Goal: Task Accomplishment & Management: Use online tool/utility

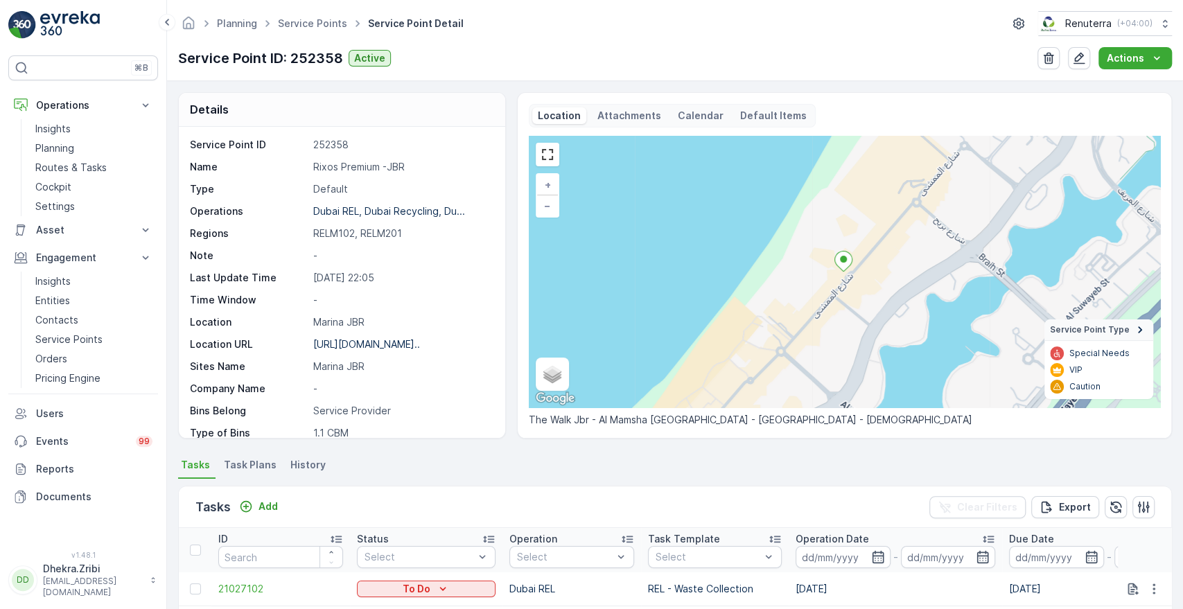
scroll to position [0, 865]
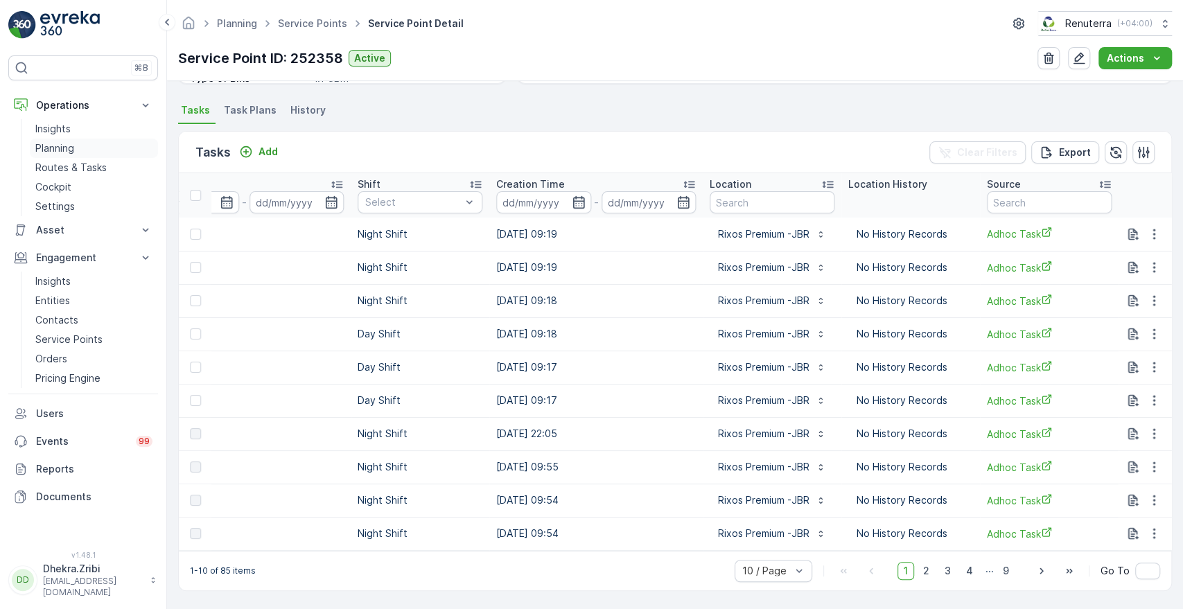
click at [65, 148] on p "Planning" at bounding box center [54, 148] width 39 height 14
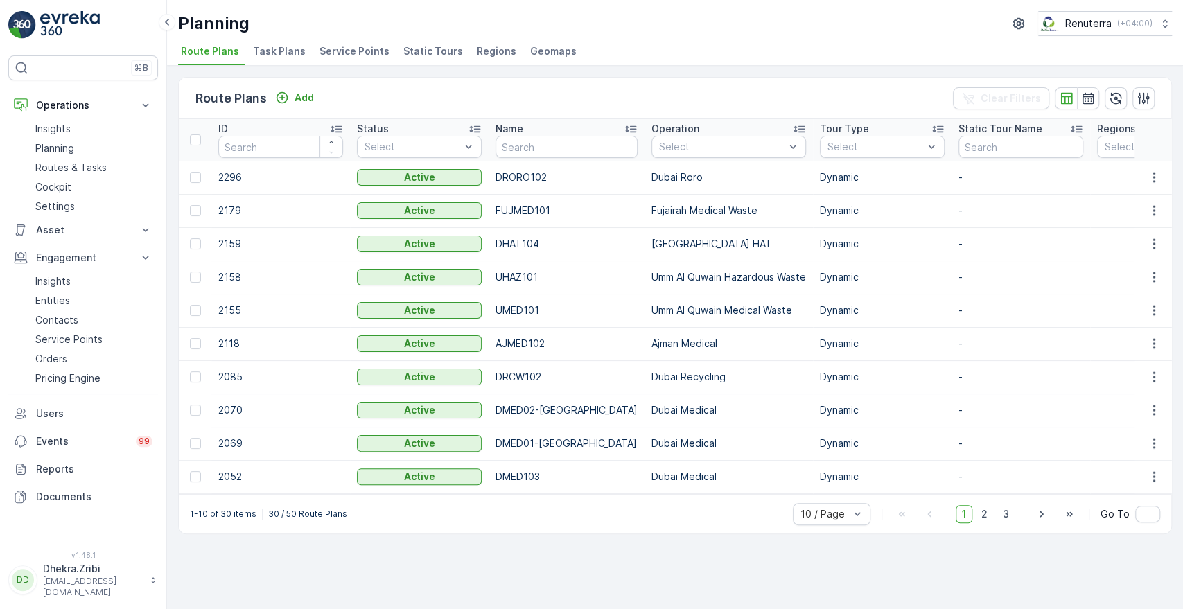
click at [349, 56] on span "Service Points" at bounding box center [355, 51] width 70 height 14
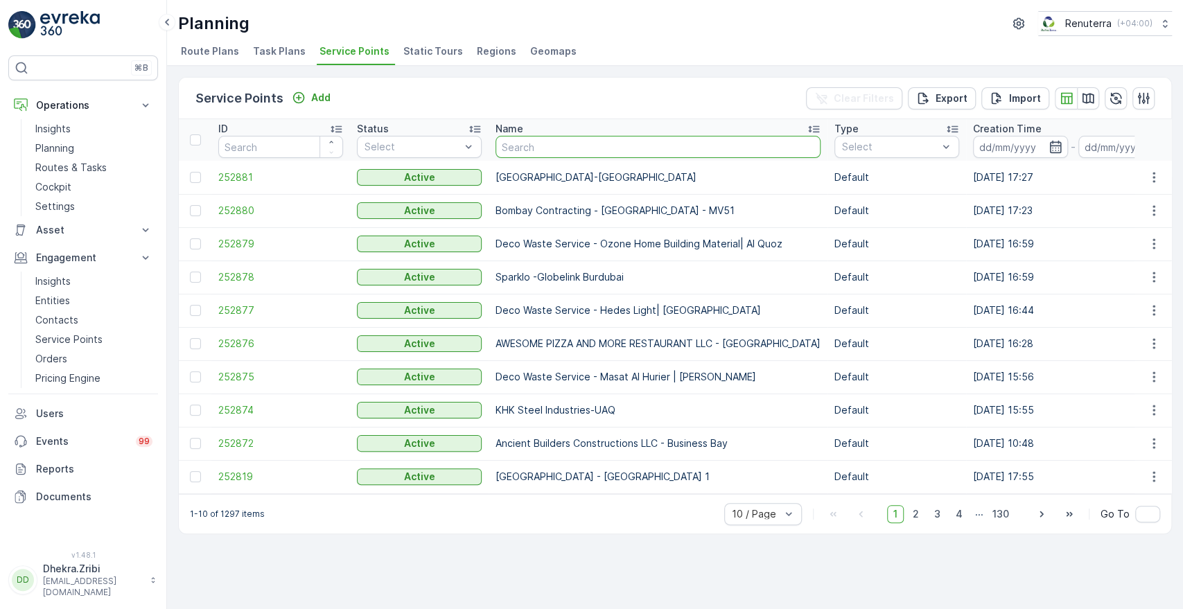
click at [531, 155] on input "text" at bounding box center [658, 147] width 325 height 22
type input "torr"
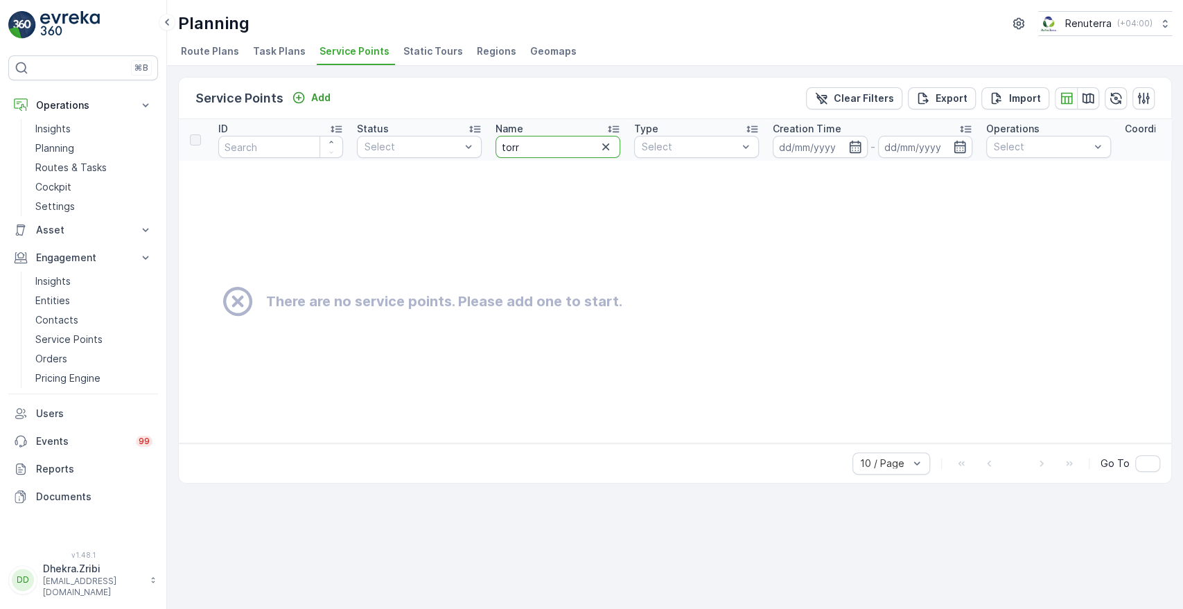
click at [531, 155] on input "torr" at bounding box center [558, 147] width 125 height 22
type input "[DEMOGRAPHIC_DATA]"
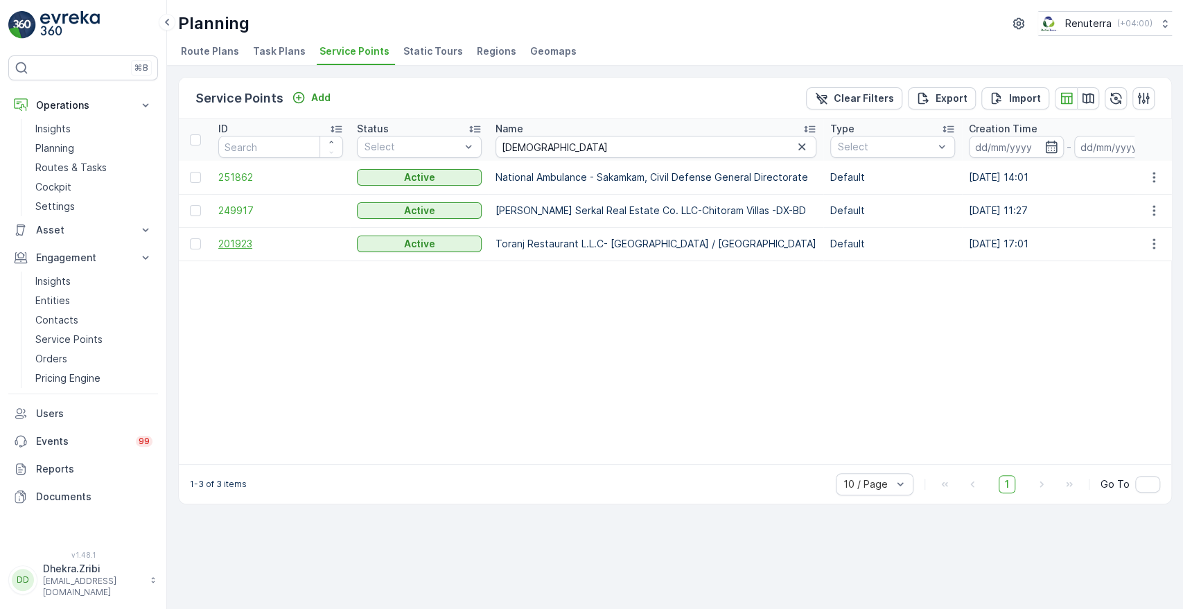
click at [231, 246] on span "201923" at bounding box center [280, 244] width 125 height 14
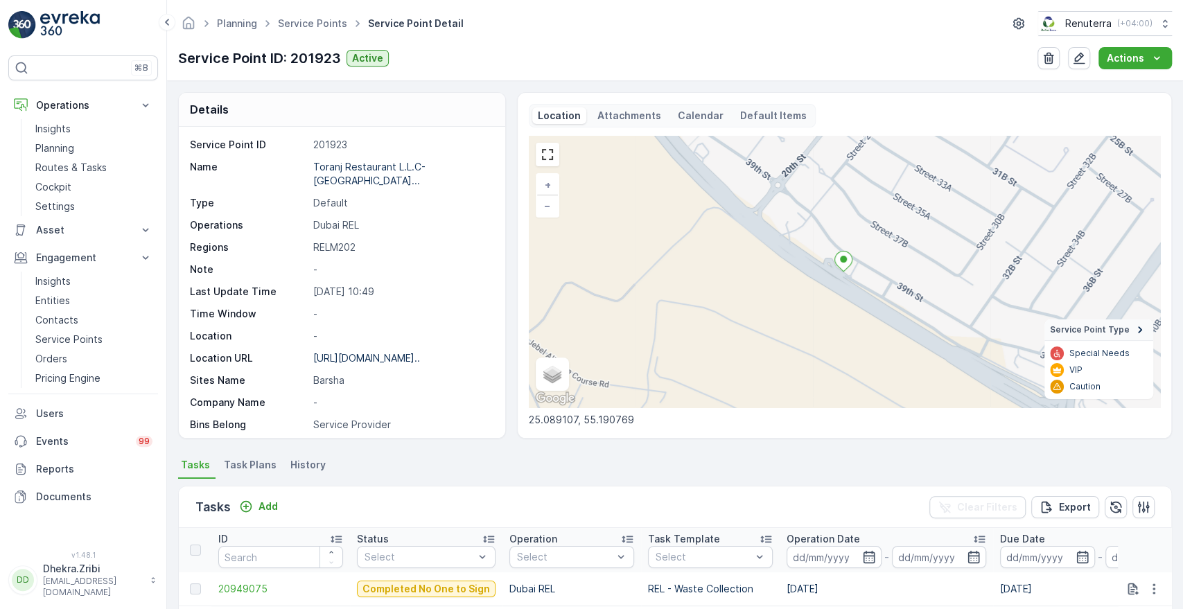
scroll to position [361, 0]
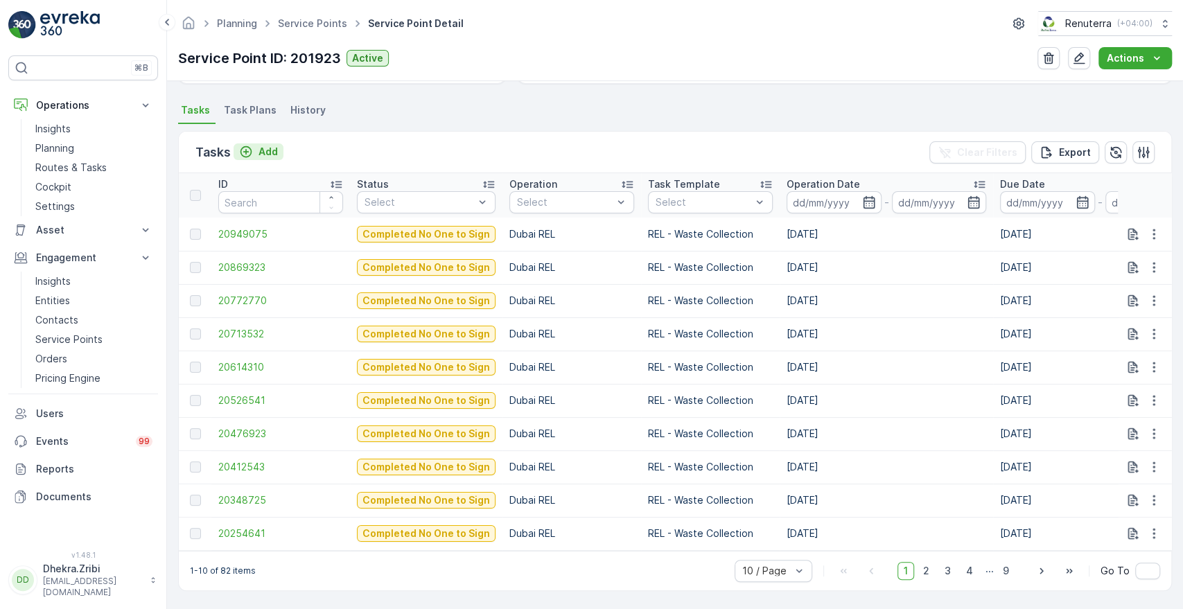
click at [269, 145] on p "Add" at bounding box center [268, 152] width 19 height 14
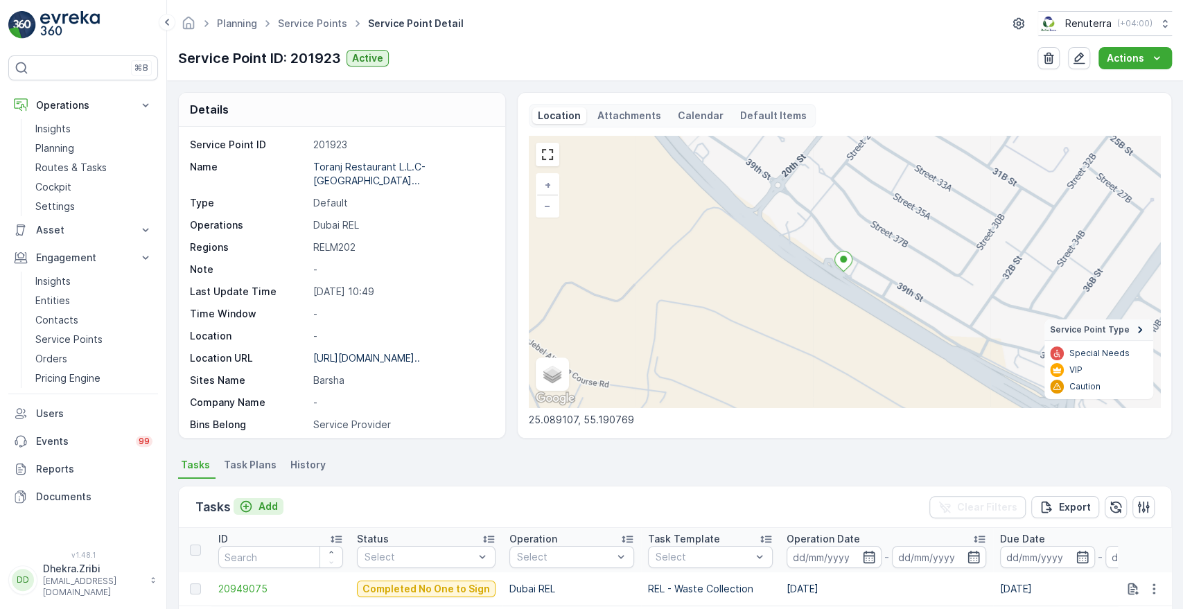
click at [266, 507] on p "Add" at bounding box center [268, 507] width 19 height 14
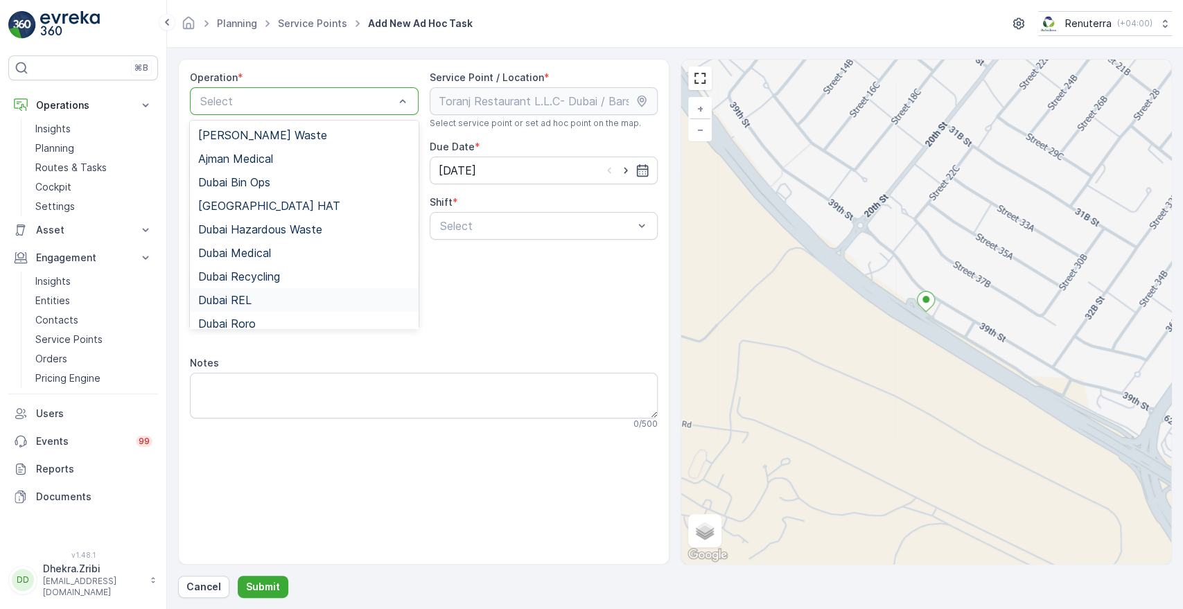
click at [226, 295] on span "Dubai REL" at bounding box center [224, 300] width 53 height 12
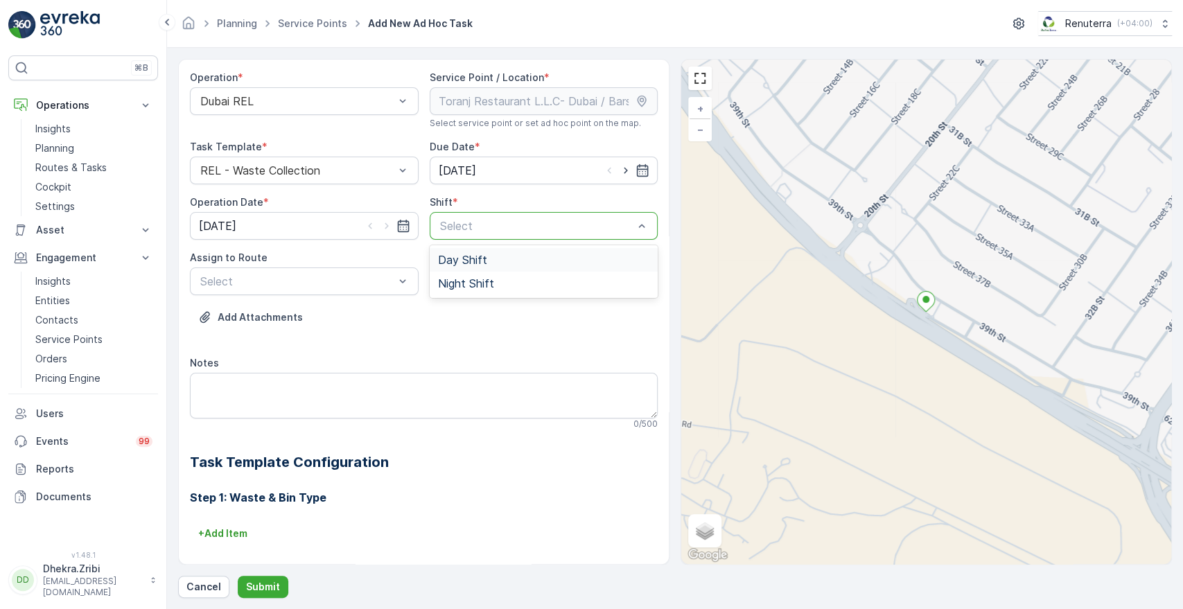
click at [455, 226] on div at bounding box center [537, 226] width 197 height 12
click at [445, 283] on span "Night Shift" at bounding box center [466, 283] width 56 height 12
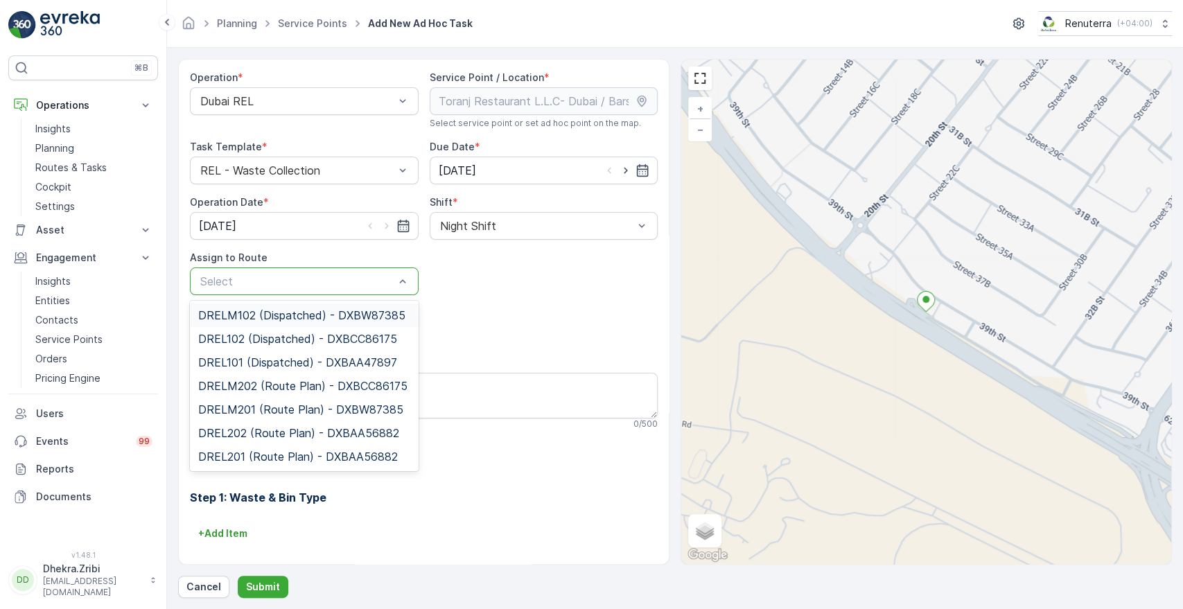
click at [352, 282] on div at bounding box center [297, 281] width 197 height 12
click at [277, 432] on span "DREL202 (Route Plan) - DXBAA56882" at bounding box center [298, 433] width 201 height 12
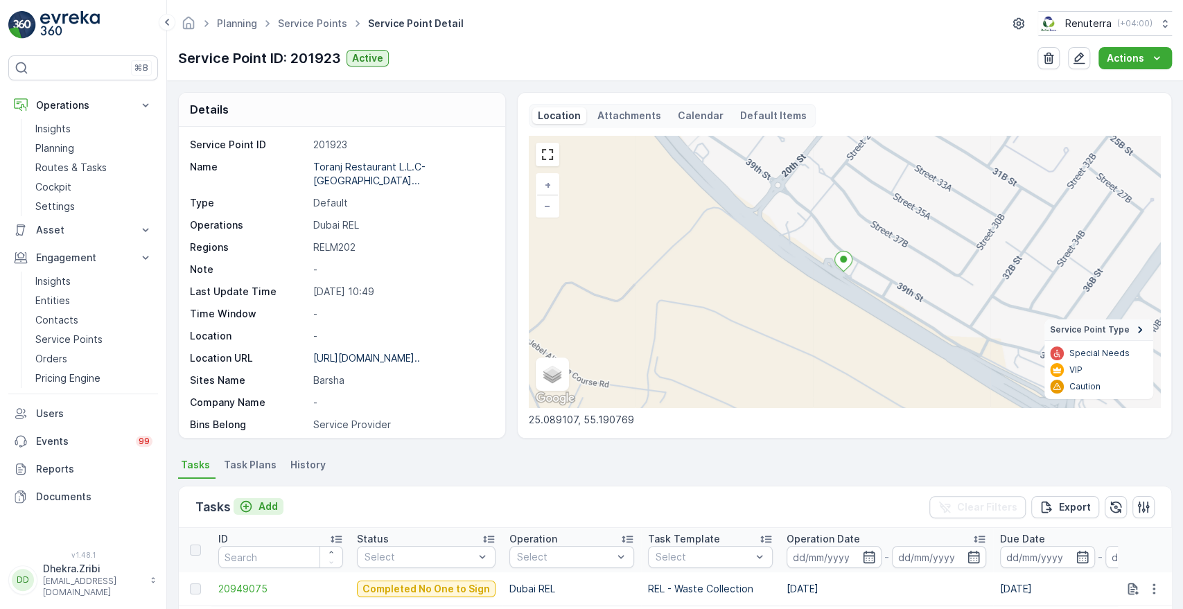
click at [261, 507] on p "Add" at bounding box center [268, 507] width 19 height 14
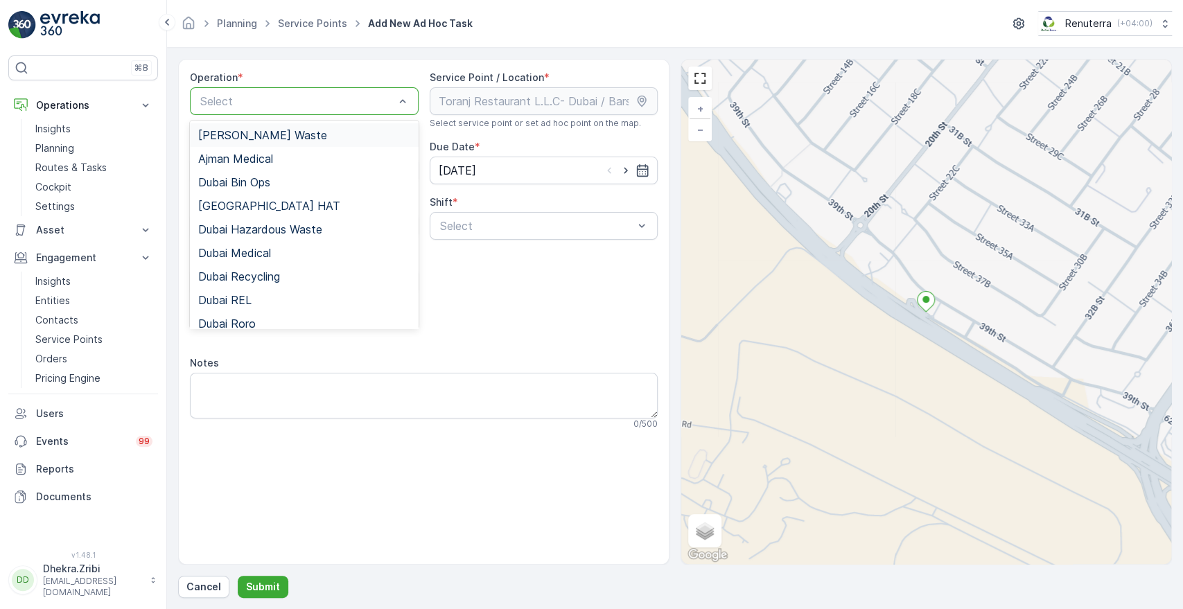
click at [288, 104] on div at bounding box center [297, 101] width 197 height 12
click at [249, 293] on div "Dubai REL" at bounding box center [304, 300] width 229 height 24
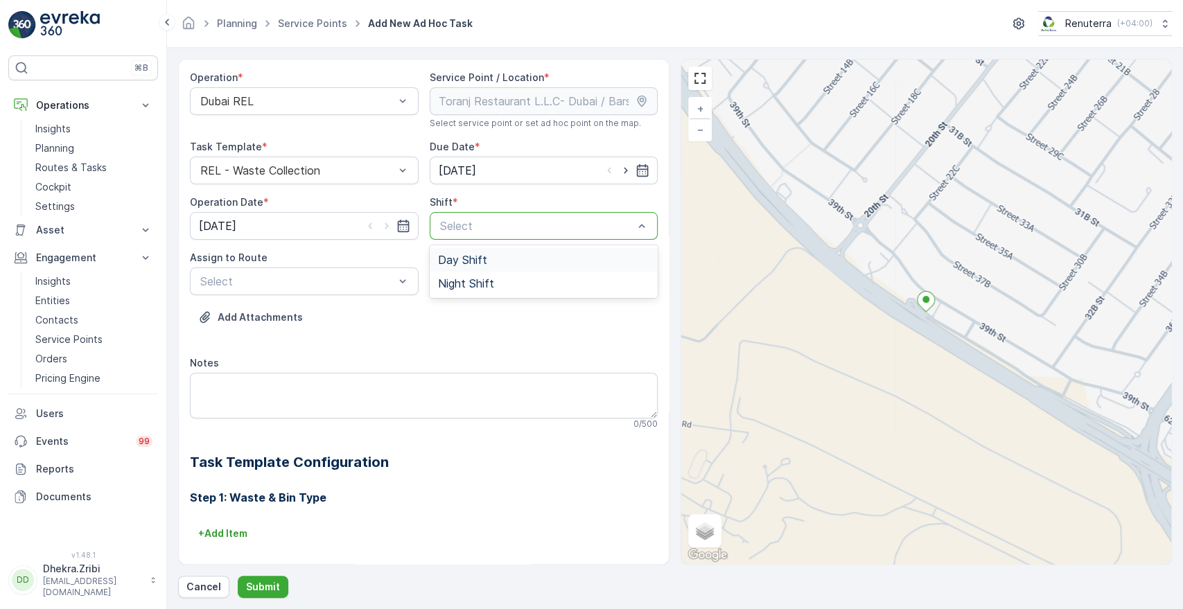
click at [467, 231] on div at bounding box center [537, 226] width 197 height 12
click at [466, 292] on div "Night Shift" at bounding box center [544, 284] width 229 height 24
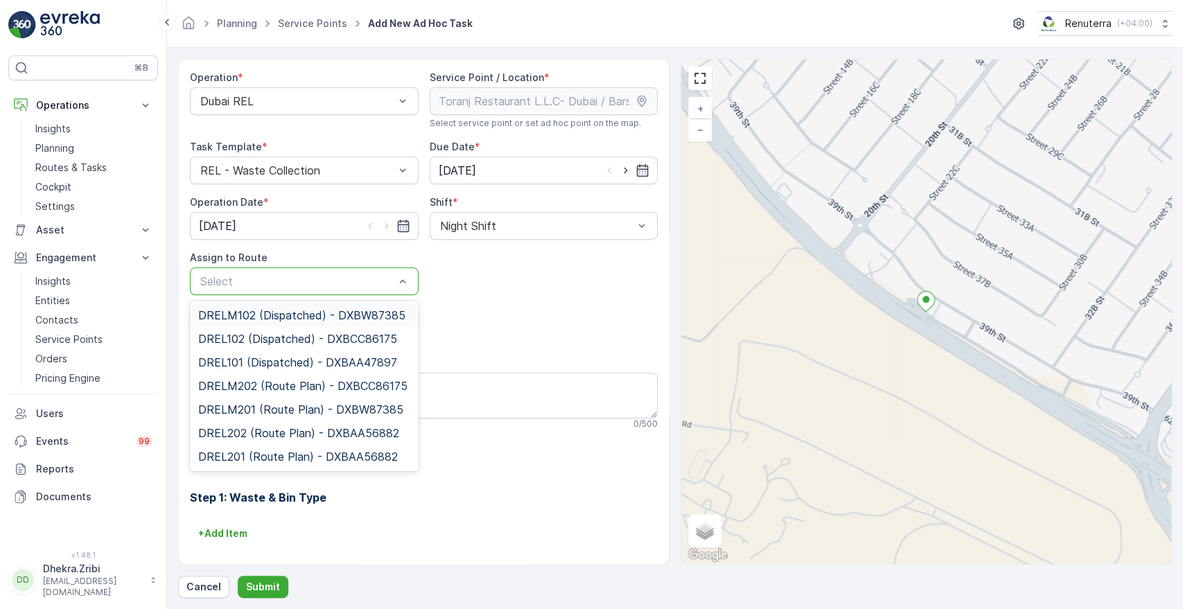
click at [323, 294] on div "Select" at bounding box center [304, 282] width 229 height 28
click at [279, 384] on span "DRELM202 (Route Plan) - DXBCC86175" at bounding box center [302, 386] width 209 height 12
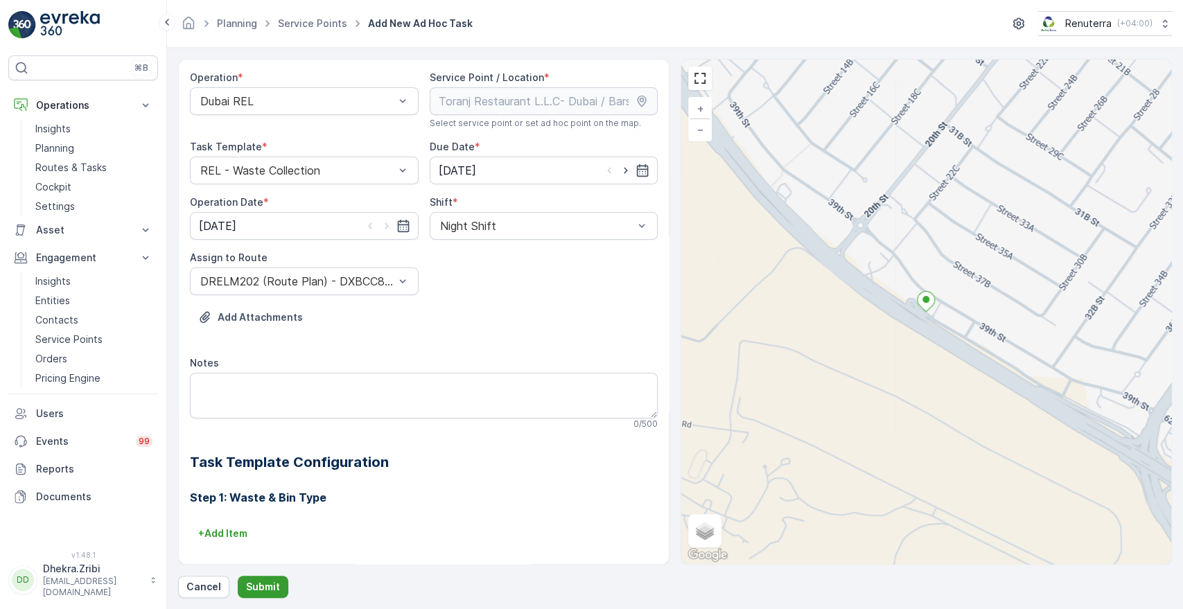
click at [257, 589] on p "Submit" at bounding box center [263, 587] width 34 height 14
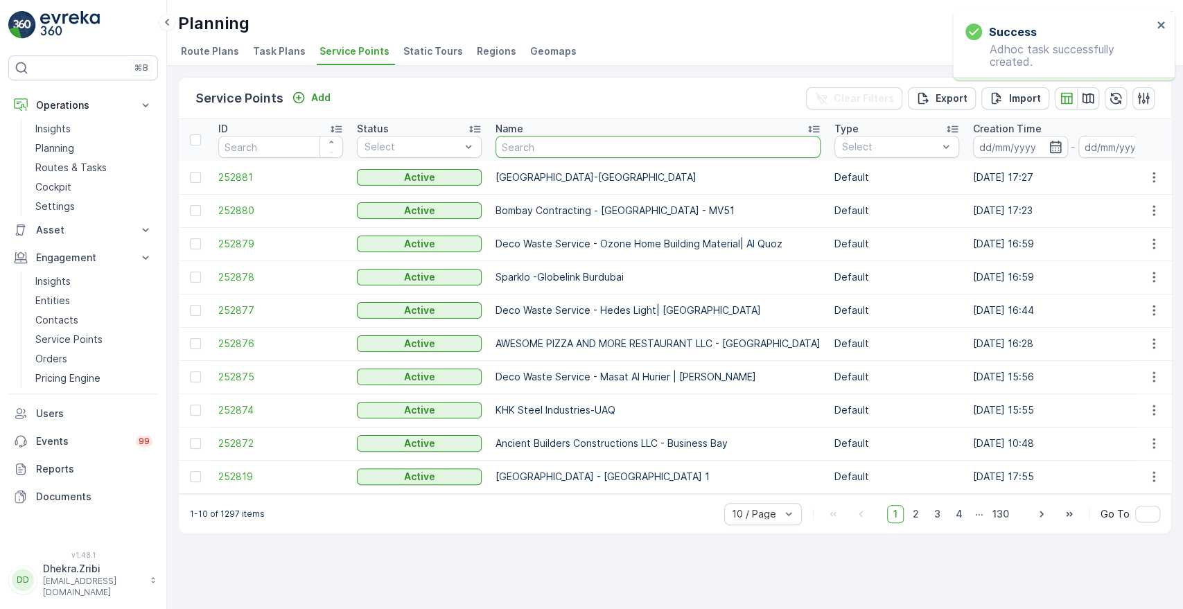
click at [535, 142] on input "text" at bounding box center [658, 147] width 325 height 22
type input "[DEMOGRAPHIC_DATA]"
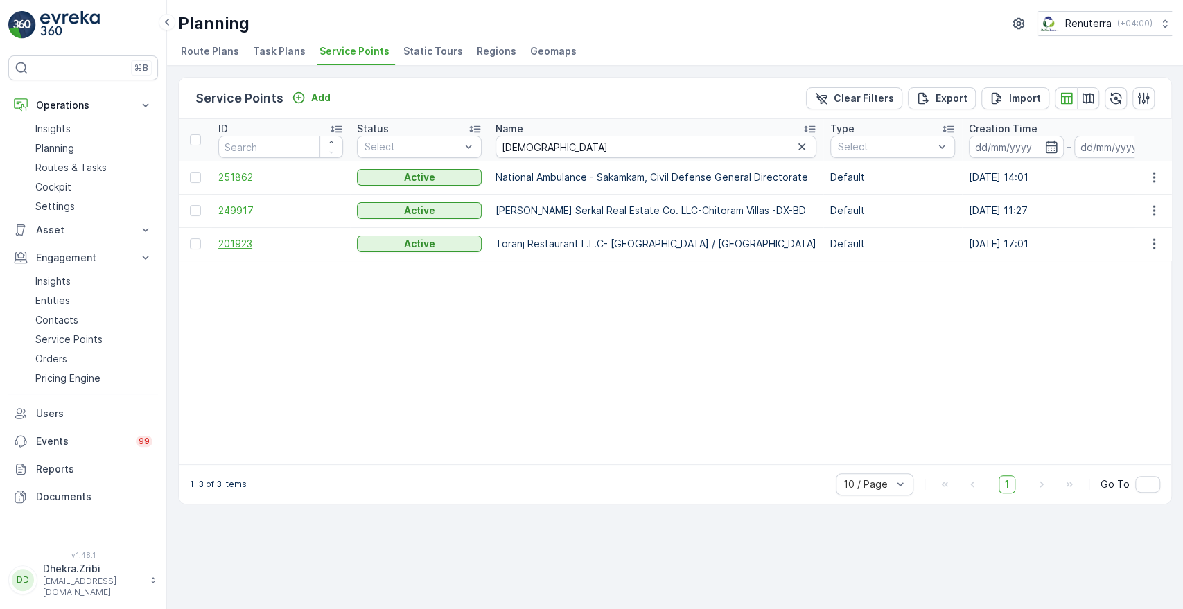
click at [229, 243] on span "201923" at bounding box center [280, 244] width 125 height 14
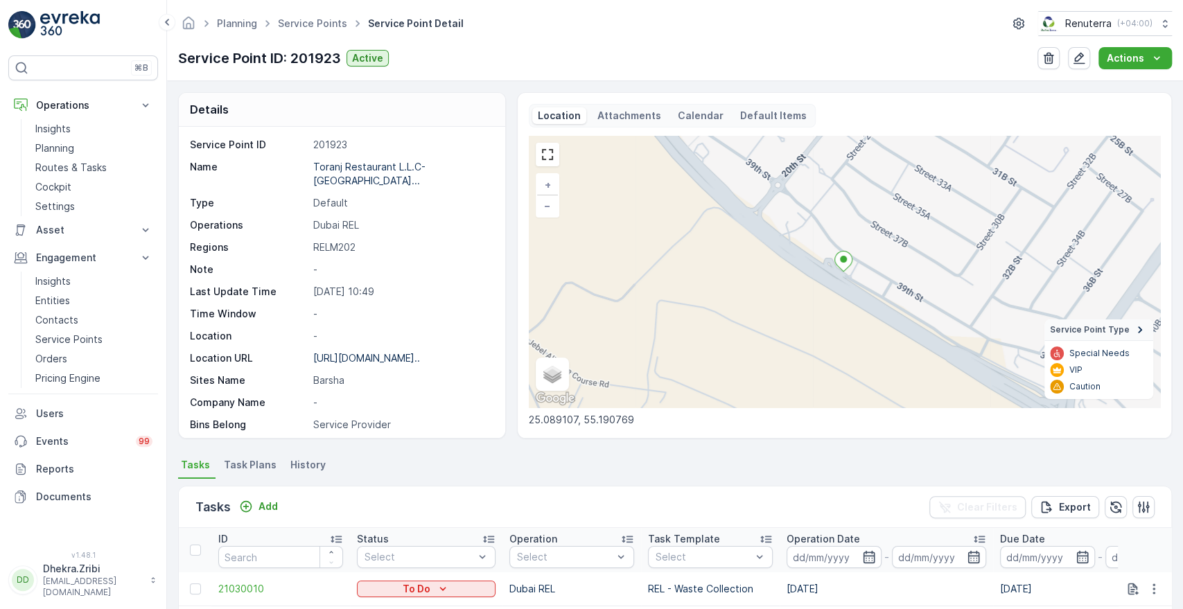
scroll to position [361, 0]
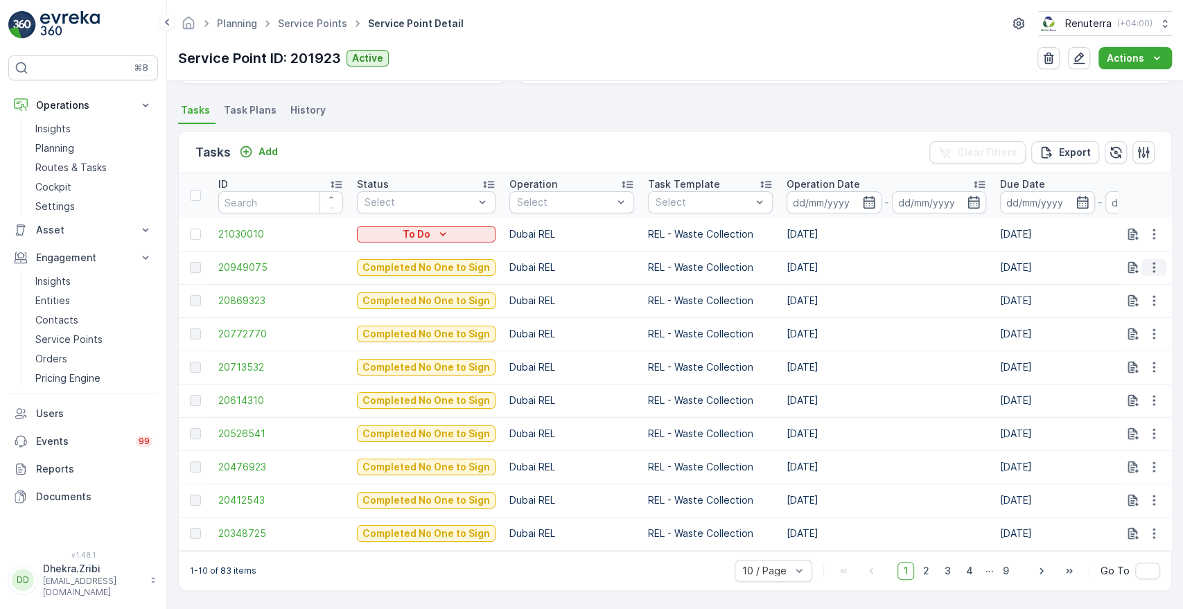
click at [1143, 264] on button "button" at bounding box center [1154, 267] width 25 height 17
click at [1143, 284] on span "See More Details" at bounding box center [1138, 282] width 80 height 14
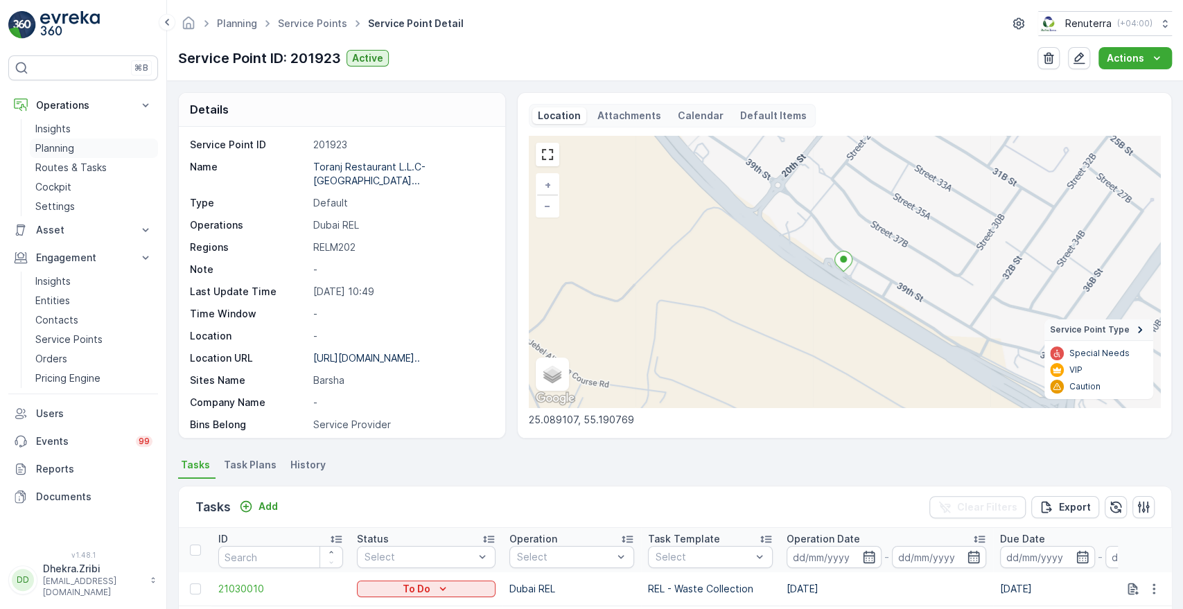
click at [55, 149] on p "Planning" at bounding box center [54, 148] width 39 height 14
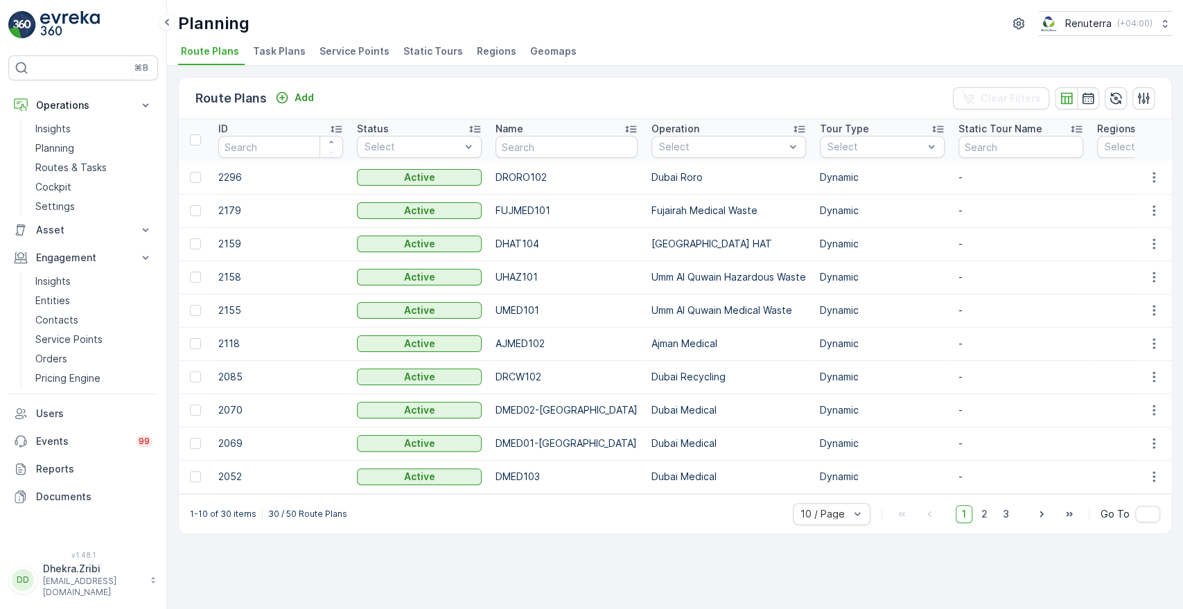
click at [349, 51] on span "Service Points" at bounding box center [355, 51] width 70 height 14
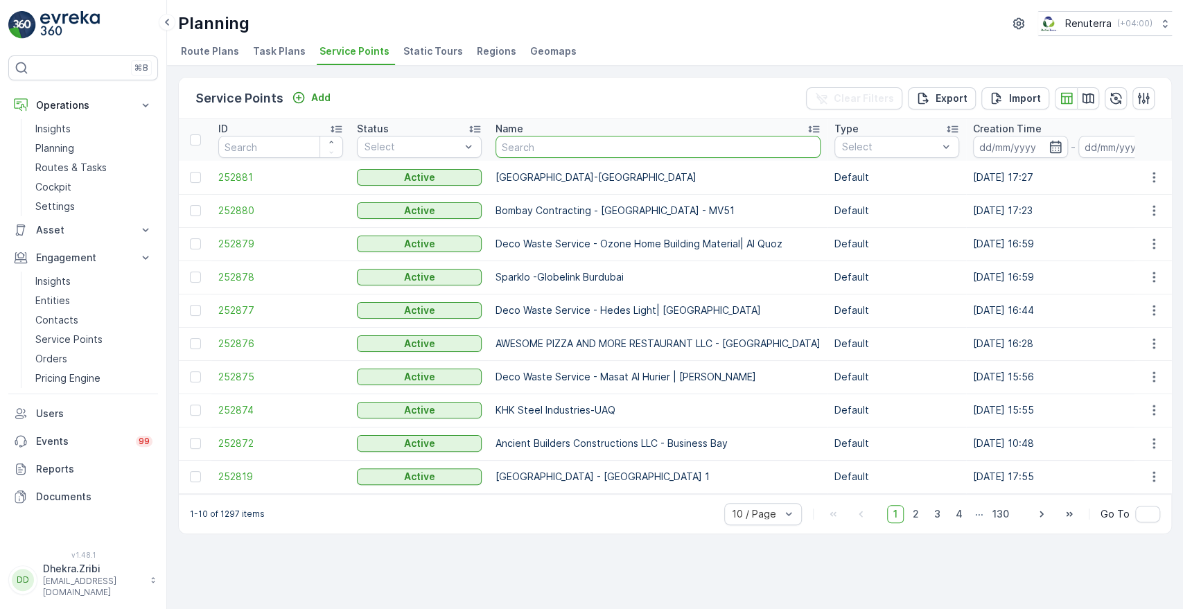
click at [550, 144] on input "text" at bounding box center [658, 147] width 325 height 22
type input "buds"
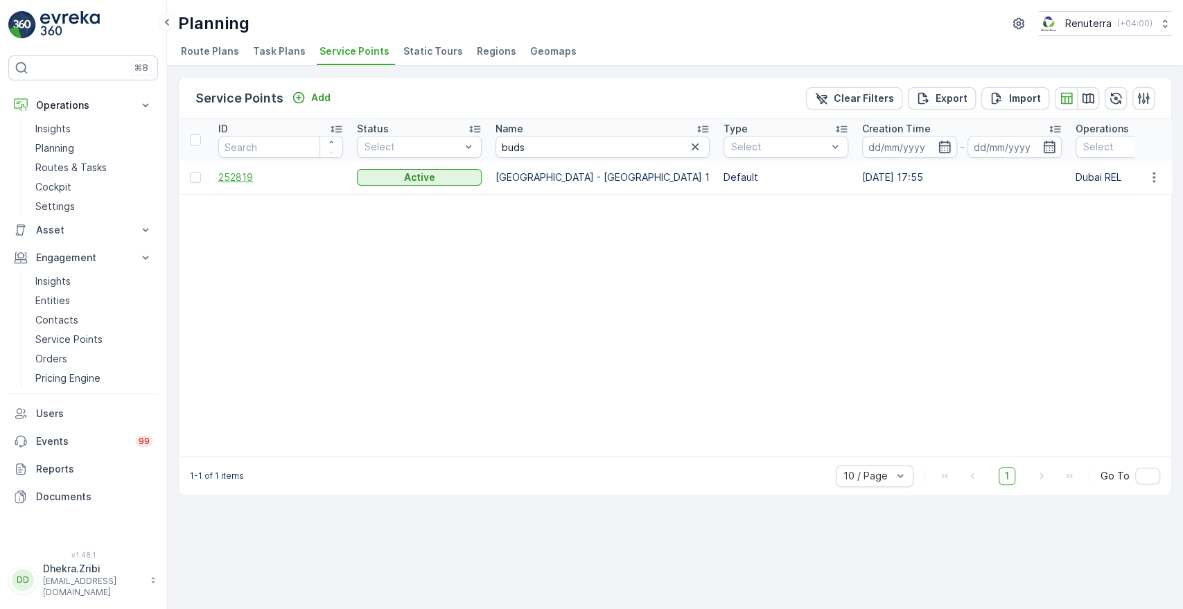
click at [248, 177] on span "252819" at bounding box center [280, 178] width 125 height 14
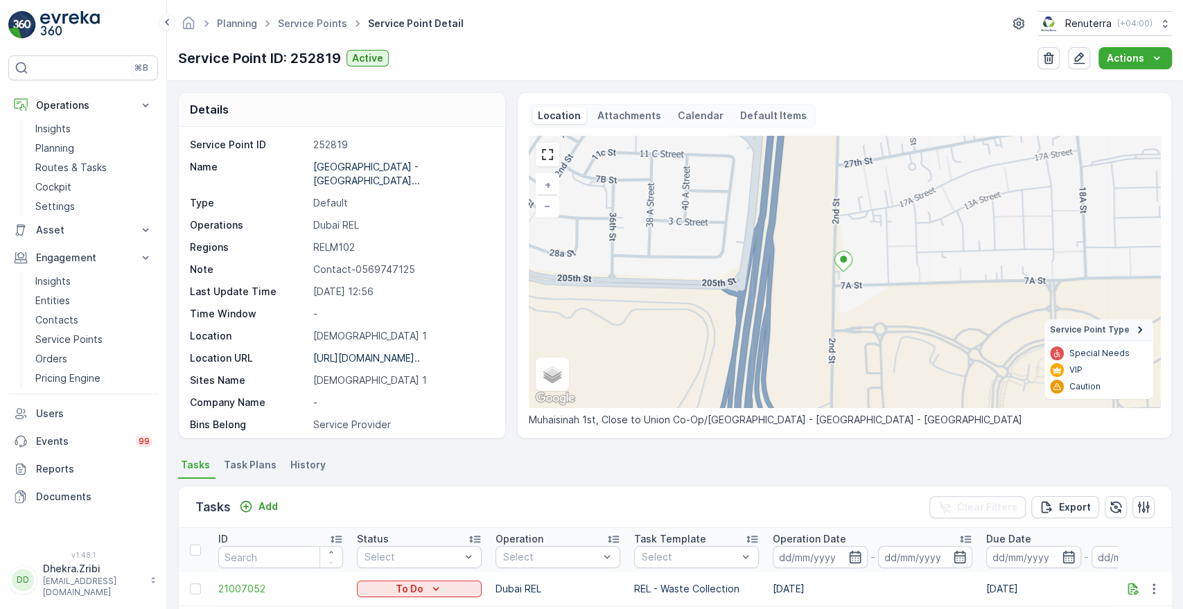
click at [582, 320] on div "+ − Satellite Roadmap Terrain Hybrid Leaflet Keyboard shortcuts Map Data Map da…" at bounding box center [845, 272] width 632 height 272
click at [67, 154] on p "Planning" at bounding box center [54, 148] width 39 height 14
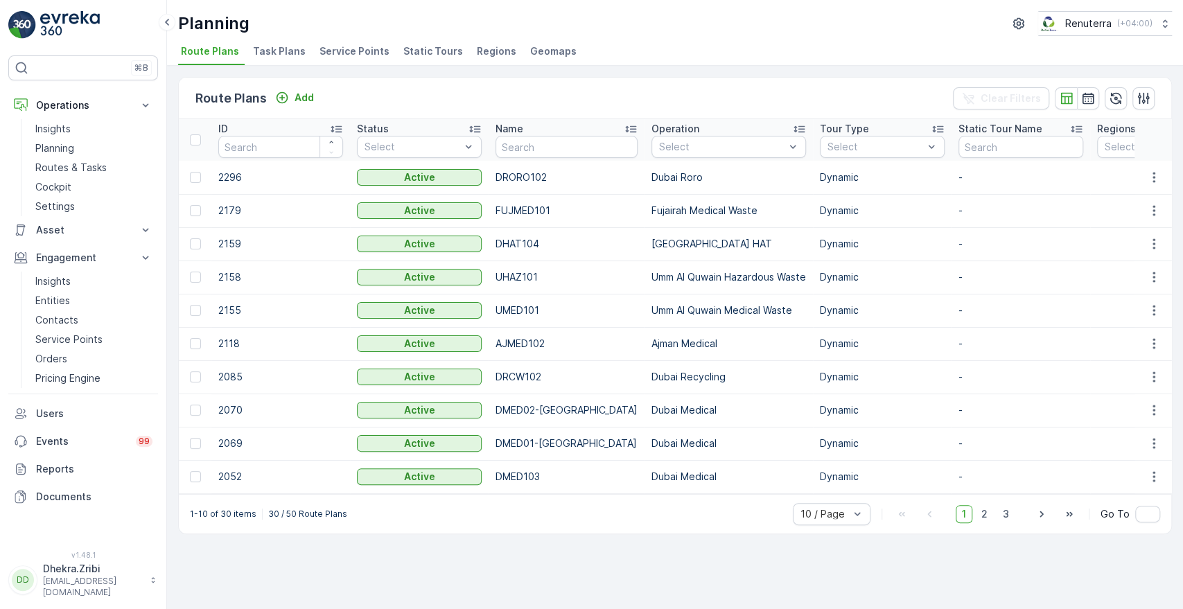
click at [355, 59] on li "Service Points" at bounding box center [356, 54] width 78 height 24
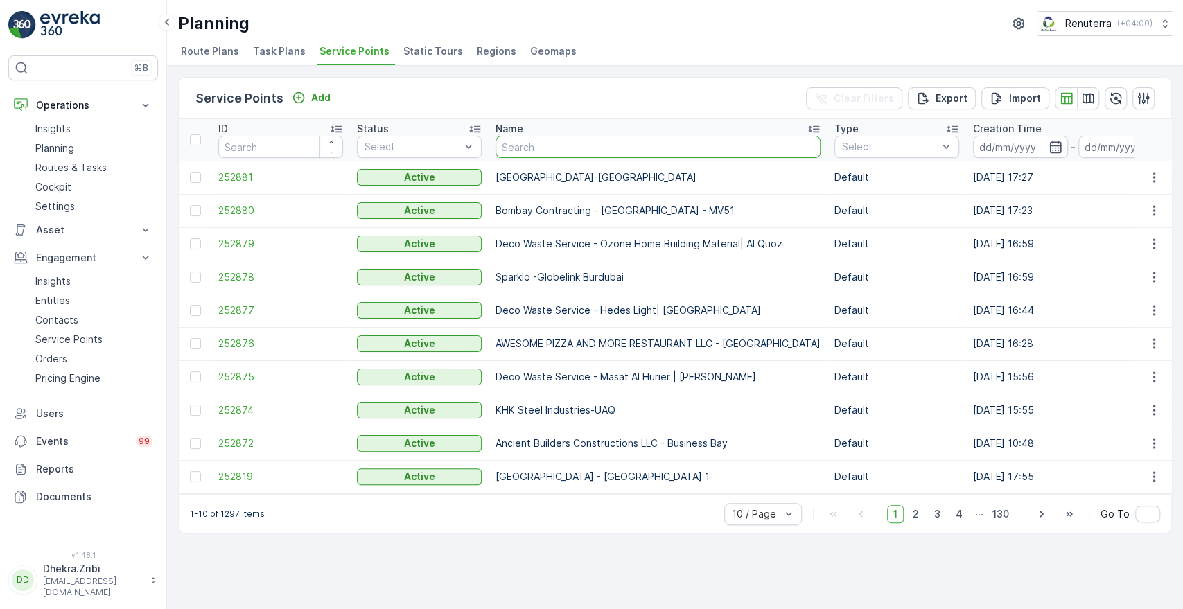
click at [532, 144] on input "text" at bounding box center [658, 147] width 325 height 22
type input "[PERSON_NAME]"
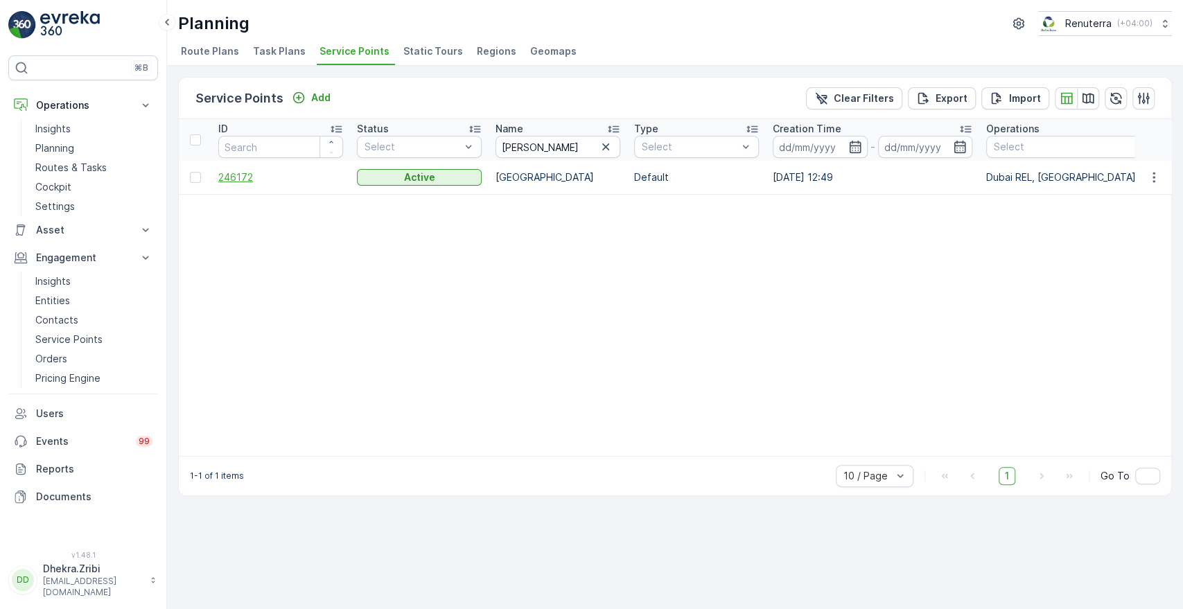
click at [234, 180] on span "246172" at bounding box center [280, 178] width 125 height 14
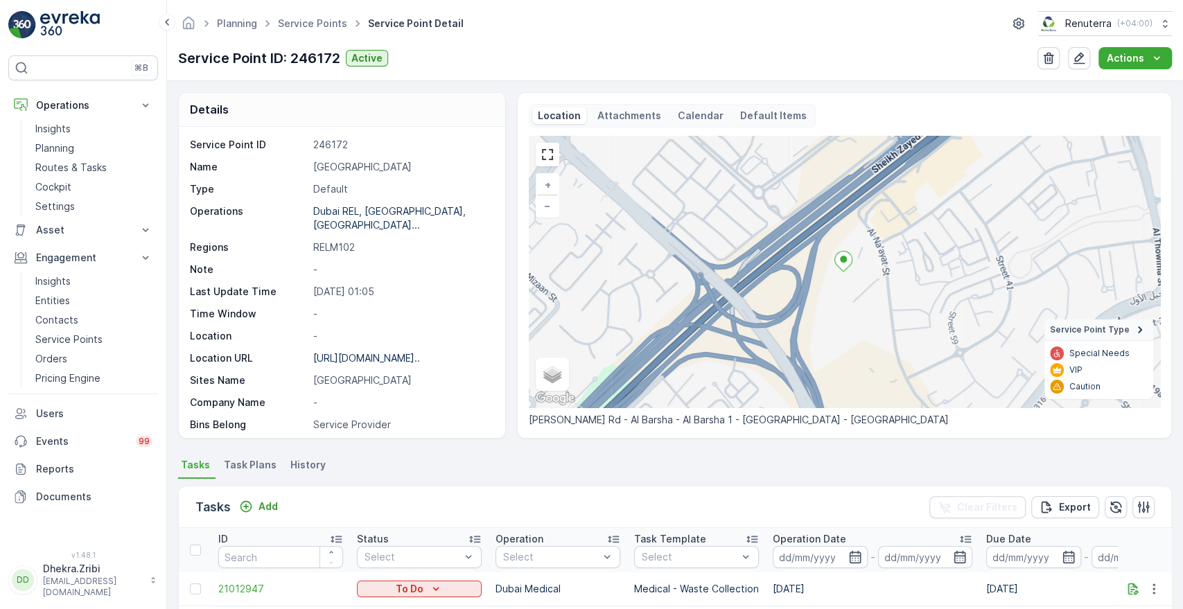
click at [234, 180] on div "Service Point ID 246172 Name [GEOGRAPHIC_DATA] Type Default Operations [GEOGRAP…" at bounding box center [340, 385] width 301 height 494
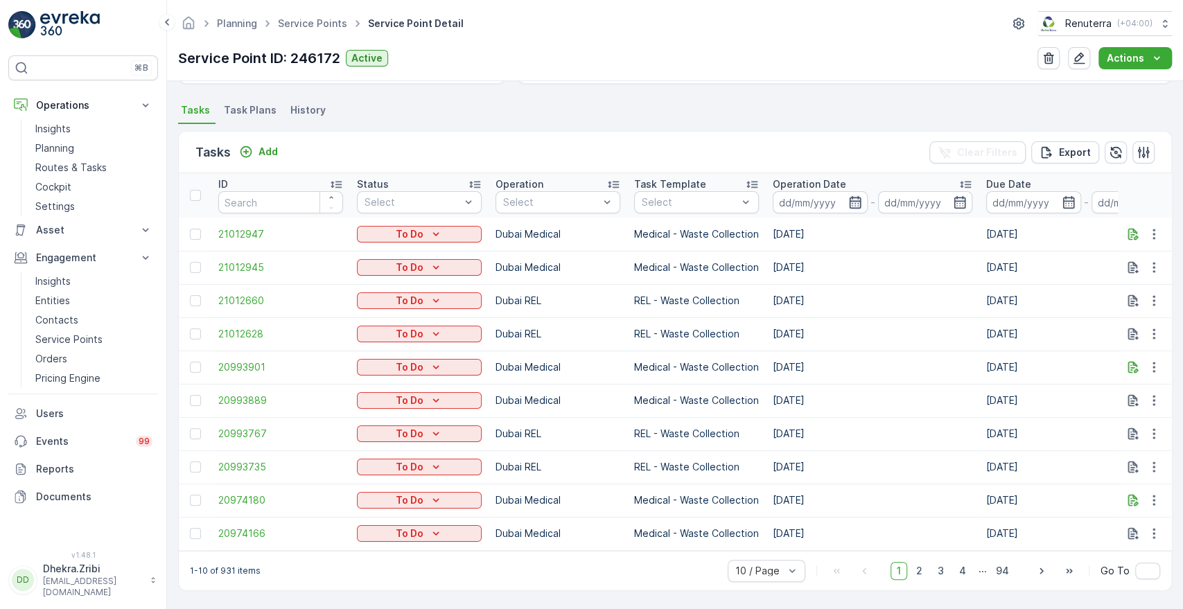
click at [854, 202] on icon "button" at bounding box center [855, 202] width 12 height 12
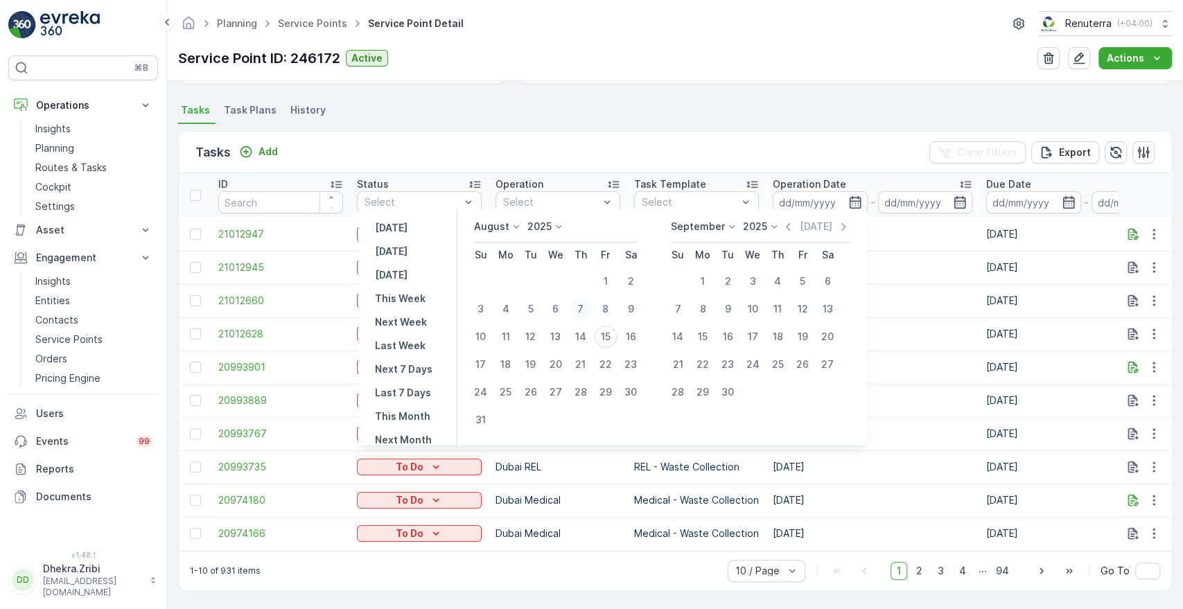
click at [580, 318] on div "7" at bounding box center [581, 309] width 22 height 22
type input "[DATE]"
click at [580, 318] on div "7" at bounding box center [581, 309] width 22 height 22
type input "[DATE]"
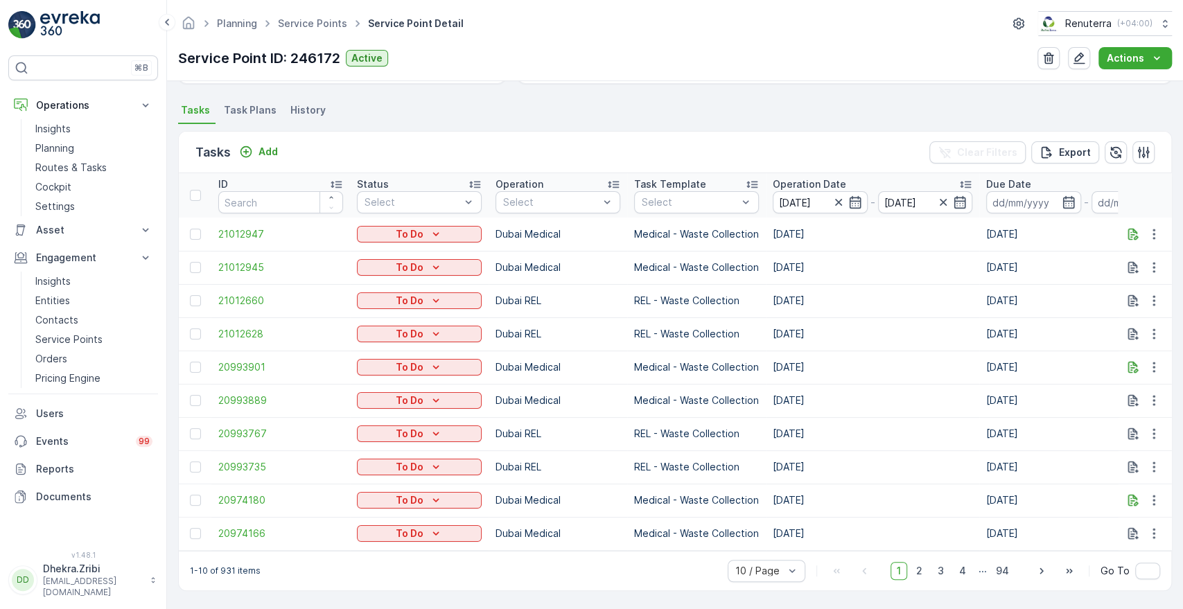
click at [607, 164] on div "Tasks Add Clear Filters Export" at bounding box center [675, 153] width 993 height 42
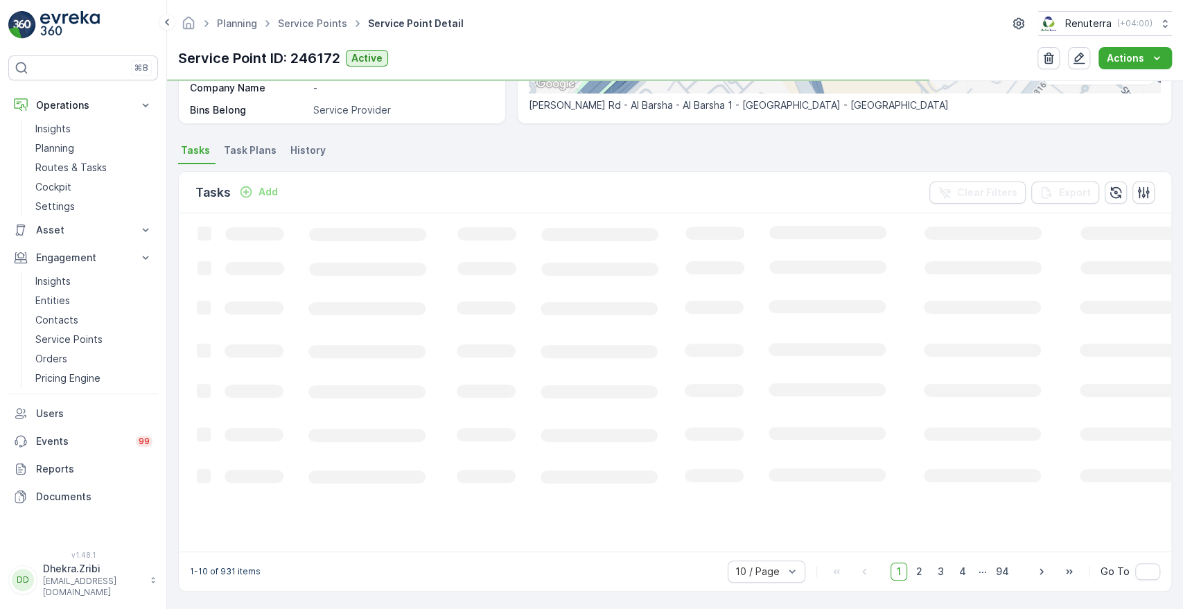
scroll to position [335, 0]
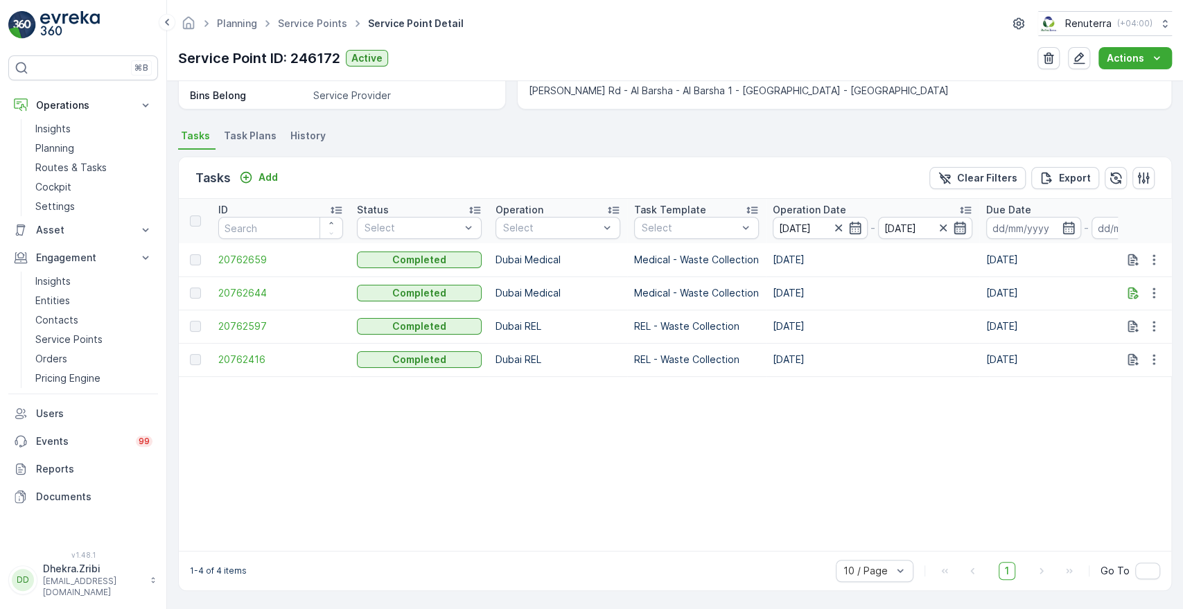
click at [960, 225] on icon "button" at bounding box center [960, 228] width 14 height 14
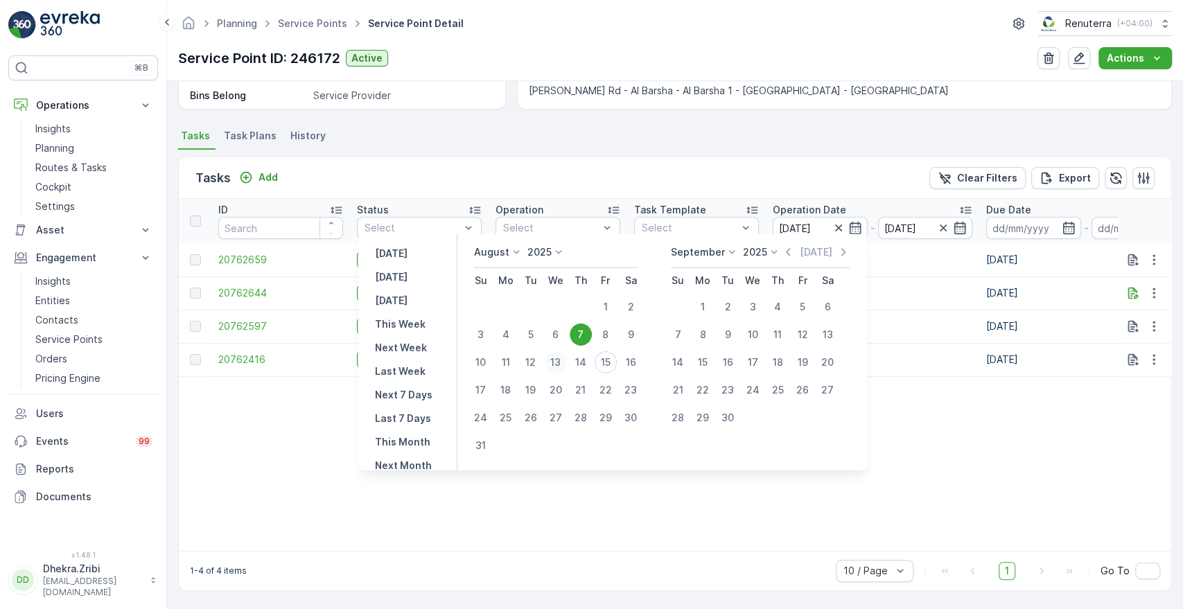
click at [566, 361] on div "13" at bounding box center [556, 363] width 22 height 22
type input "[DATE]"
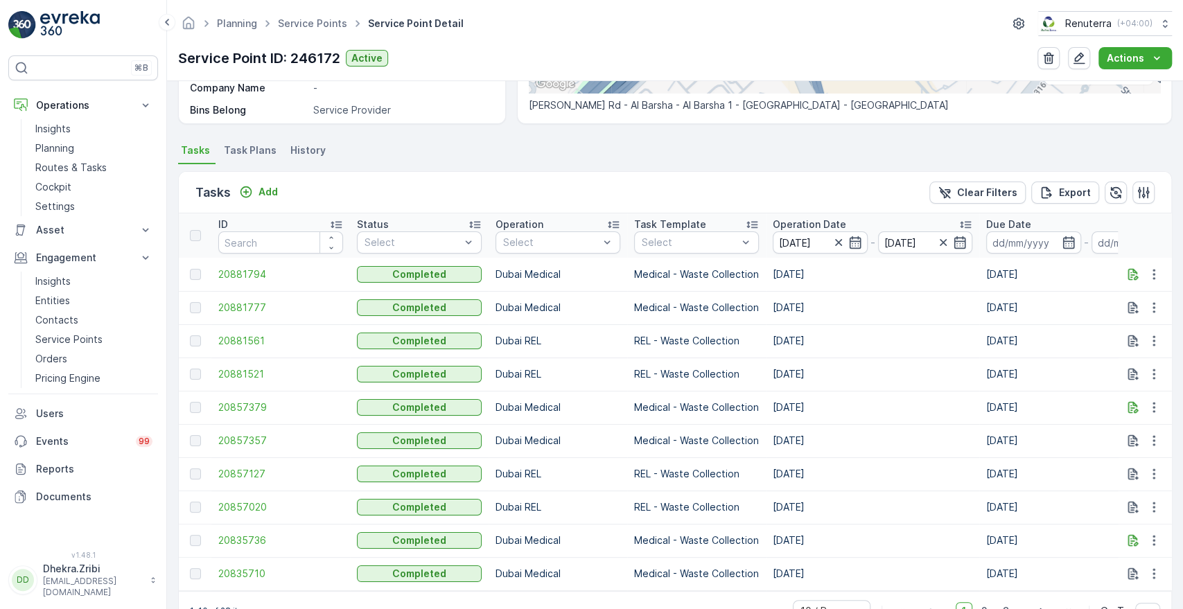
scroll to position [335, 0]
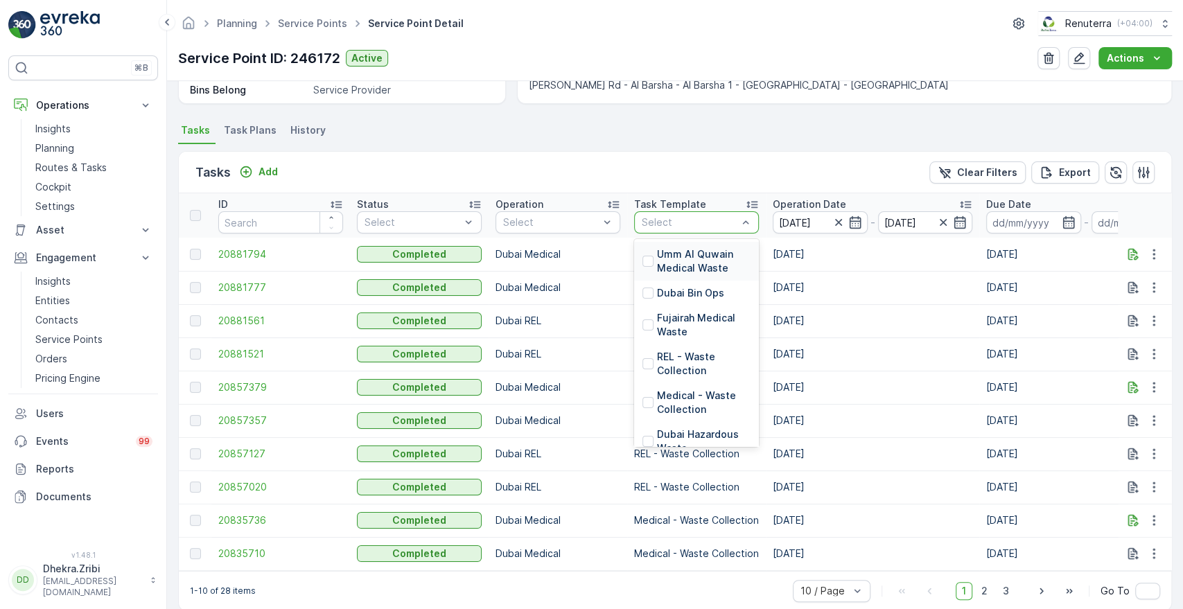
click at [725, 218] on div at bounding box center [690, 222] width 98 height 11
click at [667, 408] on p "Medical - Waste Collection" at bounding box center [704, 403] width 94 height 28
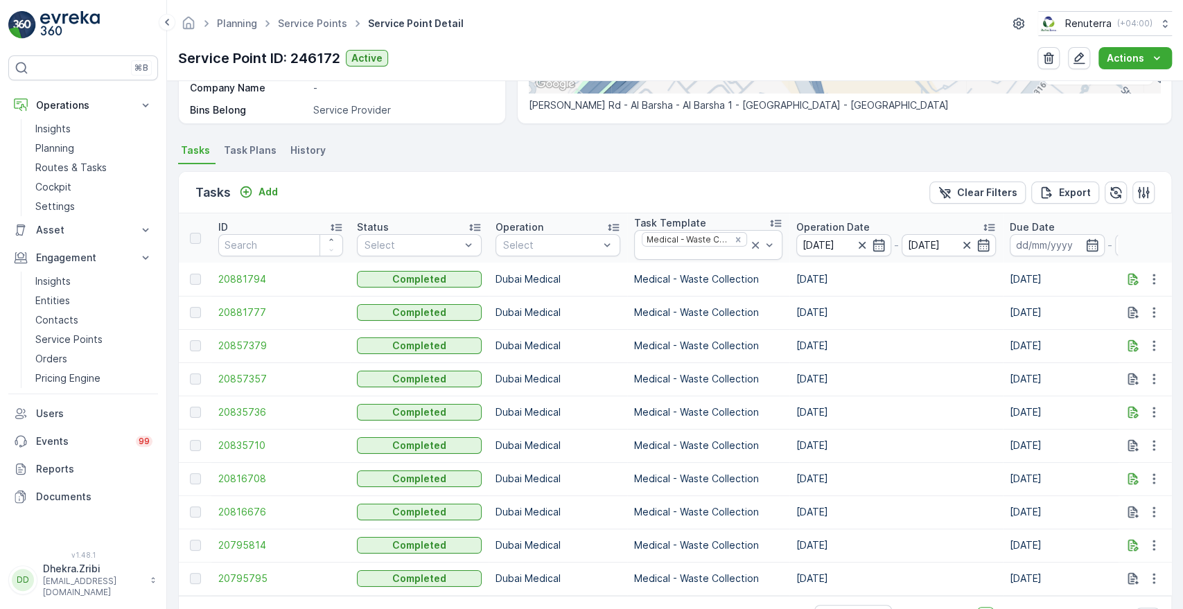
scroll to position [335, 0]
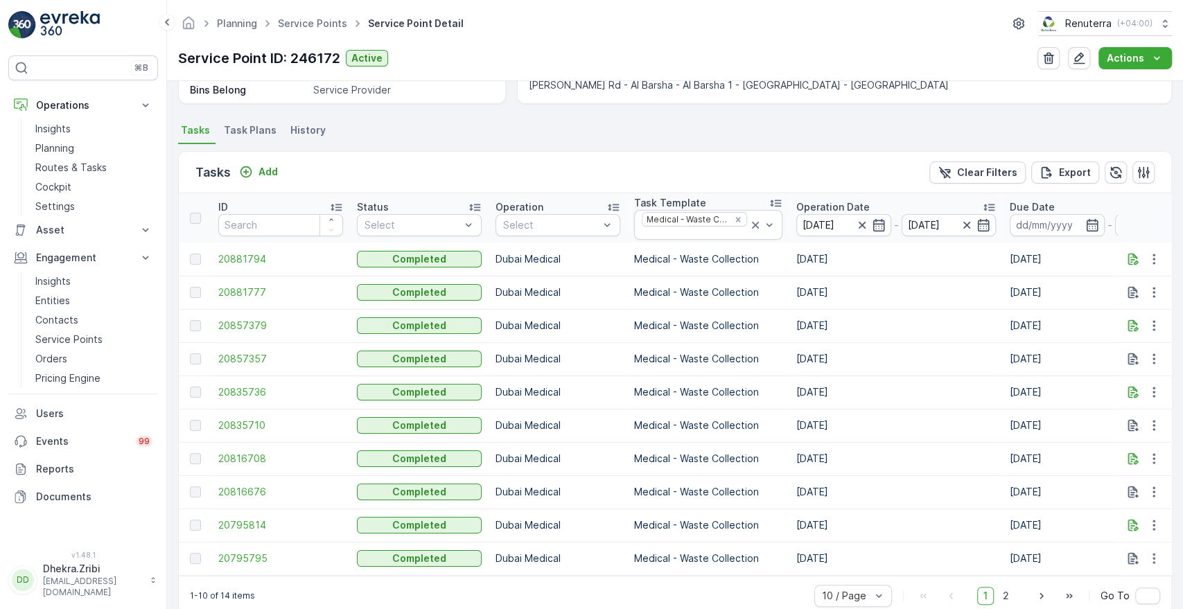
click at [817, 202] on p "Operation Date" at bounding box center [833, 207] width 73 height 14
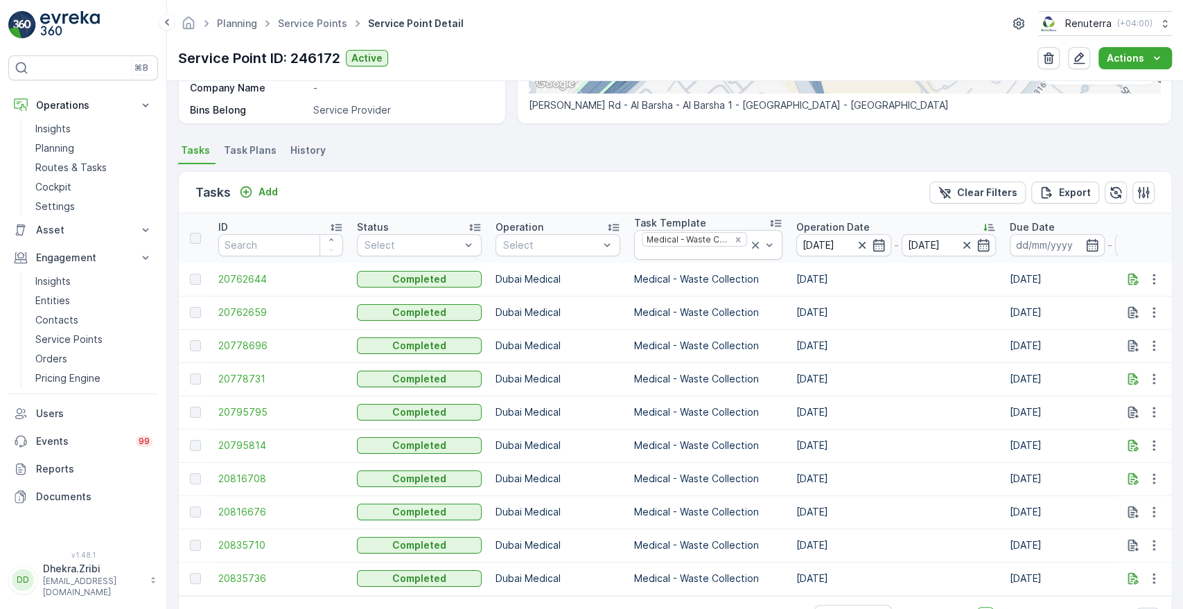
scroll to position [335, 0]
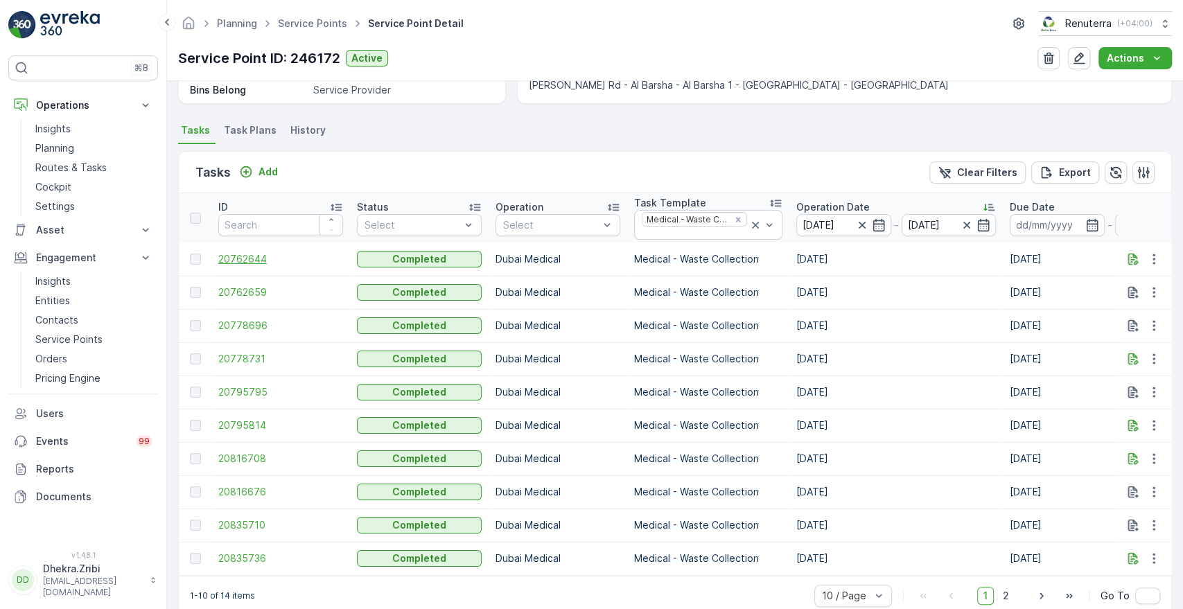
click at [248, 260] on span "20762644" at bounding box center [280, 259] width 125 height 14
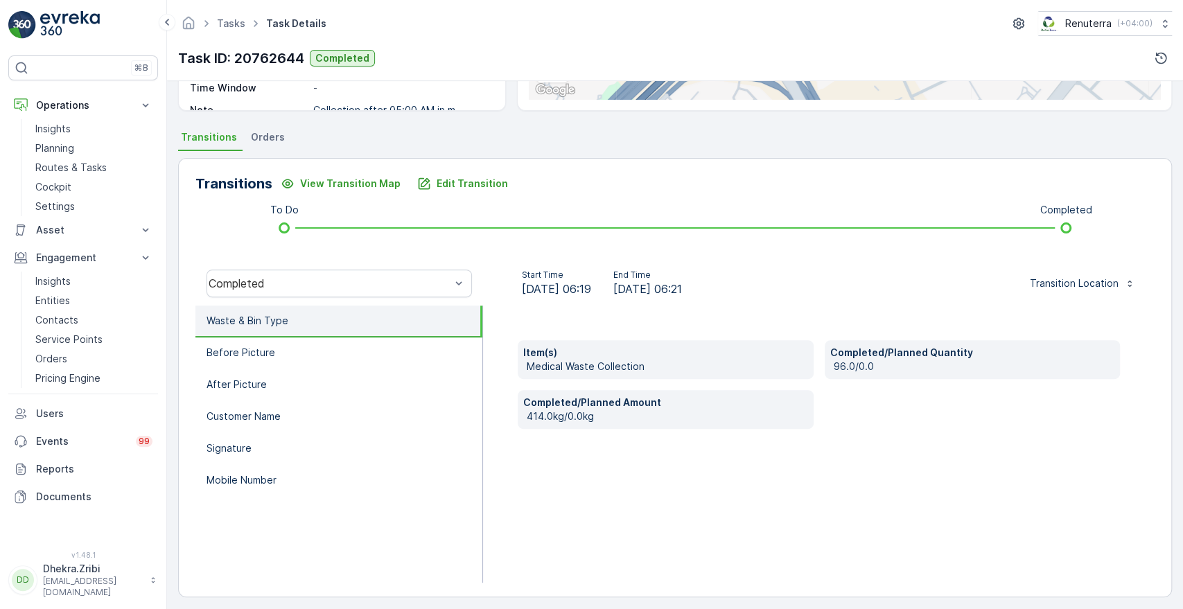
scroll to position [264, 0]
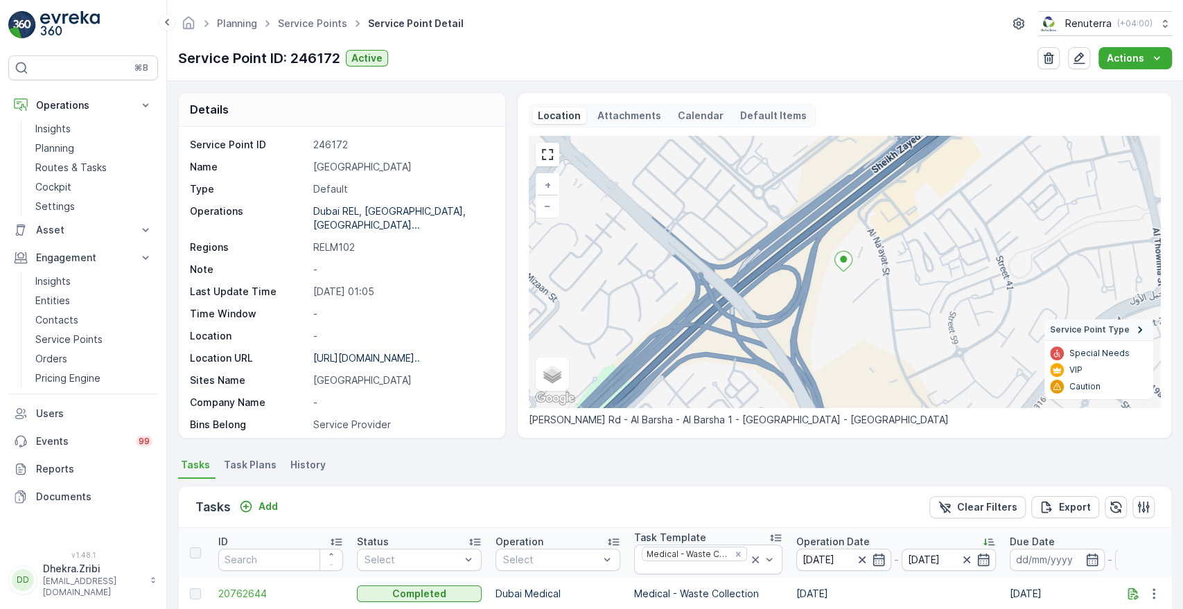
scroll to position [365, 0]
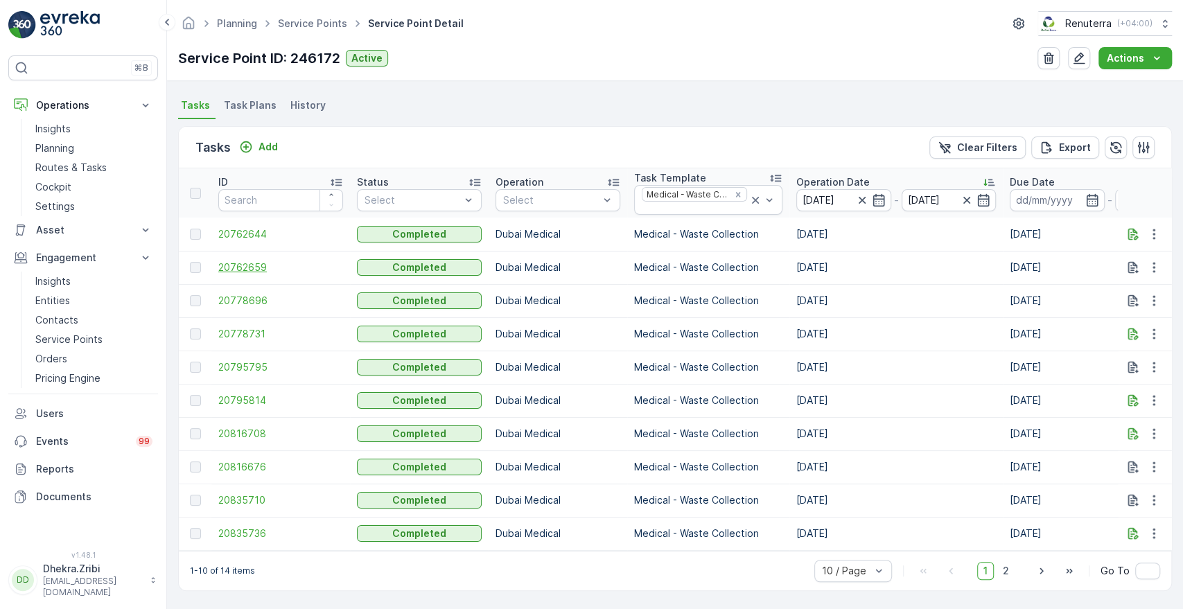
click at [238, 261] on span "20762659" at bounding box center [280, 268] width 125 height 14
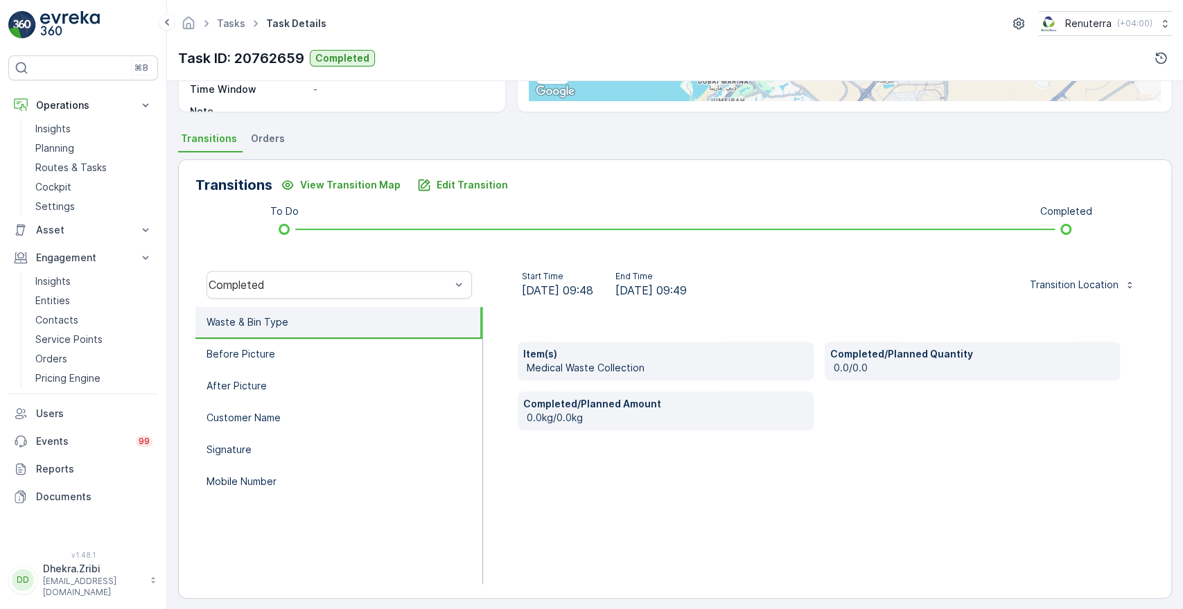
scroll to position [264, 0]
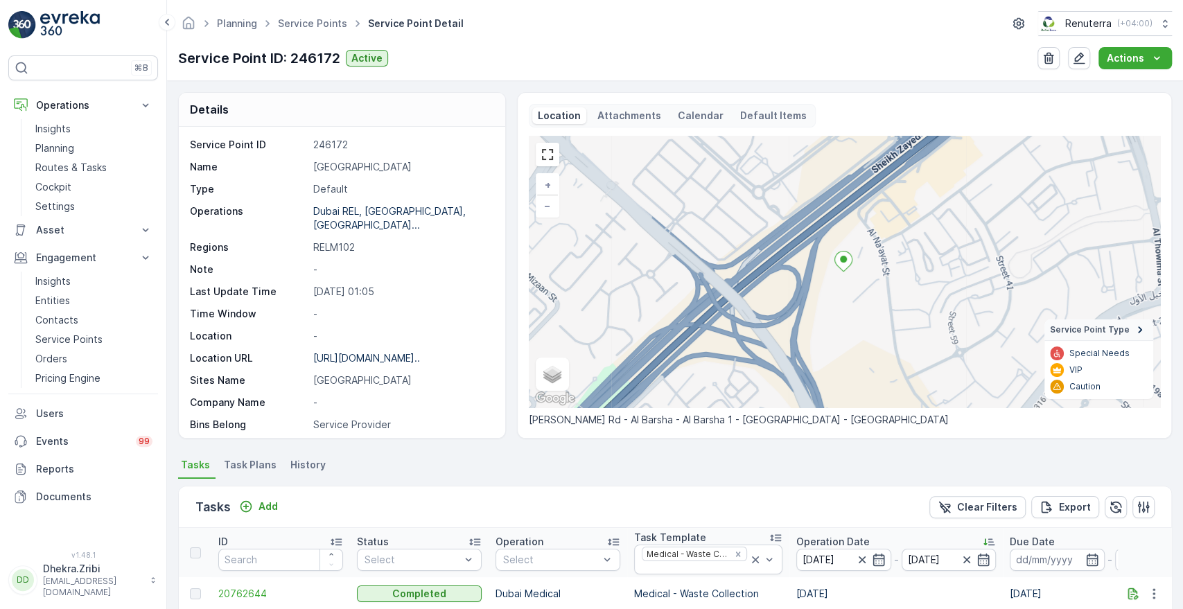
scroll to position [365, 0]
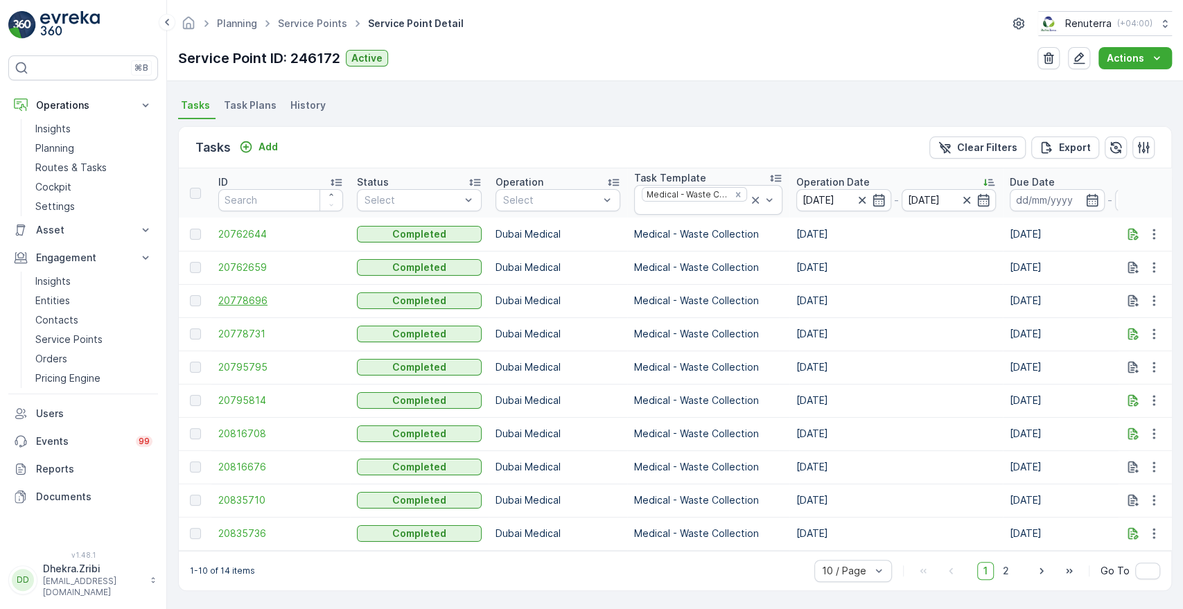
click at [238, 294] on span "20778696" at bounding box center [280, 301] width 125 height 14
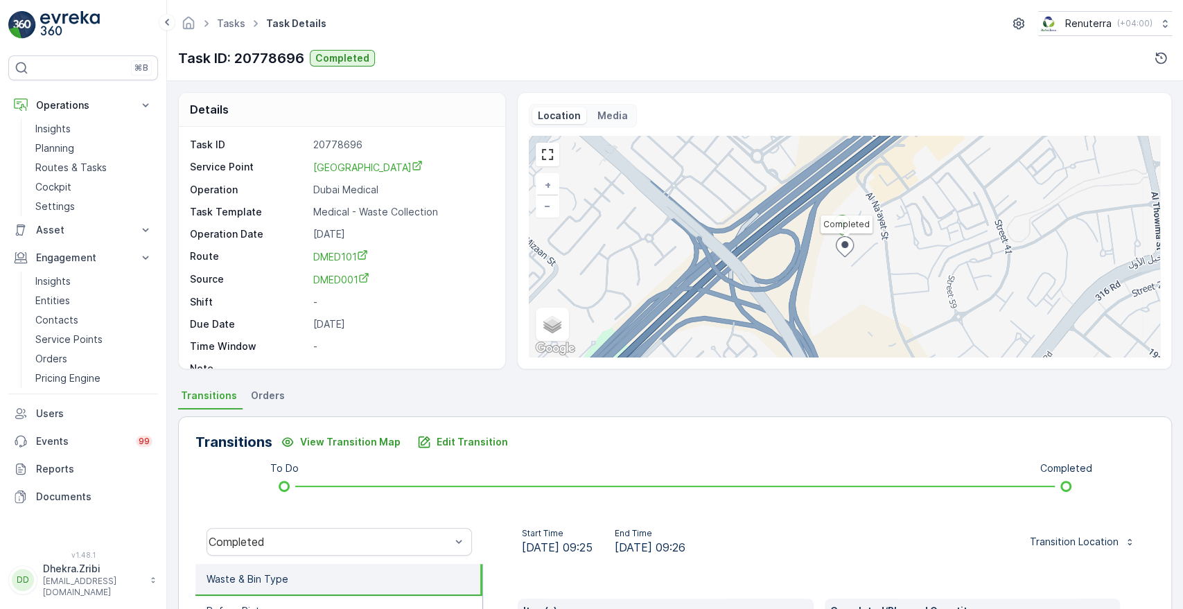
scroll to position [264, 0]
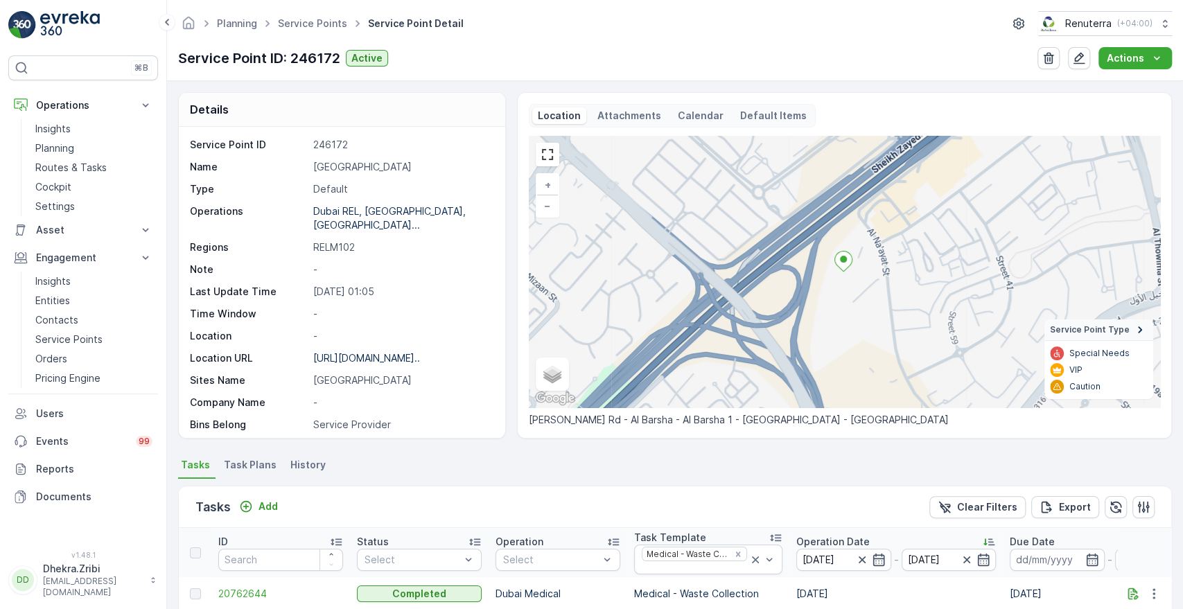
scroll to position [365, 0]
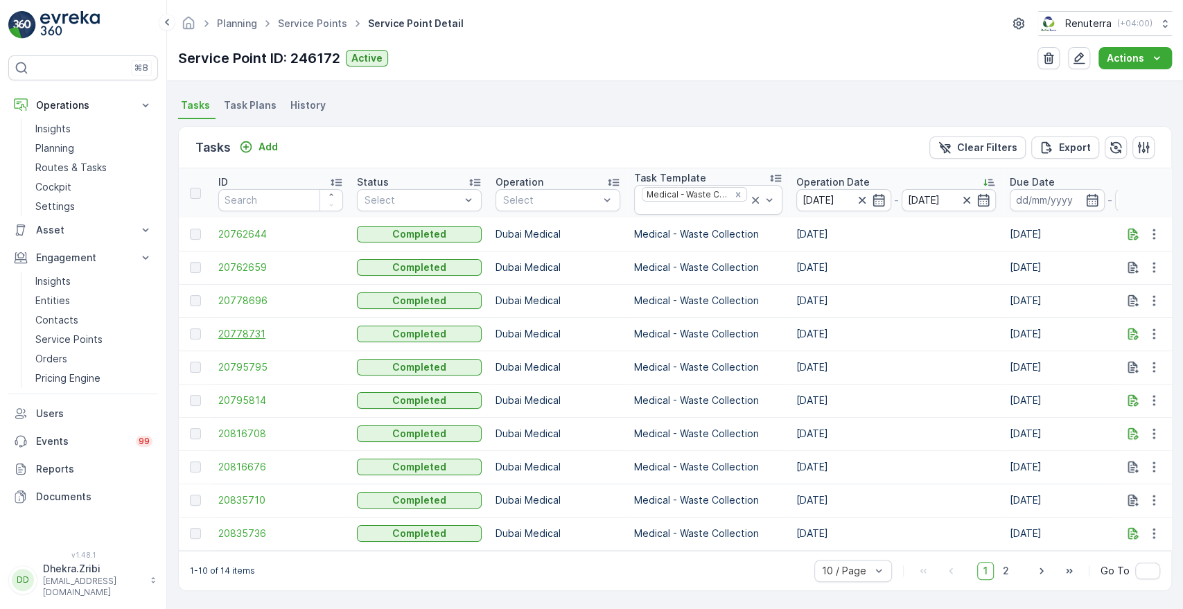
click at [236, 329] on span "20778731" at bounding box center [280, 334] width 125 height 14
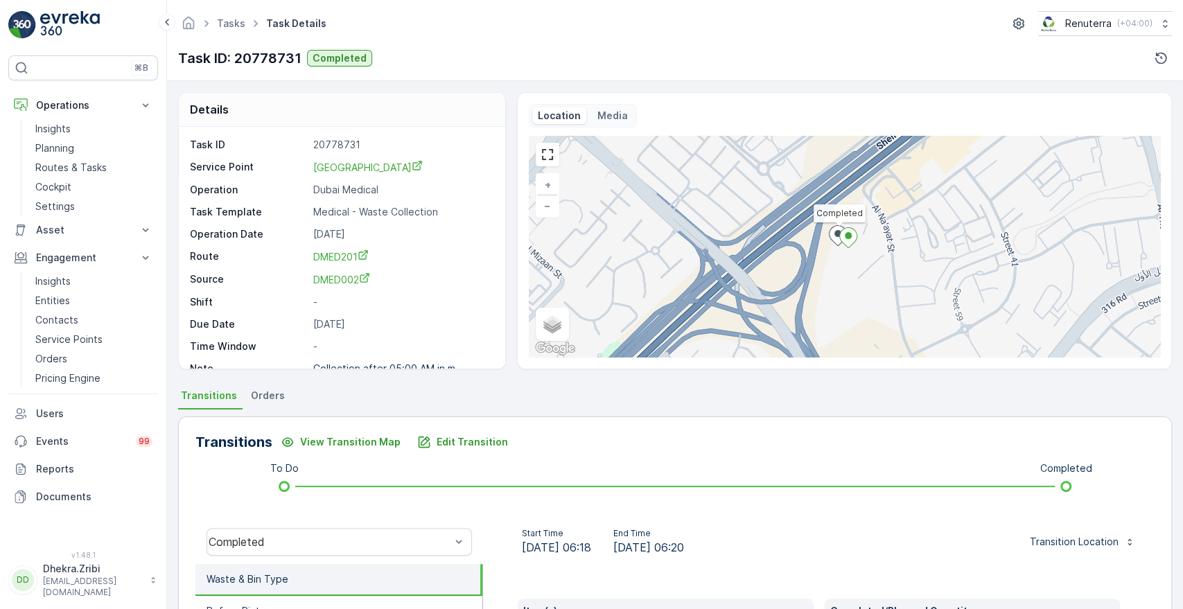
scroll to position [264, 0]
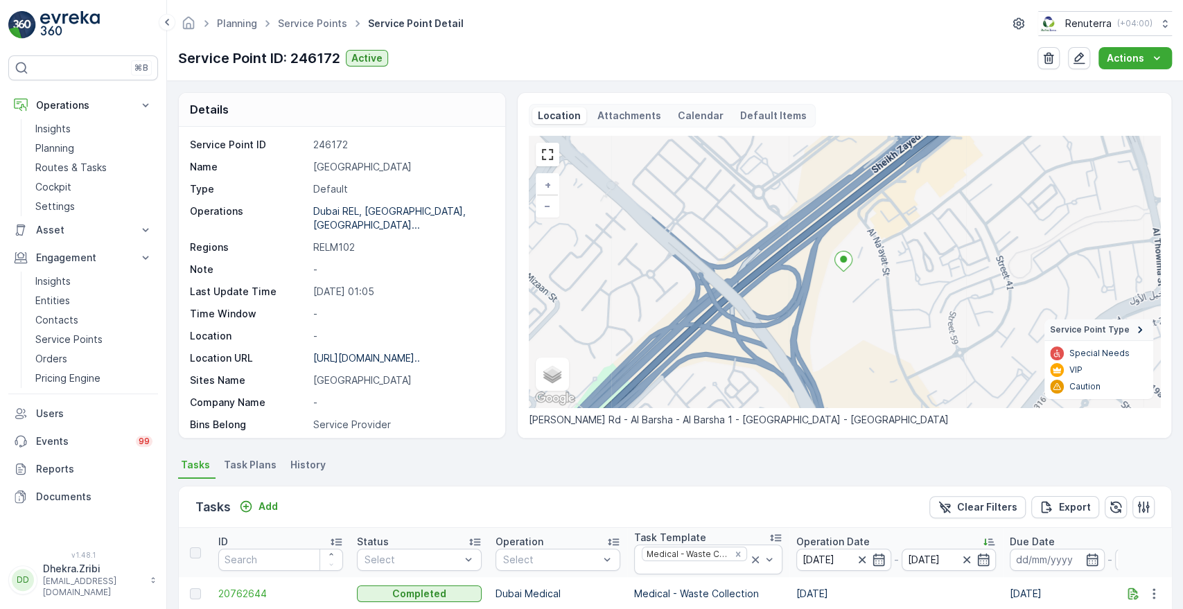
scroll to position [365, 0]
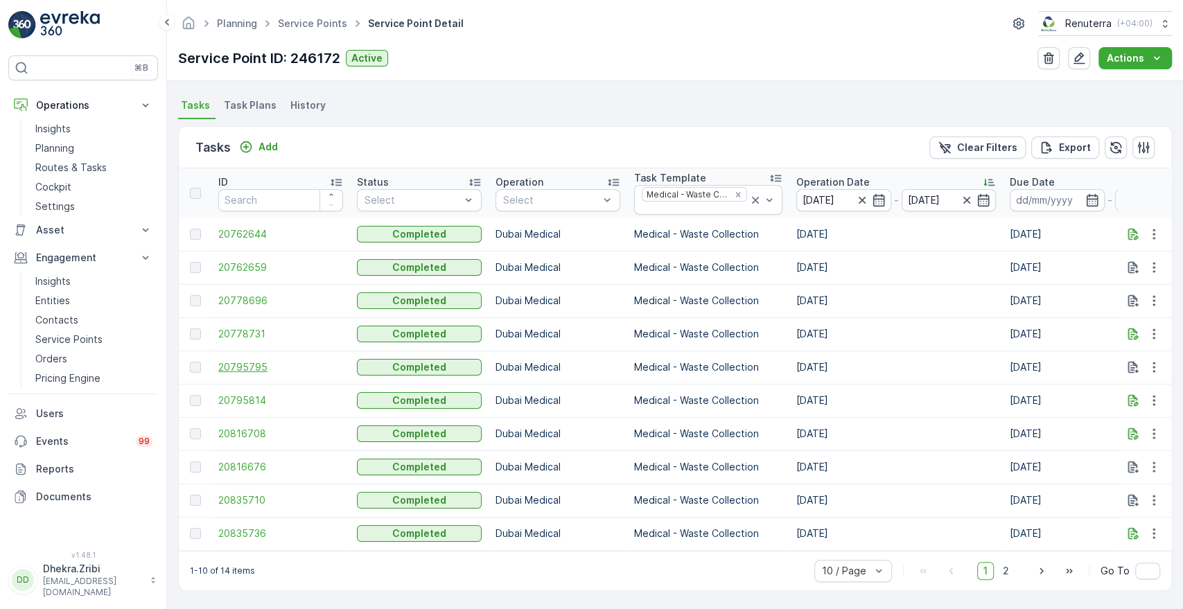
click at [252, 364] on span "20795795" at bounding box center [280, 368] width 125 height 14
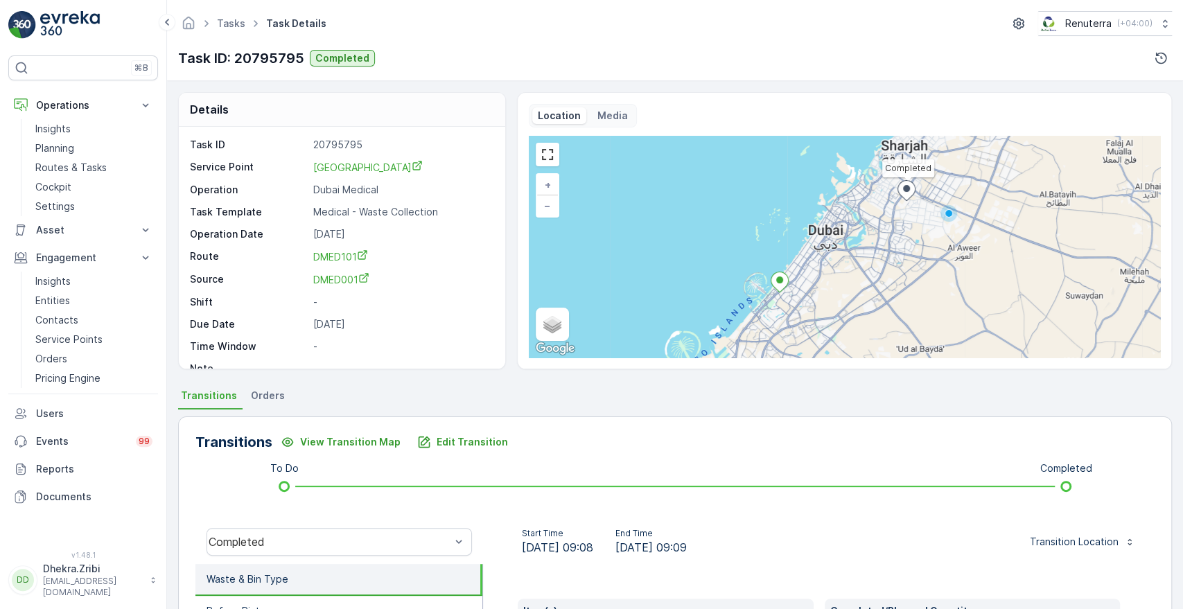
scroll to position [264, 0]
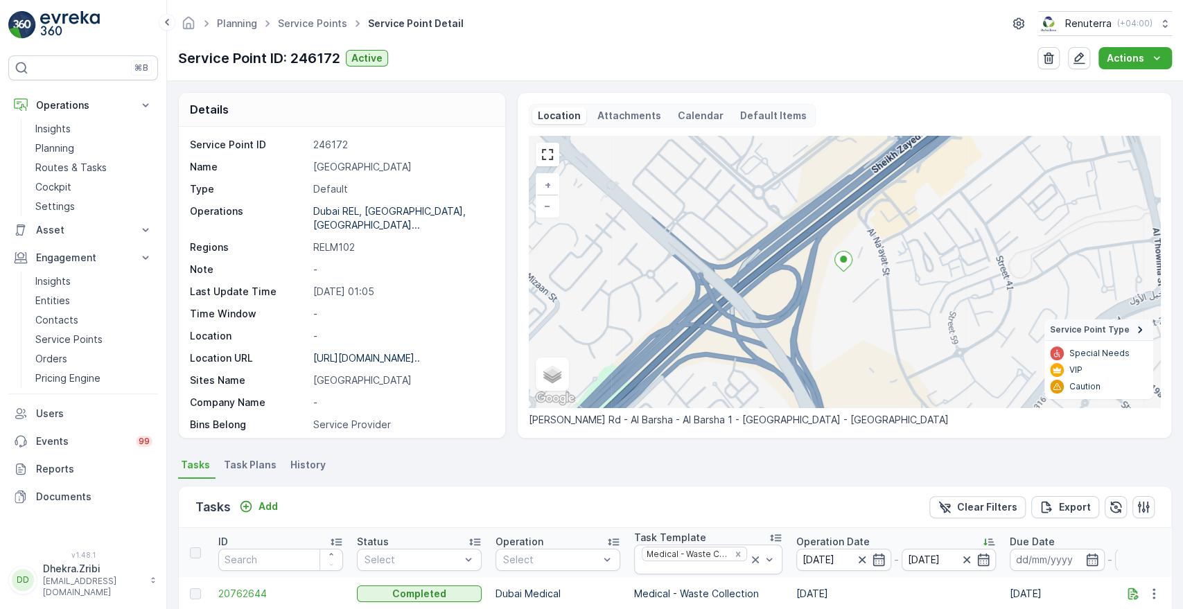
scroll to position [365, 0]
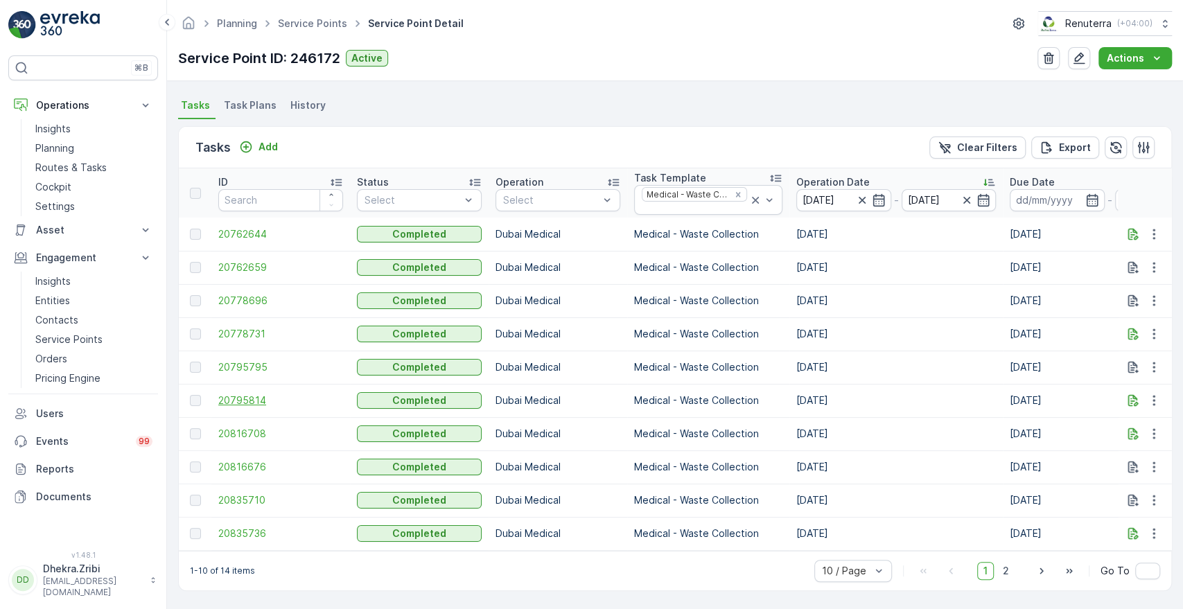
click at [241, 394] on span "20795814" at bounding box center [280, 401] width 125 height 14
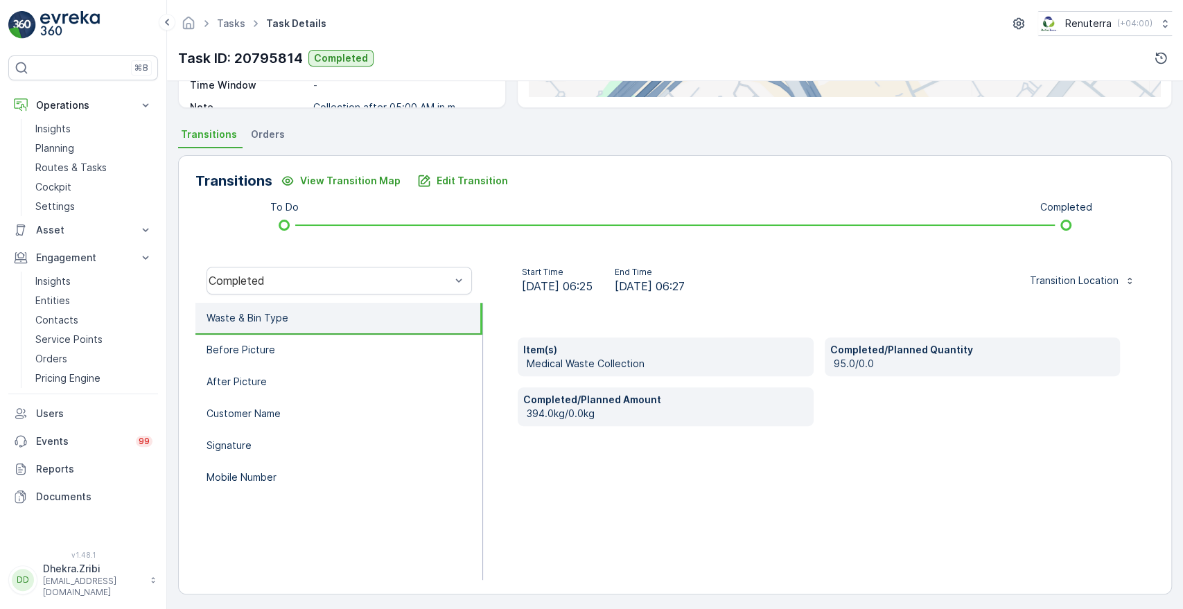
scroll to position [264, 0]
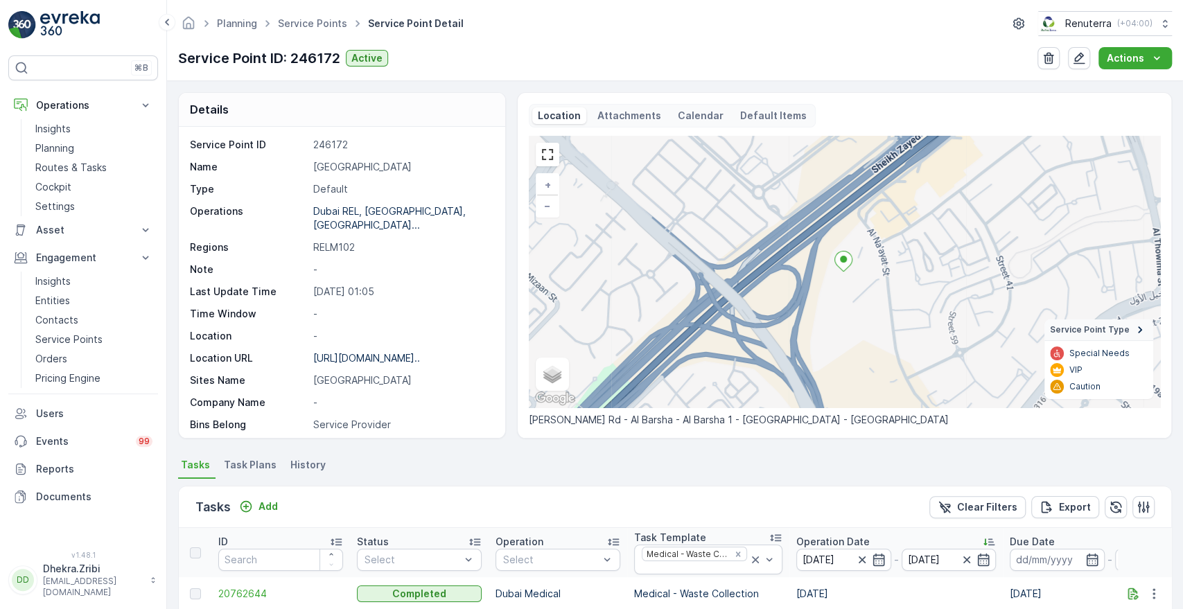
scroll to position [365, 0]
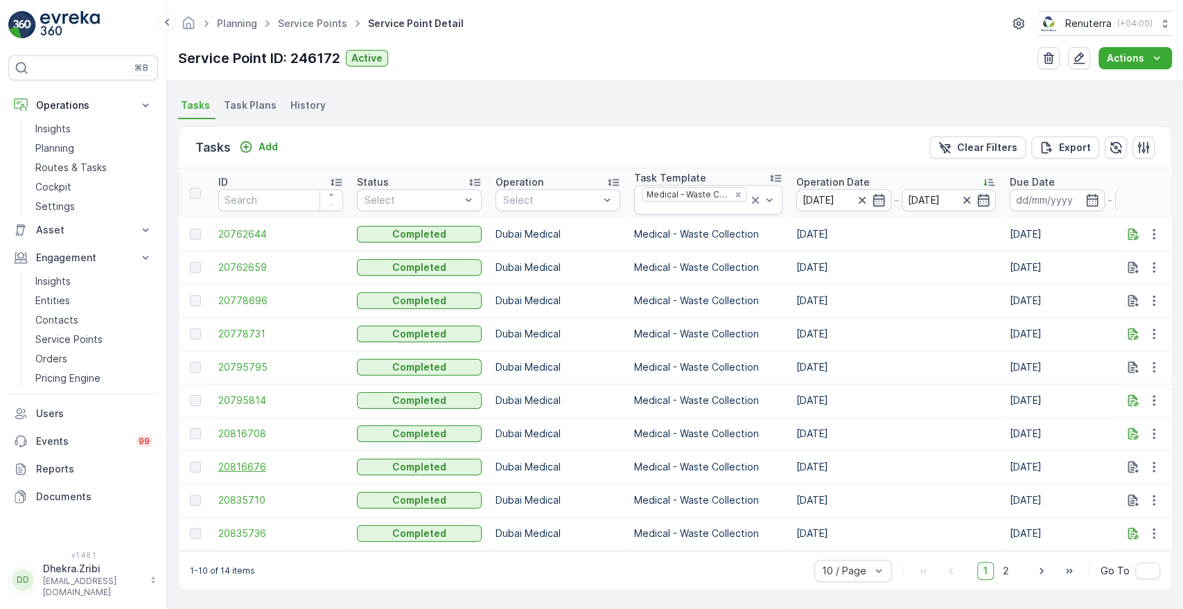
click at [238, 460] on span "20816676" at bounding box center [280, 467] width 125 height 14
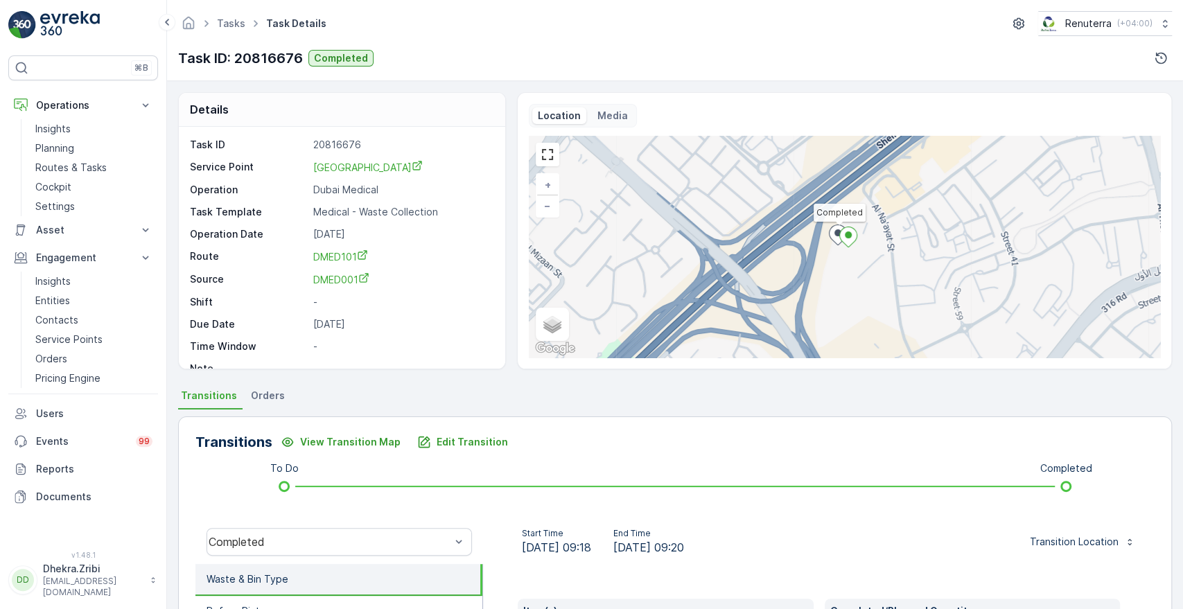
scroll to position [264, 0]
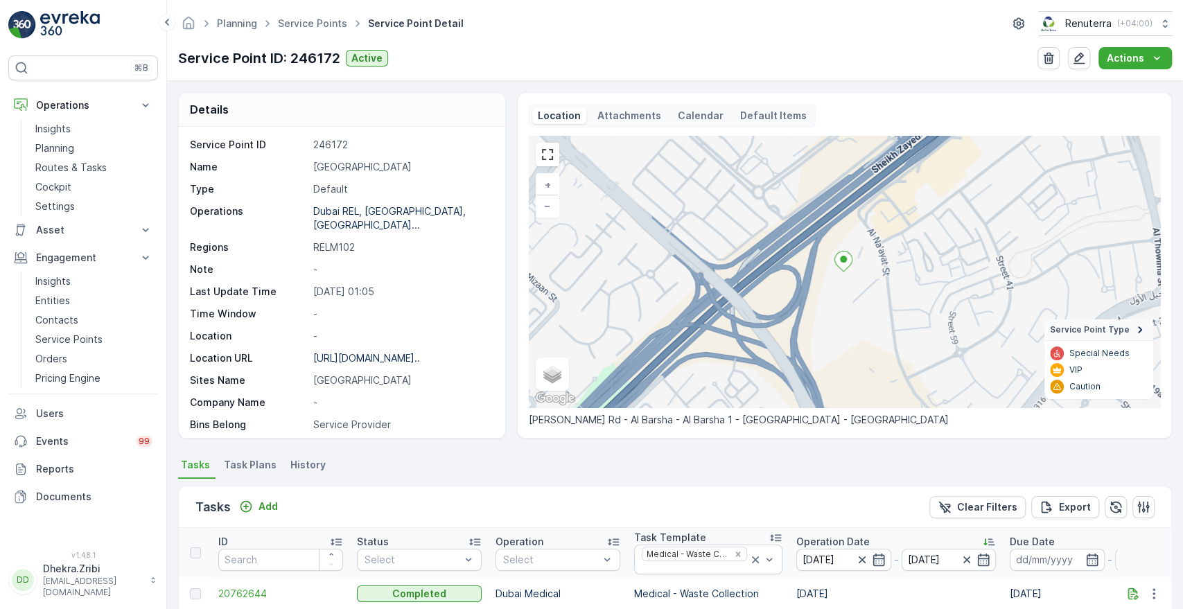
scroll to position [365, 0]
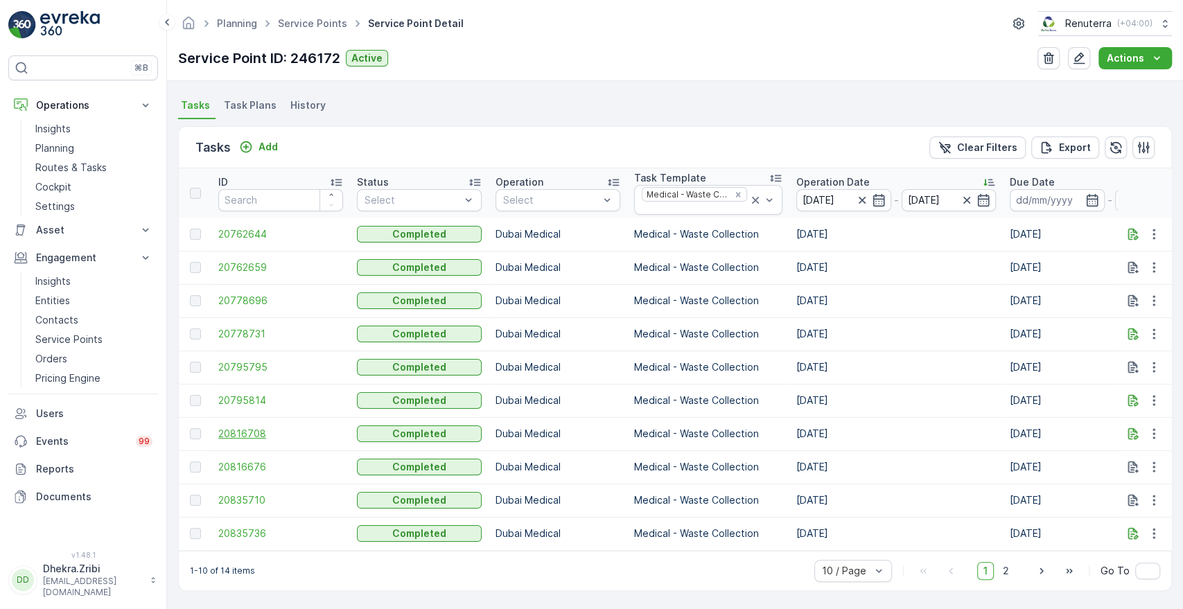
click at [232, 427] on span "20816708" at bounding box center [280, 434] width 125 height 14
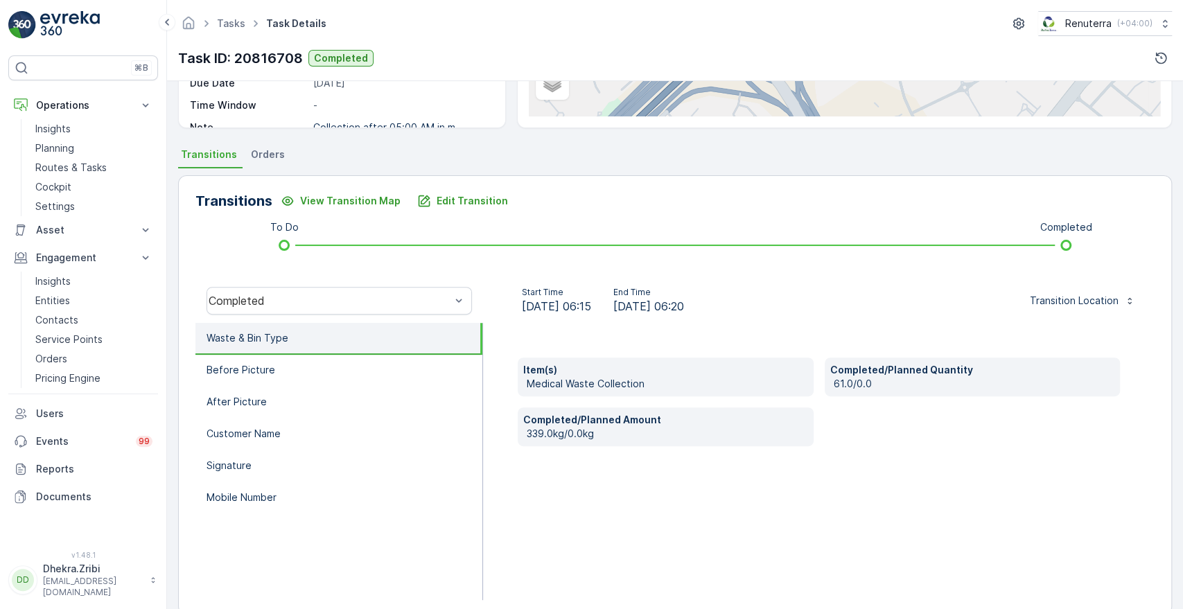
scroll to position [264, 0]
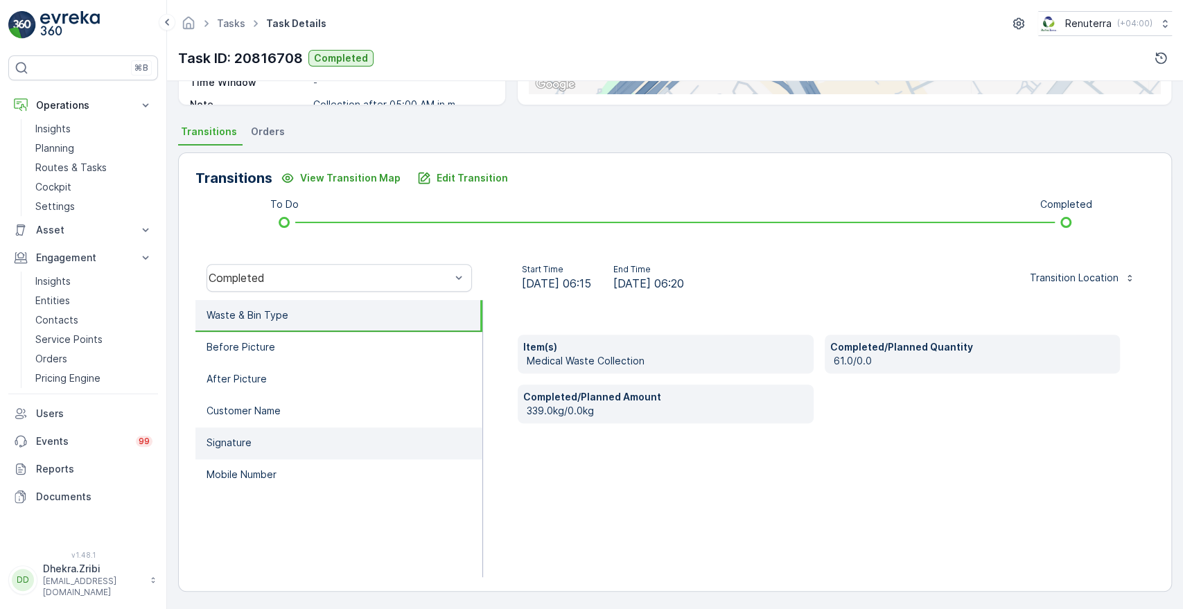
click at [234, 444] on p "Signature" at bounding box center [229, 443] width 45 height 14
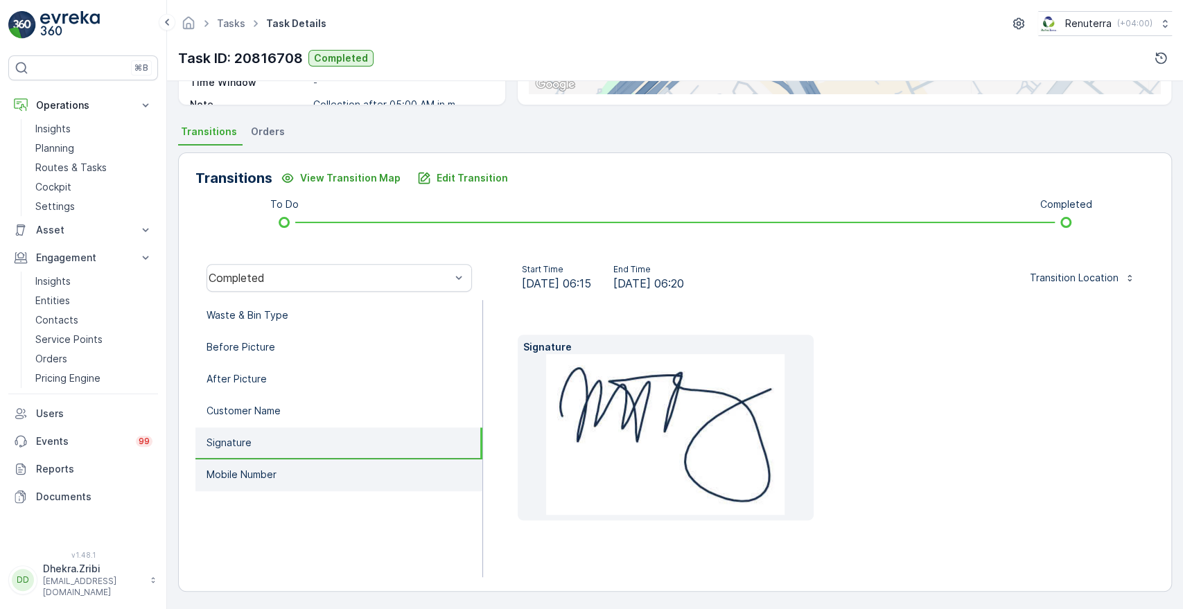
click at [237, 465] on li "Mobile Number" at bounding box center [339, 476] width 287 height 32
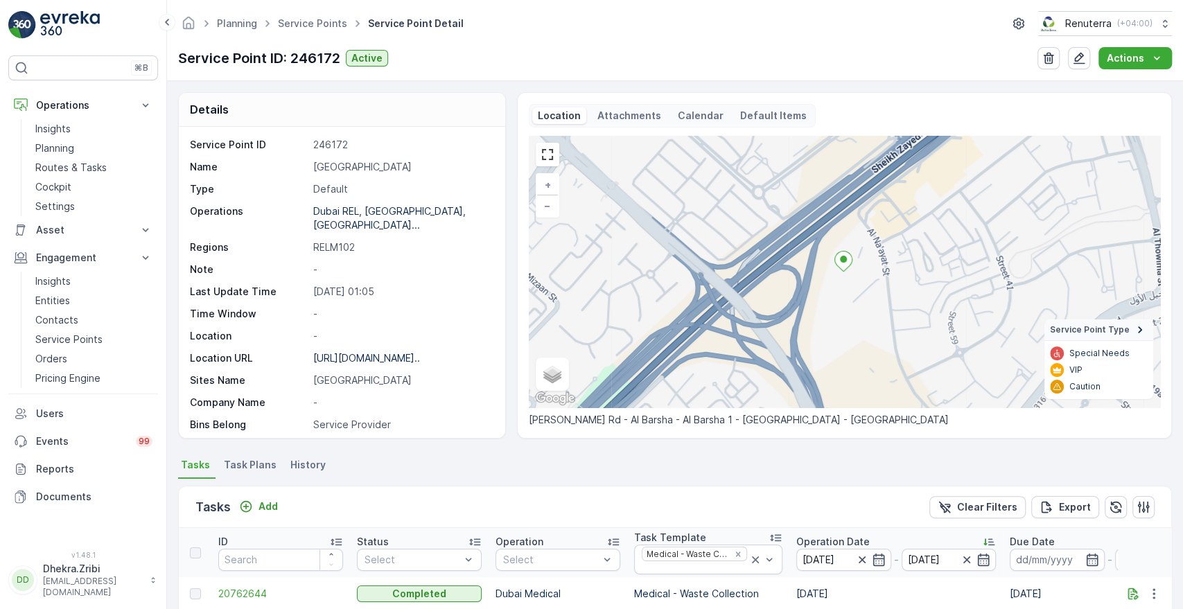
scroll to position [365, 0]
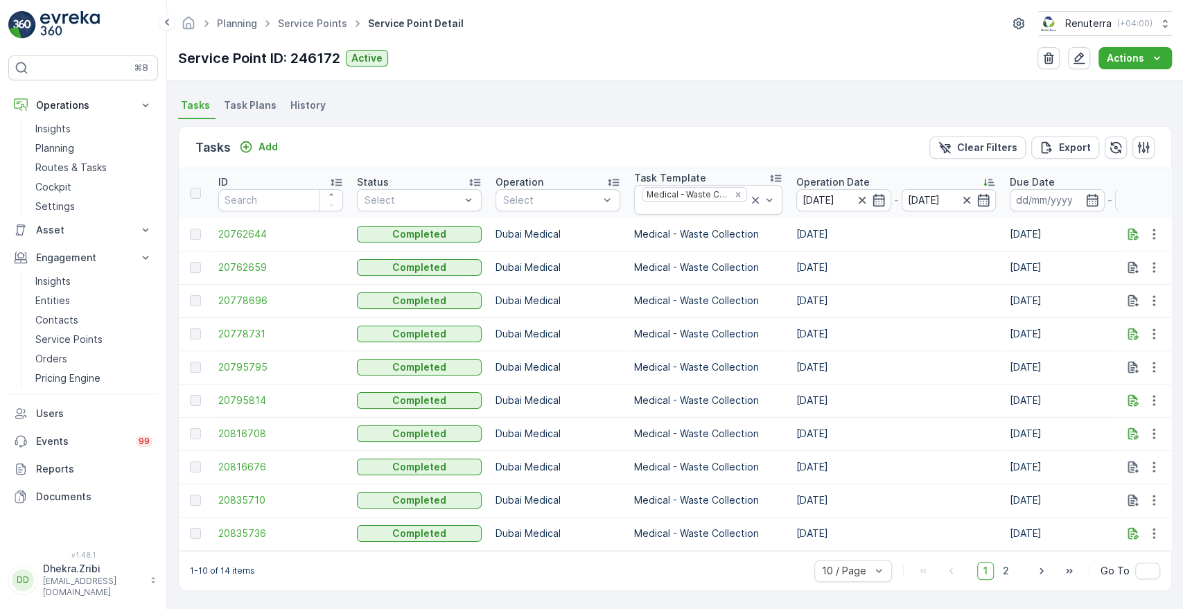
click at [231, 487] on td "20835710" at bounding box center [280, 500] width 139 height 33
click at [235, 494] on span "20835710" at bounding box center [280, 501] width 125 height 14
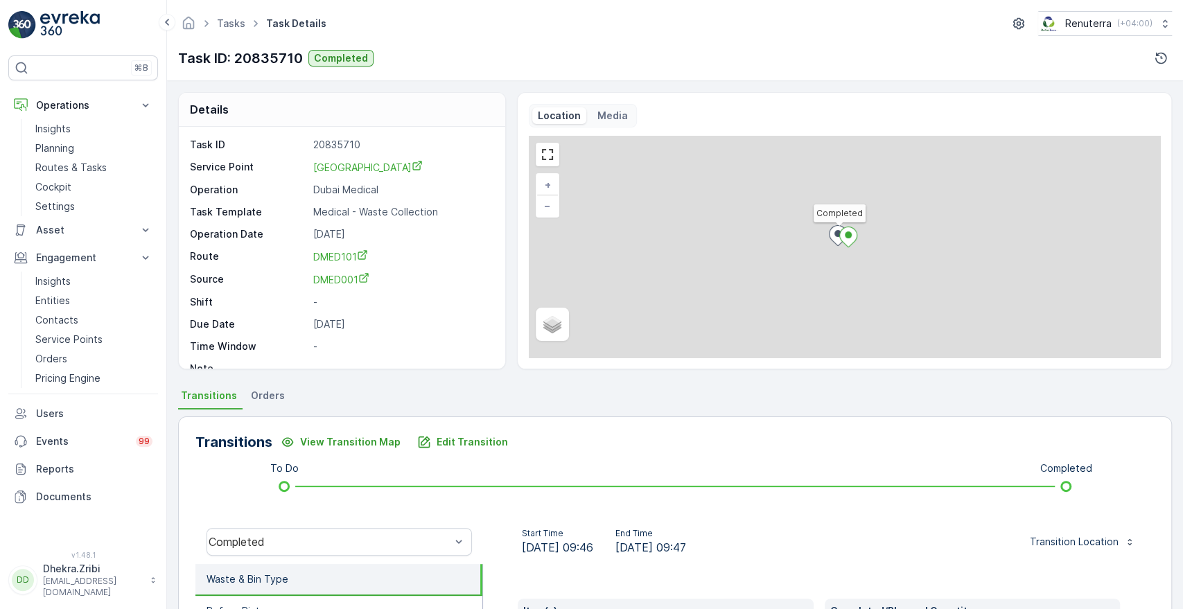
scroll to position [264, 0]
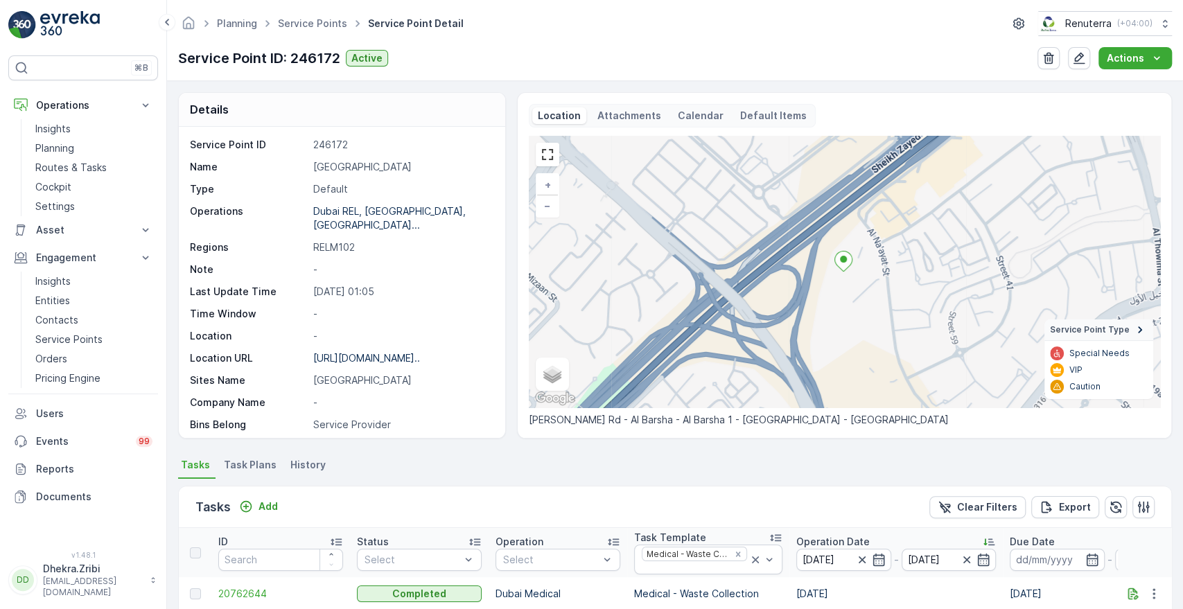
scroll to position [365, 0]
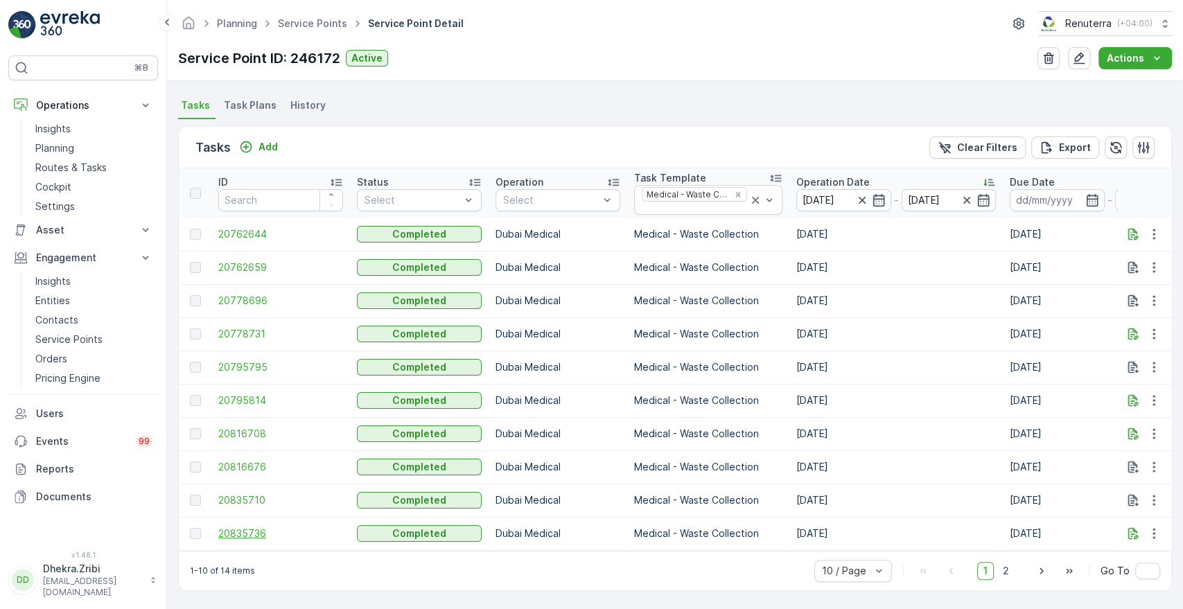
click at [250, 527] on span "20835736" at bounding box center [280, 534] width 125 height 14
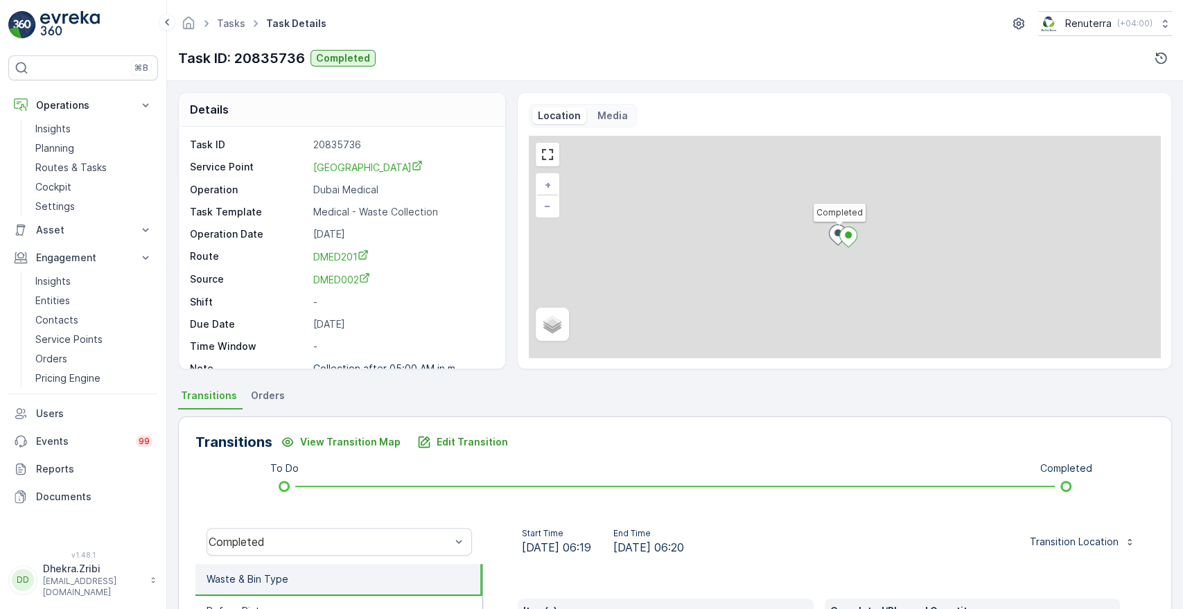
scroll to position [264, 0]
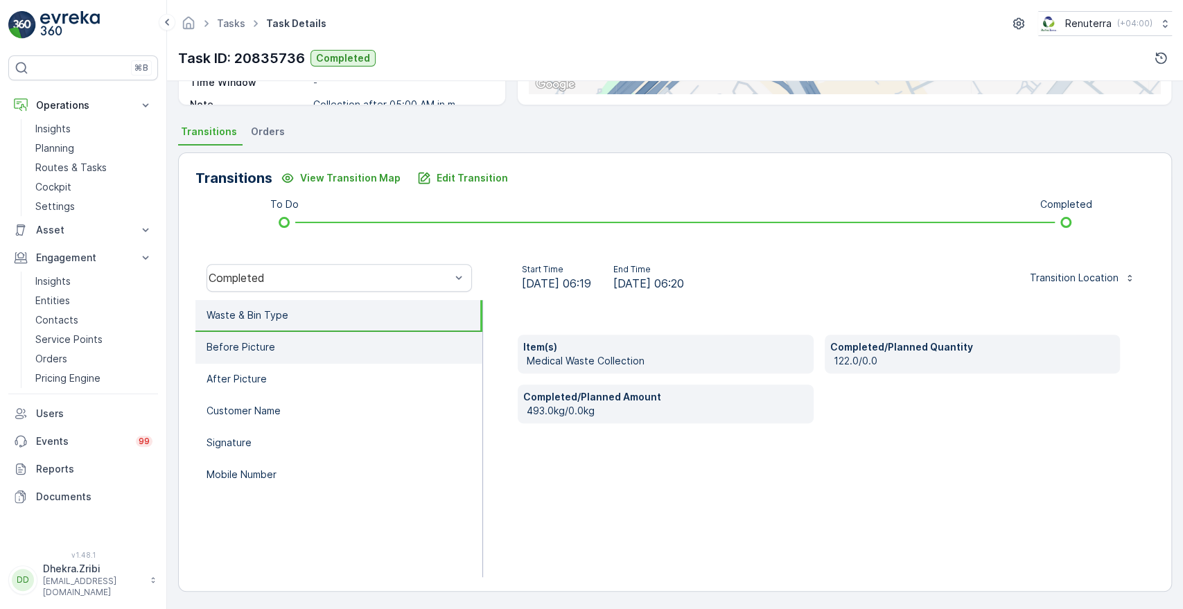
click at [258, 350] on p "Before Picture" at bounding box center [241, 347] width 69 height 14
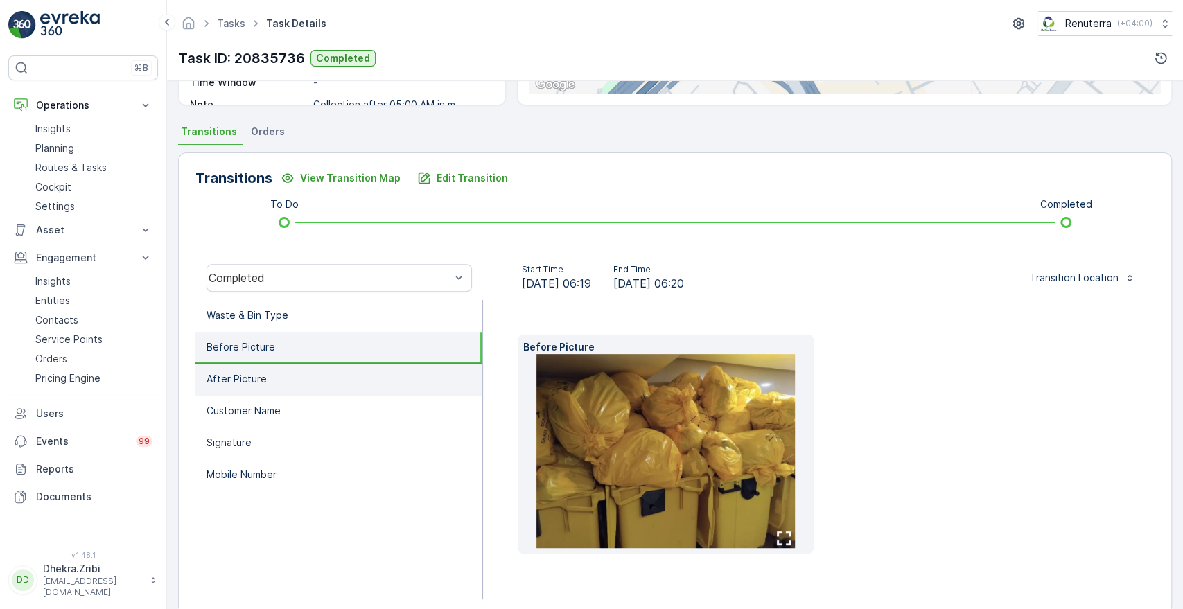
click at [236, 385] on li "After Picture" at bounding box center [339, 380] width 287 height 32
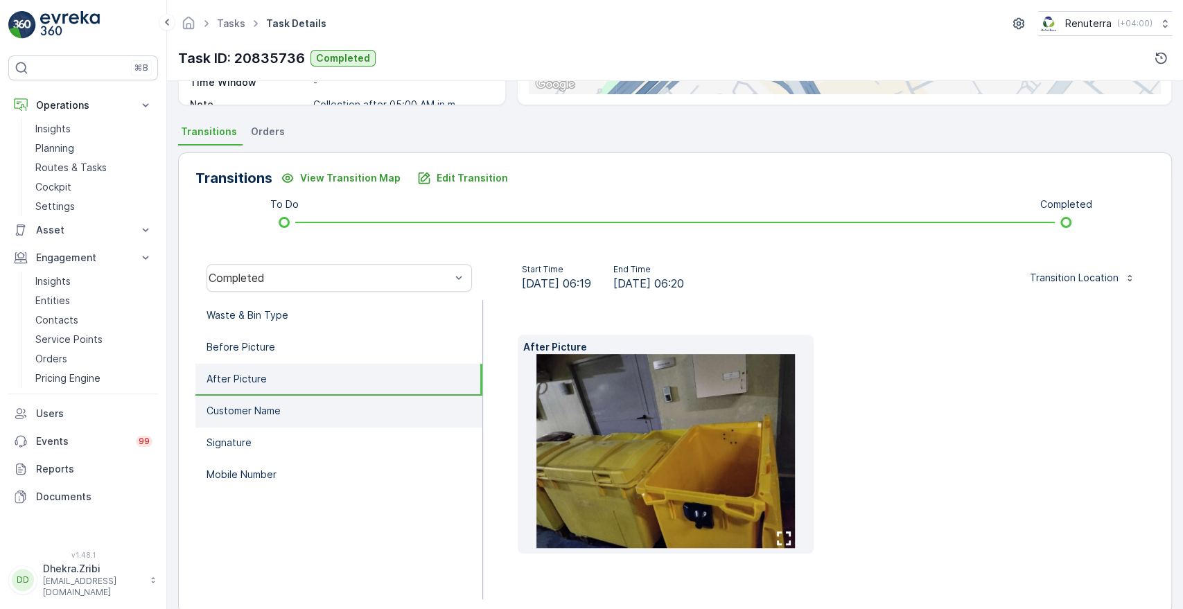
click at [236, 421] on li "Customer Name" at bounding box center [339, 412] width 287 height 32
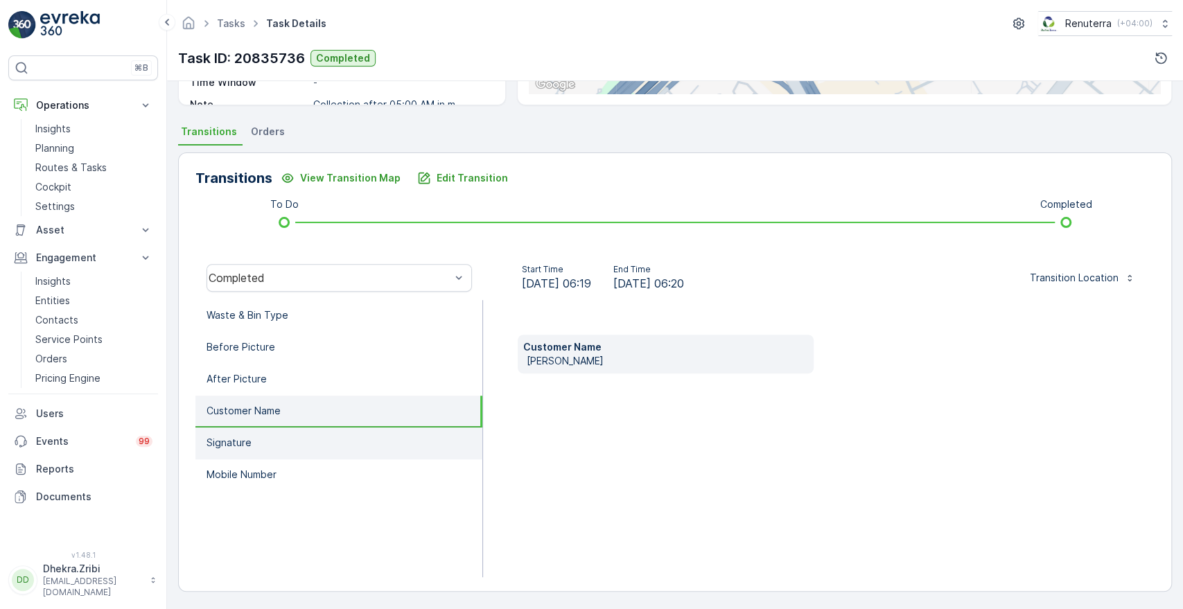
click at [234, 448] on p "Signature" at bounding box center [229, 443] width 45 height 14
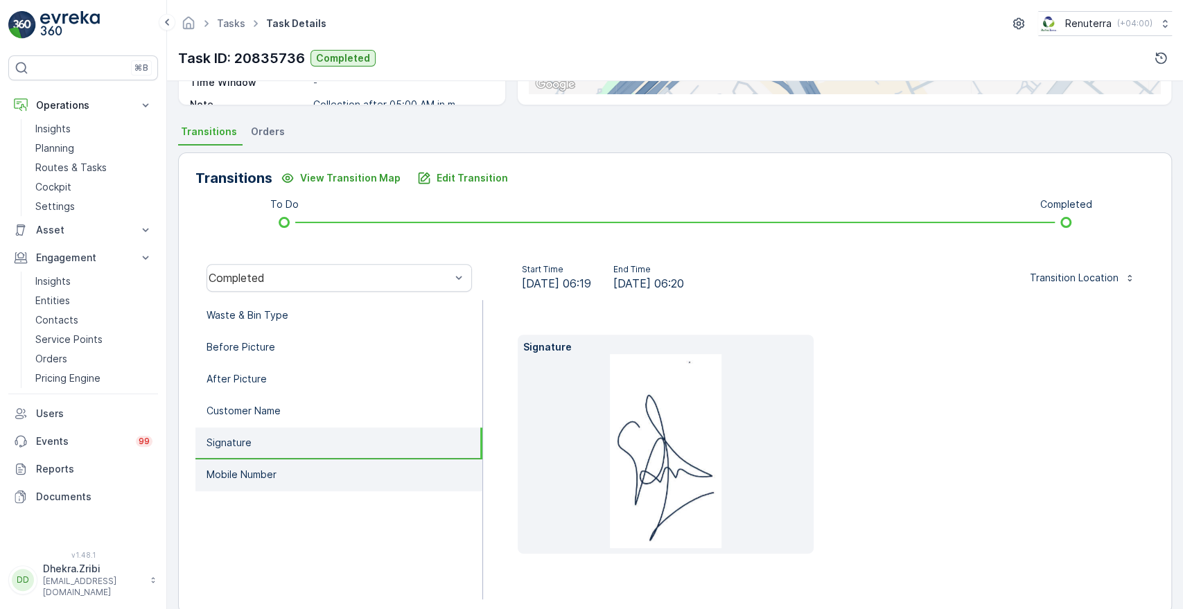
click at [236, 470] on p "Mobile Number" at bounding box center [242, 475] width 70 height 14
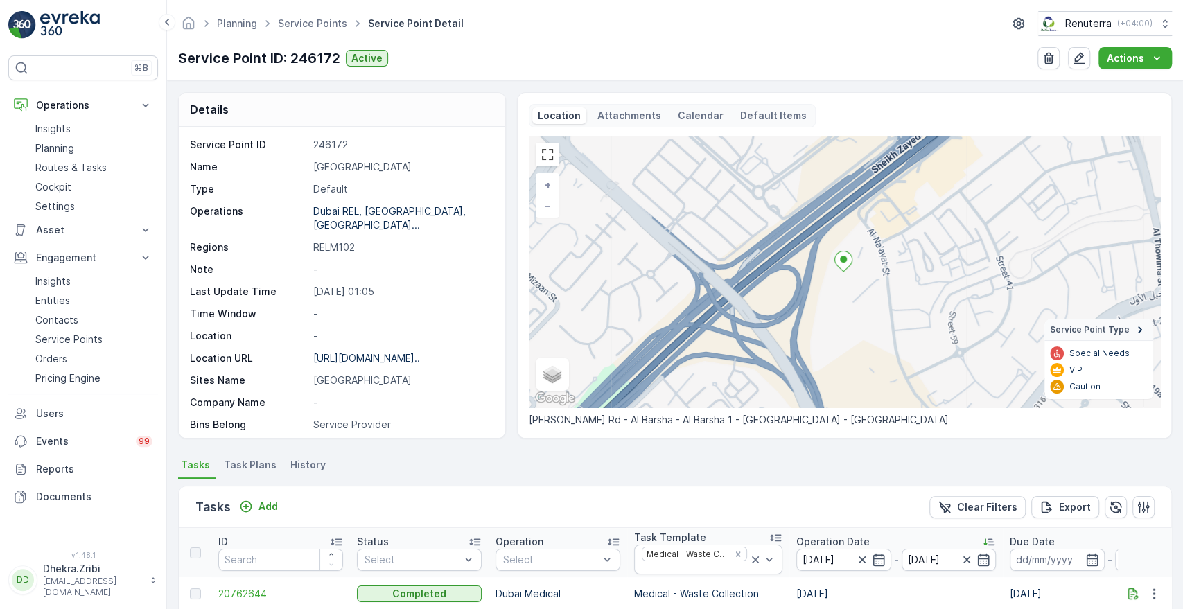
scroll to position [365, 0]
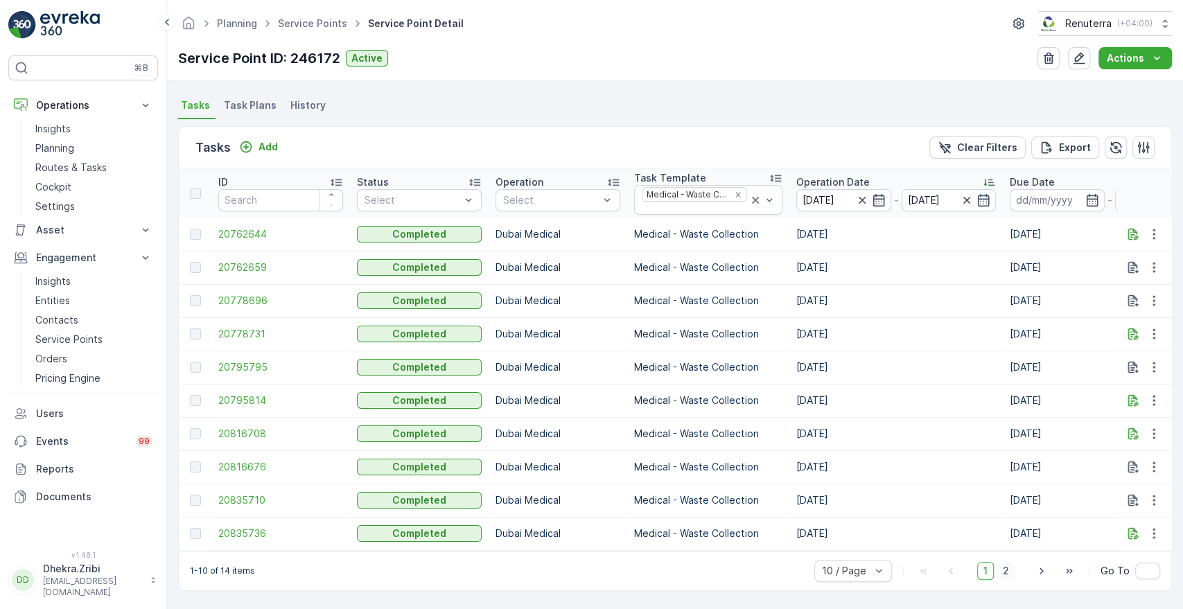
click at [1007, 572] on span "2" at bounding box center [1006, 571] width 19 height 18
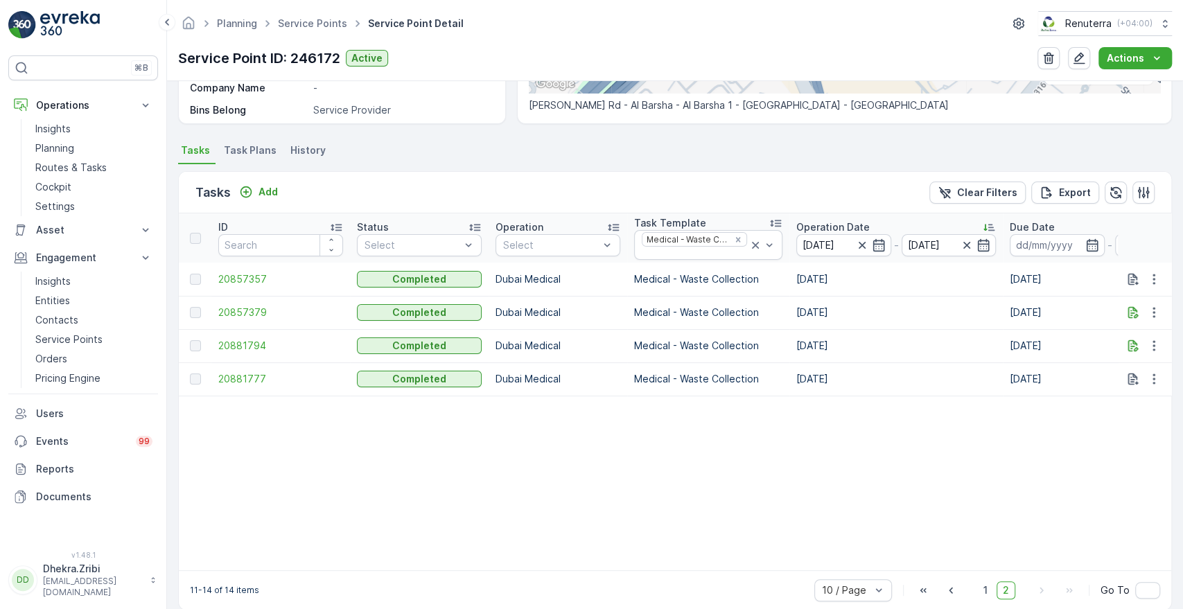
scroll to position [340, 0]
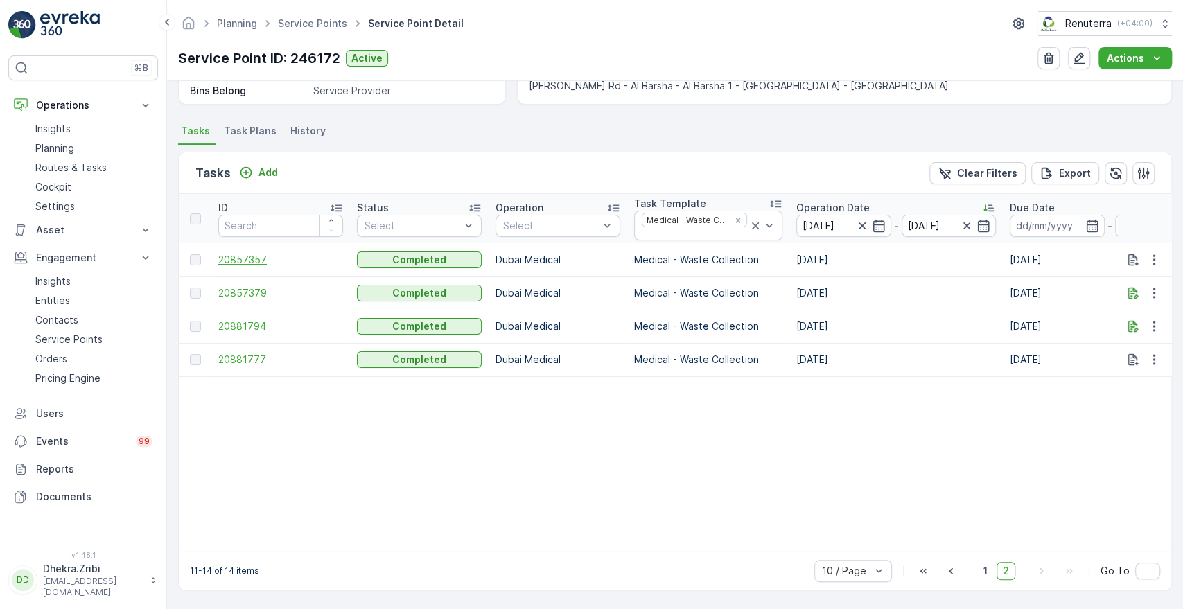
click at [236, 253] on span "20857357" at bounding box center [280, 260] width 125 height 14
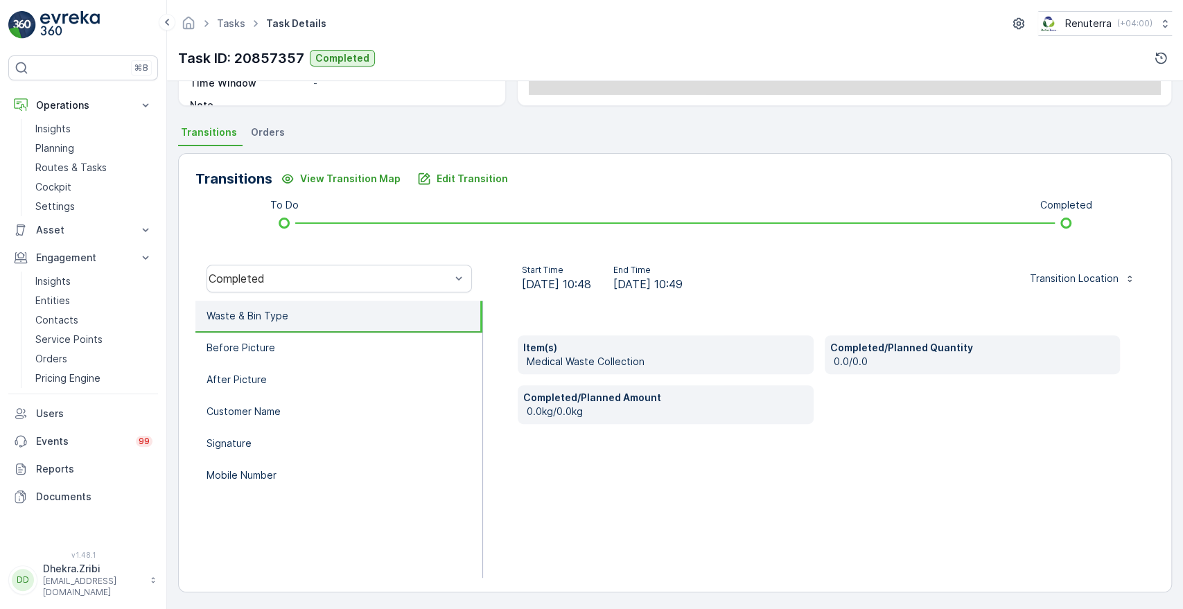
scroll to position [264, 0]
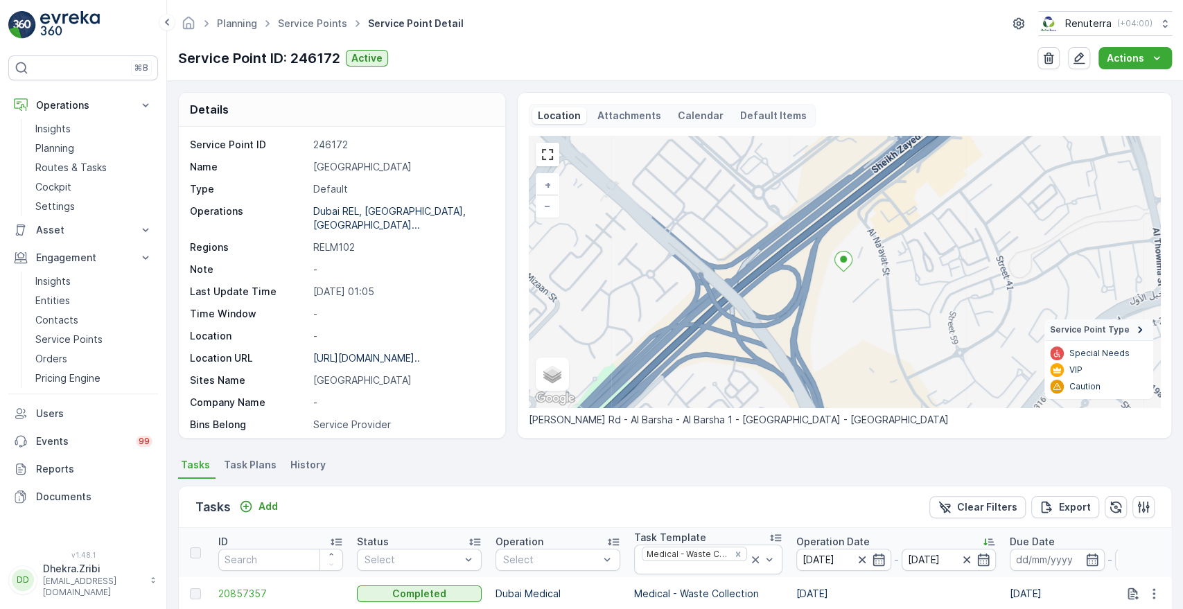
scroll to position [340, 0]
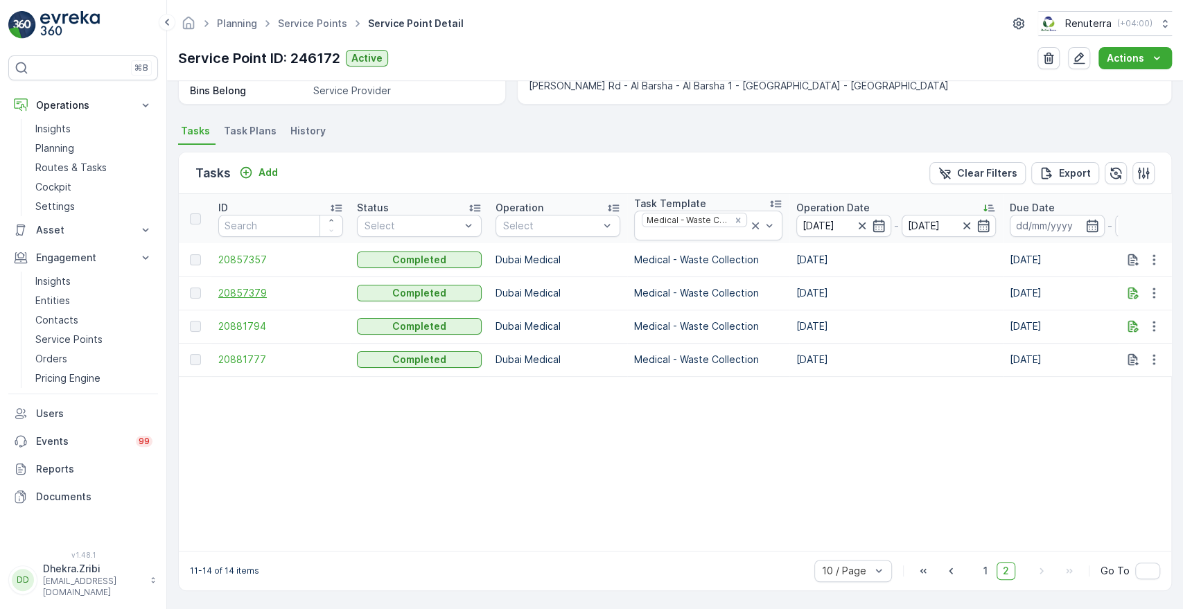
click at [263, 290] on span "20857379" at bounding box center [280, 293] width 125 height 14
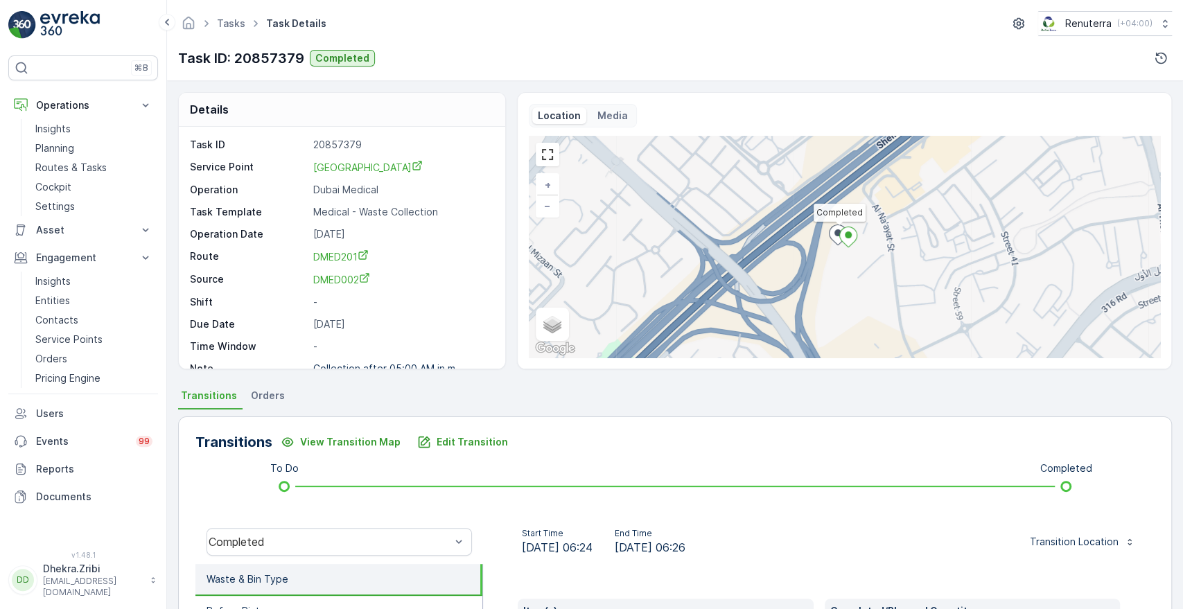
scroll to position [264, 0]
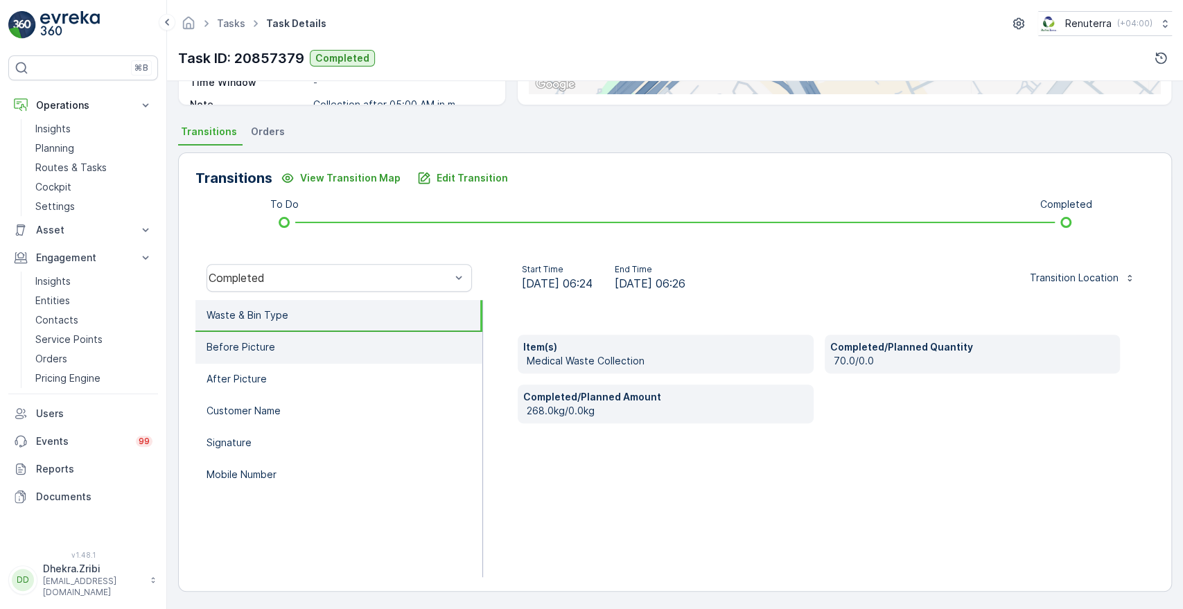
click at [295, 337] on li "Before Picture" at bounding box center [339, 348] width 287 height 32
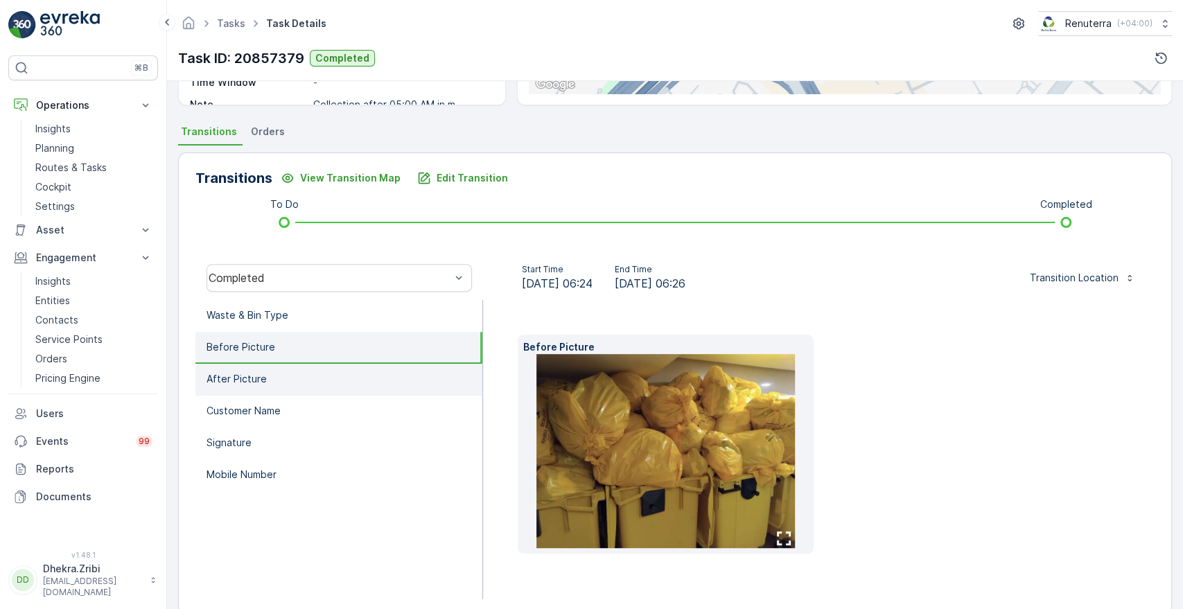
click at [232, 376] on p "After Picture" at bounding box center [237, 379] width 60 height 14
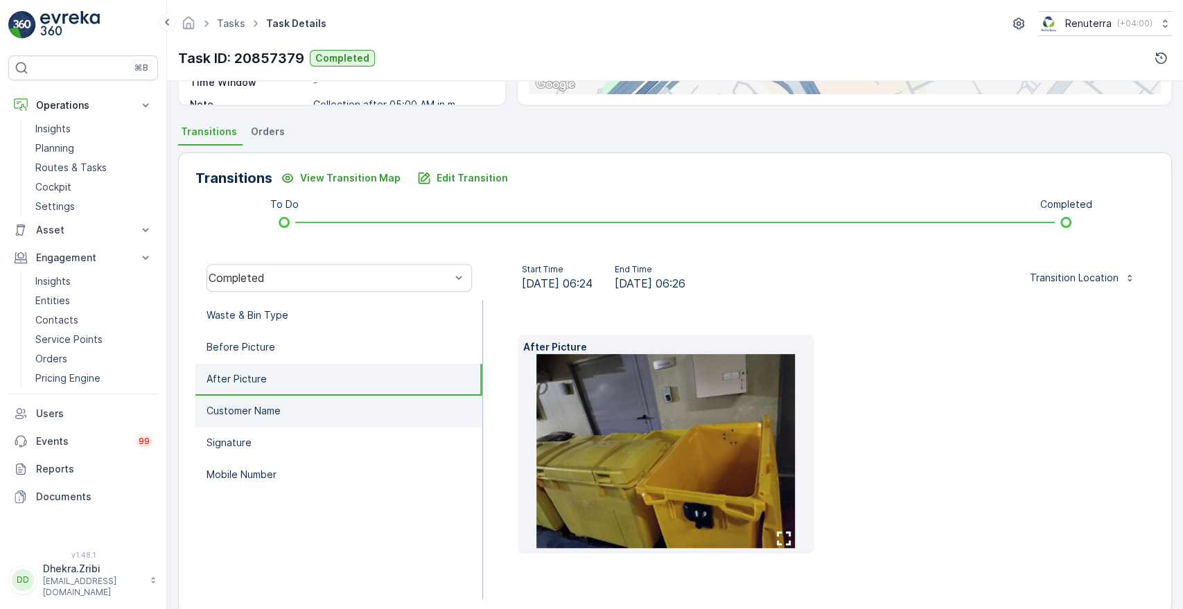
click at [227, 420] on li "Customer Name" at bounding box center [339, 412] width 287 height 32
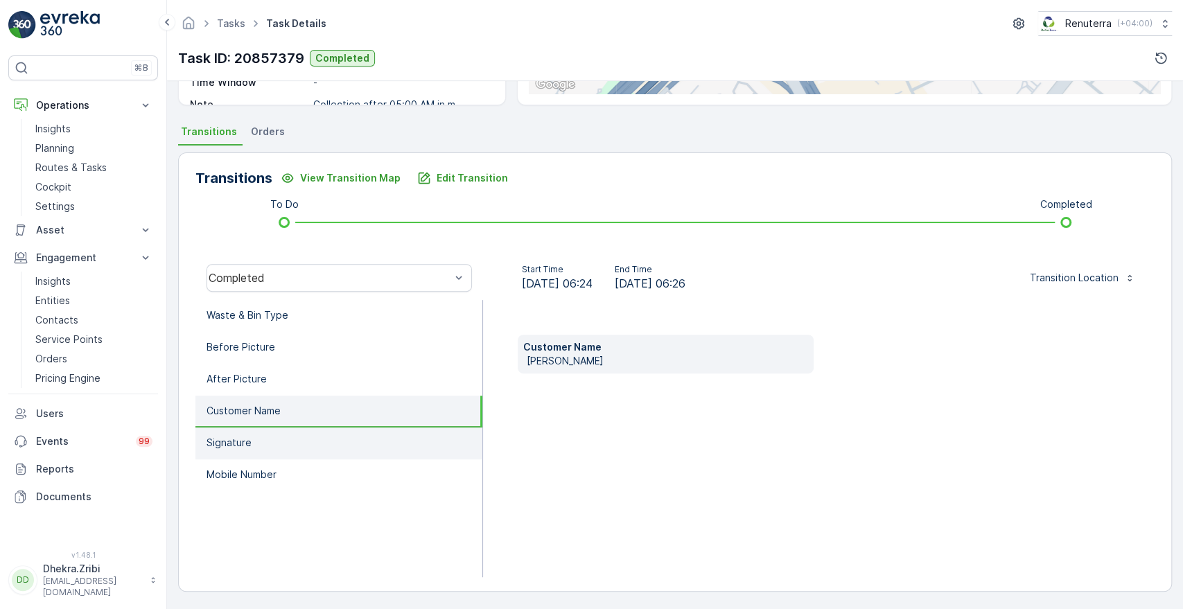
click at [222, 437] on p "Signature" at bounding box center [229, 443] width 45 height 14
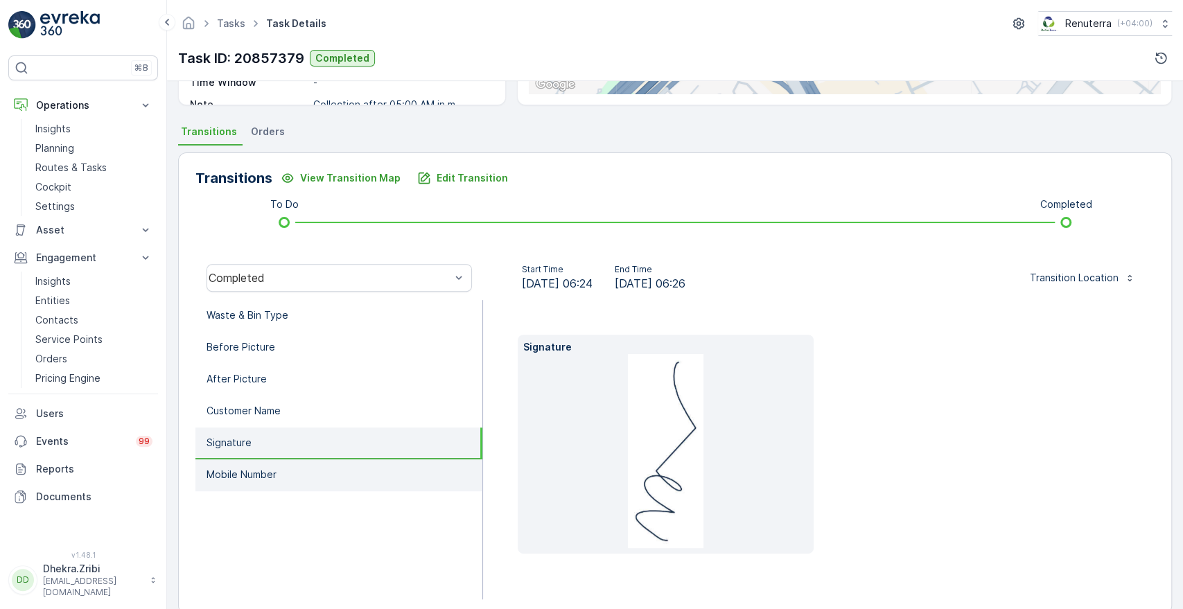
click at [227, 470] on p "Mobile Number" at bounding box center [242, 475] width 70 height 14
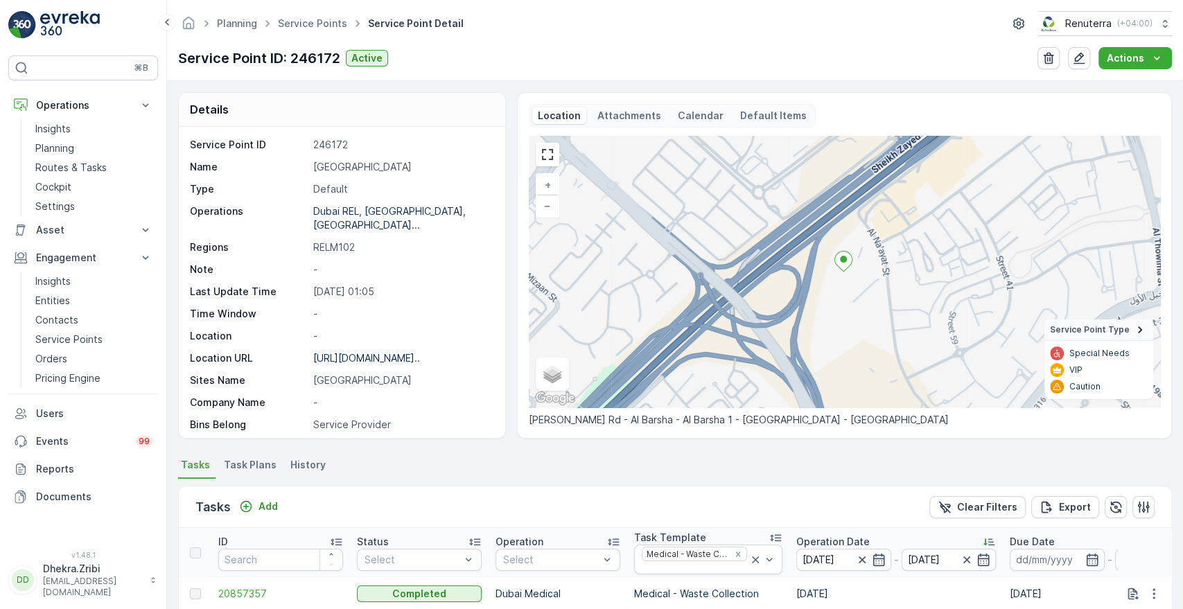
scroll to position [340, 0]
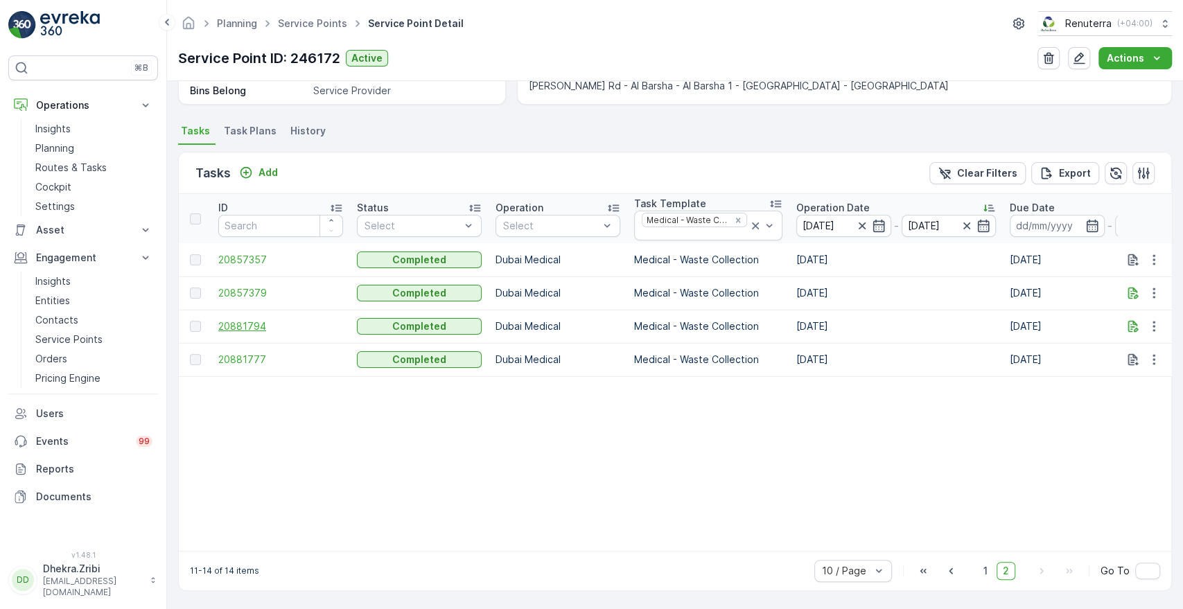
click at [250, 321] on span "20881794" at bounding box center [280, 327] width 125 height 14
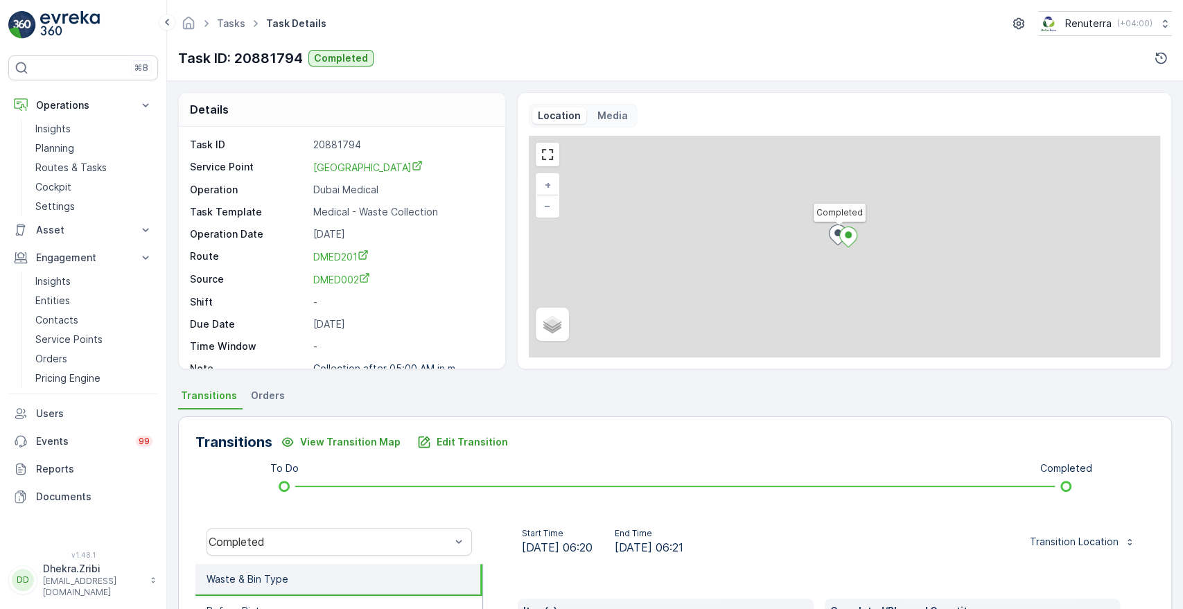
scroll to position [264, 0]
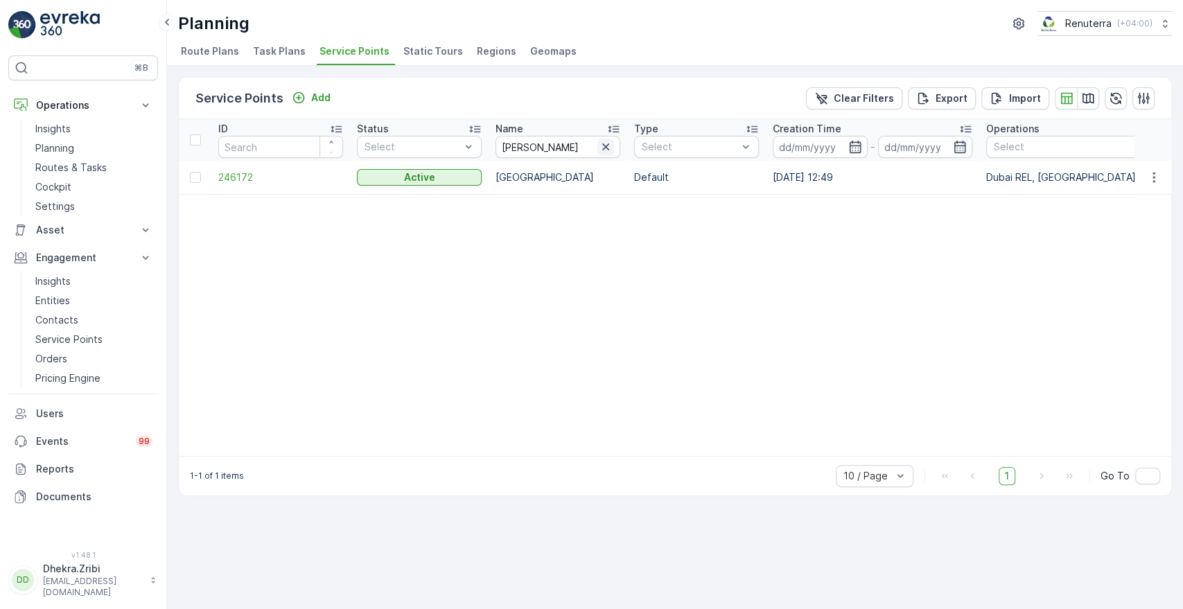
click at [614, 144] on button "button" at bounding box center [606, 147] width 17 height 17
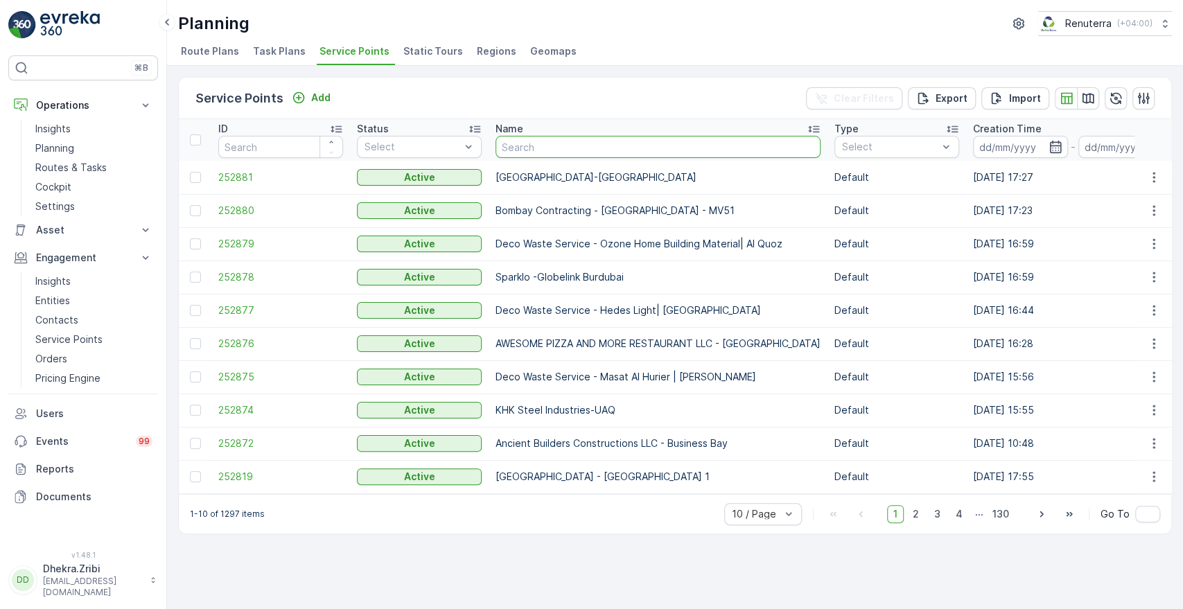
click at [541, 148] on input "text" at bounding box center [658, 147] width 325 height 22
type input "inter"
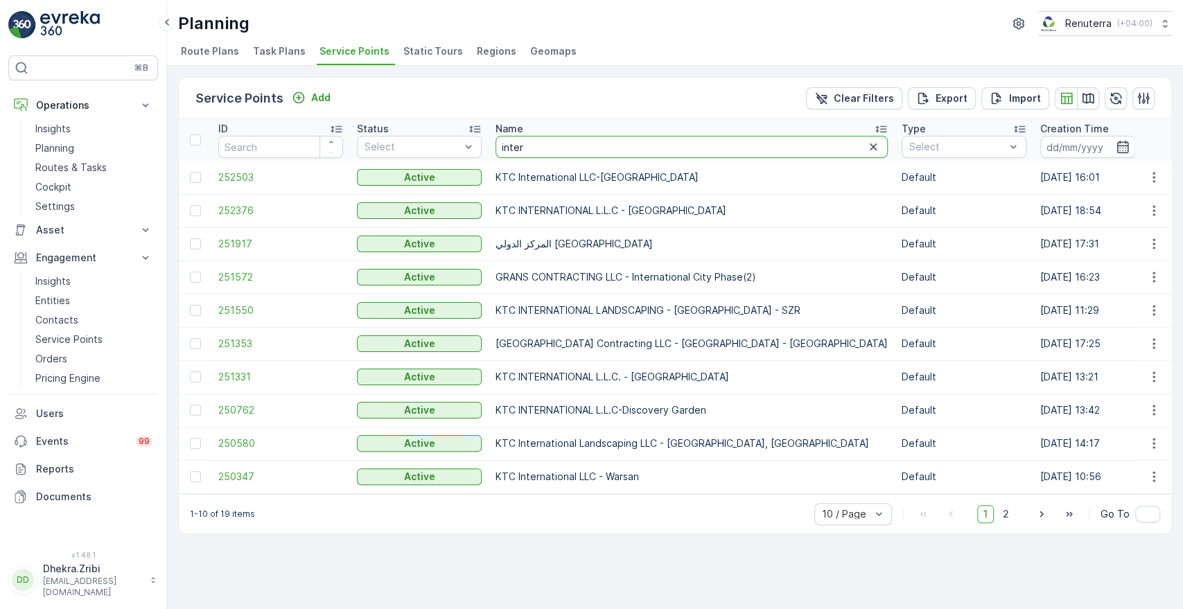
click at [541, 148] on input "inter" at bounding box center [692, 147] width 392 height 22
type input "international"
click at [591, 148] on input "international" at bounding box center [692, 147] width 392 height 22
type input "international modern"
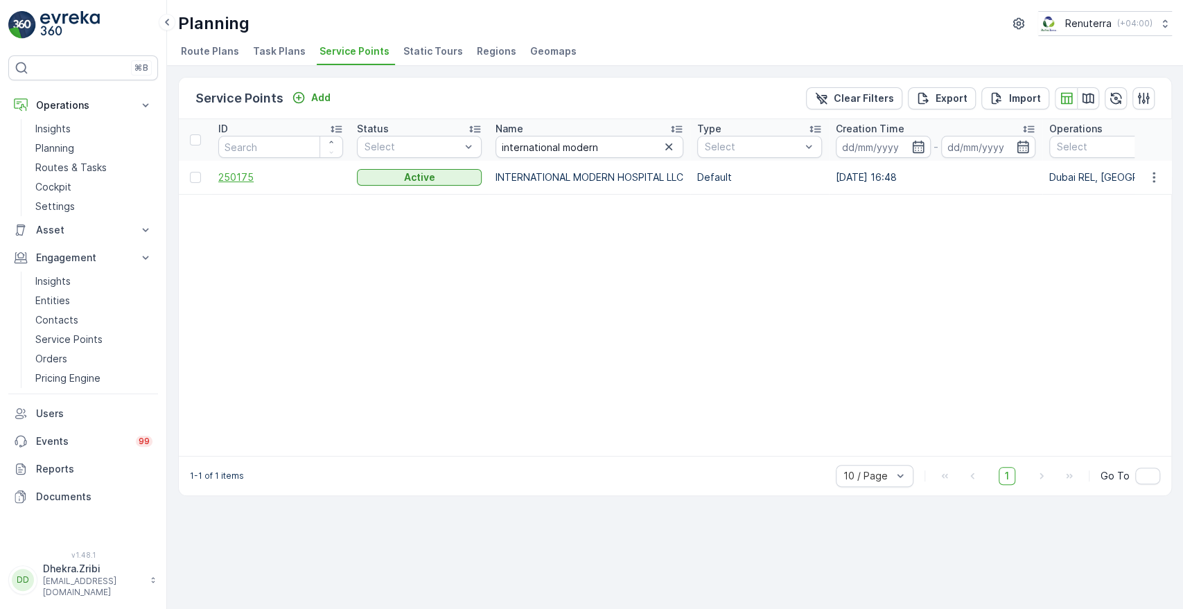
click at [244, 178] on span "250175" at bounding box center [280, 178] width 125 height 14
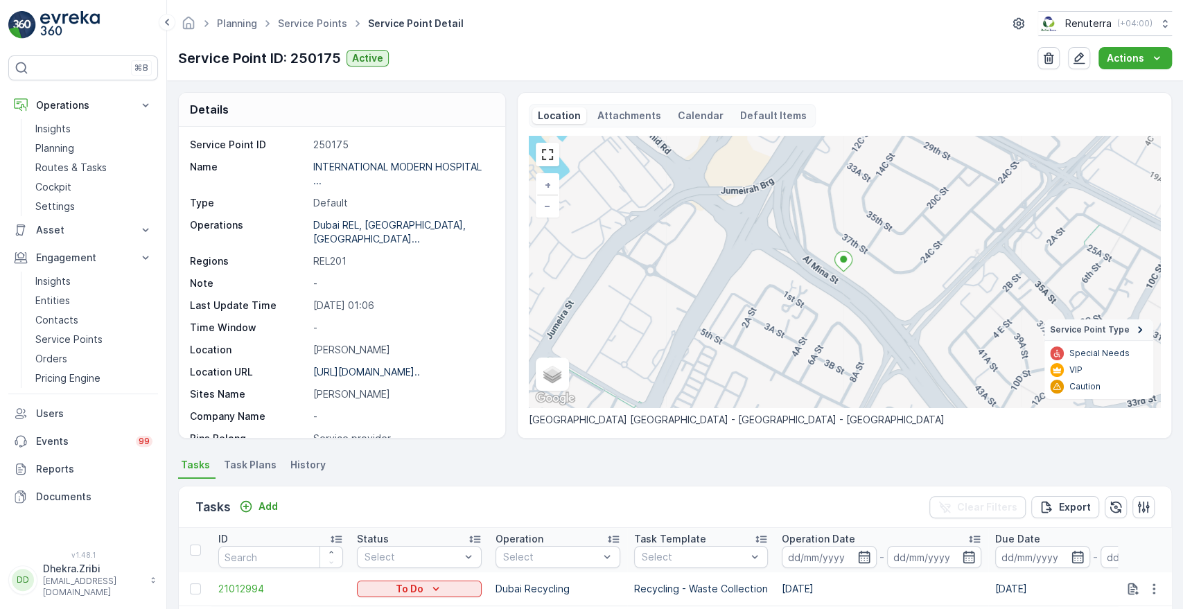
scroll to position [361, 0]
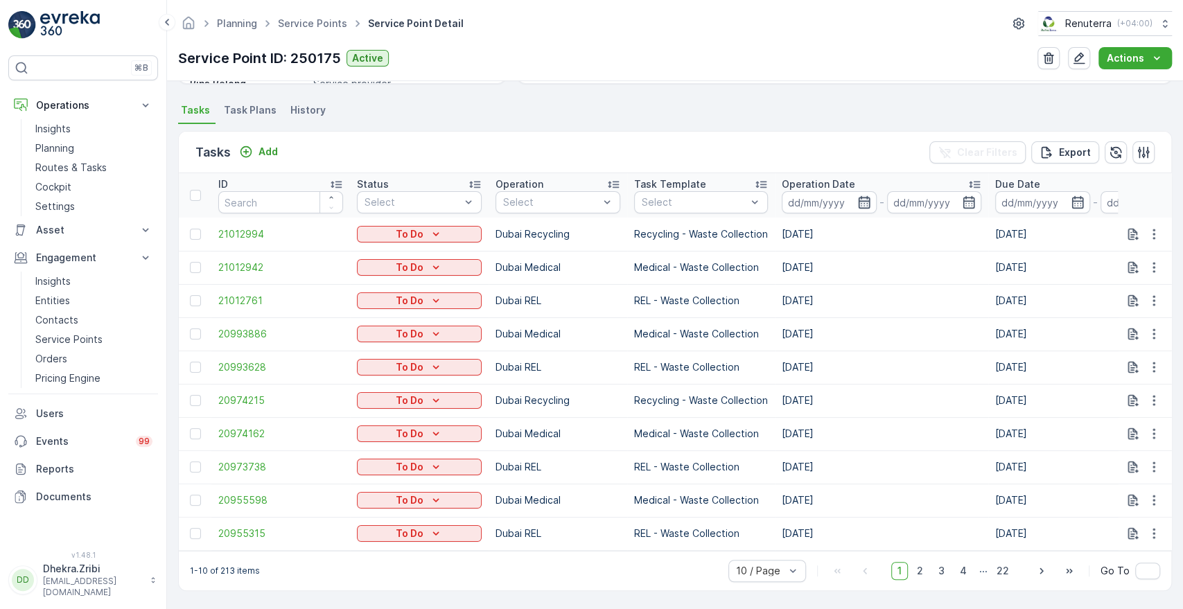
click at [865, 198] on icon "button" at bounding box center [865, 203] width 14 height 14
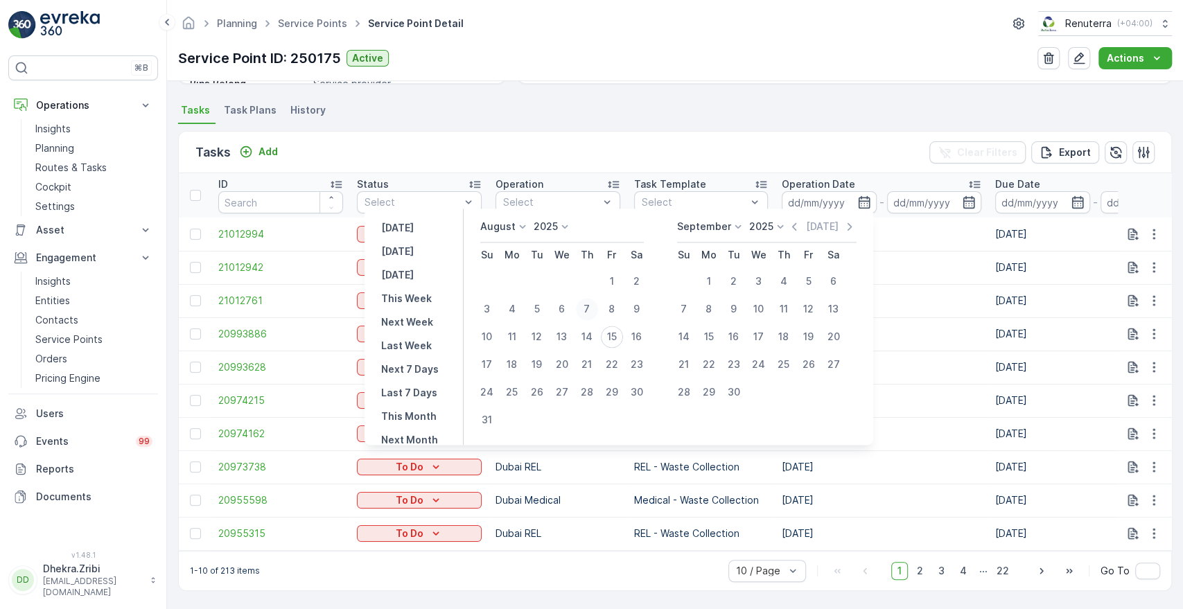
click at [595, 310] on div "7" at bounding box center [587, 309] width 22 height 22
type input "[DATE]"
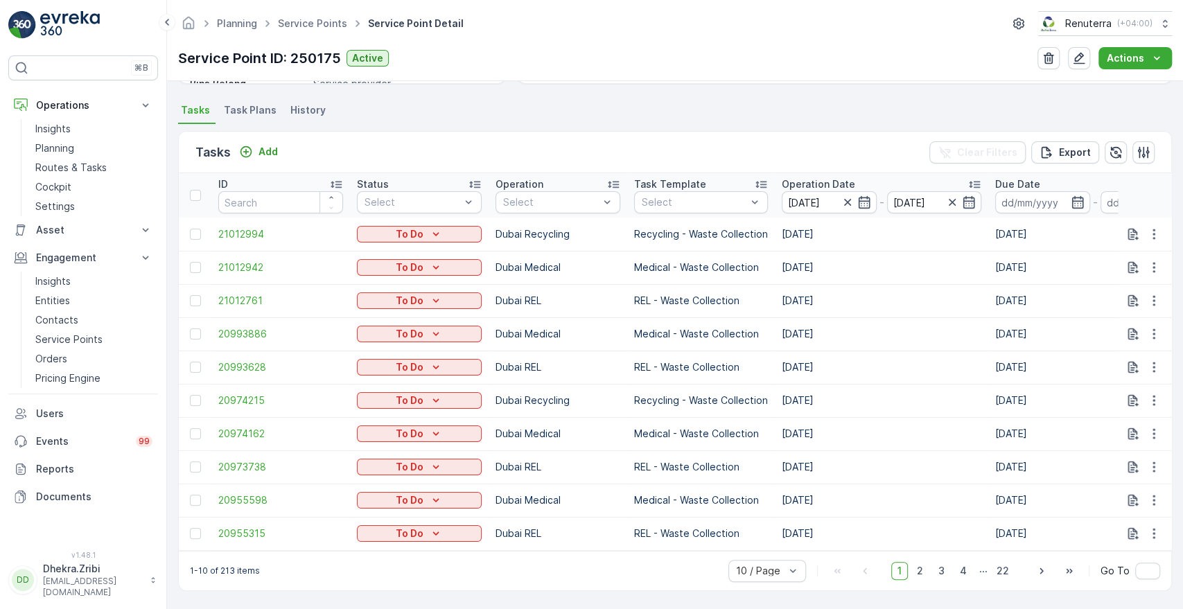
click at [630, 148] on div "Tasks Add Clear Filters Export" at bounding box center [675, 153] width 993 height 42
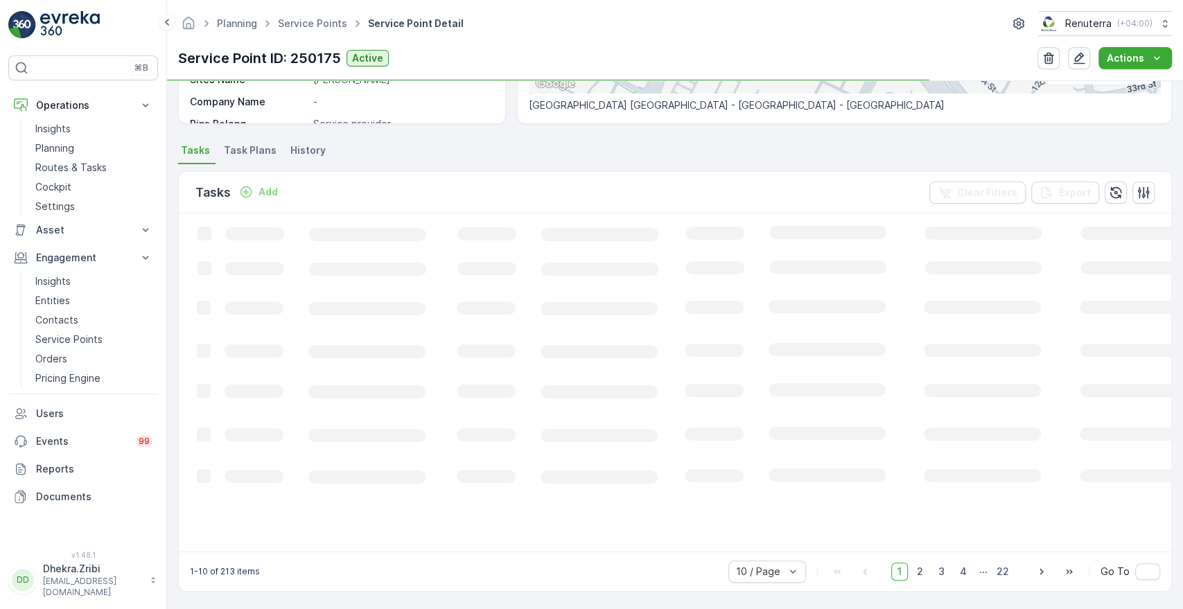
scroll to position [327, 0]
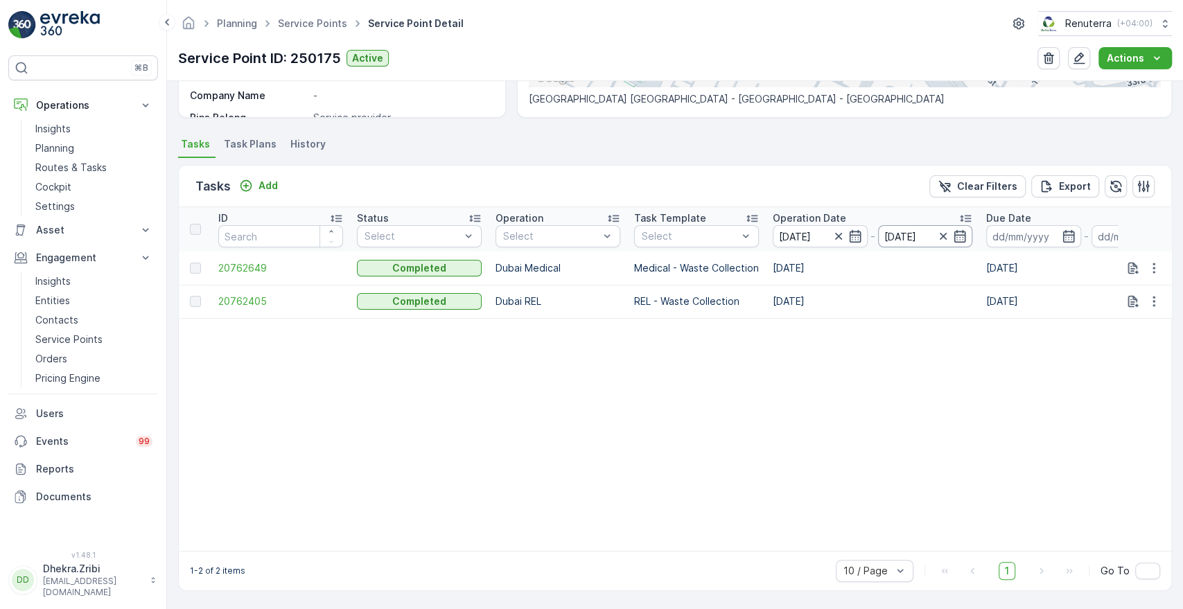
click at [961, 237] on input "[DATE]" at bounding box center [925, 236] width 95 height 22
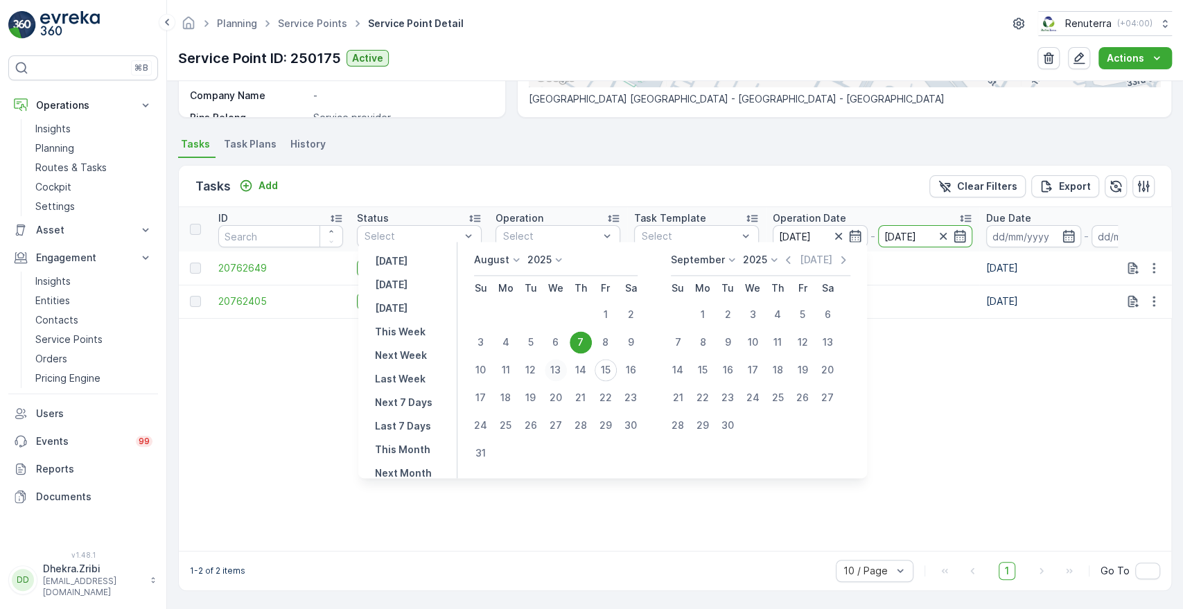
click at [562, 367] on div "13" at bounding box center [556, 370] width 22 height 22
type input "[DATE]"
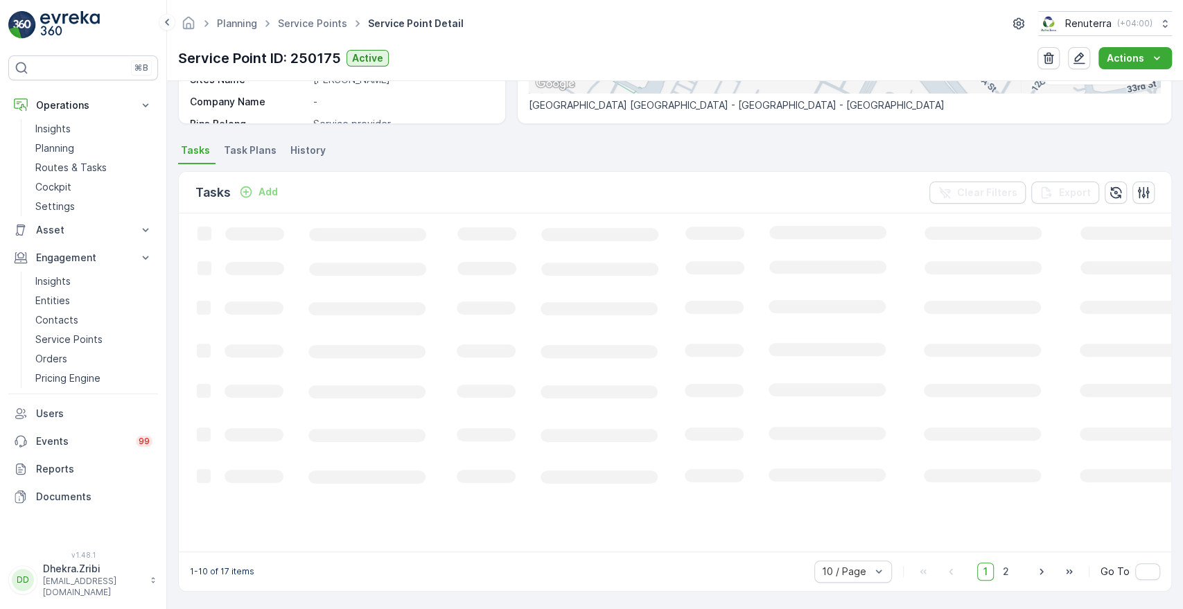
scroll to position [327, 0]
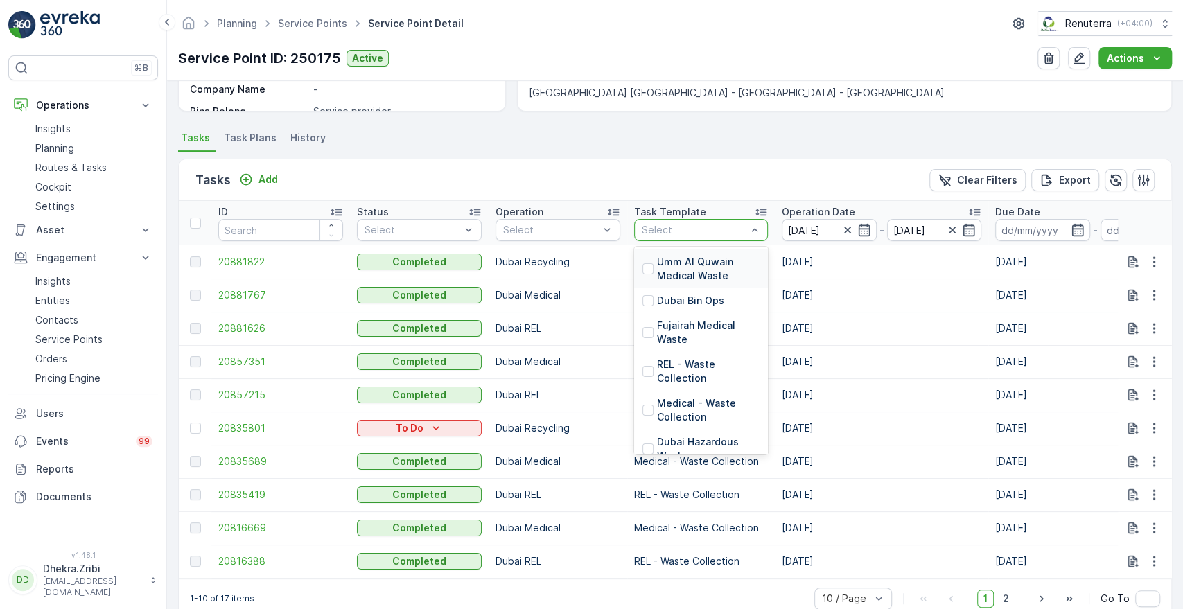
click at [708, 220] on div "Select" at bounding box center [701, 230] width 134 height 22
click at [667, 406] on p "Medical - Waste Collection" at bounding box center [708, 411] width 103 height 28
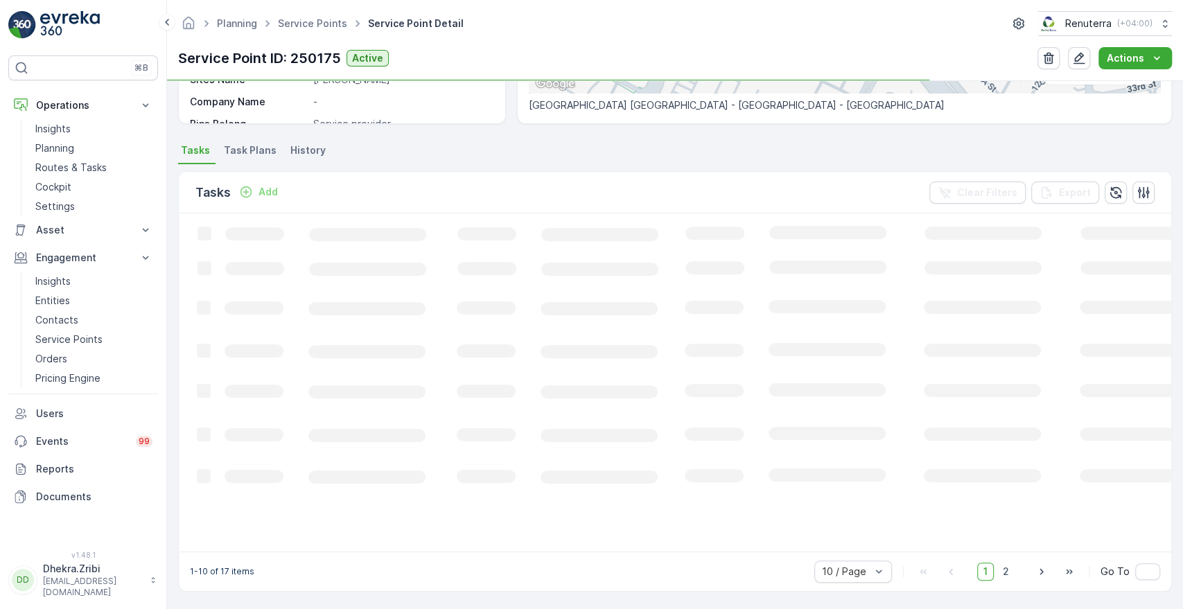
scroll to position [327, 0]
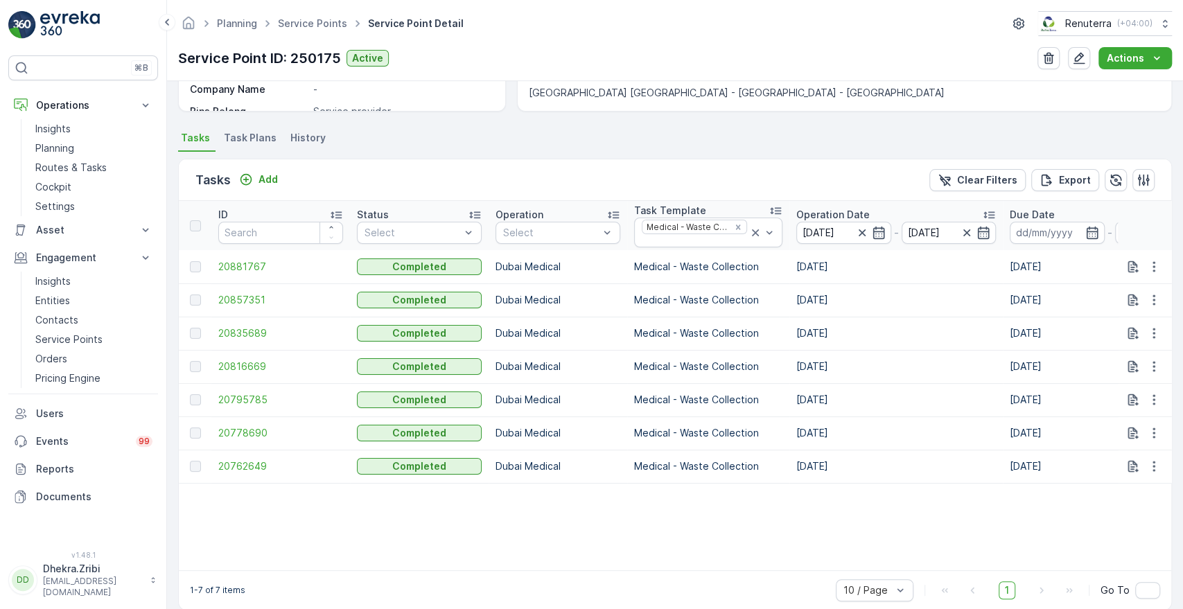
click at [825, 210] on p "Operation Date" at bounding box center [833, 215] width 73 height 14
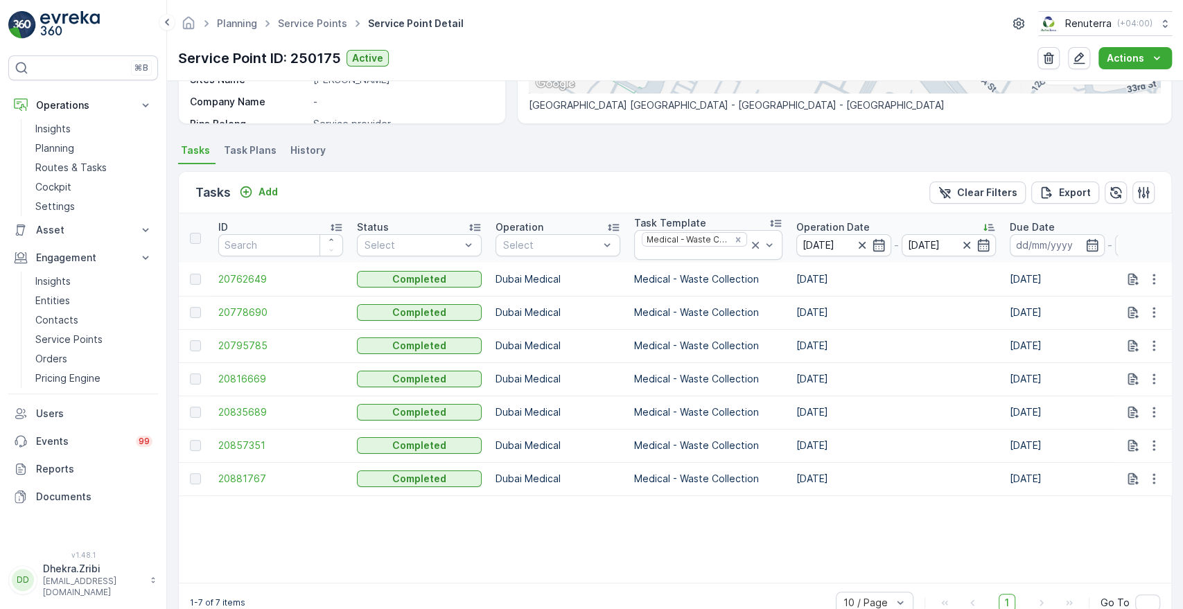
scroll to position [327, 0]
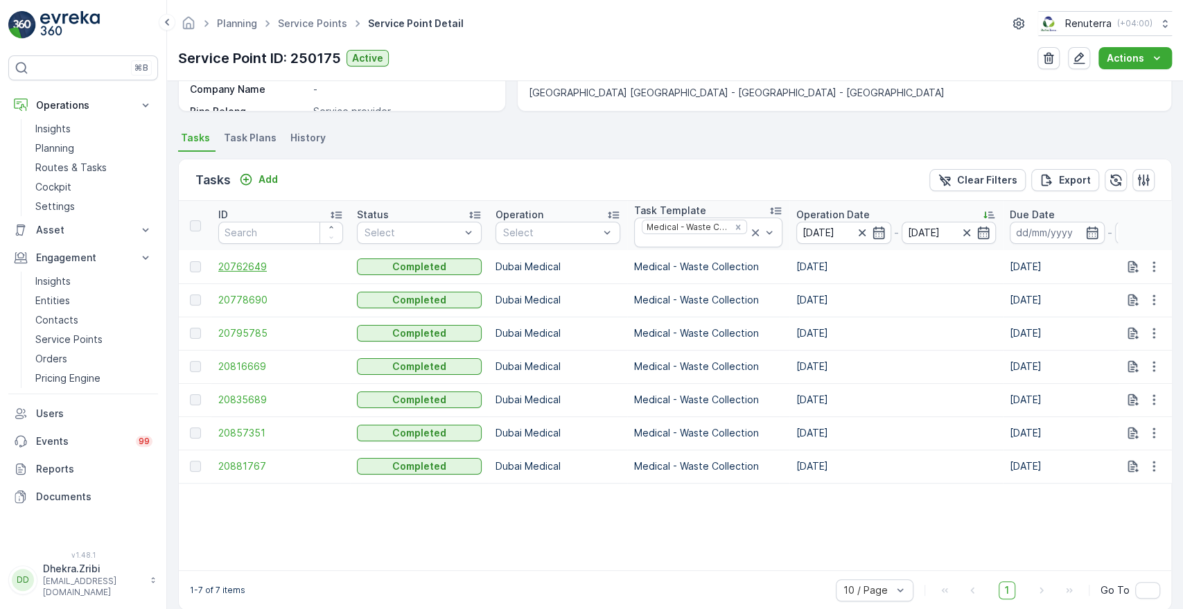
click at [261, 267] on span "20762649" at bounding box center [280, 267] width 125 height 14
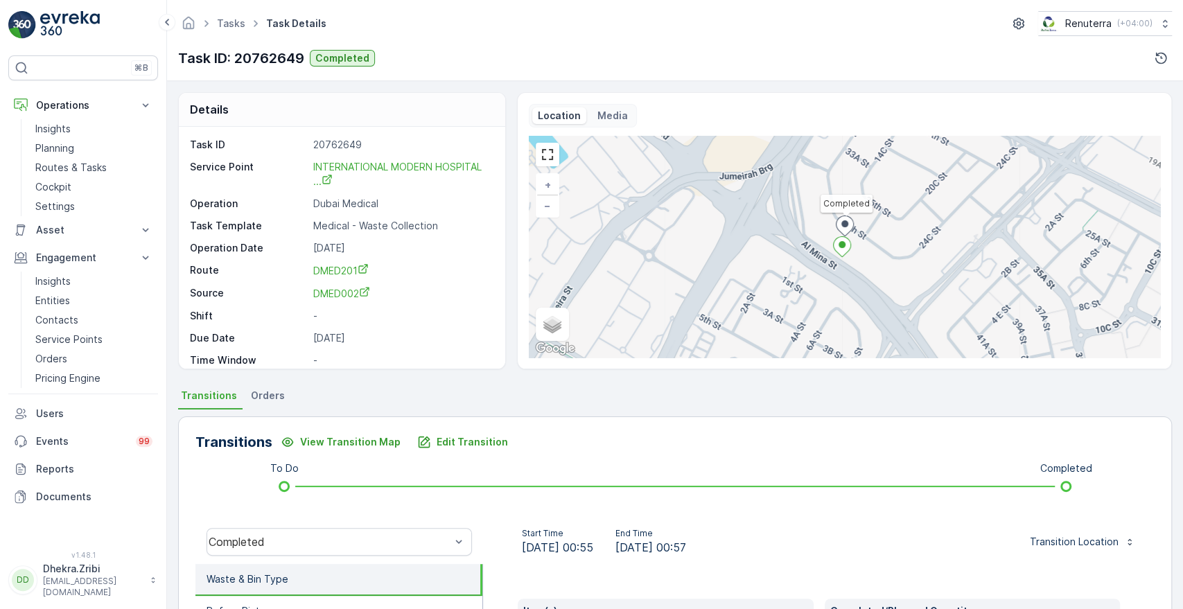
scroll to position [264, 0]
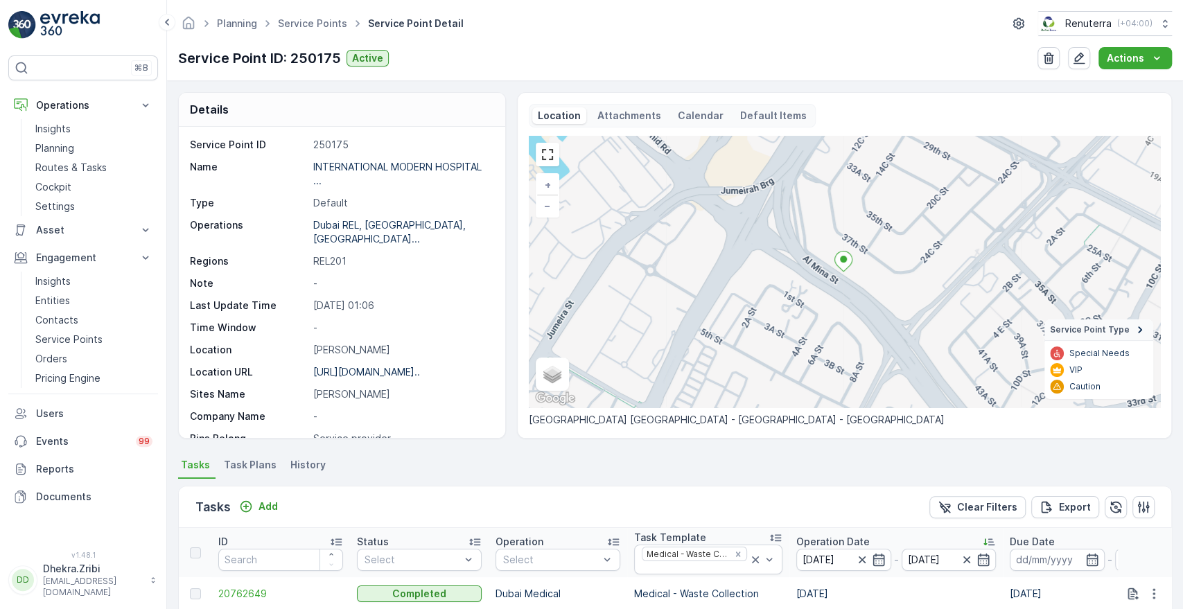
scroll to position [352, 0]
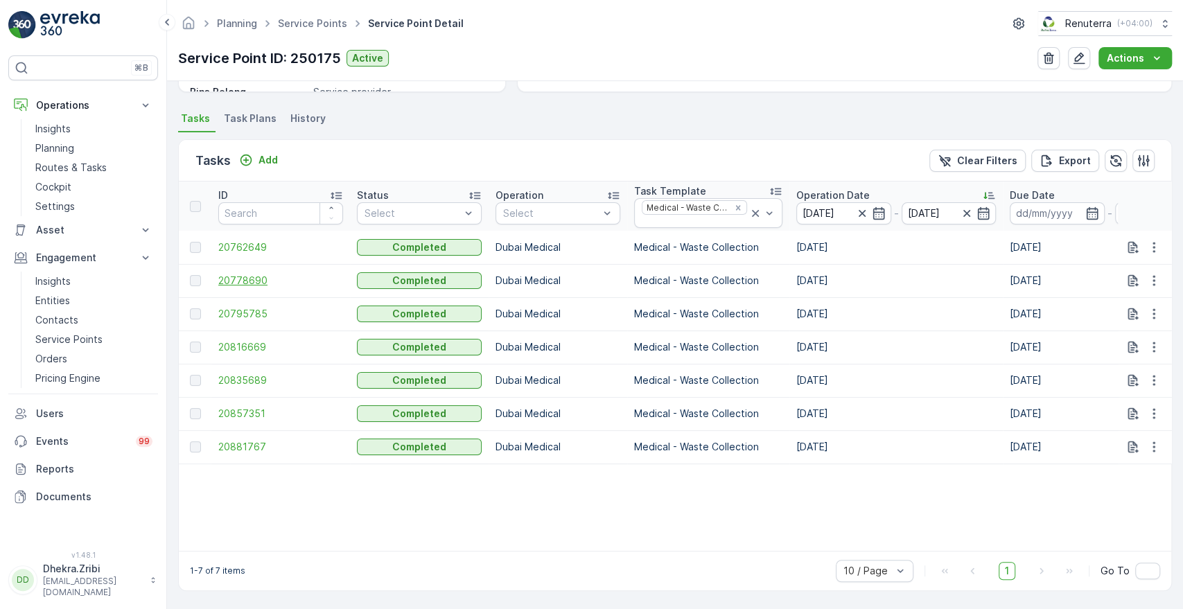
click at [244, 274] on span "20778690" at bounding box center [280, 281] width 125 height 14
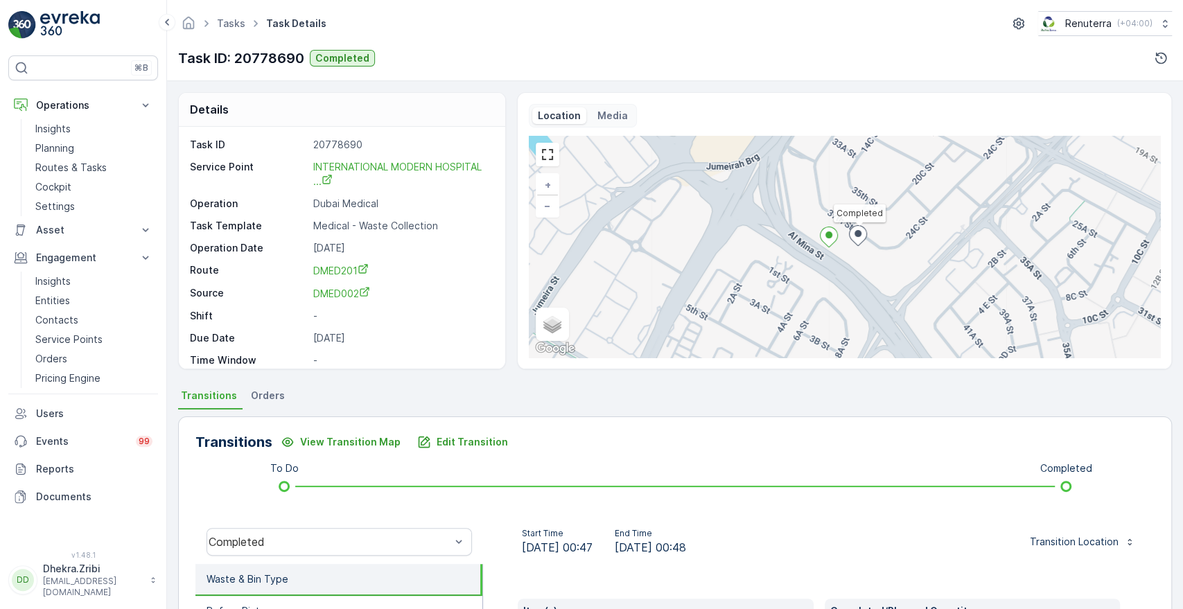
scroll to position [264, 0]
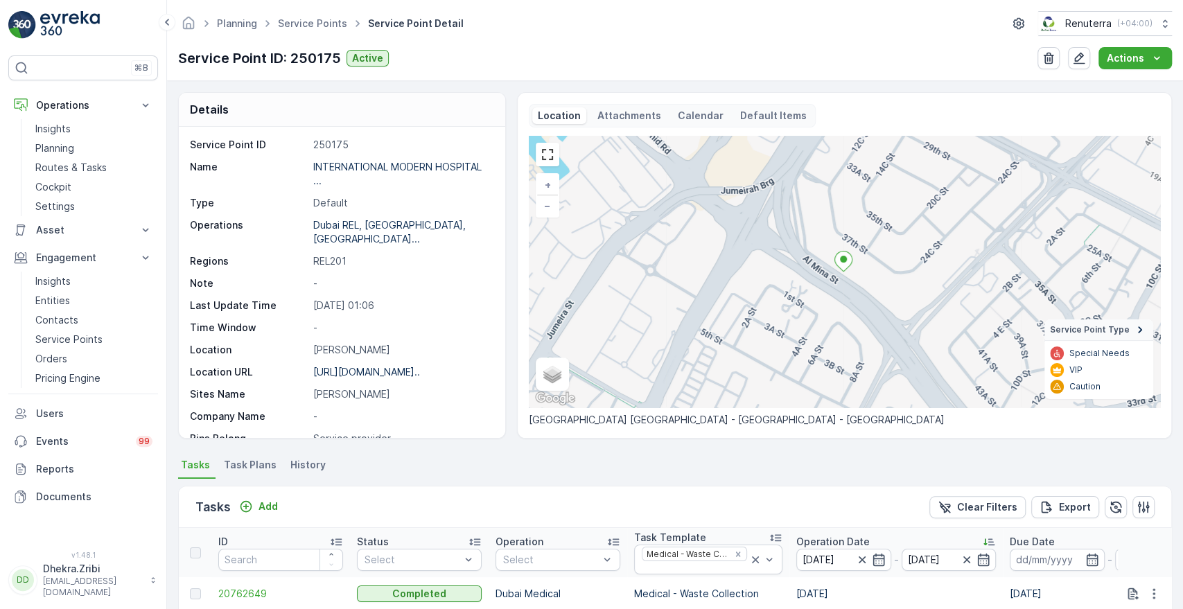
scroll to position [352, 0]
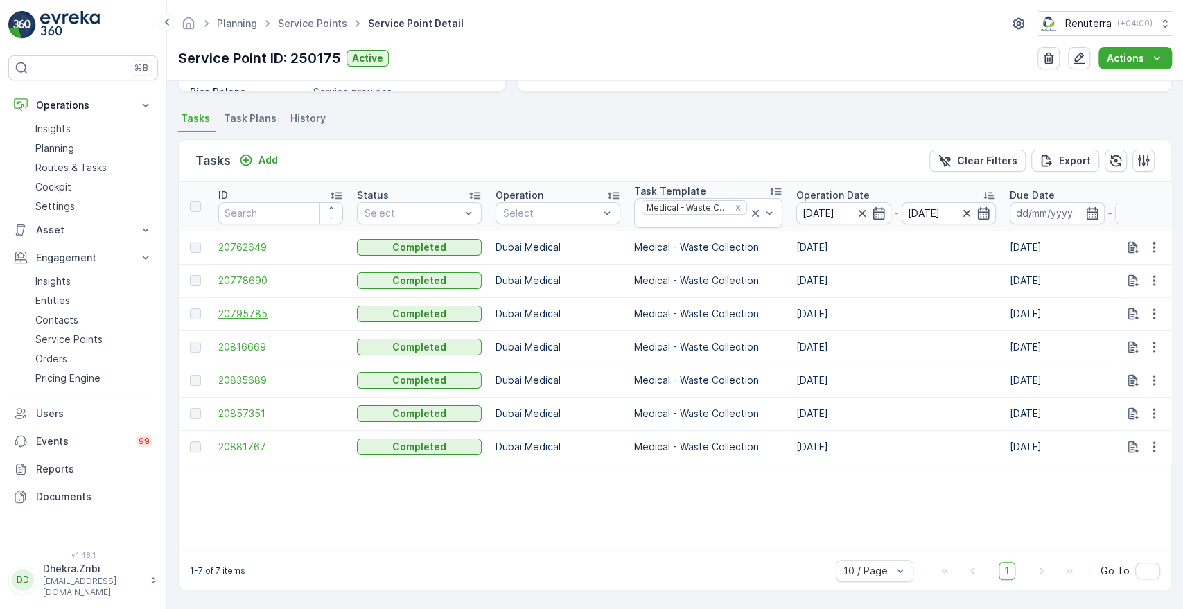
click at [243, 312] on span "20795785" at bounding box center [280, 314] width 125 height 14
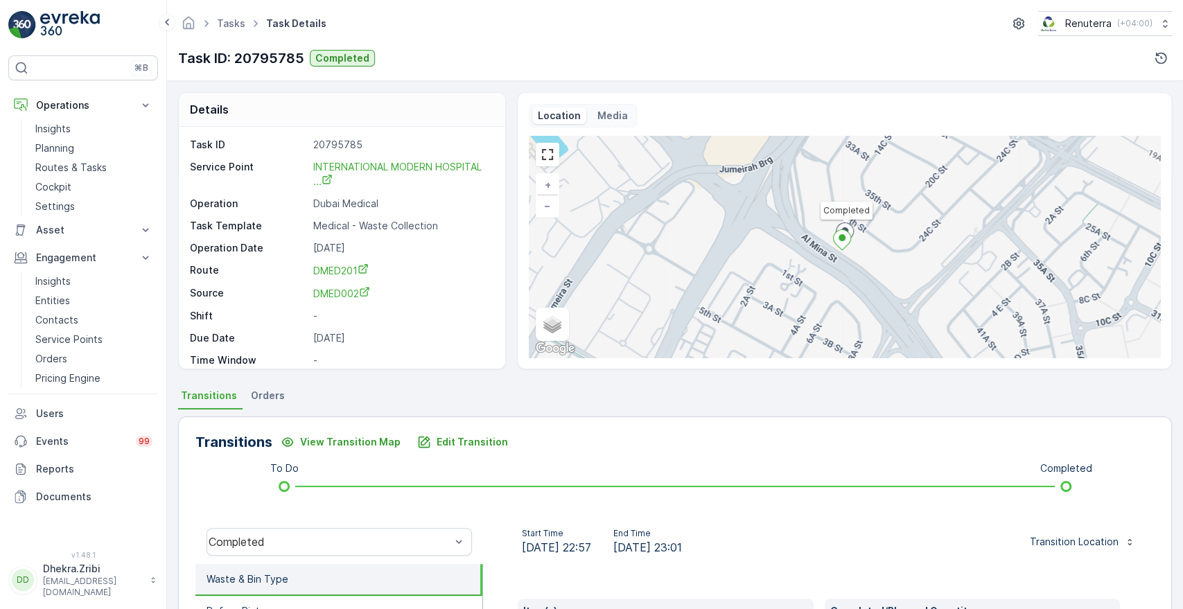
scroll to position [264, 0]
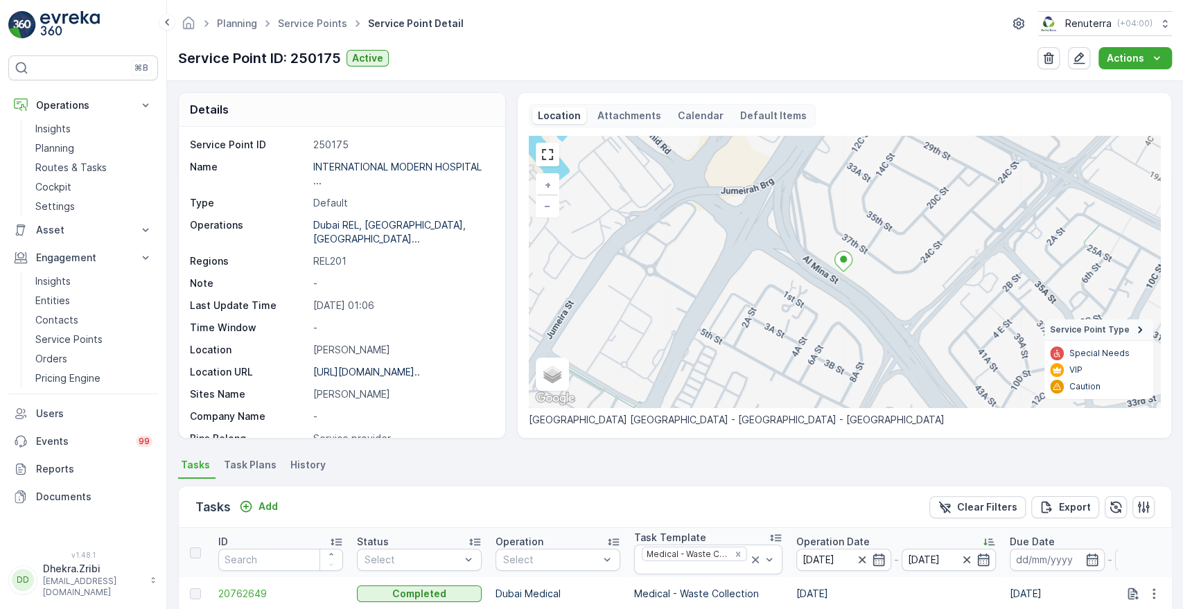
scroll to position [352, 0]
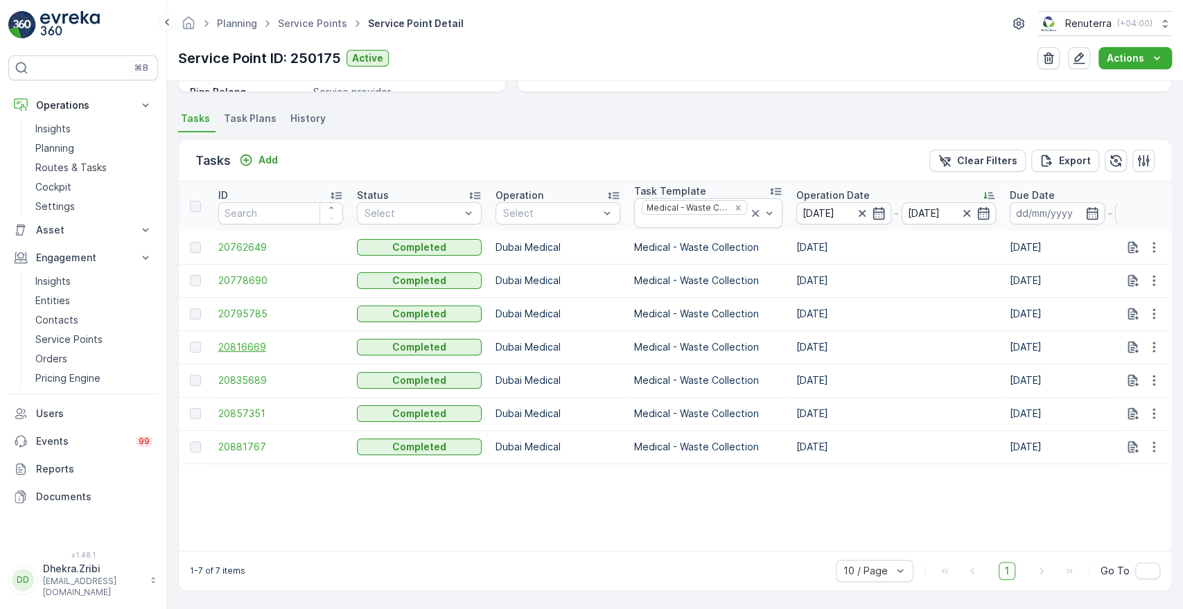
click at [250, 342] on span "20816669" at bounding box center [280, 347] width 125 height 14
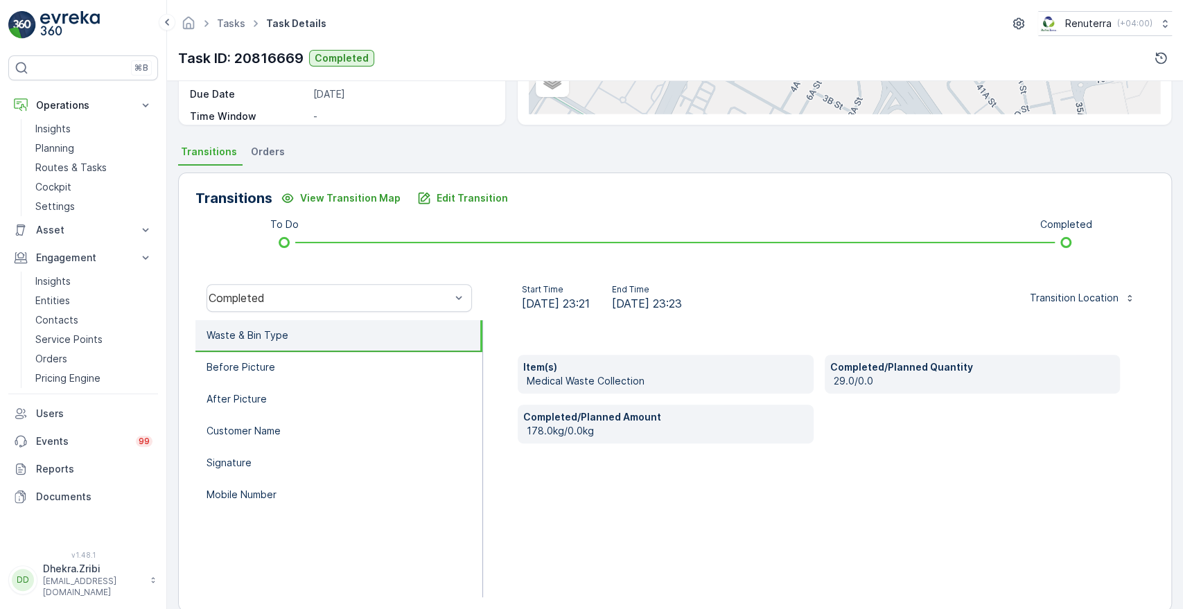
scroll to position [264, 0]
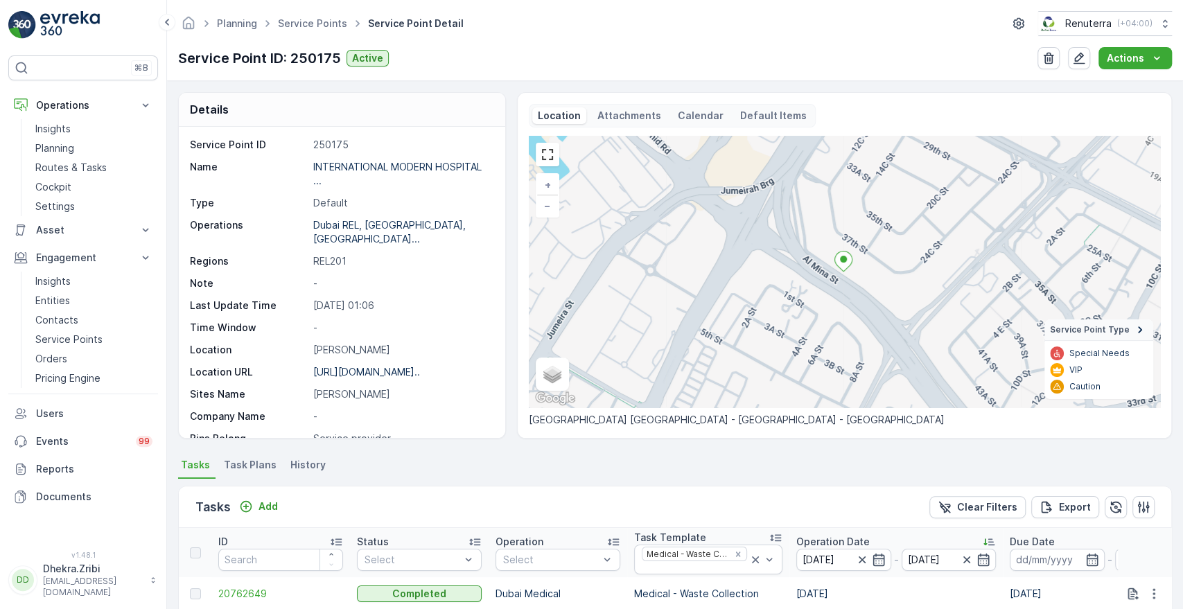
scroll to position [352, 0]
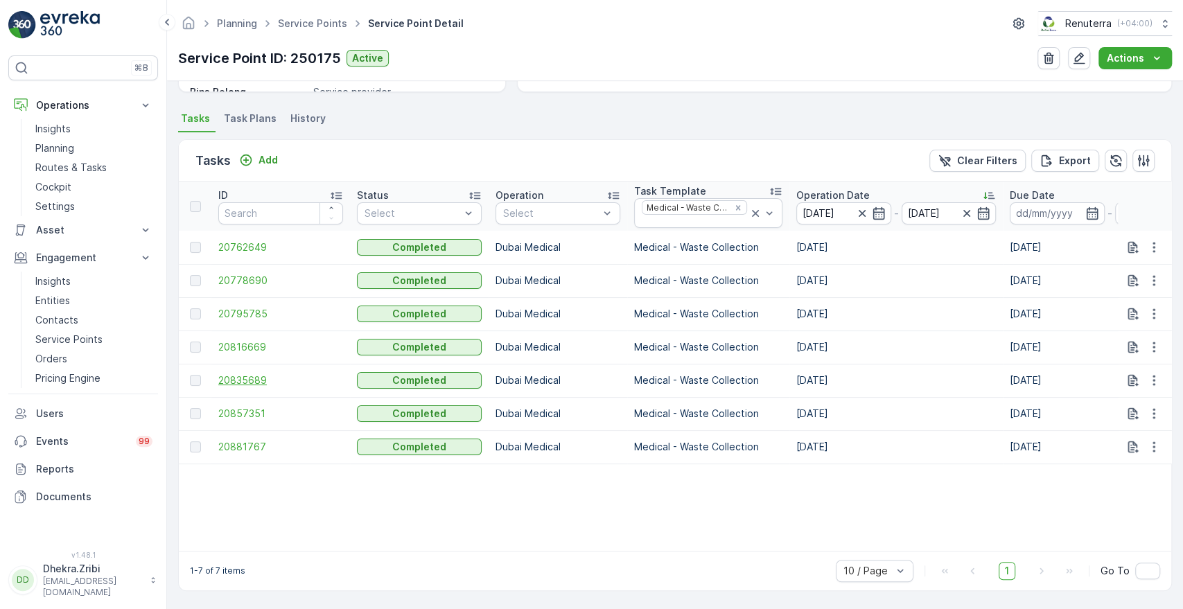
click at [229, 377] on span "20835689" at bounding box center [280, 381] width 125 height 14
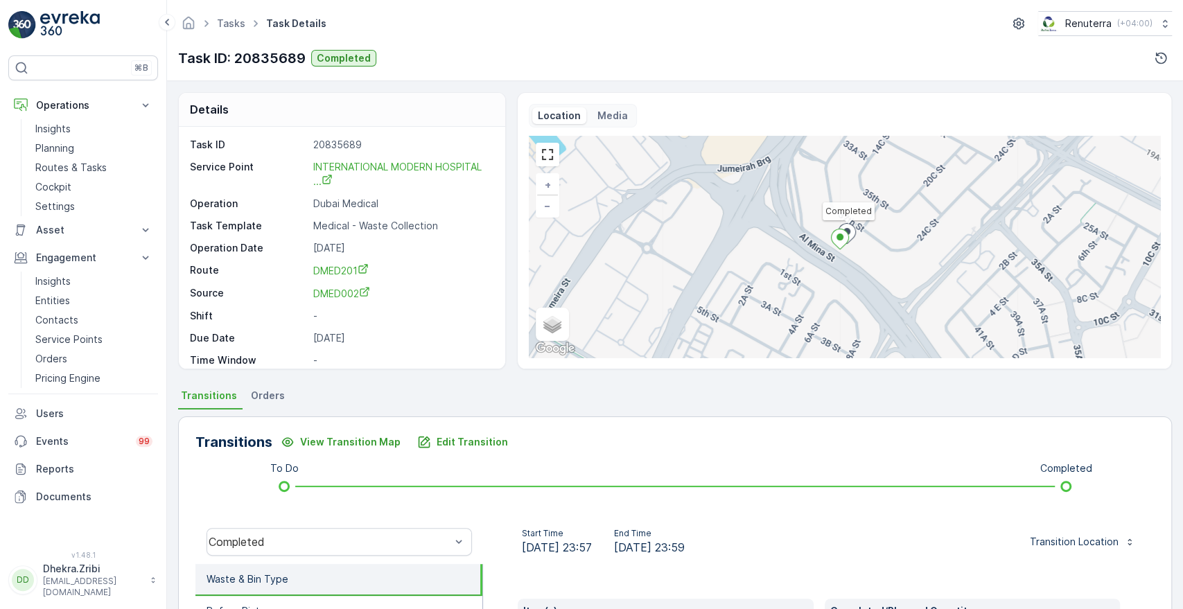
scroll to position [264, 0]
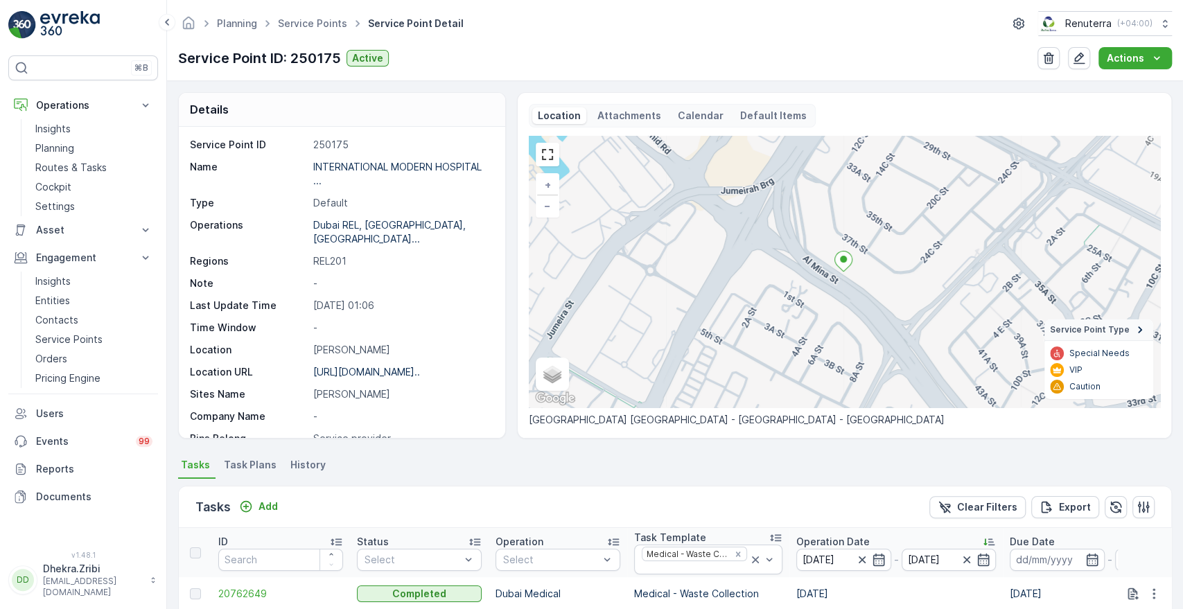
scroll to position [352, 0]
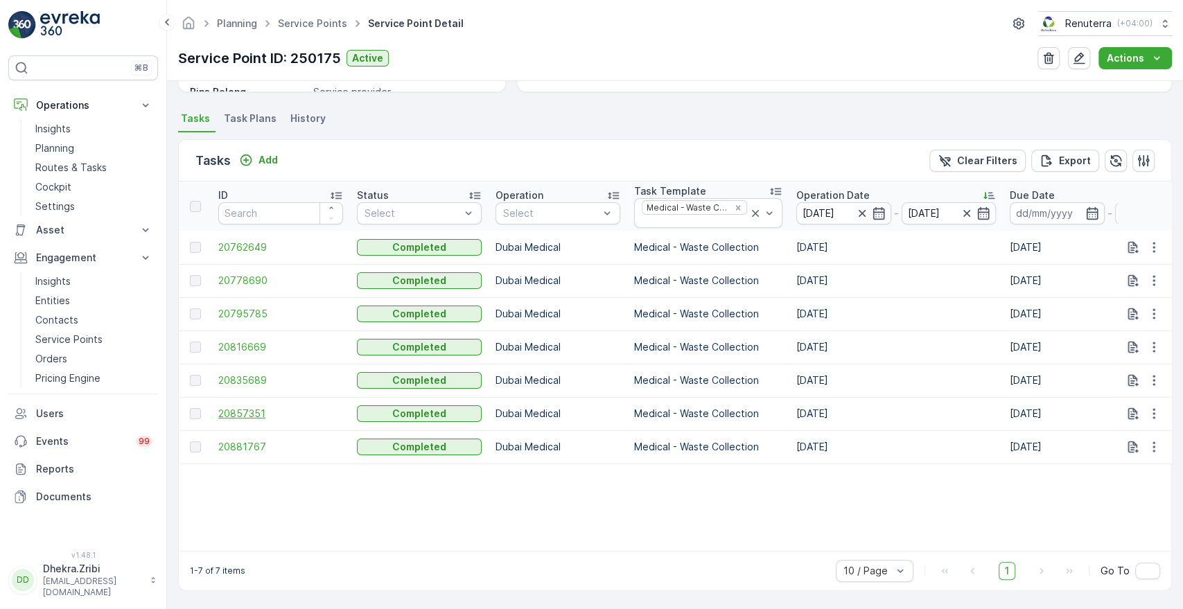
click at [249, 413] on span "20857351" at bounding box center [280, 414] width 125 height 14
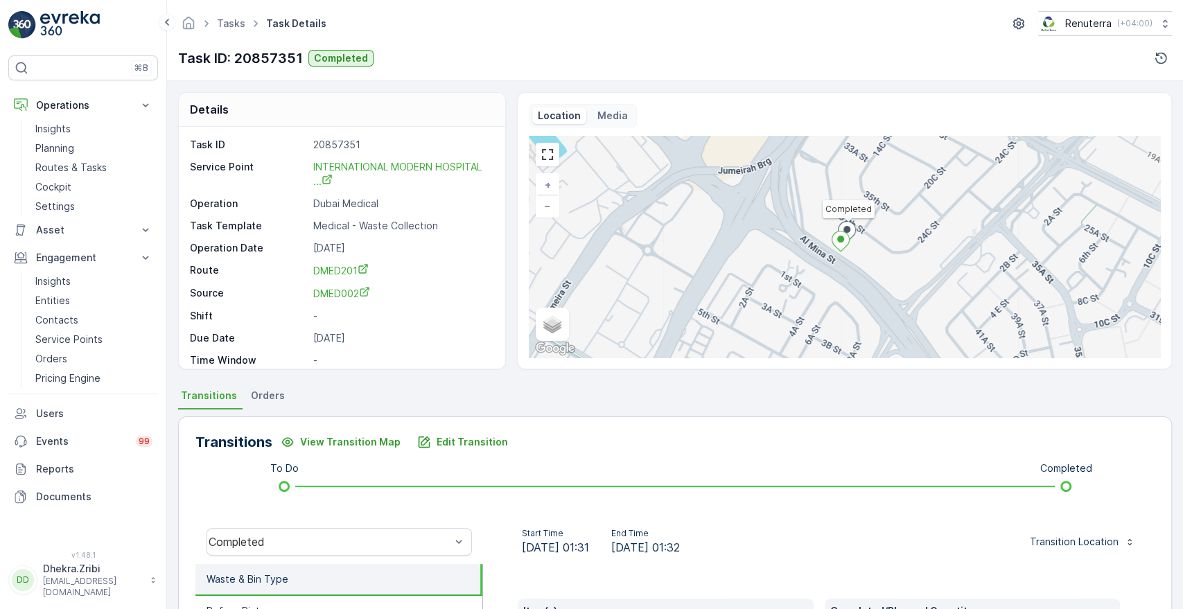
scroll to position [264, 0]
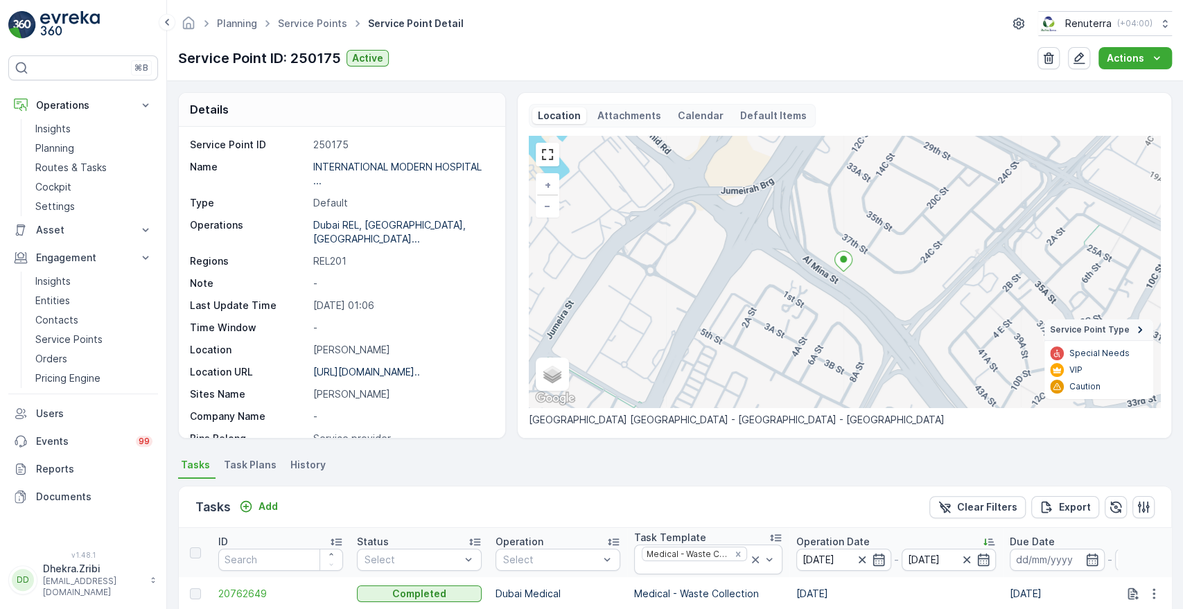
scroll to position [352, 0]
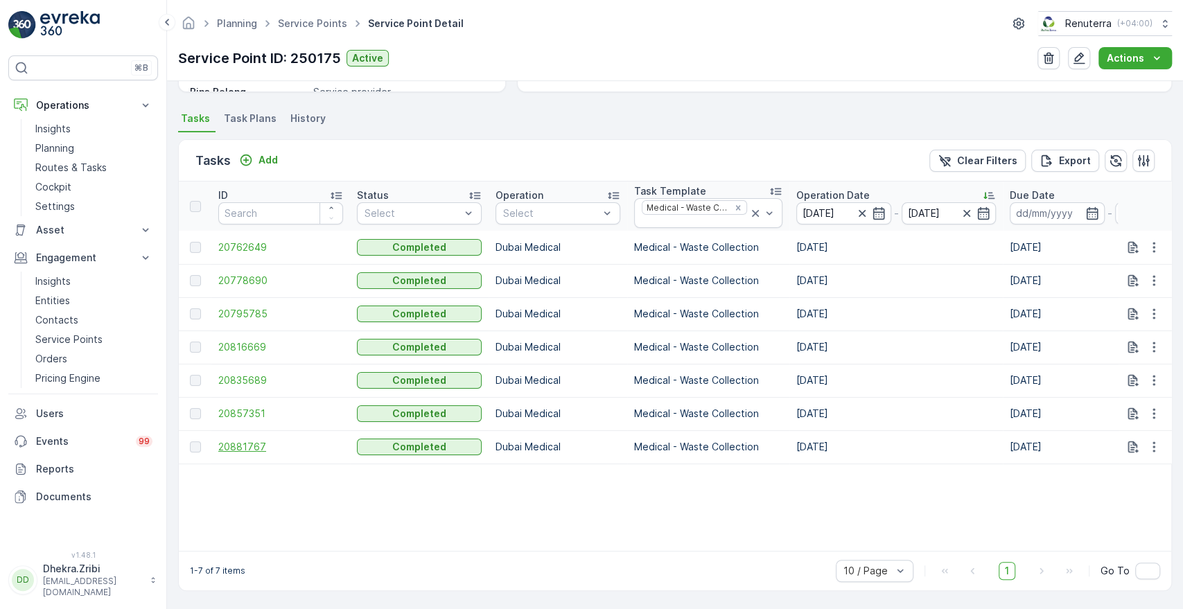
click at [236, 443] on span "20881767" at bounding box center [280, 447] width 125 height 14
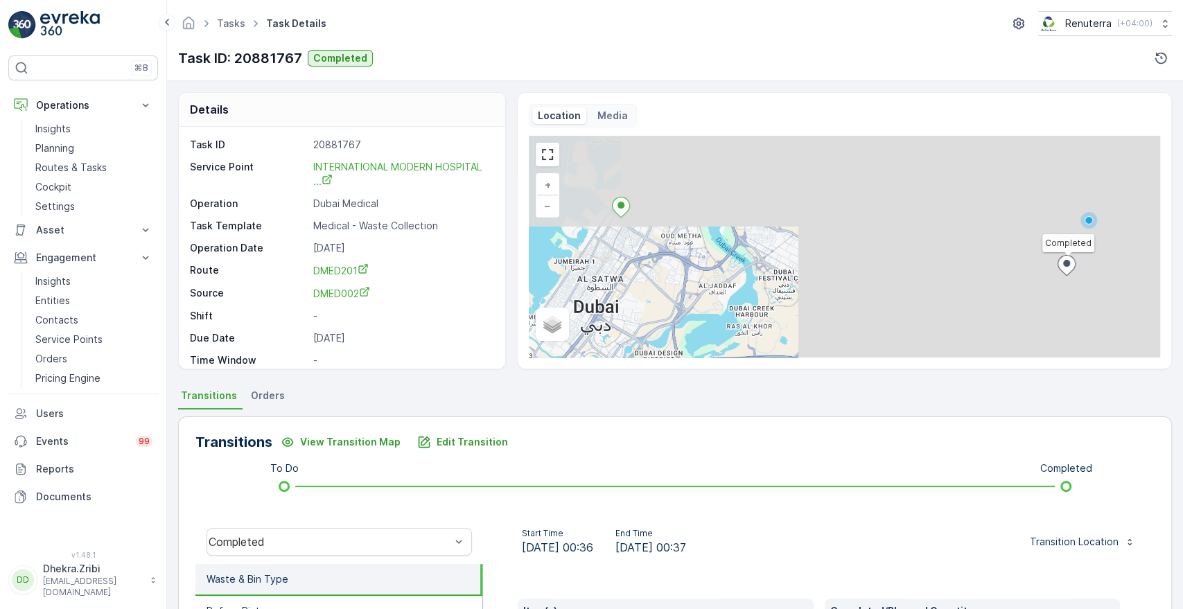
scroll to position [264, 0]
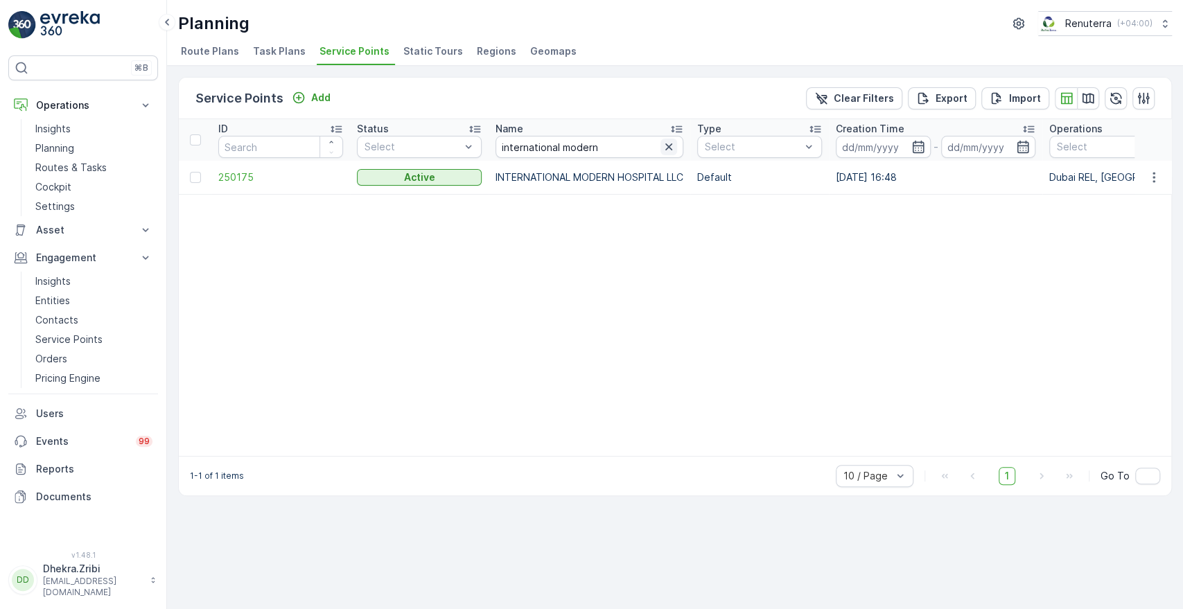
click at [676, 152] on icon "button" at bounding box center [669, 147] width 14 height 14
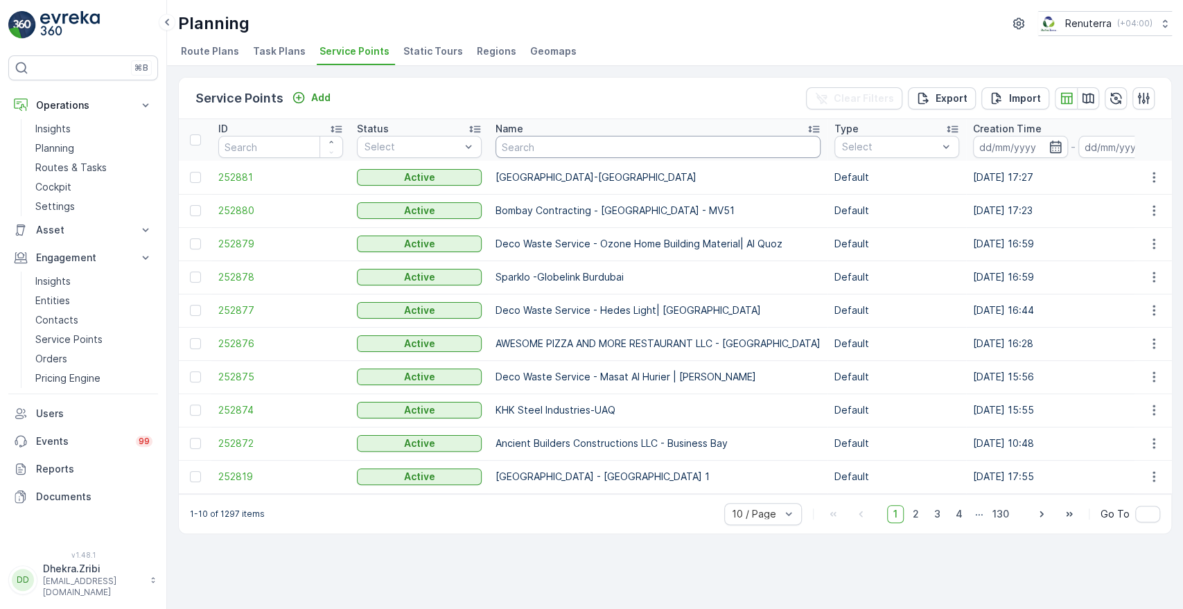
click at [566, 150] on input "text" at bounding box center [658, 147] width 325 height 22
type input "dubai lo"
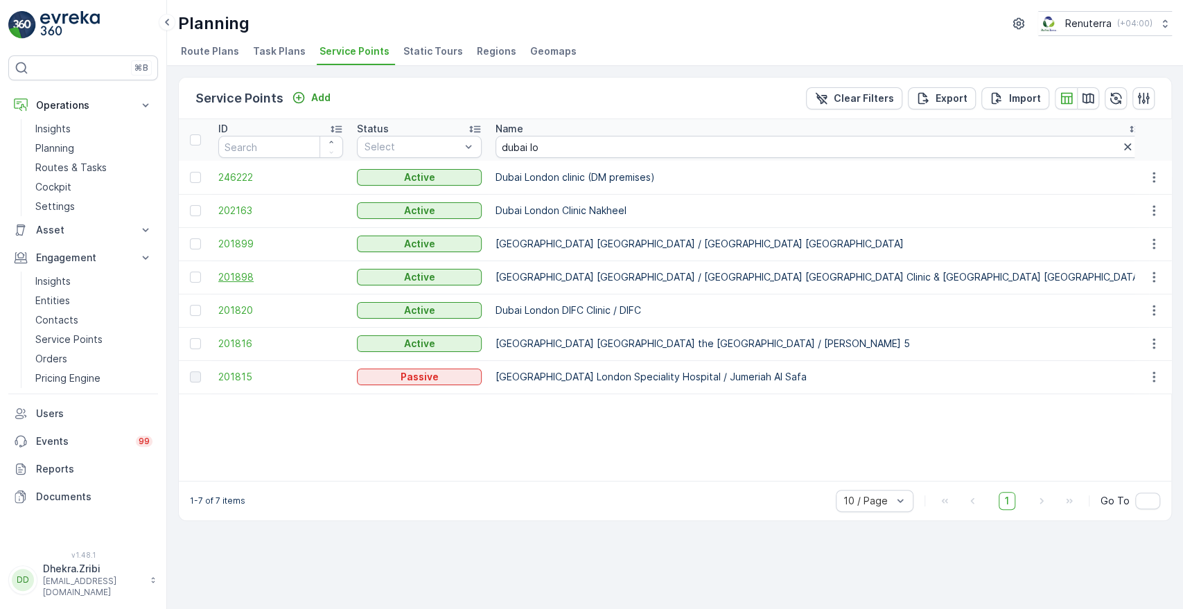
click at [242, 276] on span "201898" at bounding box center [280, 277] width 125 height 14
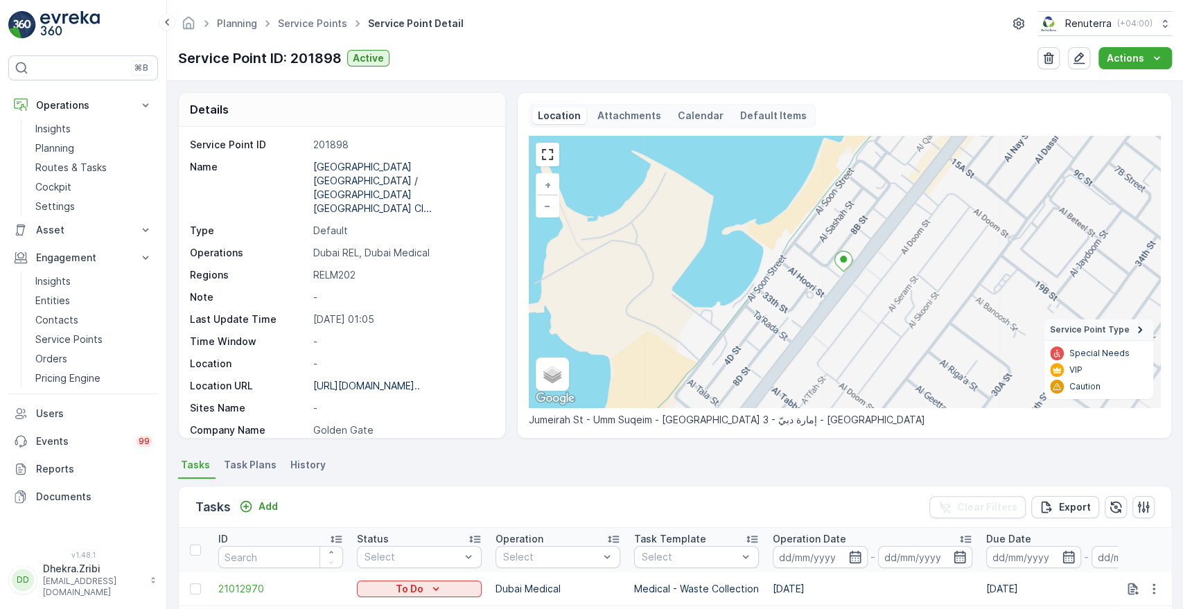
scroll to position [361, 0]
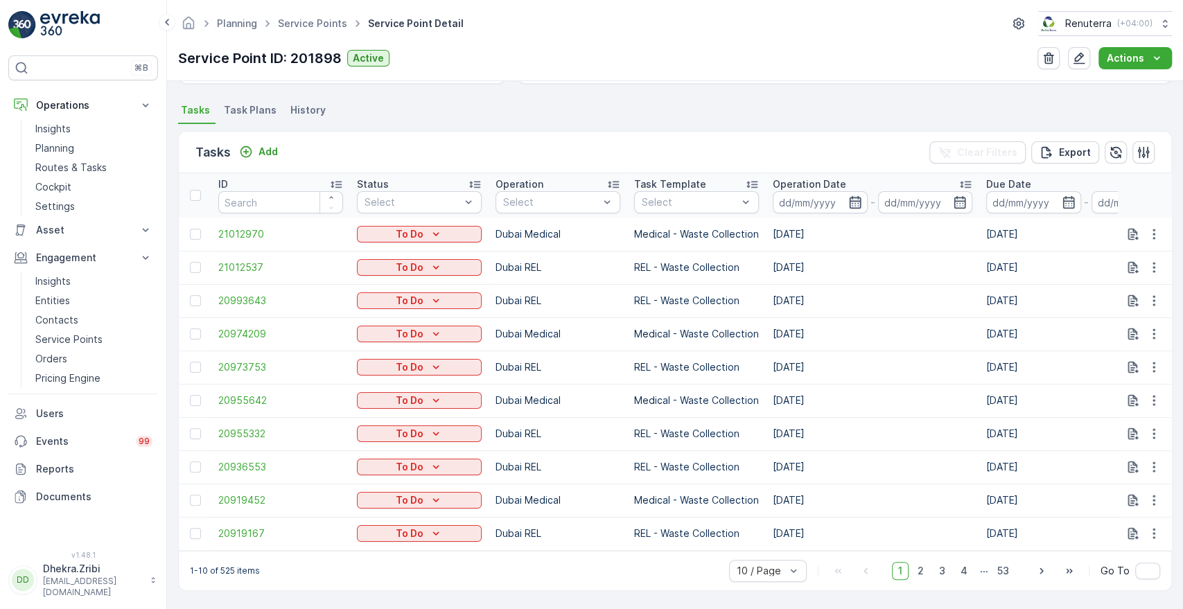
click at [849, 196] on icon "button" at bounding box center [855, 202] width 12 height 12
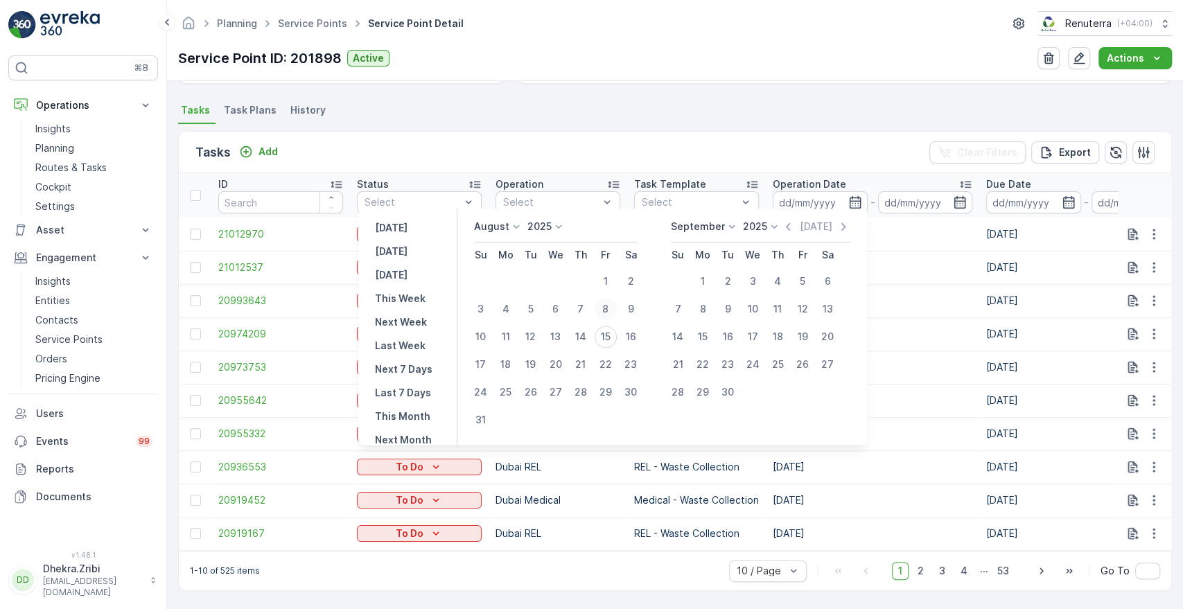
click at [610, 308] on div "8" at bounding box center [606, 309] width 22 height 22
type input "[DATE]"
click at [610, 308] on div "8" at bounding box center [606, 309] width 22 height 22
type input "[DATE]"
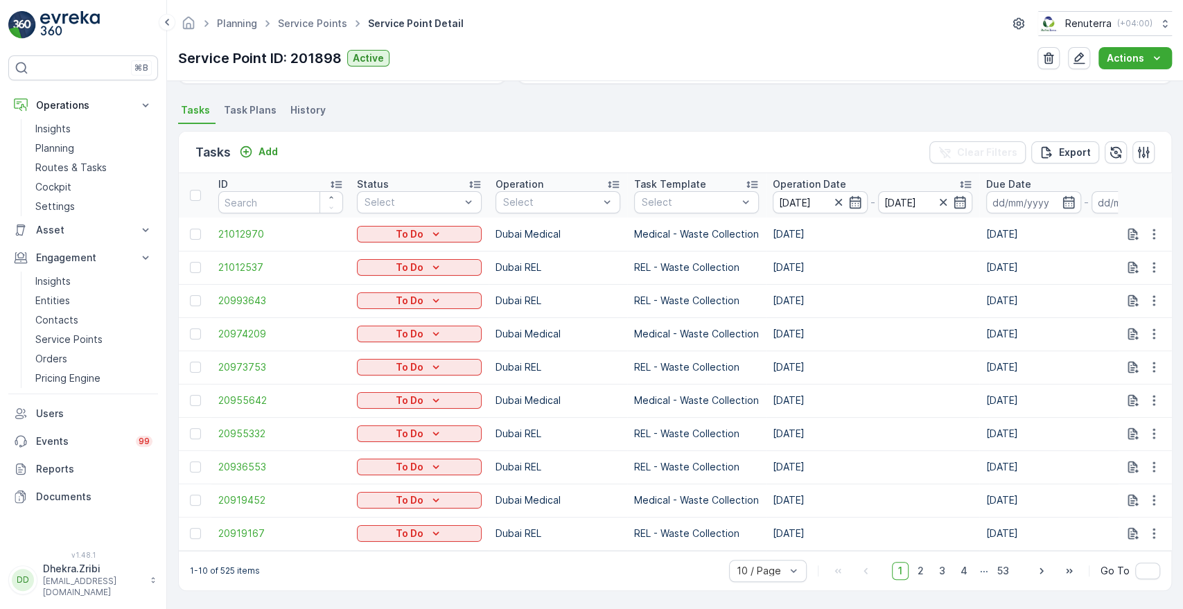
click at [702, 146] on div "Tasks Add Clear Filters Export" at bounding box center [675, 153] width 993 height 42
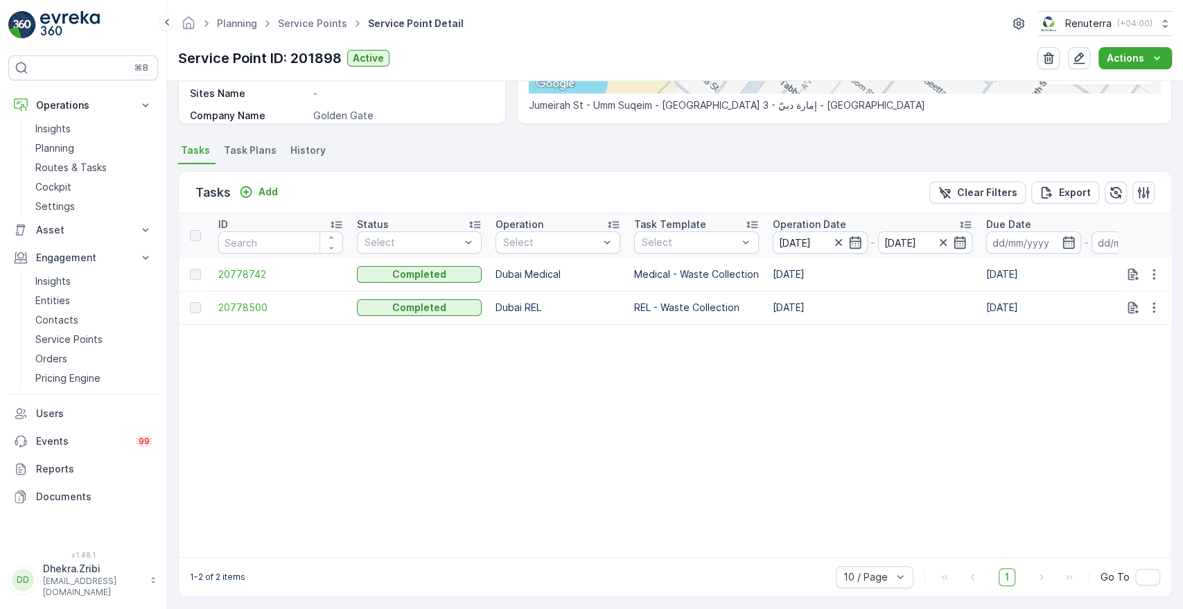
scroll to position [327, 0]
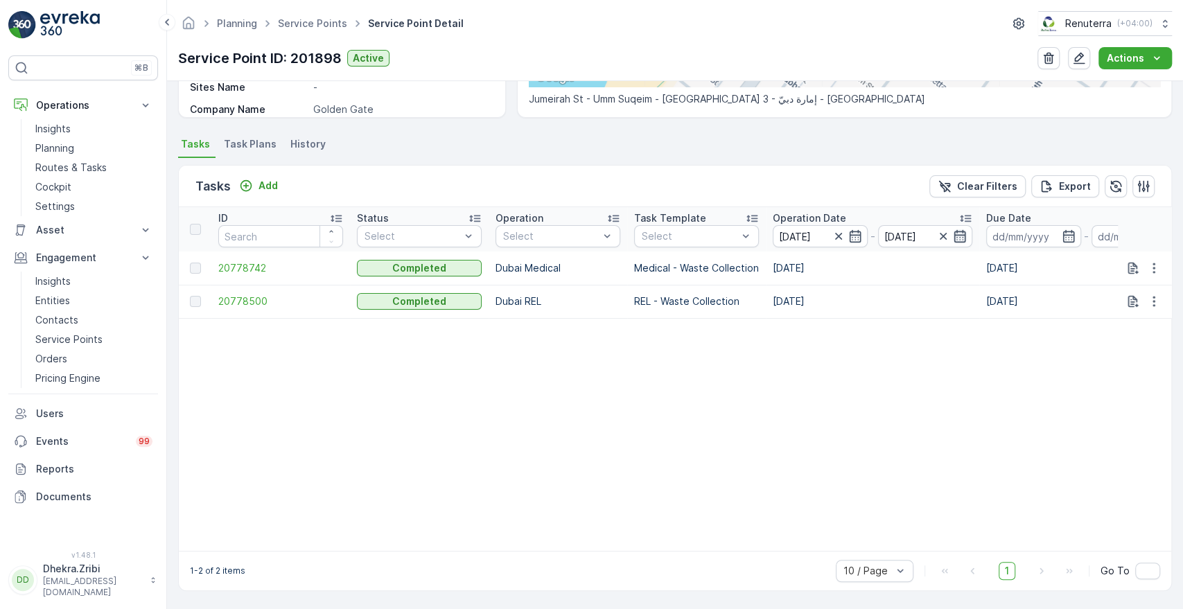
click at [964, 230] on icon "button" at bounding box center [961, 236] width 12 height 12
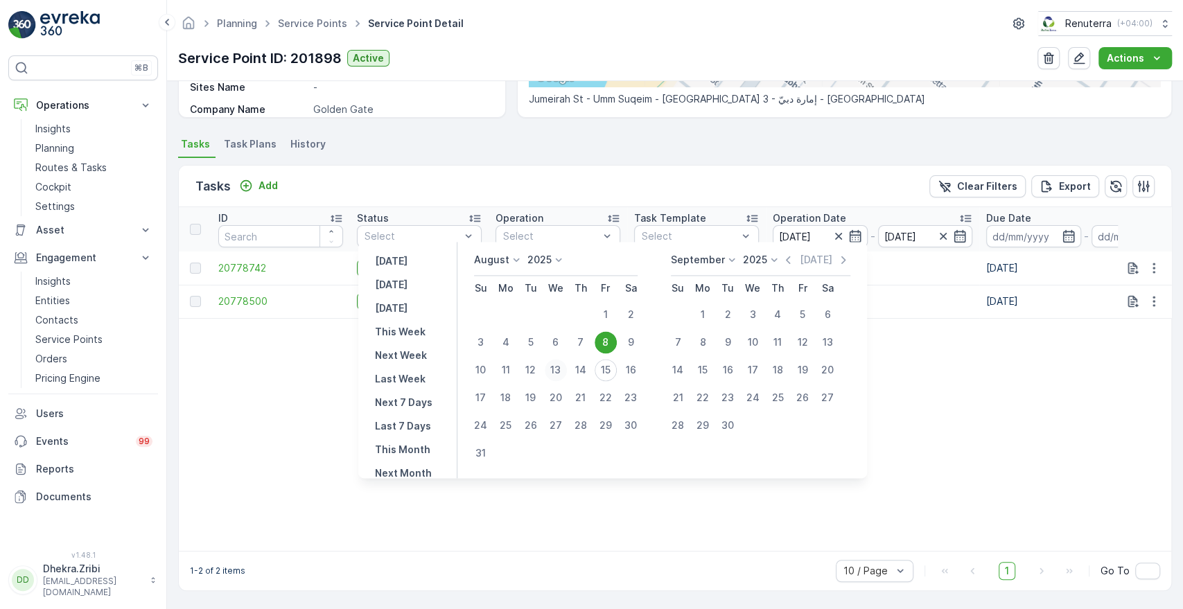
click at [566, 363] on div "13" at bounding box center [556, 370] width 22 height 22
type input "[DATE]"
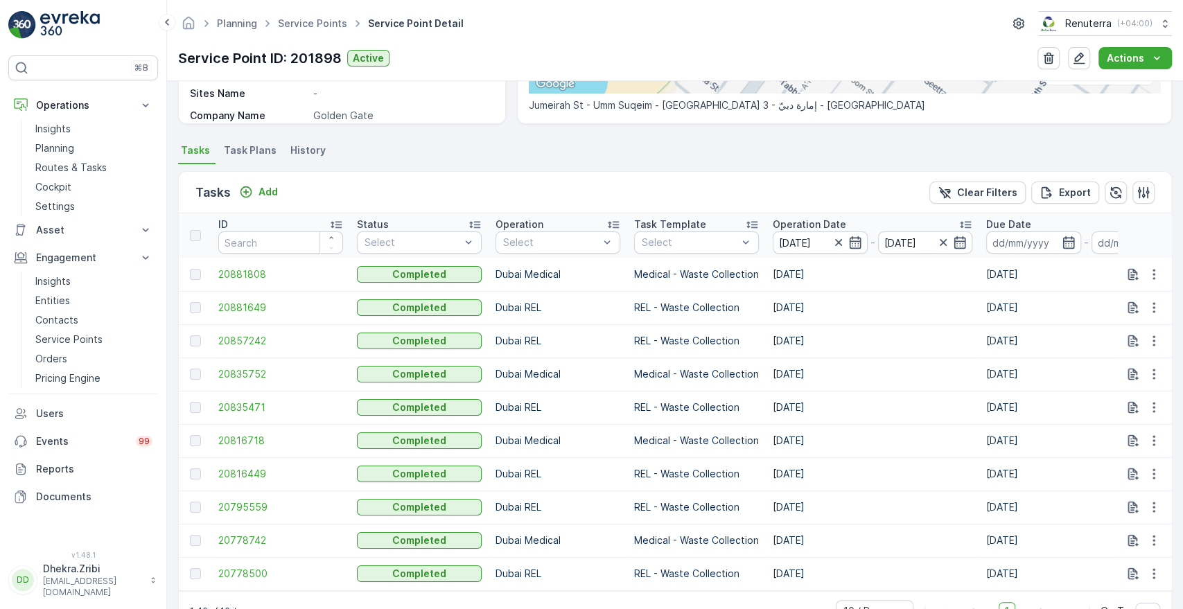
scroll to position [327, 0]
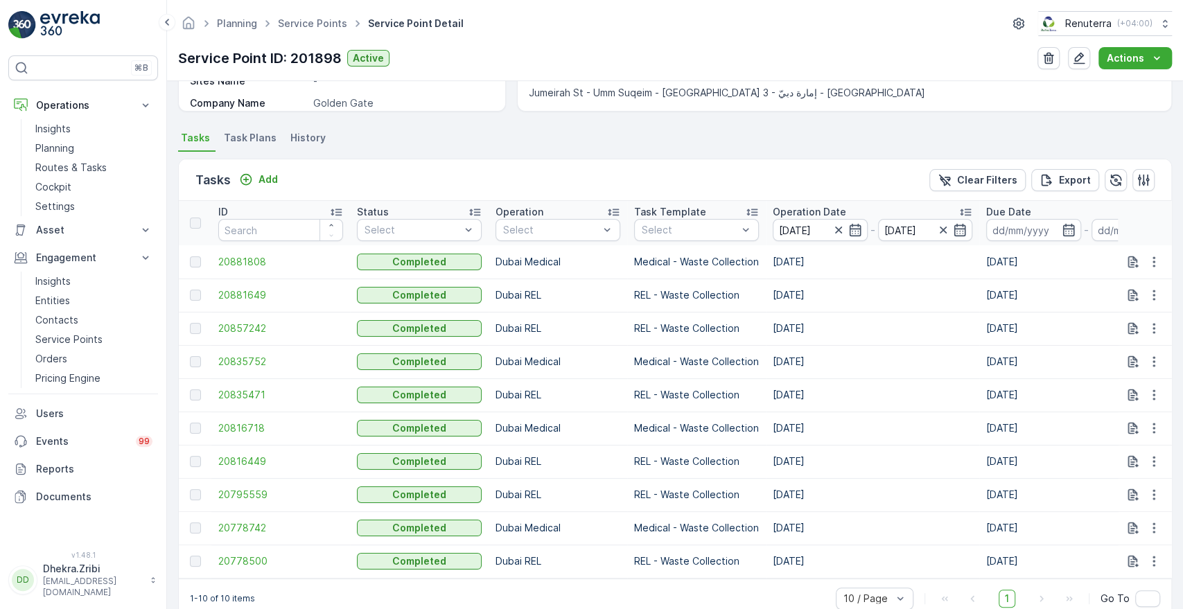
click at [731, 216] on div "Task Template" at bounding box center [696, 212] width 125 height 14
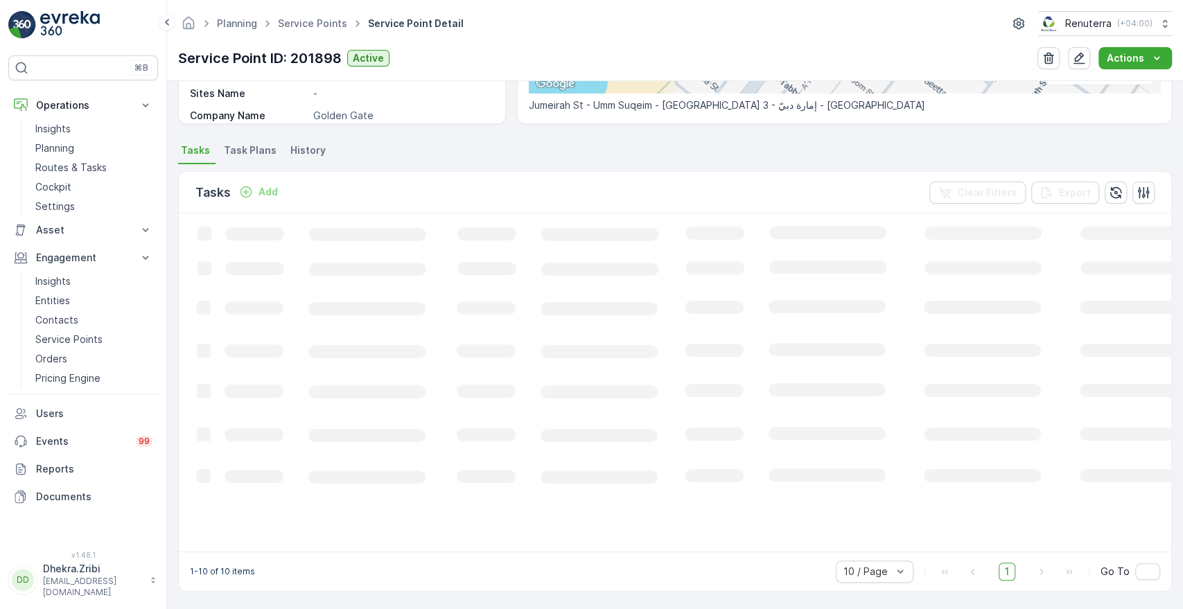
scroll to position [327, 0]
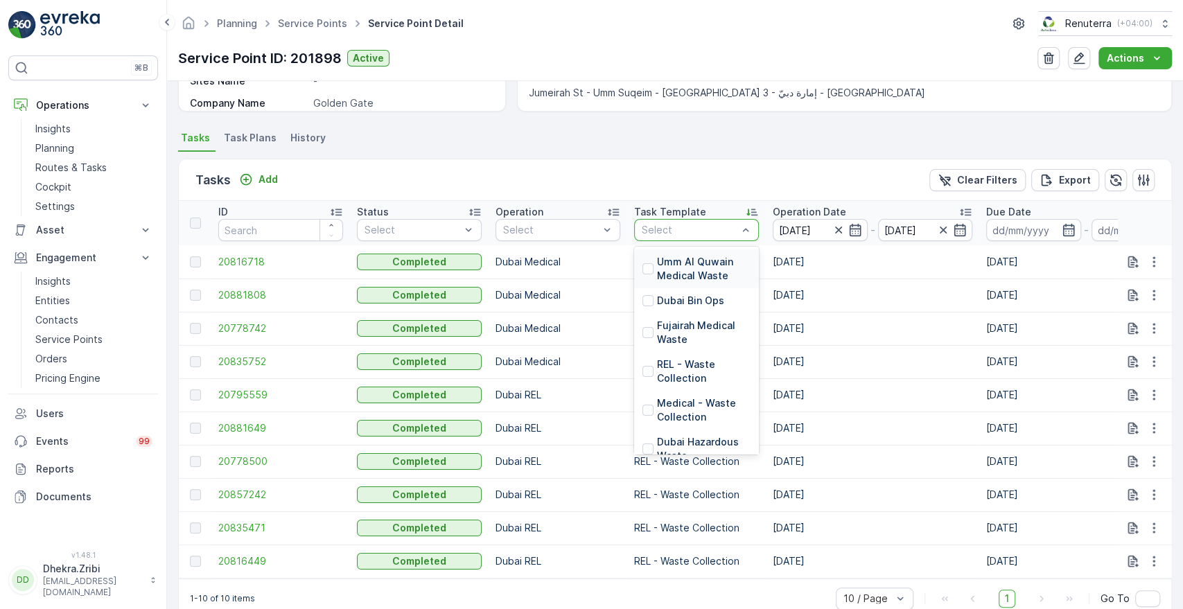
click at [717, 231] on div at bounding box center [690, 230] width 98 height 11
click at [675, 404] on p "Medical - Waste Collection" at bounding box center [704, 411] width 94 height 28
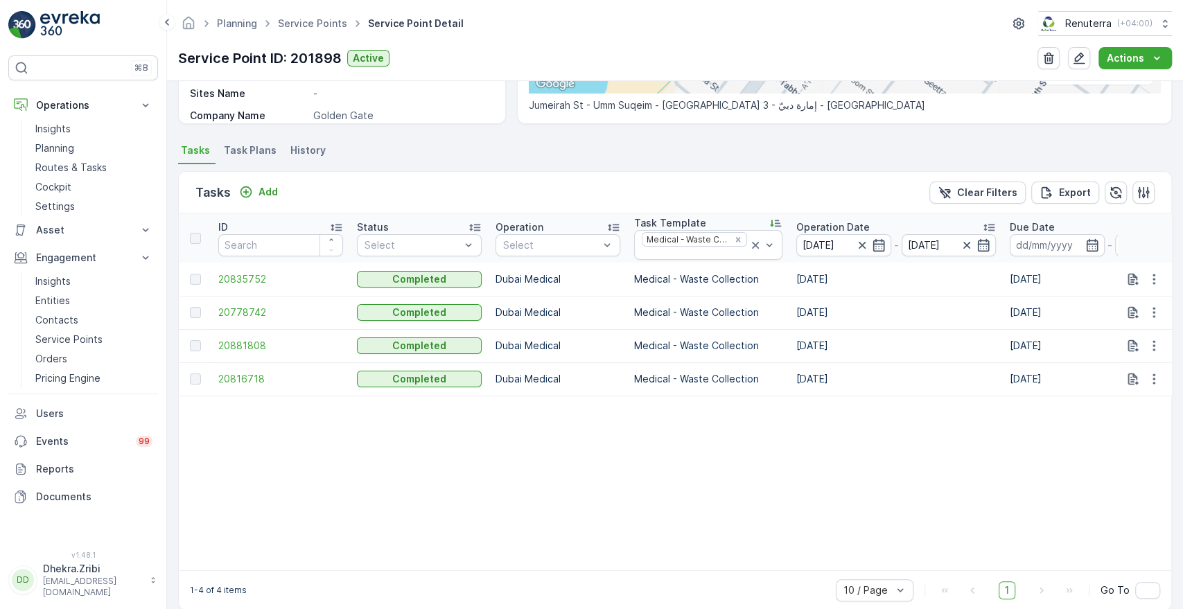
scroll to position [327, 0]
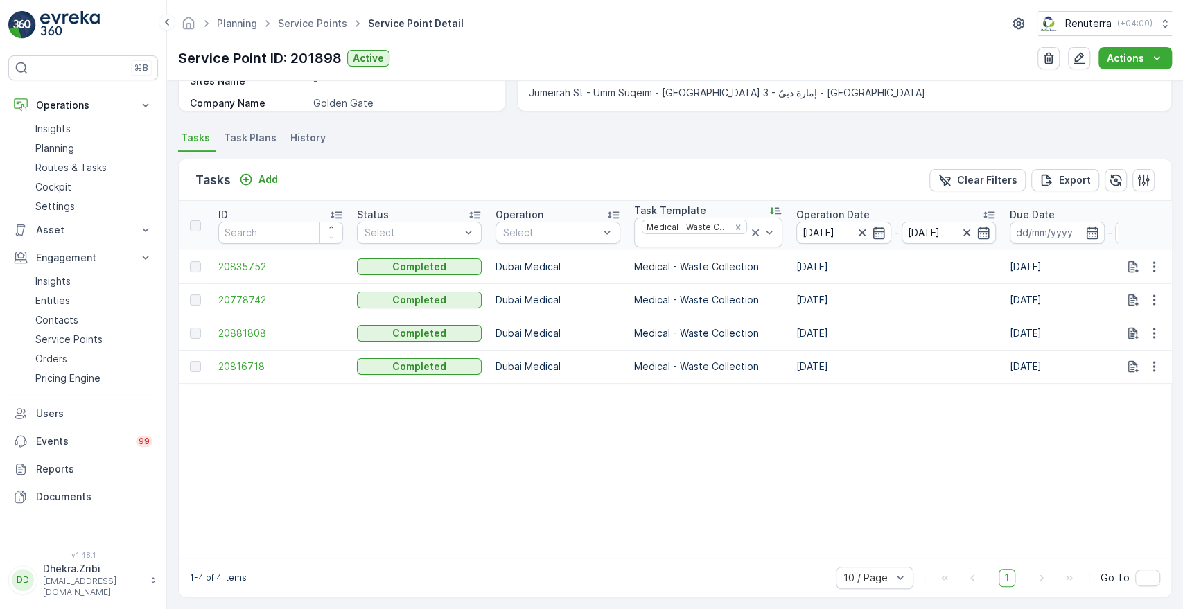
click at [826, 212] on p "Operation Date" at bounding box center [833, 215] width 73 height 14
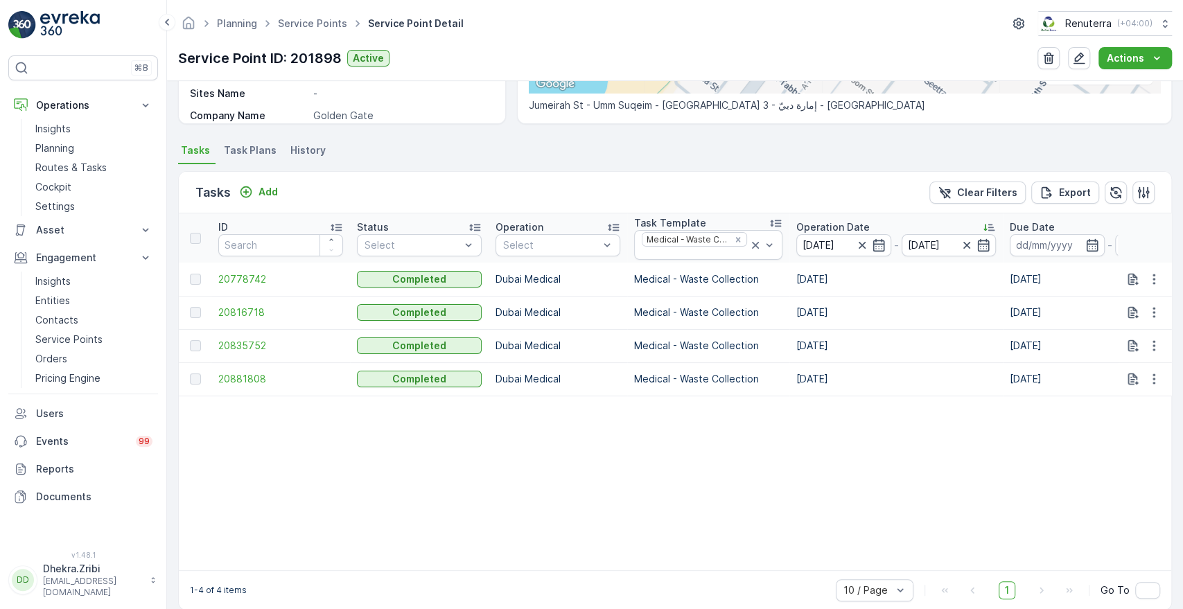
scroll to position [327, 0]
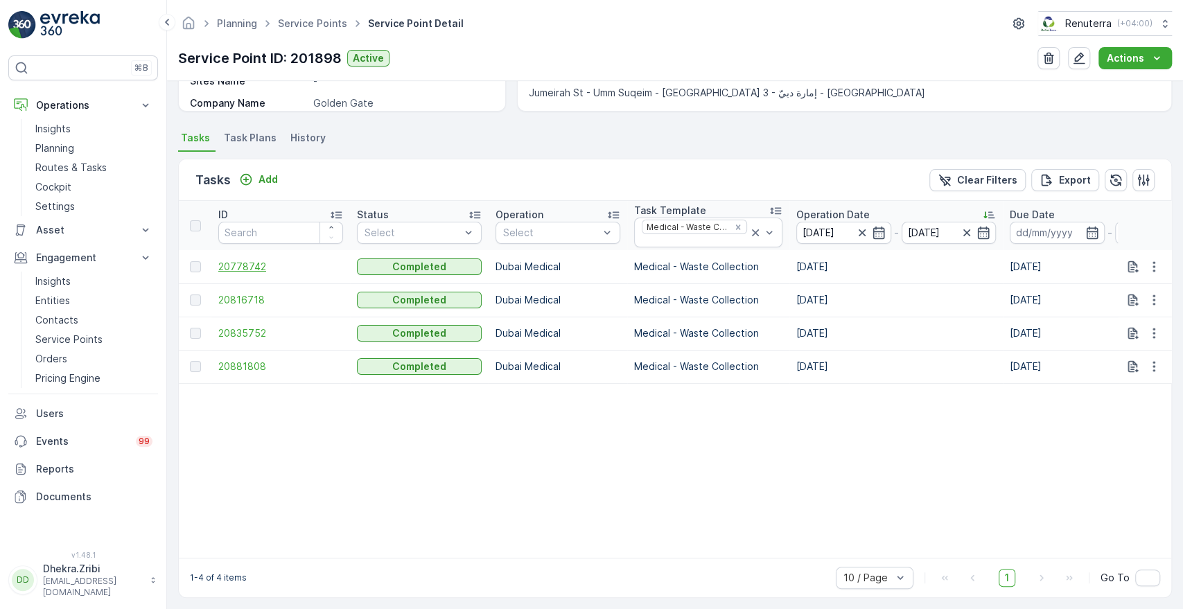
click at [248, 261] on span "20778742" at bounding box center [280, 267] width 125 height 14
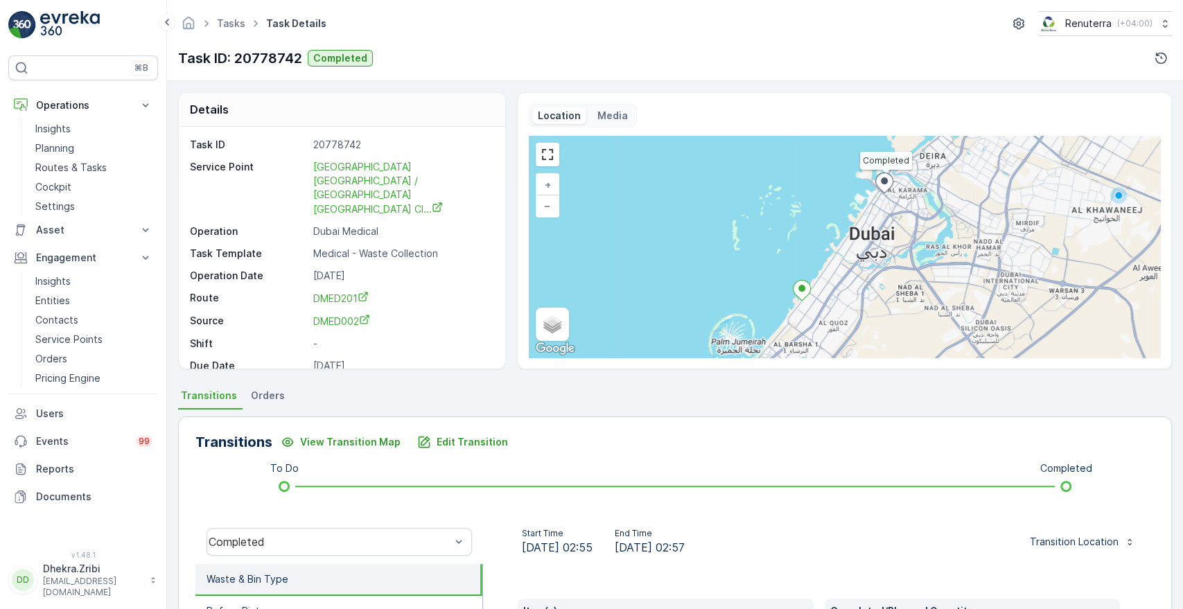
scroll to position [264, 0]
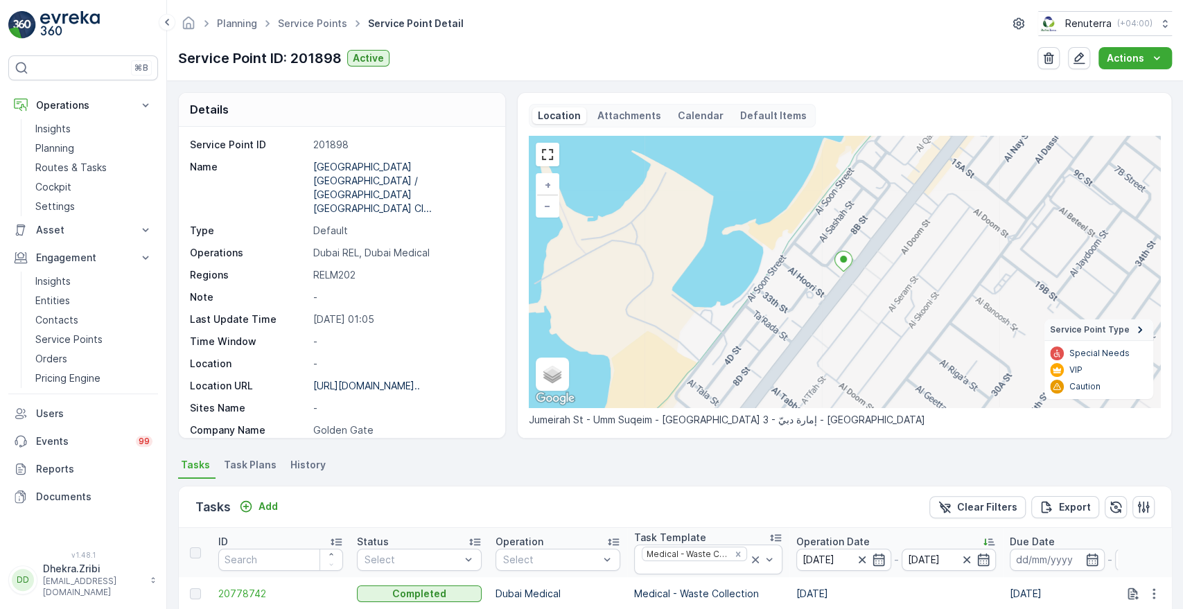
scroll to position [340, 0]
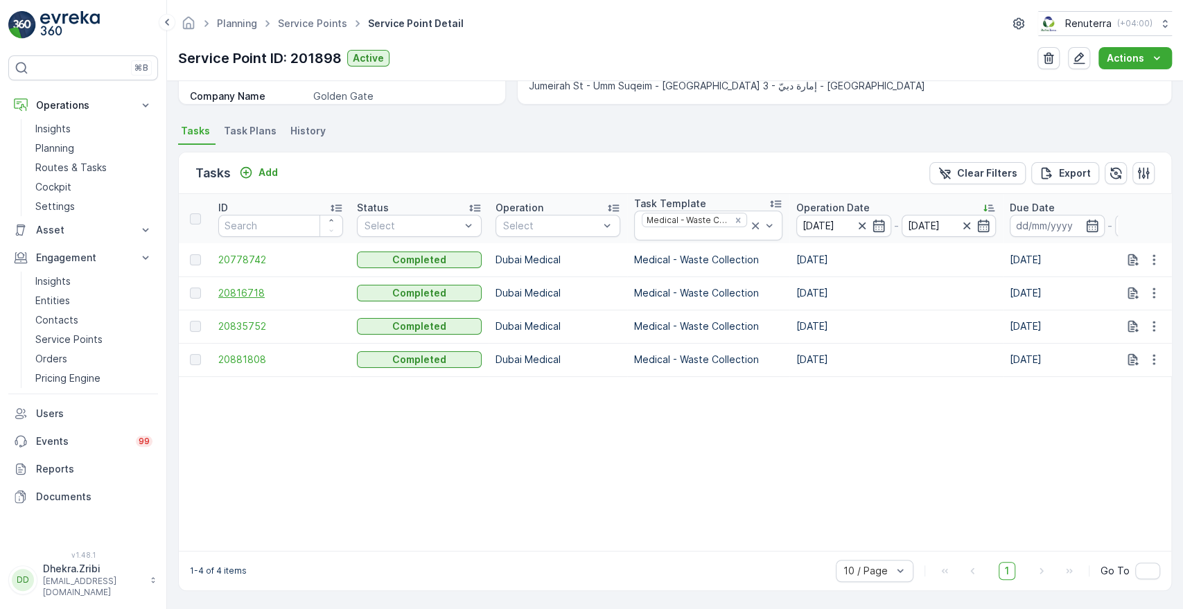
click at [234, 286] on span "20816718" at bounding box center [280, 293] width 125 height 14
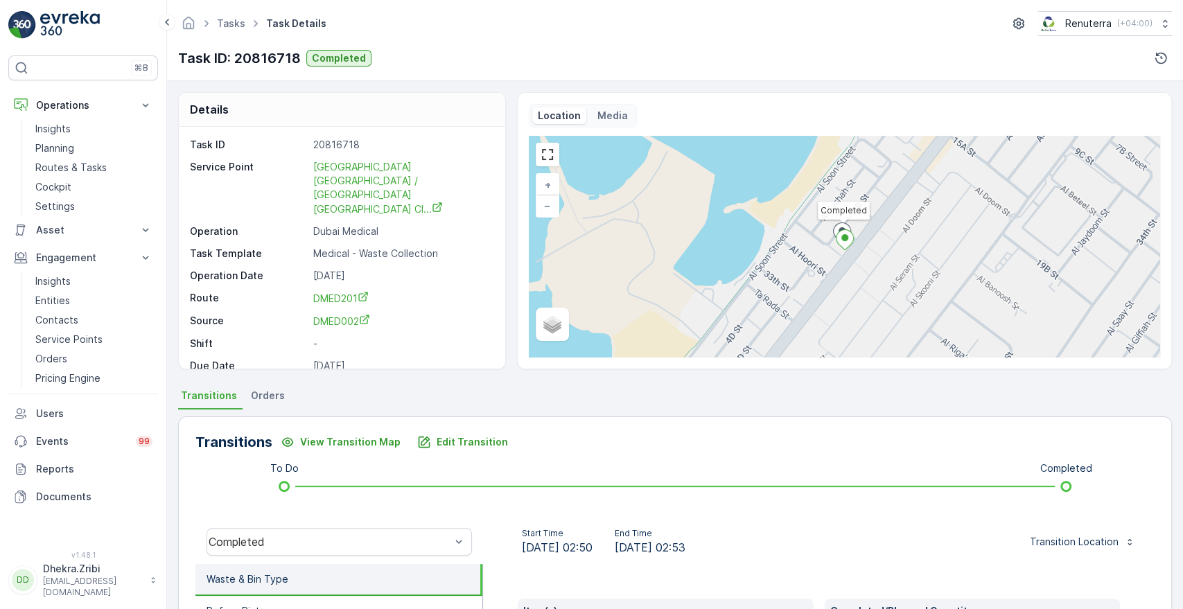
scroll to position [264, 0]
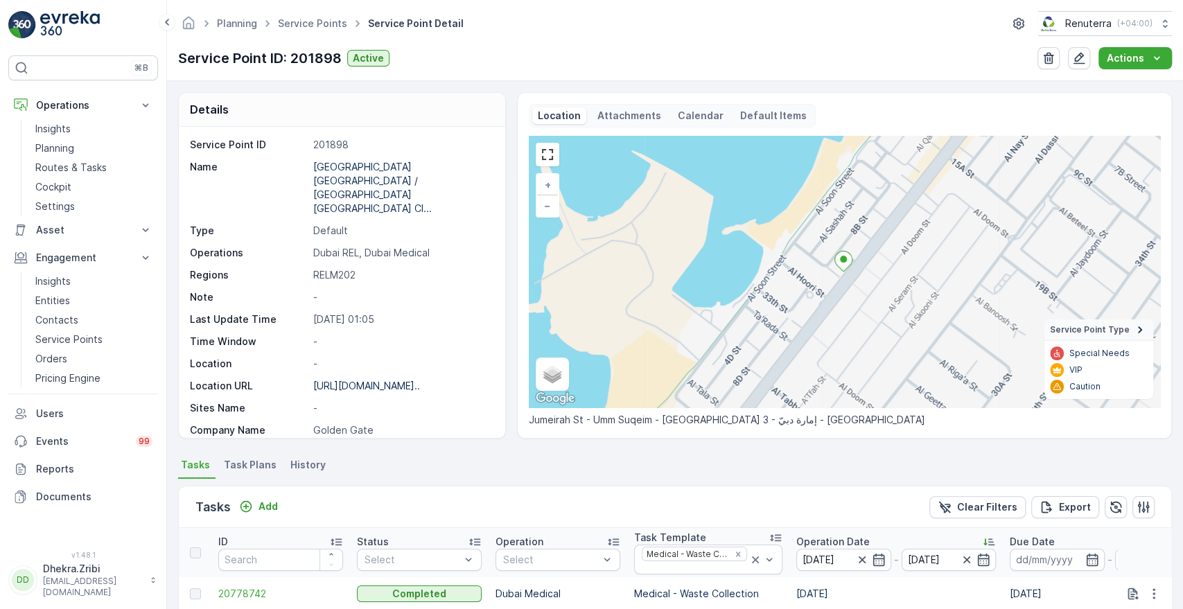
scroll to position [340, 0]
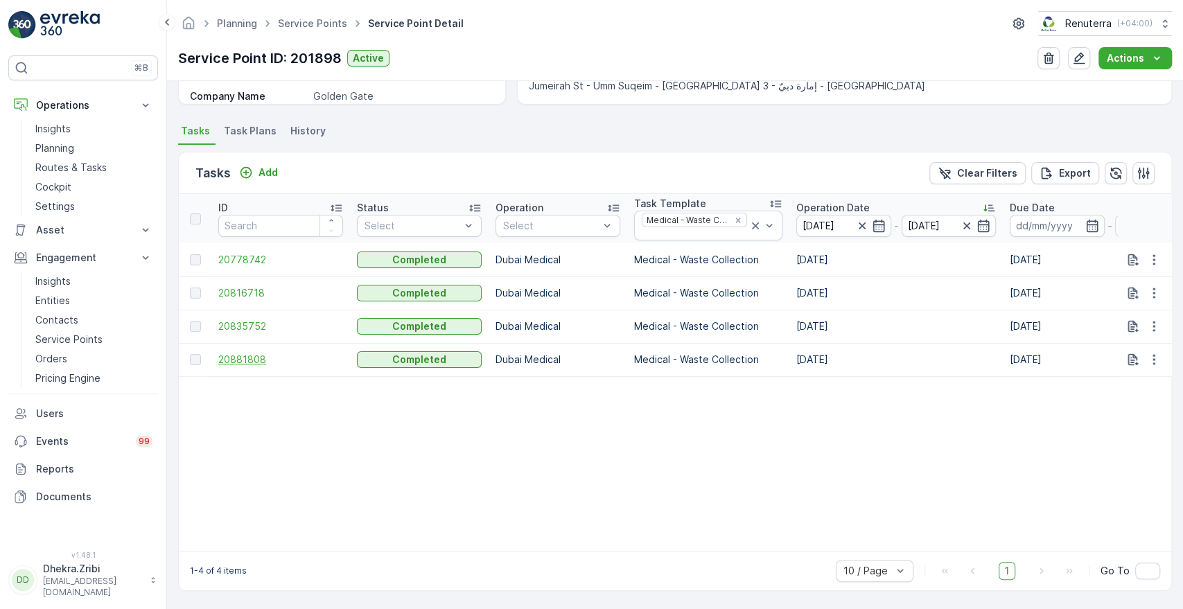
click at [232, 353] on span "20881808" at bounding box center [280, 360] width 125 height 14
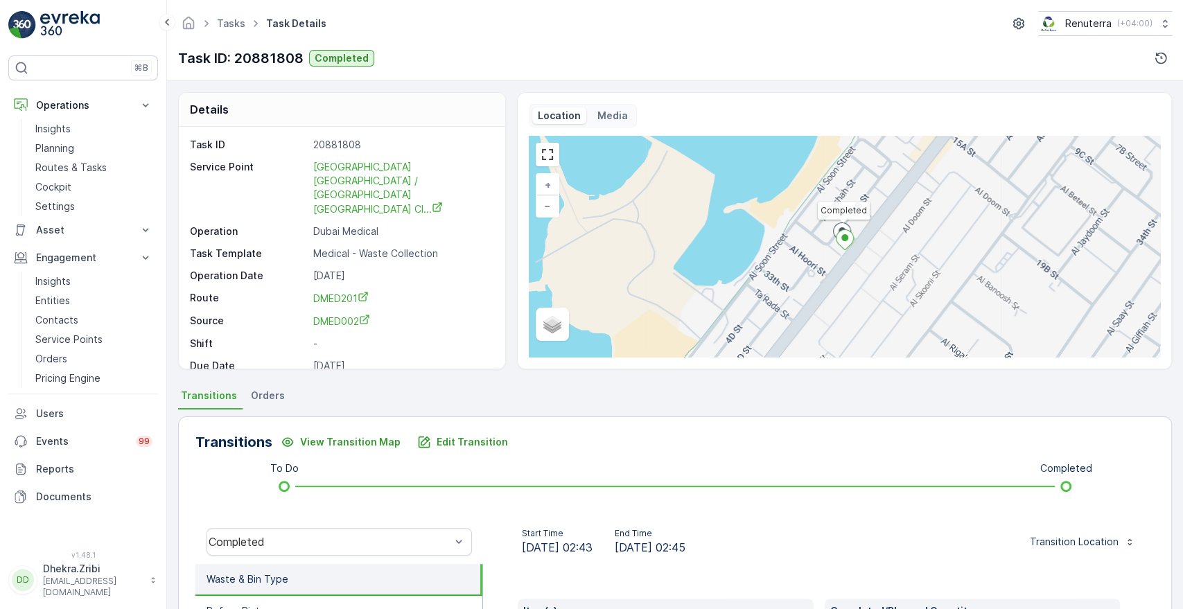
scroll to position [264, 0]
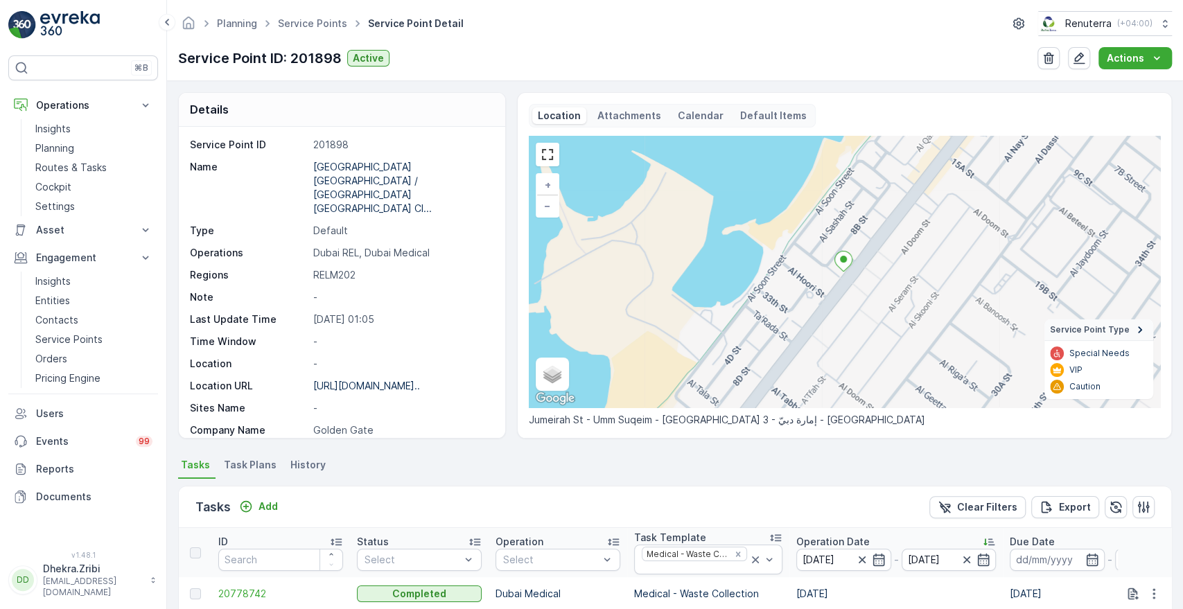
scroll to position [340, 0]
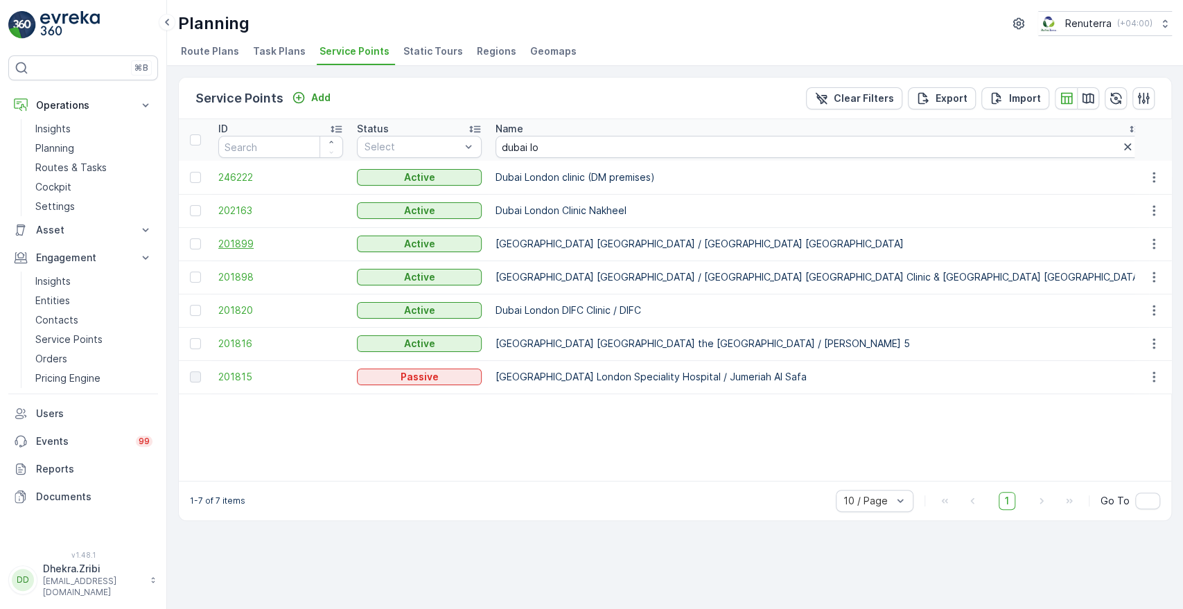
click at [234, 240] on span "201899" at bounding box center [280, 244] width 125 height 14
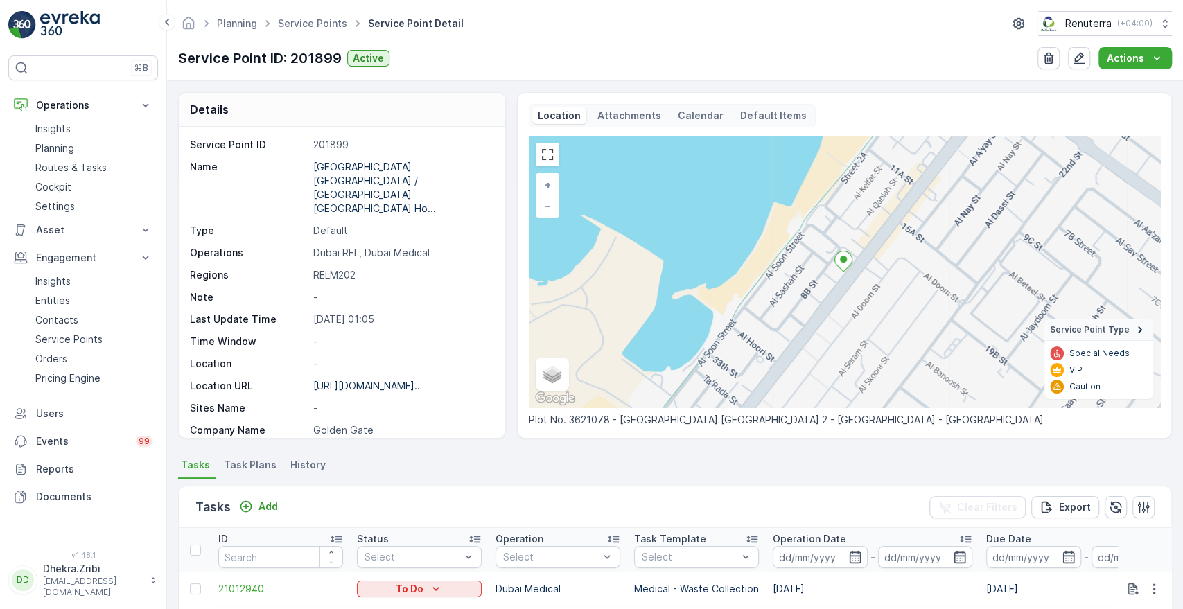
scroll to position [361, 0]
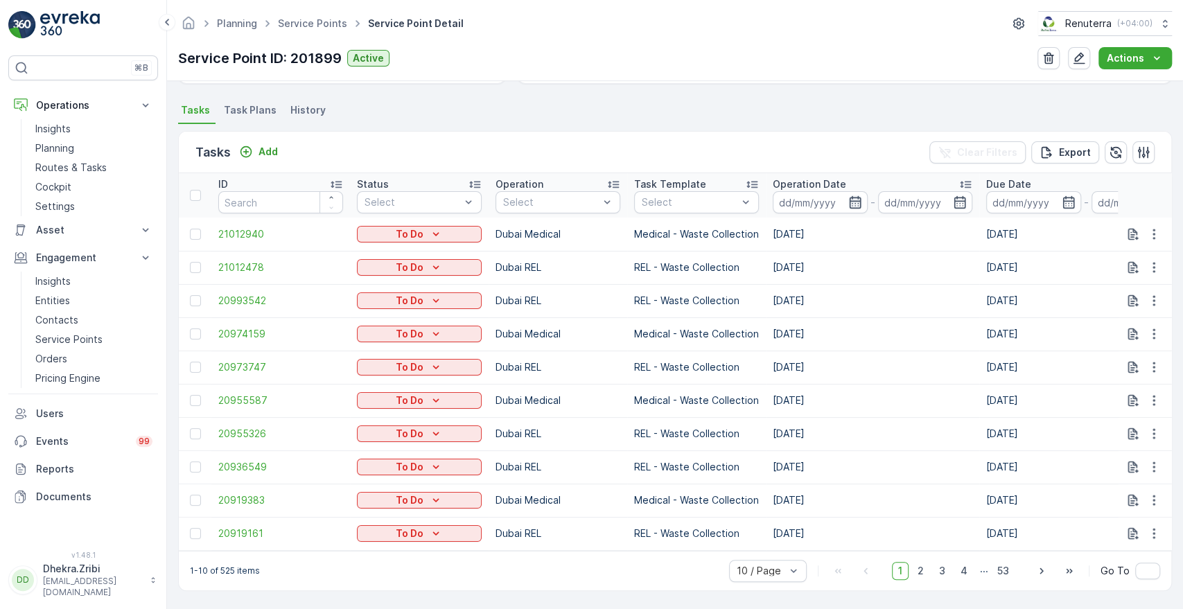
click at [852, 199] on icon "button" at bounding box center [855, 202] width 12 height 12
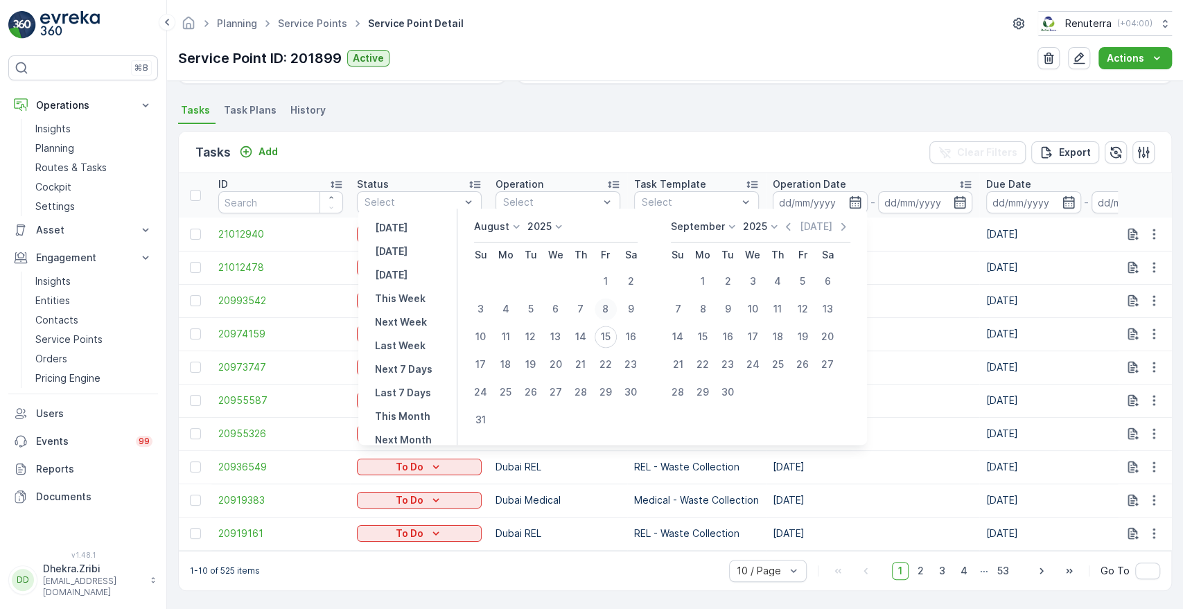
click at [616, 306] on div "8" at bounding box center [606, 309] width 22 height 22
type input "[DATE]"
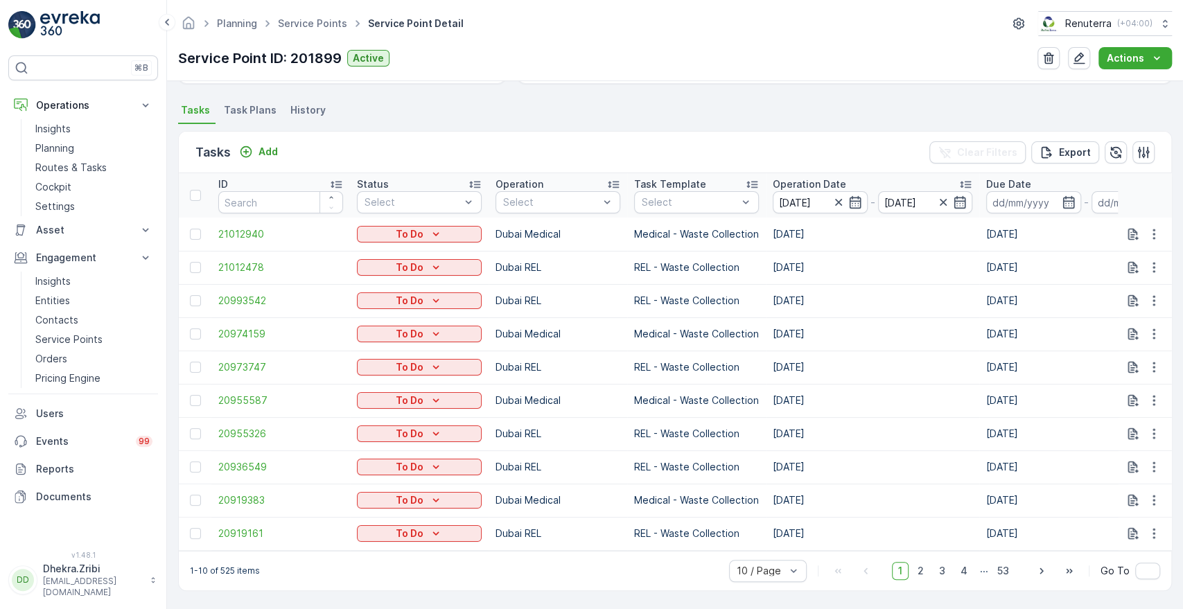
click at [694, 148] on div "Tasks Add Clear Filters Export" at bounding box center [675, 153] width 993 height 42
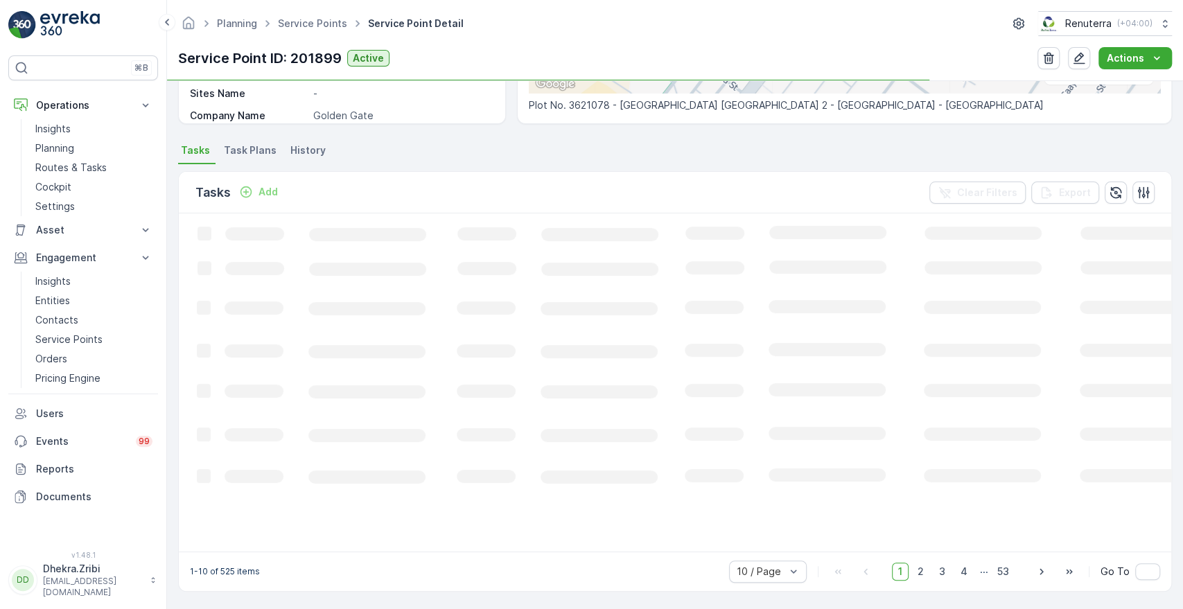
scroll to position [327, 0]
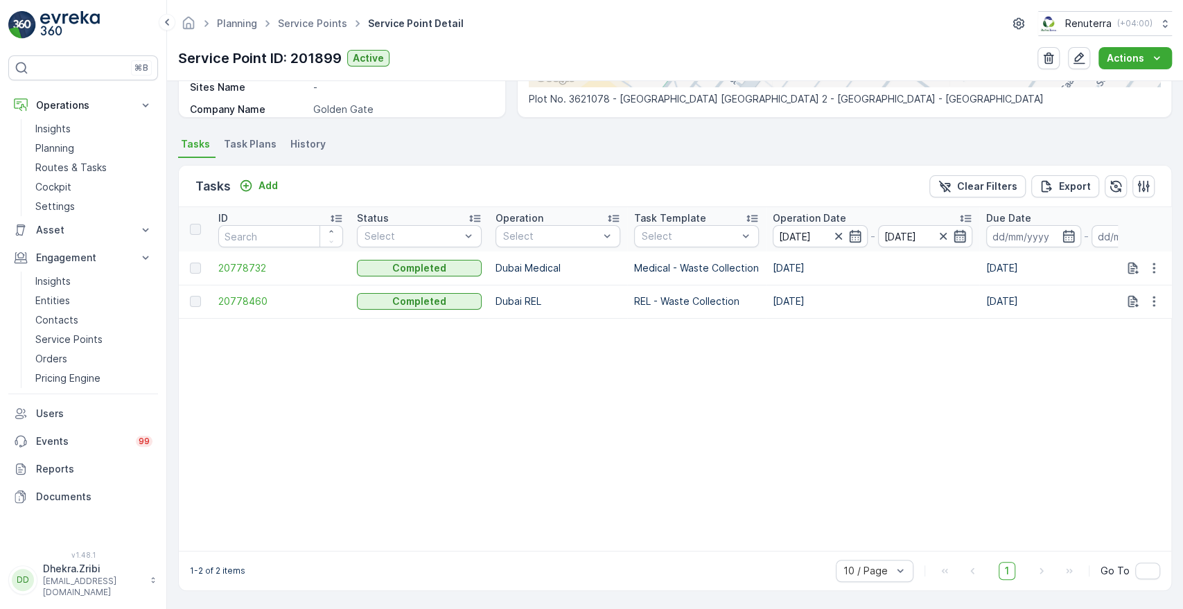
click at [957, 232] on icon "button" at bounding box center [960, 236] width 14 height 14
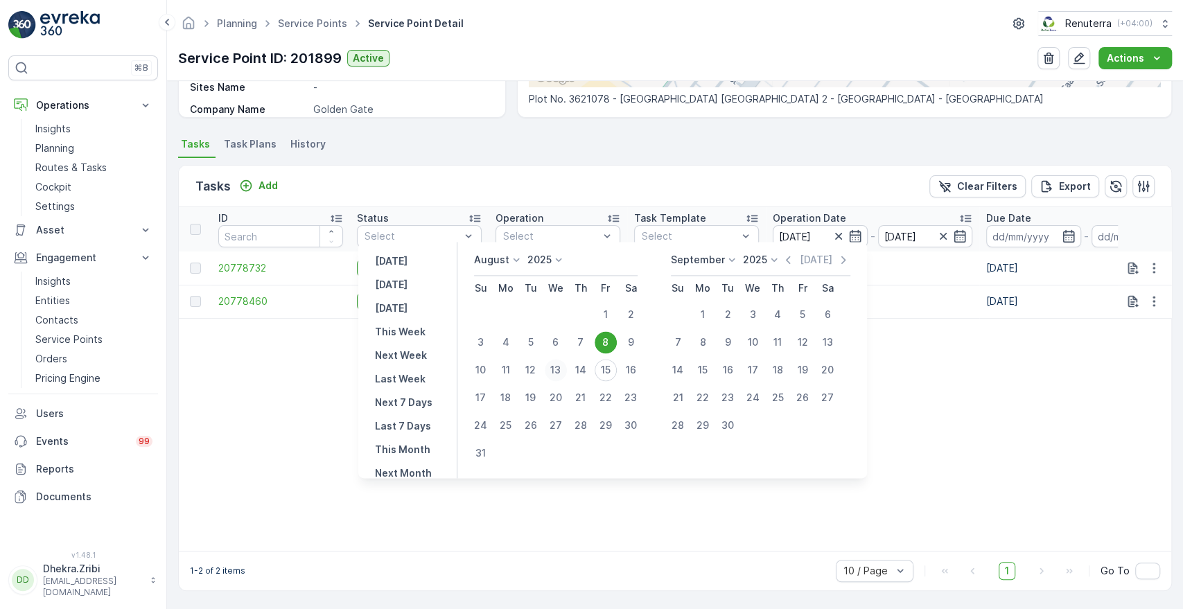
click at [566, 365] on div "13" at bounding box center [556, 370] width 22 height 22
type input "[DATE]"
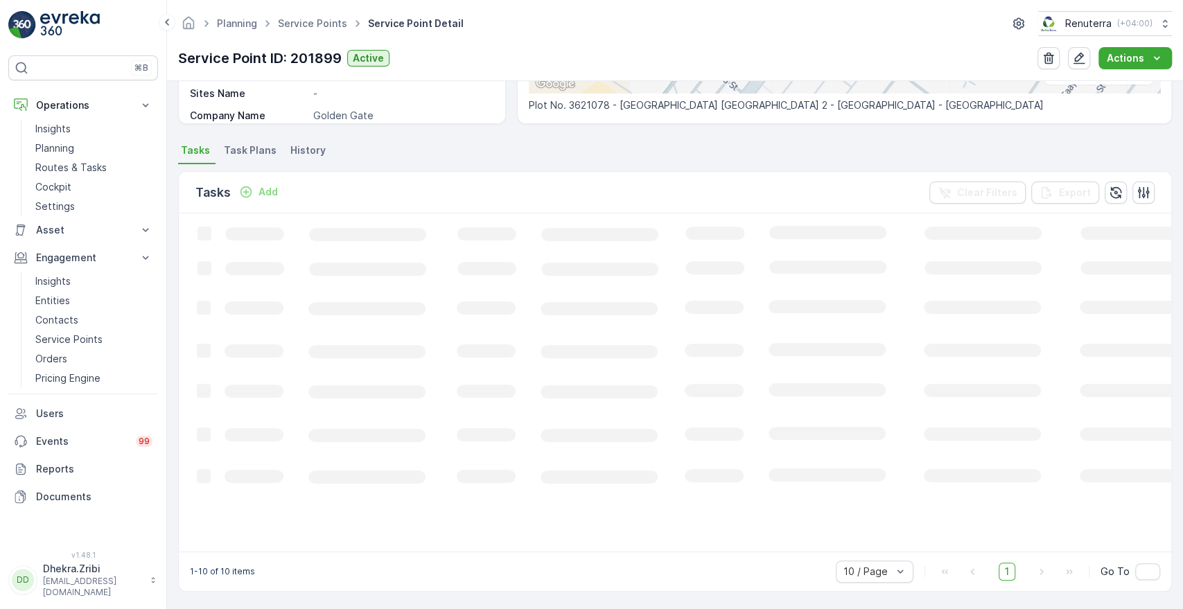
scroll to position [327, 0]
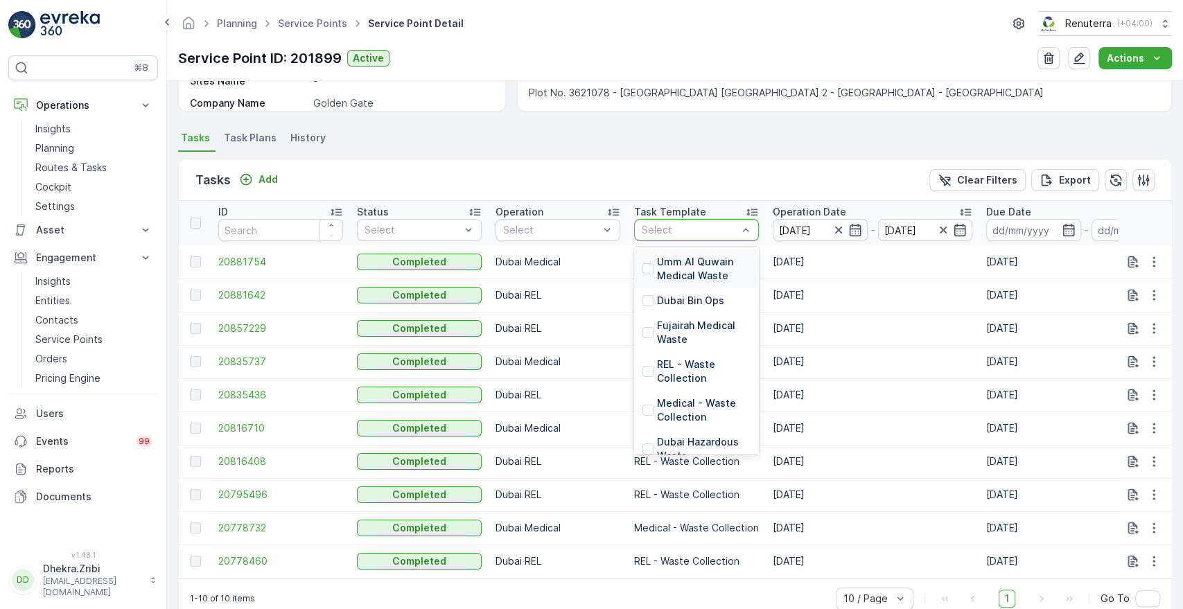
click at [688, 226] on div at bounding box center [690, 230] width 98 height 11
click at [667, 401] on p "Medical - Waste Collection" at bounding box center [704, 411] width 94 height 28
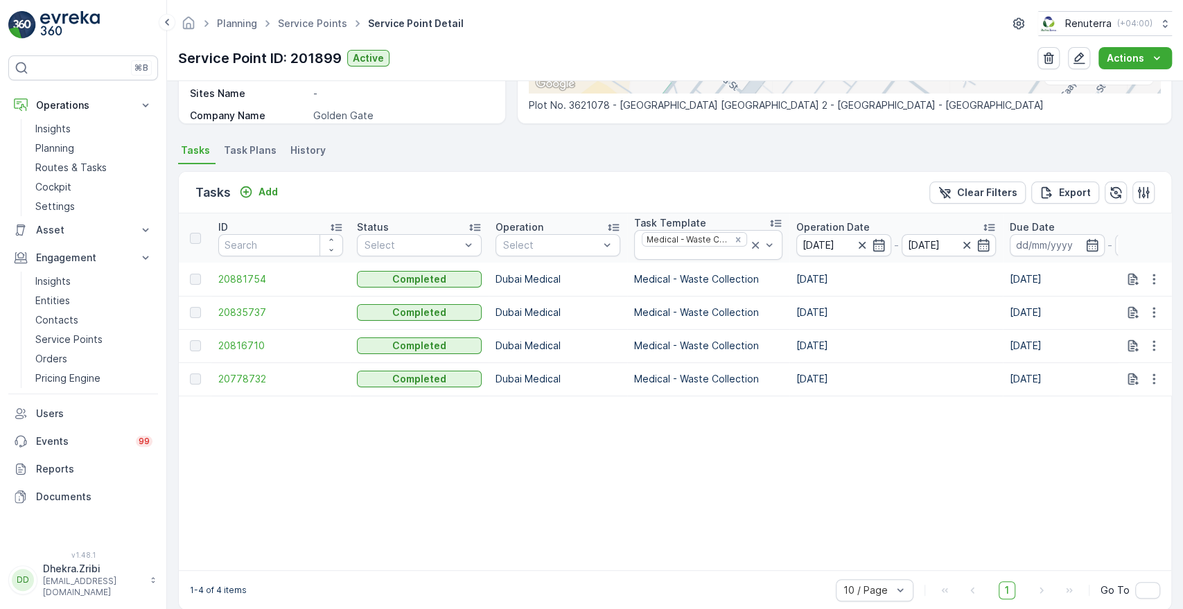
scroll to position [327, 0]
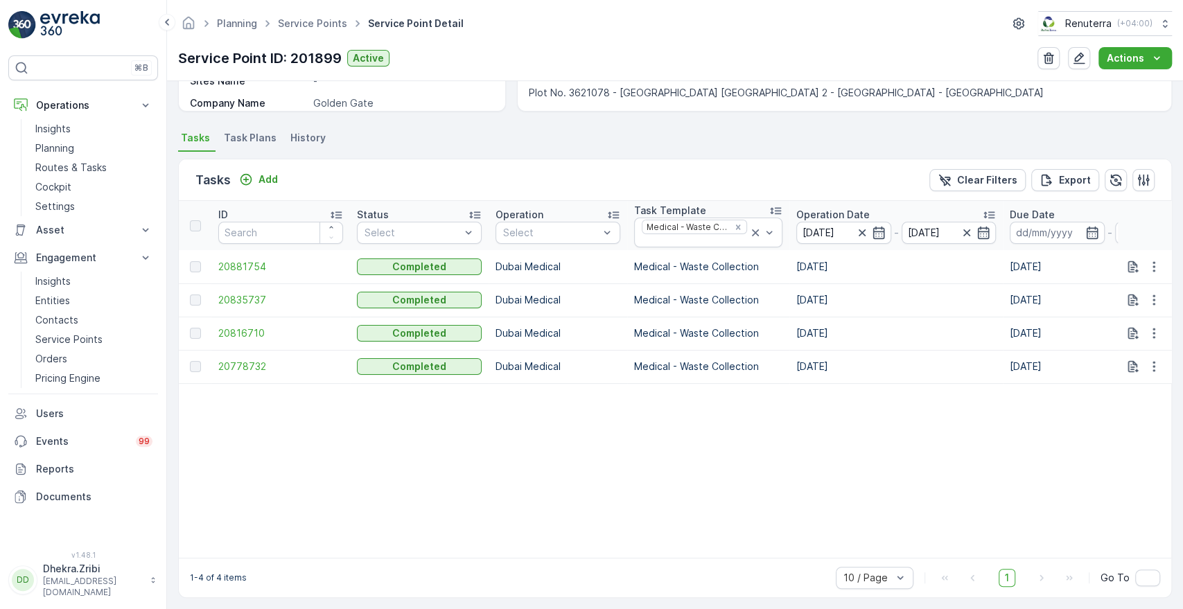
click at [820, 209] on p "Operation Date" at bounding box center [833, 215] width 73 height 14
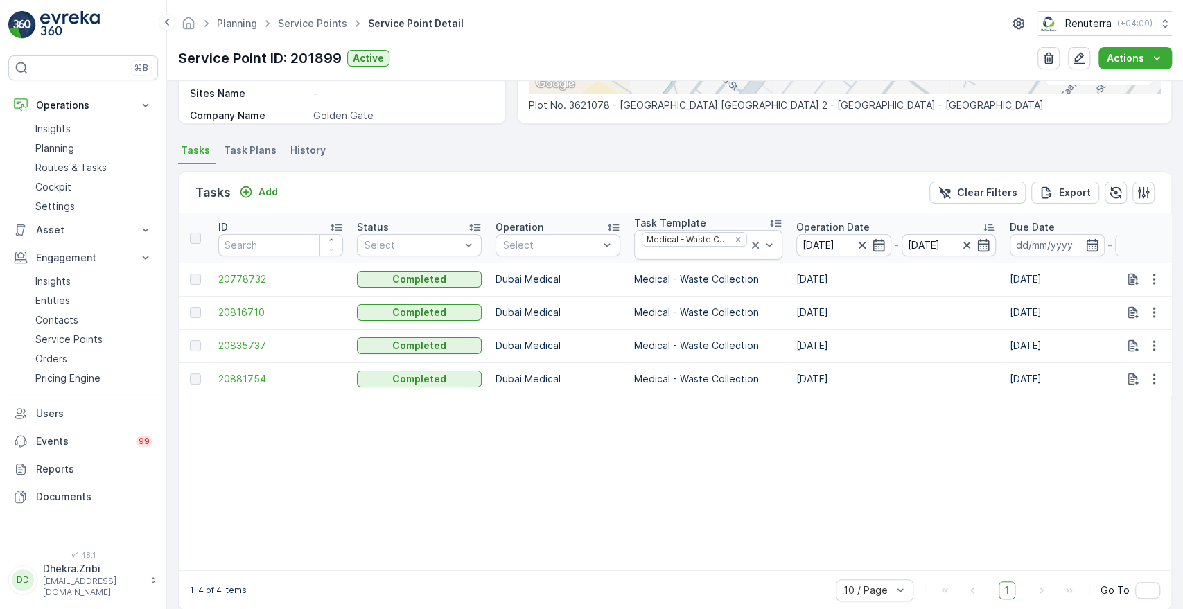
scroll to position [327, 0]
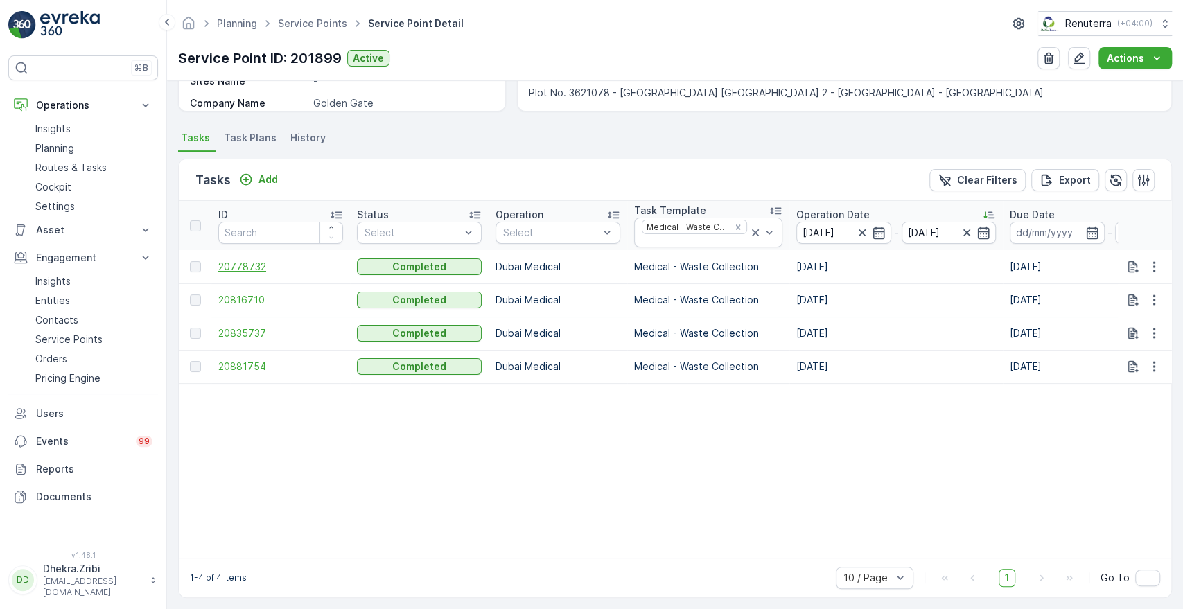
click at [232, 269] on span "20778732" at bounding box center [280, 267] width 125 height 14
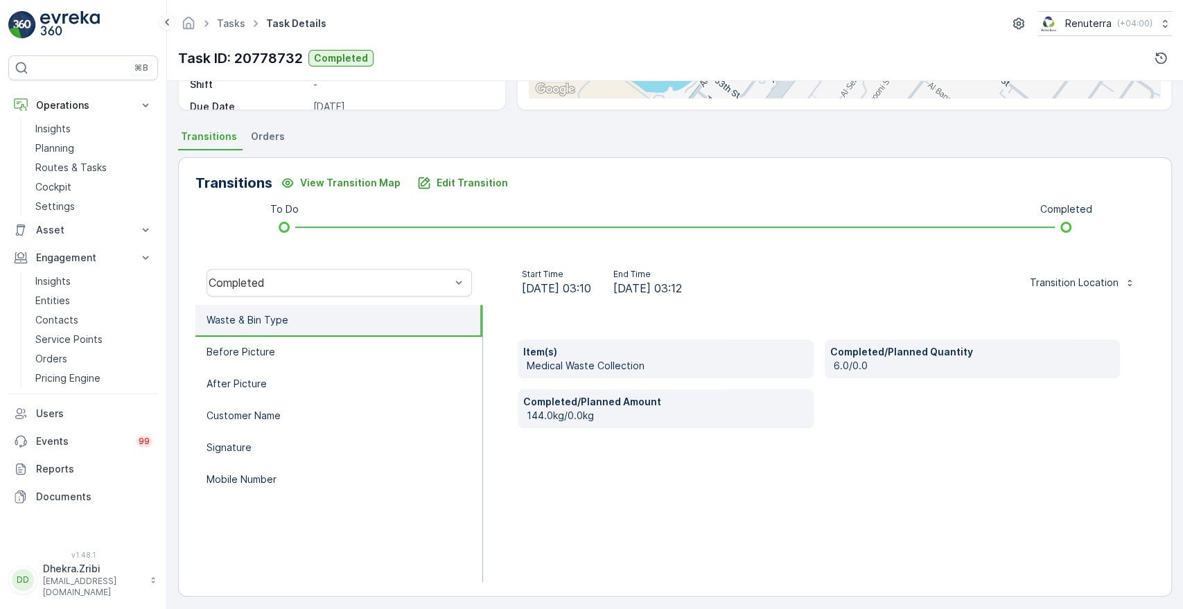
scroll to position [264, 0]
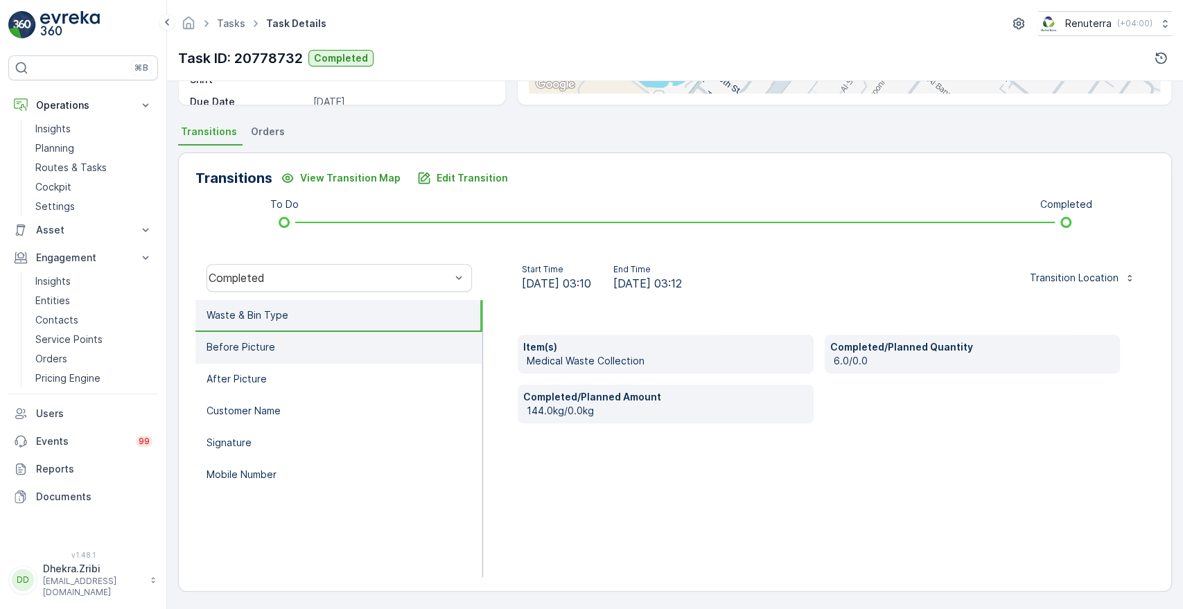
click at [249, 352] on p "Before Picture" at bounding box center [241, 347] width 69 height 14
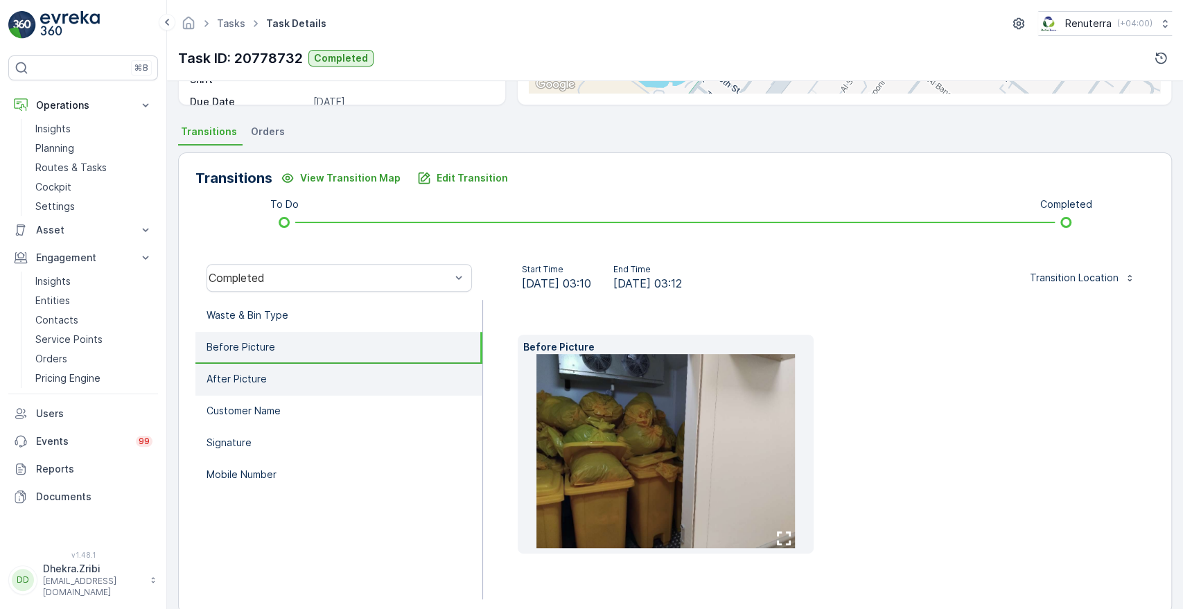
click at [239, 393] on li "After Picture" at bounding box center [339, 380] width 287 height 32
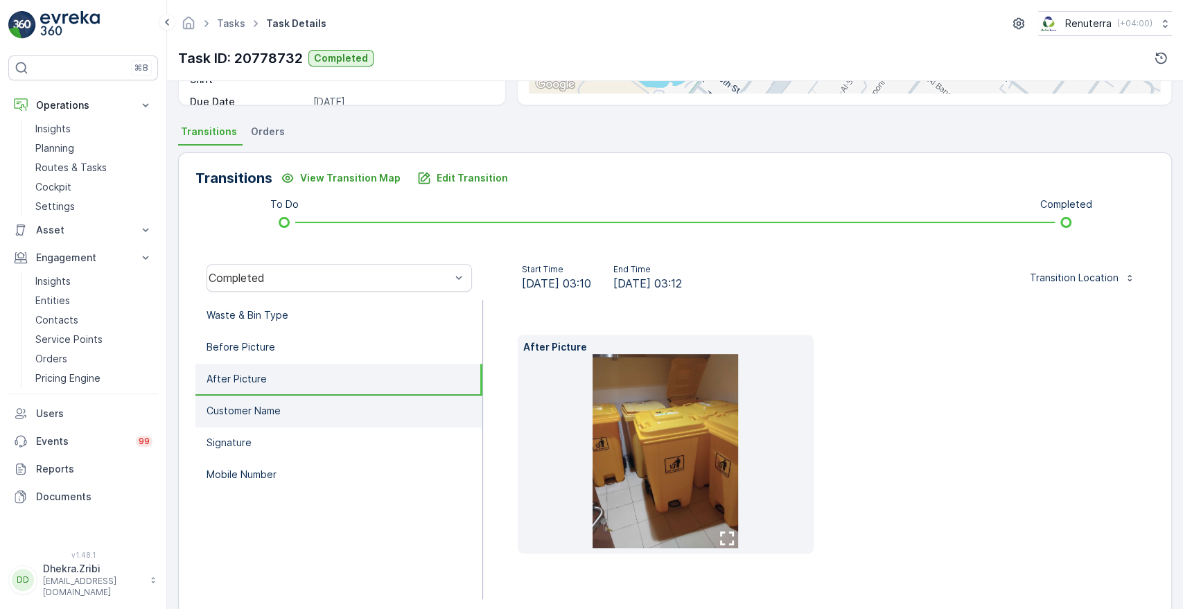
click at [237, 420] on li "Customer Name" at bounding box center [339, 412] width 287 height 32
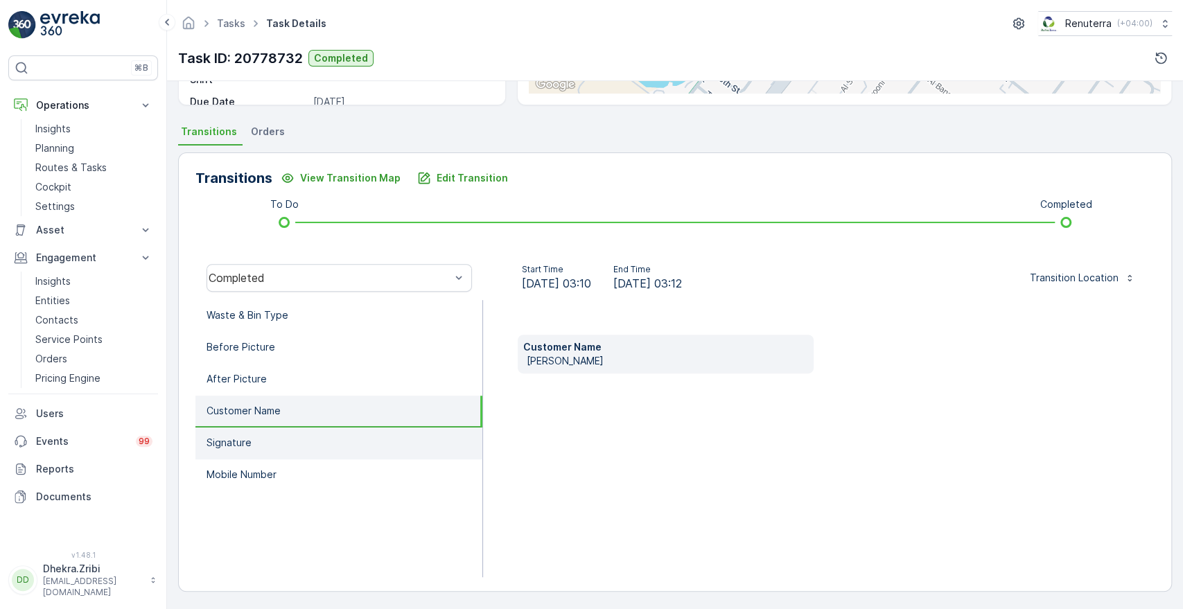
click at [221, 440] on p "Signature" at bounding box center [229, 443] width 45 height 14
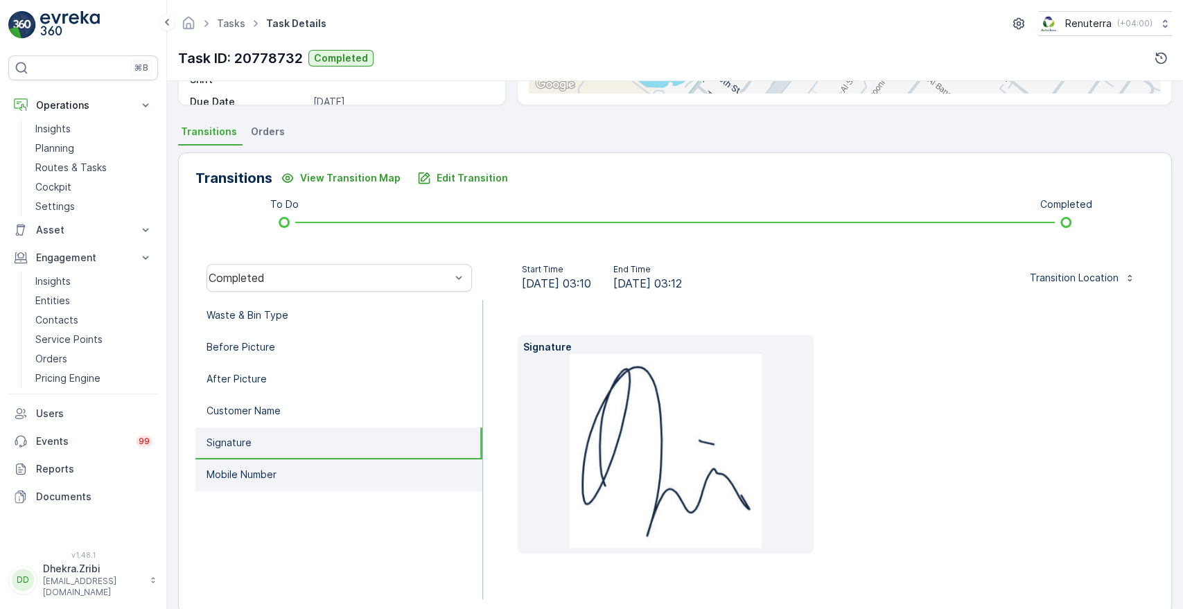
click at [221, 471] on p "Mobile Number" at bounding box center [242, 475] width 70 height 14
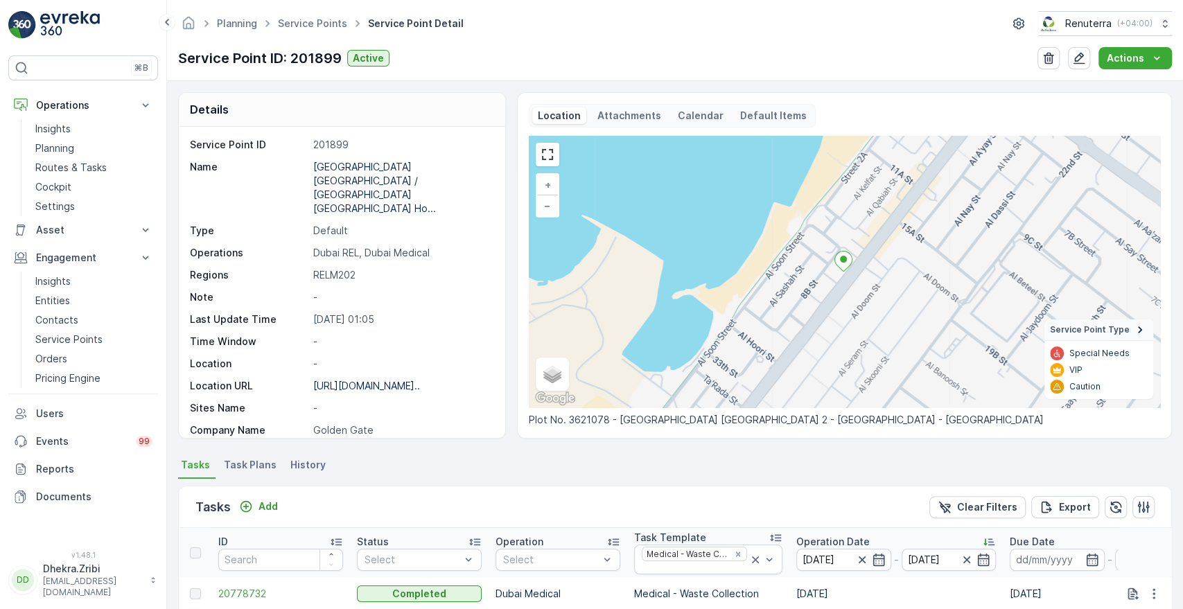
scroll to position [340, 0]
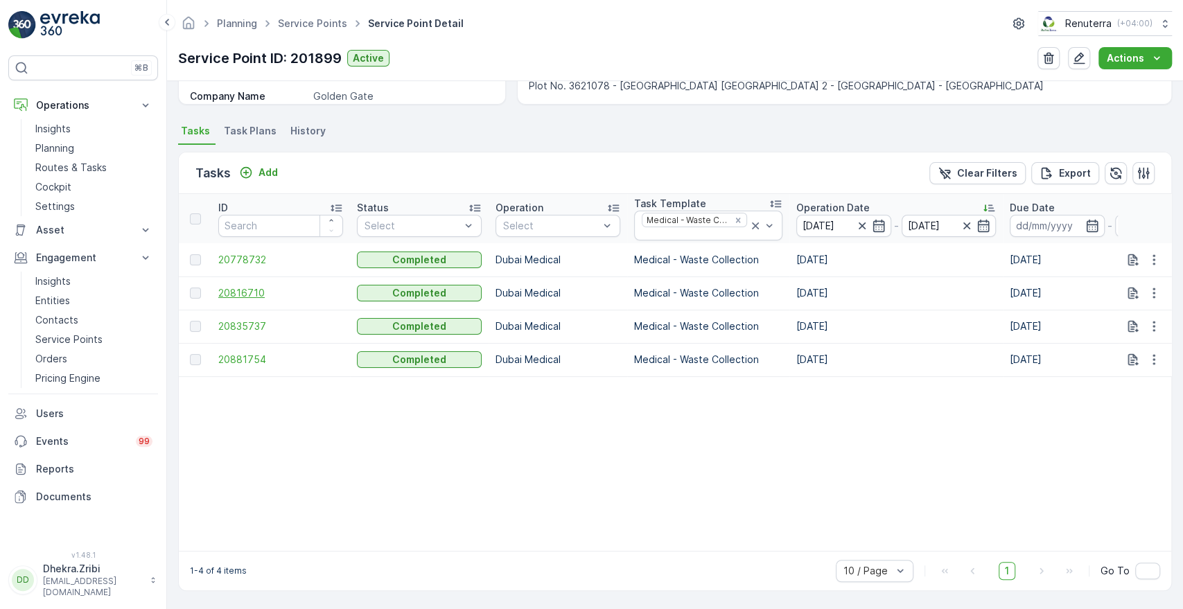
click at [238, 286] on span "20816710" at bounding box center [280, 293] width 125 height 14
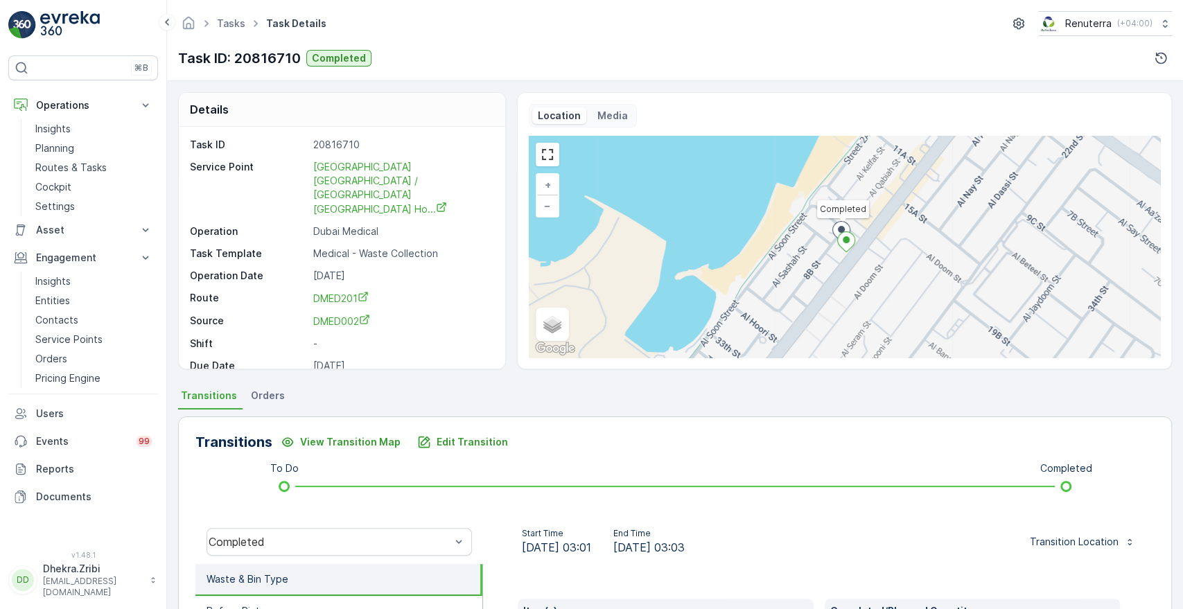
scroll to position [264, 0]
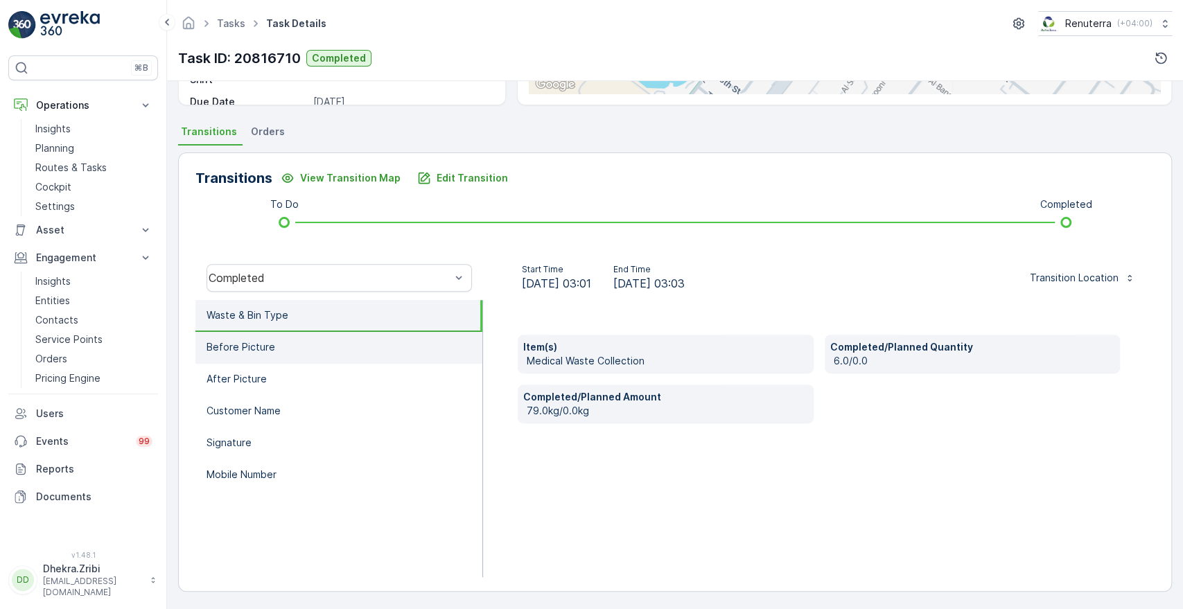
click at [342, 355] on li "Before Picture" at bounding box center [339, 348] width 287 height 32
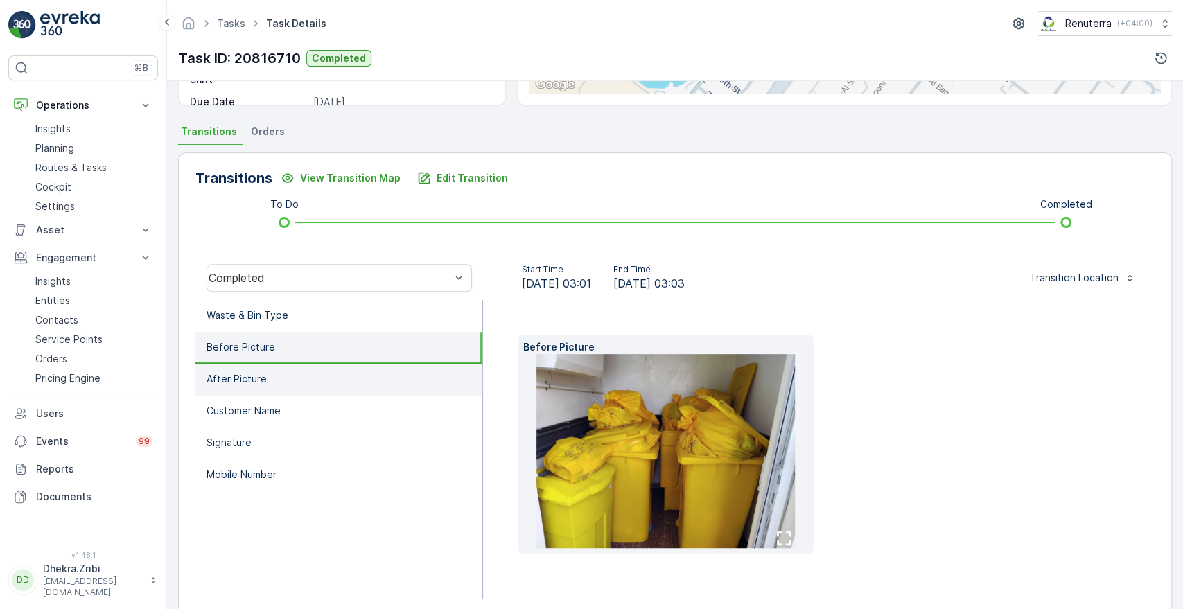
click at [286, 381] on li "After Picture" at bounding box center [339, 380] width 287 height 32
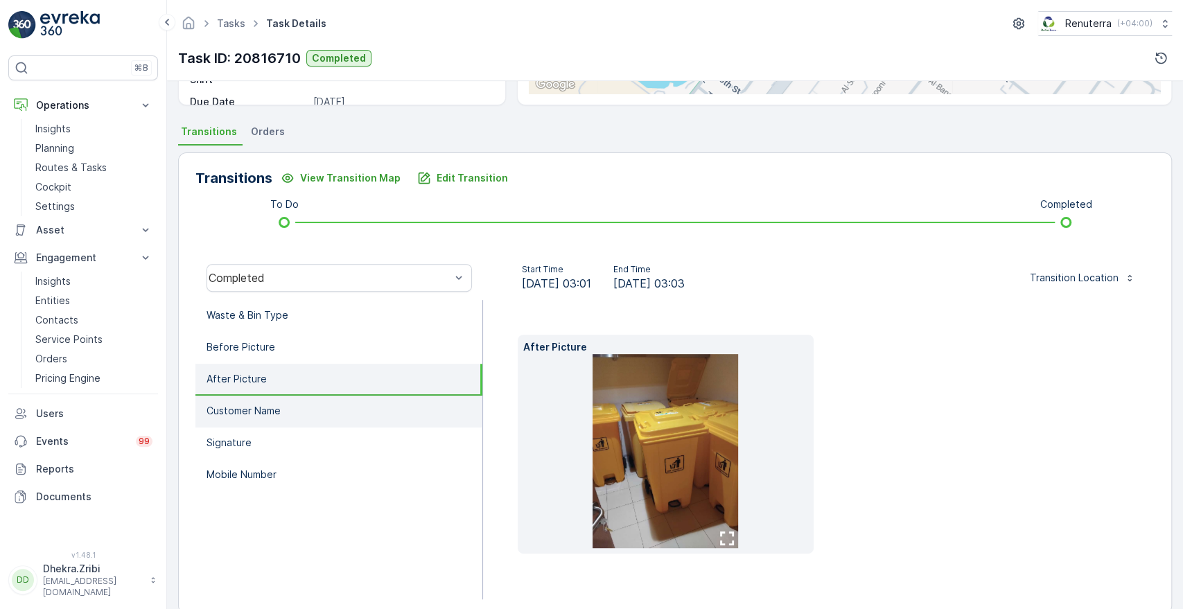
click at [258, 410] on p "Customer Name" at bounding box center [244, 411] width 74 height 14
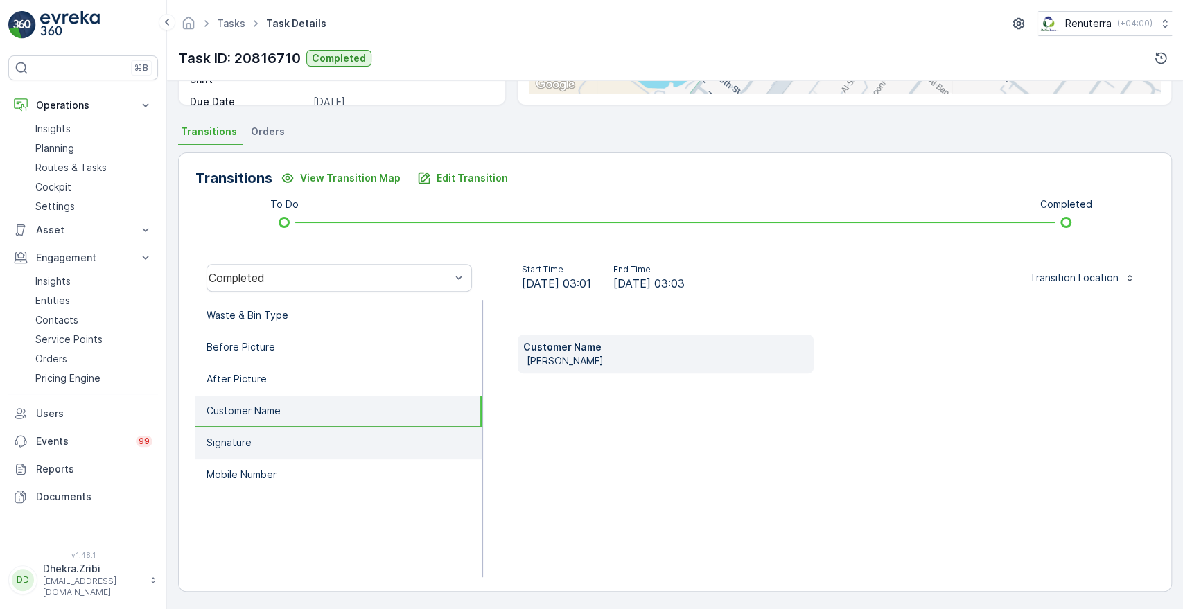
click at [239, 436] on p "Signature" at bounding box center [229, 443] width 45 height 14
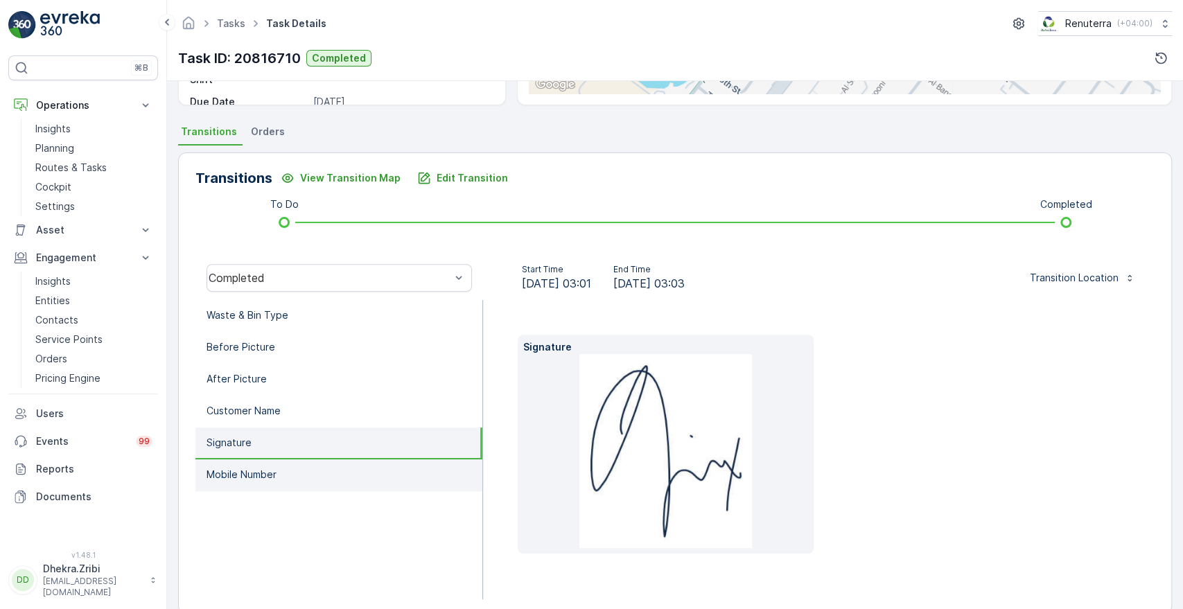
click at [230, 470] on p "Mobile Number" at bounding box center [242, 475] width 70 height 14
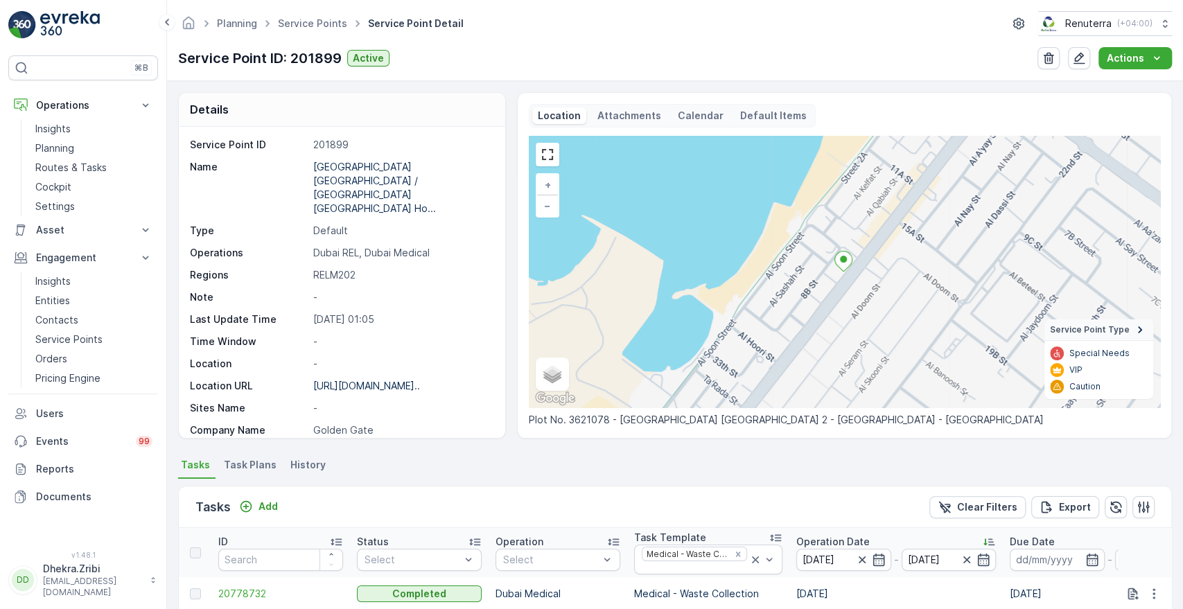
scroll to position [340, 0]
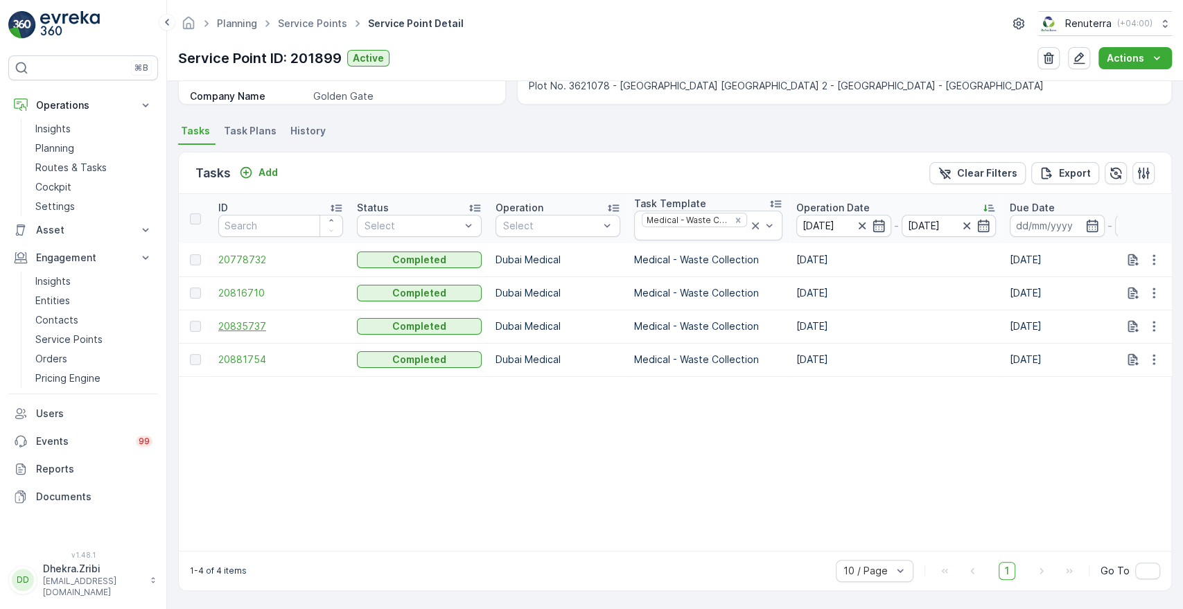
click at [259, 322] on span "20835737" at bounding box center [280, 327] width 125 height 14
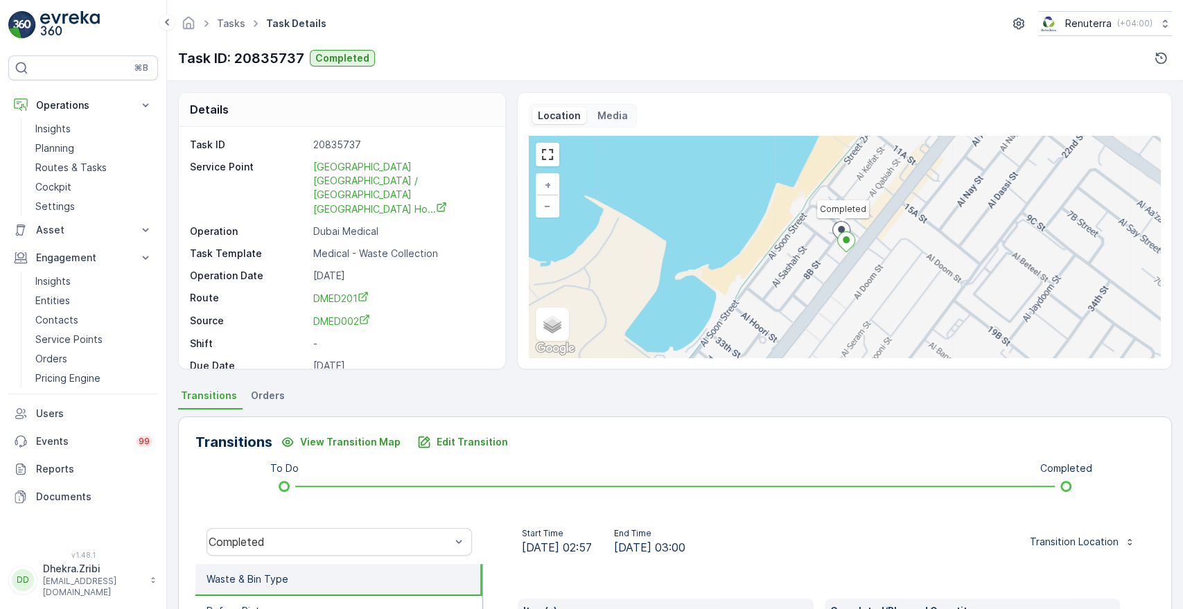
scroll to position [264, 0]
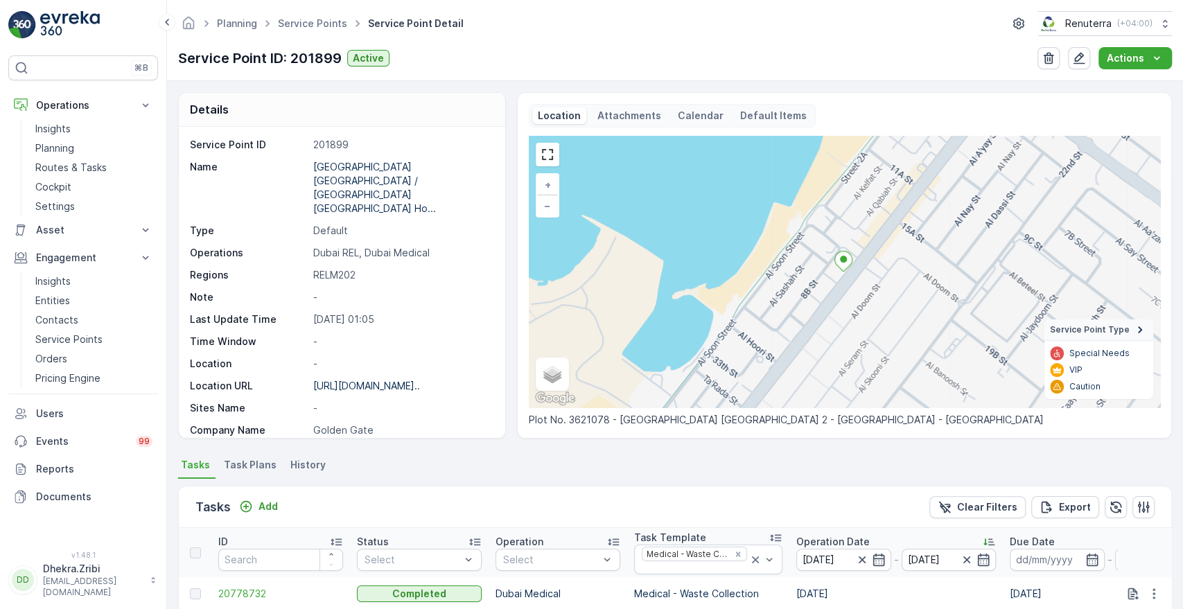
scroll to position [340, 0]
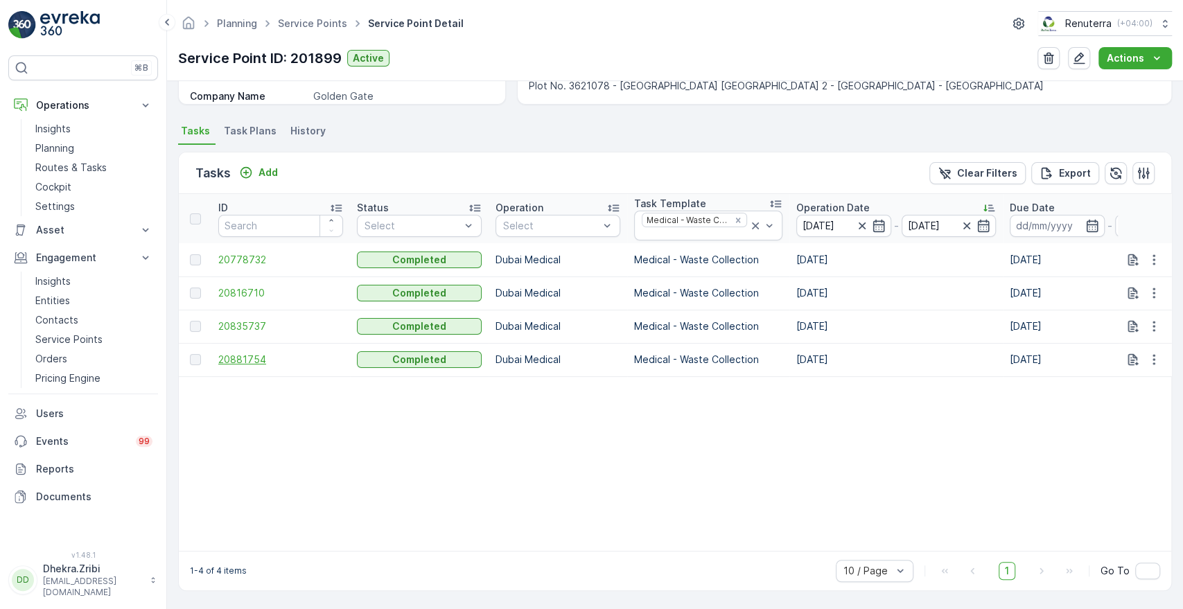
click at [250, 358] on span "20881754" at bounding box center [280, 360] width 125 height 14
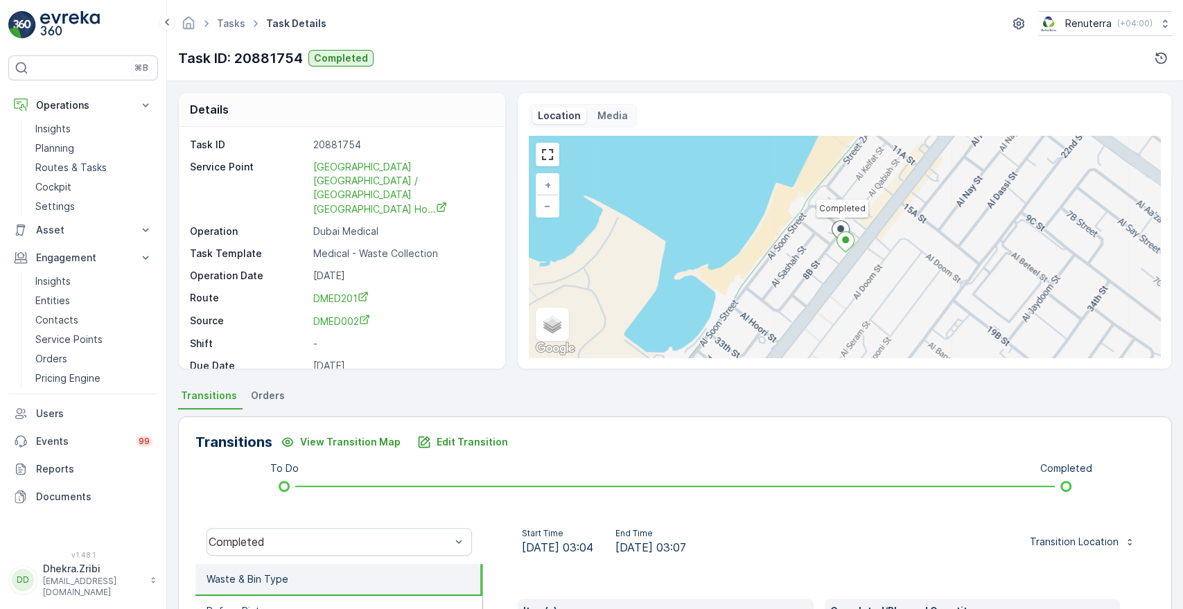
scroll to position [264, 0]
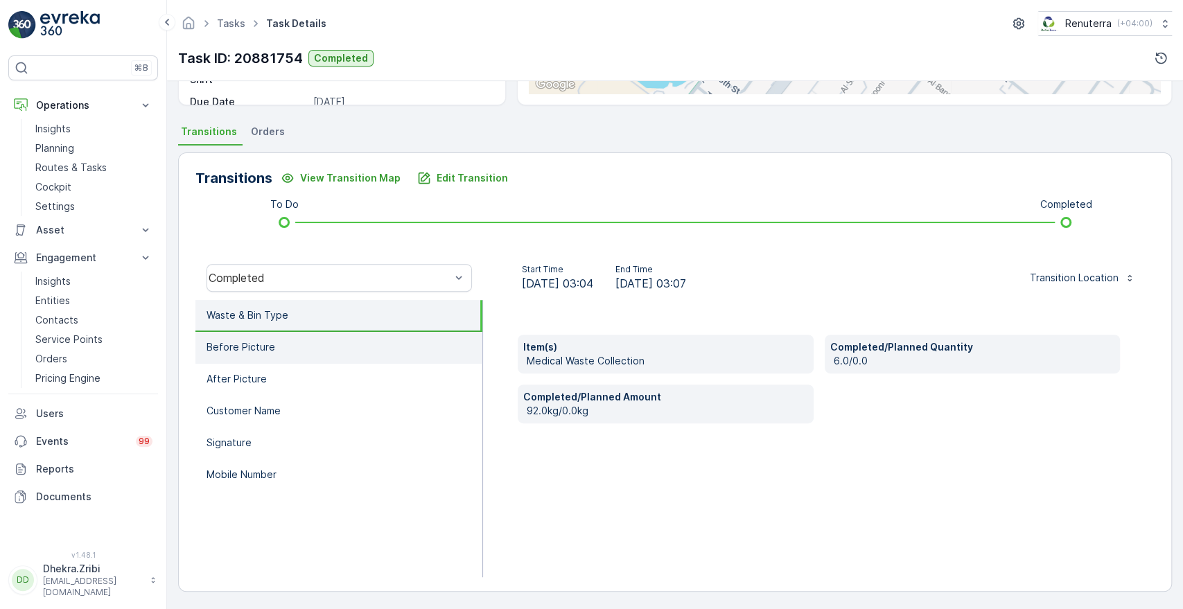
click at [243, 344] on p "Before Picture" at bounding box center [241, 347] width 69 height 14
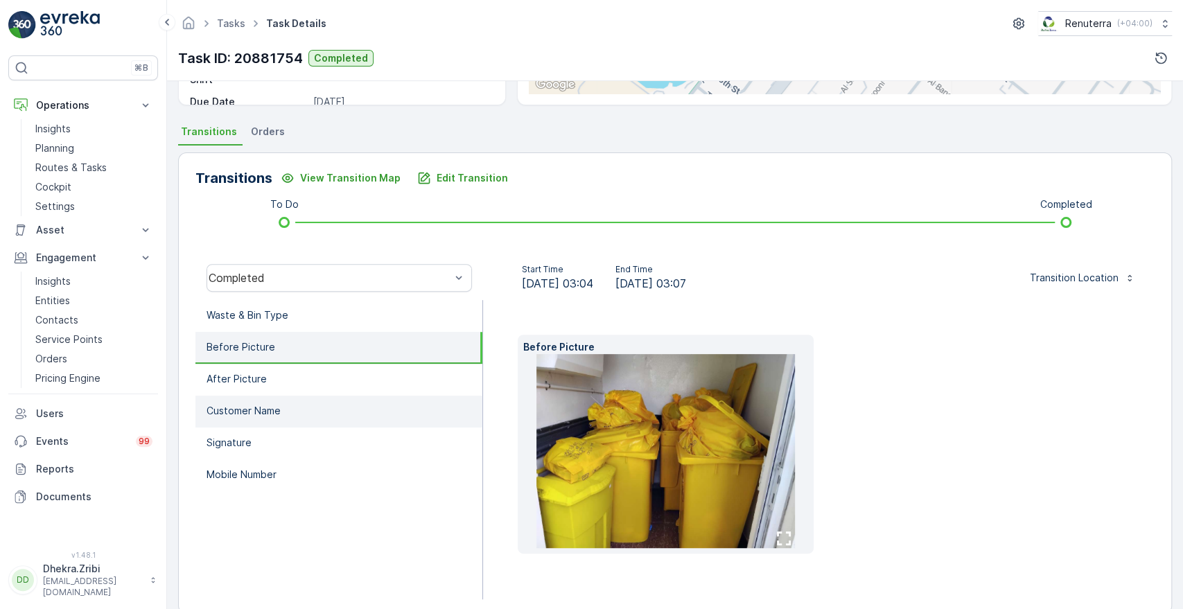
click at [223, 404] on p "Customer Name" at bounding box center [244, 411] width 74 height 14
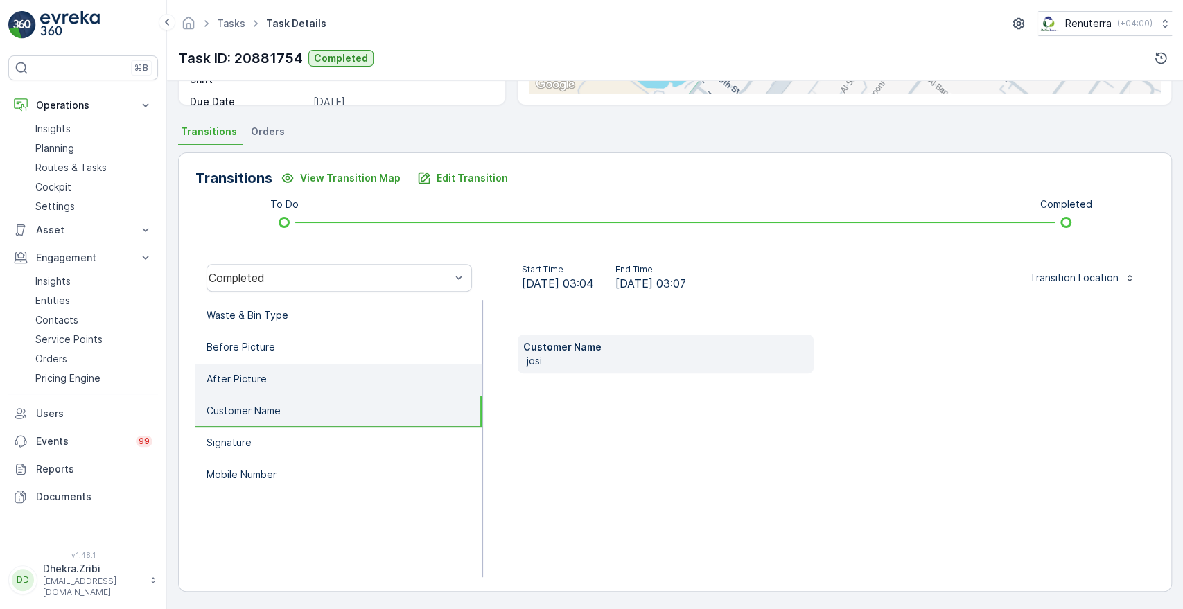
click at [234, 388] on li "After Picture" at bounding box center [339, 380] width 287 height 32
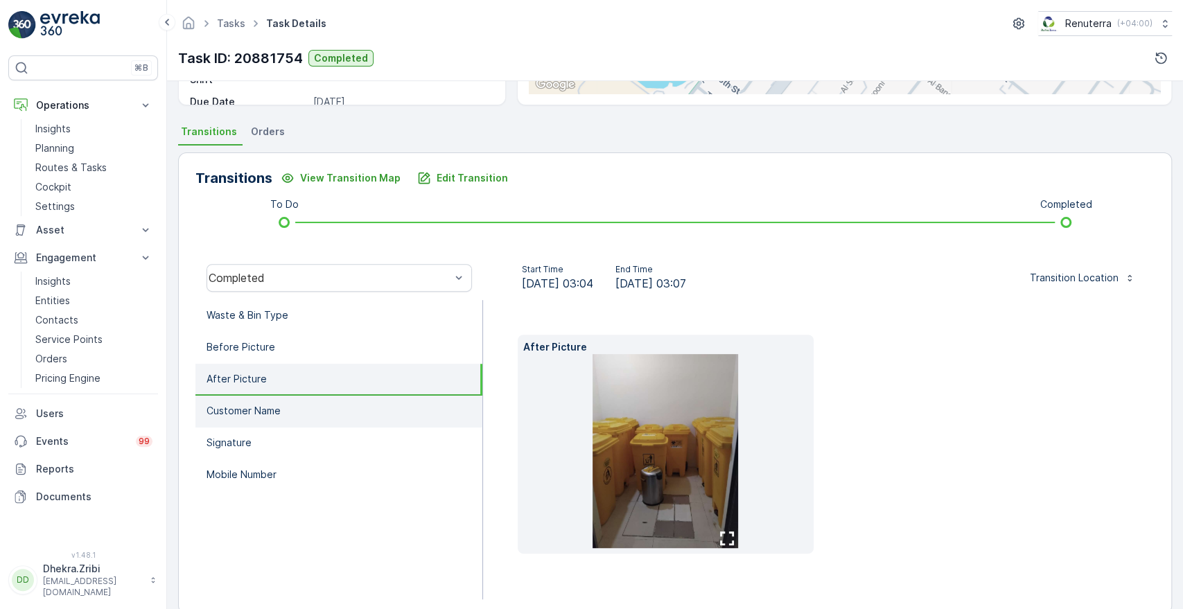
click at [236, 415] on p "Customer Name" at bounding box center [244, 411] width 74 height 14
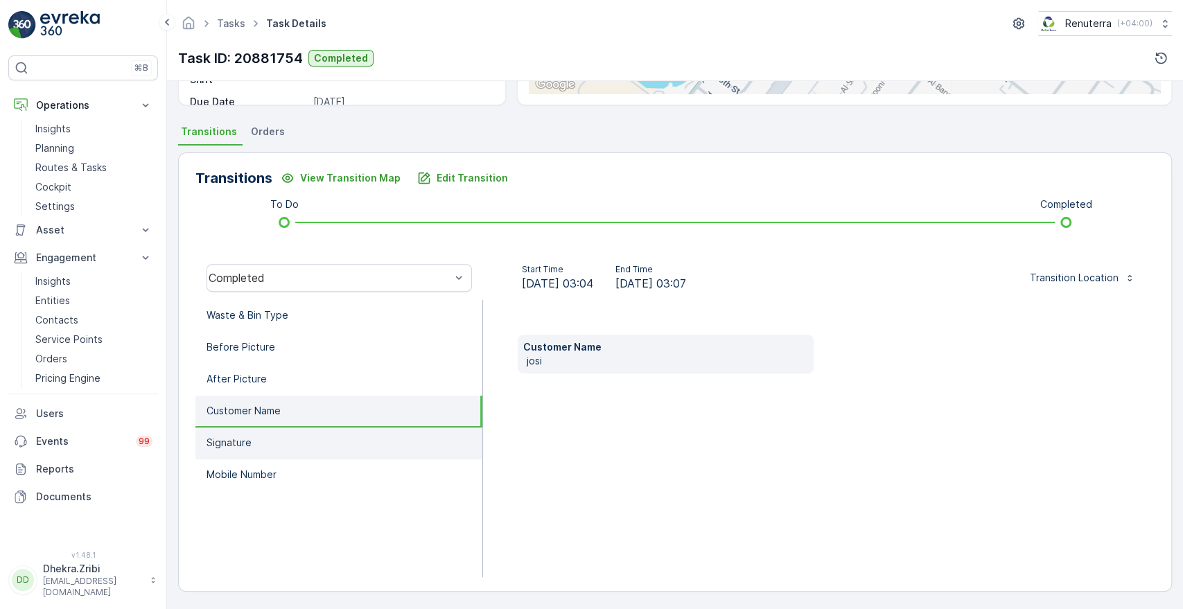
click at [229, 437] on p "Signature" at bounding box center [229, 443] width 45 height 14
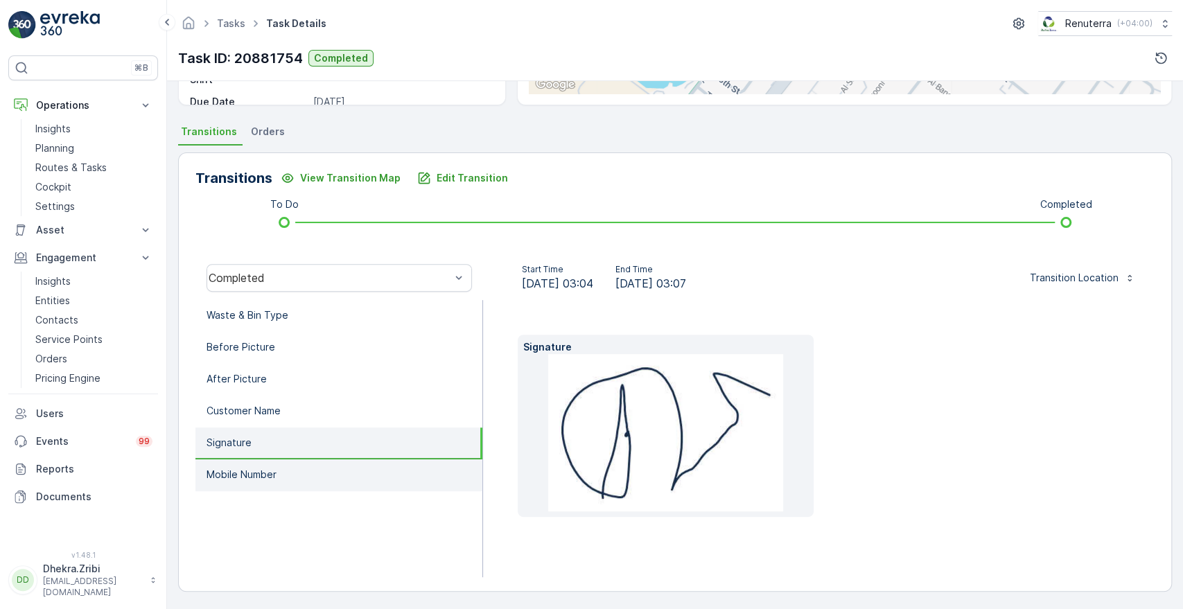
click at [238, 468] on p "Mobile Number" at bounding box center [242, 475] width 70 height 14
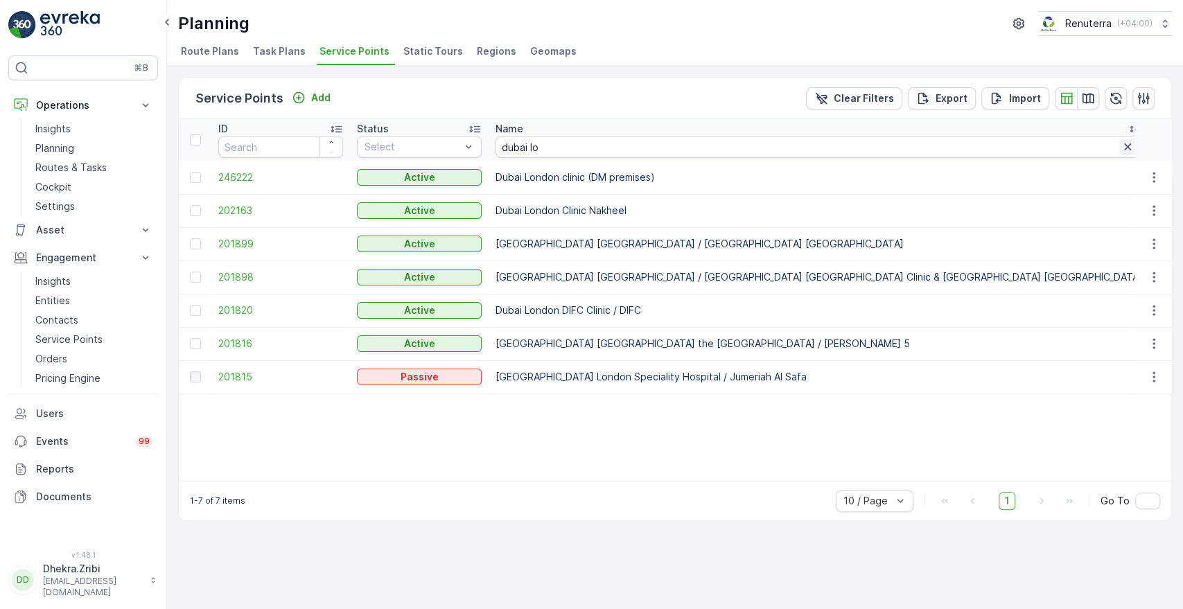
click at [1121, 147] on icon "button" at bounding box center [1128, 147] width 14 height 14
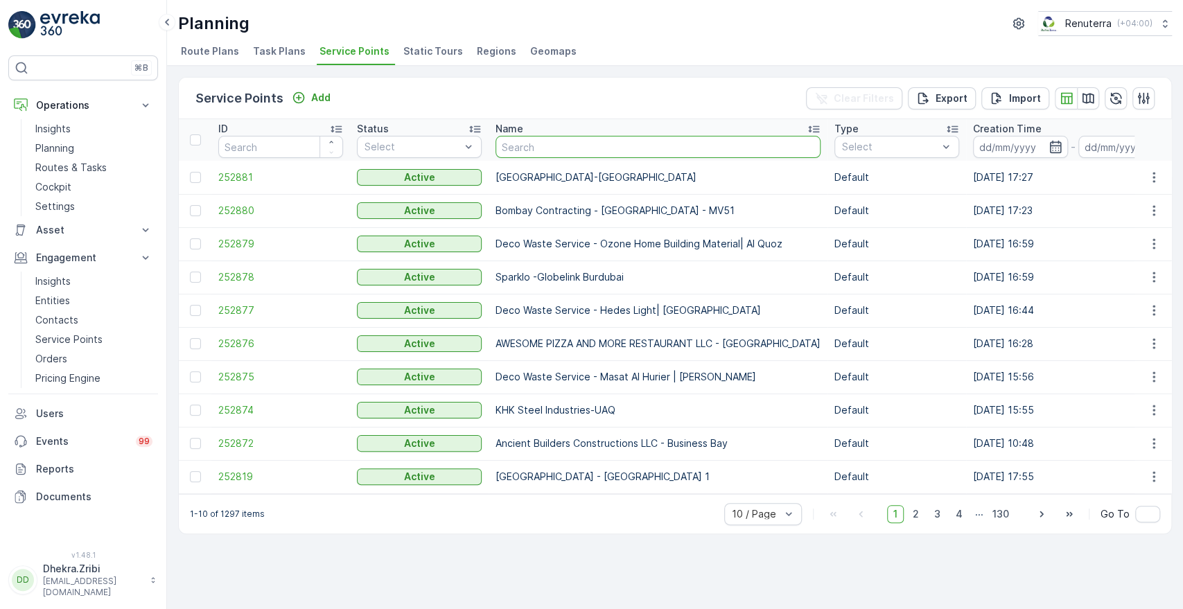
click at [530, 141] on input "text" at bounding box center [658, 147] width 325 height 22
type input "[MEDICAL_DATA]"
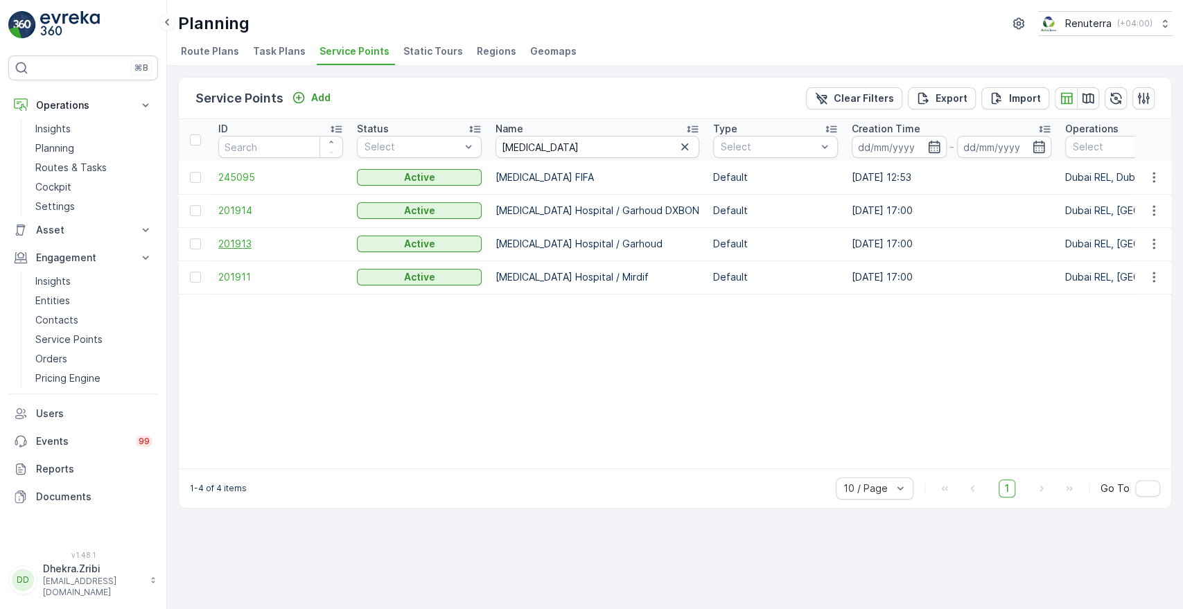
click at [232, 237] on span "201913" at bounding box center [280, 244] width 125 height 14
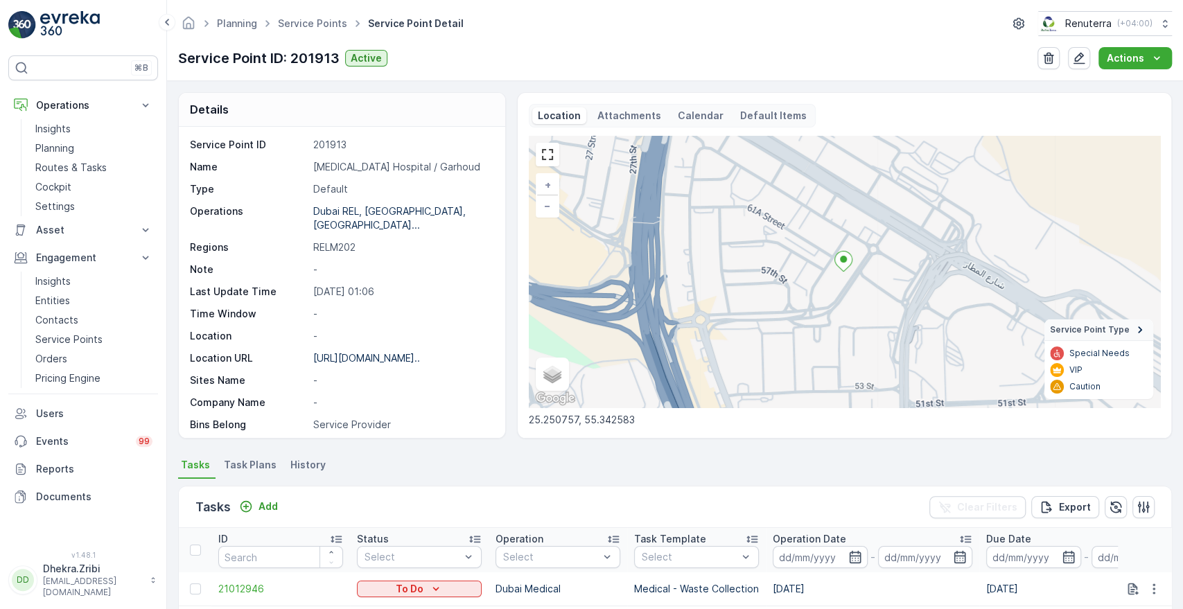
scroll to position [361, 0]
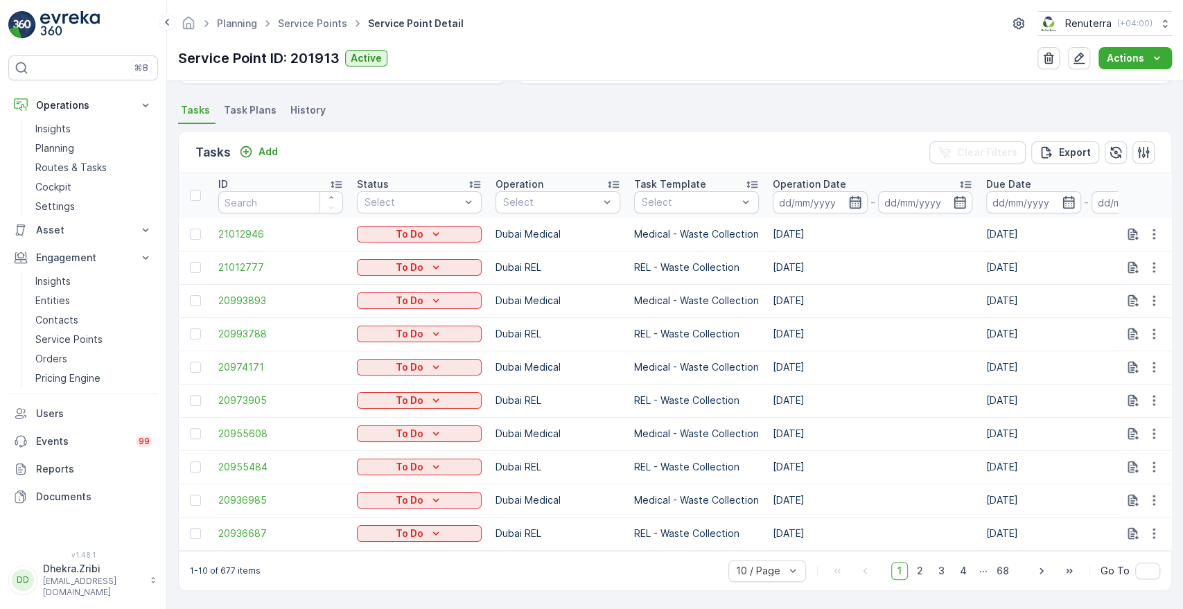
click at [857, 196] on icon "button" at bounding box center [856, 203] width 14 height 14
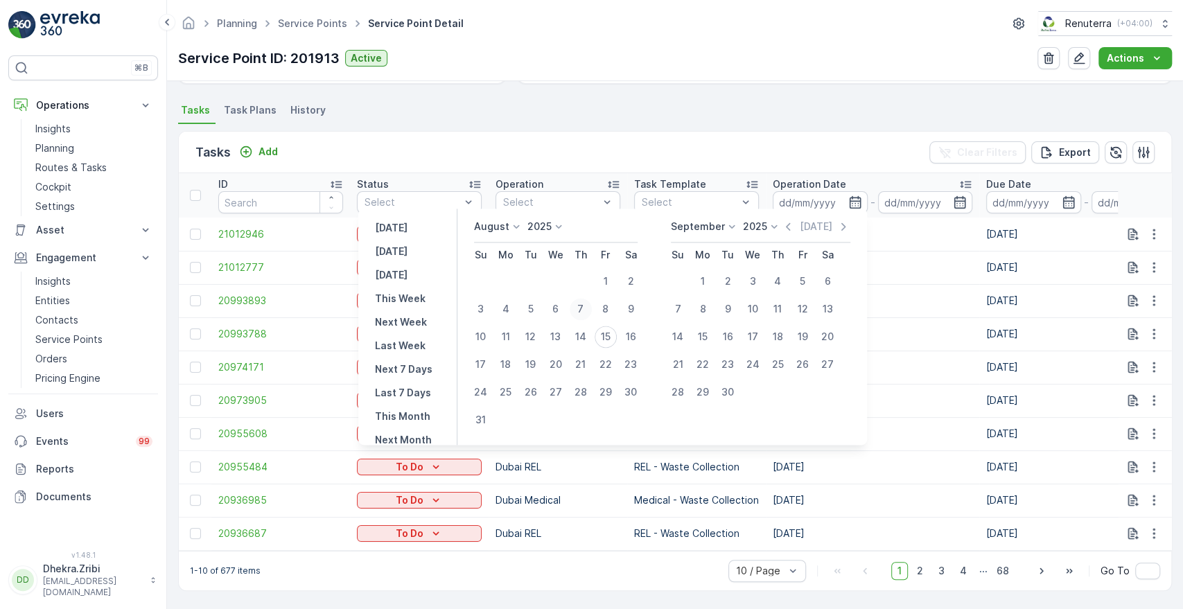
click at [588, 311] on div "7" at bounding box center [581, 309] width 22 height 22
type input "[DATE]"
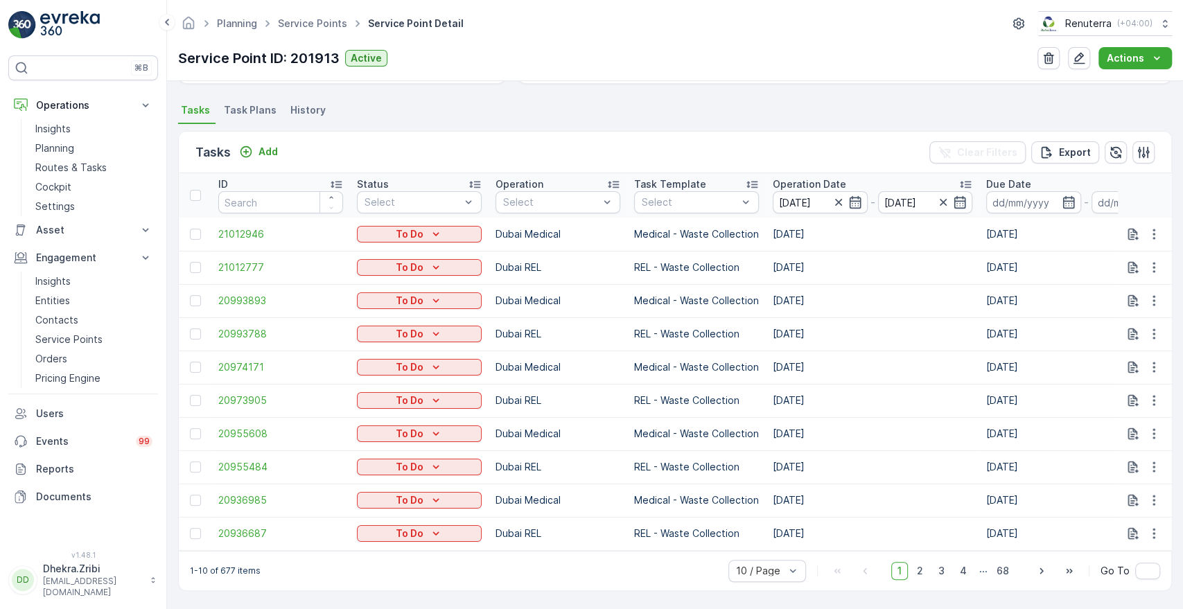
click at [724, 151] on div "Tasks Add Clear Filters Export" at bounding box center [675, 153] width 993 height 42
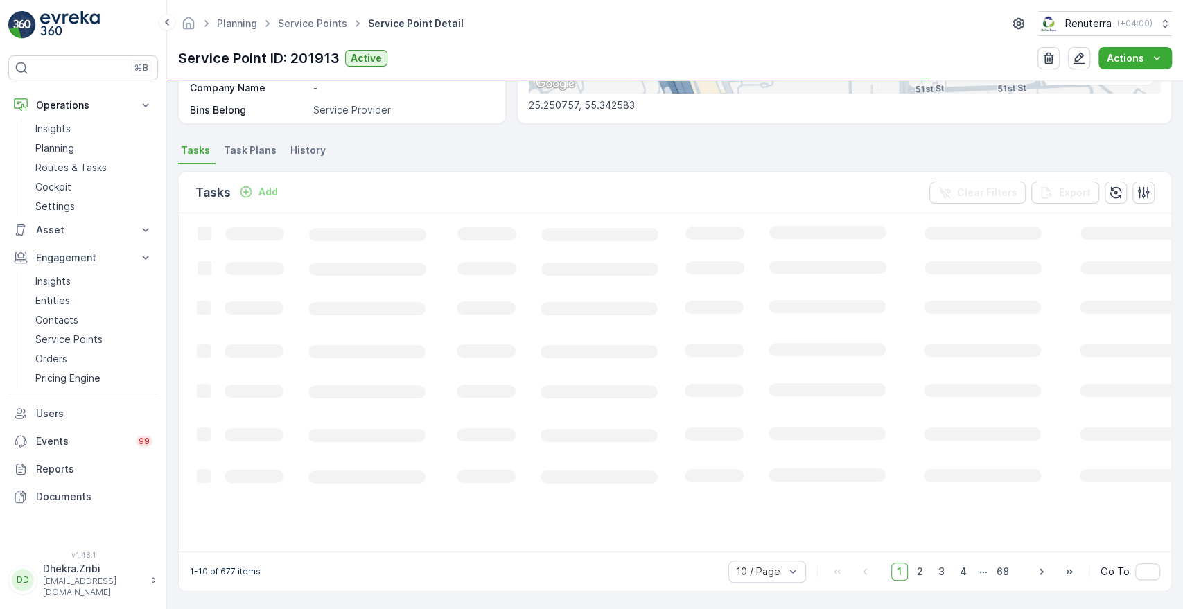
scroll to position [327, 0]
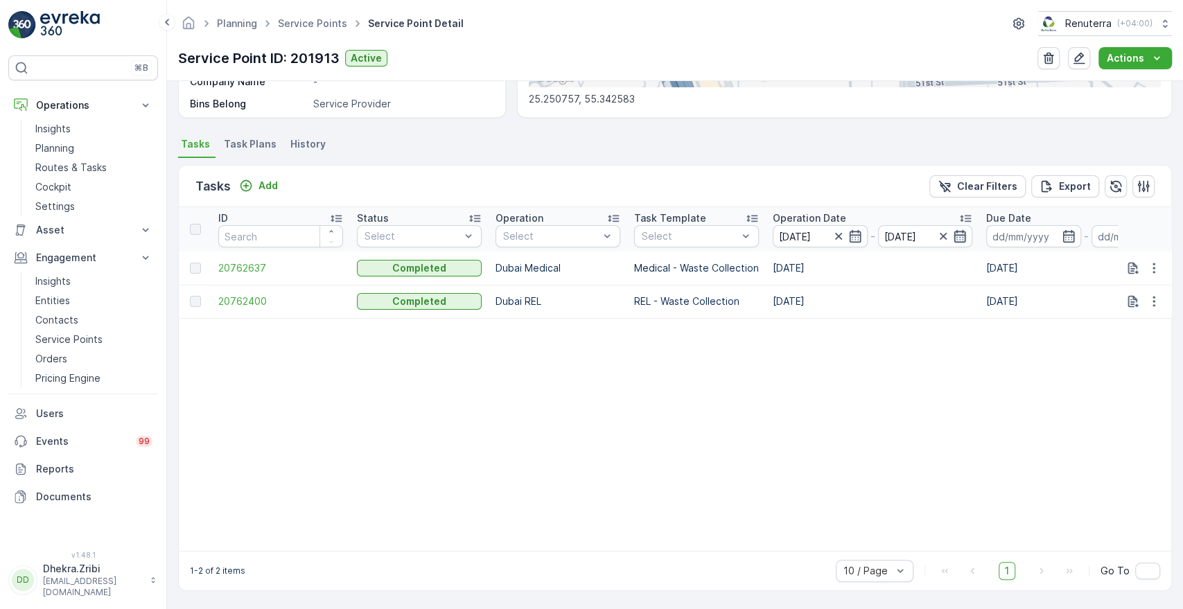
click at [961, 229] on icon "button" at bounding box center [960, 236] width 14 height 14
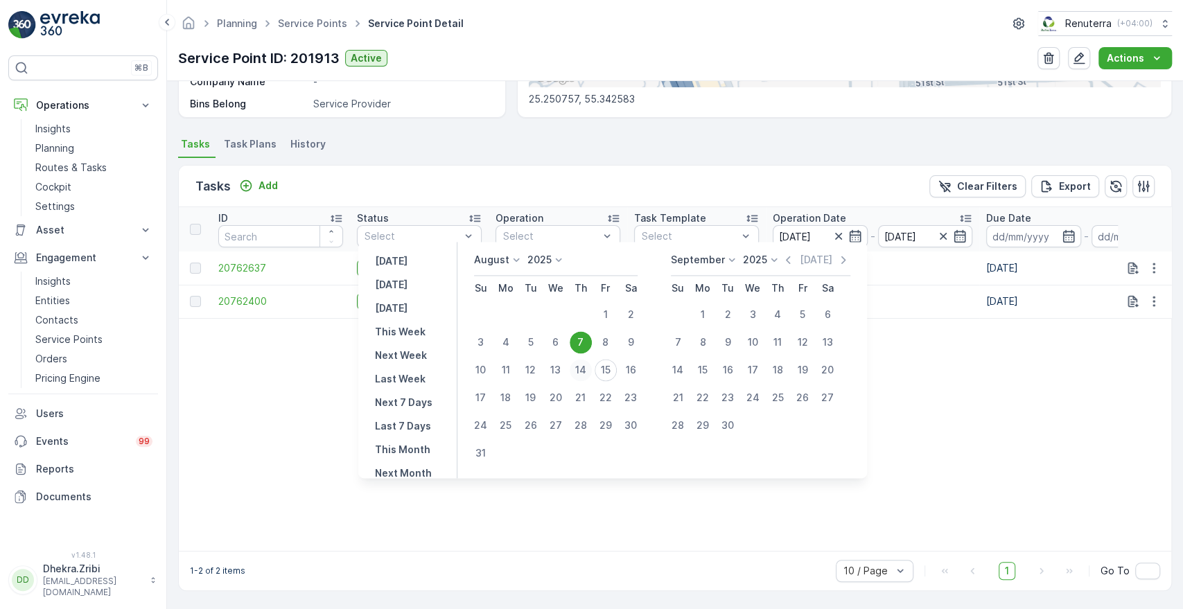
click at [584, 369] on div "14" at bounding box center [581, 370] width 22 height 22
type input "[DATE]"
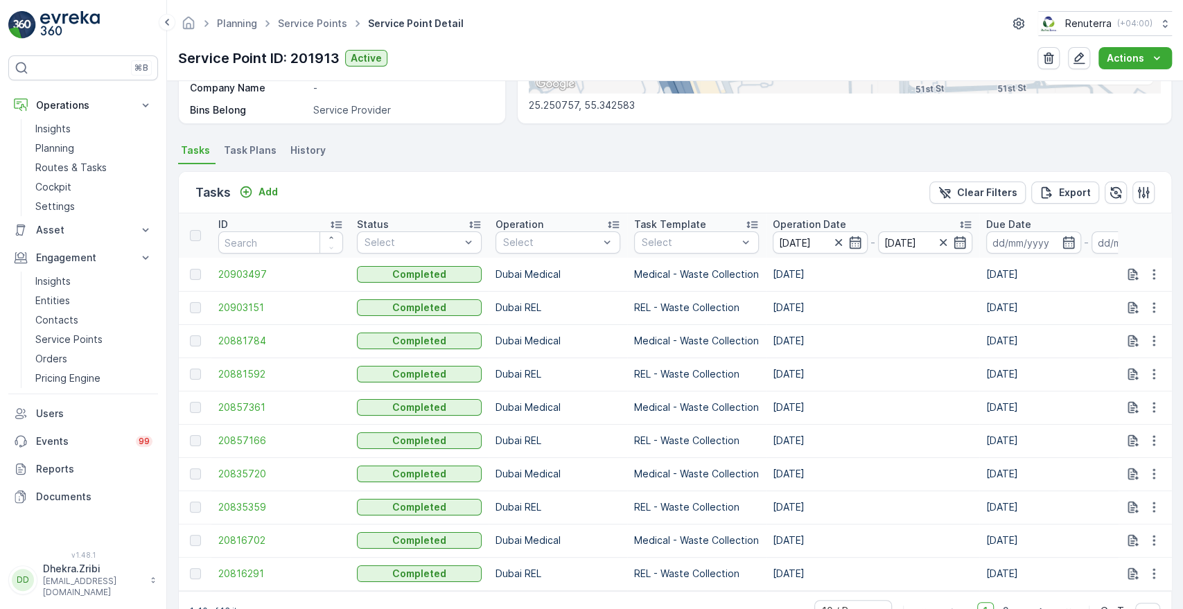
scroll to position [327, 0]
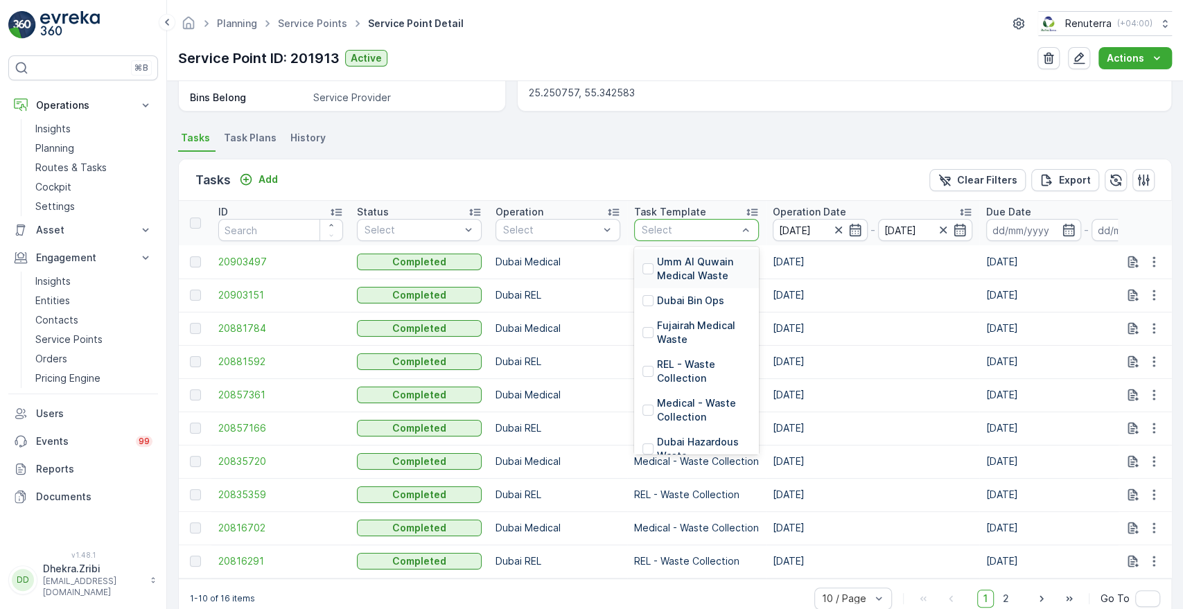
click at [715, 226] on div at bounding box center [690, 230] width 98 height 11
click at [668, 405] on p "Medical - Waste Collection" at bounding box center [704, 411] width 94 height 28
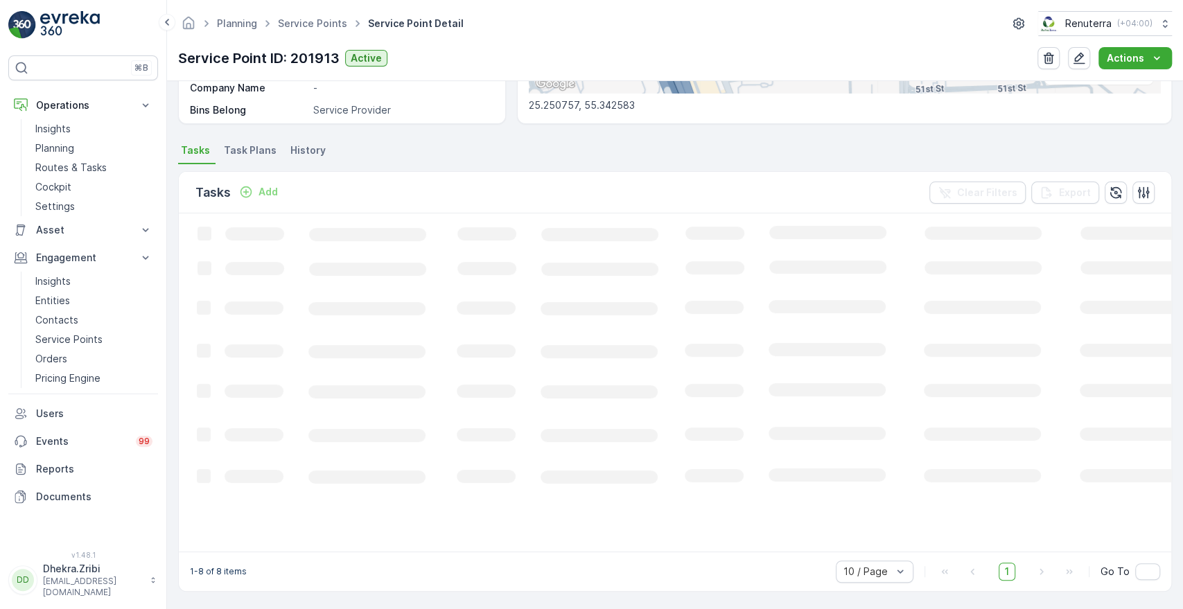
scroll to position [327, 0]
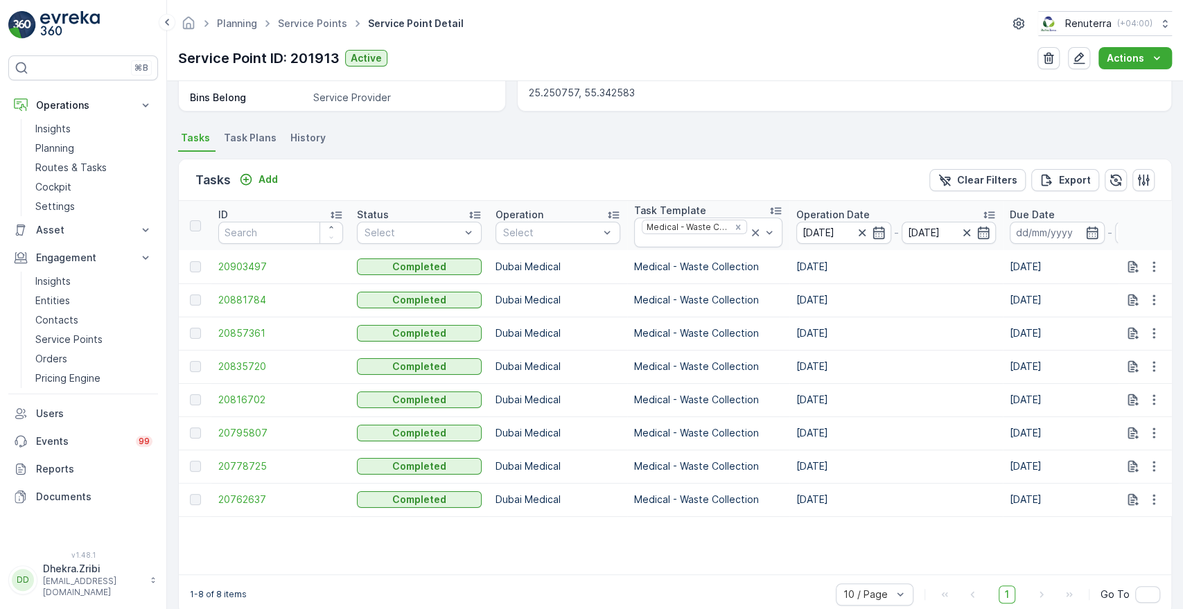
click at [832, 211] on p "Operation Date" at bounding box center [833, 215] width 73 height 14
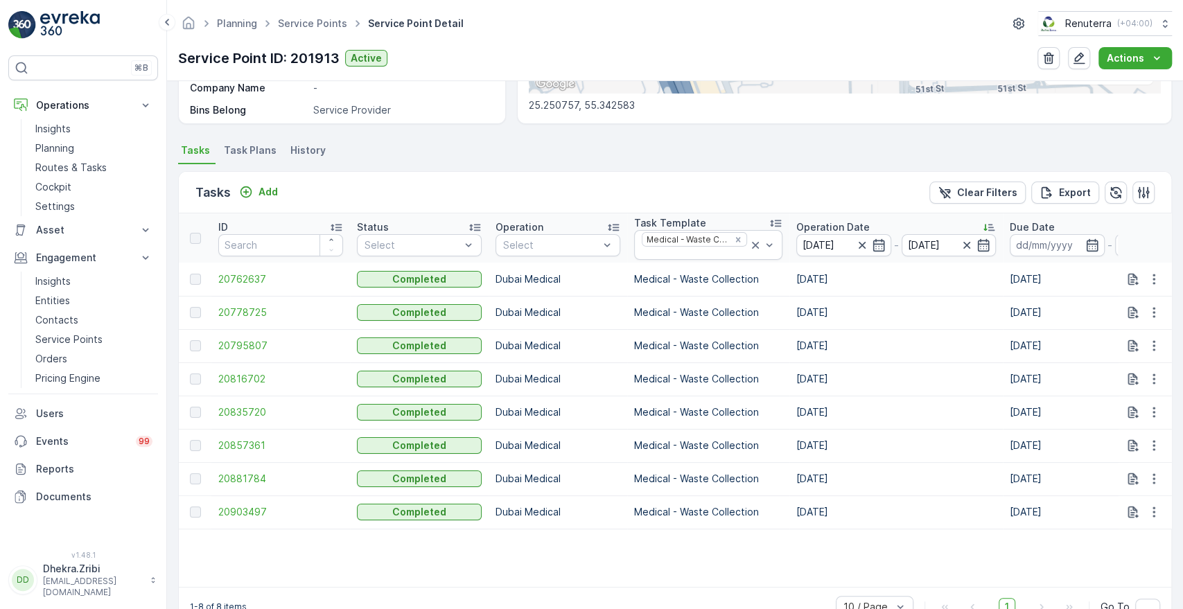
scroll to position [327, 0]
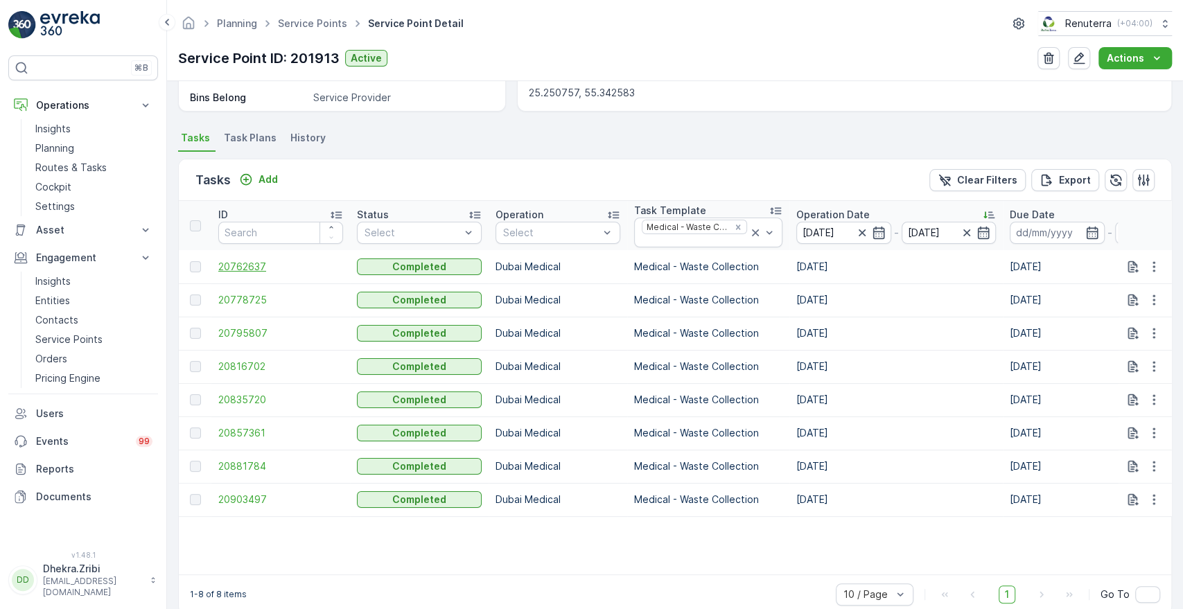
click at [248, 266] on span "20762637" at bounding box center [280, 267] width 125 height 14
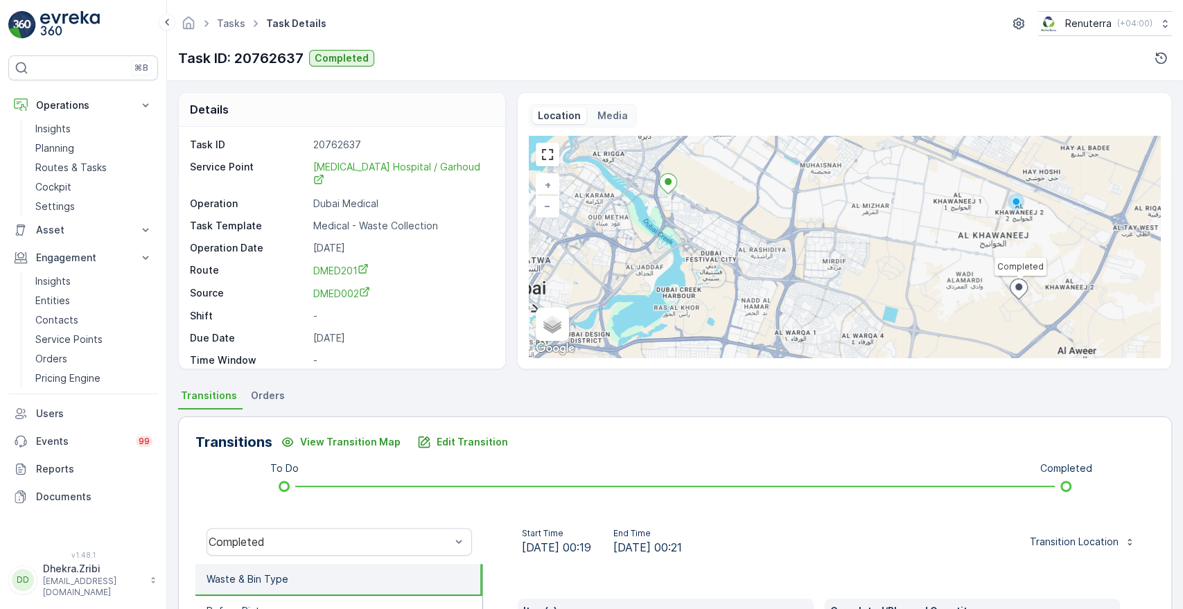
scroll to position [264, 0]
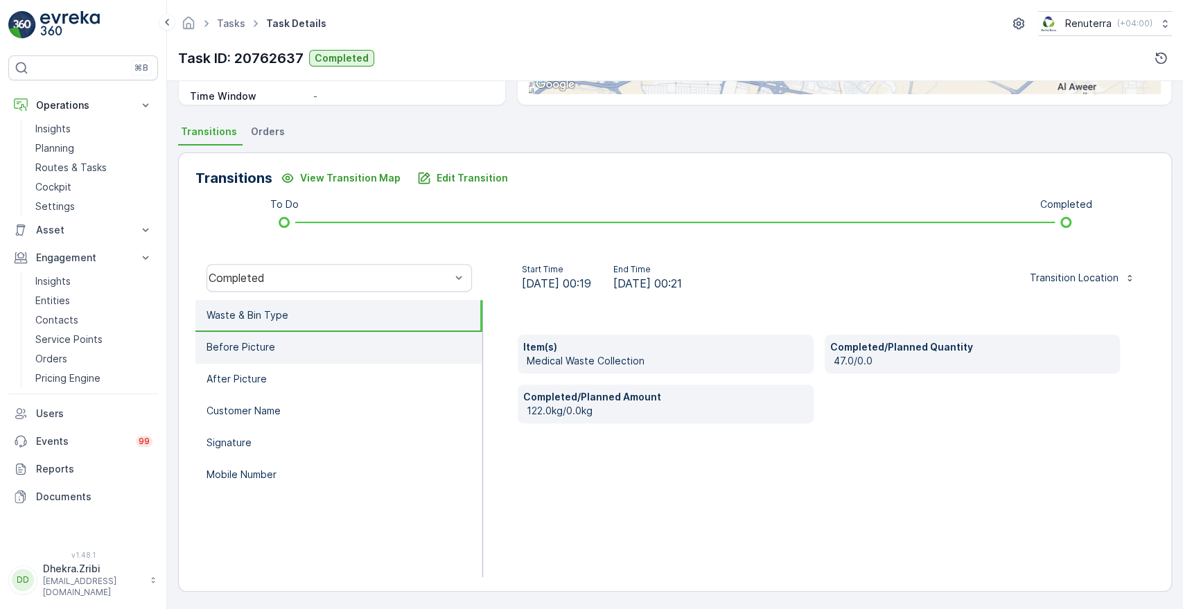
click at [252, 350] on p "Before Picture" at bounding box center [241, 347] width 69 height 14
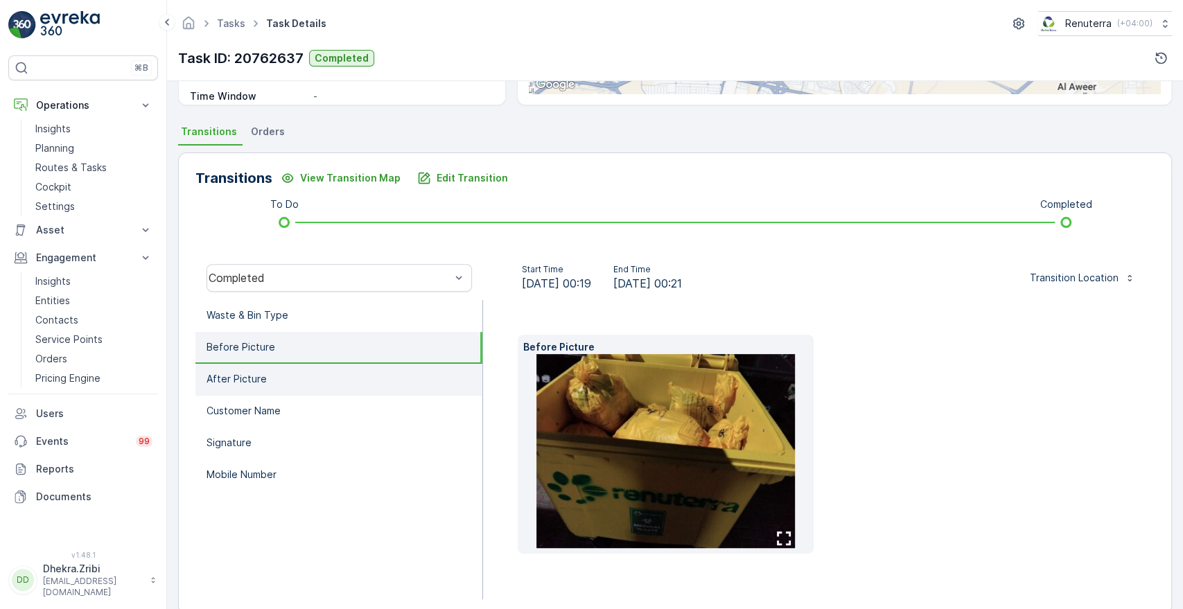
click at [243, 381] on p "After Picture" at bounding box center [237, 379] width 60 height 14
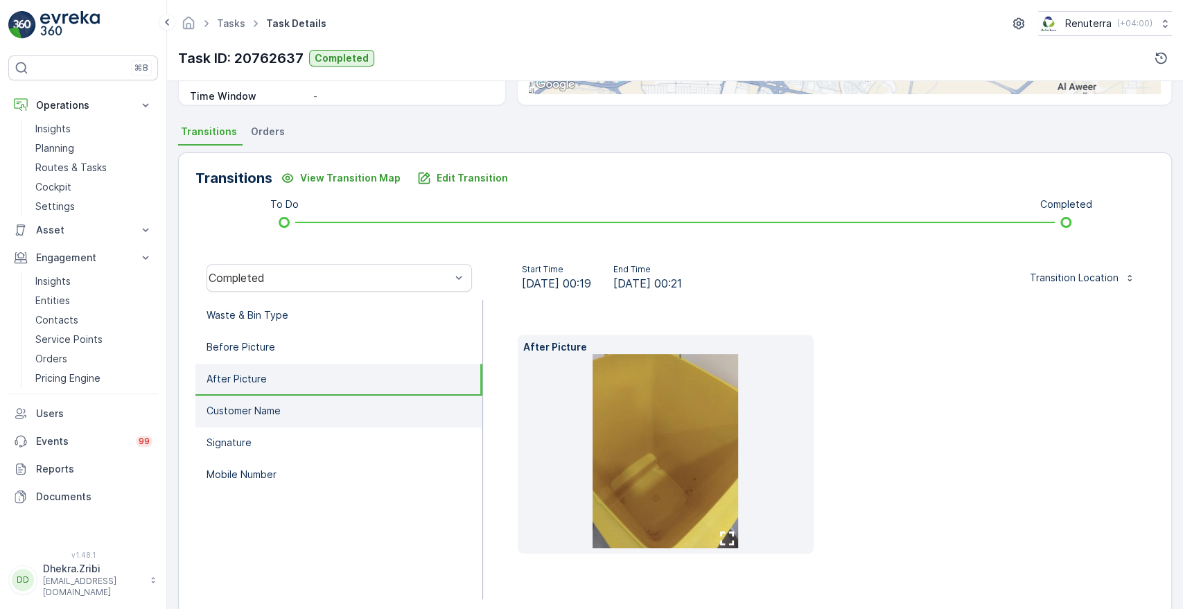
click at [249, 408] on p "Customer Name" at bounding box center [244, 411] width 74 height 14
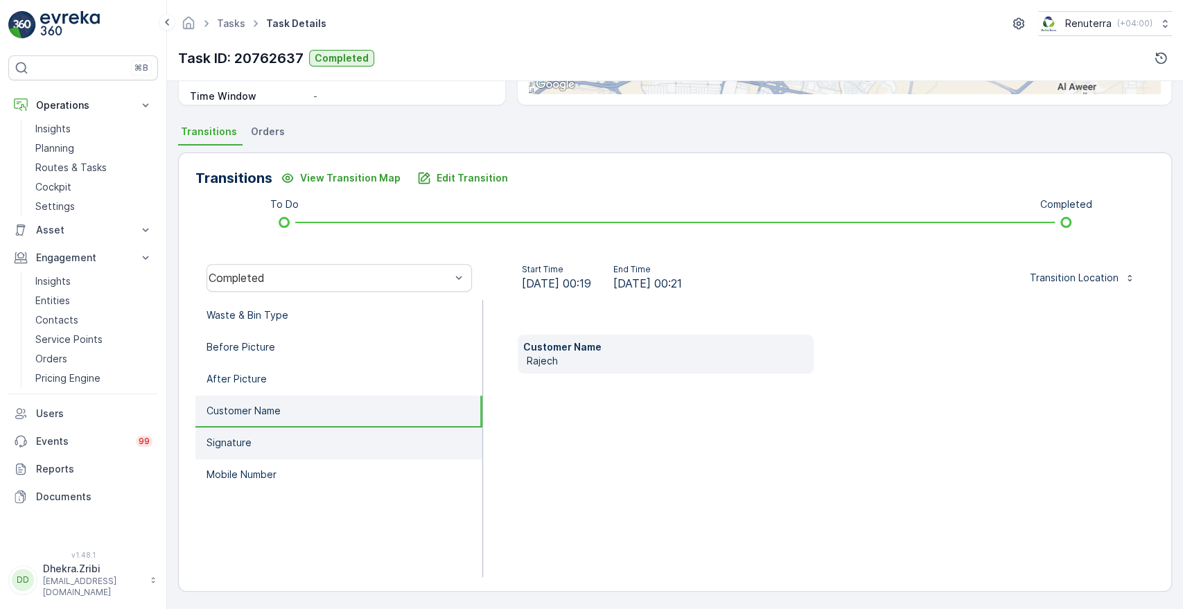
click at [241, 437] on p "Signature" at bounding box center [229, 443] width 45 height 14
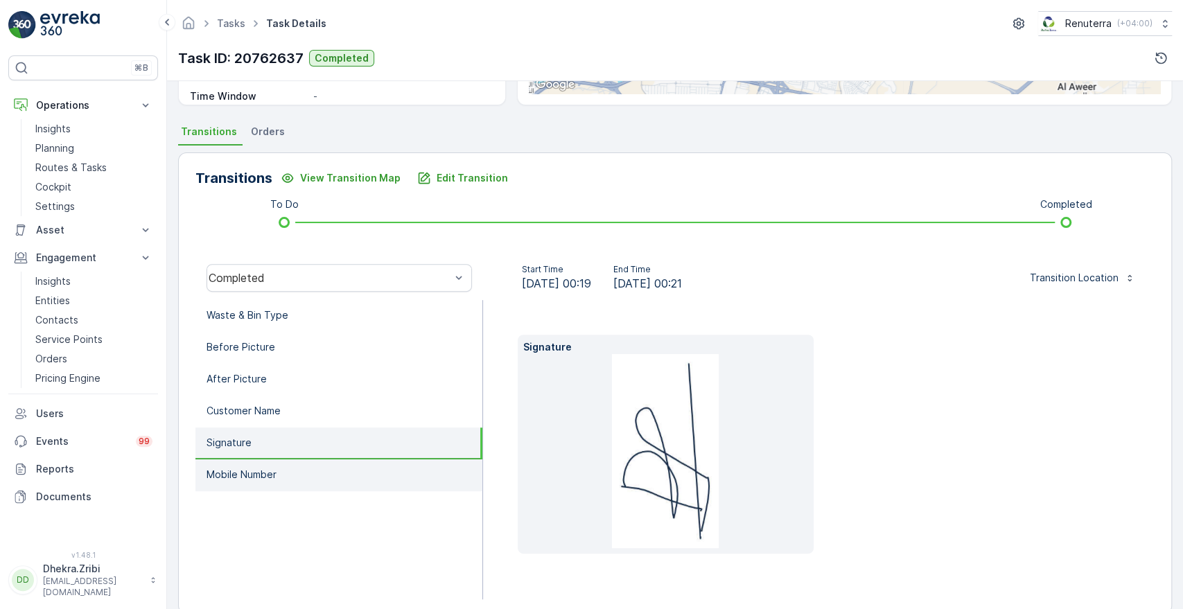
click at [249, 468] on p "Mobile Number" at bounding box center [242, 475] width 70 height 14
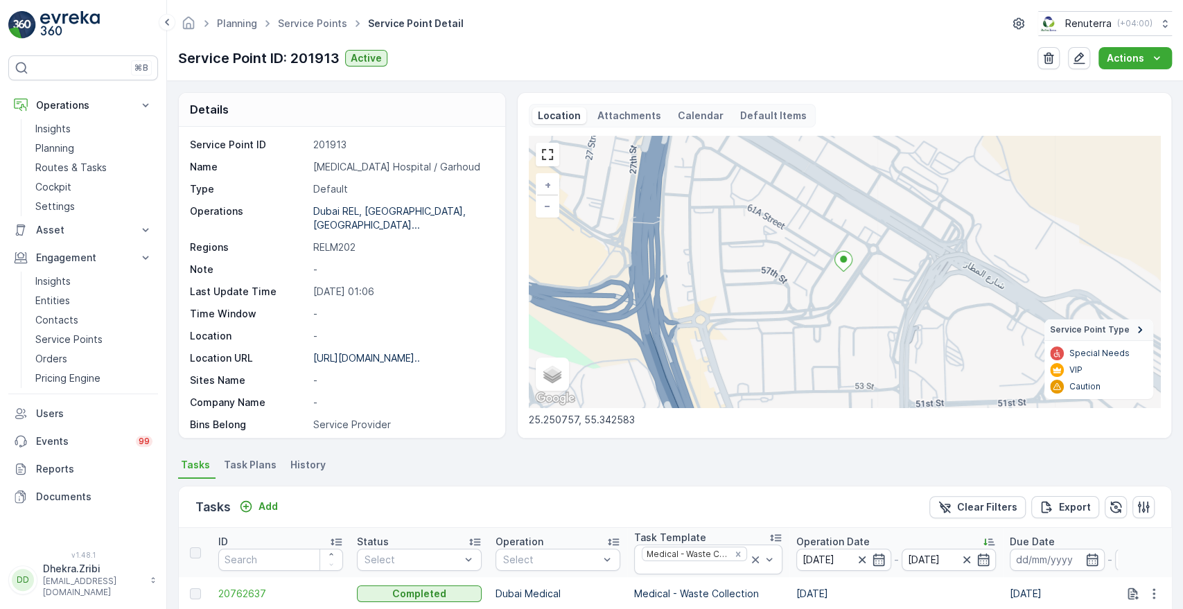
scroll to position [356, 0]
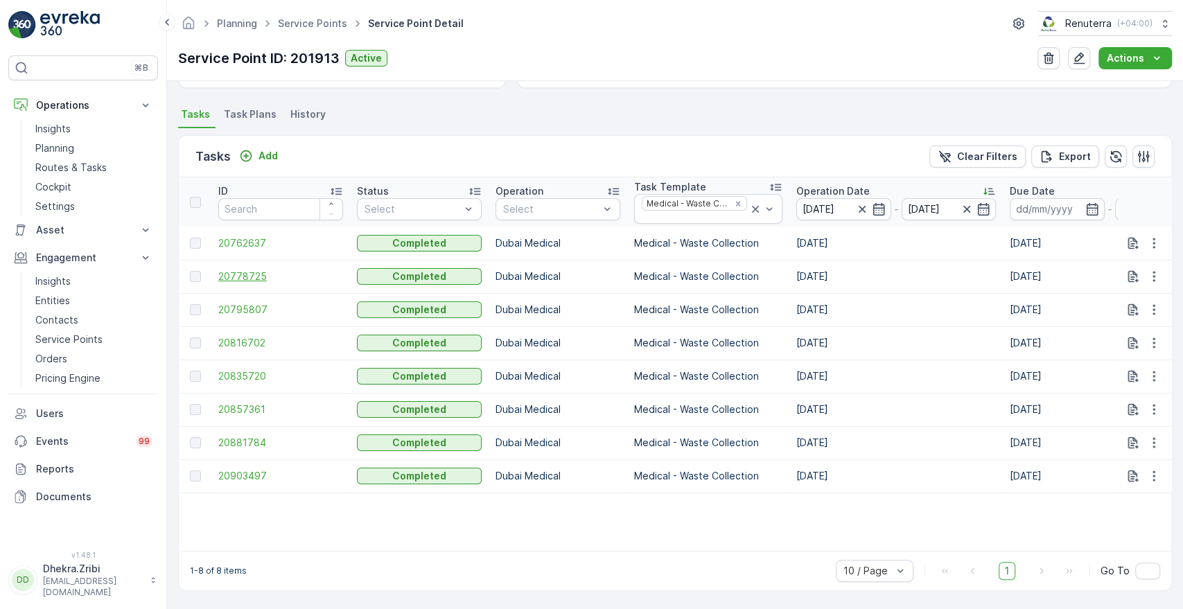
click at [250, 270] on span "20778725" at bounding box center [280, 277] width 125 height 14
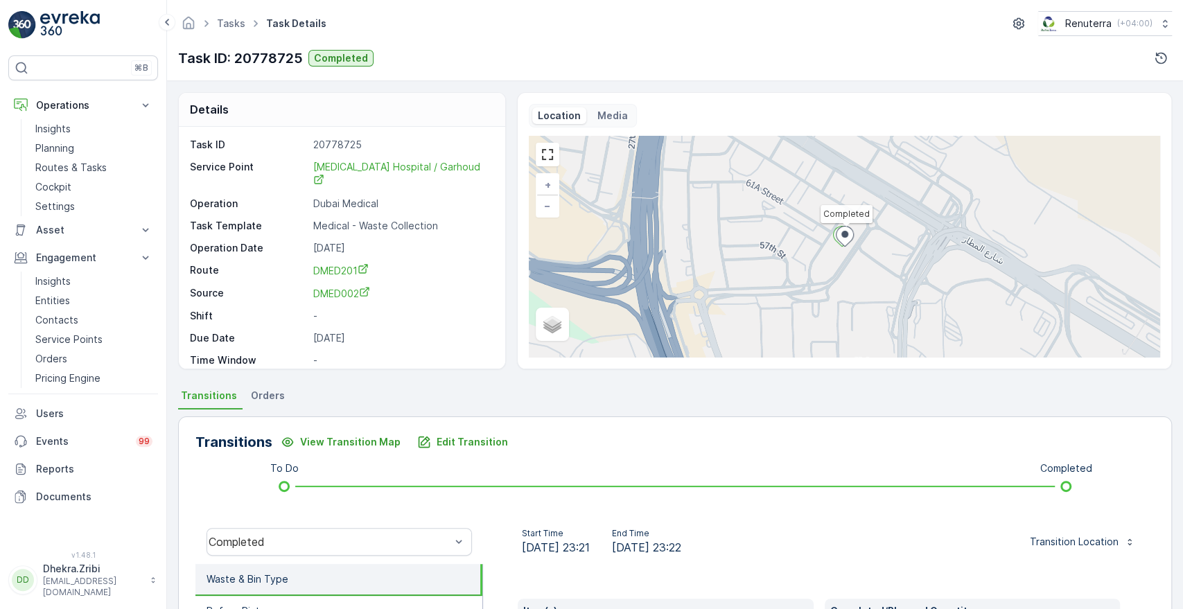
scroll to position [264, 0]
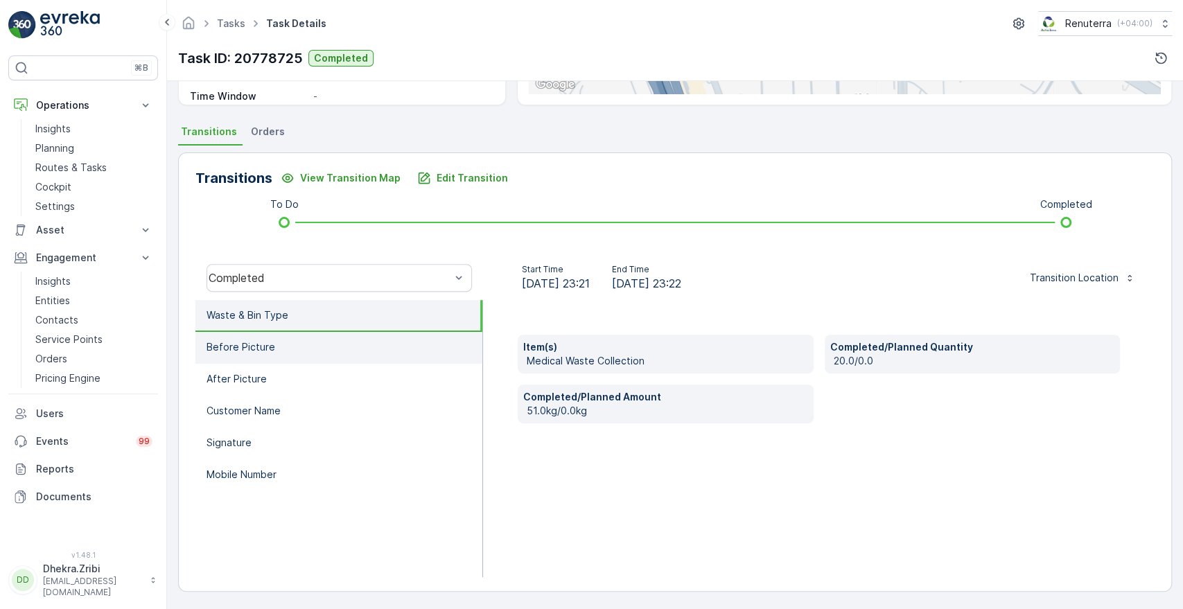
click at [235, 350] on p "Before Picture" at bounding box center [241, 347] width 69 height 14
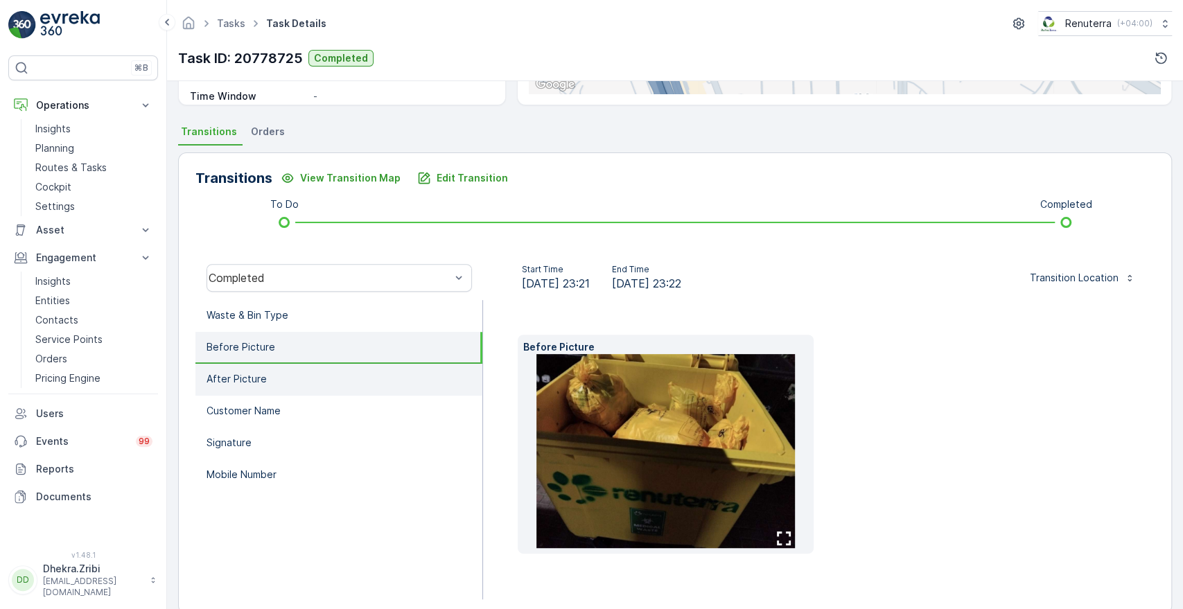
click at [234, 373] on p "After Picture" at bounding box center [237, 379] width 60 height 14
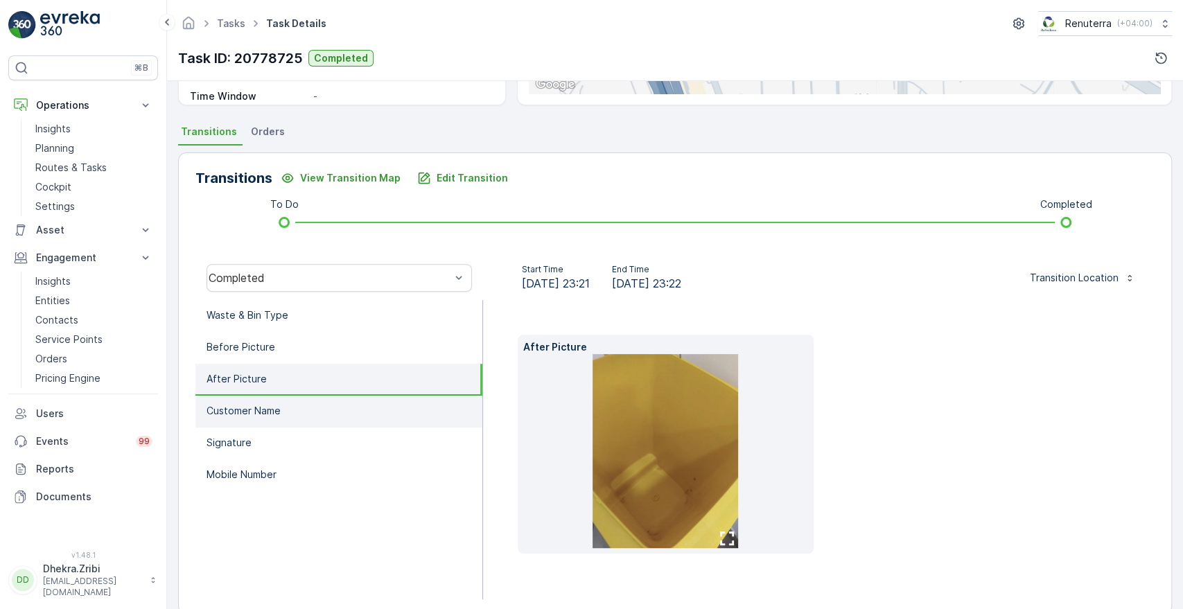
click at [239, 410] on p "Customer Name" at bounding box center [244, 411] width 74 height 14
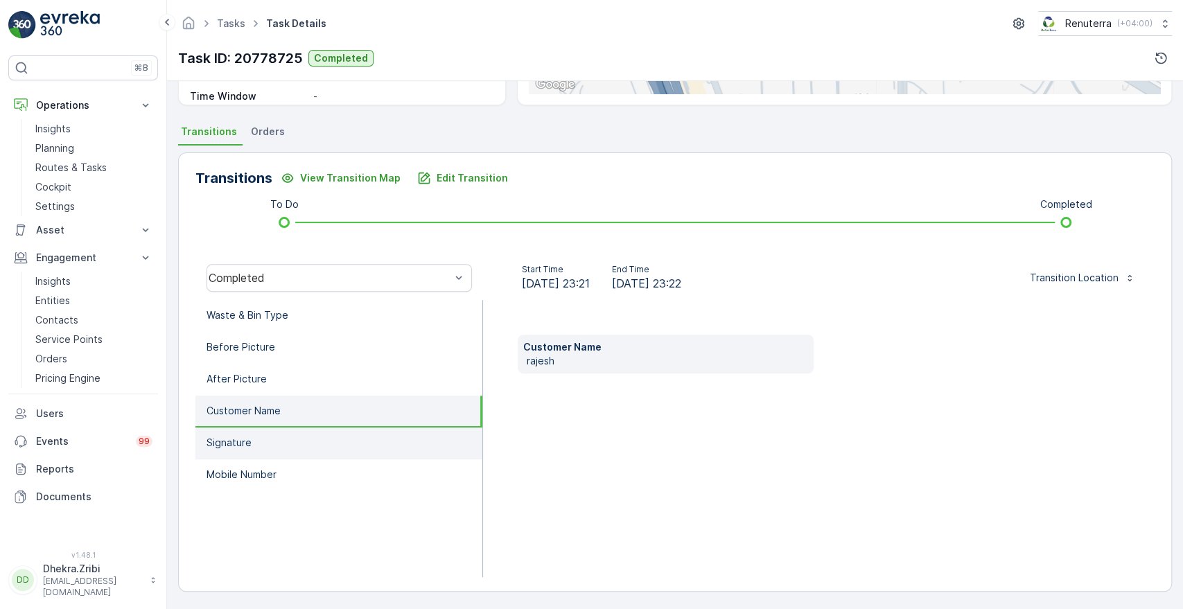
click at [238, 444] on p "Signature" at bounding box center [229, 443] width 45 height 14
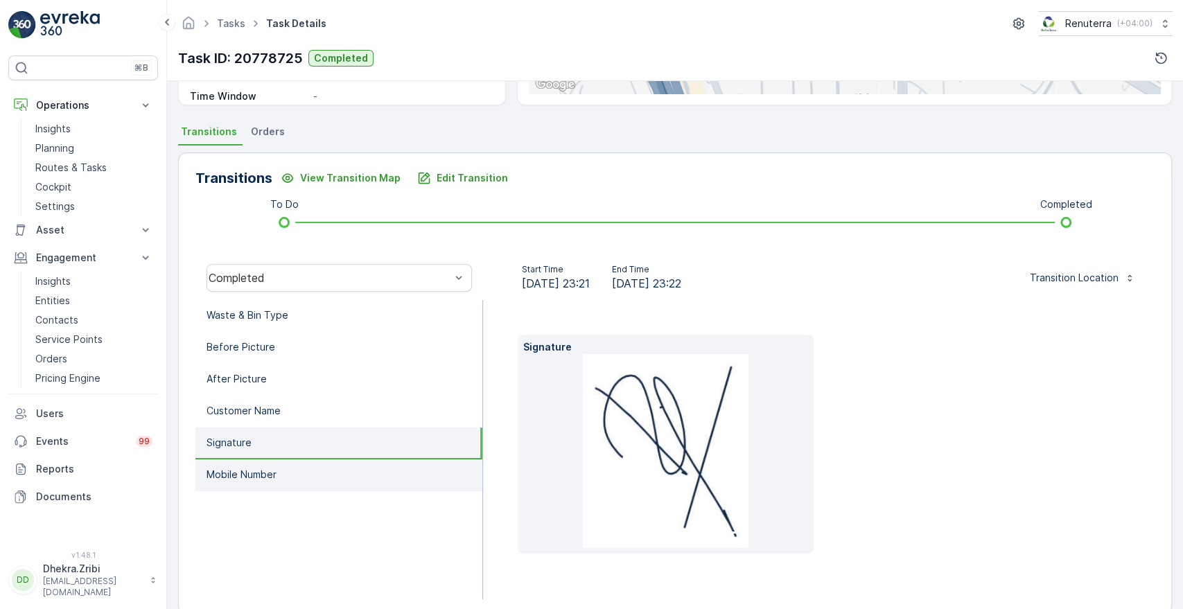
click at [238, 473] on p "Mobile Number" at bounding box center [242, 475] width 70 height 14
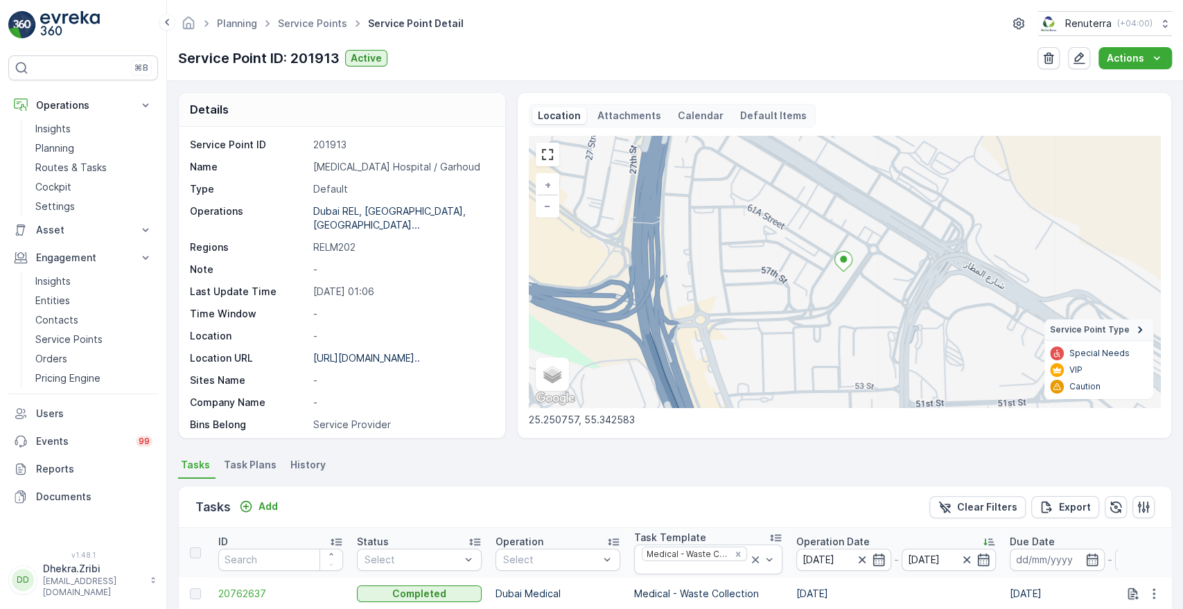
scroll to position [356, 0]
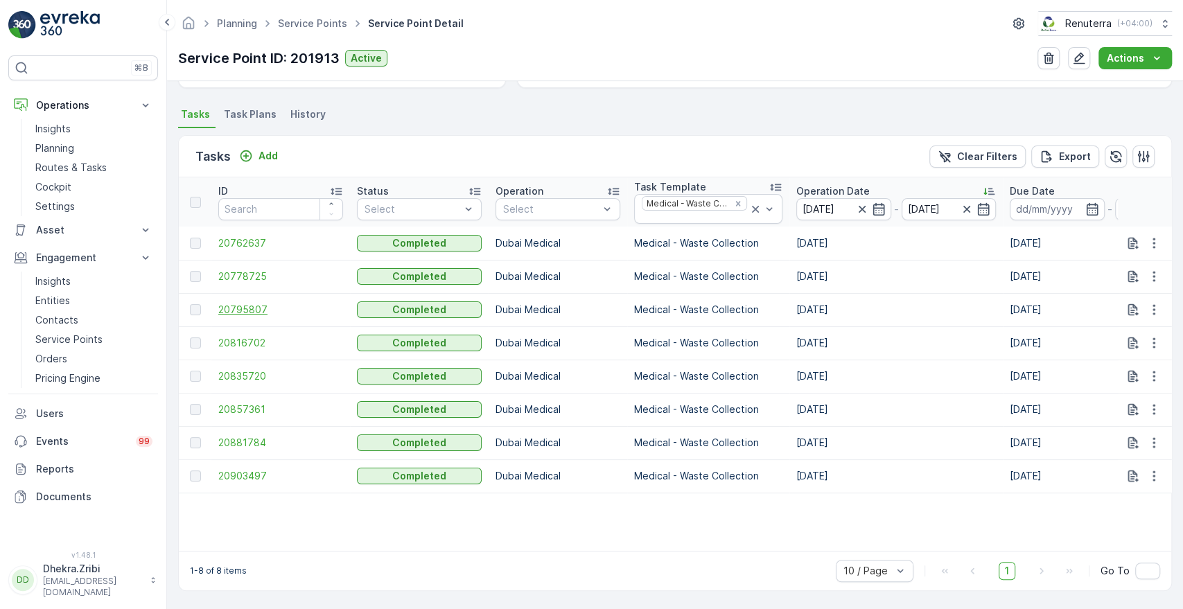
click at [245, 303] on span "20795807" at bounding box center [280, 310] width 125 height 14
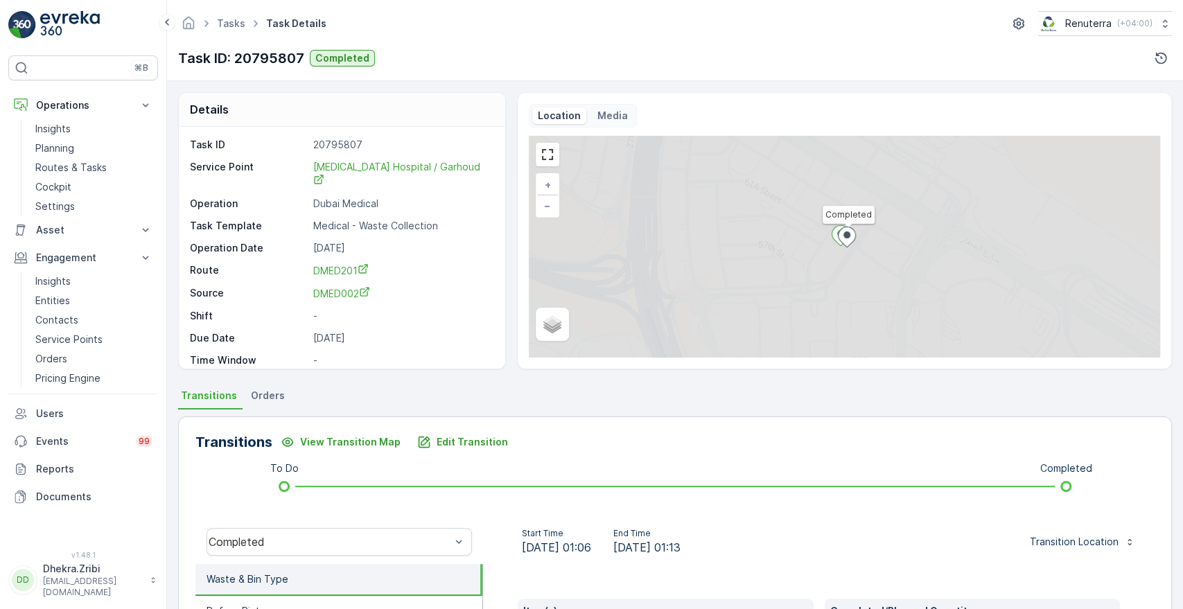
scroll to position [264, 0]
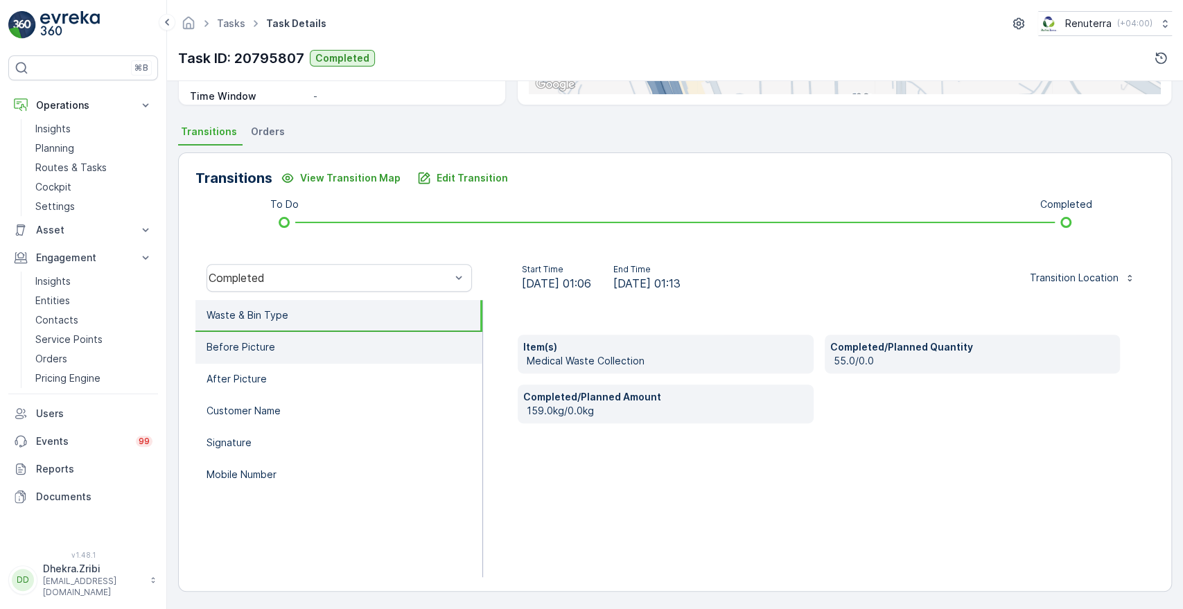
click at [233, 352] on p "Before Picture" at bounding box center [241, 347] width 69 height 14
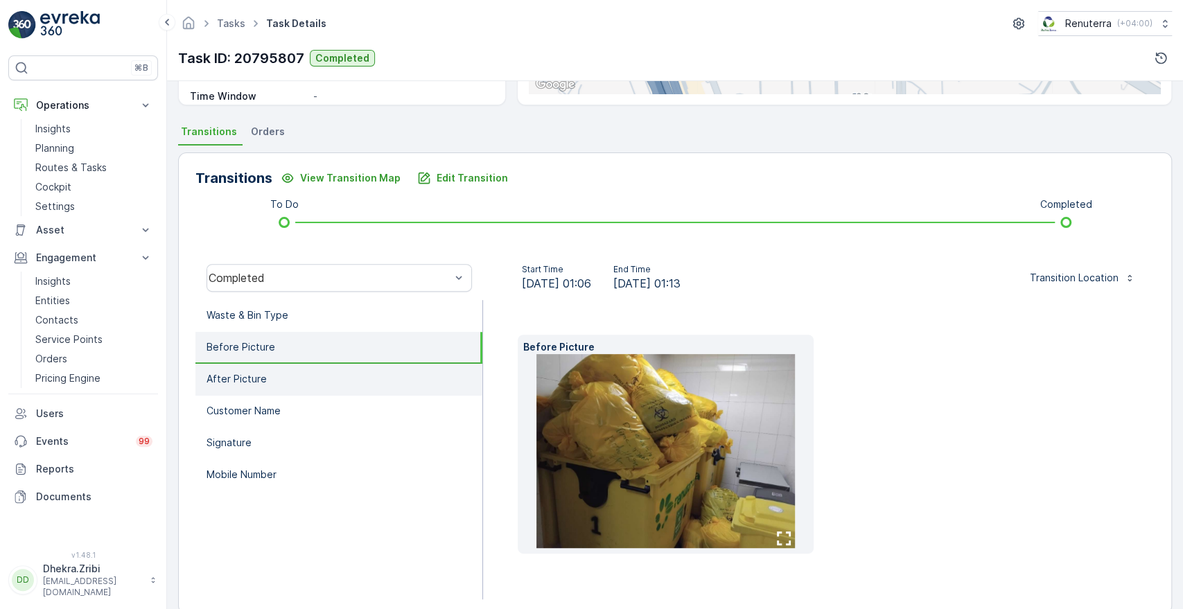
click at [232, 392] on li "After Picture" at bounding box center [339, 380] width 287 height 32
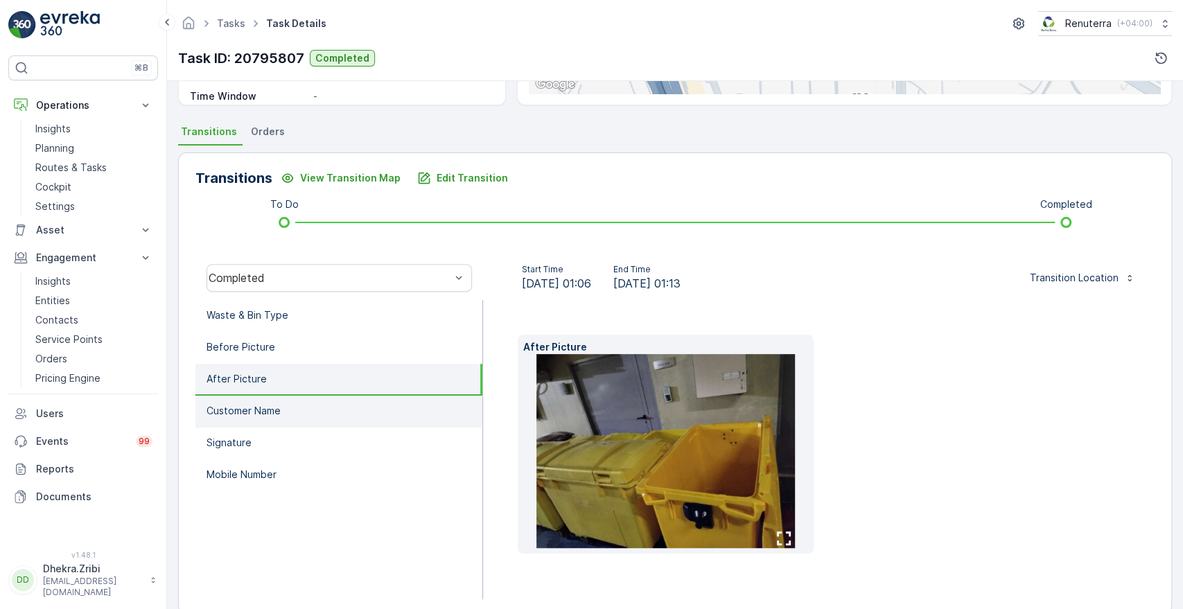
click at [247, 409] on p "Customer Name" at bounding box center [244, 411] width 74 height 14
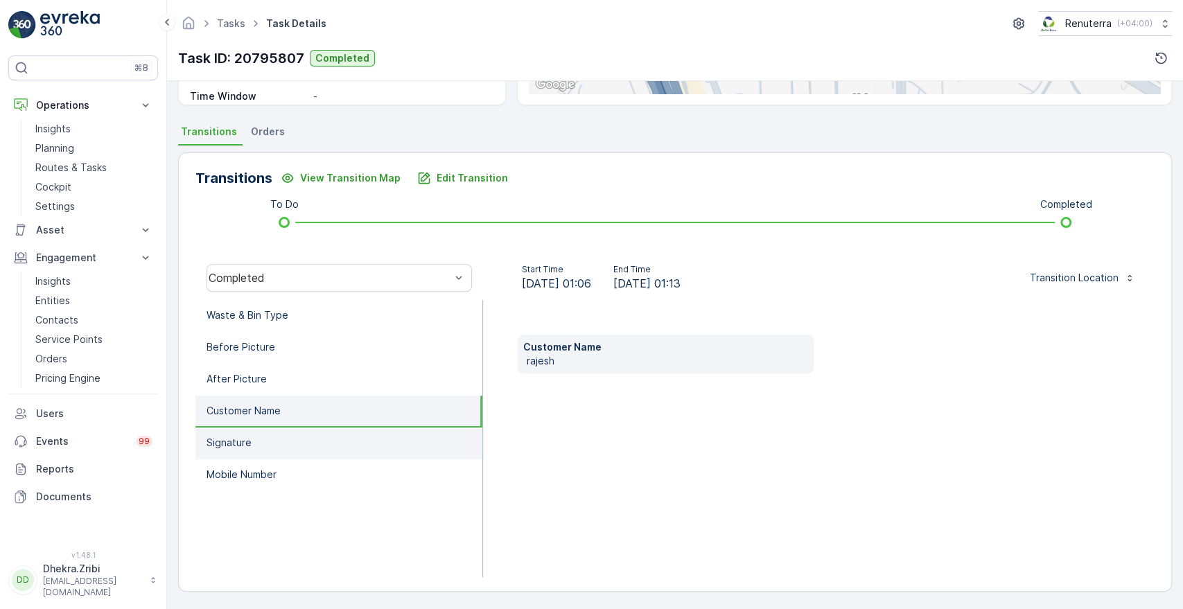
click at [235, 439] on p "Signature" at bounding box center [229, 443] width 45 height 14
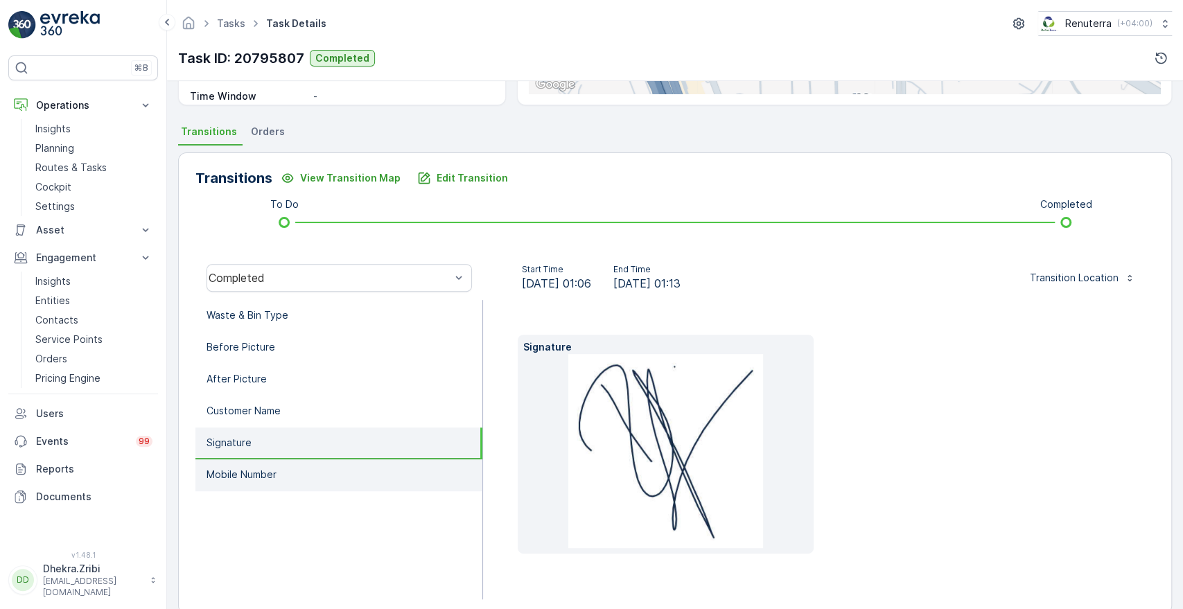
click at [236, 465] on li "Mobile Number" at bounding box center [339, 476] width 287 height 32
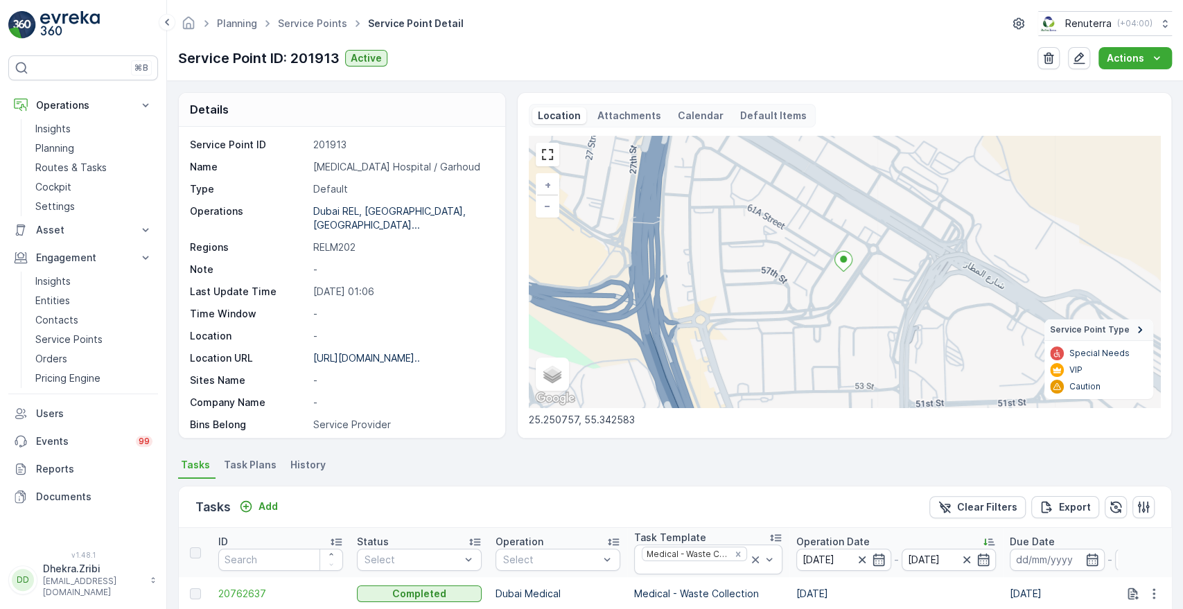
scroll to position [356, 0]
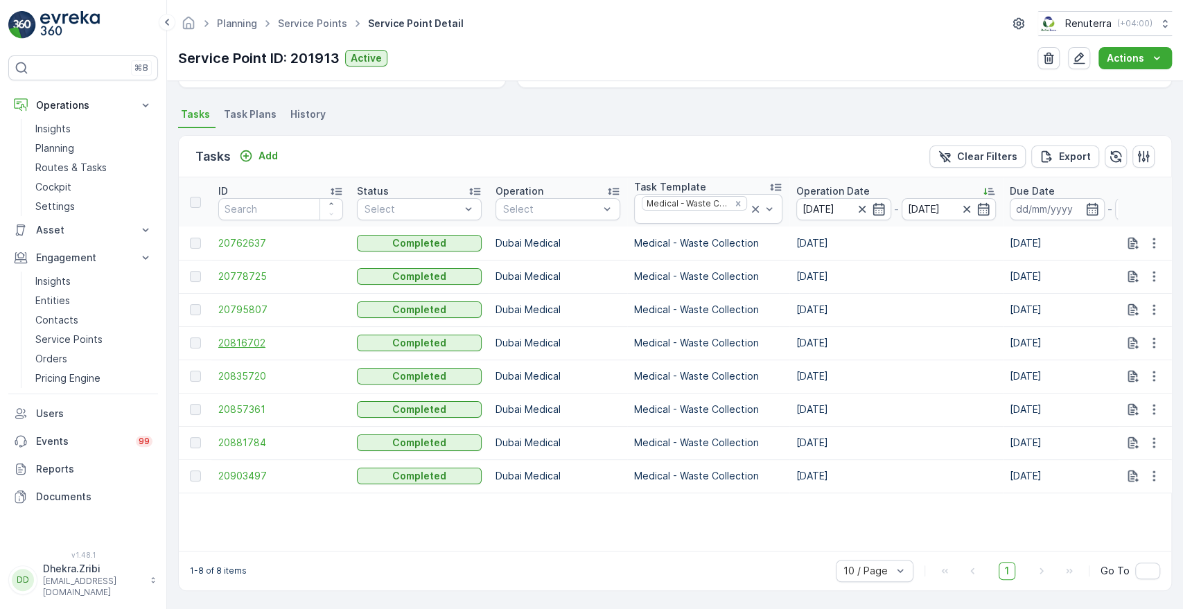
click at [242, 336] on span "20816702" at bounding box center [280, 343] width 125 height 14
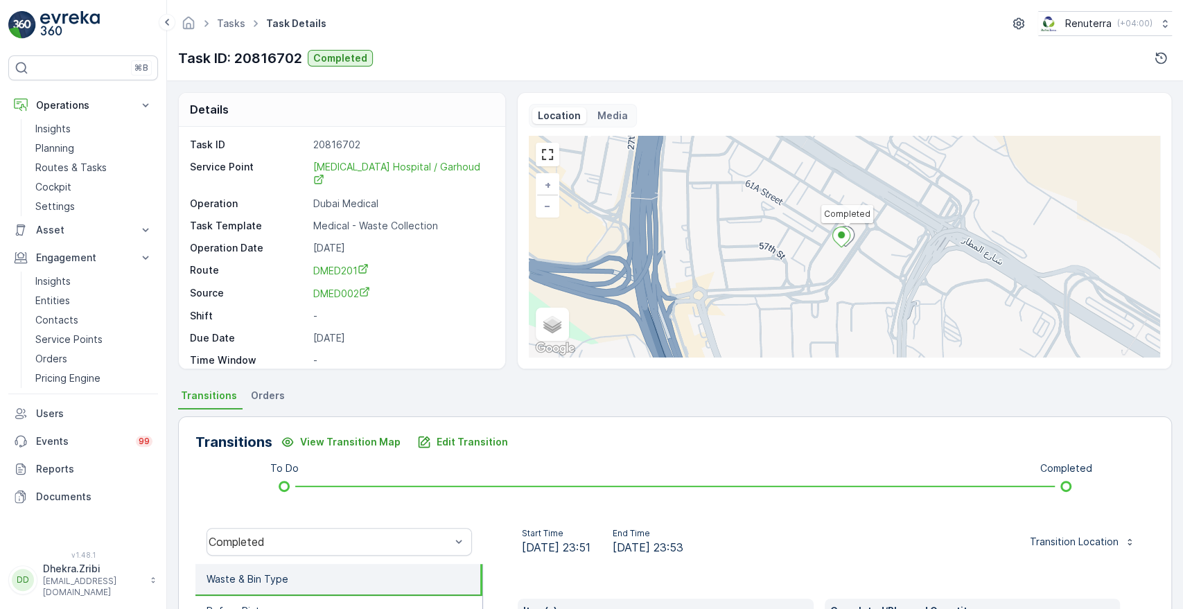
scroll to position [264, 0]
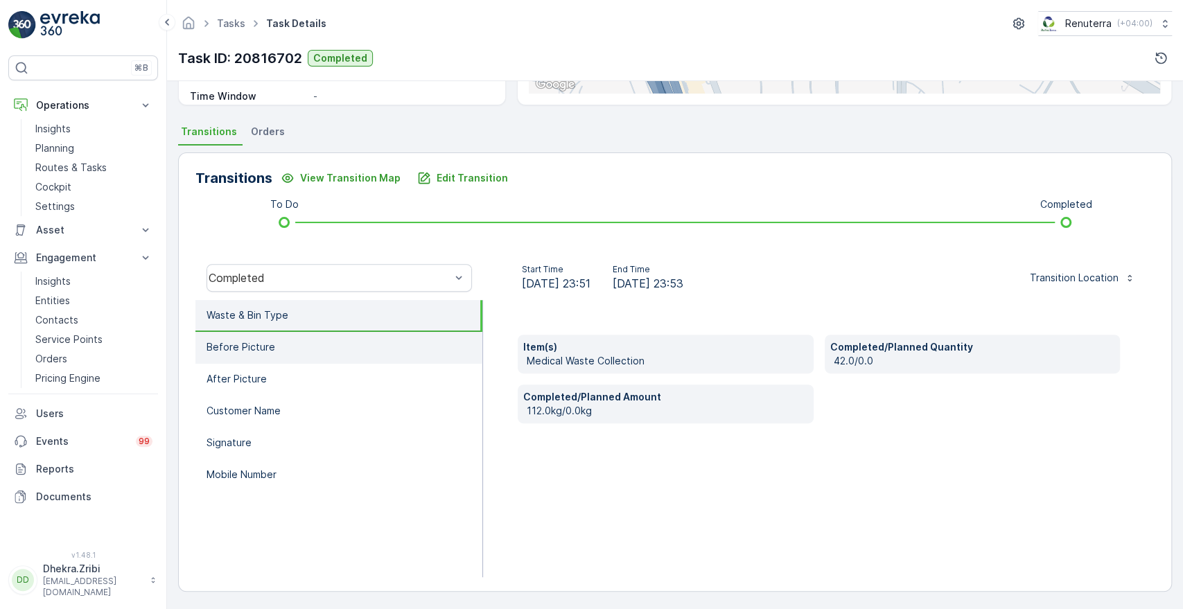
click at [223, 348] on p "Before Picture" at bounding box center [241, 347] width 69 height 14
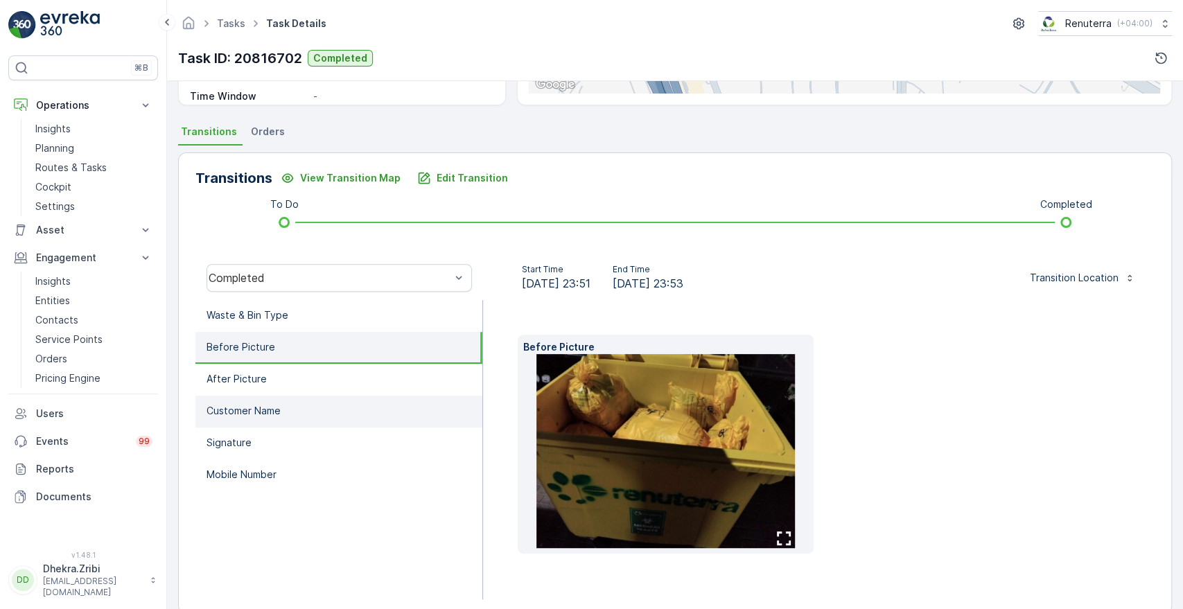
click at [238, 396] on li "Customer Name" at bounding box center [339, 412] width 287 height 32
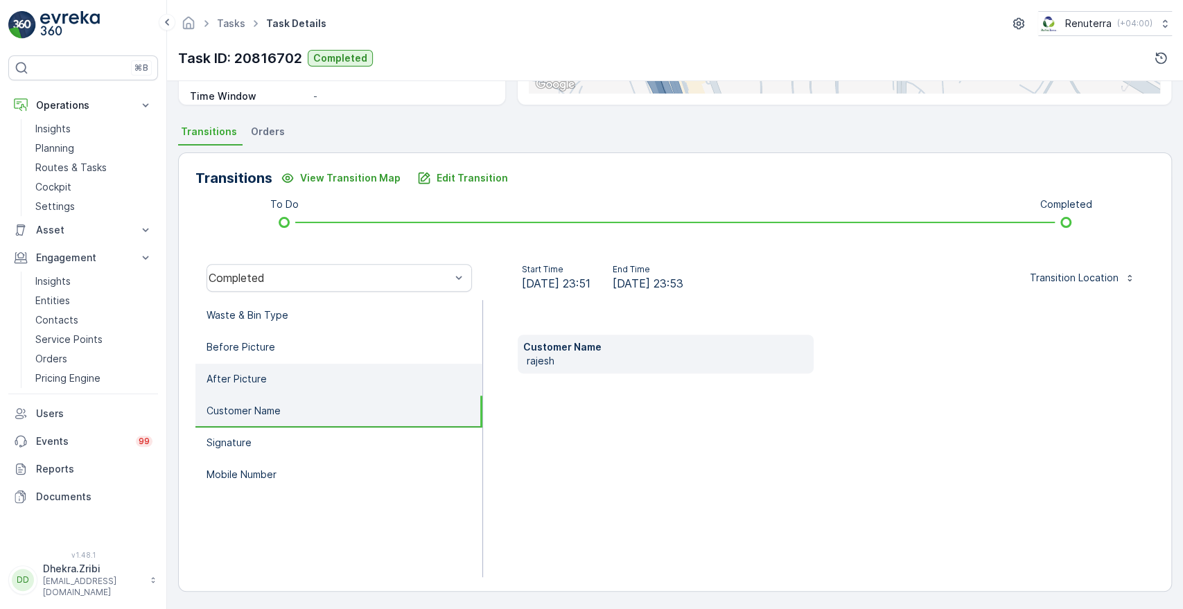
click at [251, 381] on p "After Picture" at bounding box center [237, 379] width 60 height 14
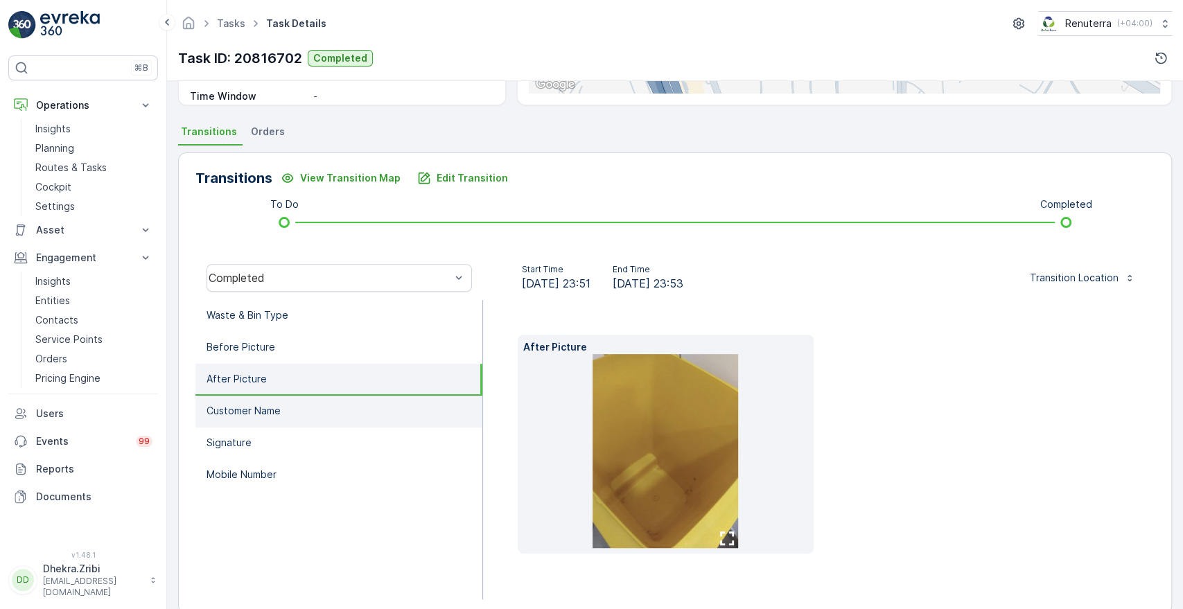
click at [249, 407] on p "Customer Name" at bounding box center [244, 411] width 74 height 14
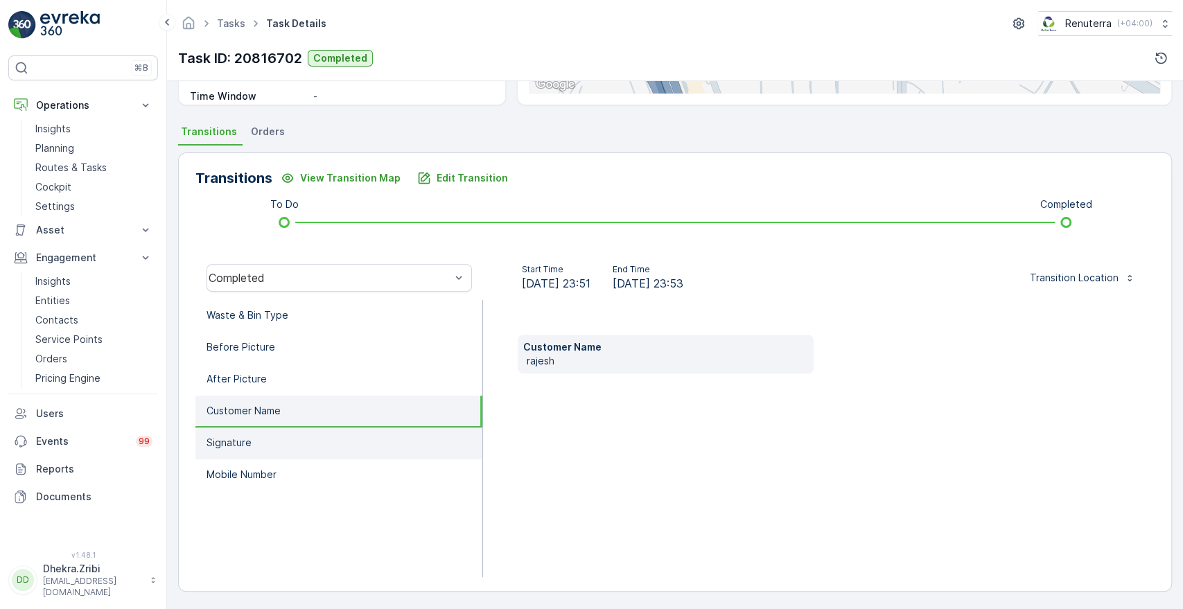
click at [237, 436] on p "Signature" at bounding box center [229, 443] width 45 height 14
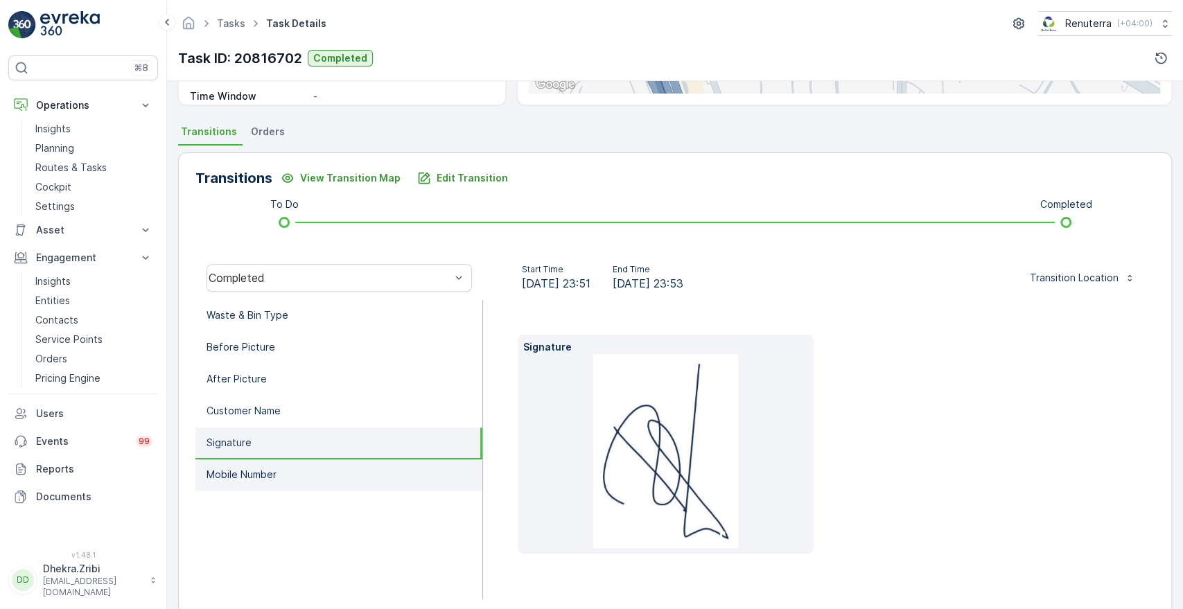
click at [244, 473] on p "Mobile Number" at bounding box center [242, 475] width 70 height 14
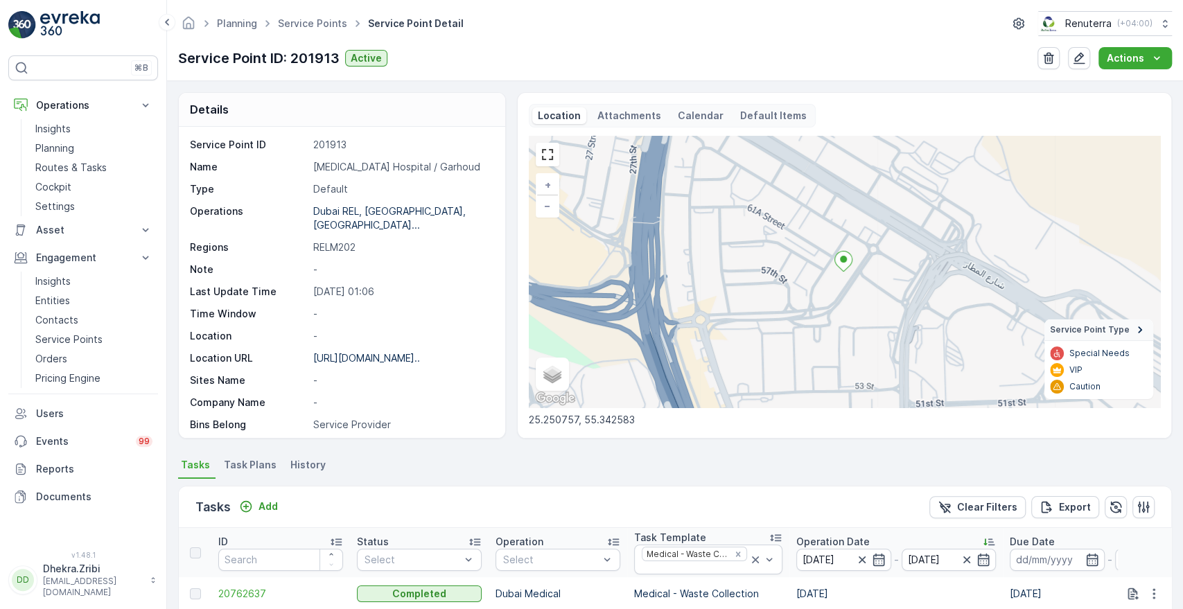
scroll to position [356, 0]
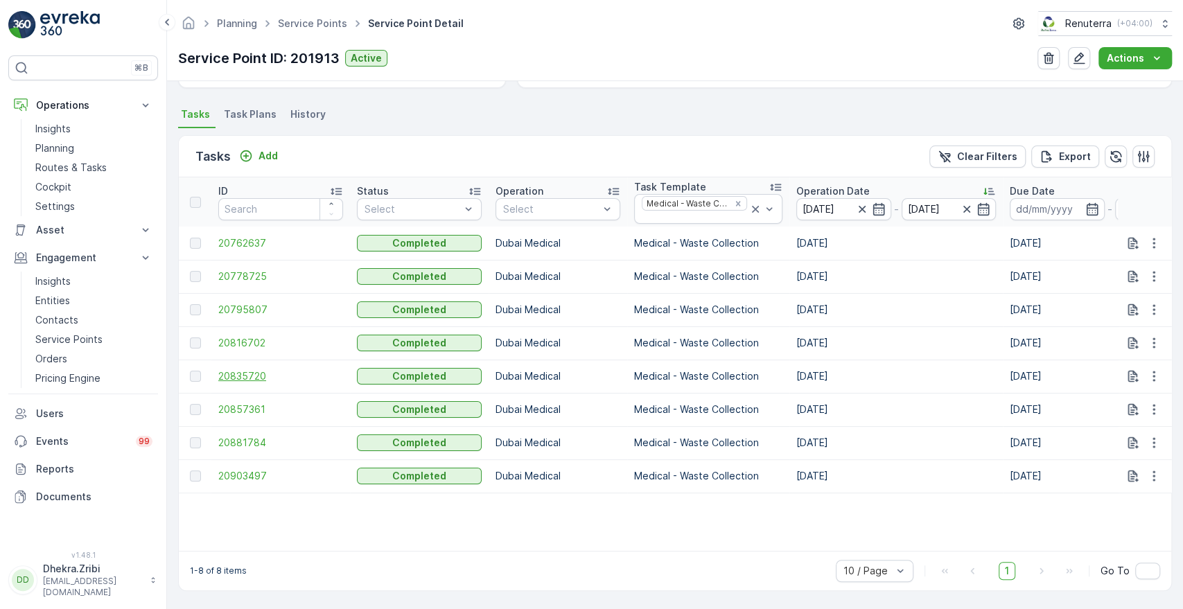
click at [256, 370] on span "20835720" at bounding box center [280, 377] width 125 height 14
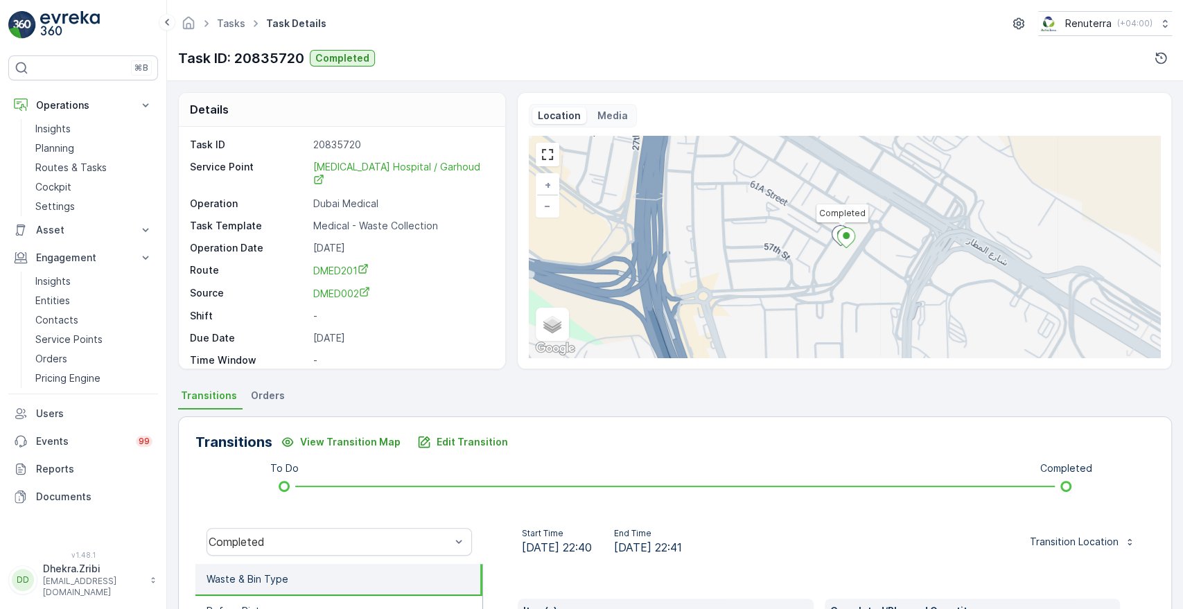
scroll to position [264, 0]
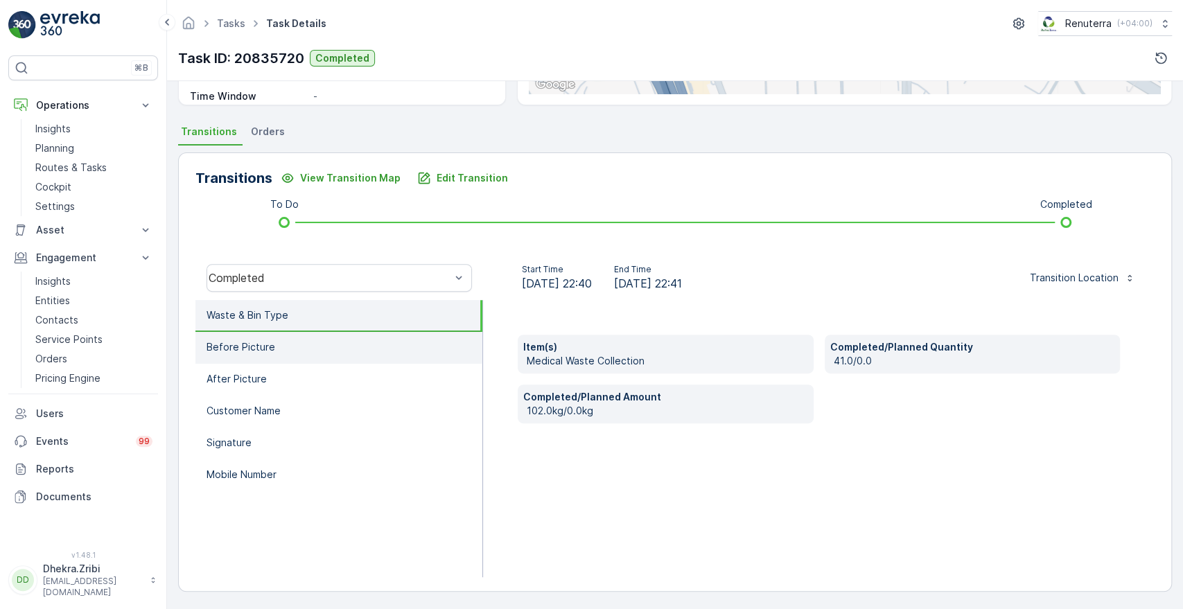
click at [211, 352] on p "Before Picture" at bounding box center [241, 347] width 69 height 14
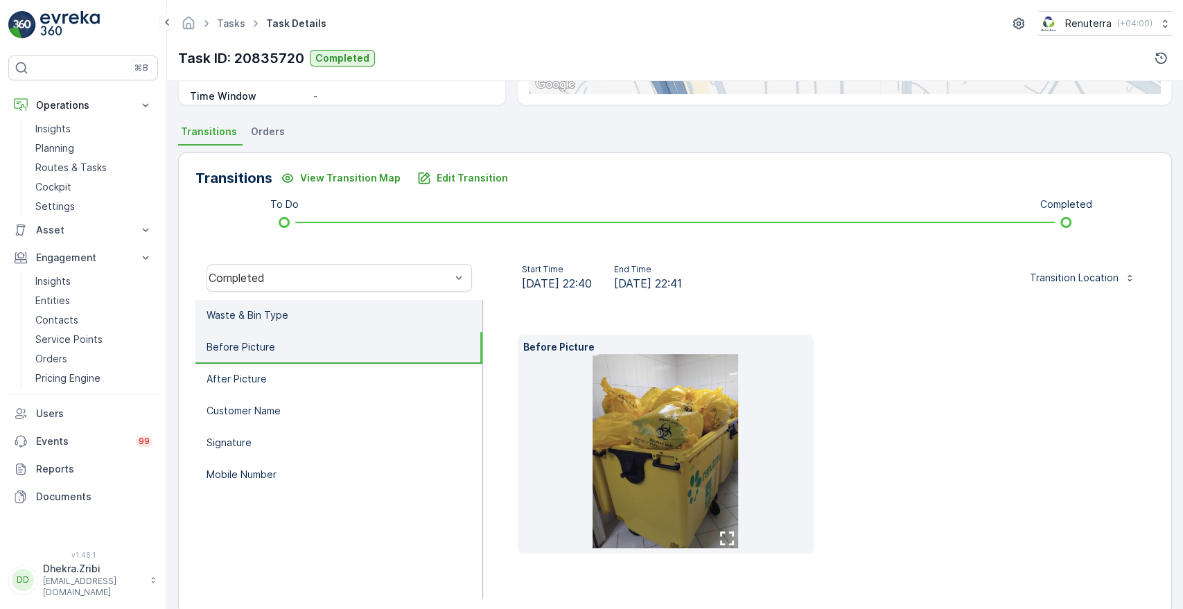
click at [274, 317] on p "Waste & Bin Type" at bounding box center [248, 316] width 82 height 14
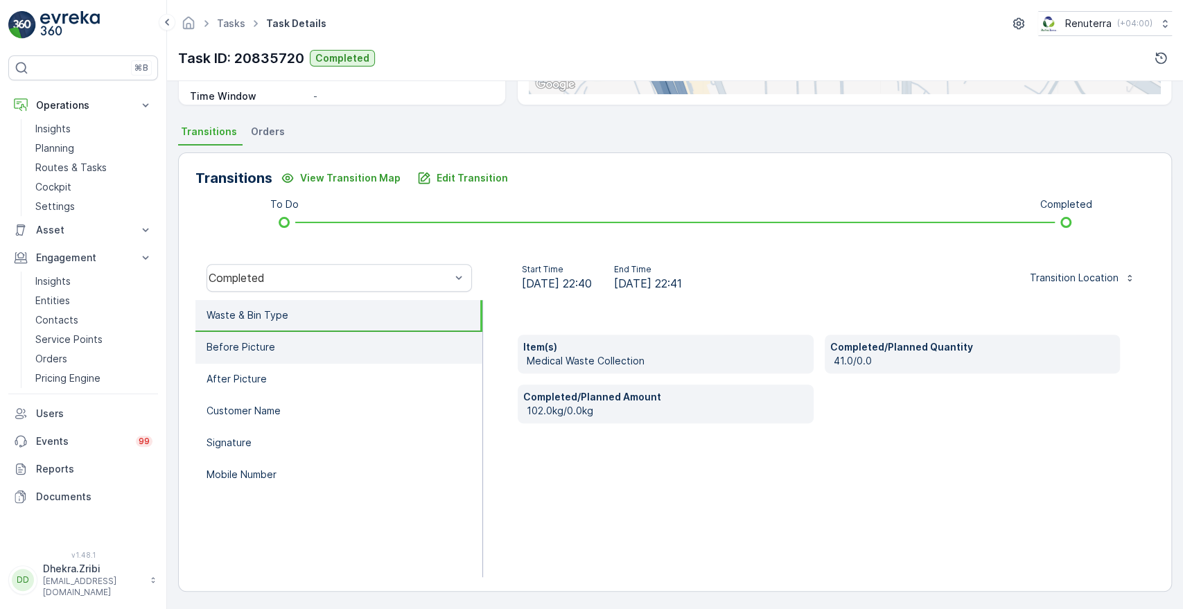
click at [260, 353] on p "Before Picture" at bounding box center [241, 347] width 69 height 14
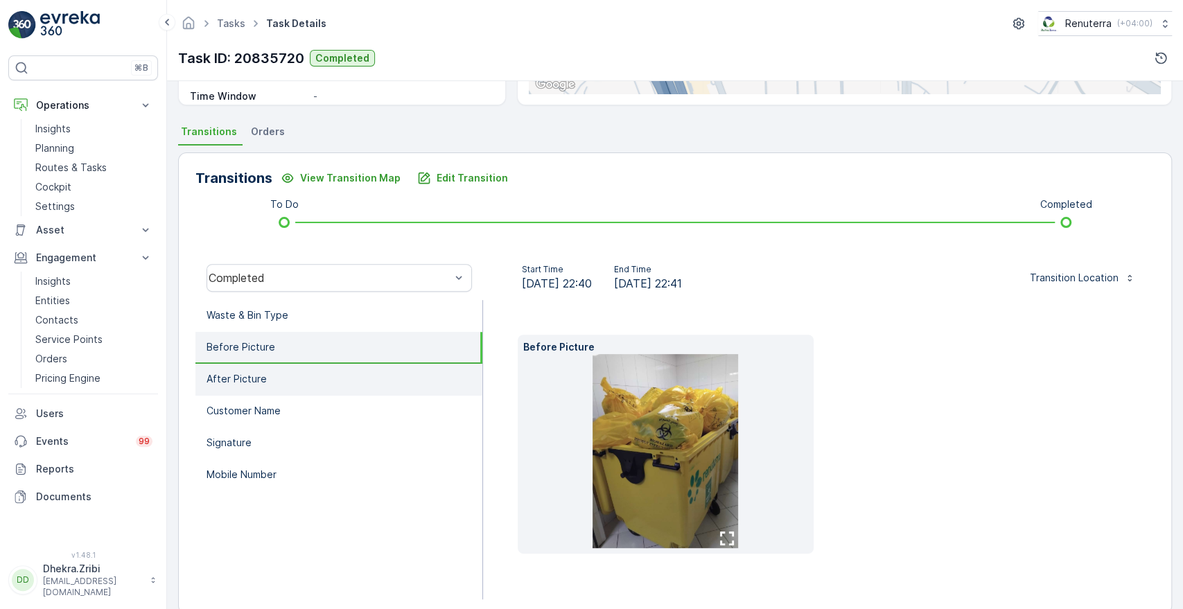
click at [241, 393] on li "After Picture" at bounding box center [339, 380] width 287 height 32
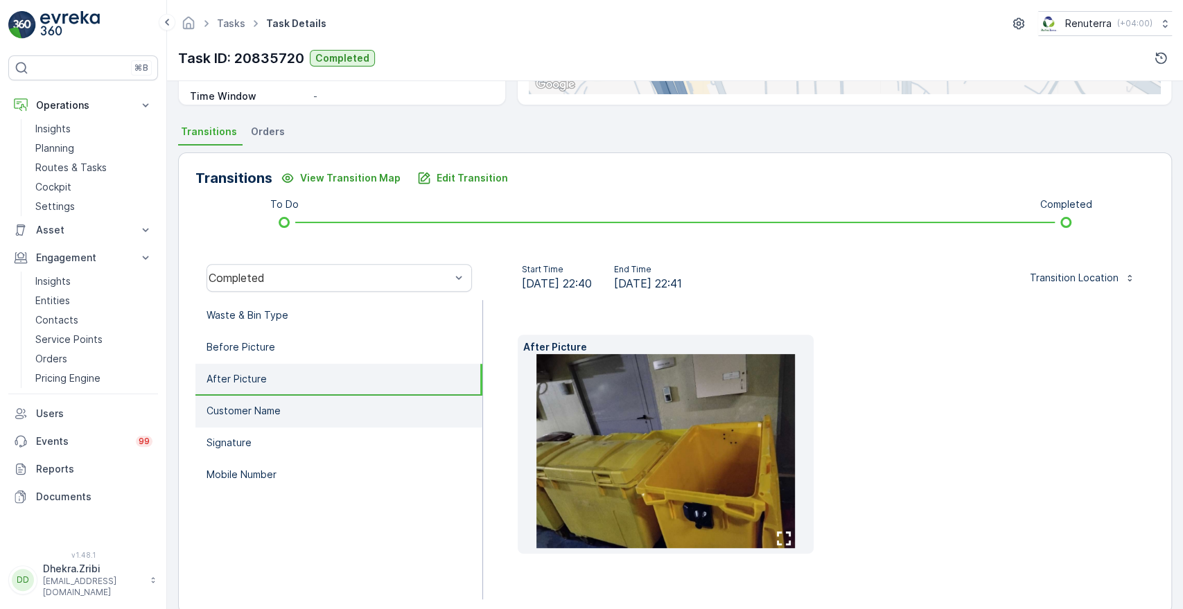
click at [243, 415] on p "Customer Name" at bounding box center [244, 411] width 74 height 14
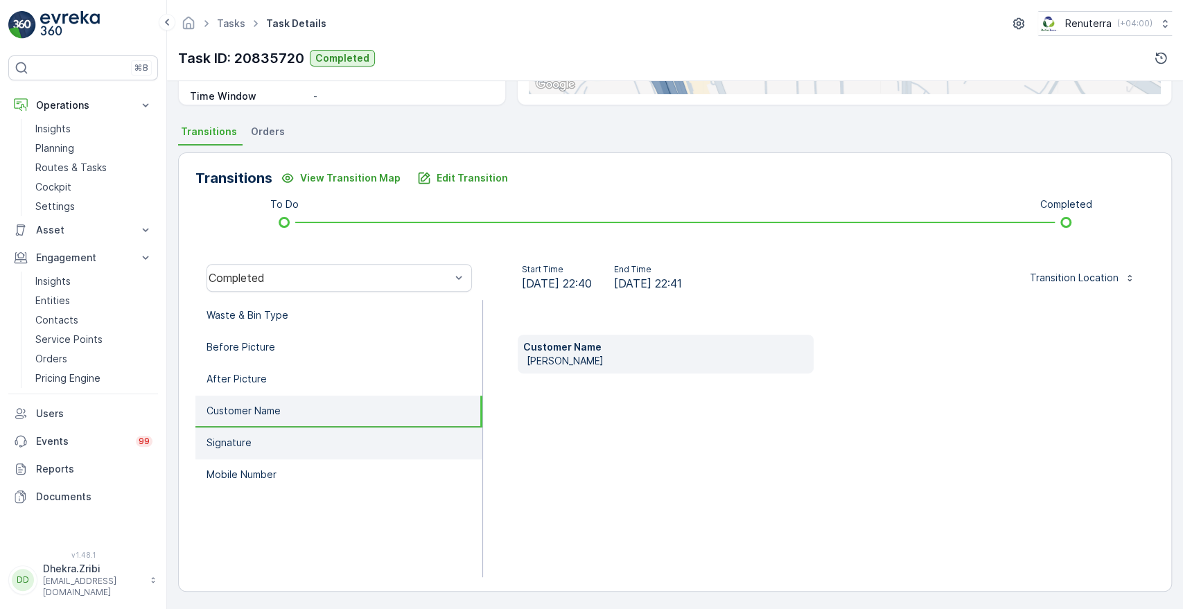
click at [239, 440] on p "Signature" at bounding box center [229, 443] width 45 height 14
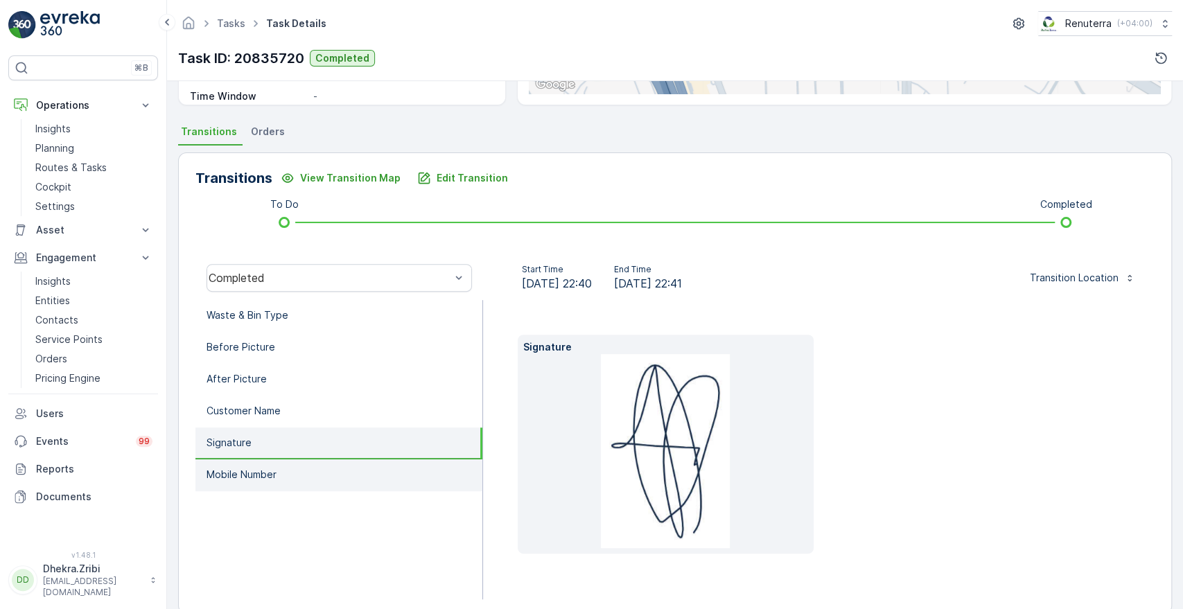
click at [241, 477] on p "Mobile Number" at bounding box center [242, 475] width 70 height 14
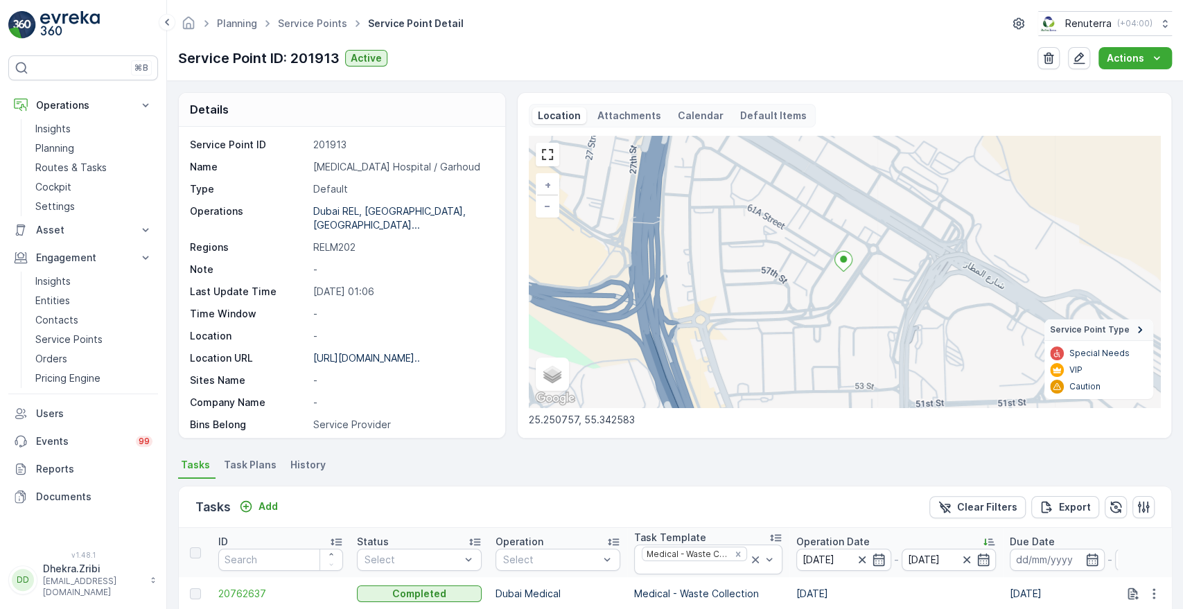
scroll to position [356, 0]
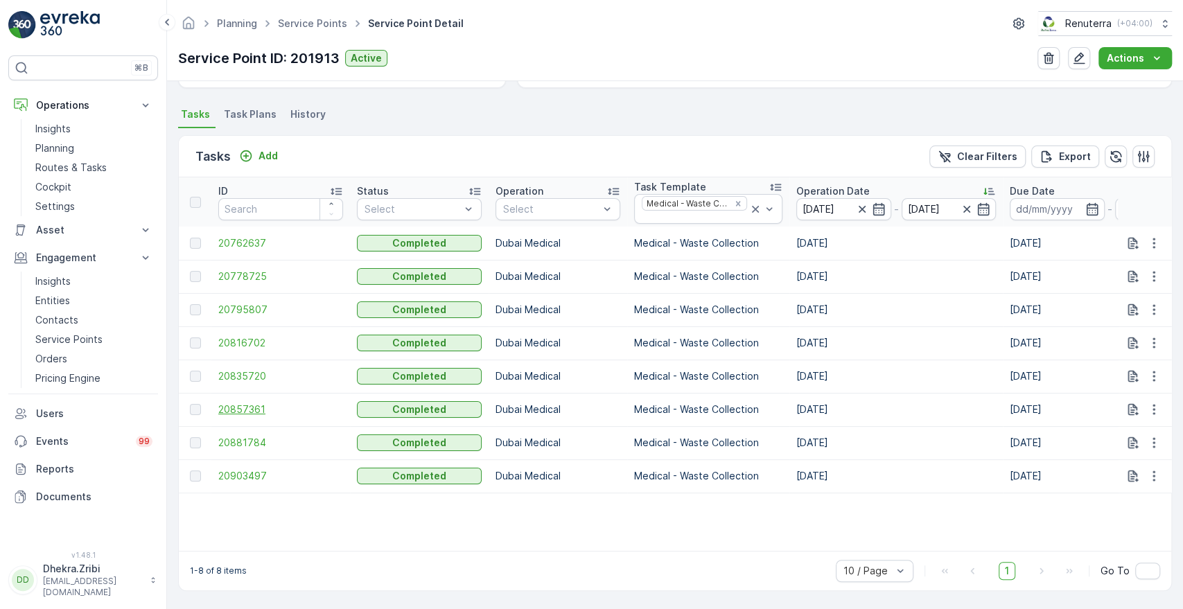
click at [224, 406] on span "20857361" at bounding box center [280, 410] width 125 height 14
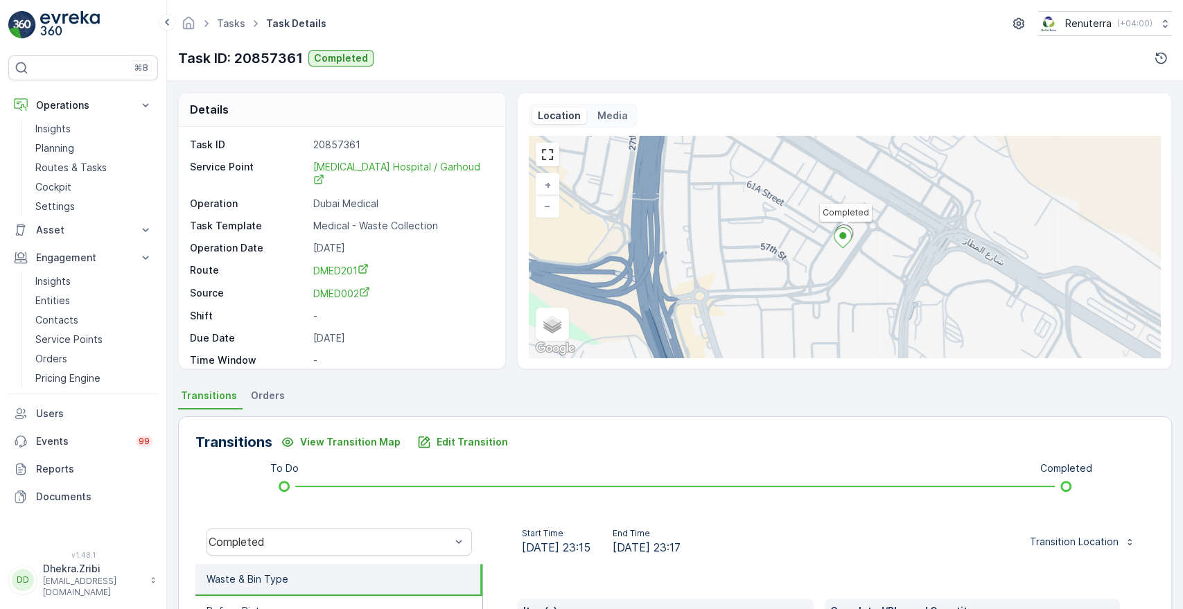
scroll to position [264, 0]
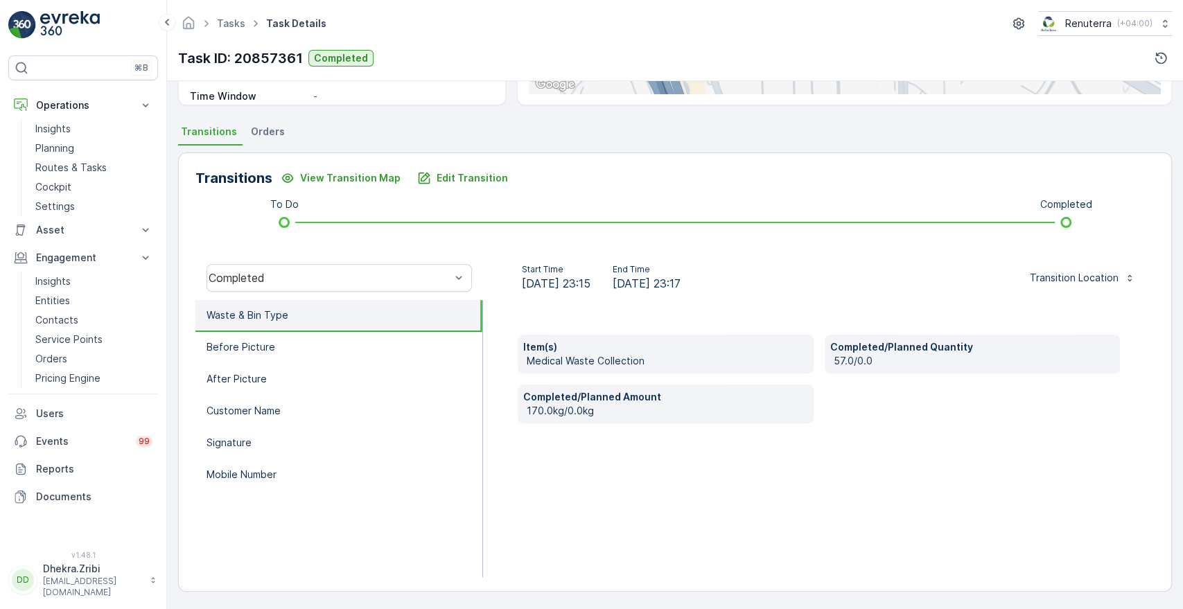
click at [745, 443] on div "Item(s) Medical Waste Collection Completed/Planned Quantity 57.0/0.0 Completed/…" at bounding box center [819, 438] width 672 height 277
click at [264, 337] on li "Before Picture" at bounding box center [339, 348] width 287 height 32
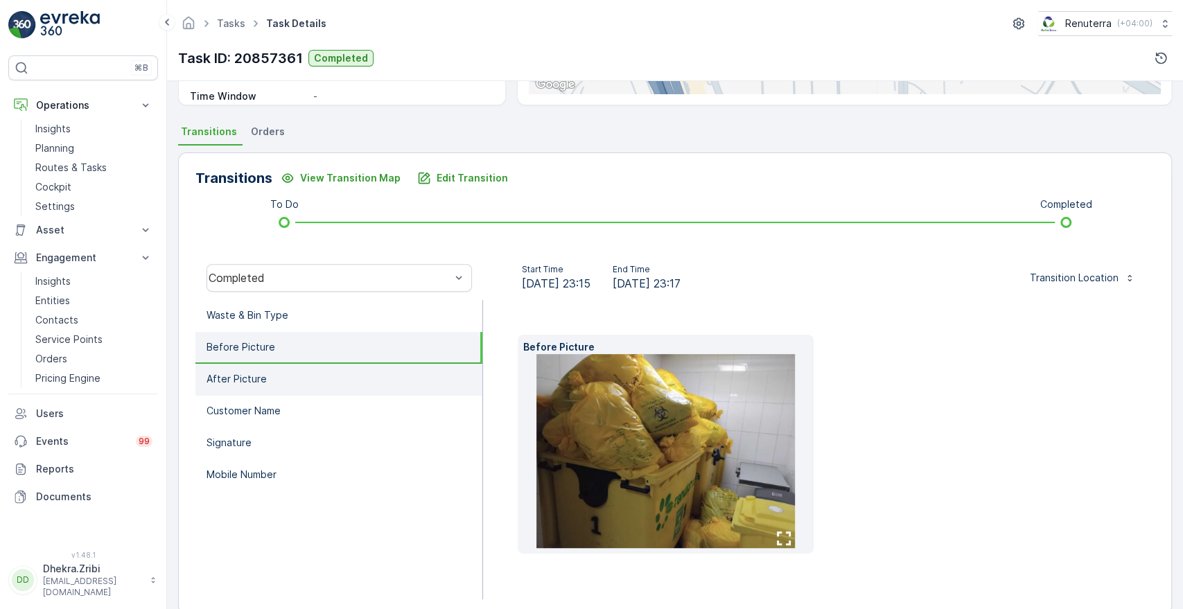
click at [255, 381] on p "After Picture" at bounding box center [237, 379] width 60 height 14
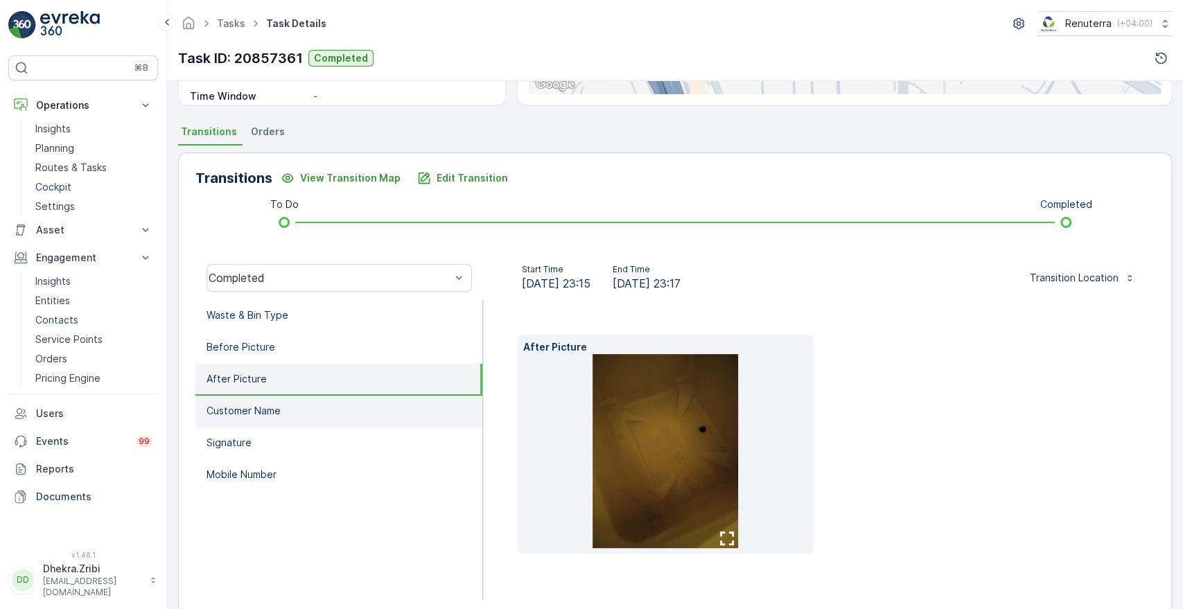
click at [259, 400] on li "Customer Name" at bounding box center [339, 412] width 287 height 32
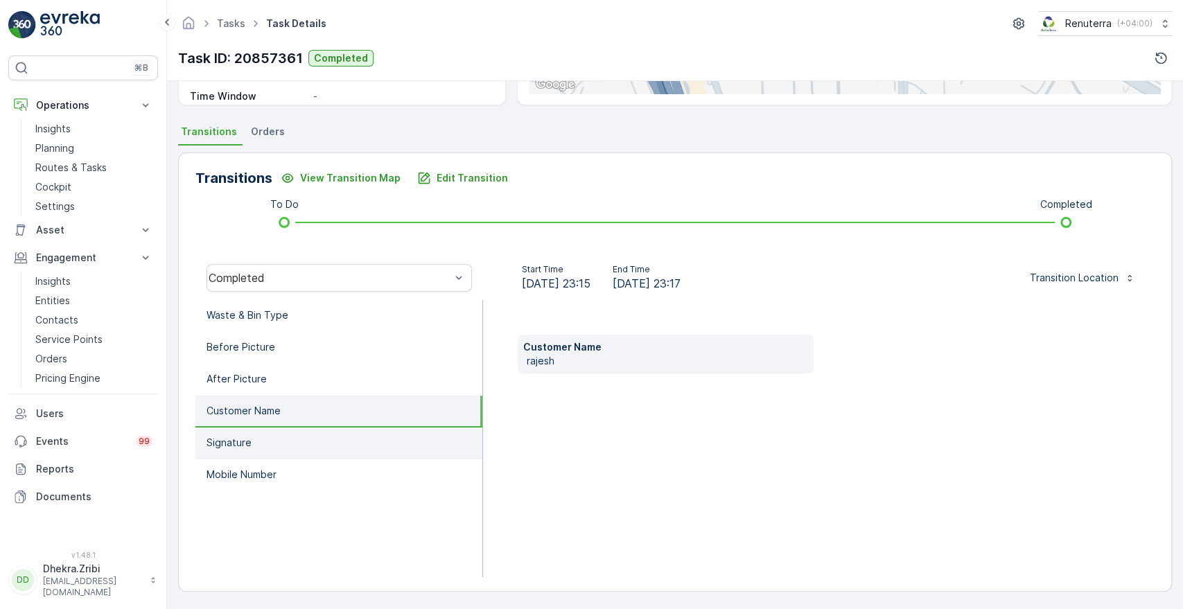
click at [244, 437] on p "Signature" at bounding box center [229, 443] width 45 height 14
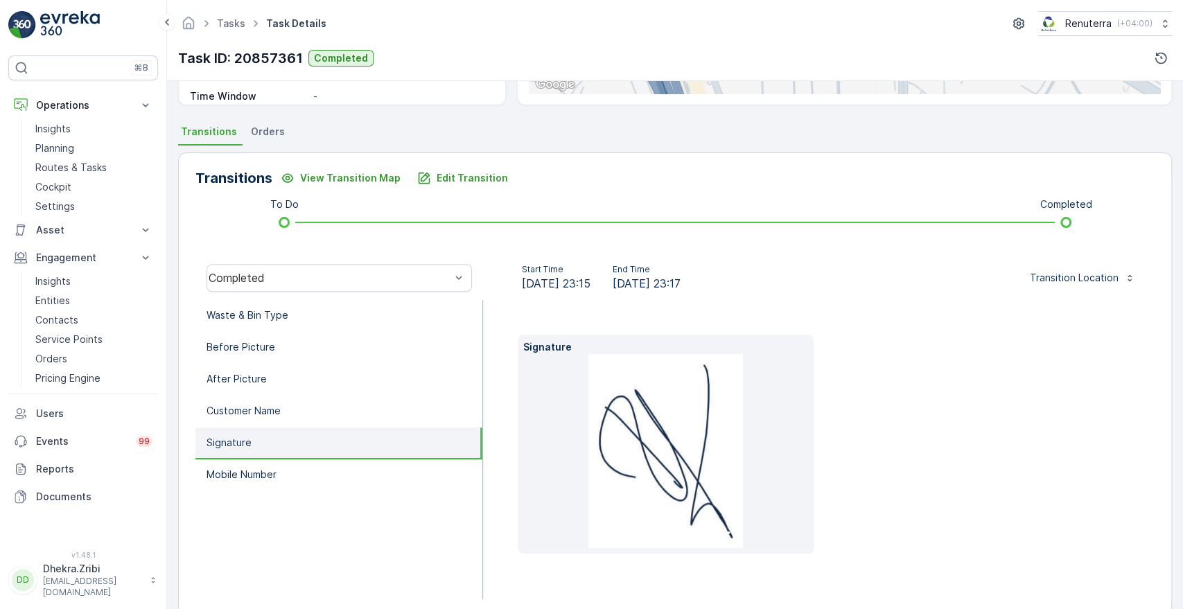
click at [244, 437] on p "Signature" at bounding box center [229, 443] width 45 height 14
click at [234, 465] on li "Mobile Number" at bounding box center [339, 476] width 287 height 32
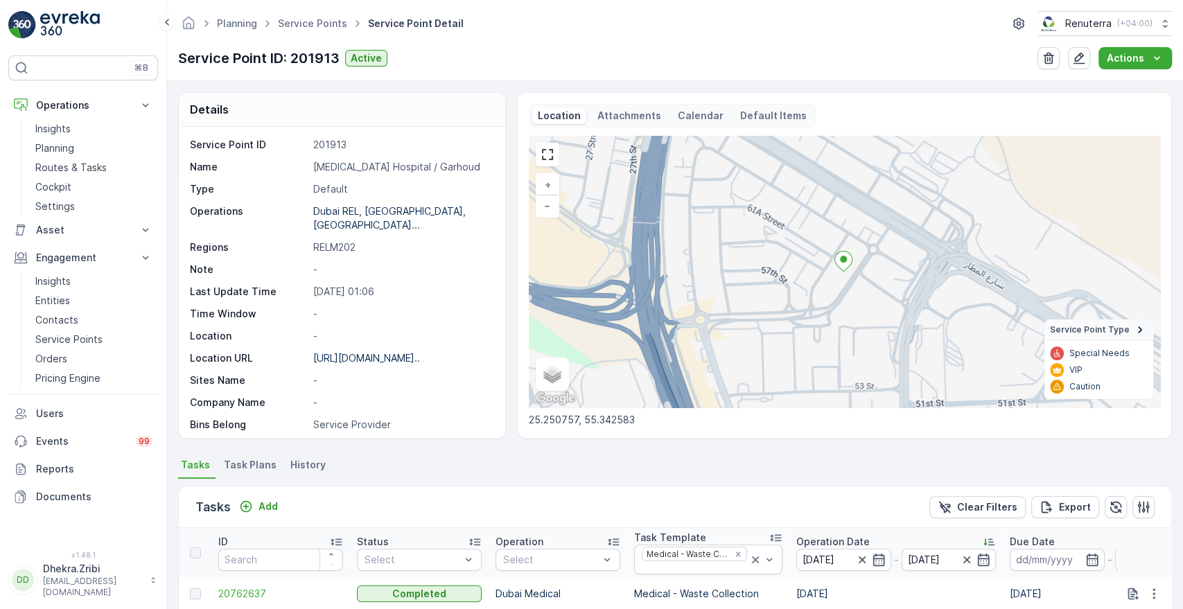
scroll to position [356, 0]
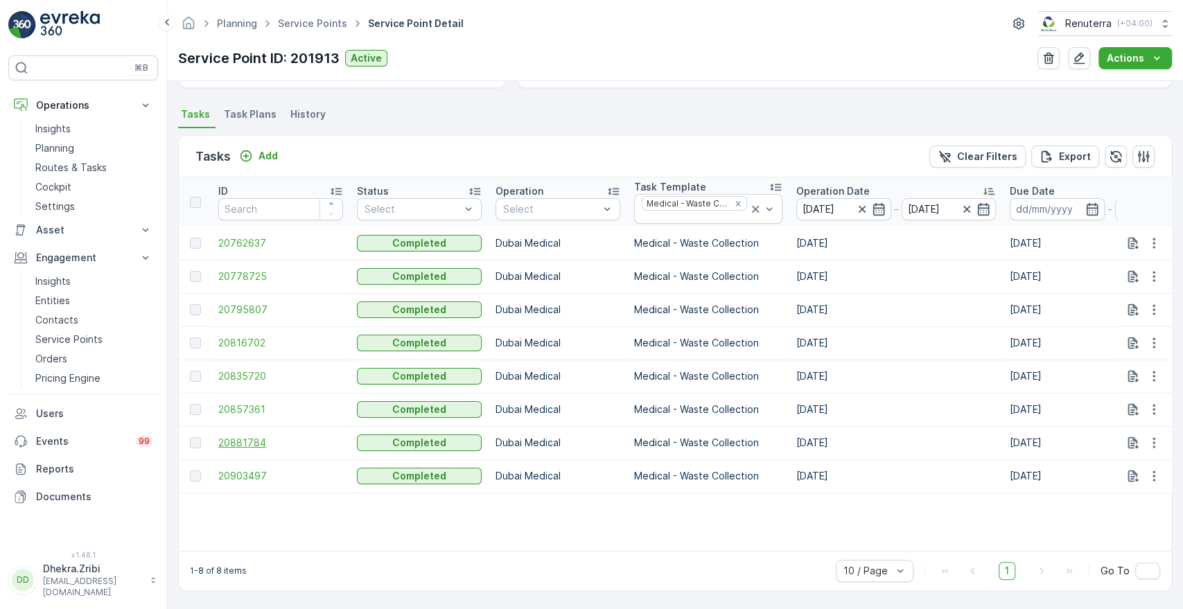
click at [247, 436] on span "20881784" at bounding box center [280, 443] width 125 height 14
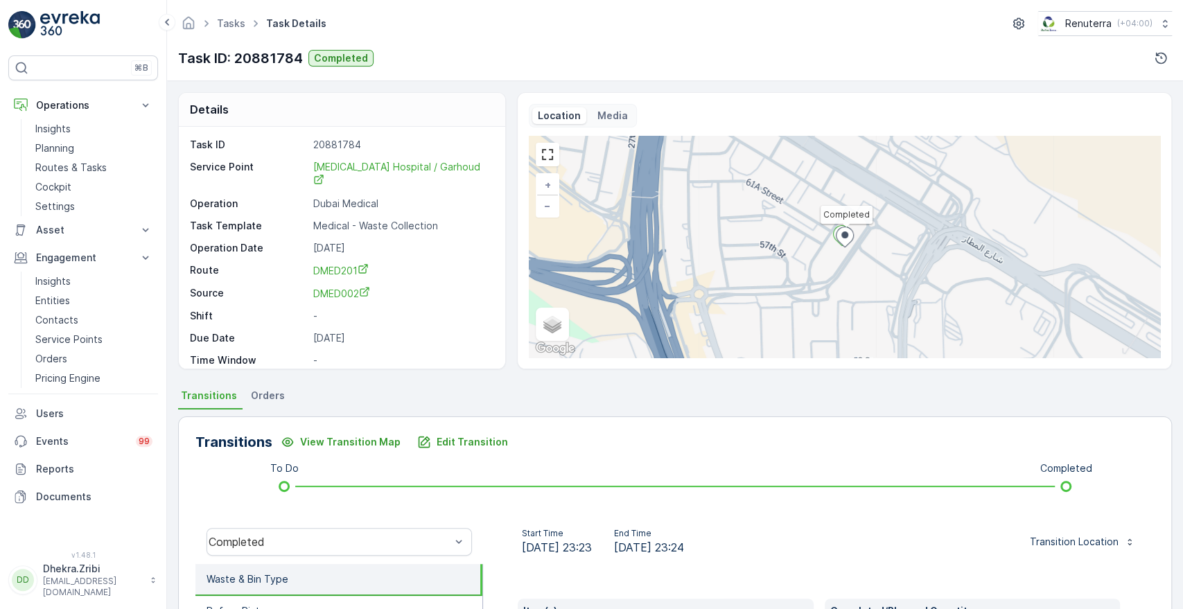
scroll to position [264, 0]
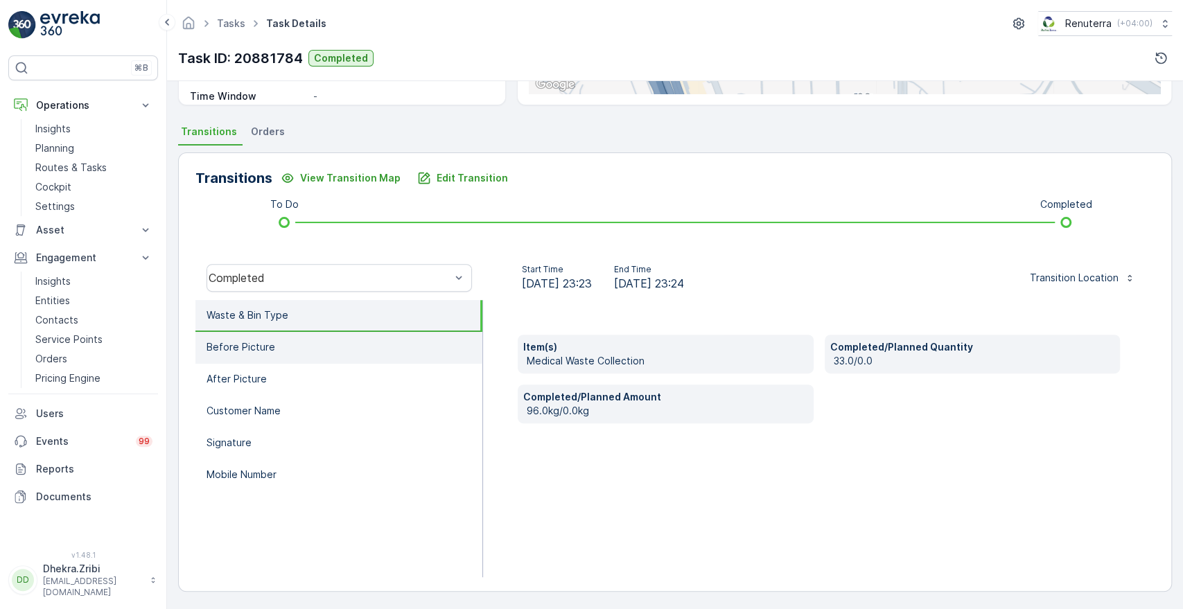
click at [243, 341] on p "Before Picture" at bounding box center [241, 347] width 69 height 14
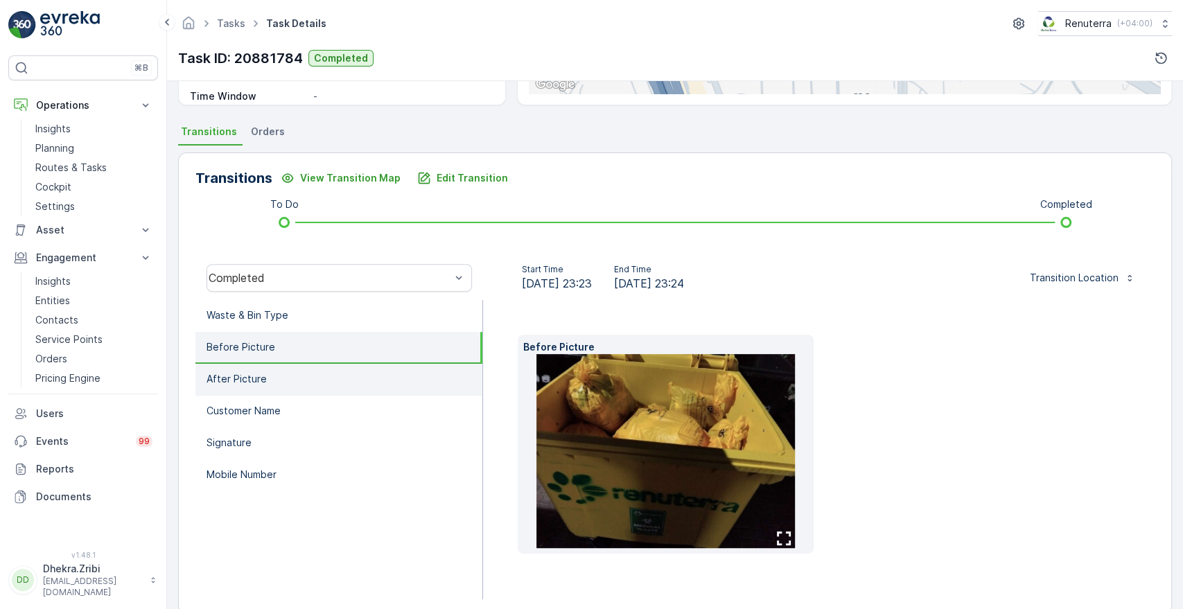
click at [238, 379] on p "After Picture" at bounding box center [237, 379] width 60 height 14
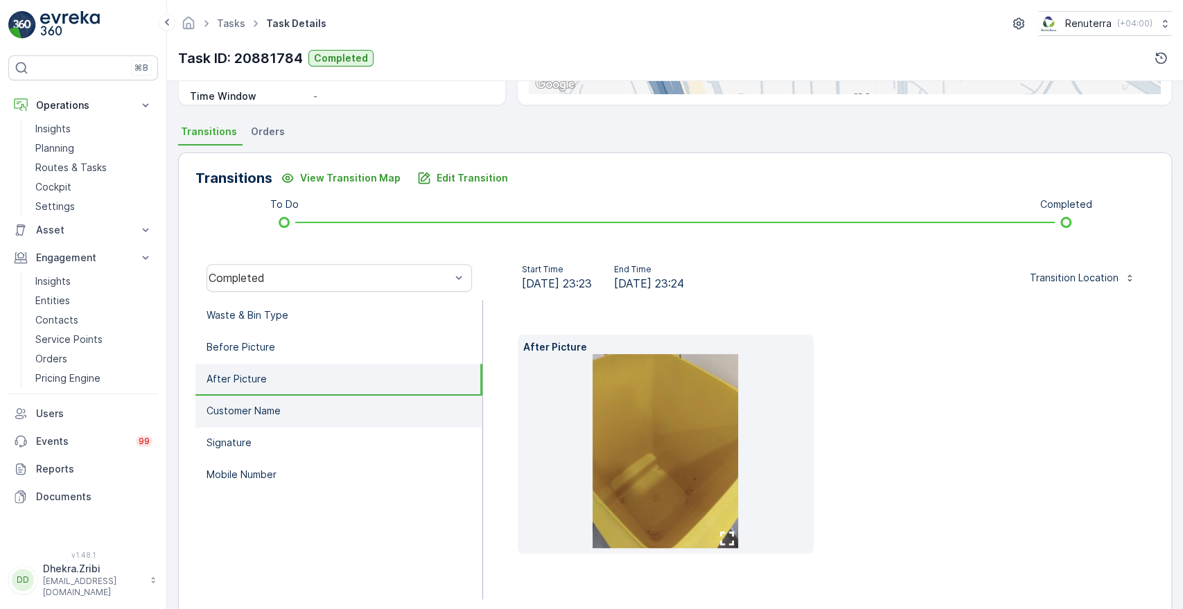
click at [238, 402] on li "Customer Name" at bounding box center [339, 412] width 287 height 32
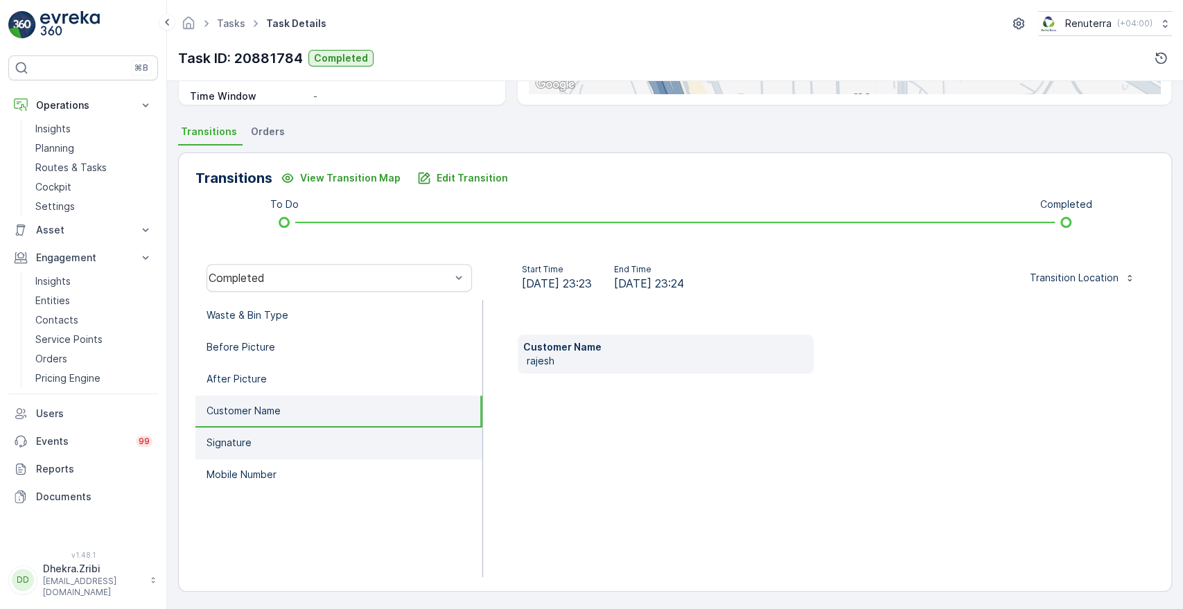
click at [236, 450] on li "Signature" at bounding box center [339, 444] width 287 height 32
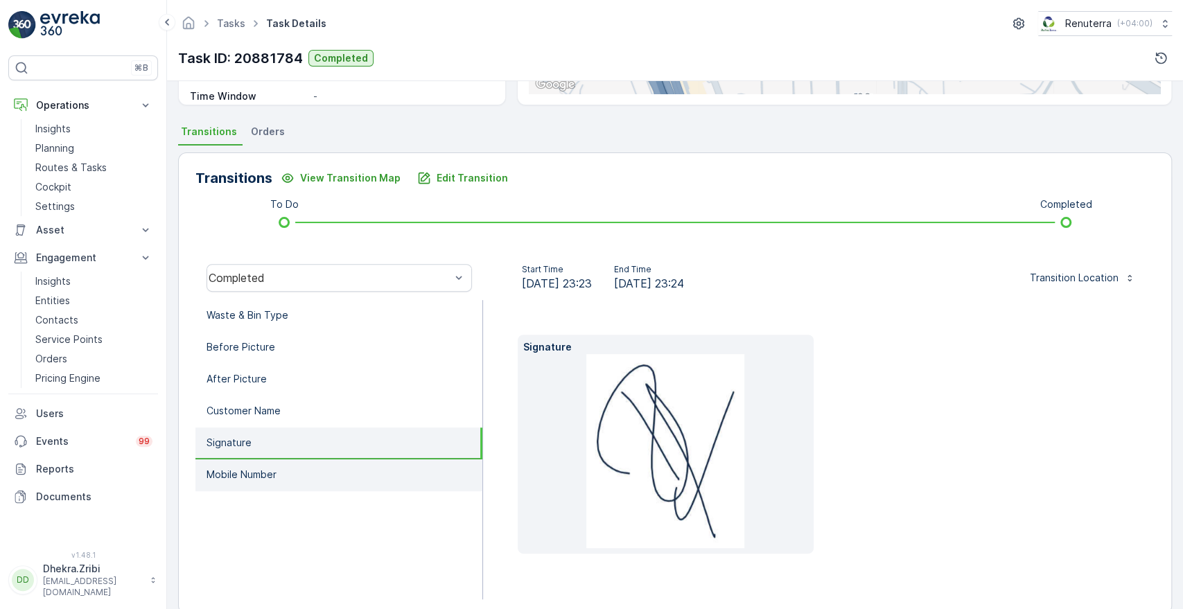
click at [244, 471] on p "Mobile Number" at bounding box center [242, 475] width 70 height 14
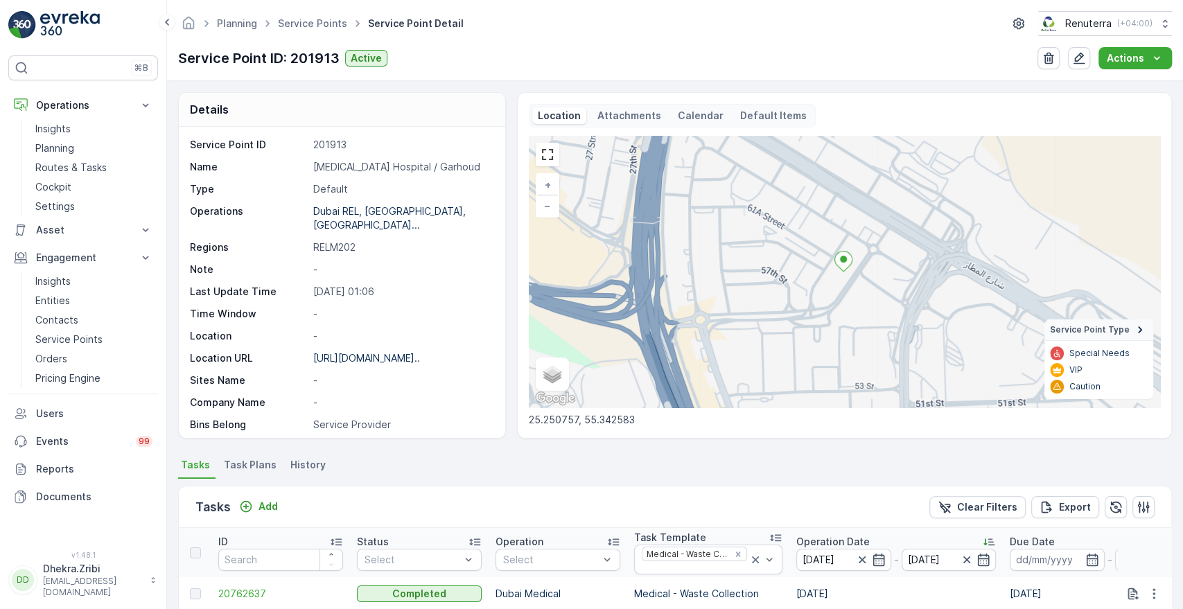
scroll to position [356, 0]
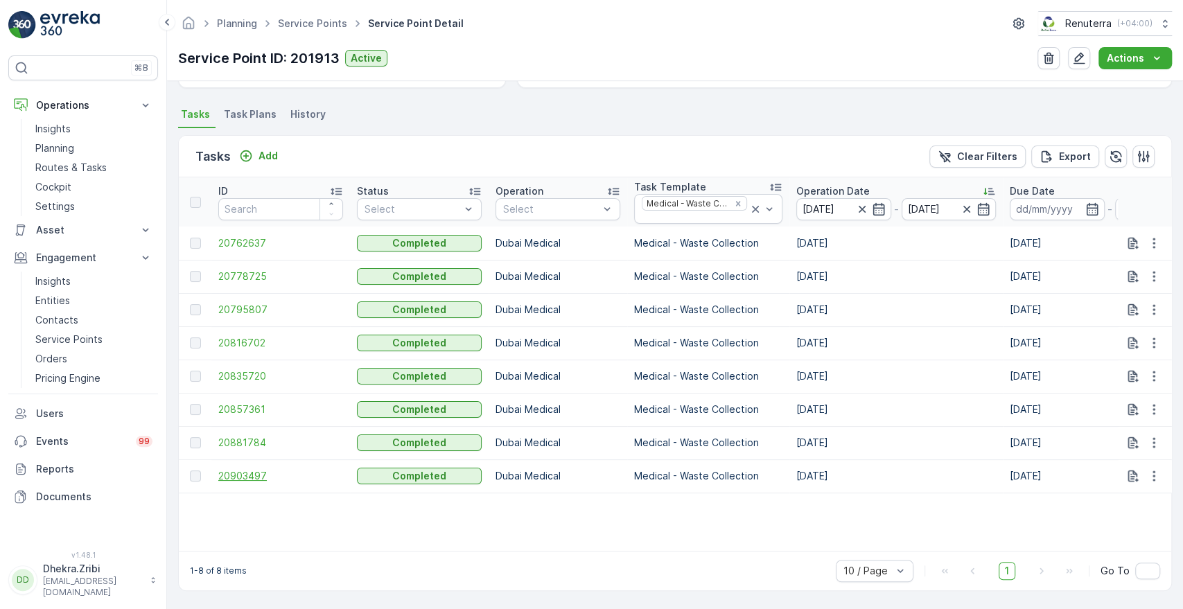
click at [250, 470] on span "20903497" at bounding box center [280, 476] width 125 height 14
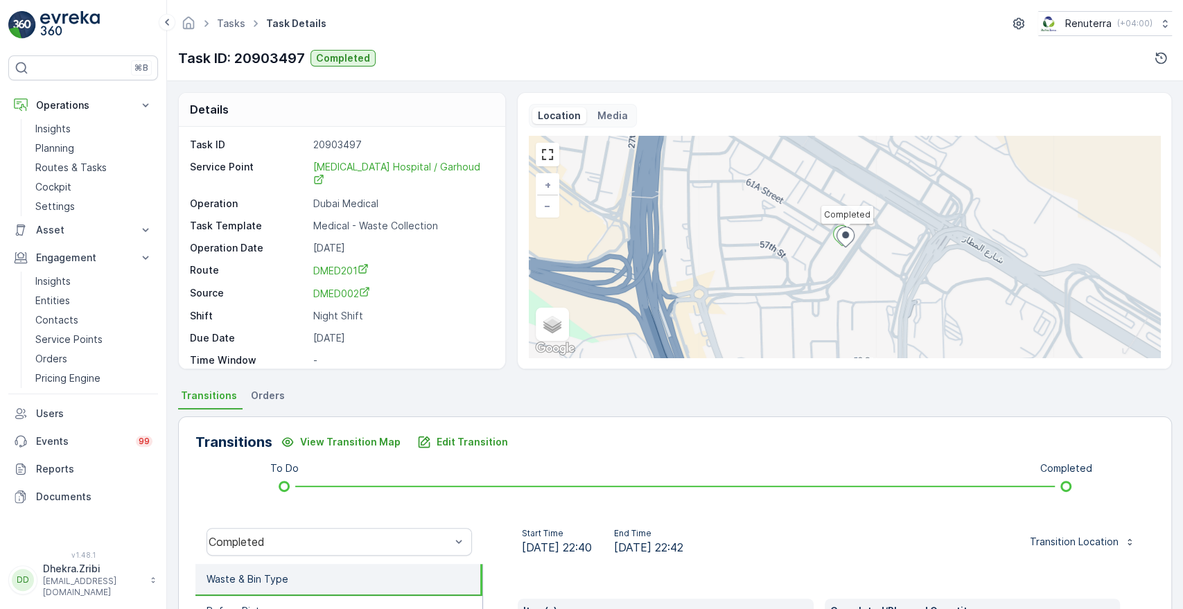
scroll to position [264, 0]
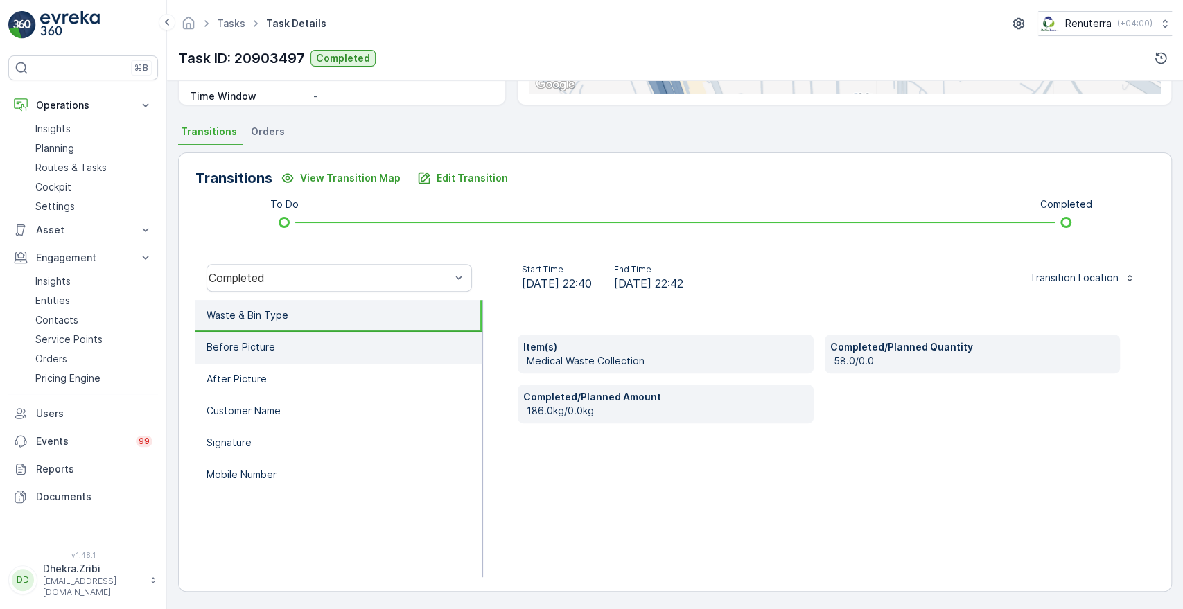
click at [256, 342] on p "Before Picture" at bounding box center [241, 347] width 69 height 14
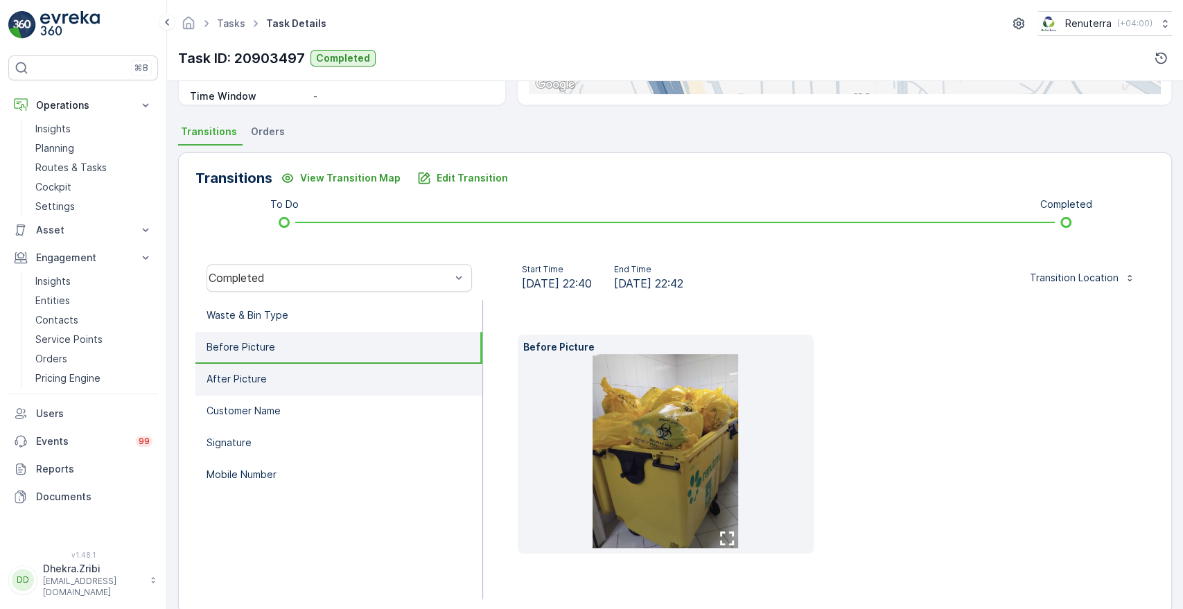
click at [244, 378] on p "After Picture" at bounding box center [237, 379] width 60 height 14
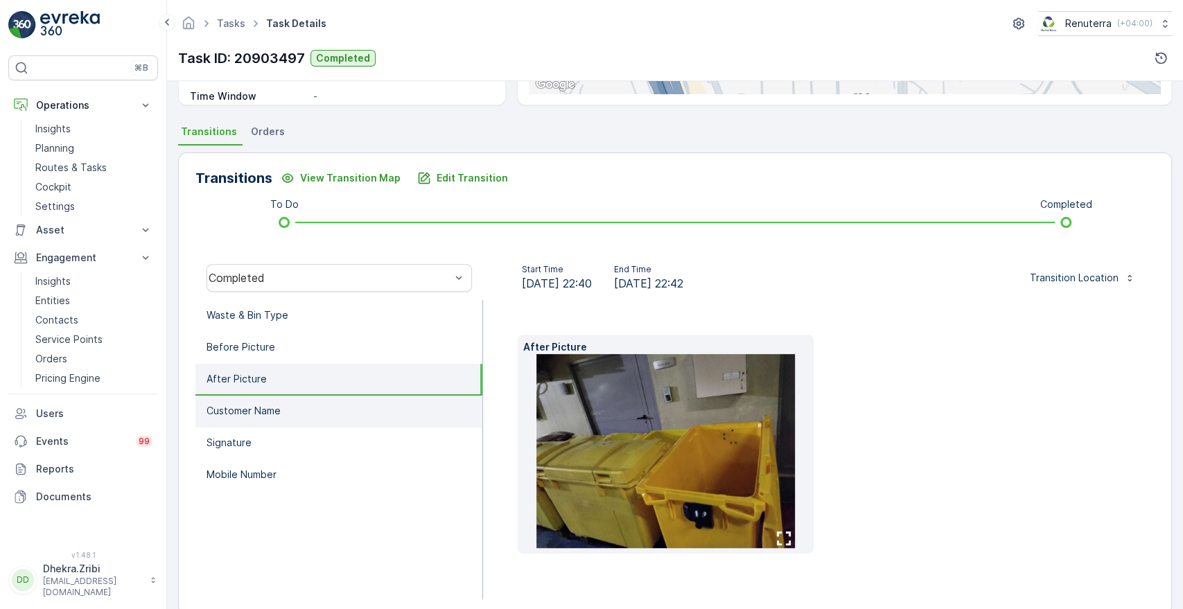
click at [250, 400] on li "Customer Name" at bounding box center [339, 412] width 287 height 32
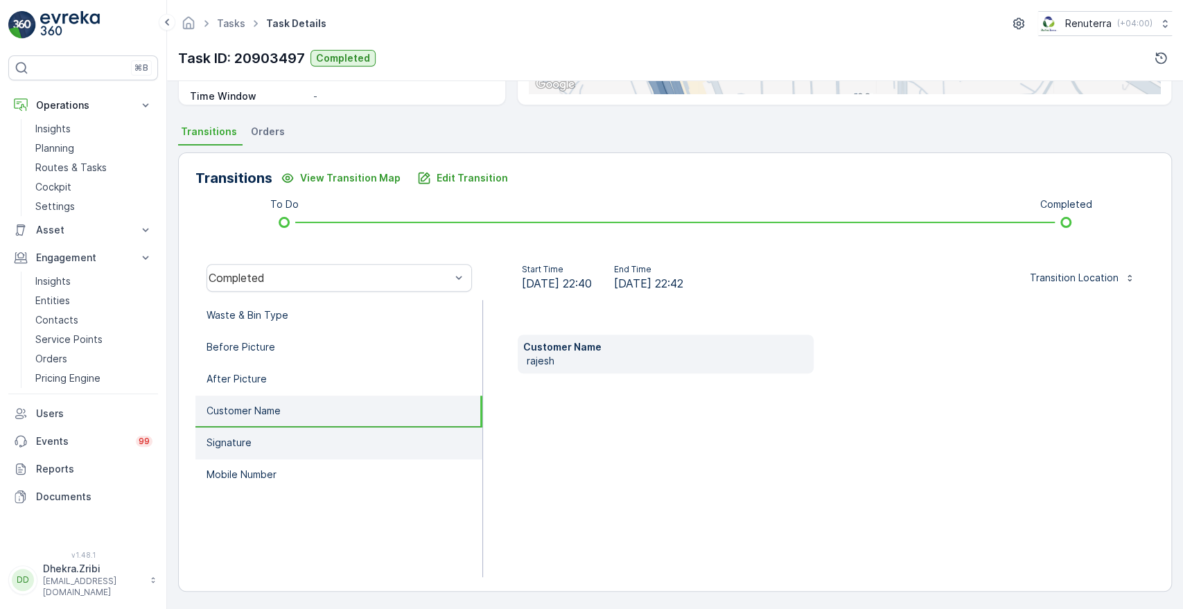
click at [251, 437] on li "Signature" at bounding box center [339, 444] width 287 height 32
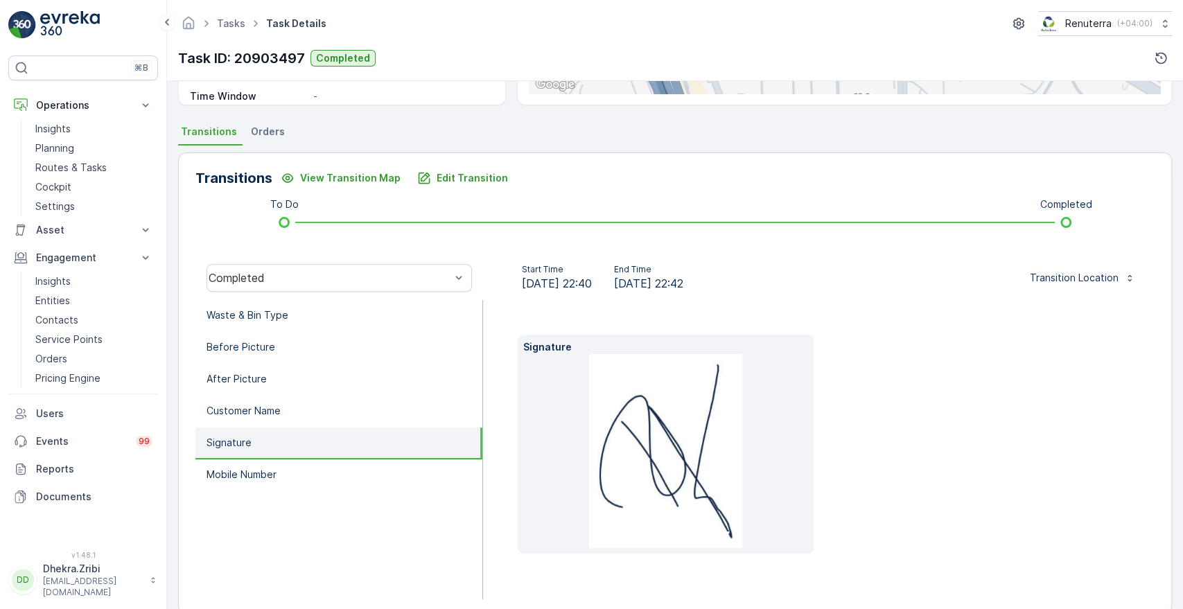
click at [251, 437] on li "Signature" at bounding box center [339, 444] width 287 height 32
click at [252, 470] on p "Mobile Number" at bounding box center [242, 475] width 70 height 14
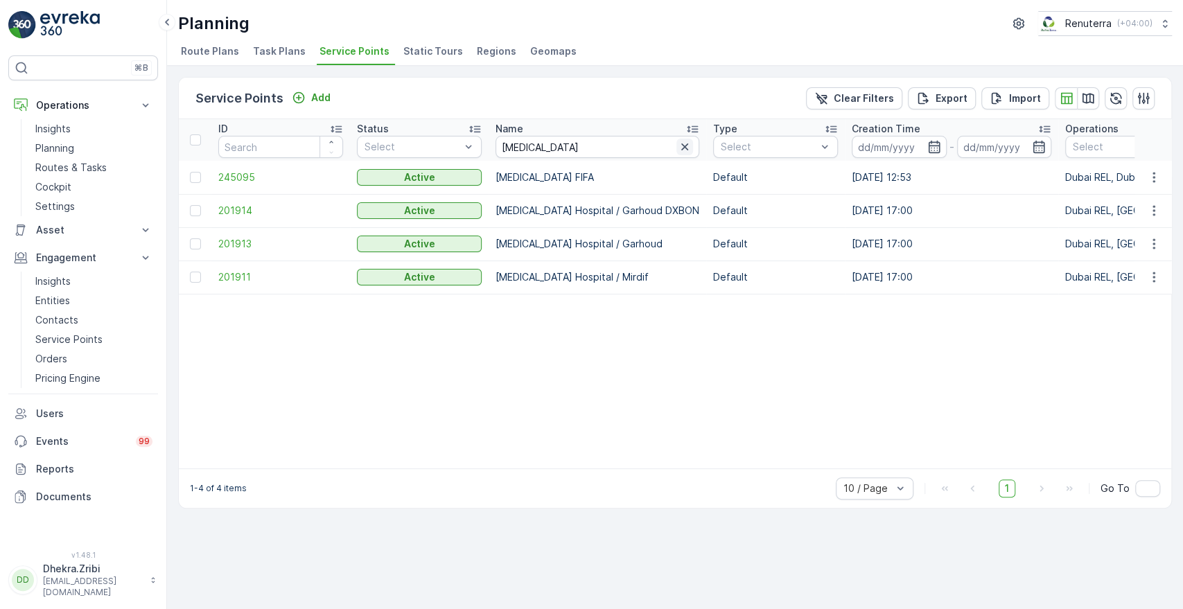
click at [678, 153] on icon "button" at bounding box center [685, 147] width 14 height 14
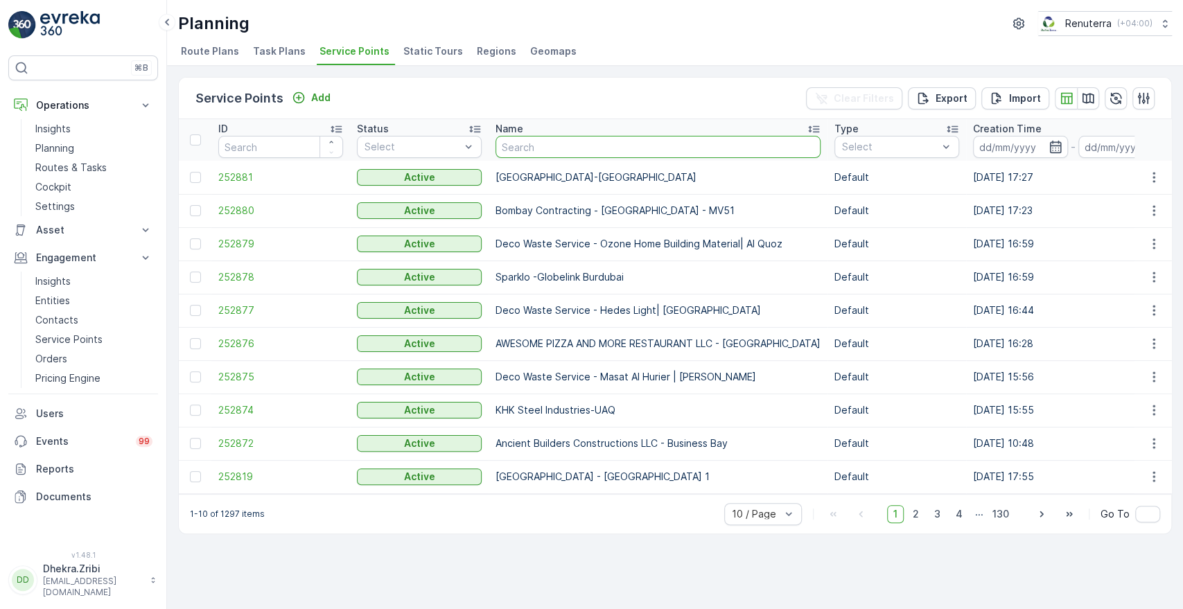
click at [580, 151] on input "text" at bounding box center [658, 147] width 325 height 22
type input "cmc"
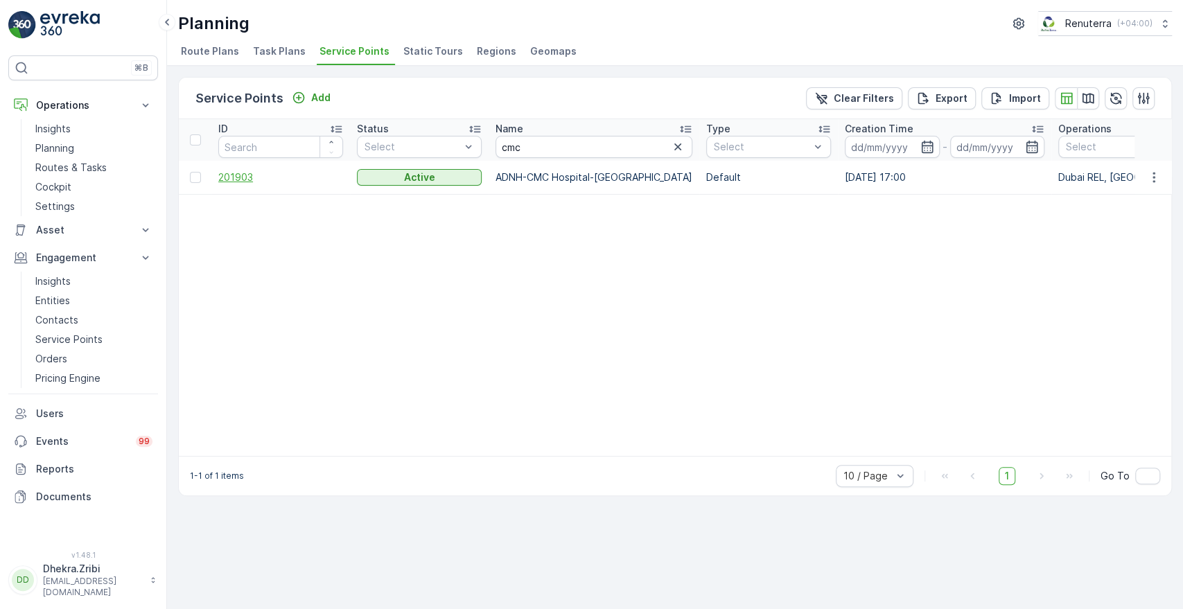
click at [237, 181] on span "201903" at bounding box center [280, 178] width 125 height 14
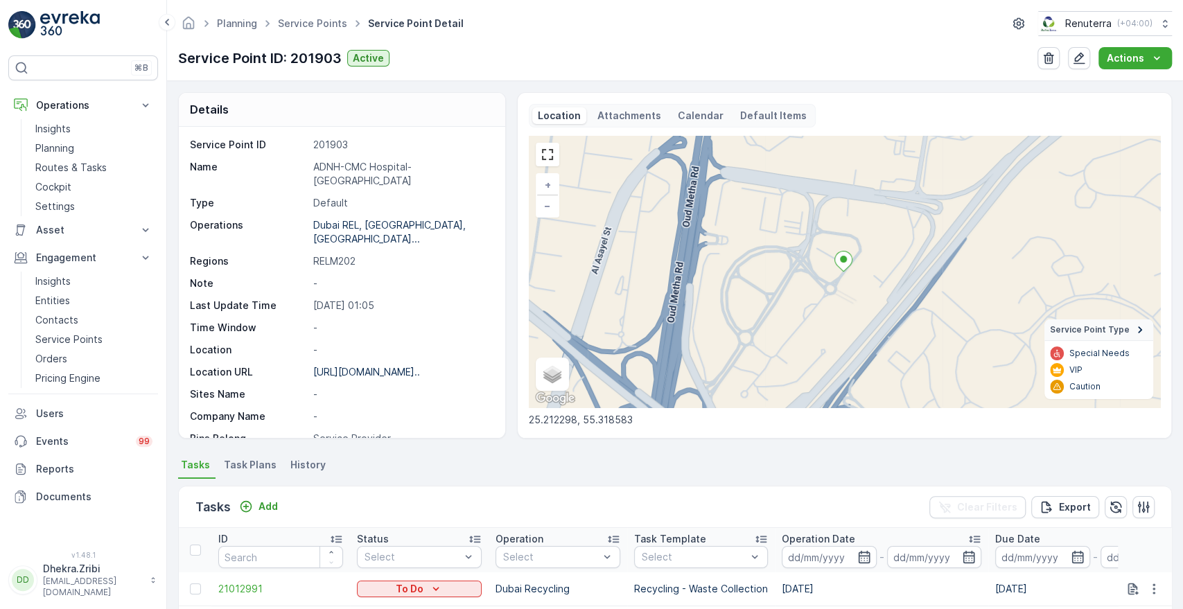
scroll to position [361, 0]
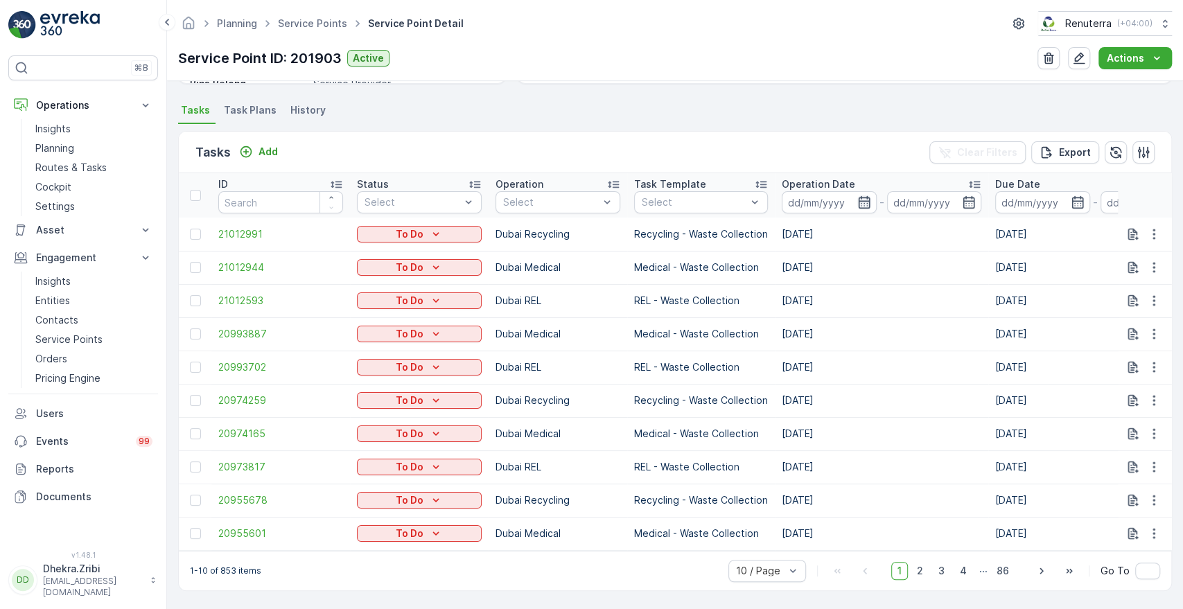
click at [861, 196] on icon "button" at bounding box center [864, 202] width 12 height 12
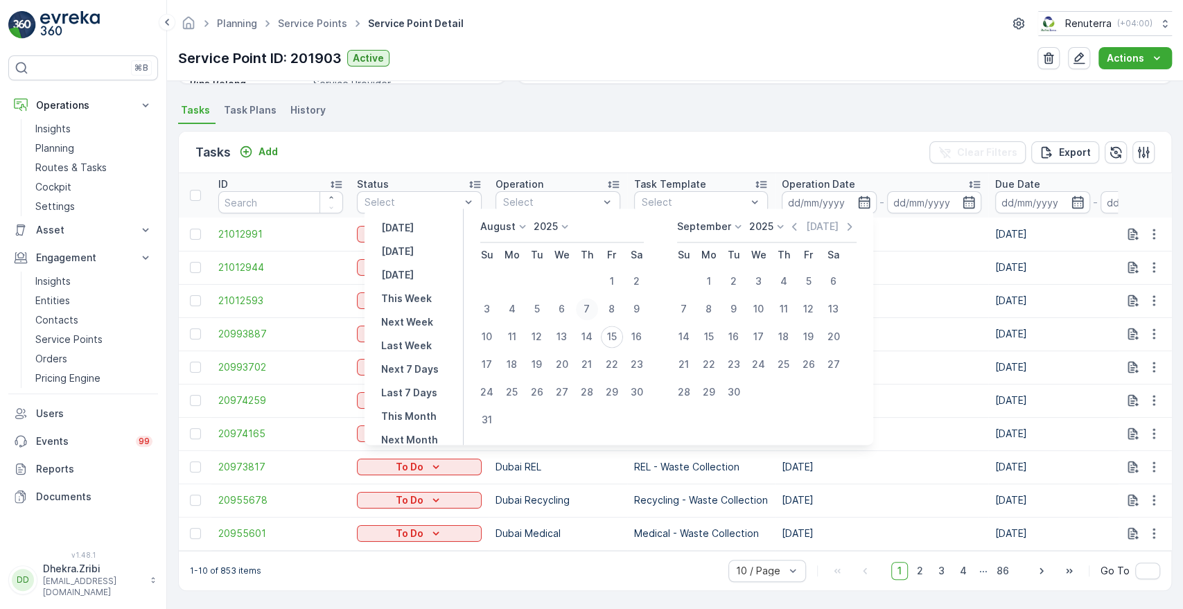
click at [591, 318] on div "7" at bounding box center [587, 309] width 22 height 22
type input "[DATE]"
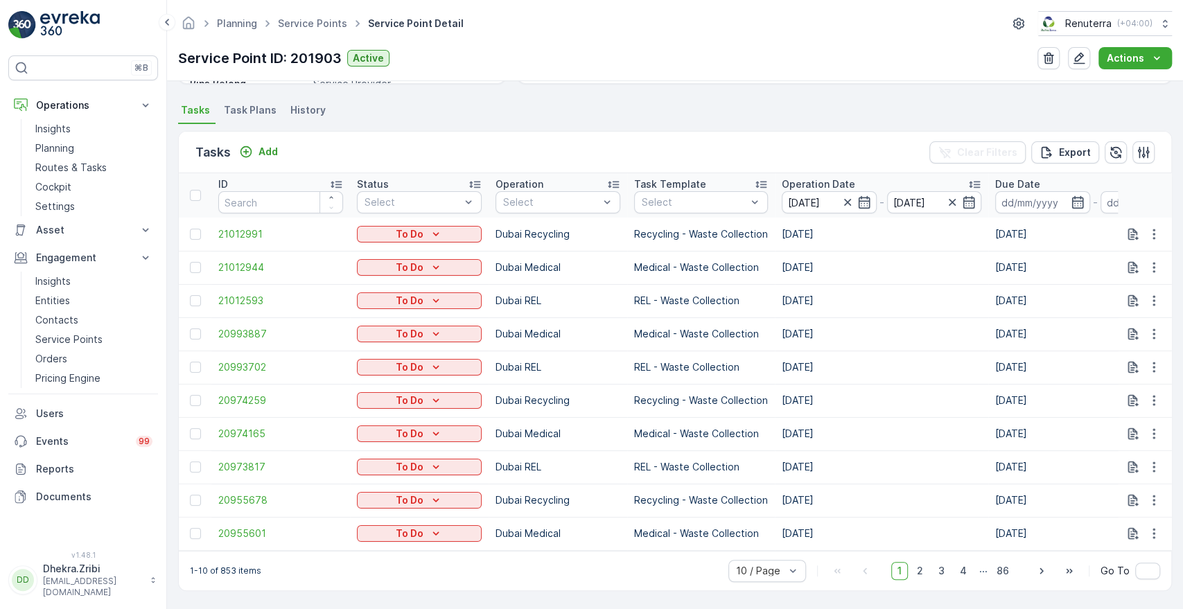
click at [730, 139] on div "Tasks Add Clear Filters Export" at bounding box center [675, 153] width 993 height 42
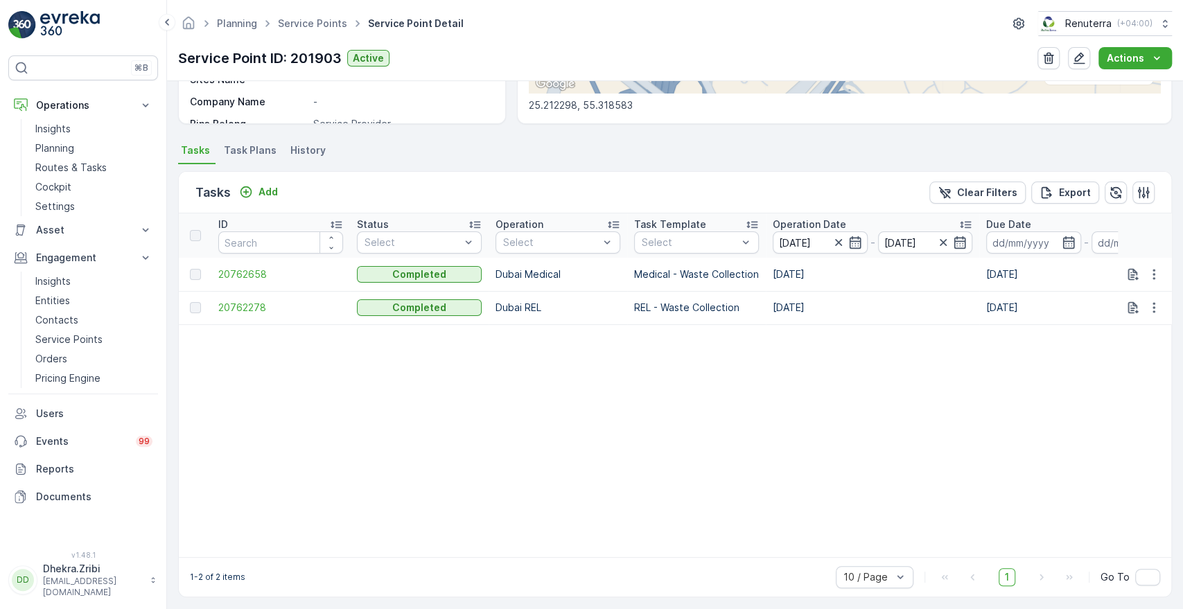
scroll to position [327, 0]
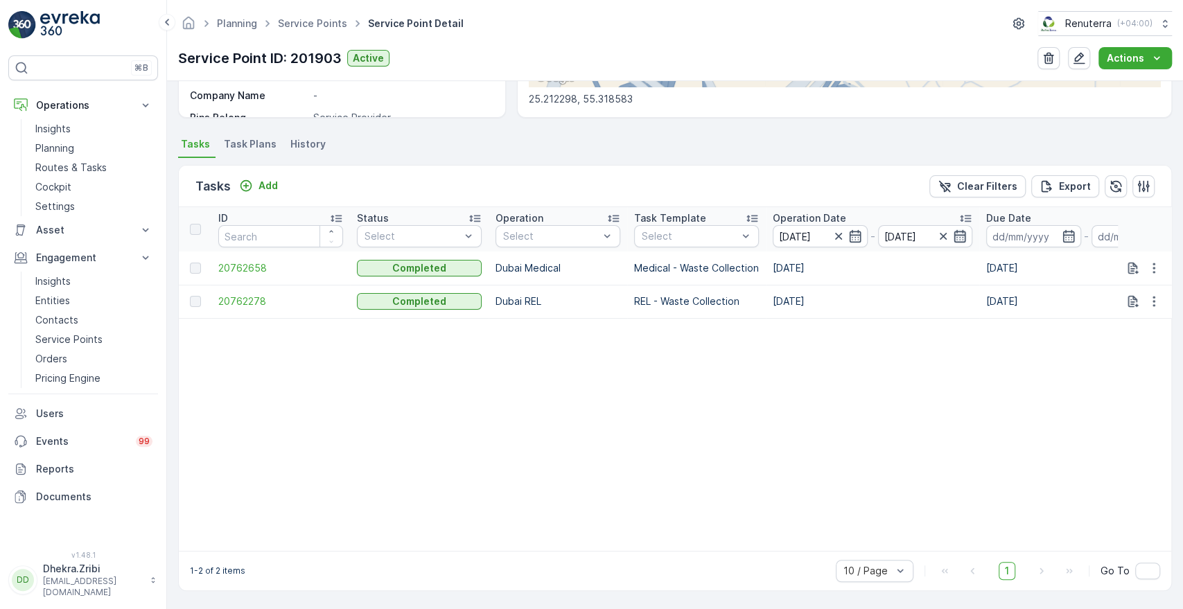
click at [959, 229] on icon "button" at bounding box center [960, 236] width 14 height 14
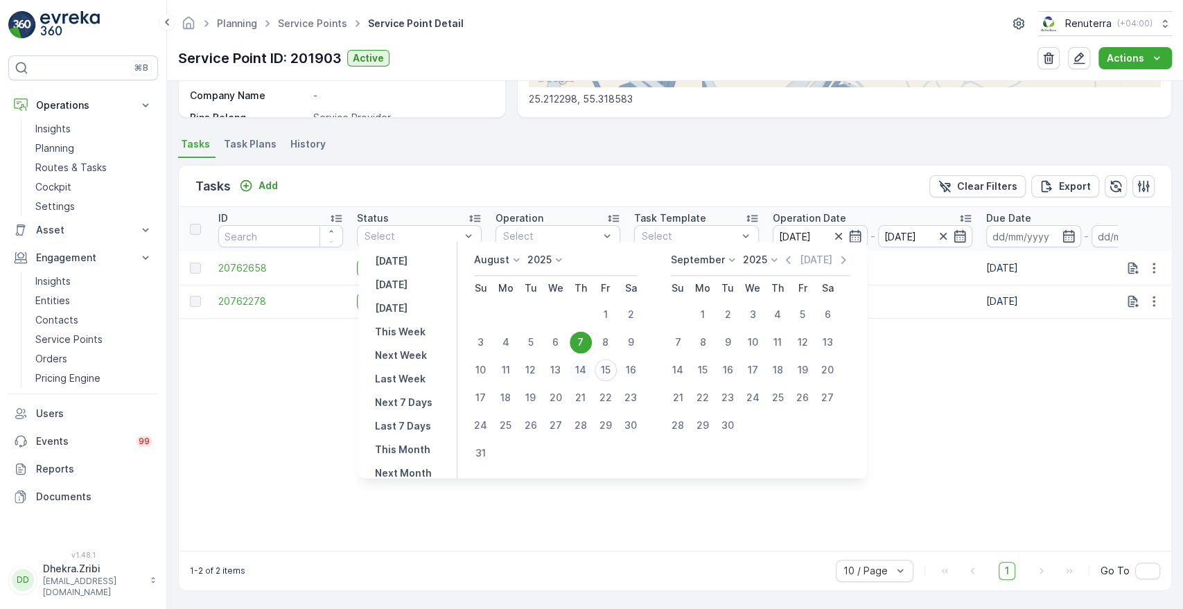
click at [591, 365] on div "14" at bounding box center [581, 370] width 22 height 22
type input "[DATE]"
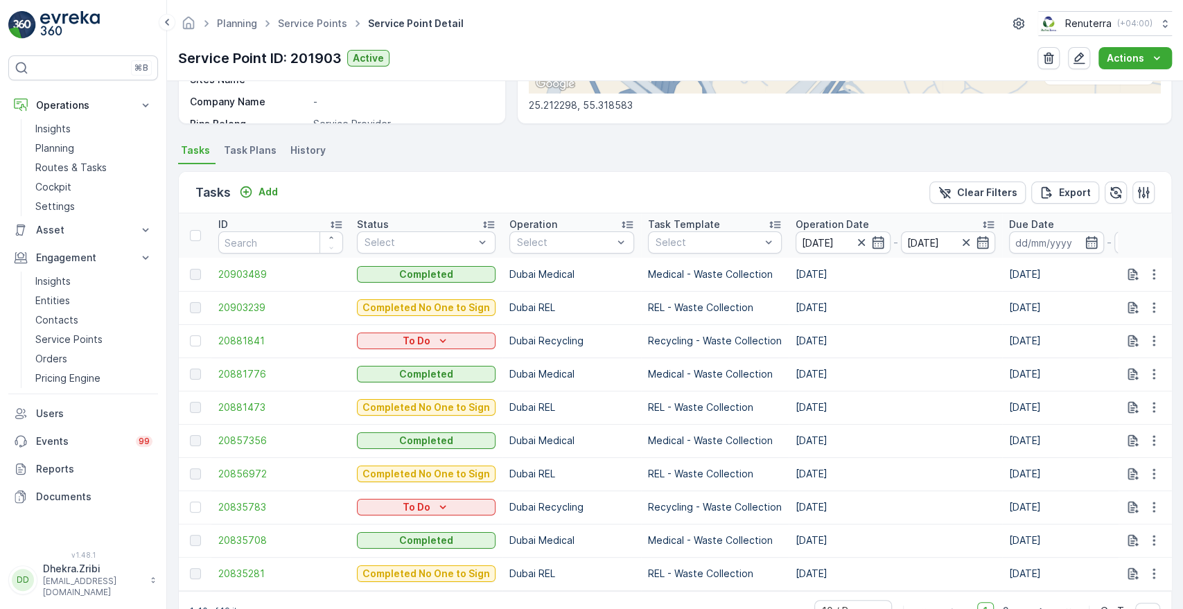
scroll to position [327, 0]
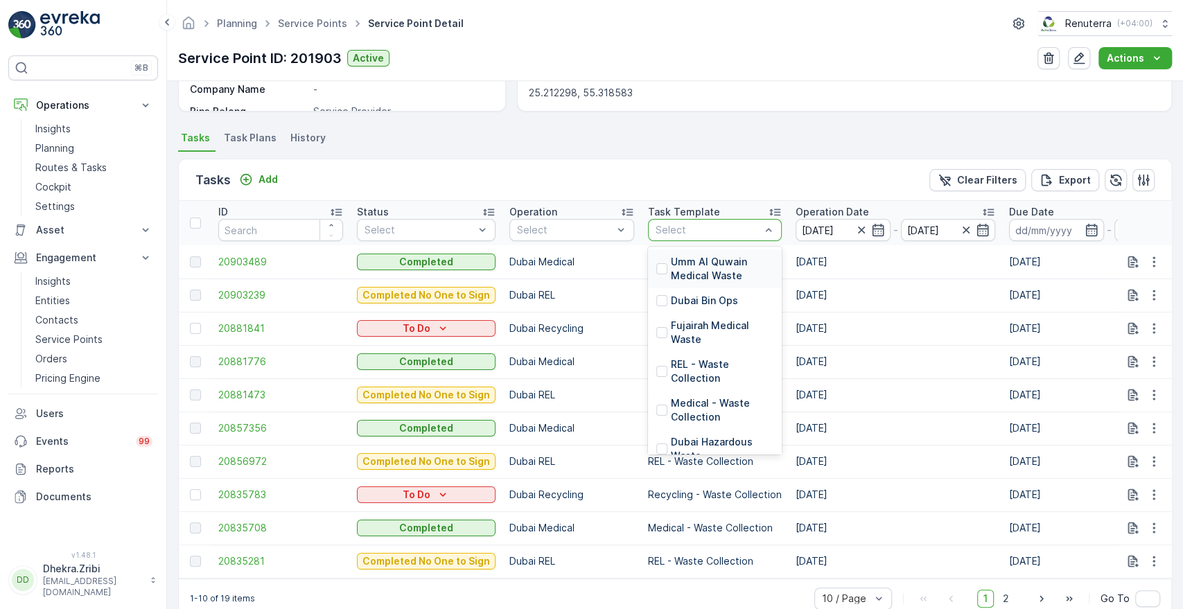
click at [726, 221] on div "Select" at bounding box center [715, 230] width 134 height 22
click at [686, 398] on p "Medical - Waste Collection" at bounding box center [722, 411] width 103 height 28
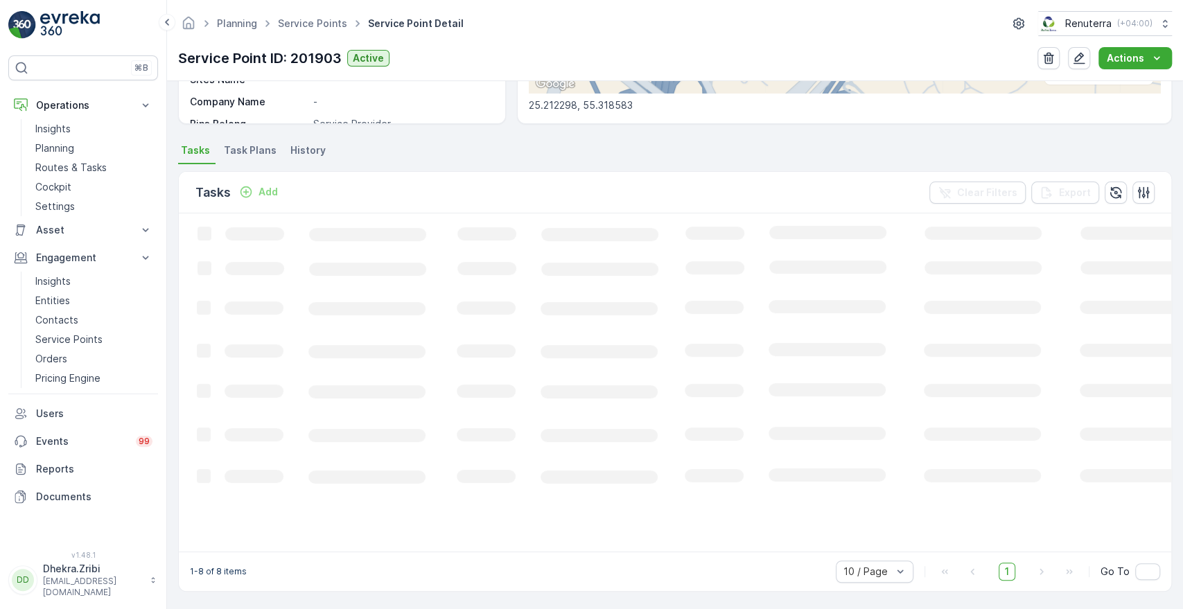
scroll to position [327, 0]
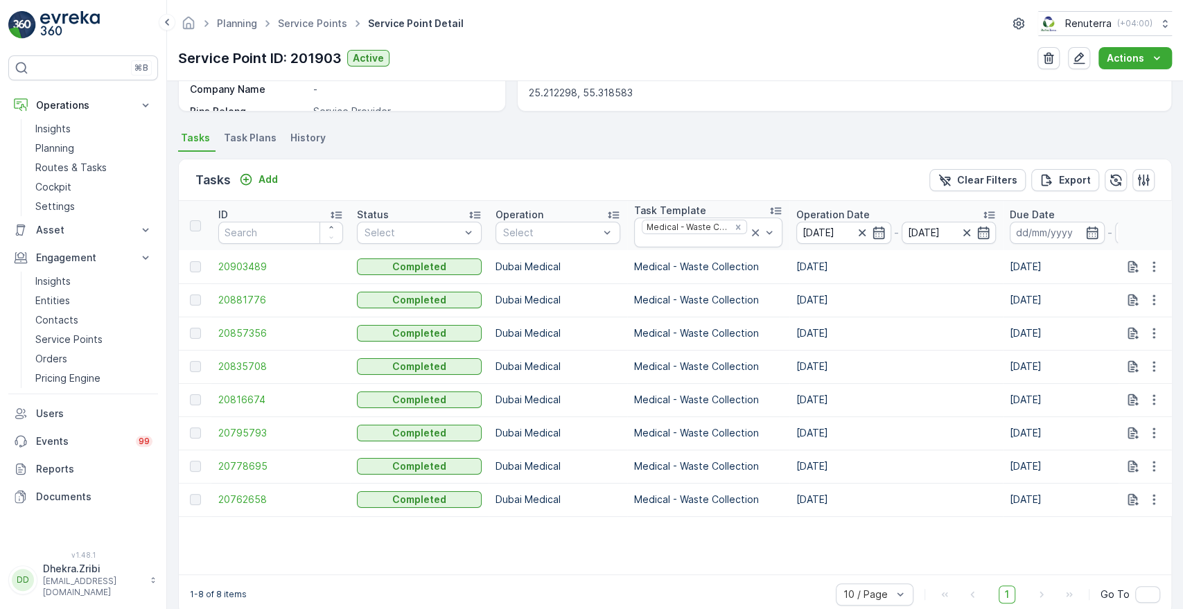
click at [821, 212] on p "Operation Date" at bounding box center [833, 215] width 73 height 14
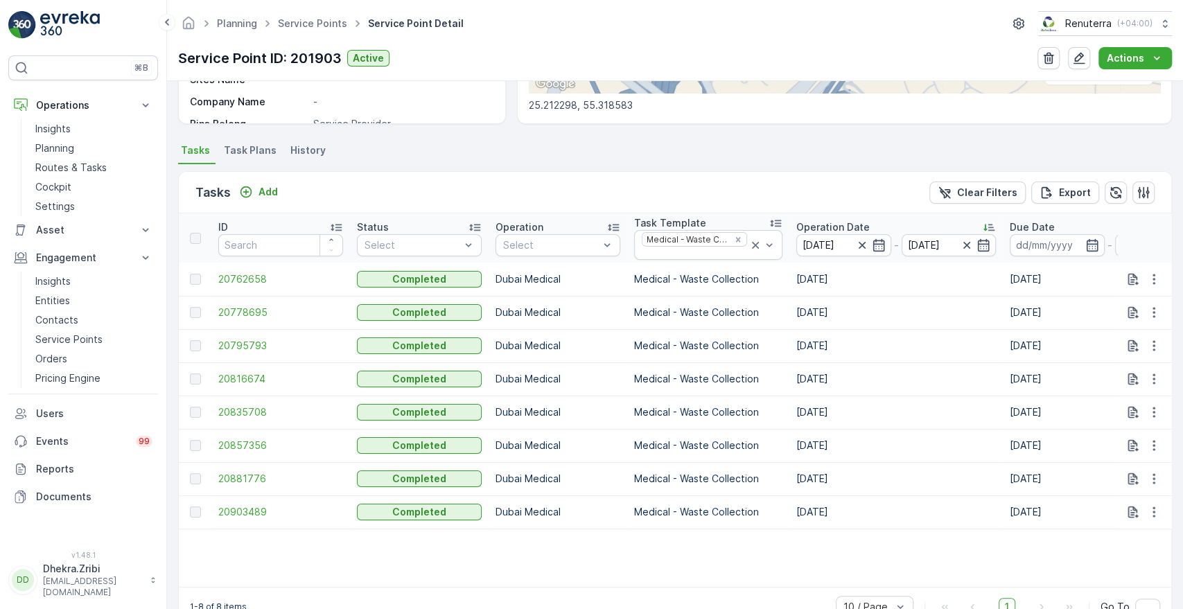
scroll to position [327, 0]
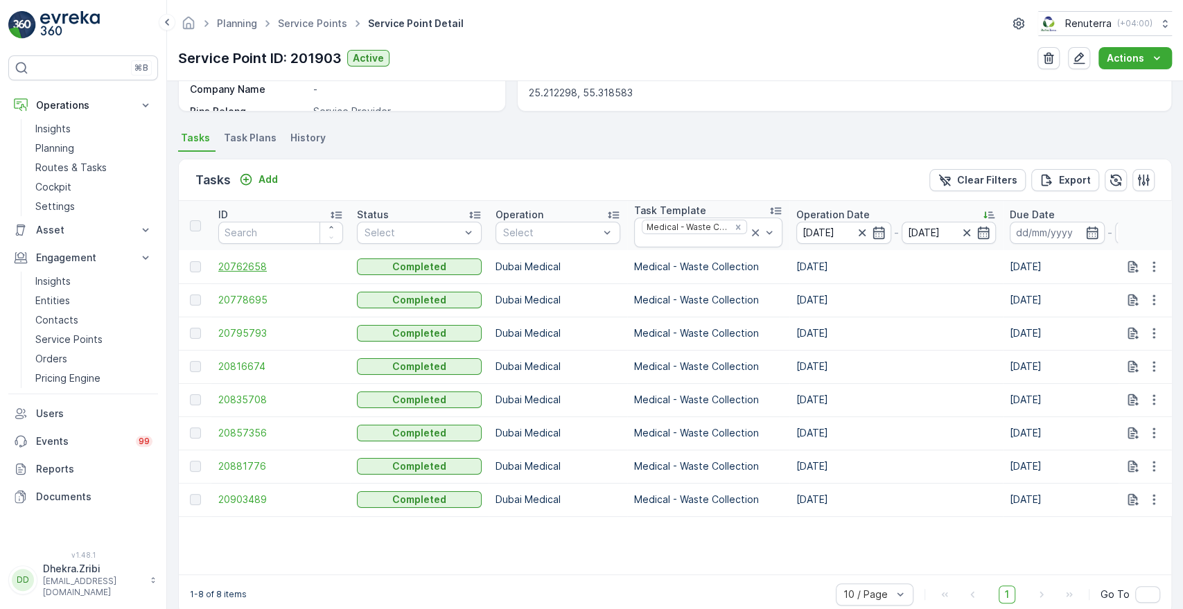
click at [241, 263] on span "20762658" at bounding box center [280, 267] width 125 height 14
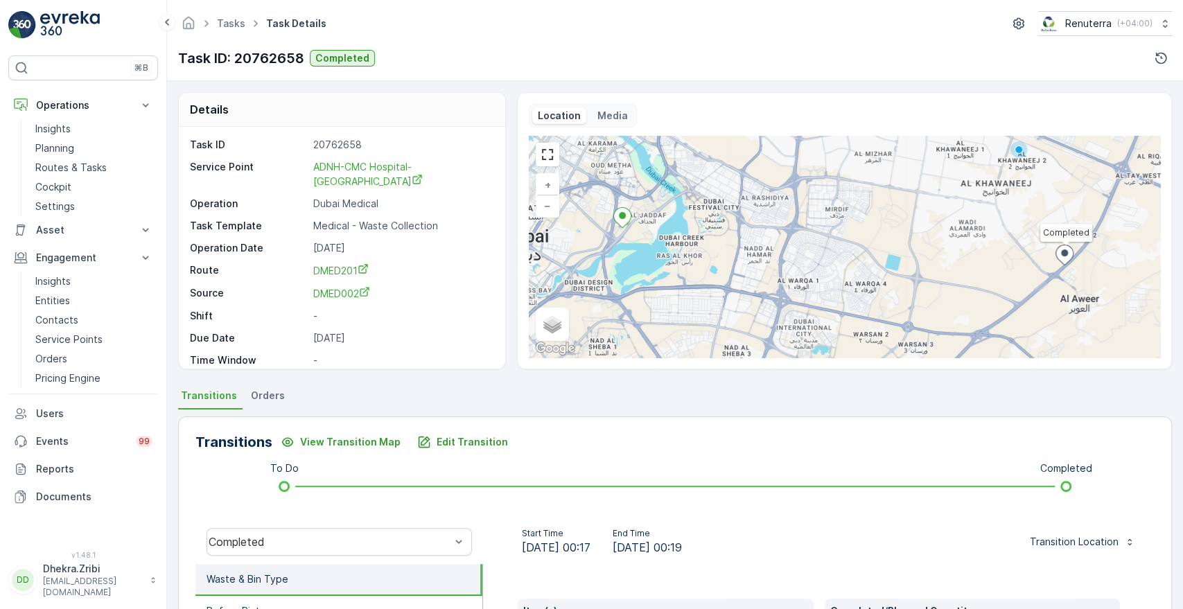
scroll to position [264, 0]
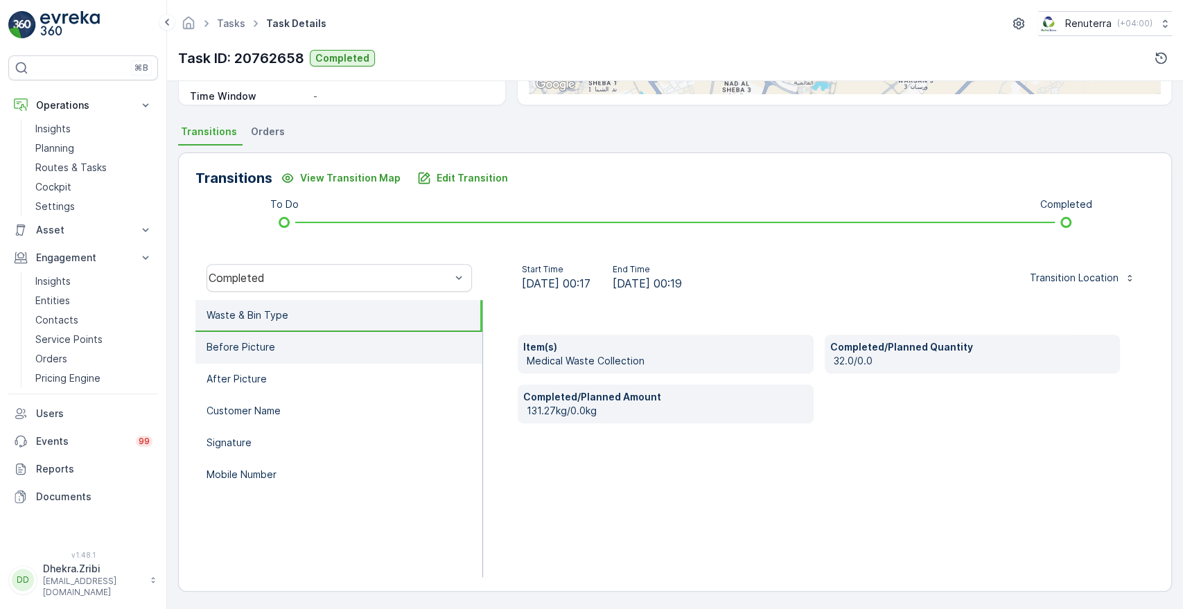
click at [305, 353] on li "Before Picture" at bounding box center [339, 348] width 287 height 32
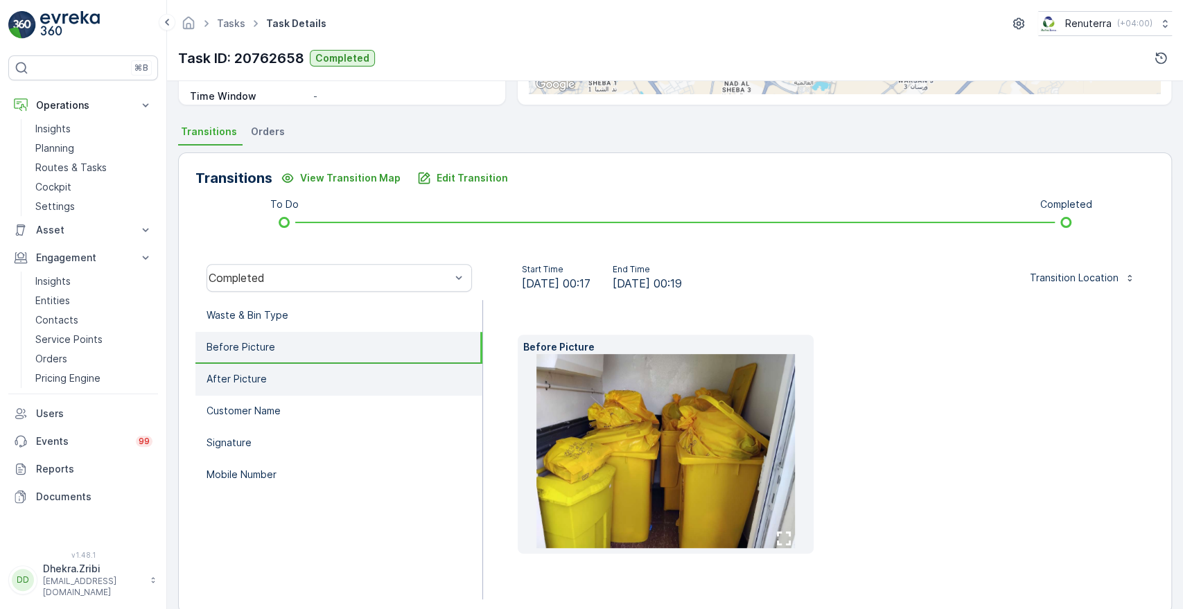
click at [252, 383] on p "After Picture" at bounding box center [237, 379] width 60 height 14
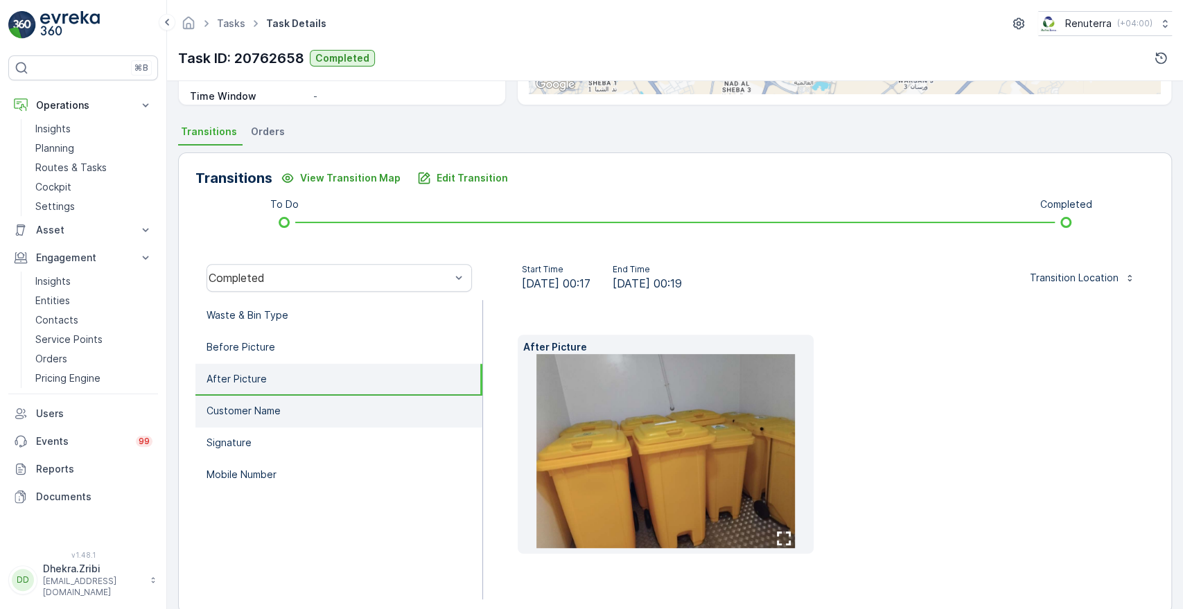
click at [250, 408] on p "Customer Name" at bounding box center [244, 411] width 74 height 14
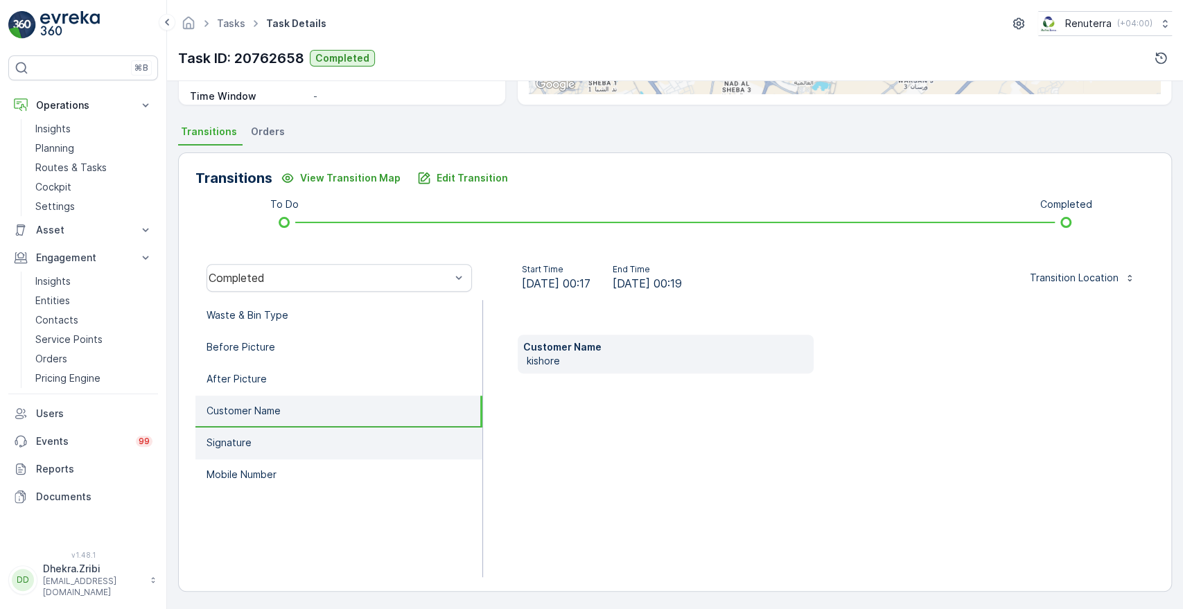
click at [243, 448] on p "Signature" at bounding box center [229, 443] width 45 height 14
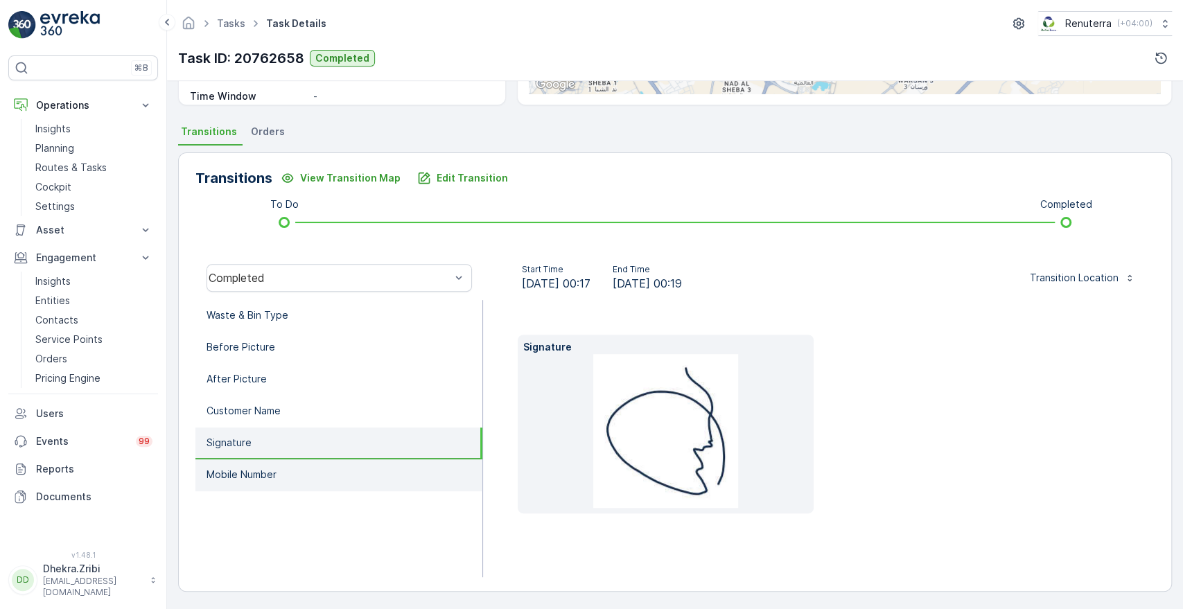
click at [241, 465] on li "Mobile Number" at bounding box center [339, 476] width 287 height 32
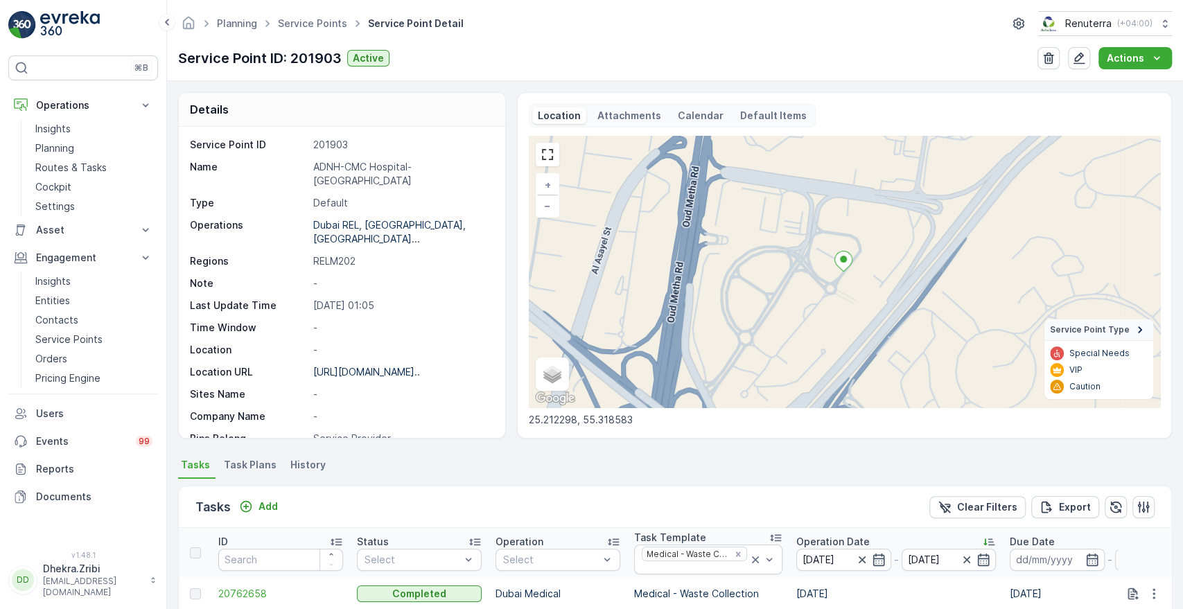
scroll to position [356, 0]
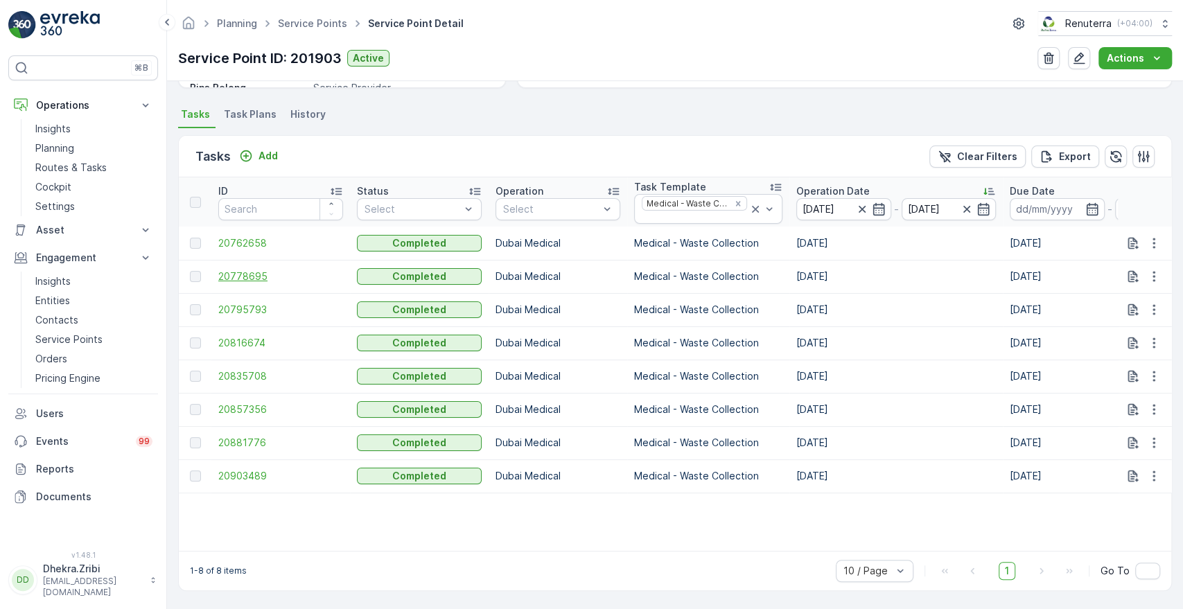
click at [247, 270] on span "20778695" at bounding box center [280, 277] width 125 height 14
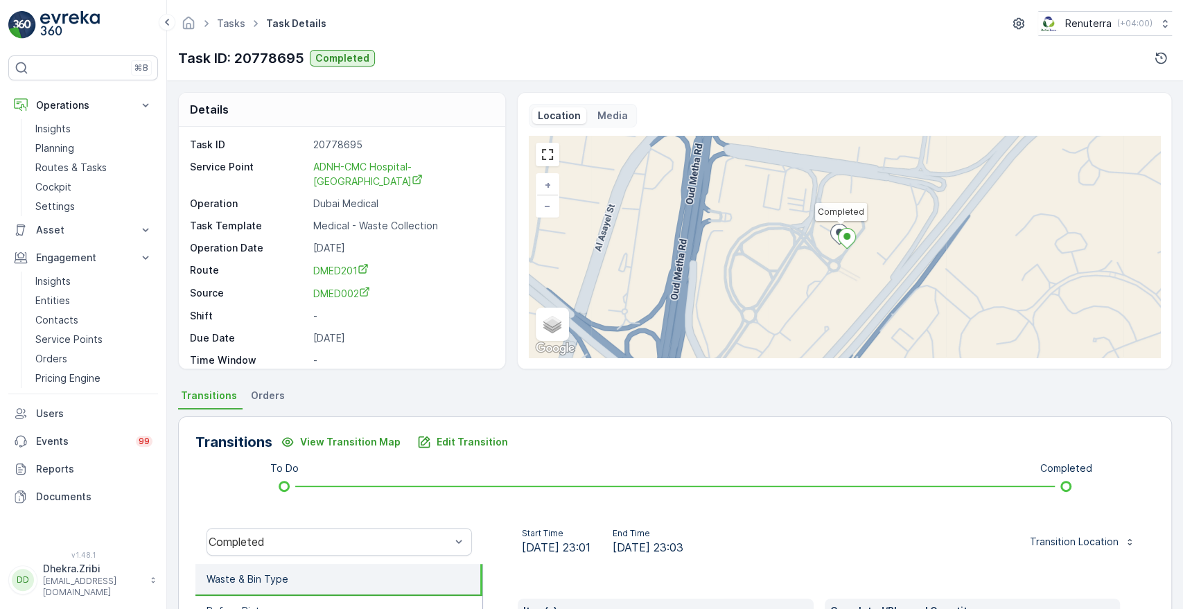
scroll to position [264, 0]
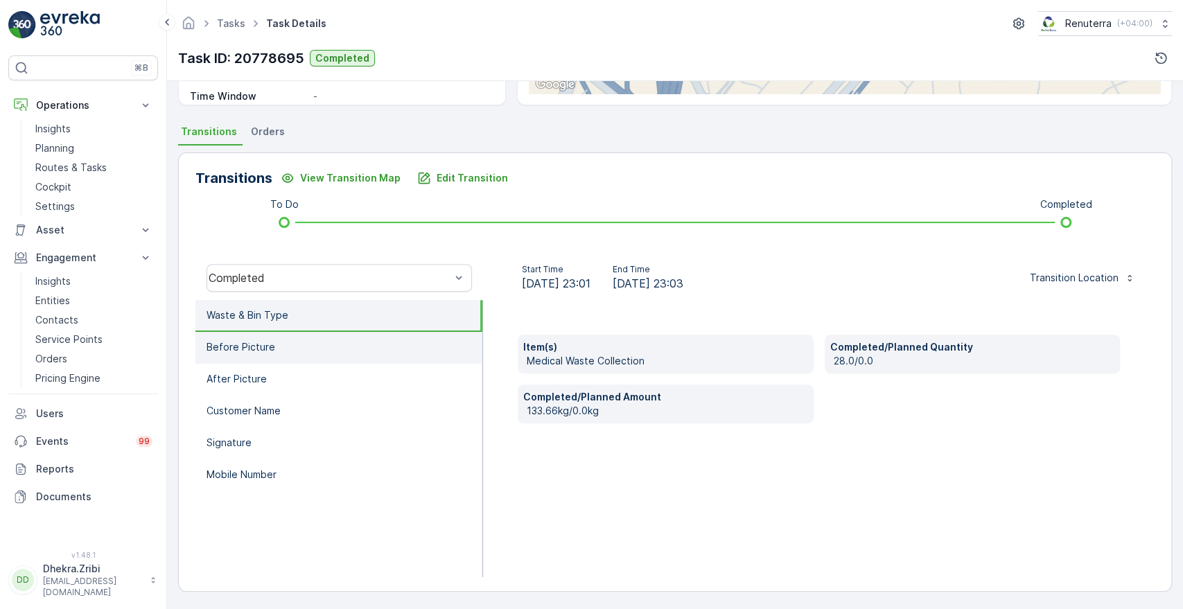
click at [236, 345] on p "Before Picture" at bounding box center [241, 347] width 69 height 14
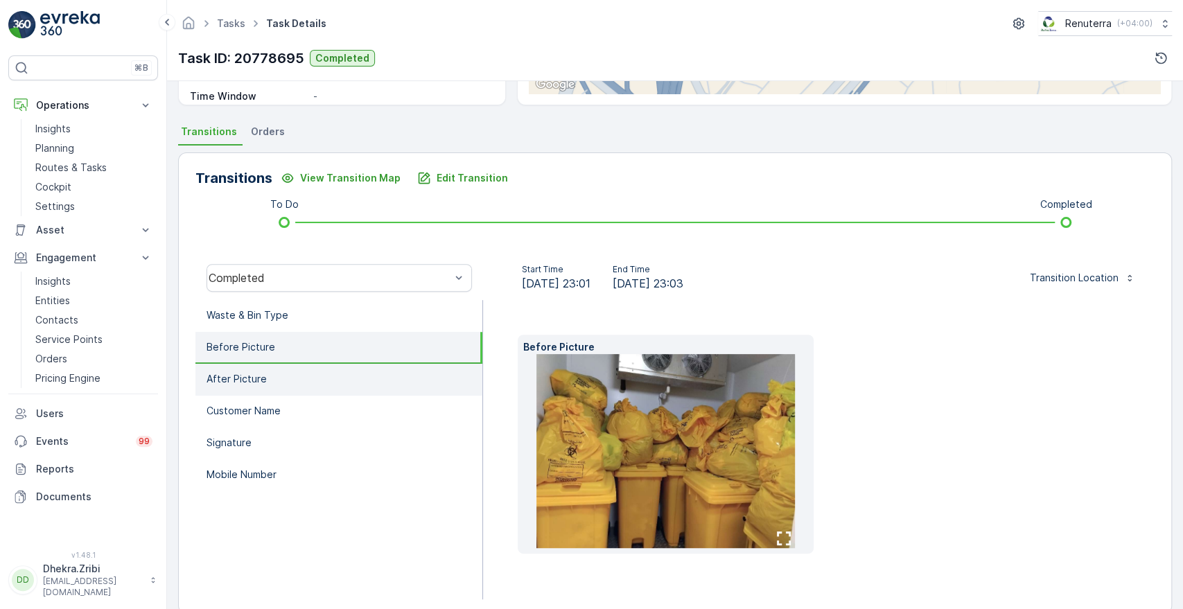
click at [225, 392] on li "After Picture" at bounding box center [339, 380] width 287 height 32
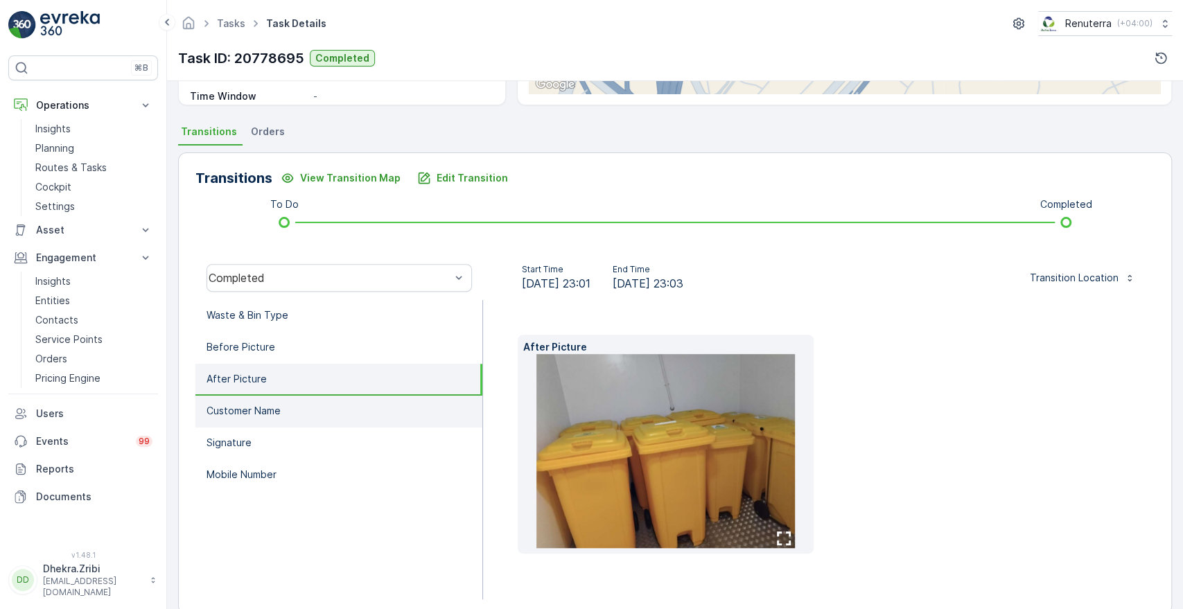
click at [225, 404] on p "Customer Name" at bounding box center [244, 411] width 74 height 14
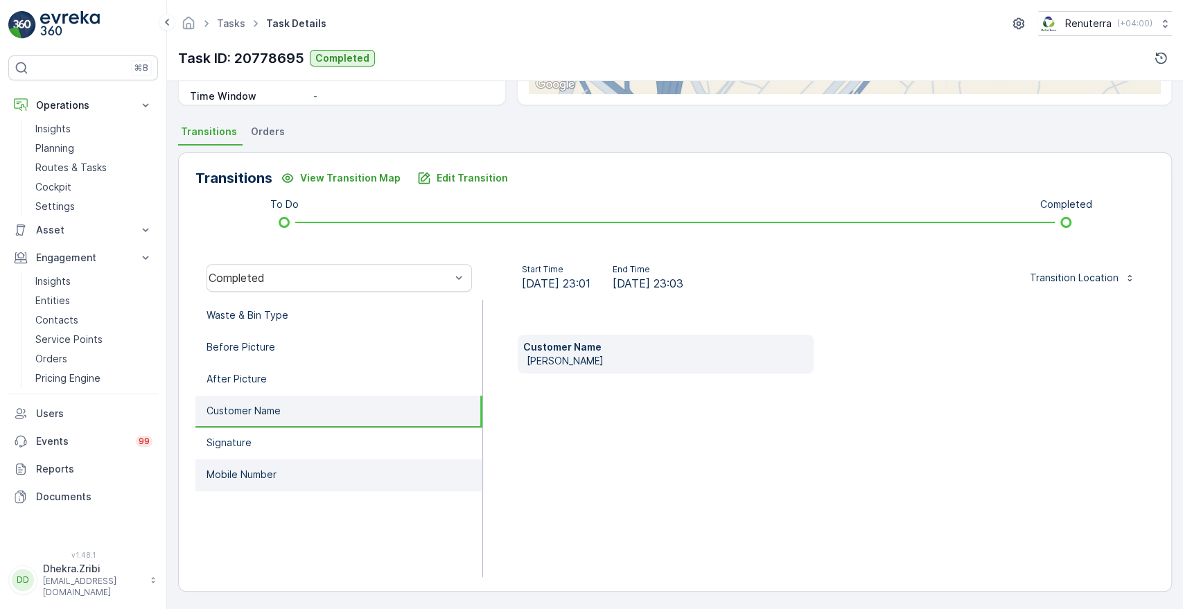
click at [226, 460] on li "Mobile Number" at bounding box center [339, 476] width 287 height 32
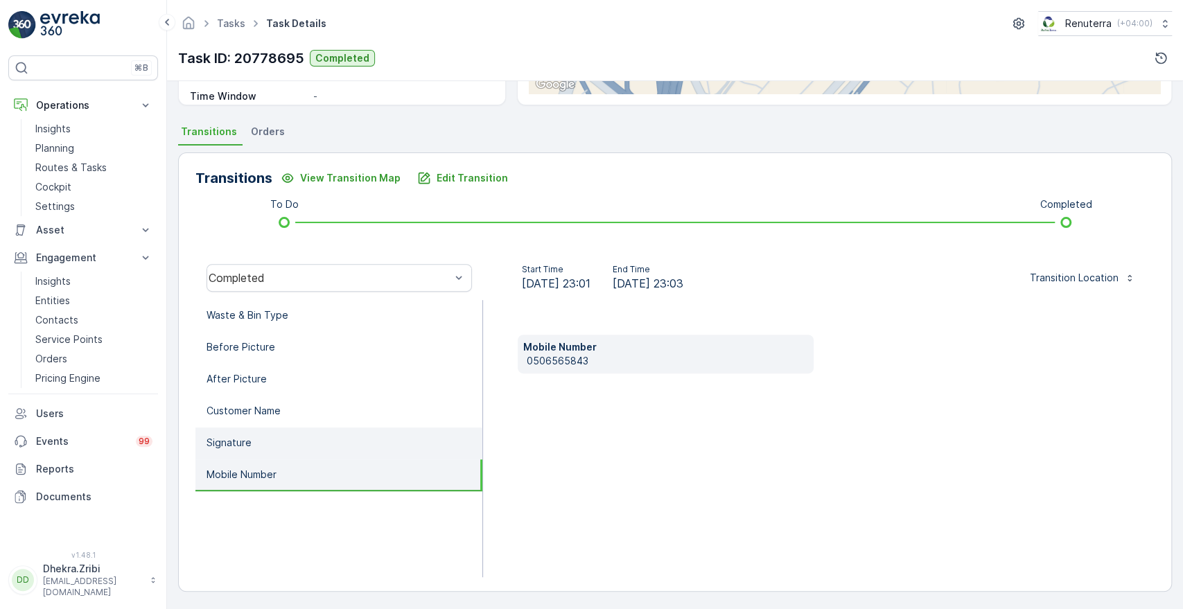
click at [244, 440] on p "Signature" at bounding box center [229, 443] width 45 height 14
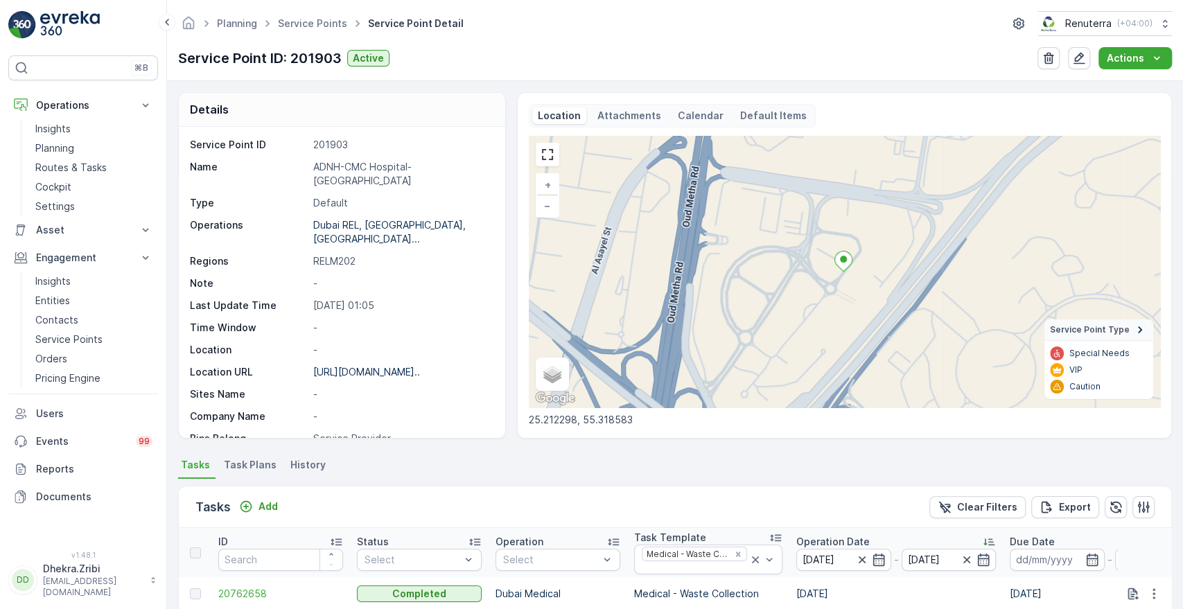
scroll to position [356, 0]
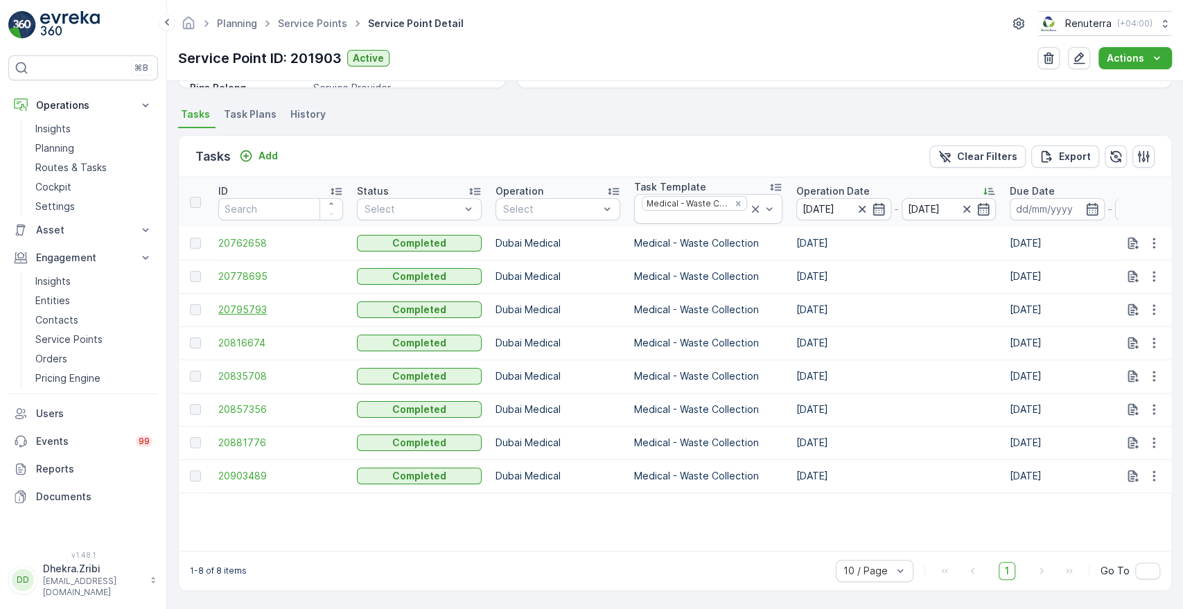
click at [250, 304] on span "20795793" at bounding box center [280, 310] width 125 height 14
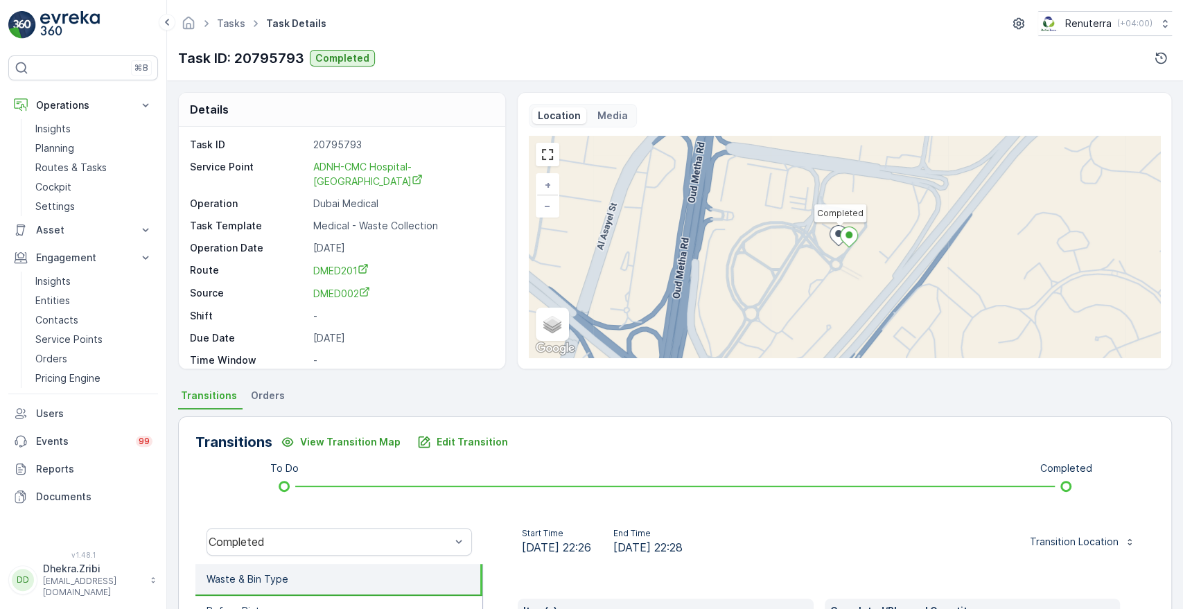
scroll to position [264, 0]
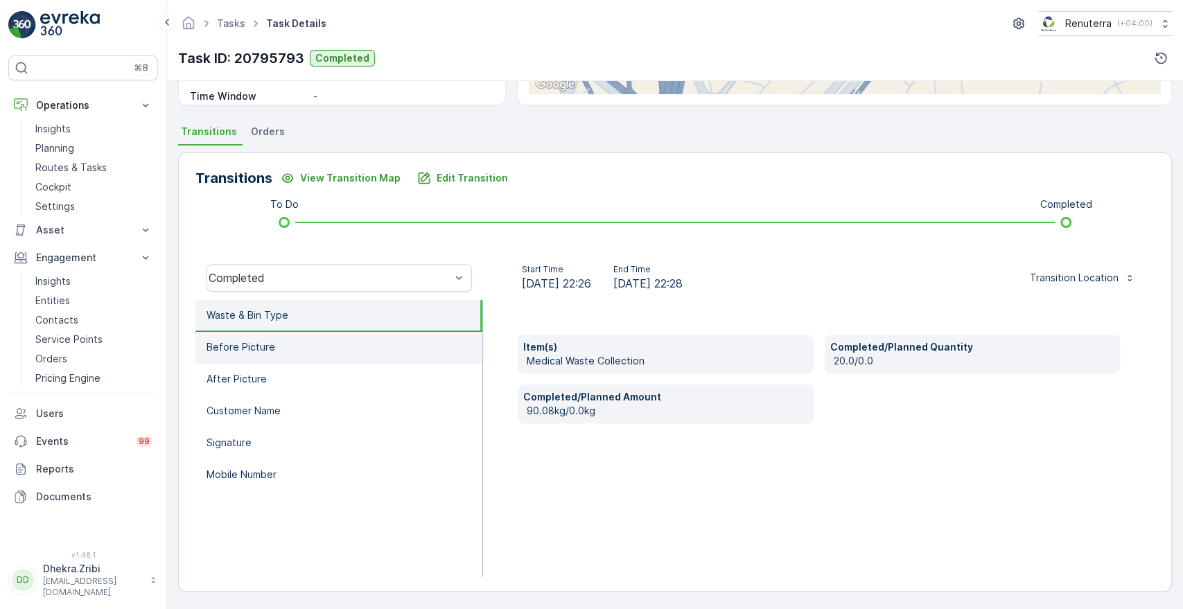
click at [274, 346] on li "Before Picture" at bounding box center [339, 348] width 287 height 32
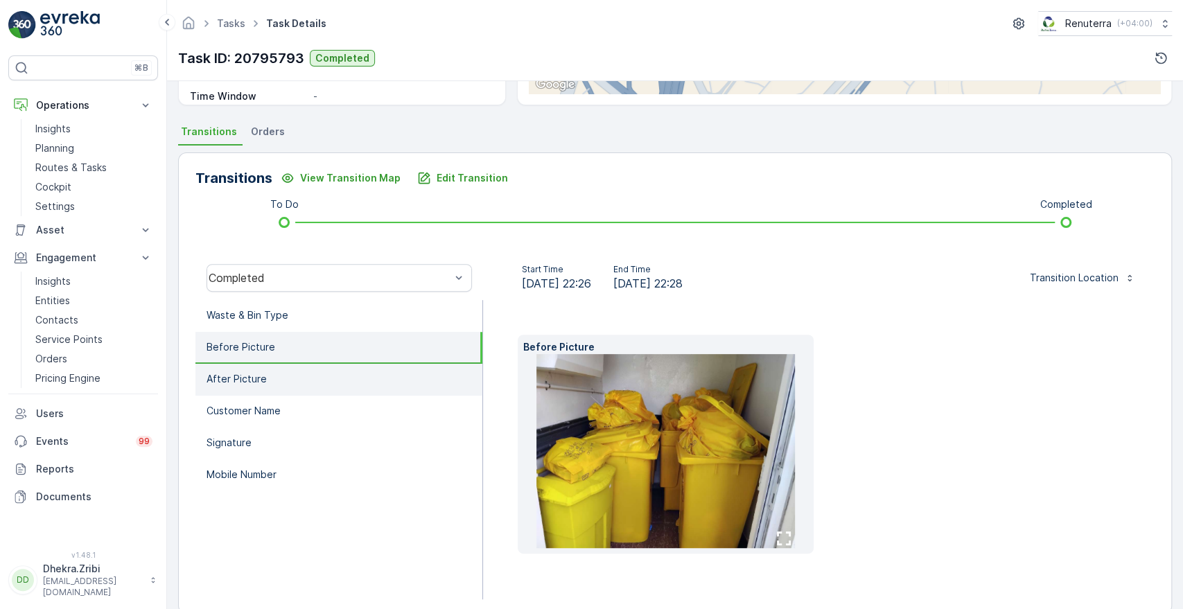
click at [220, 380] on p "After Picture" at bounding box center [237, 379] width 60 height 14
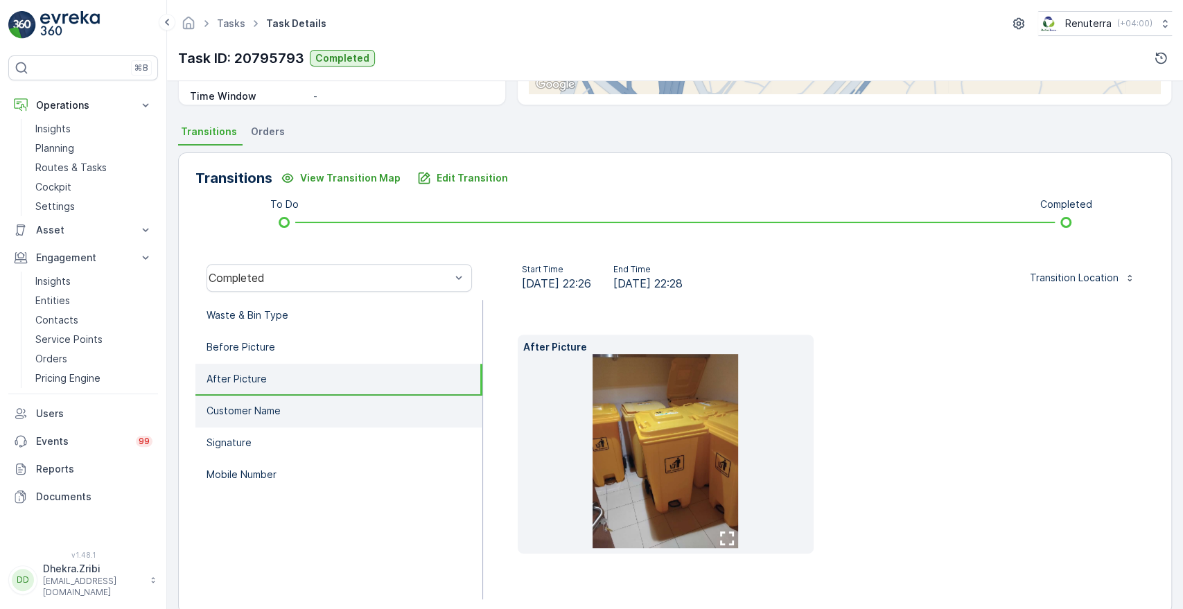
click at [227, 408] on p "Customer Name" at bounding box center [244, 411] width 74 height 14
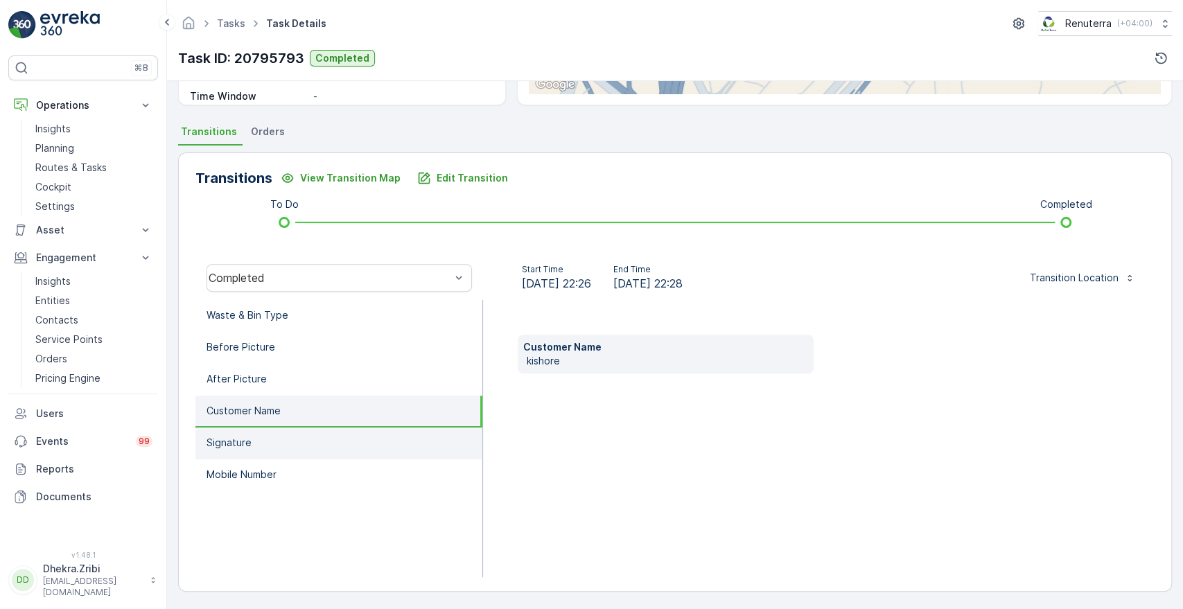
click at [230, 436] on p "Signature" at bounding box center [229, 443] width 45 height 14
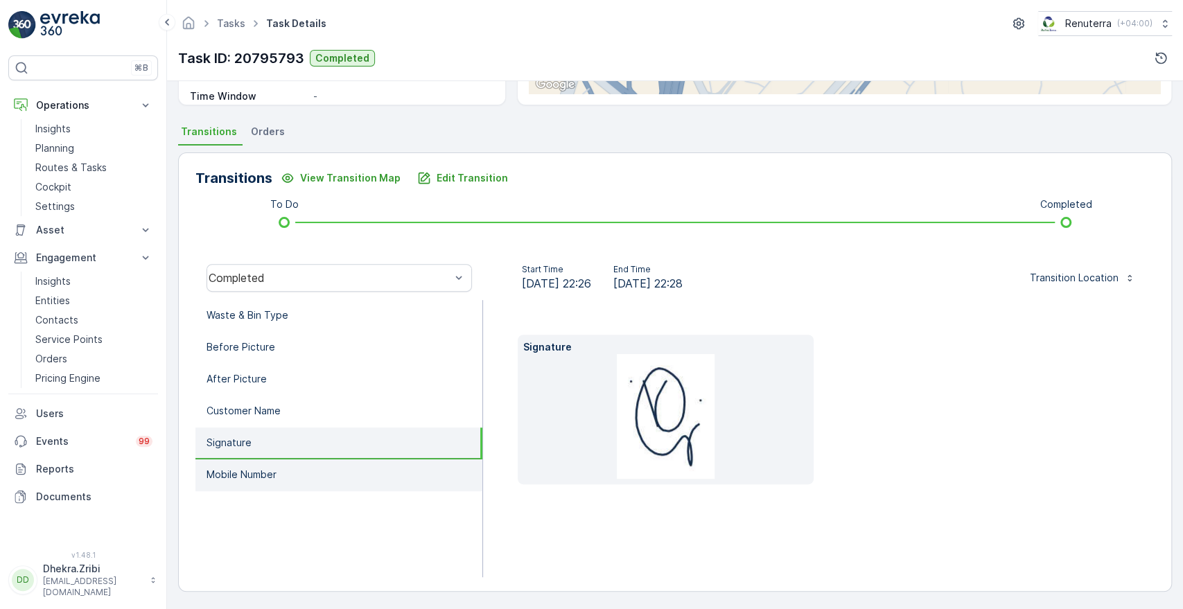
click at [237, 481] on li "Mobile Number" at bounding box center [339, 476] width 287 height 32
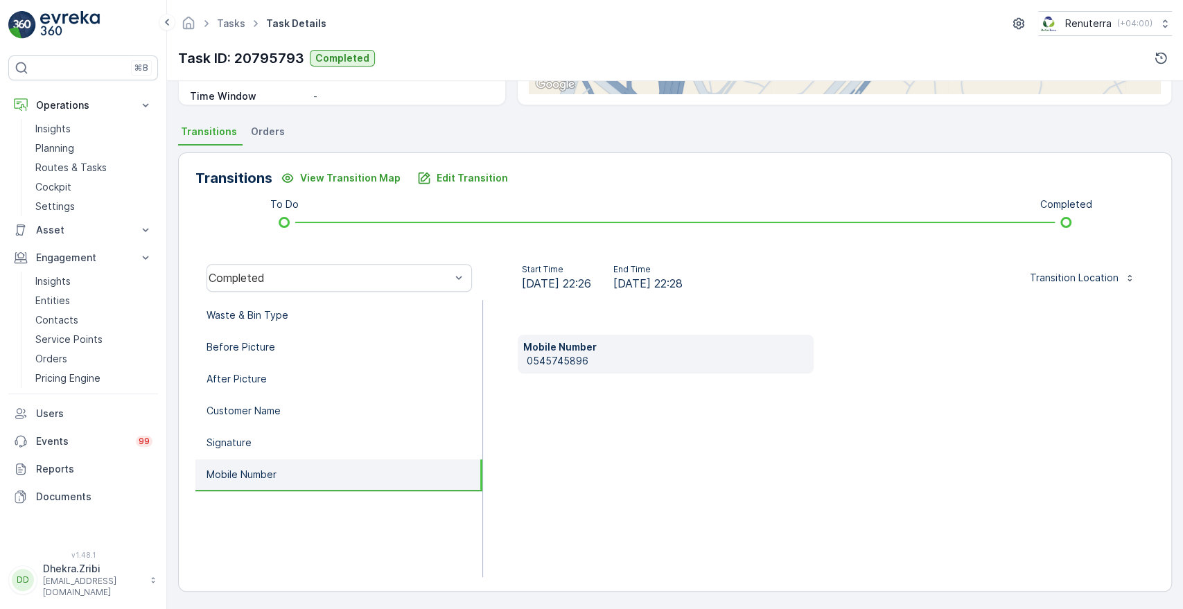
scroll to position [0, 0]
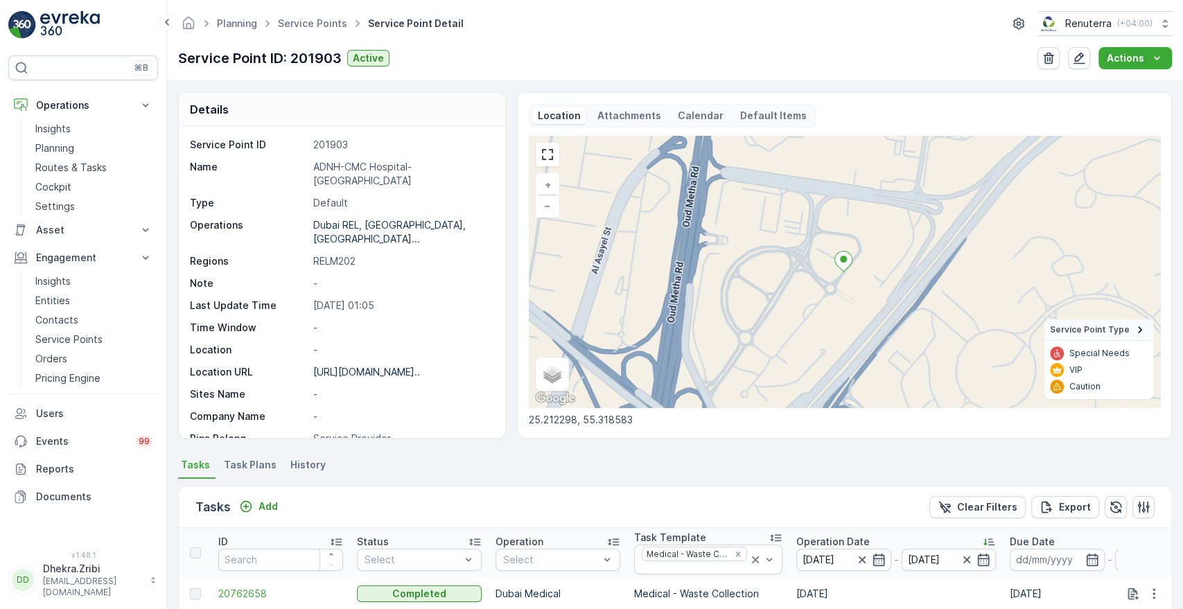
scroll to position [356, 0]
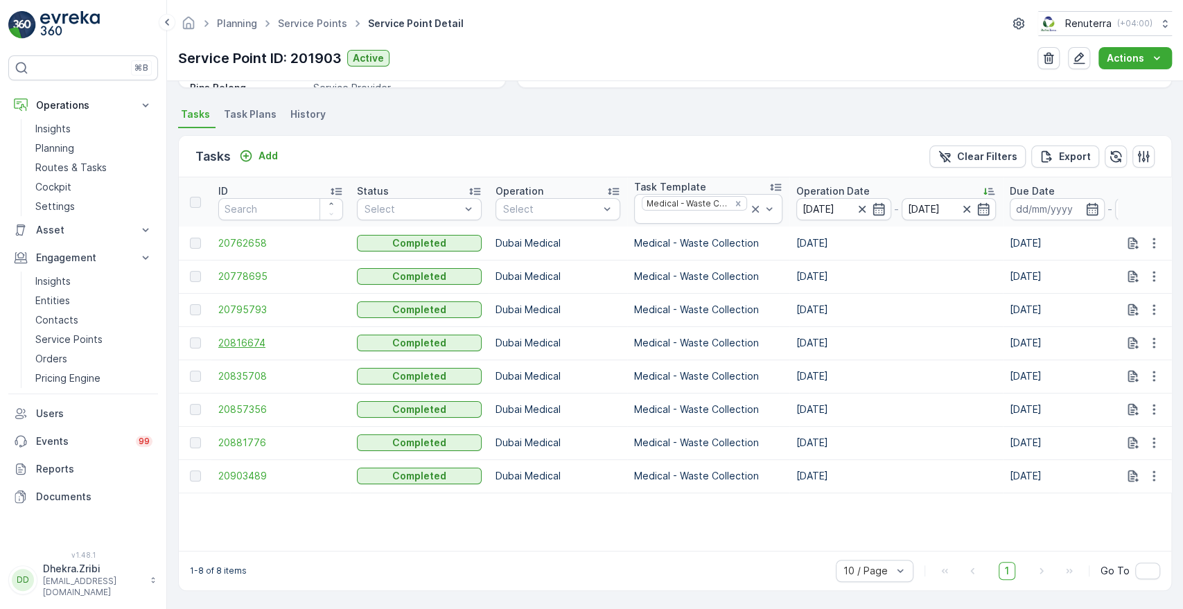
click at [250, 336] on span "20816674" at bounding box center [280, 343] width 125 height 14
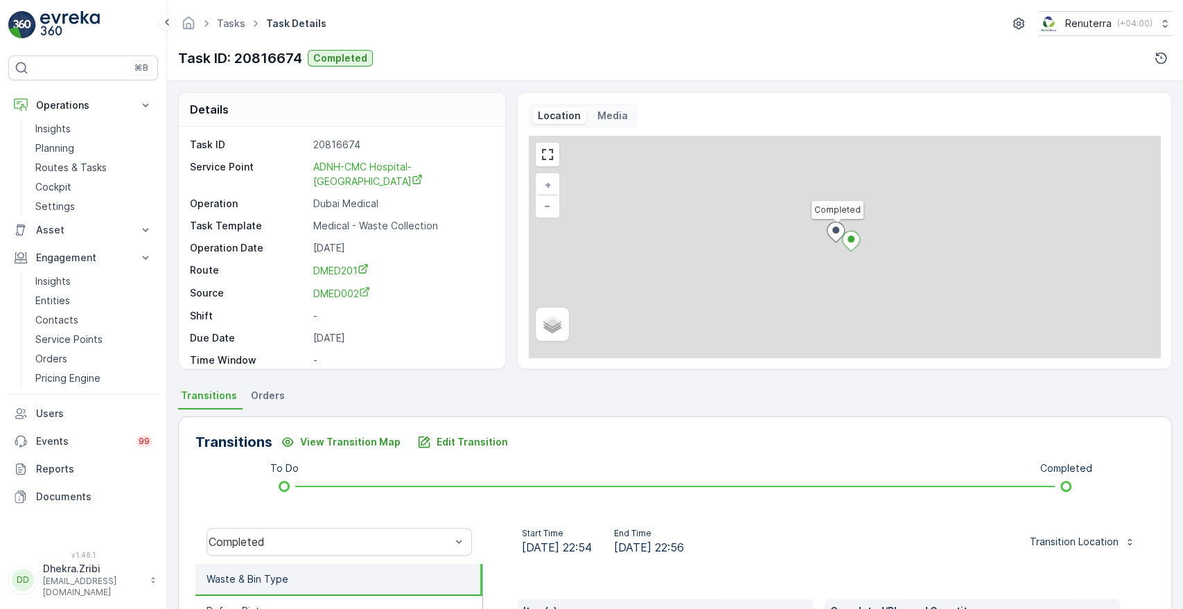
scroll to position [264, 0]
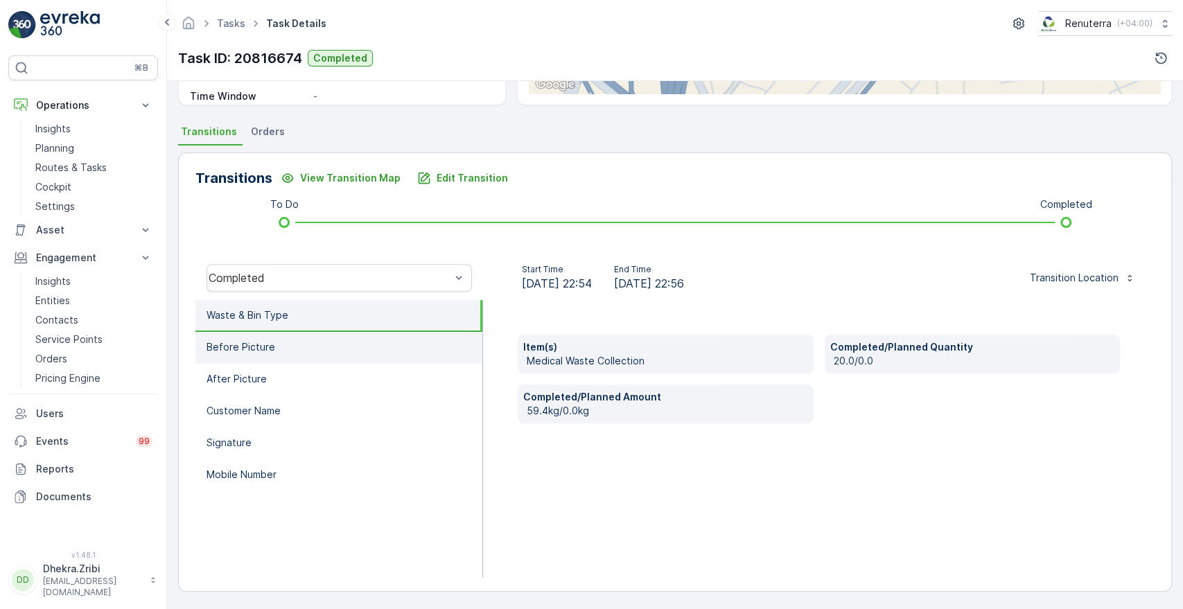
click at [223, 335] on li "Before Picture" at bounding box center [339, 348] width 287 height 32
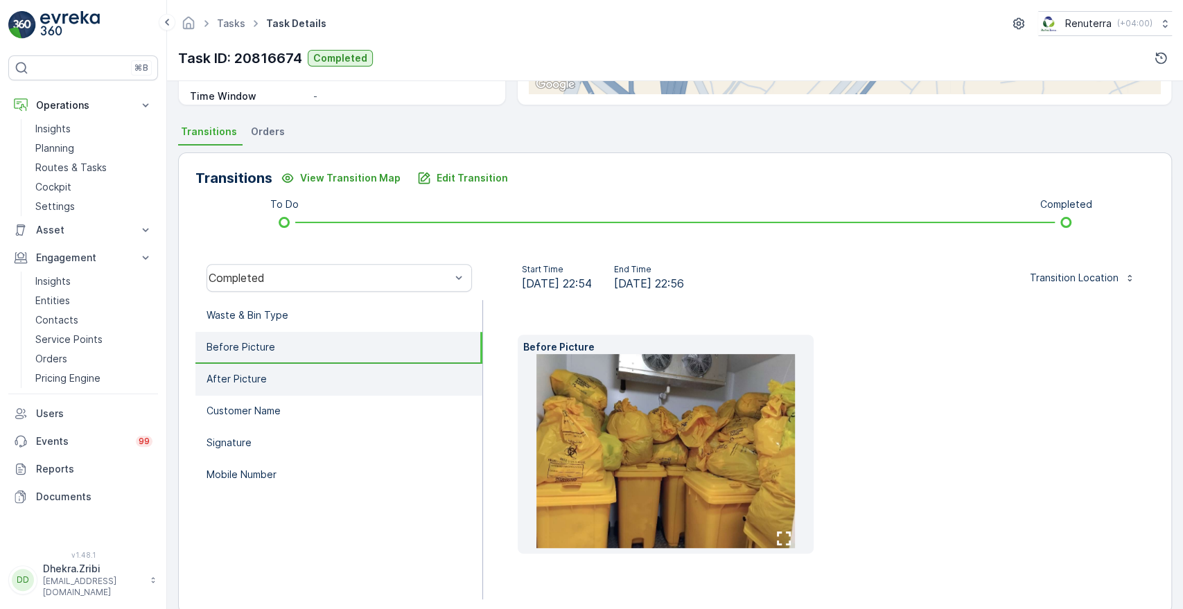
click at [225, 385] on li "After Picture" at bounding box center [339, 380] width 287 height 32
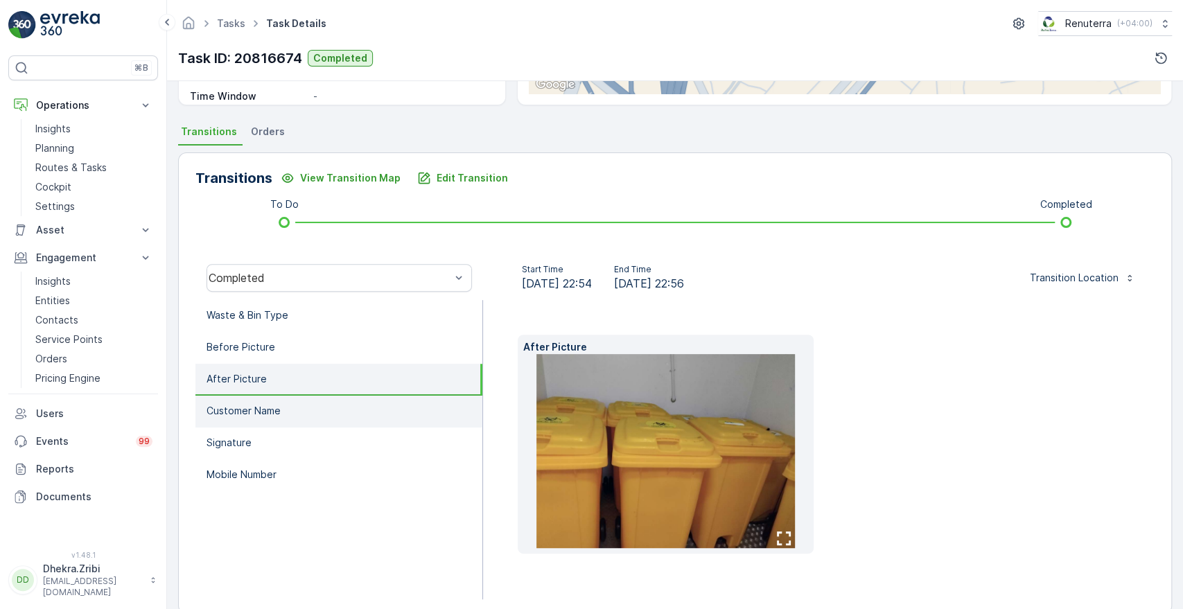
click at [245, 423] on li "Customer Name" at bounding box center [339, 412] width 287 height 32
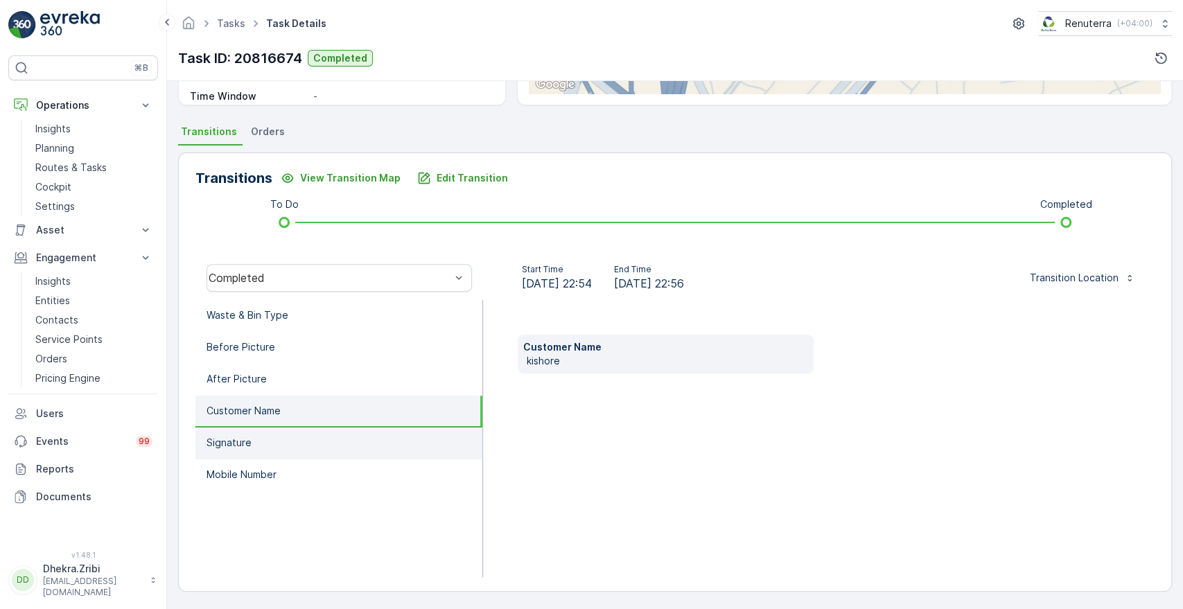
click at [253, 445] on li "Signature" at bounding box center [339, 444] width 287 height 32
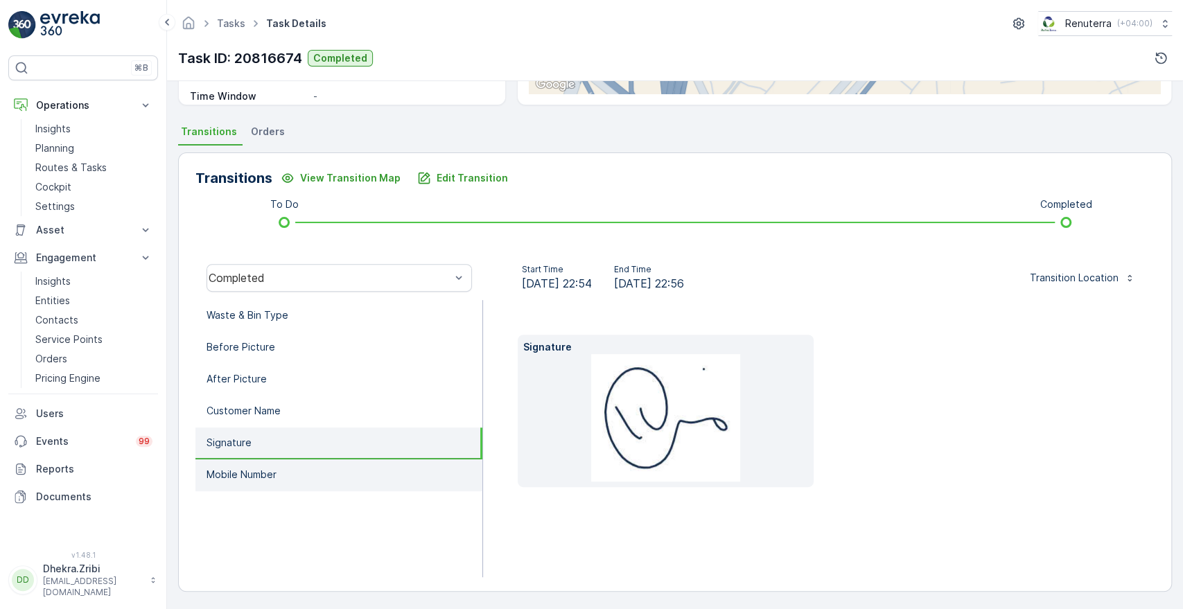
click at [262, 470] on p "Mobile Number" at bounding box center [242, 475] width 70 height 14
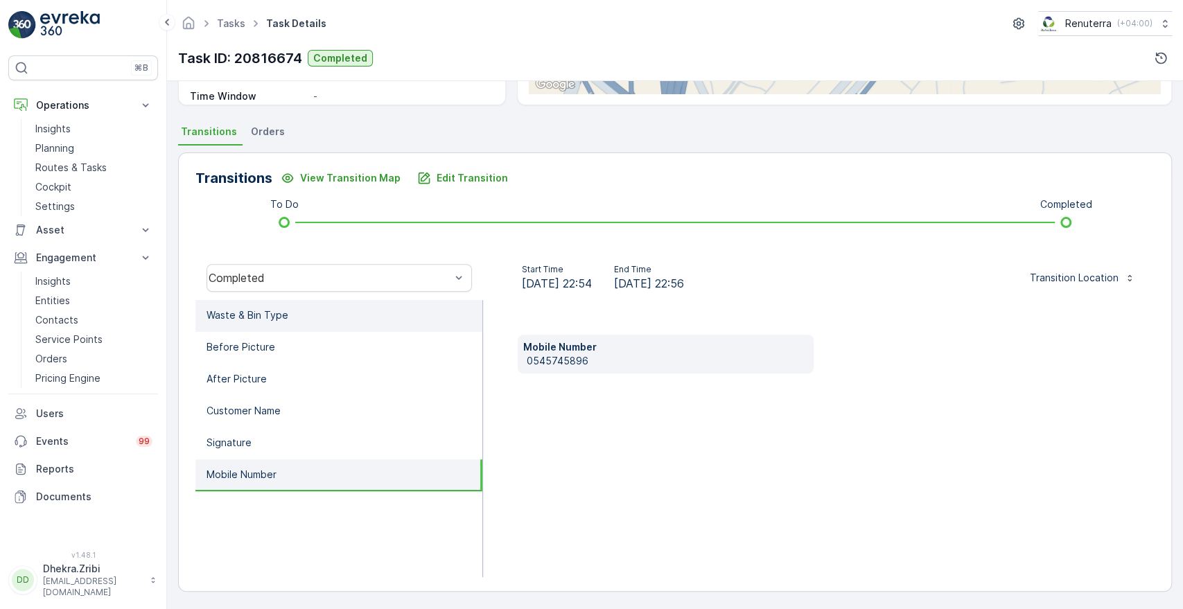
click at [250, 323] on li "Waste & Bin Type" at bounding box center [339, 316] width 287 height 32
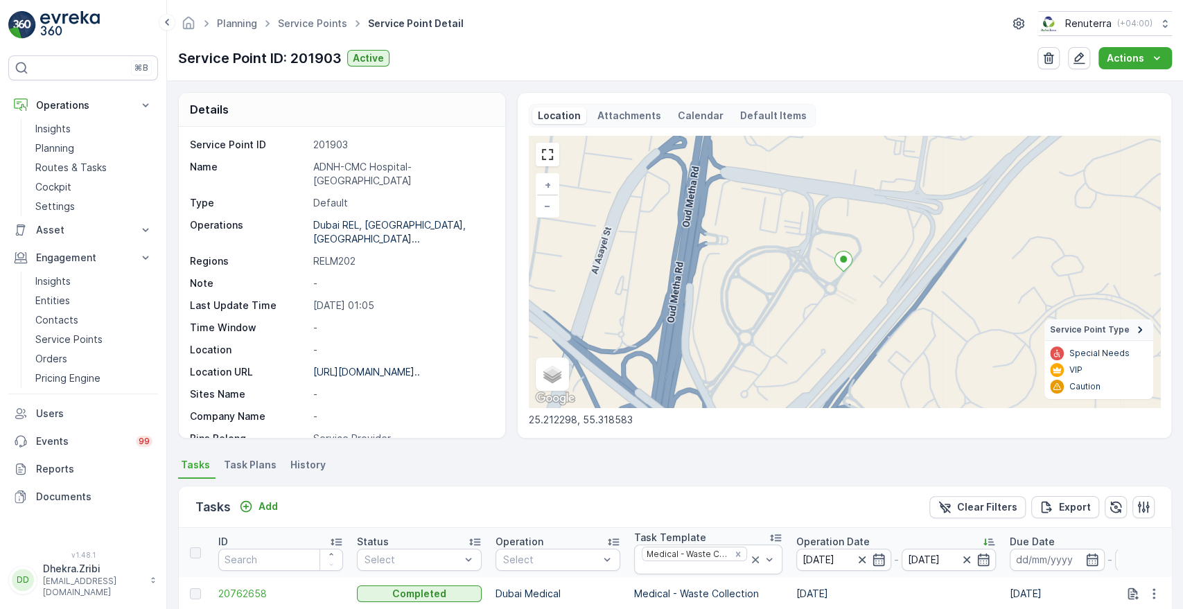
scroll to position [356, 0]
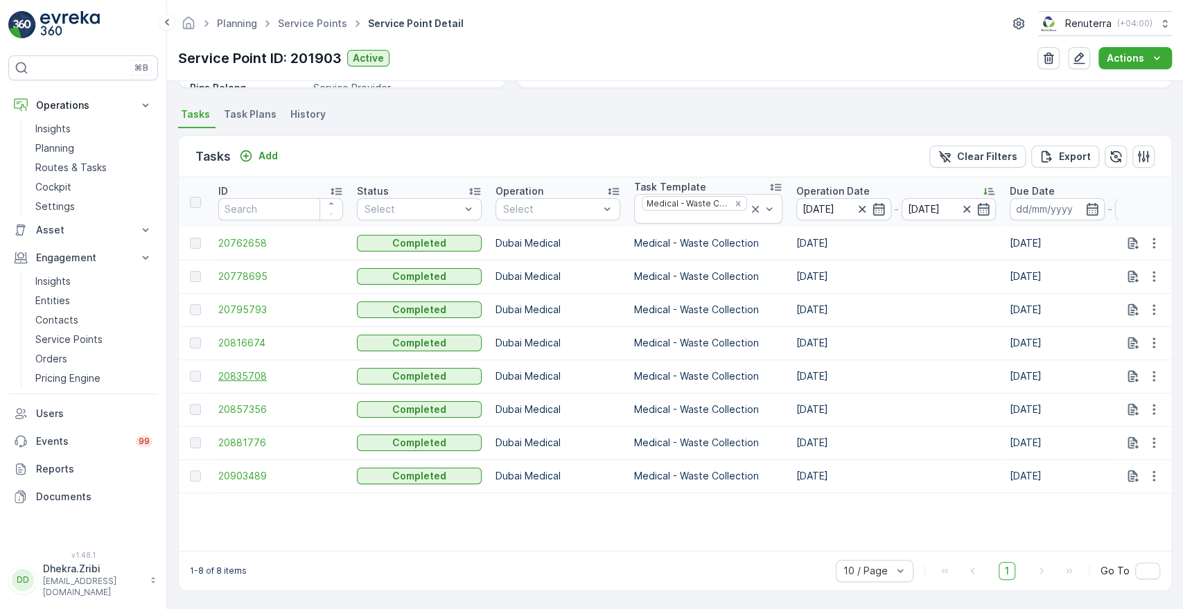
click at [250, 370] on span "20835708" at bounding box center [280, 377] width 125 height 14
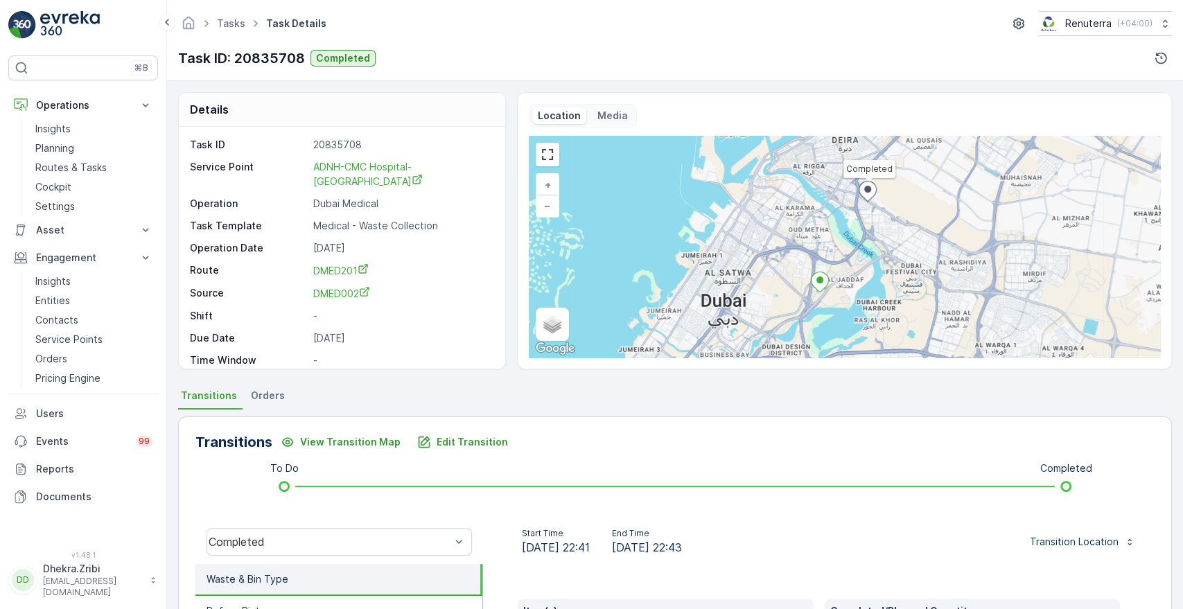
scroll to position [264, 0]
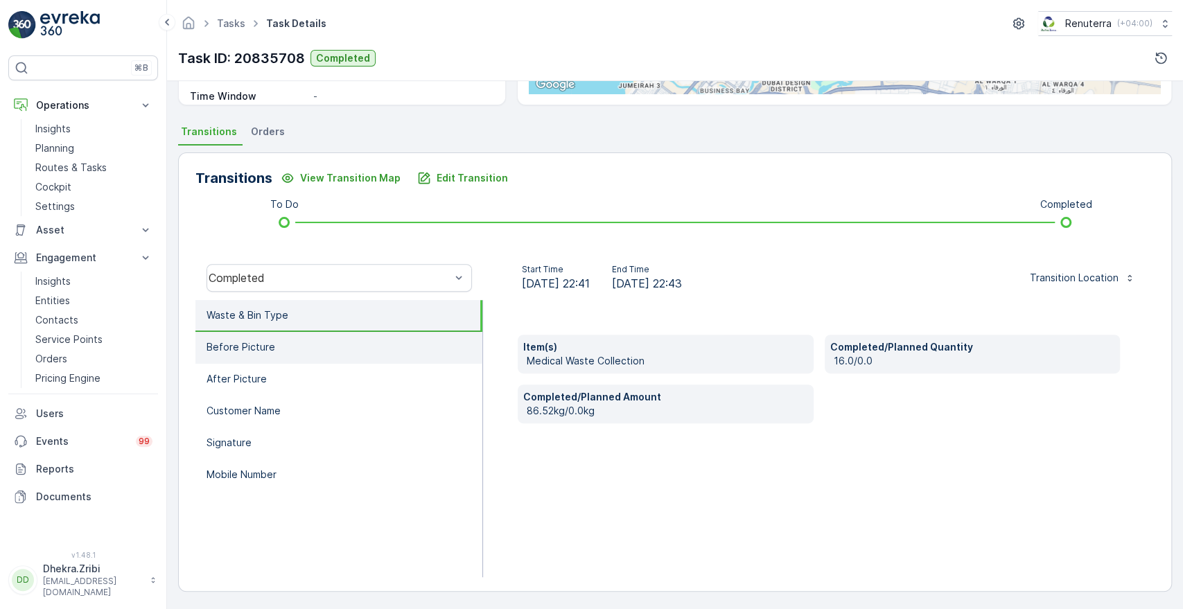
click at [236, 351] on p "Before Picture" at bounding box center [241, 347] width 69 height 14
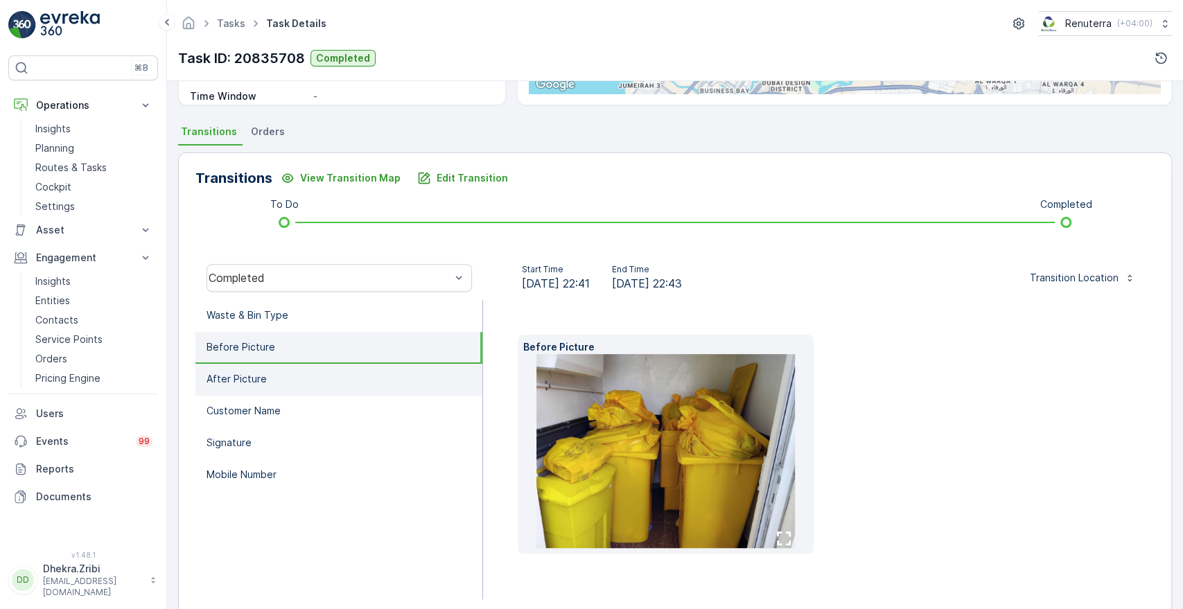
click at [237, 390] on li "After Picture" at bounding box center [339, 380] width 287 height 32
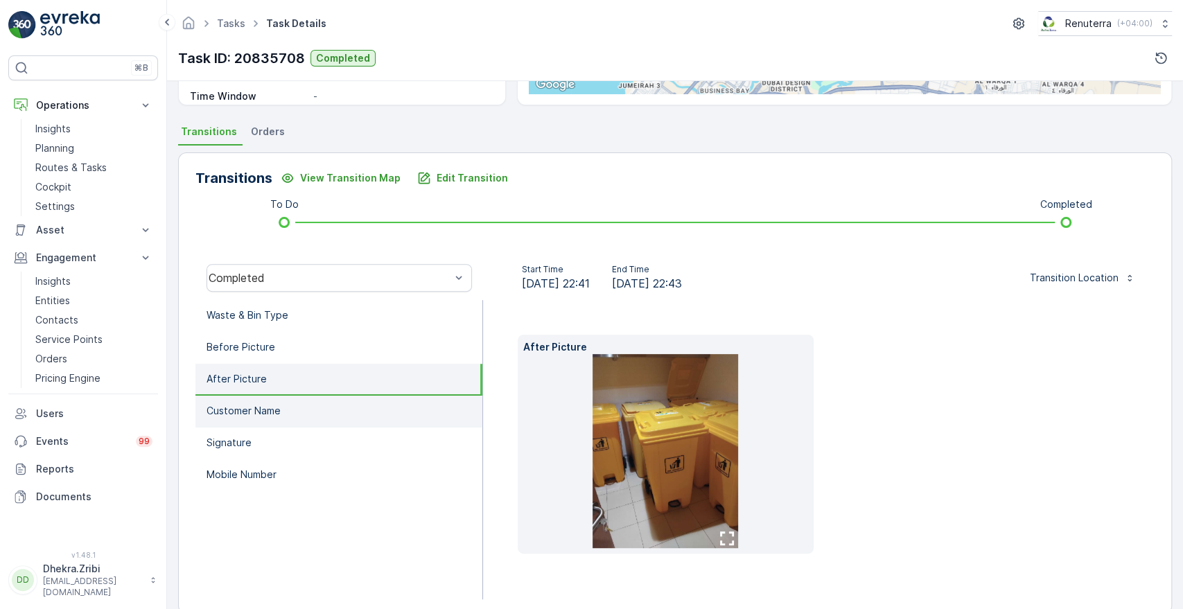
click at [233, 414] on p "Customer Name" at bounding box center [244, 411] width 74 height 14
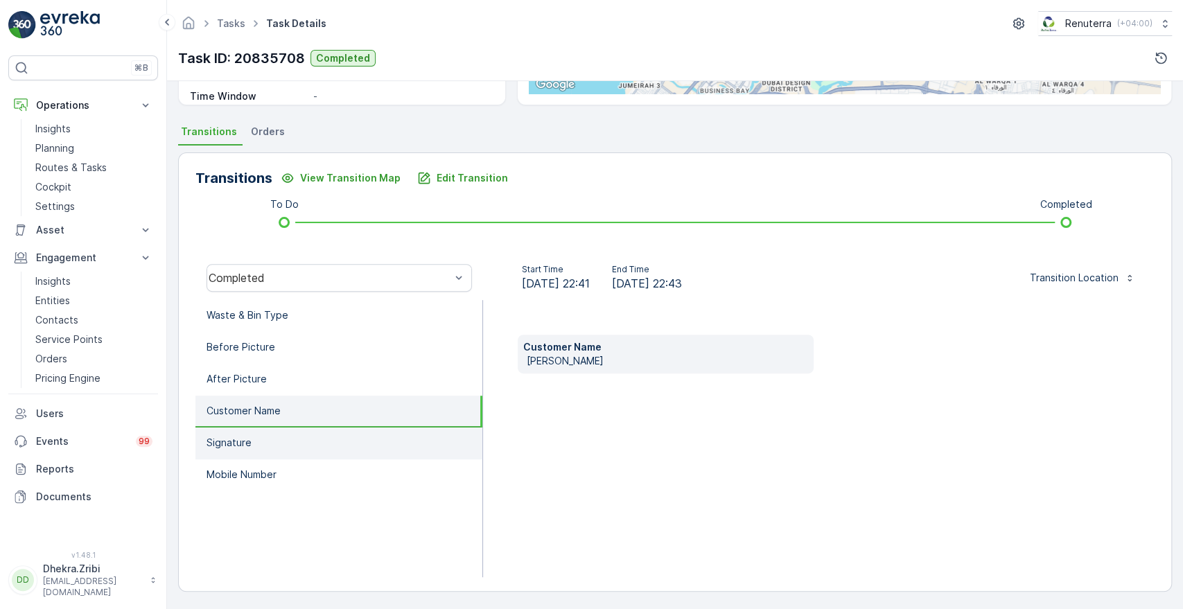
click at [241, 438] on p "Signature" at bounding box center [229, 443] width 45 height 14
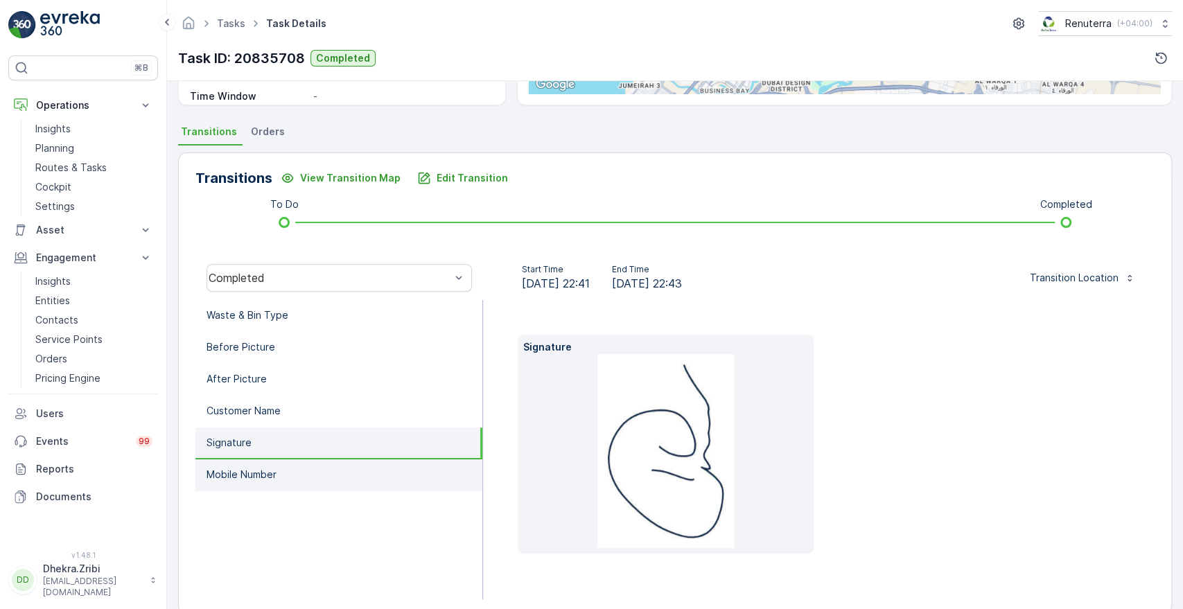
click at [253, 476] on p "Mobile Number" at bounding box center [242, 475] width 70 height 14
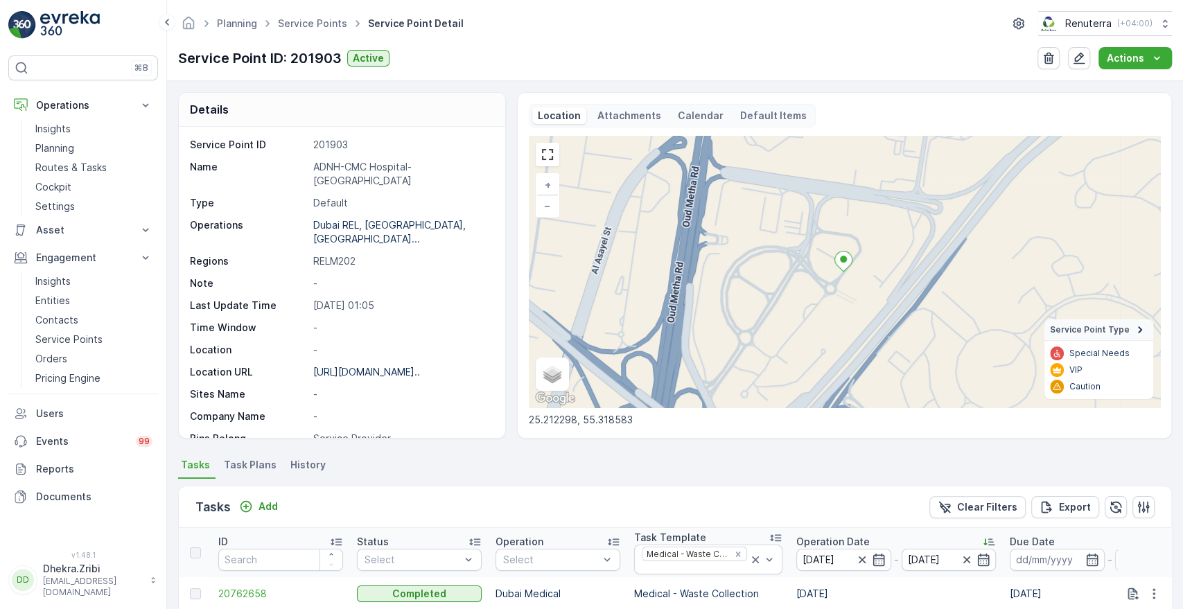
scroll to position [356, 0]
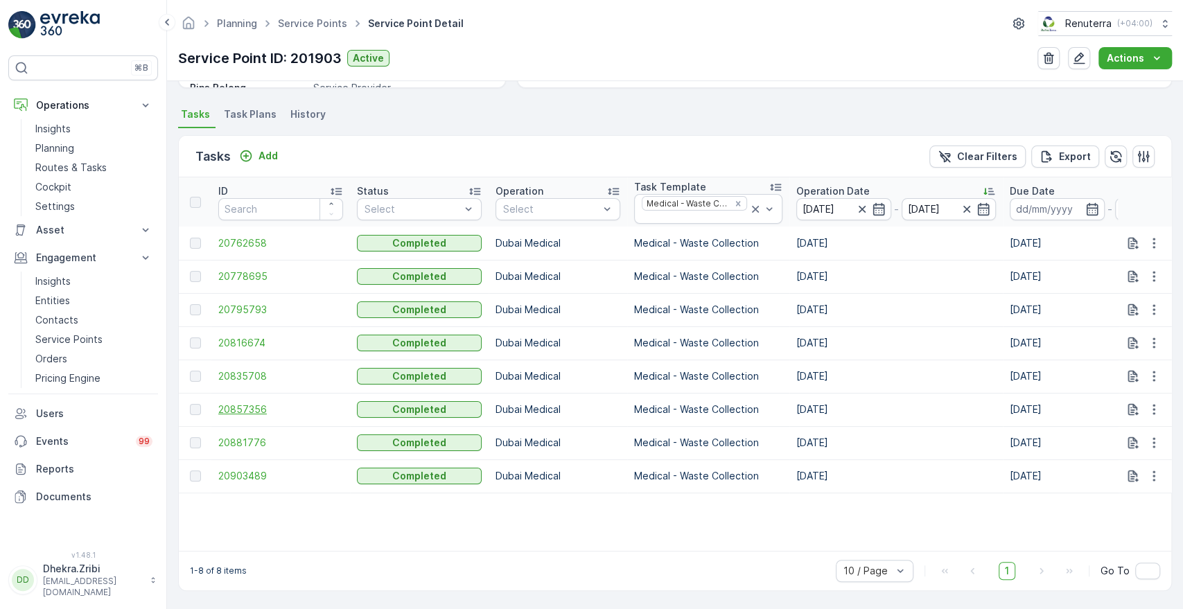
click at [244, 408] on span "20857356" at bounding box center [280, 410] width 125 height 14
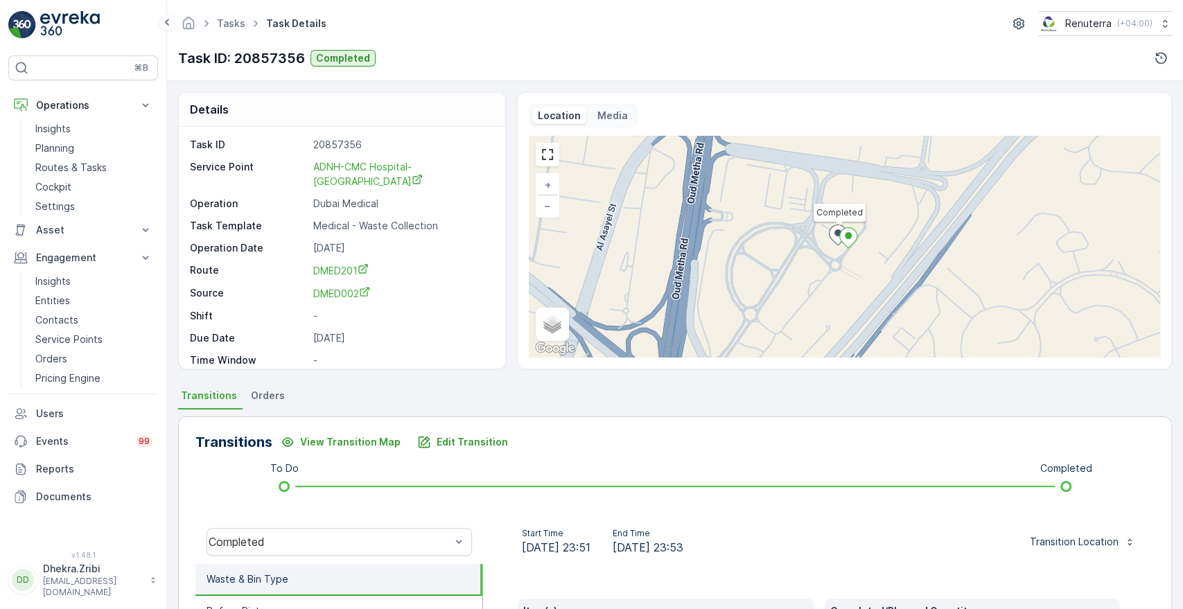
scroll to position [264, 0]
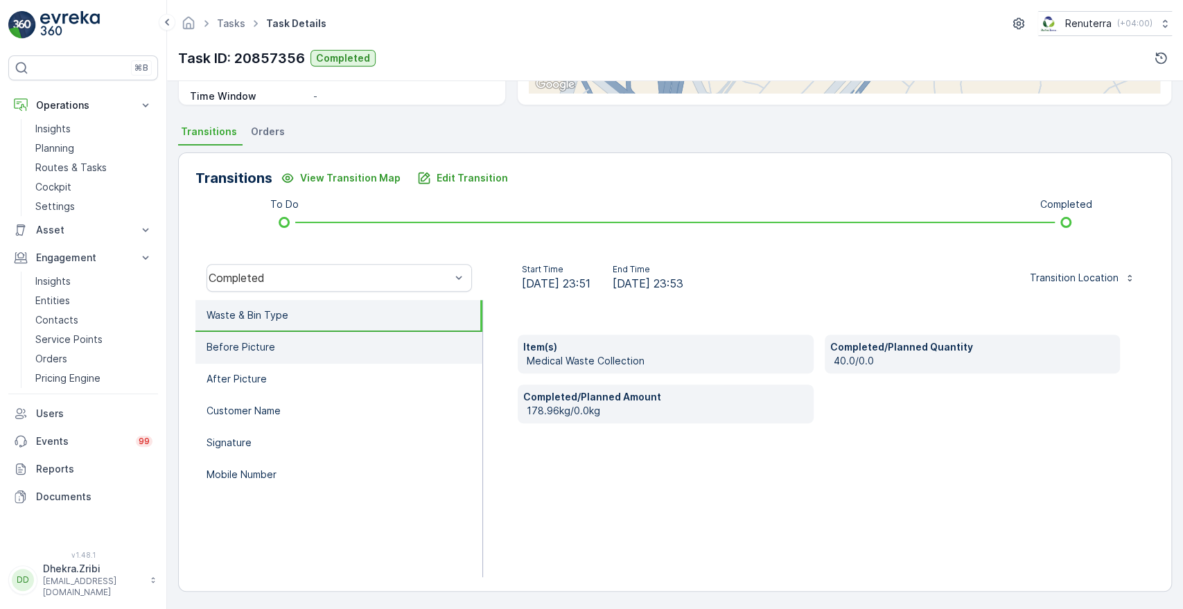
click at [234, 340] on p "Before Picture" at bounding box center [241, 347] width 69 height 14
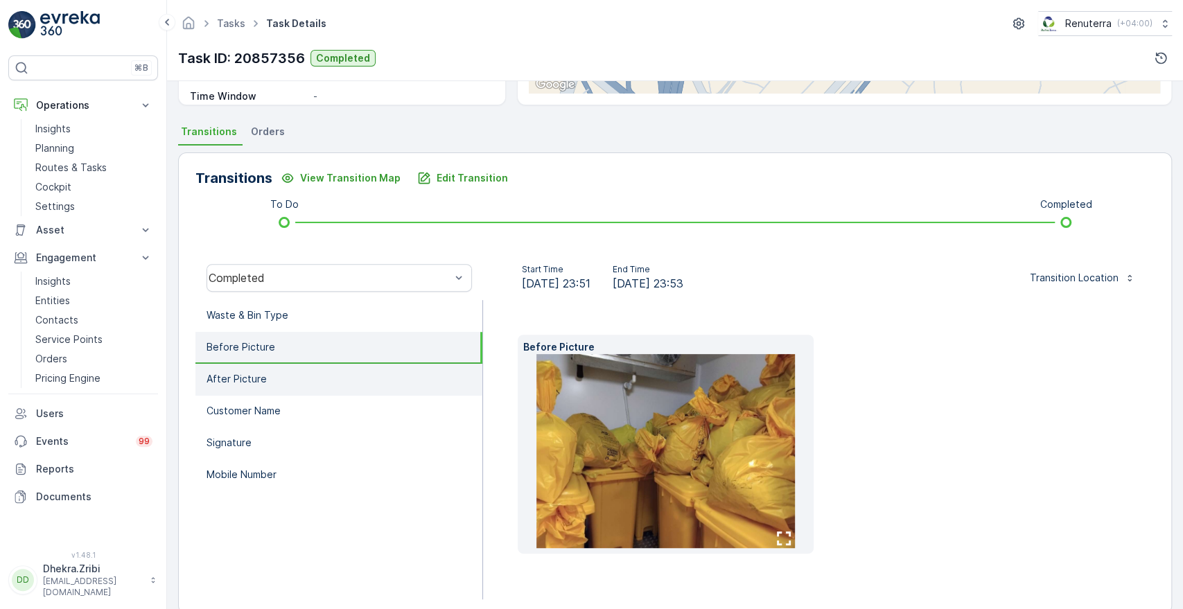
click at [229, 389] on li "After Picture" at bounding box center [339, 380] width 287 height 32
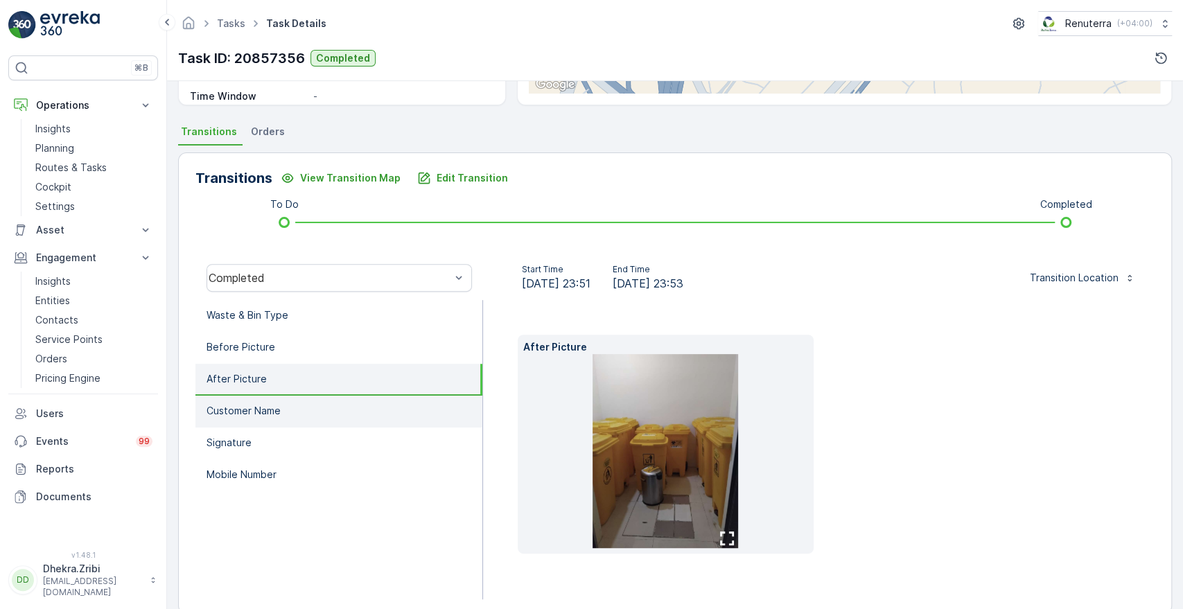
click at [237, 411] on p "Customer Name" at bounding box center [244, 411] width 74 height 14
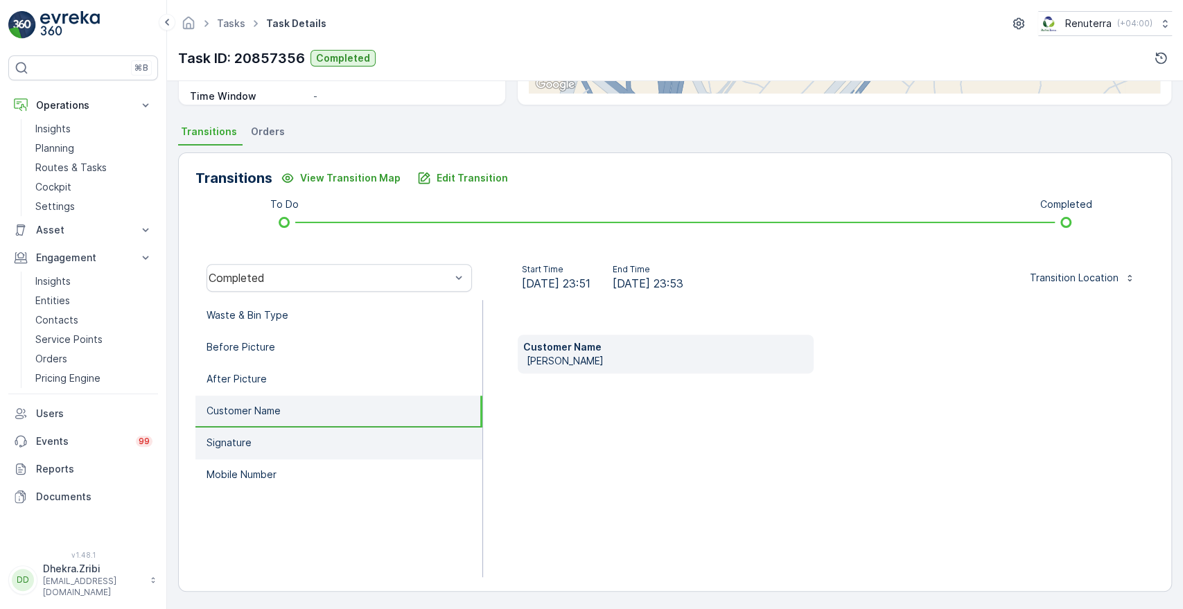
click at [236, 437] on p "Signature" at bounding box center [229, 443] width 45 height 14
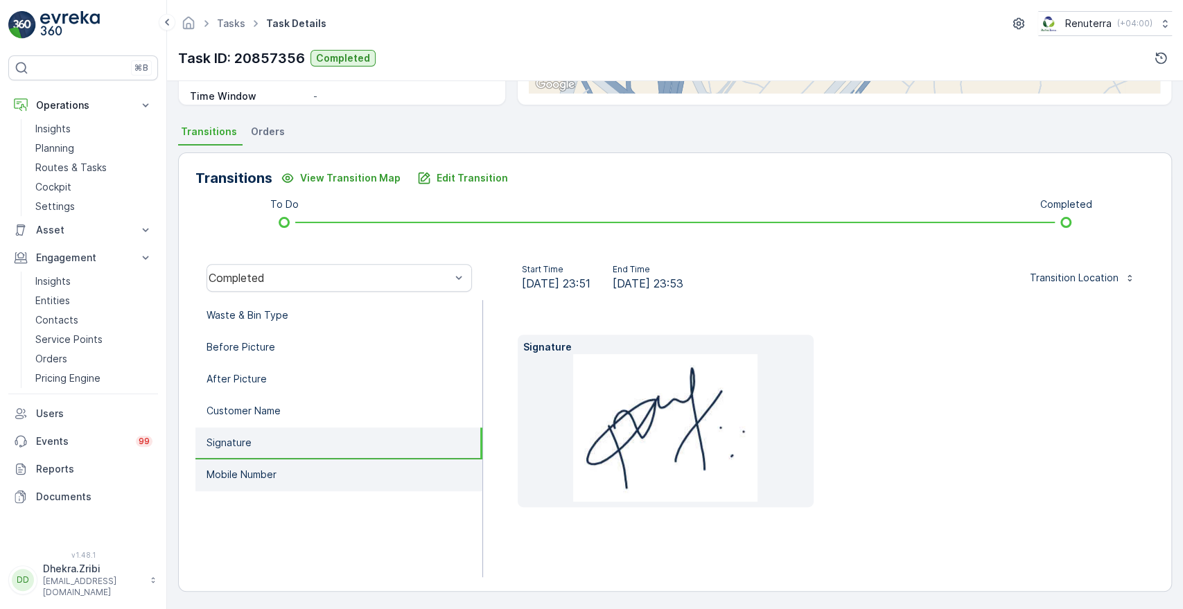
click at [243, 462] on li "Mobile Number" at bounding box center [339, 476] width 287 height 32
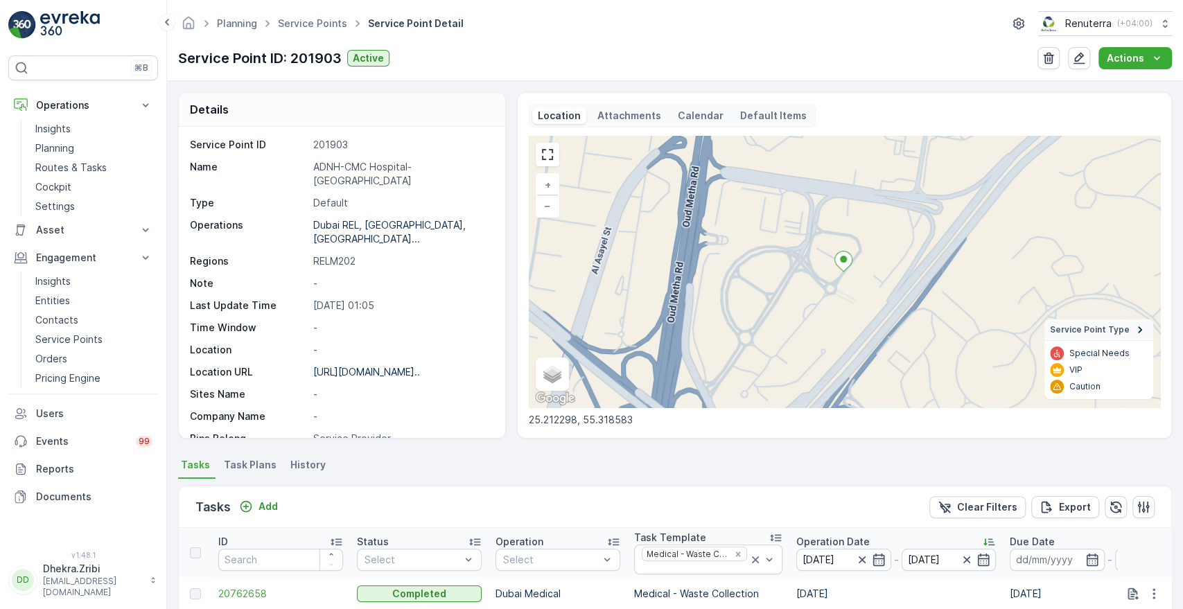
scroll to position [356, 0]
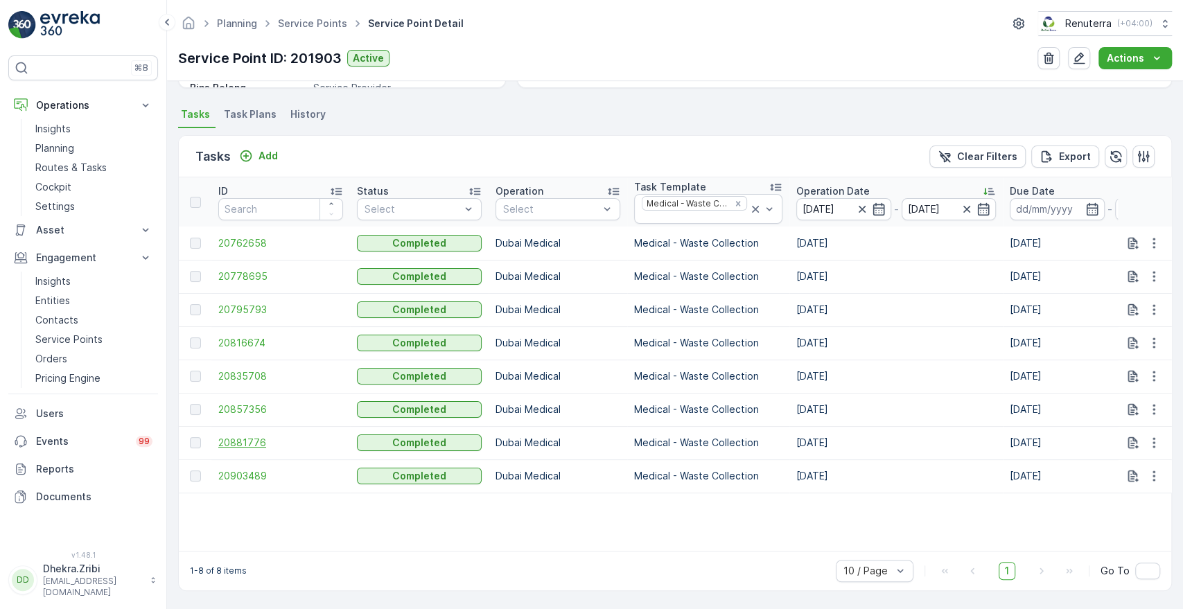
click at [244, 436] on span "20881776" at bounding box center [280, 443] width 125 height 14
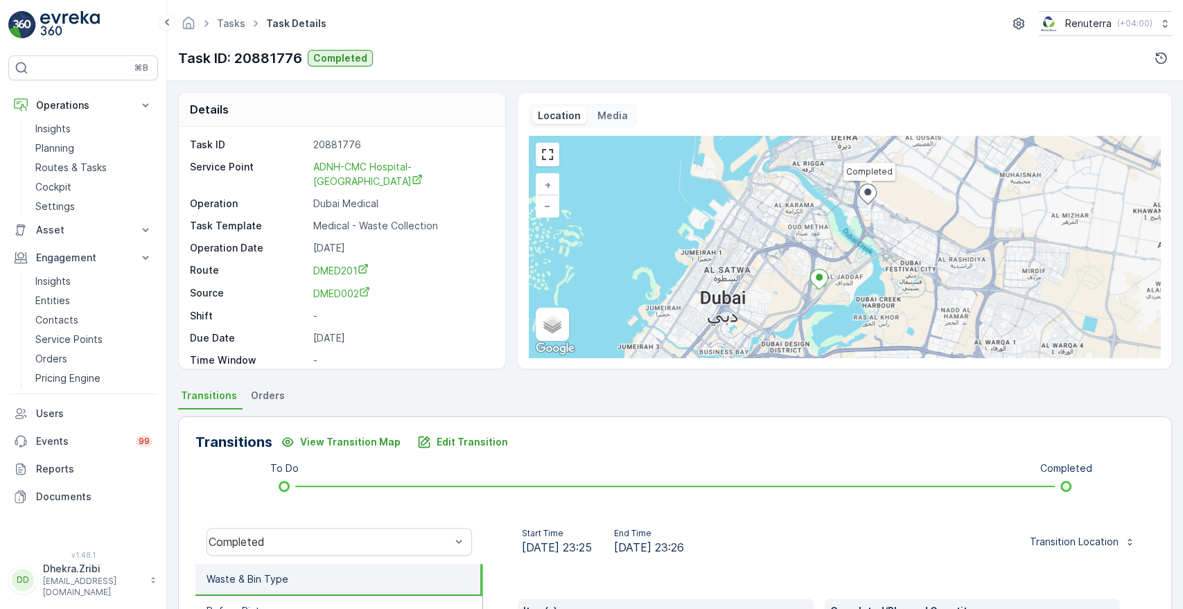
scroll to position [264, 0]
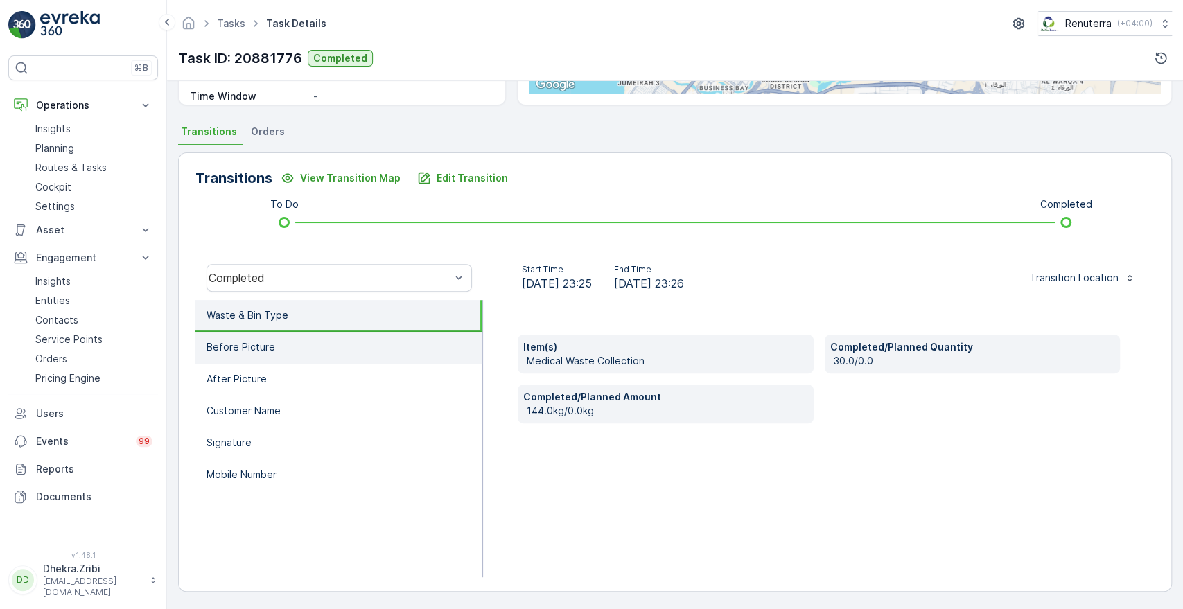
click at [234, 352] on p "Before Picture" at bounding box center [241, 347] width 69 height 14
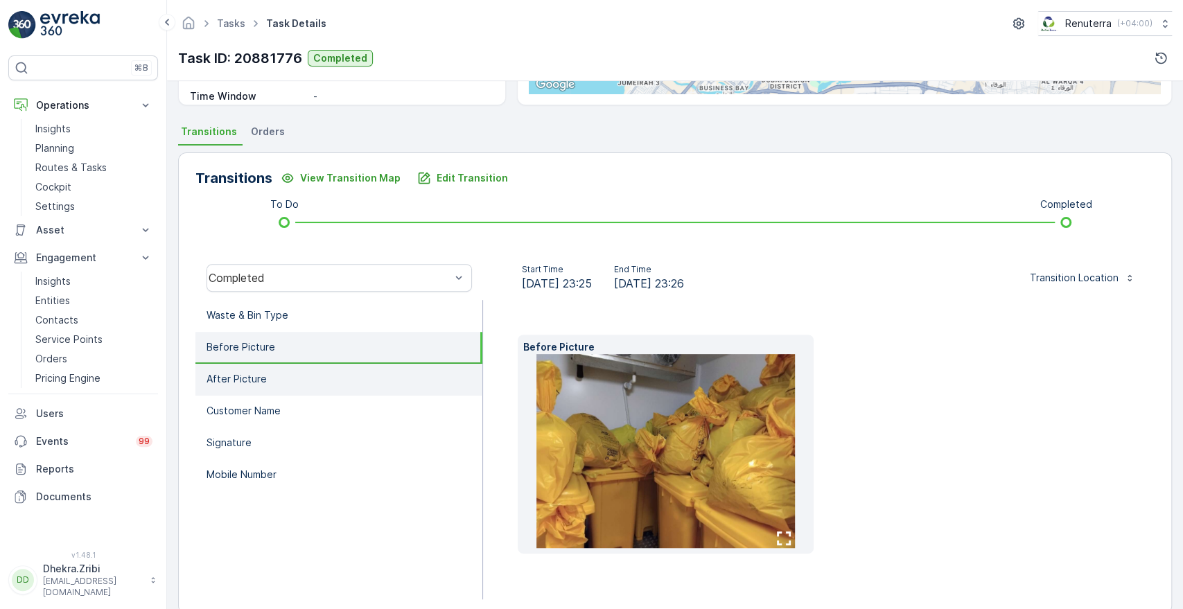
click at [234, 374] on p "After Picture" at bounding box center [237, 379] width 60 height 14
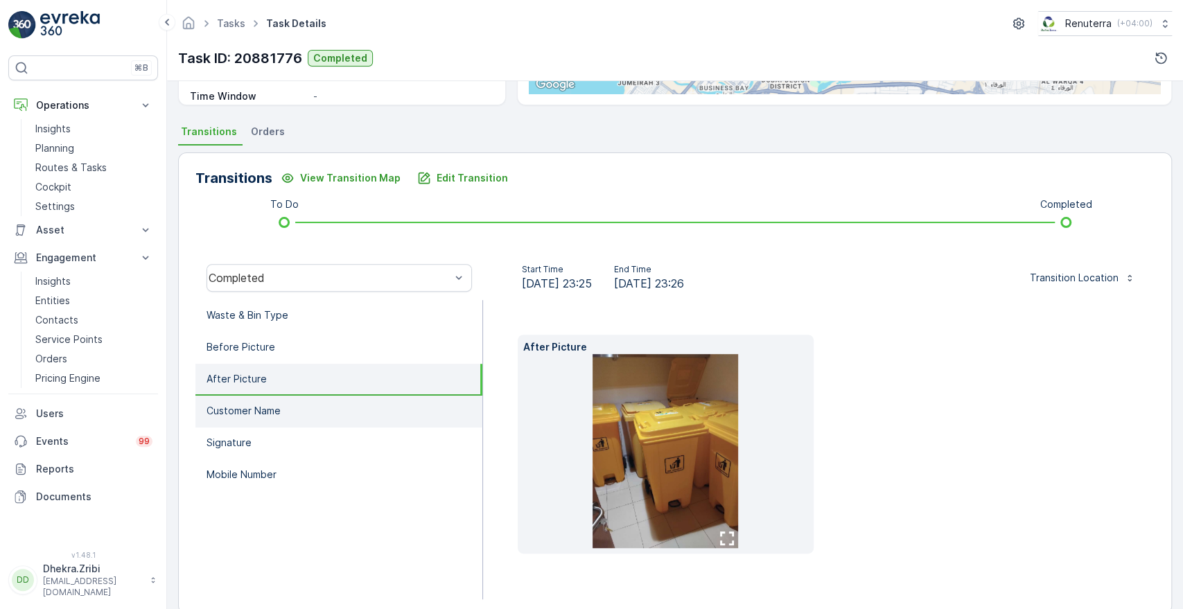
click at [240, 399] on li "Customer Name" at bounding box center [339, 412] width 287 height 32
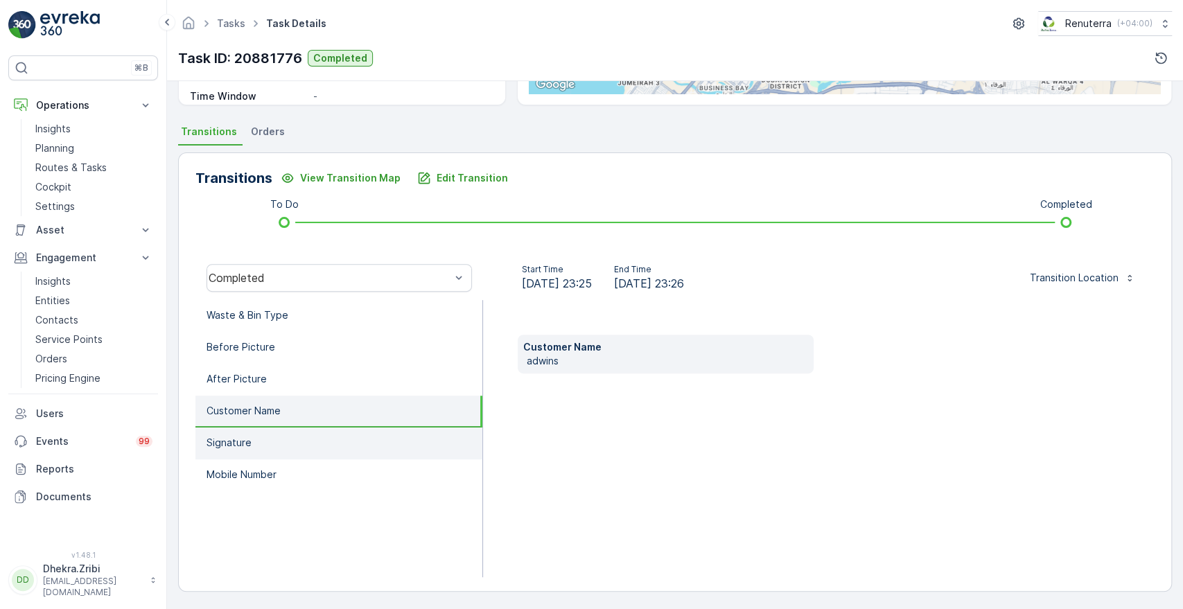
click at [236, 431] on li "Signature" at bounding box center [339, 444] width 287 height 32
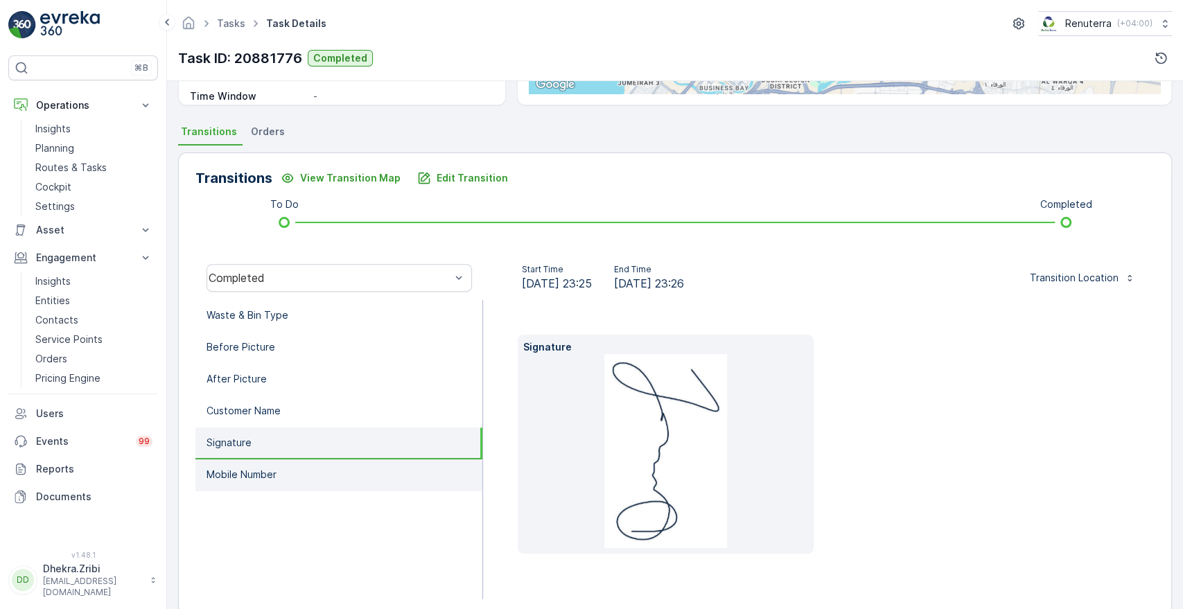
click at [247, 474] on p "Mobile Number" at bounding box center [242, 475] width 70 height 14
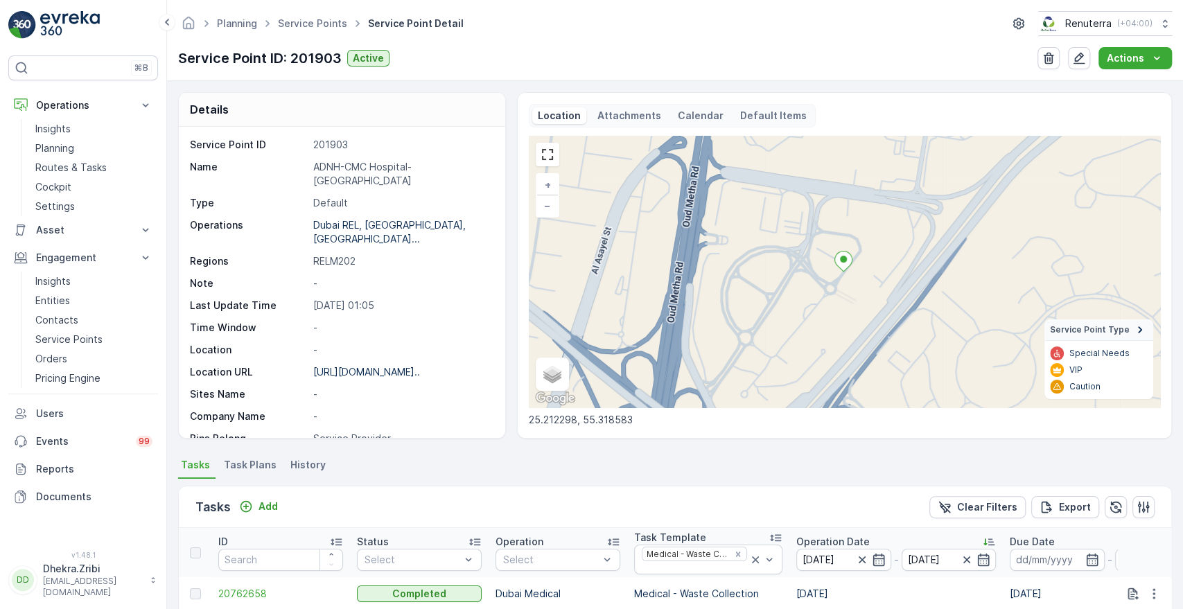
scroll to position [356, 0]
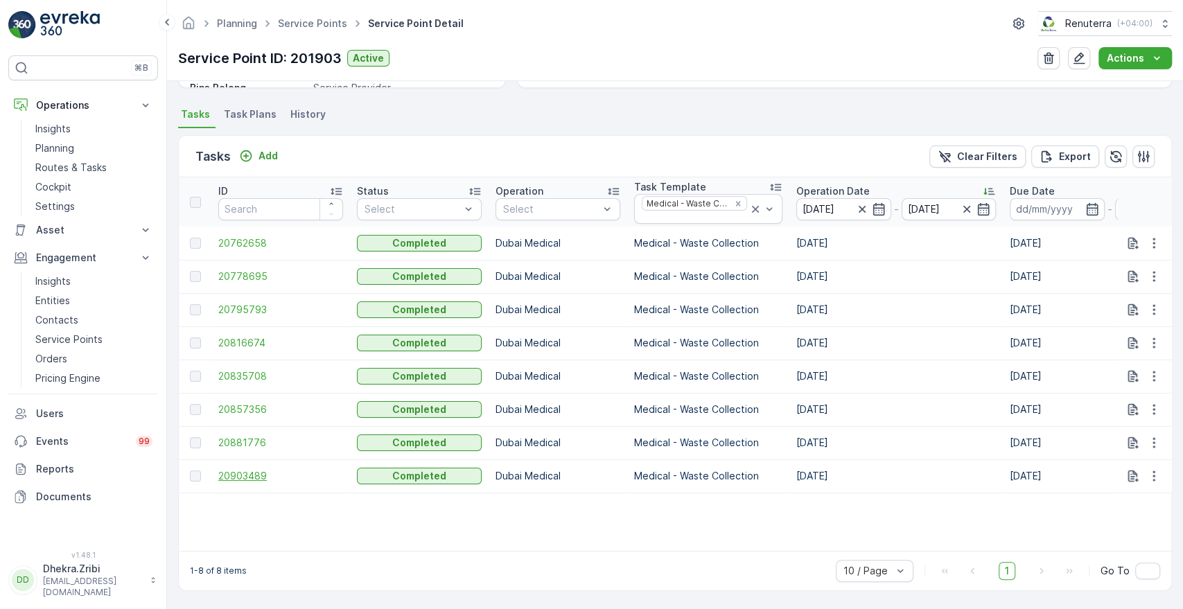
click at [263, 469] on span "20903489" at bounding box center [280, 476] width 125 height 14
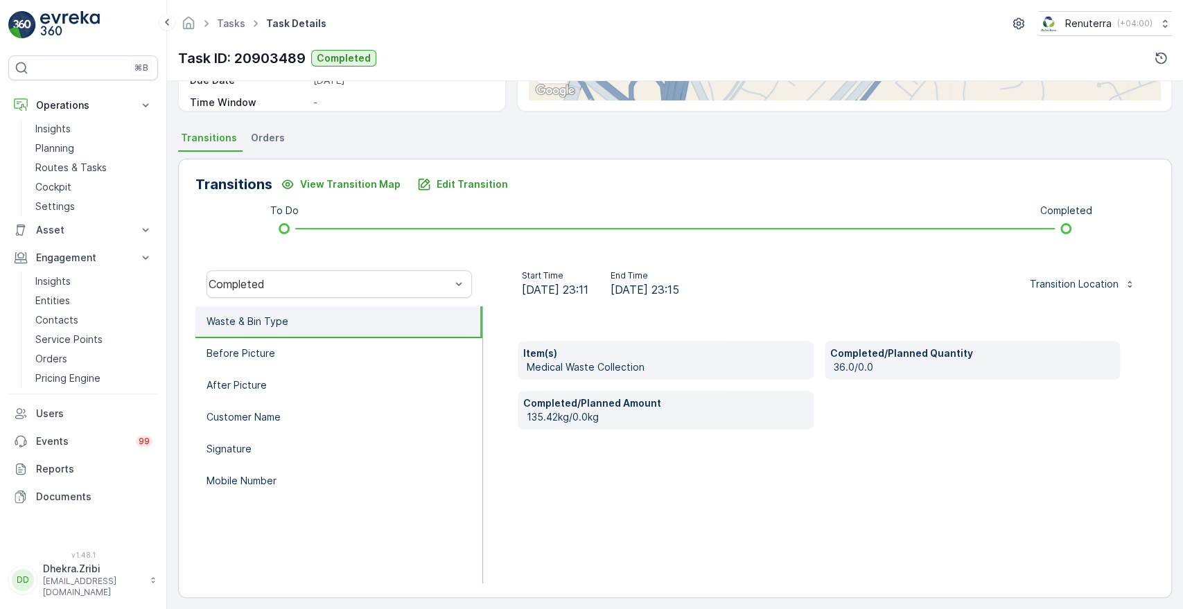
scroll to position [264, 0]
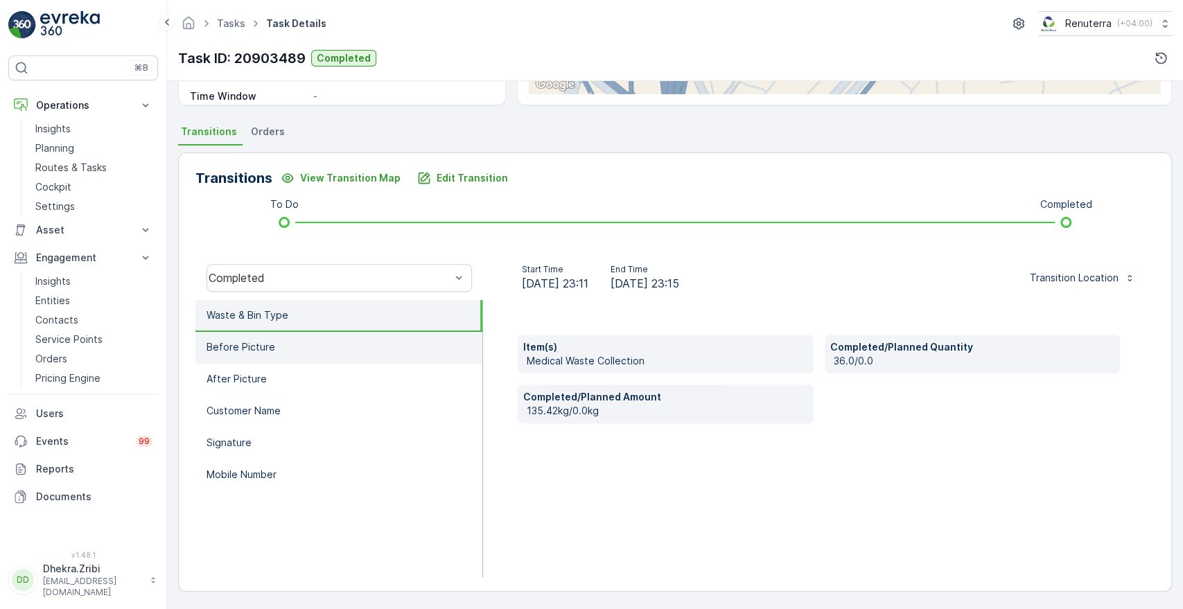
click at [239, 342] on p "Before Picture" at bounding box center [241, 347] width 69 height 14
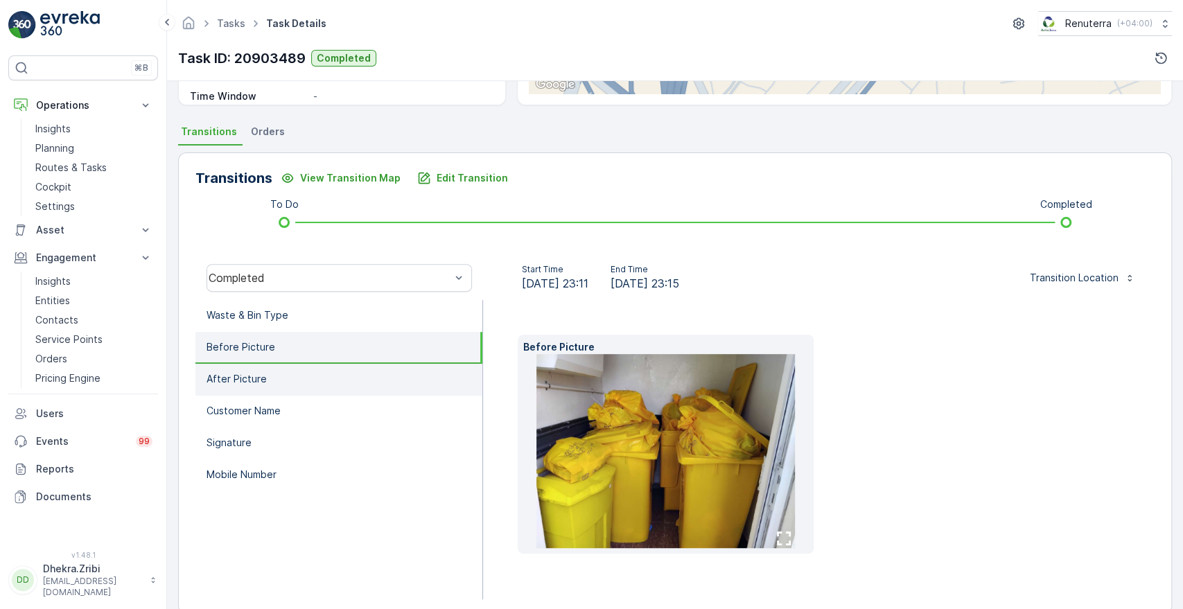
click at [242, 379] on p "After Picture" at bounding box center [237, 379] width 60 height 14
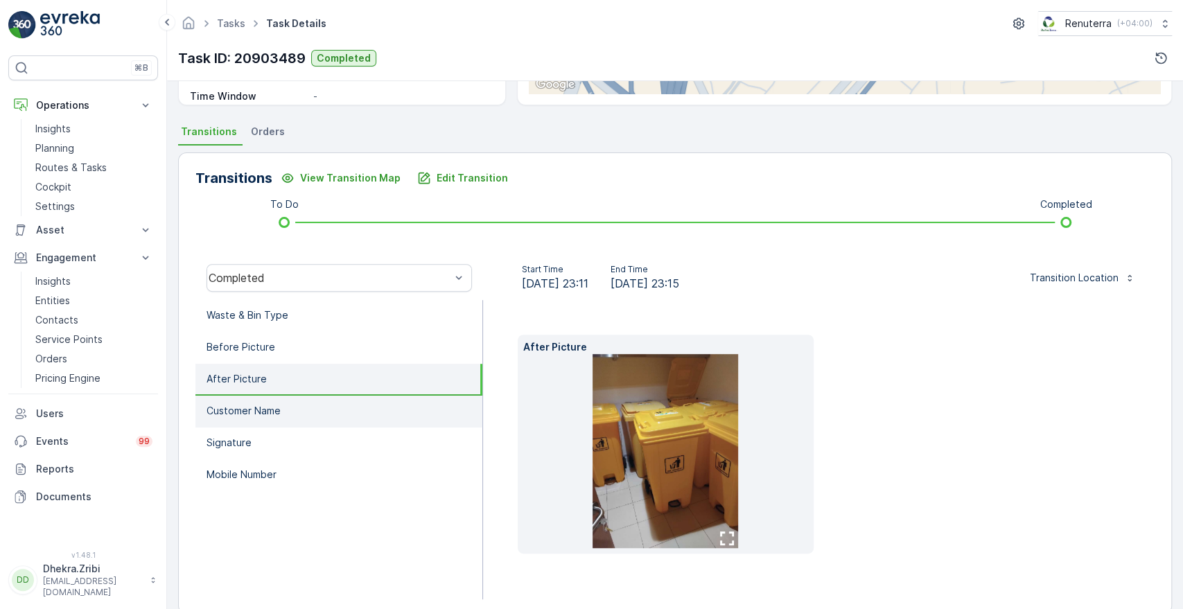
click at [245, 404] on p "Customer Name" at bounding box center [244, 411] width 74 height 14
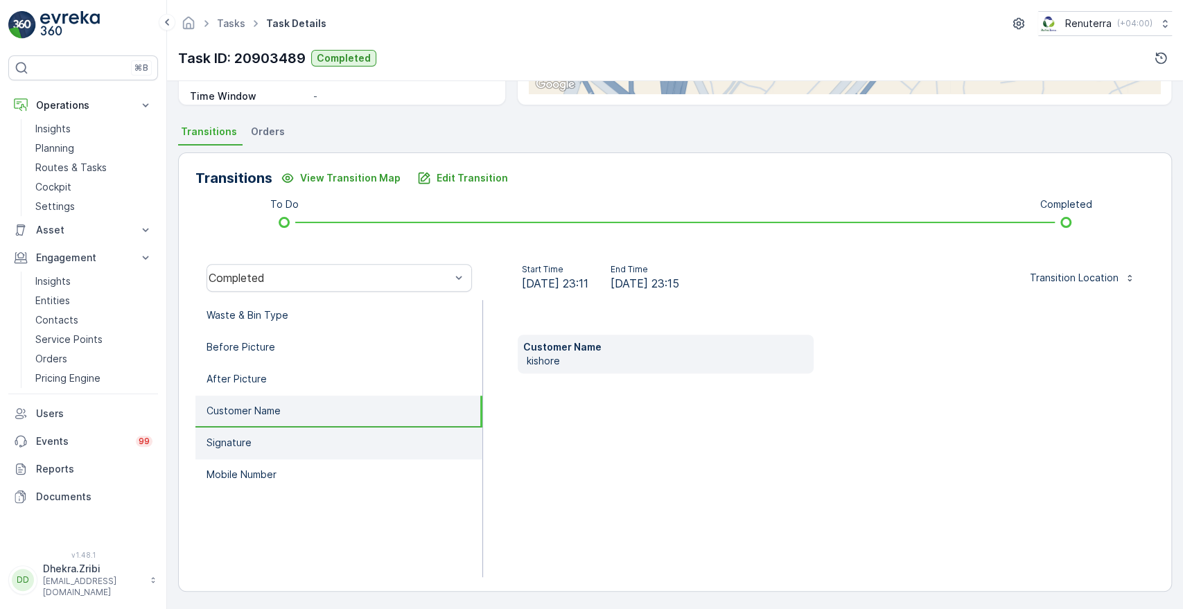
click at [238, 437] on p "Signature" at bounding box center [229, 443] width 45 height 14
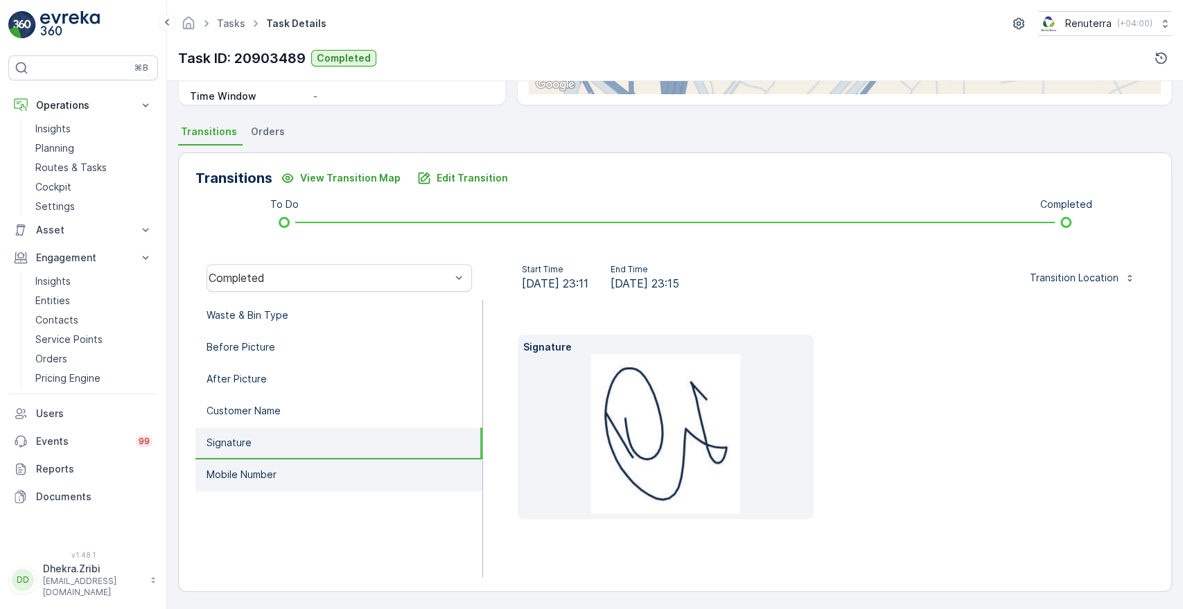
click at [248, 473] on p "Mobile Number" at bounding box center [242, 475] width 70 height 14
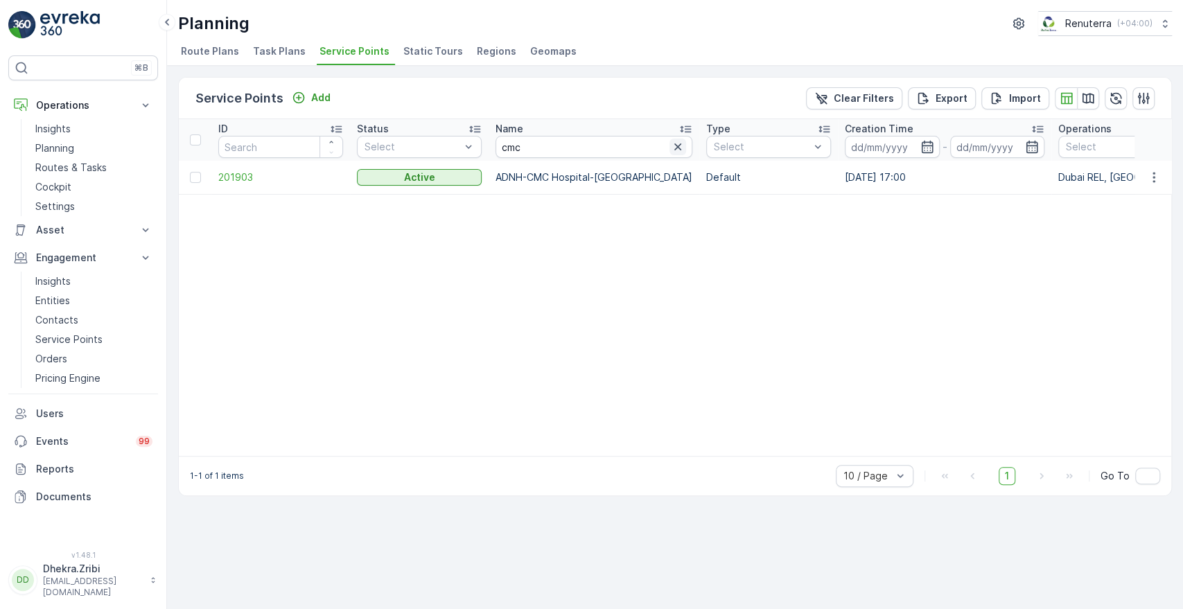
click at [671, 144] on icon "button" at bounding box center [678, 147] width 14 height 14
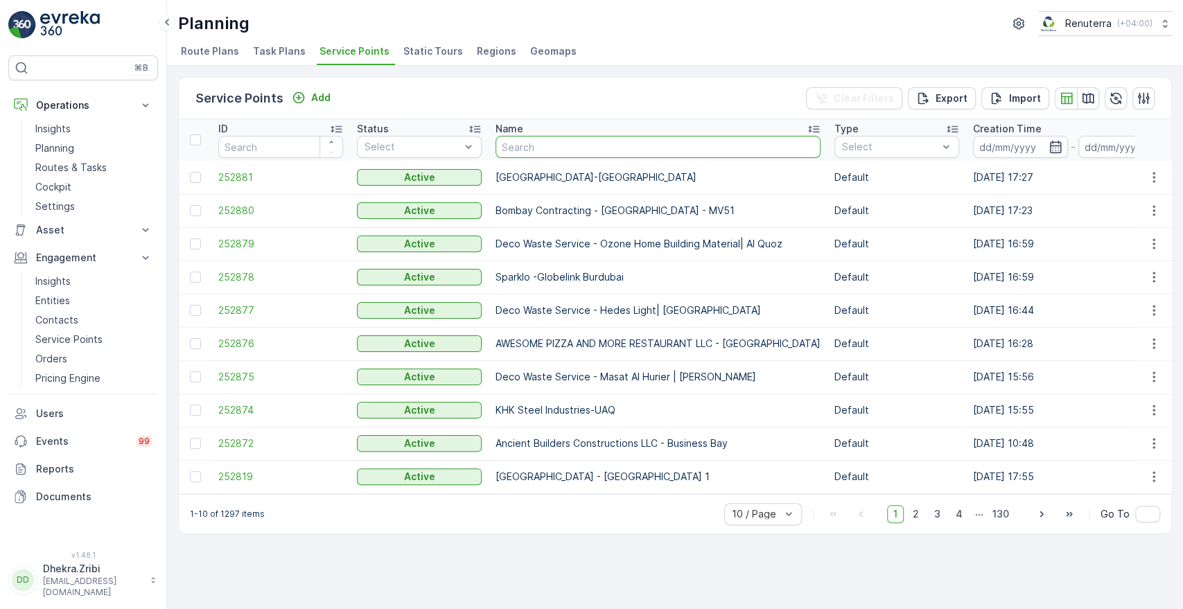
click at [557, 144] on input "text" at bounding box center [658, 147] width 325 height 22
type input "canadi"
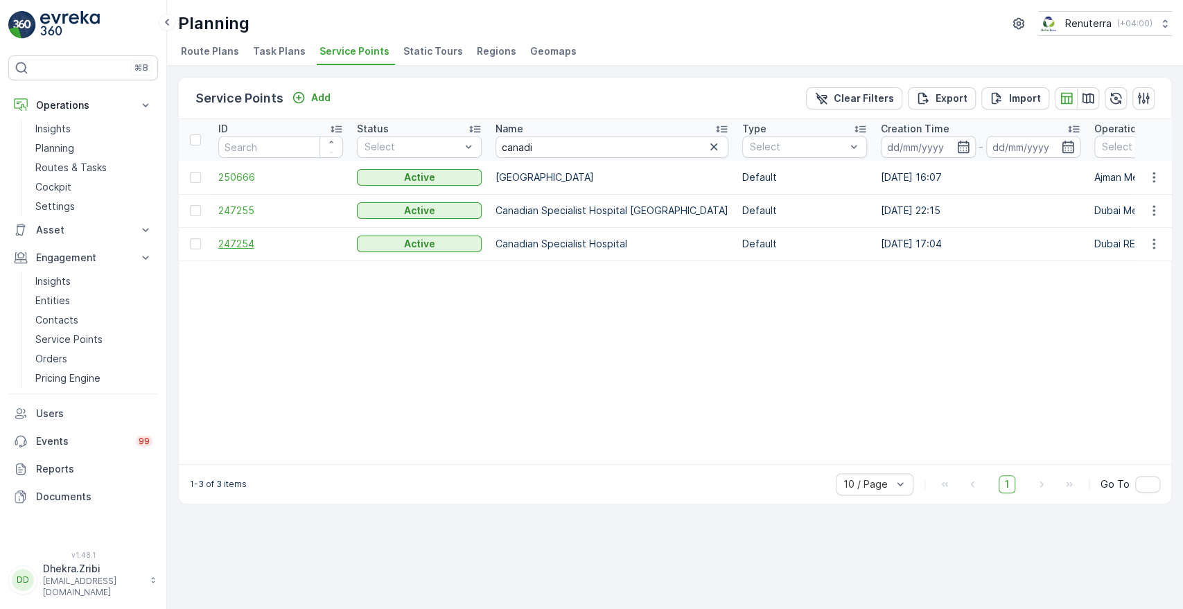
click at [234, 240] on span "247254" at bounding box center [280, 244] width 125 height 14
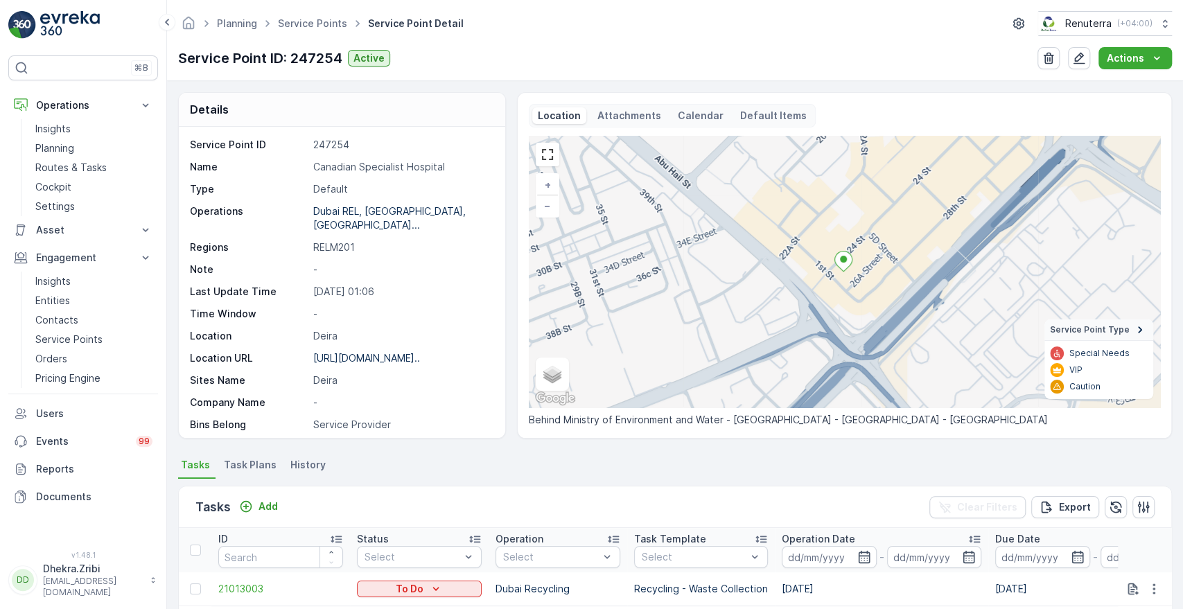
scroll to position [361, 0]
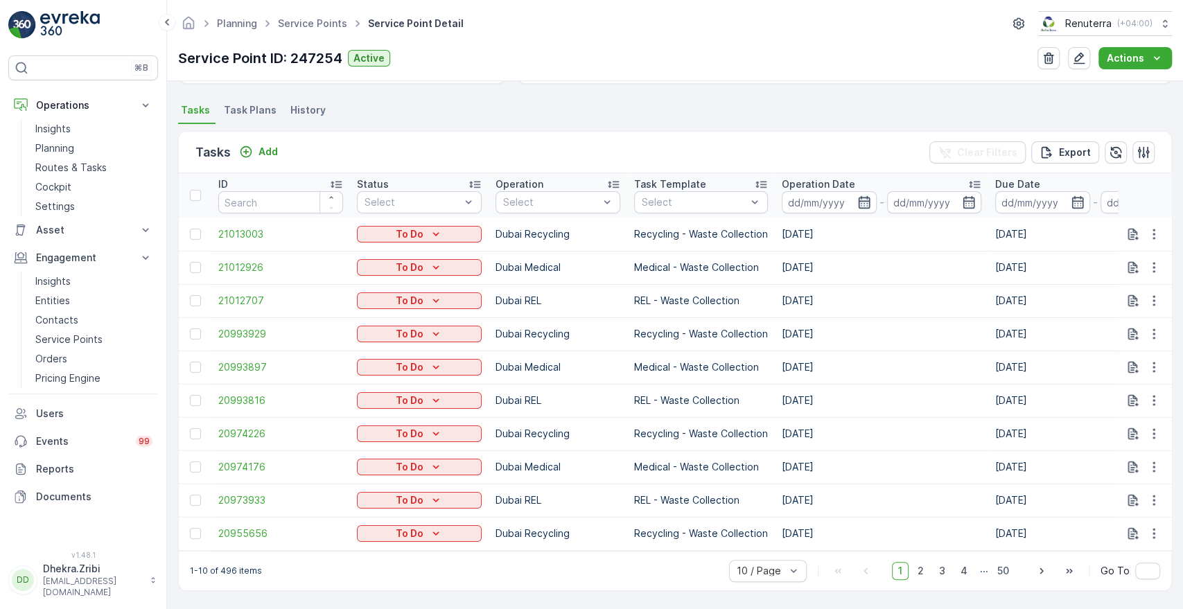
click at [862, 202] on icon "button" at bounding box center [864, 202] width 12 height 12
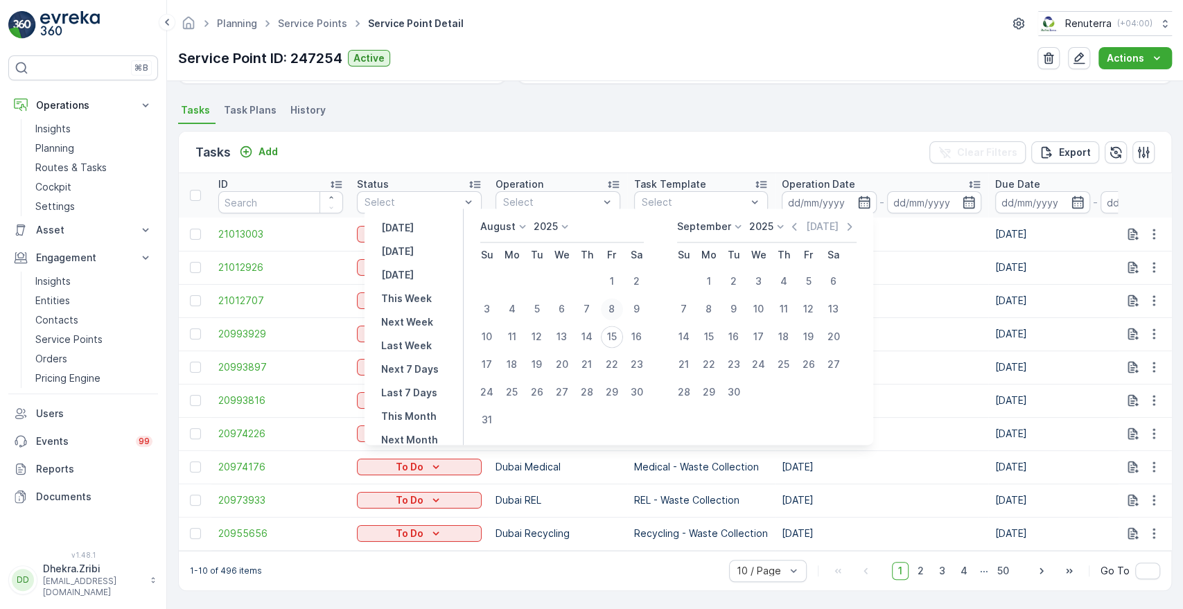
click at [621, 306] on div "8" at bounding box center [612, 309] width 22 height 22
type input "[DATE]"
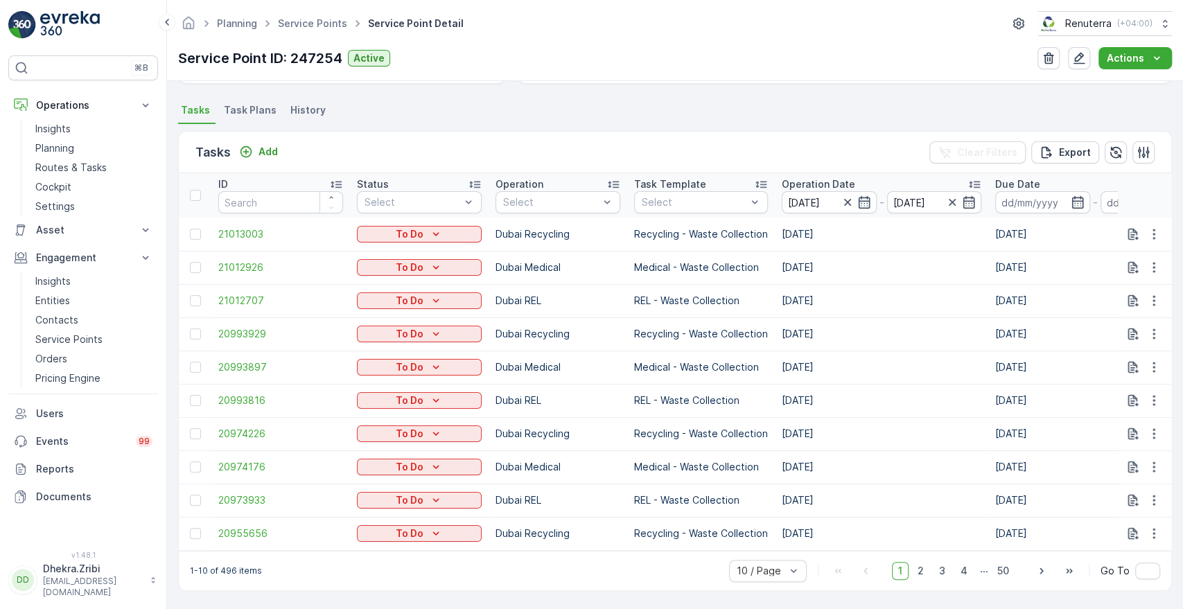
click at [758, 147] on div "Tasks Add Clear Filters Export" at bounding box center [675, 153] width 993 height 42
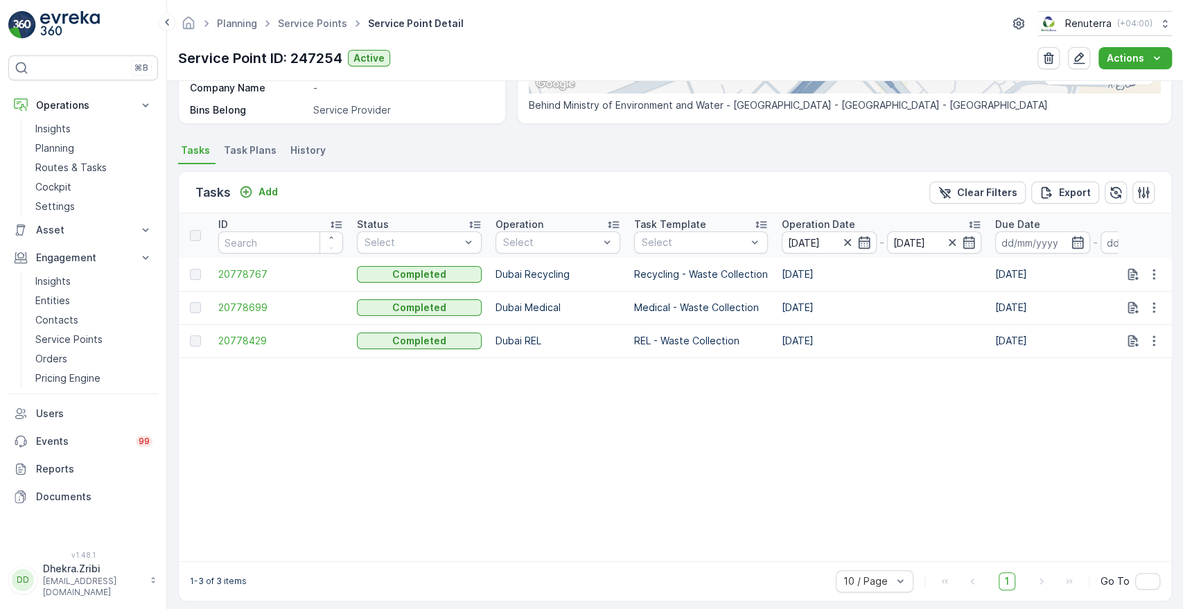
scroll to position [331, 0]
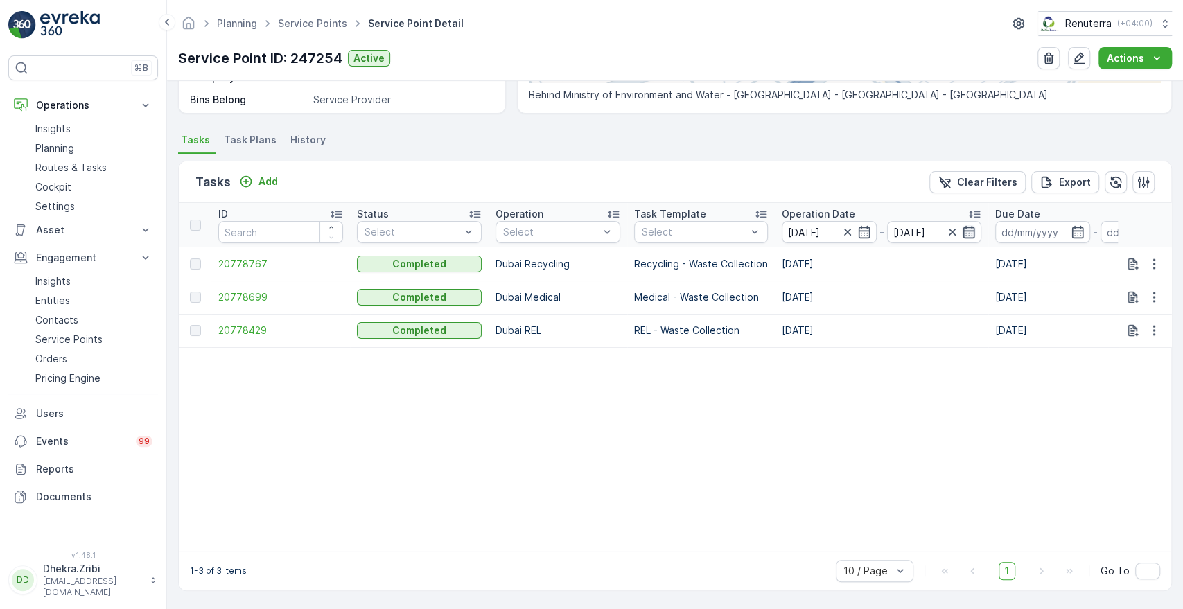
click at [966, 228] on icon "button" at bounding box center [969, 232] width 14 height 14
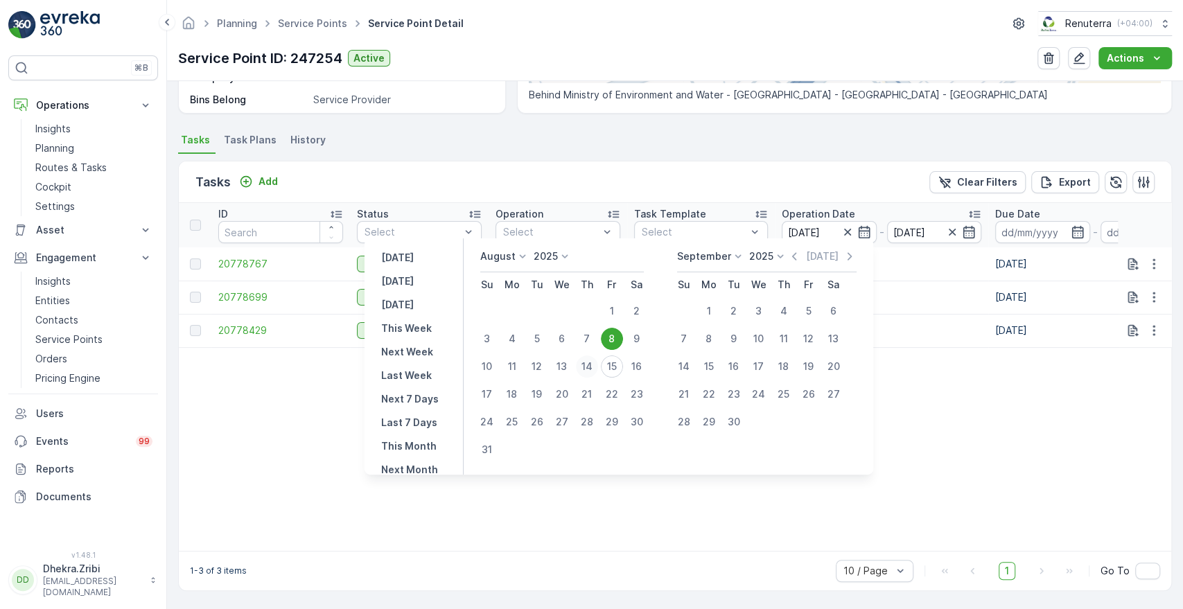
click at [596, 365] on div "14" at bounding box center [587, 367] width 22 height 22
type input "[DATE]"
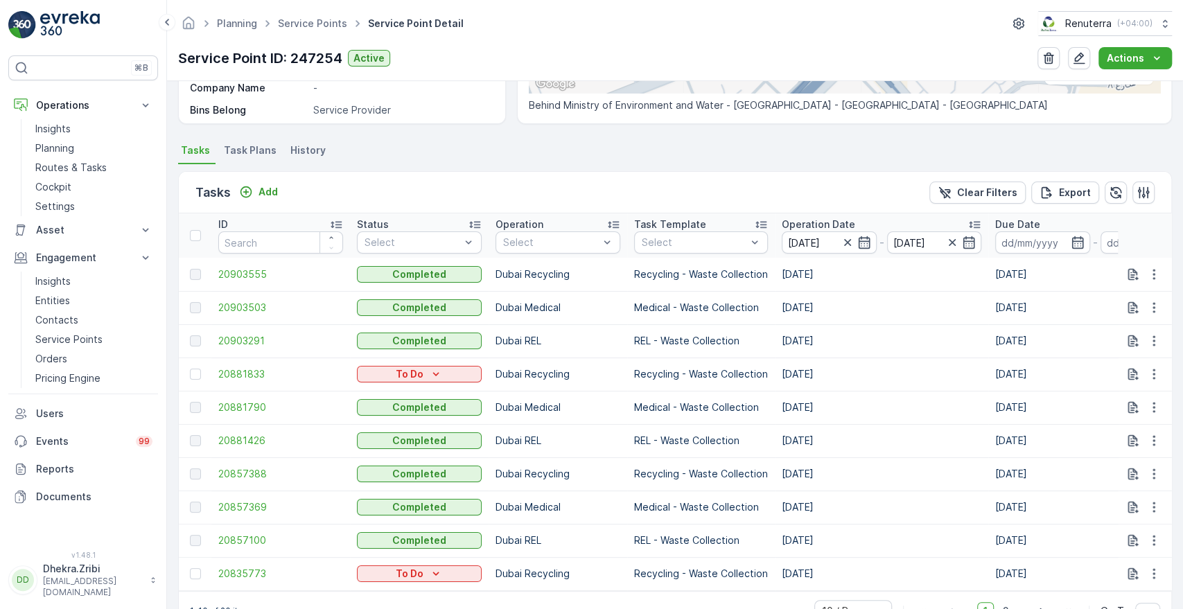
scroll to position [331, 0]
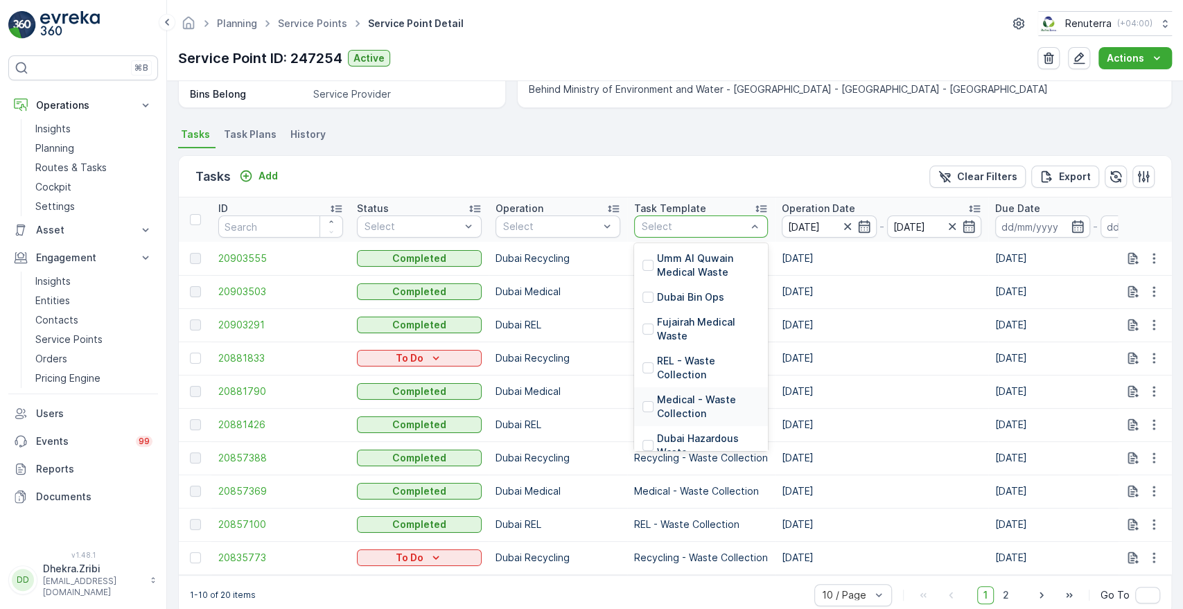
click at [674, 412] on p "Medical - Waste Collection" at bounding box center [708, 407] width 103 height 28
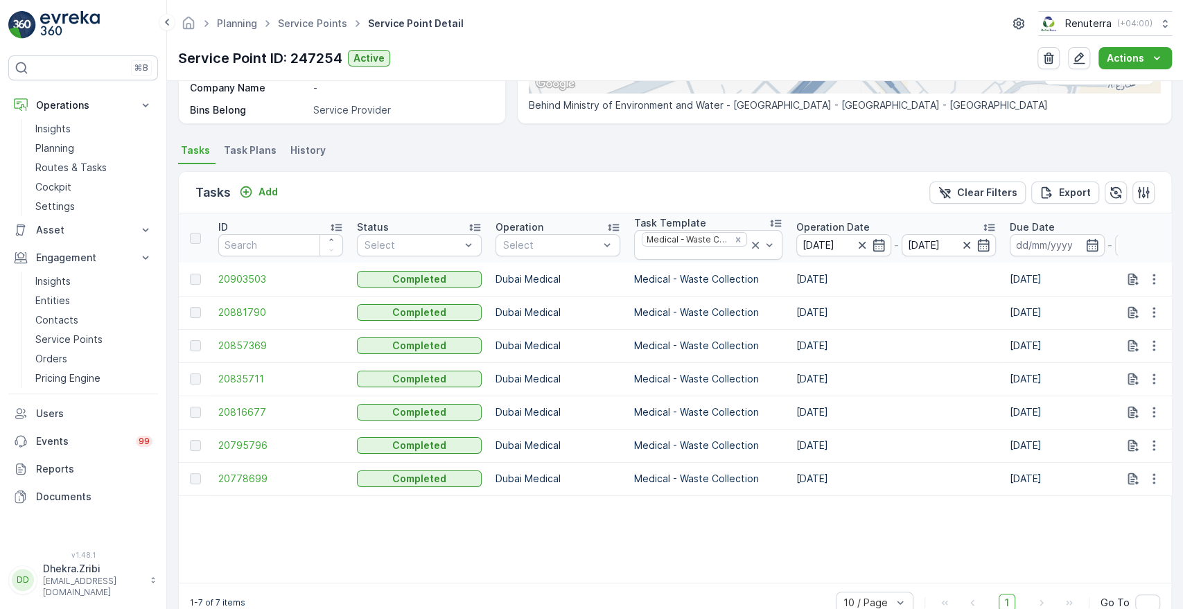
scroll to position [331, 0]
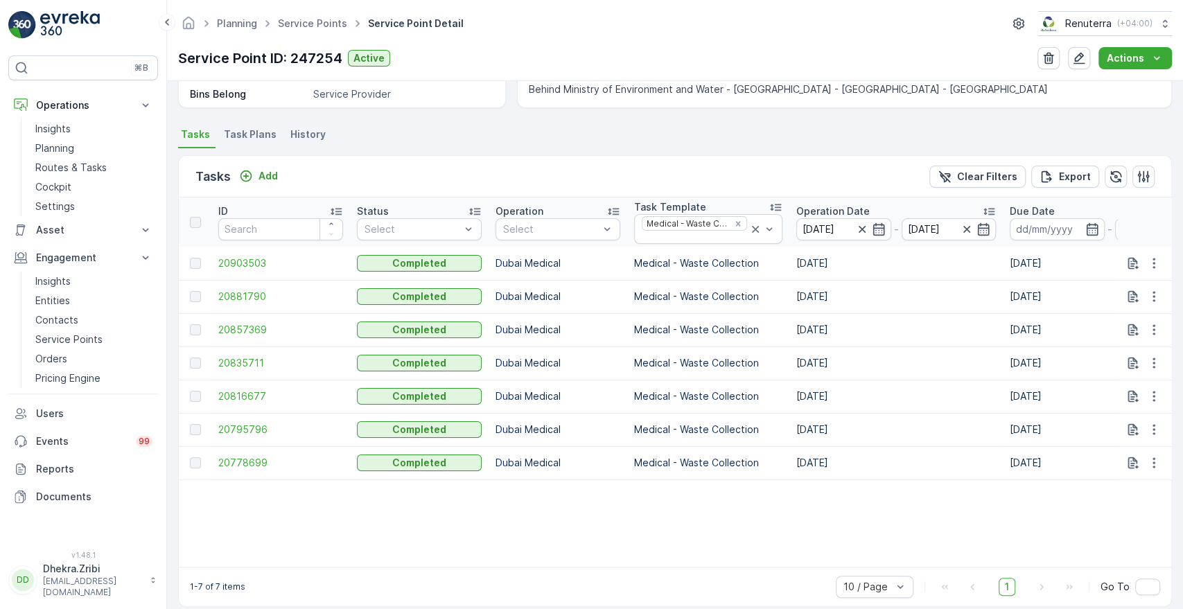
click at [825, 212] on p "Operation Date" at bounding box center [833, 212] width 73 height 14
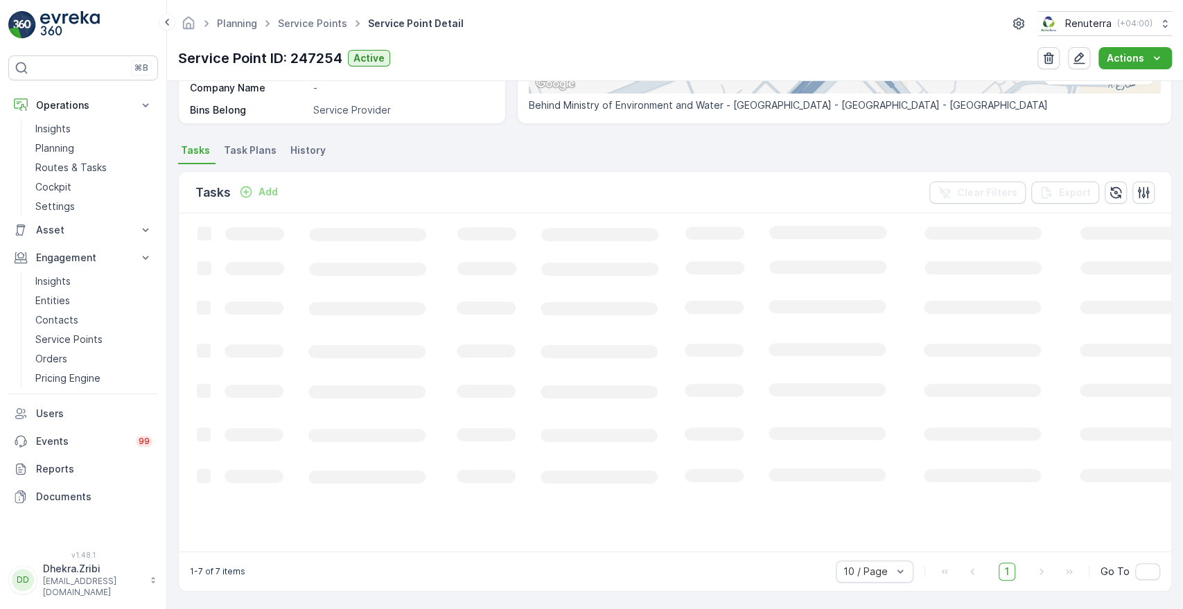
scroll to position [331, 0]
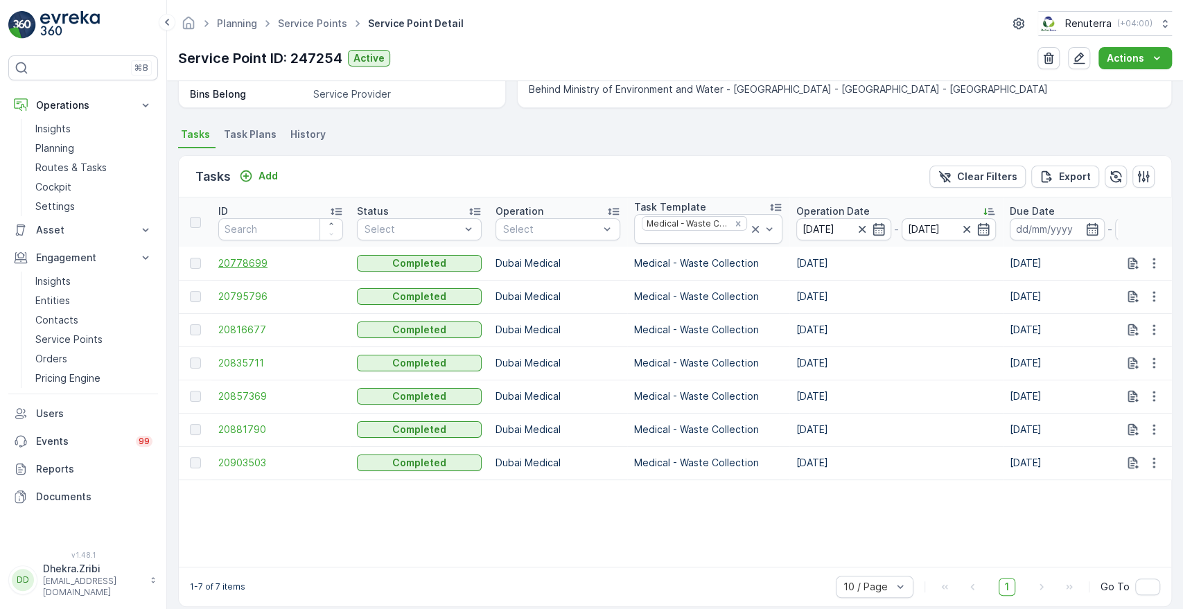
click at [251, 263] on span "20778699" at bounding box center [280, 264] width 125 height 14
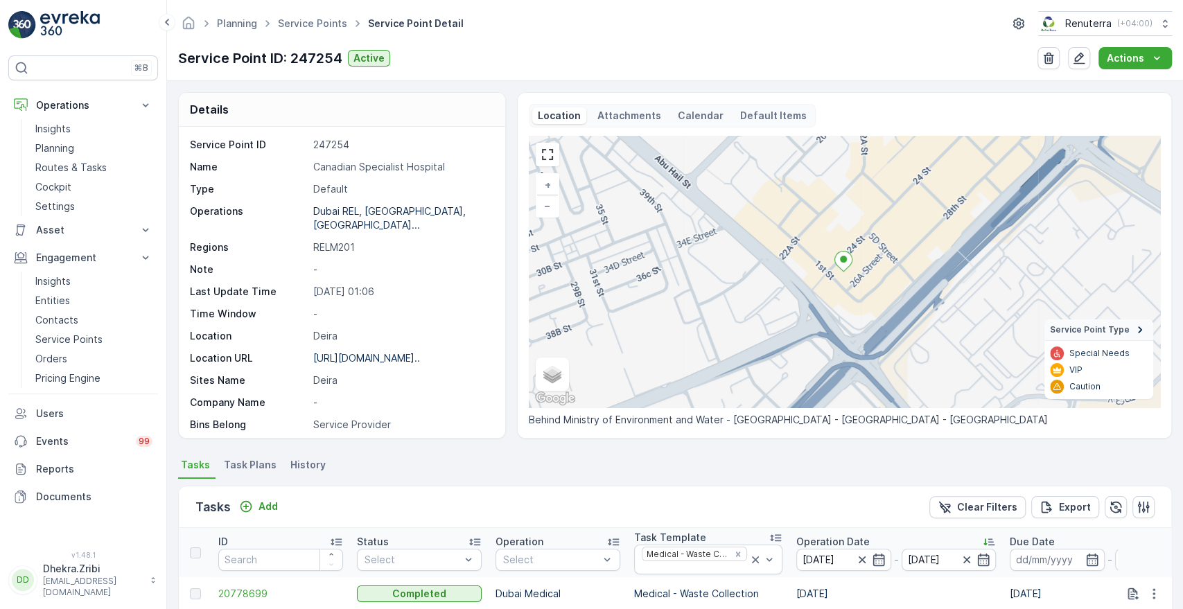
scroll to position [352, 0]
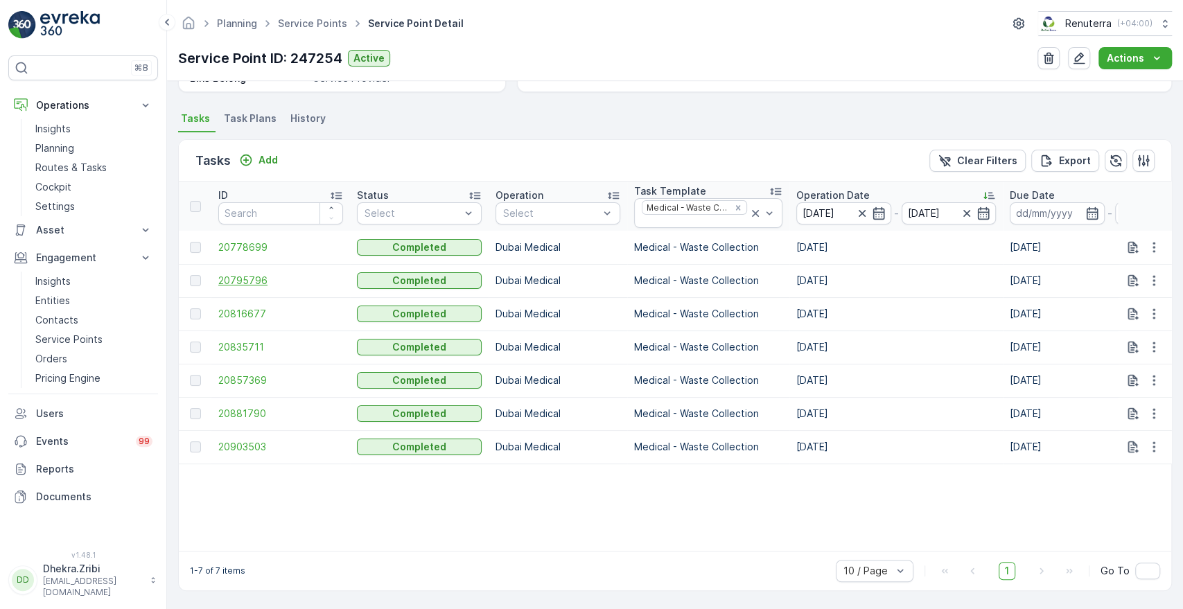
click at [251, 274] on span "20795796" at bounding box center [280, 281] width 125 height 14
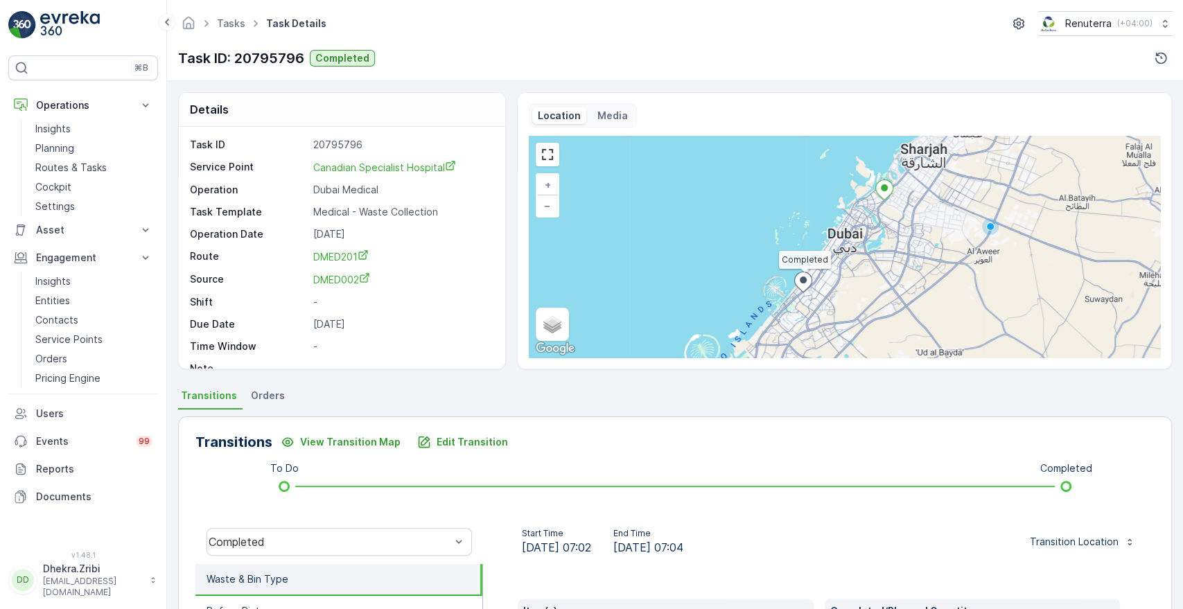
scroll to position [264, 0]
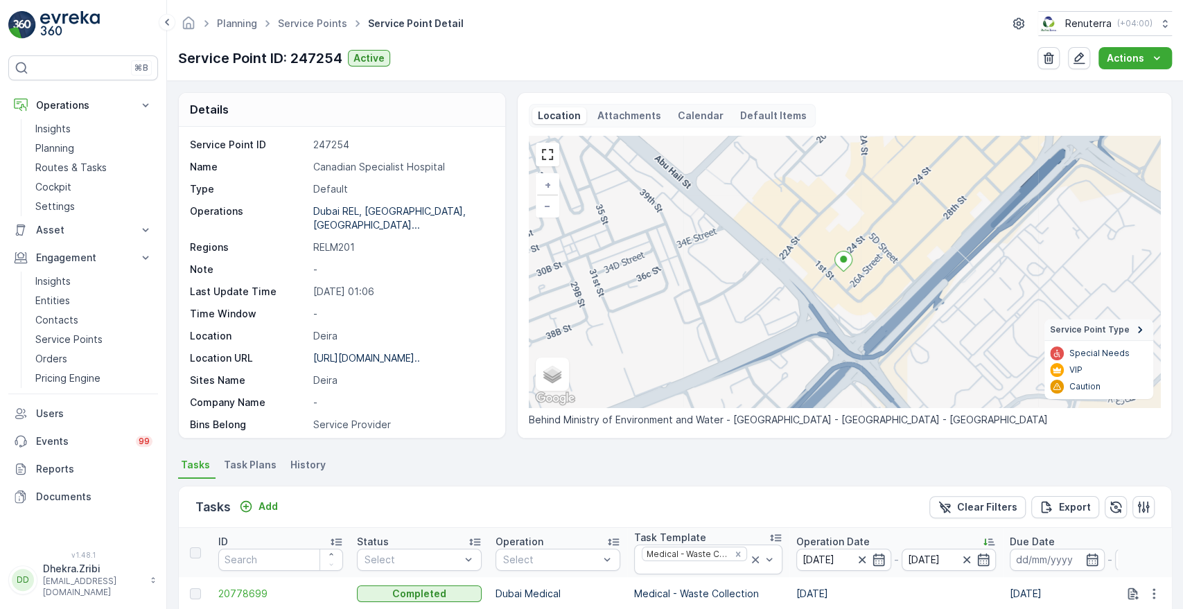
scroll to position [352, 0]
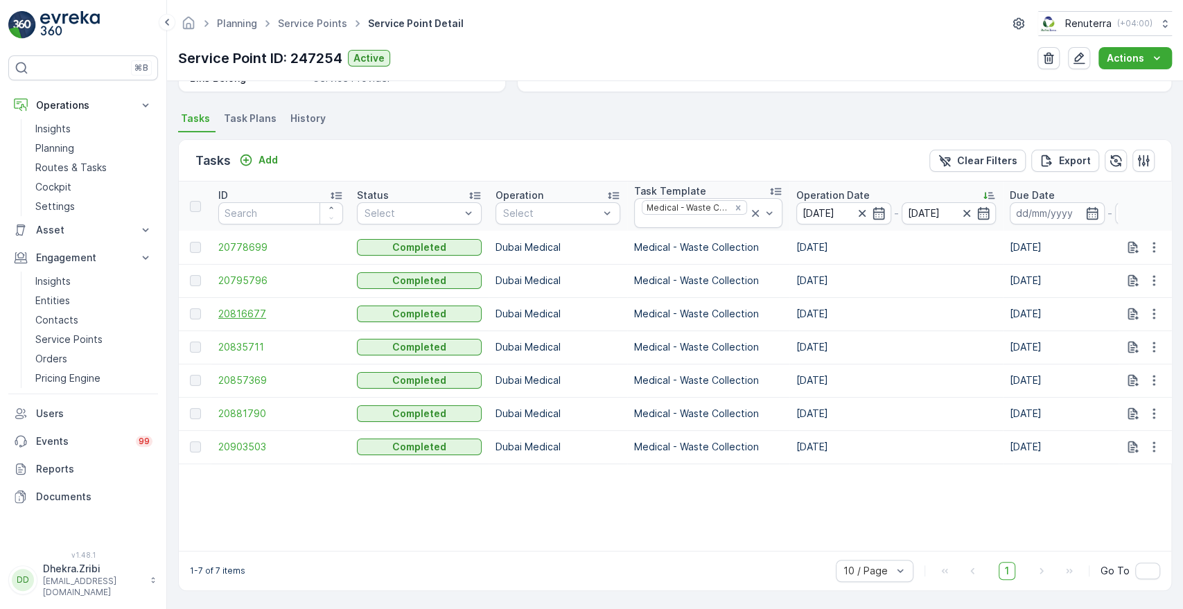
click at [233, 307] on span "20816677" at bounding box center [280, 314] width 125 height 14
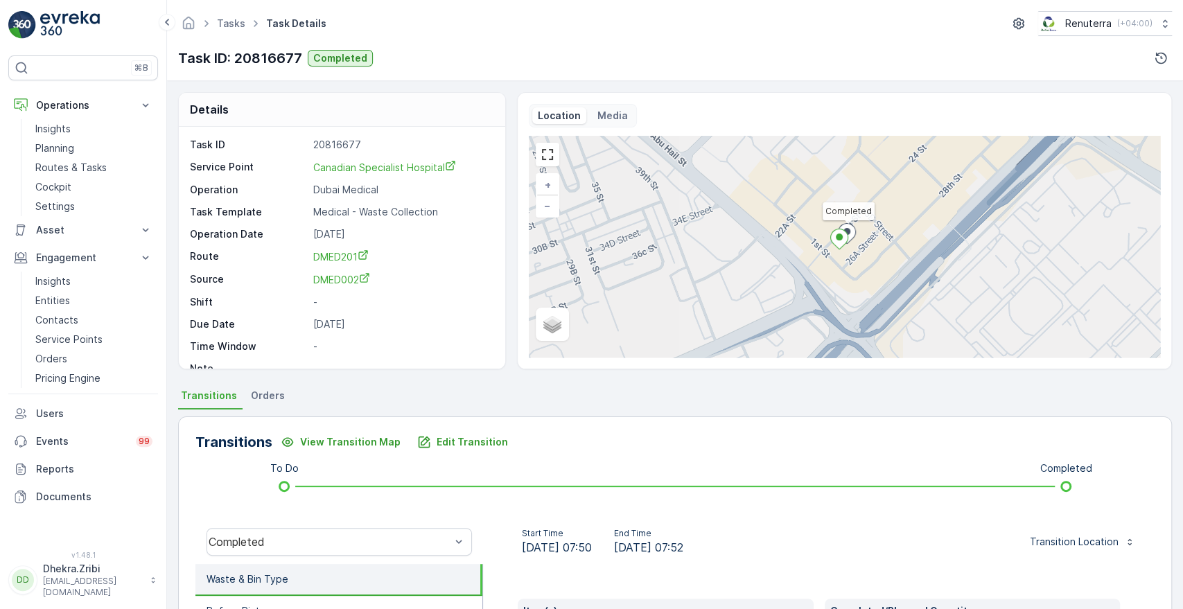
scroll to position [264, 0]
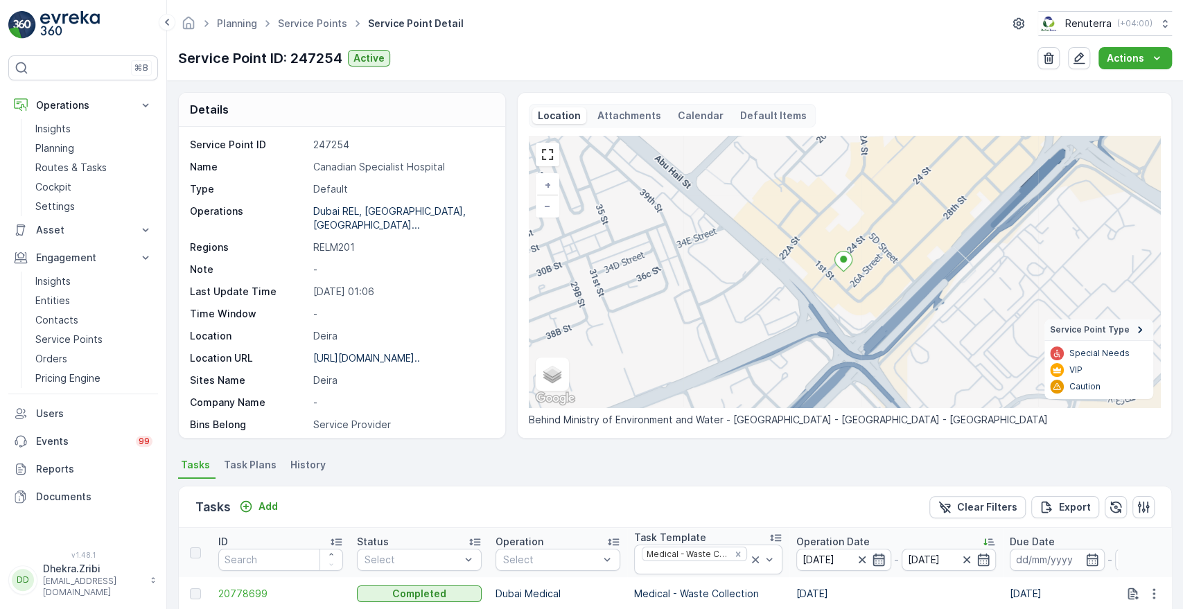
click at [873, 555] on icon "button" at bounding box center [879, 559] width 12 height 12
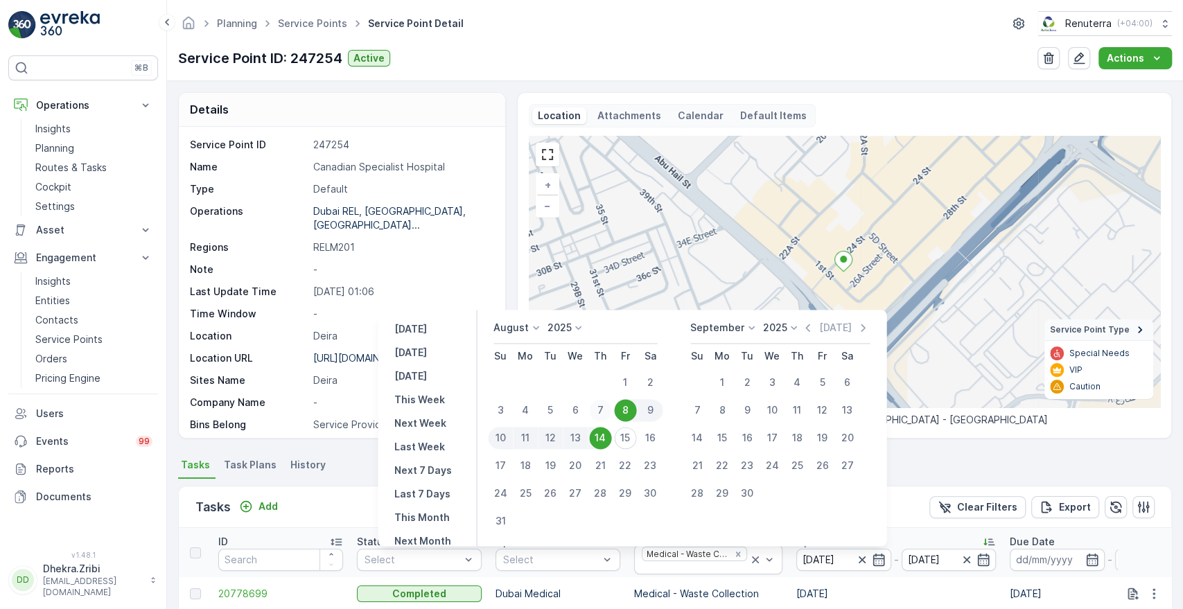
click at [610, 410] on div "7" at bounding box center [600, 410] width 22 height 22
type input "[DATE]"
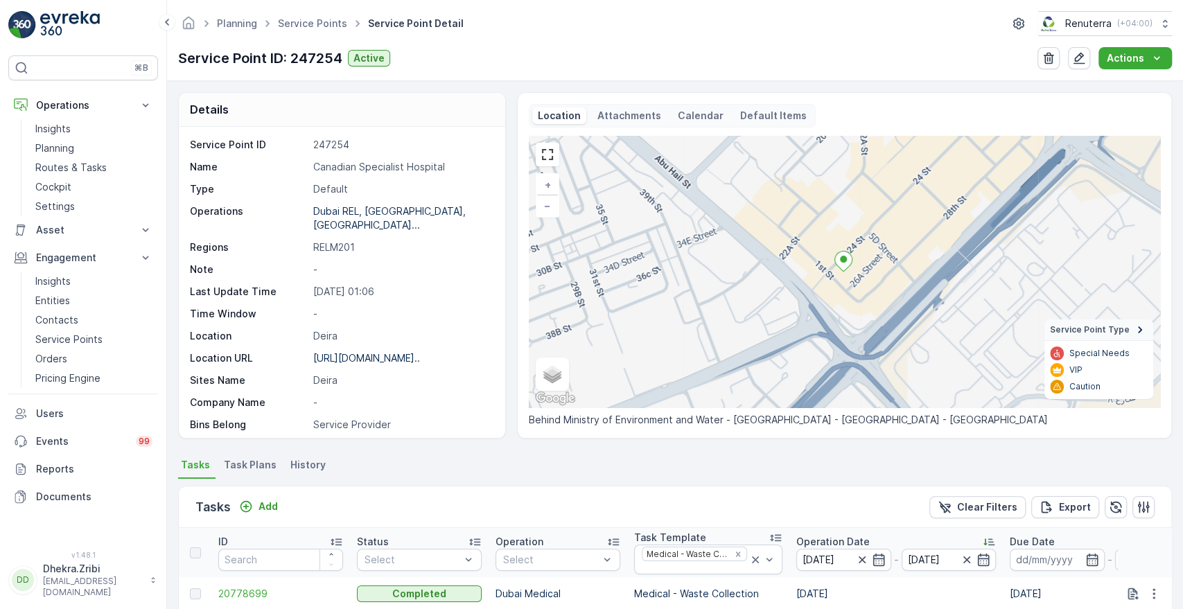
click at [747, 21] on div "Planning Service Points Service Point Detail Renuterra ( +04:00 )" at bounding box center [675, 23] width 994 height 25
click at [982, 561] on icon "button" at bounding box center [984, 560] width 14 height 14
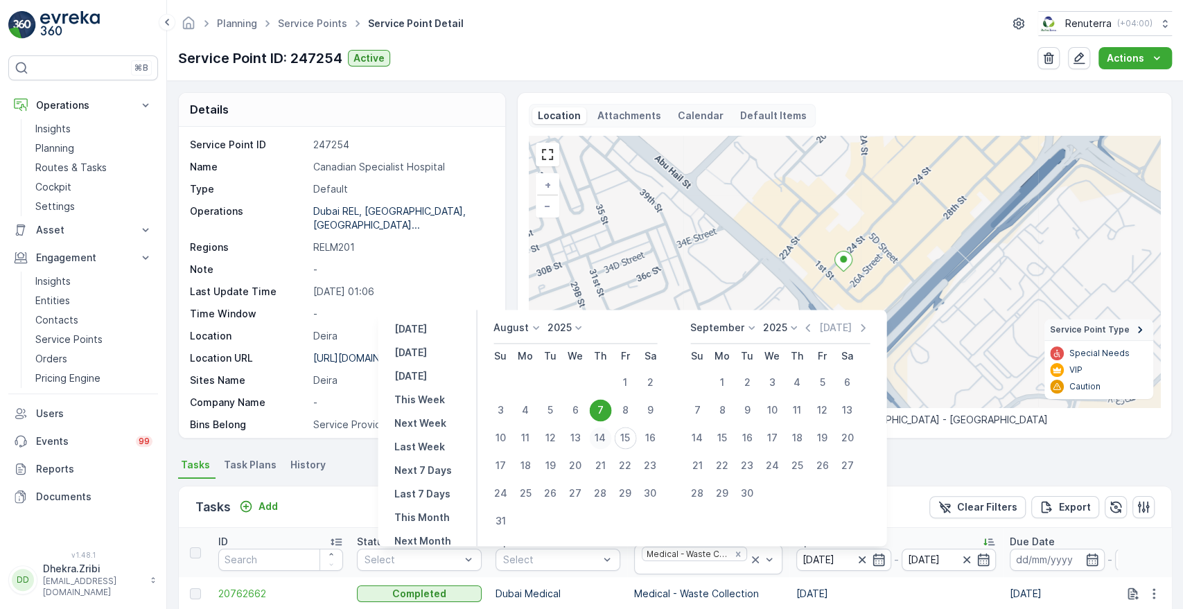
click at [600, 437] on div "14" at bounding box center [600, 438] width 22 height 22
type input "[DATE]"
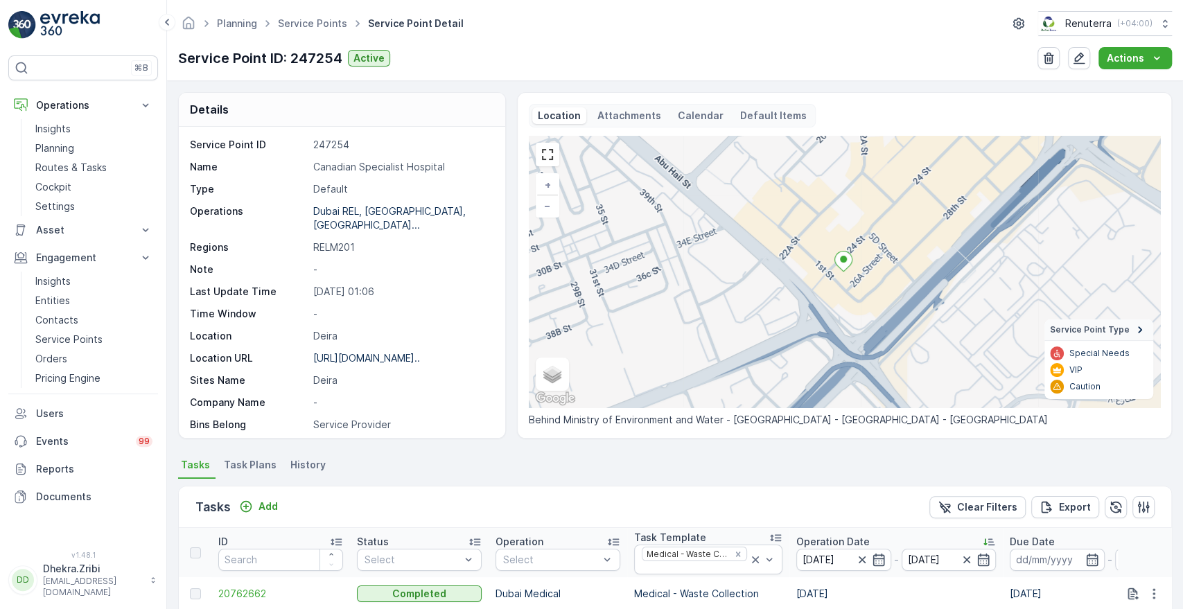
scroll to position [356, 0]
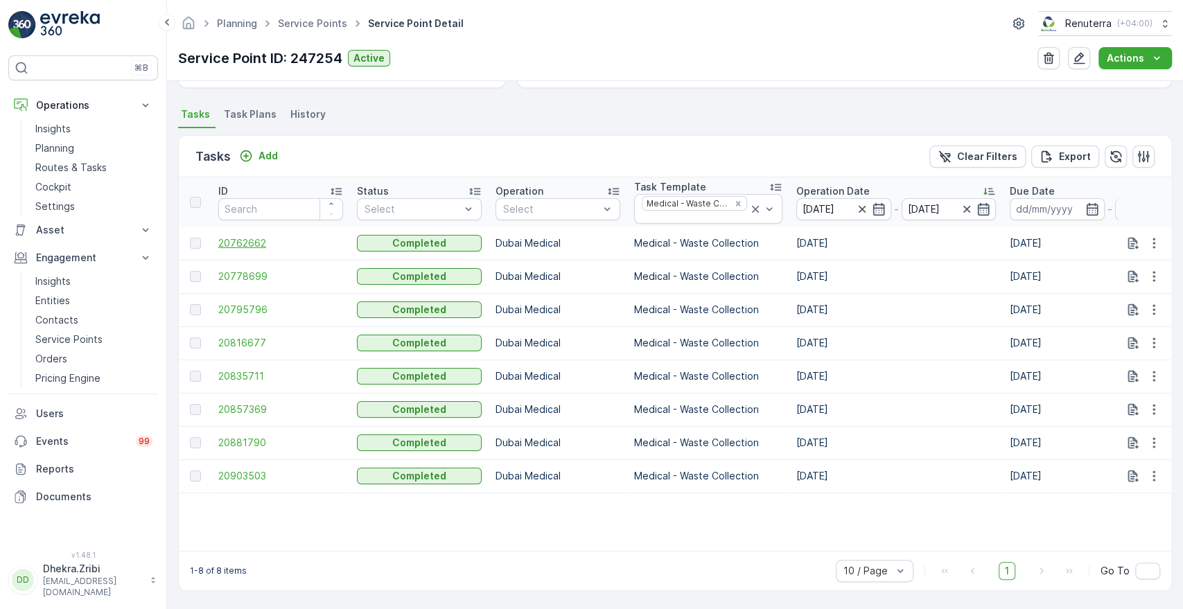
click at [256, 236] on span "20762662" at bounding box center [280, 243] width 125 height 14
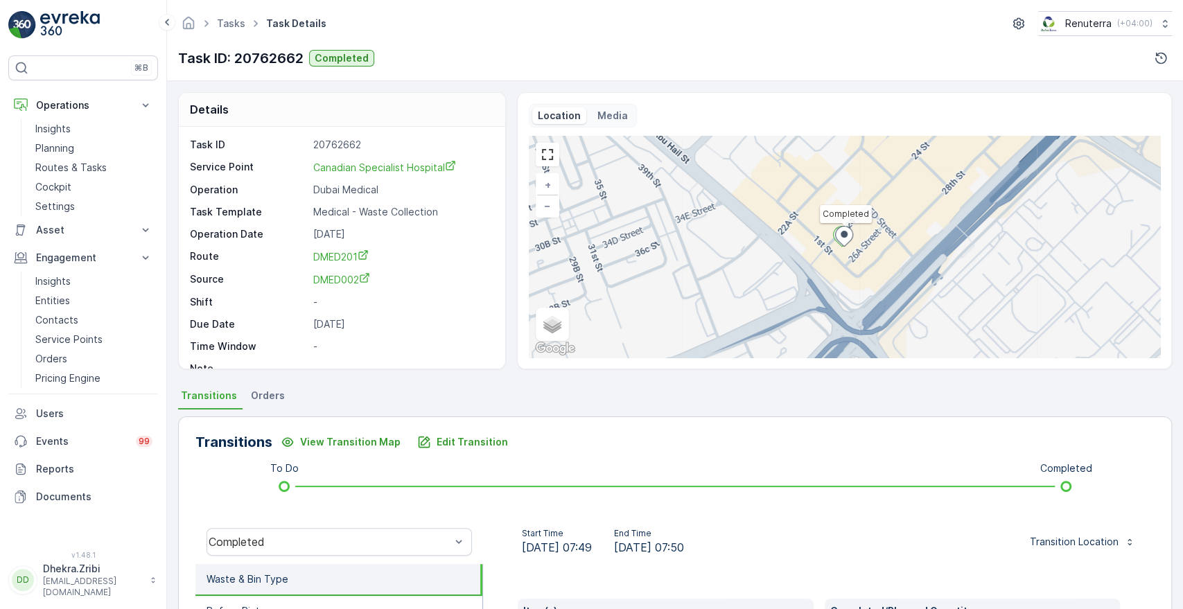
scroll to position [264, 0]
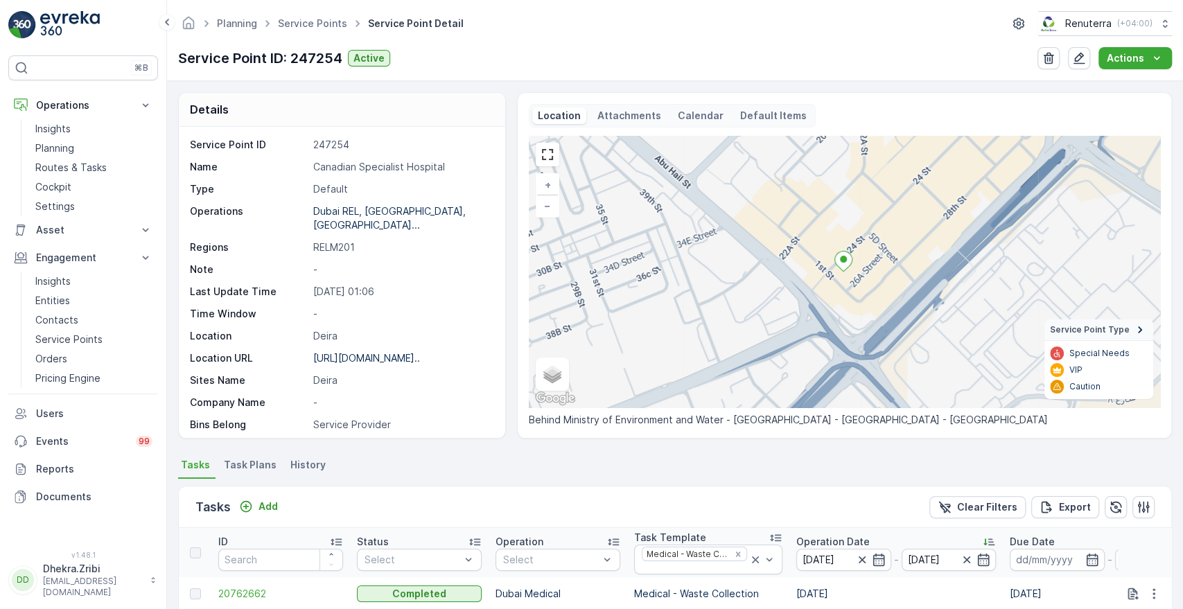
scroll to position [356, 0]
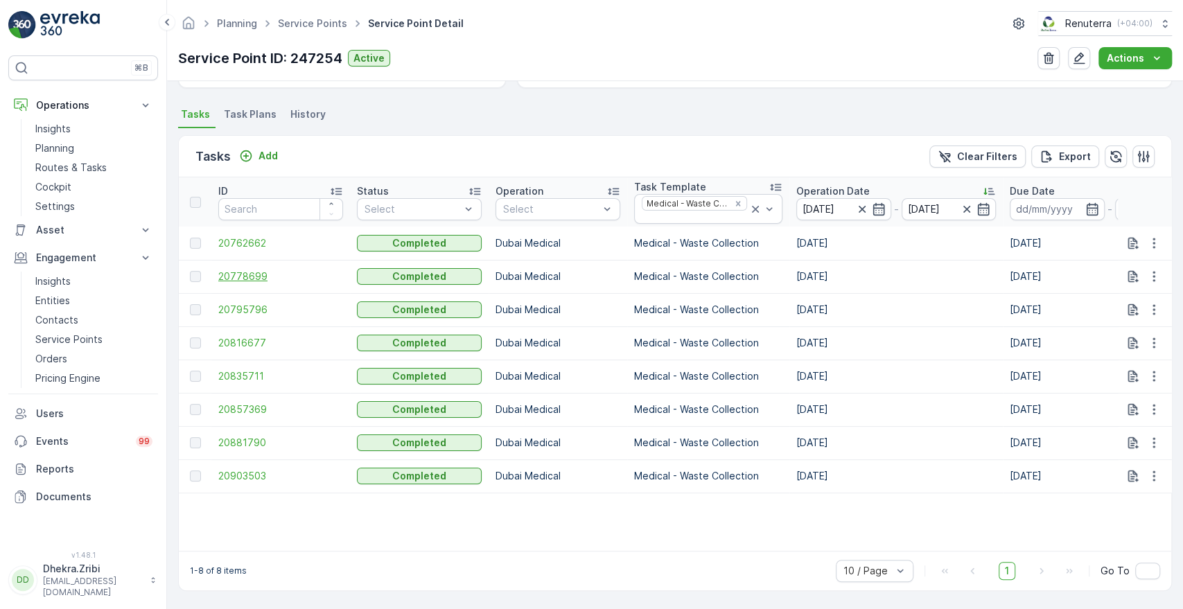
click at [239, 270] on span "20778699" at bounding box center [280, 277] width 125 height 14
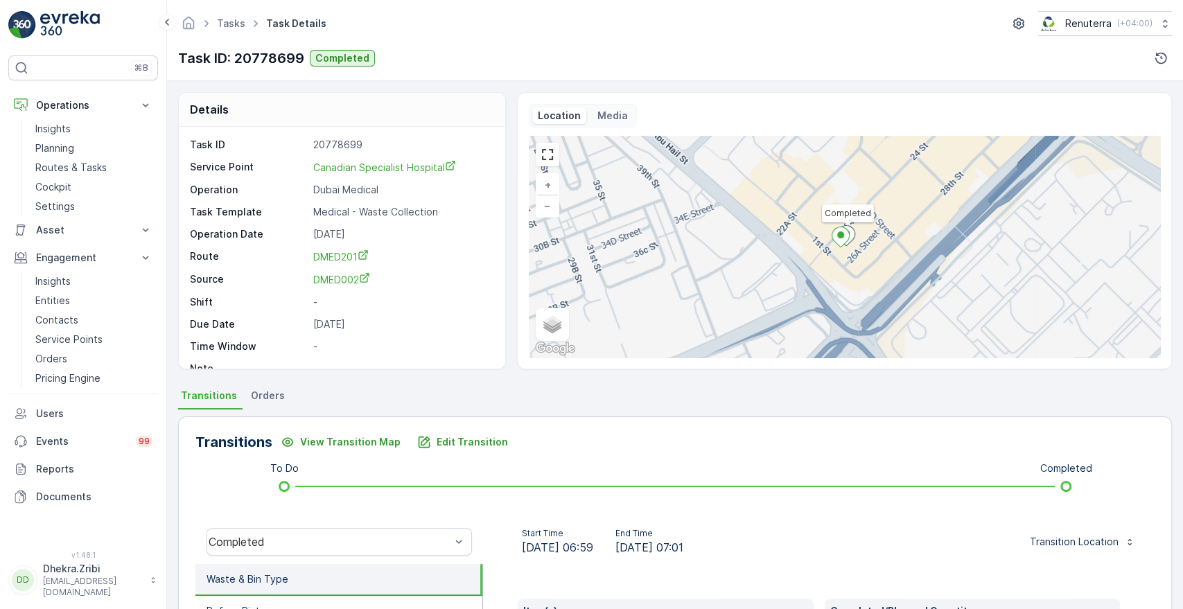
scroll to position [264, 0]
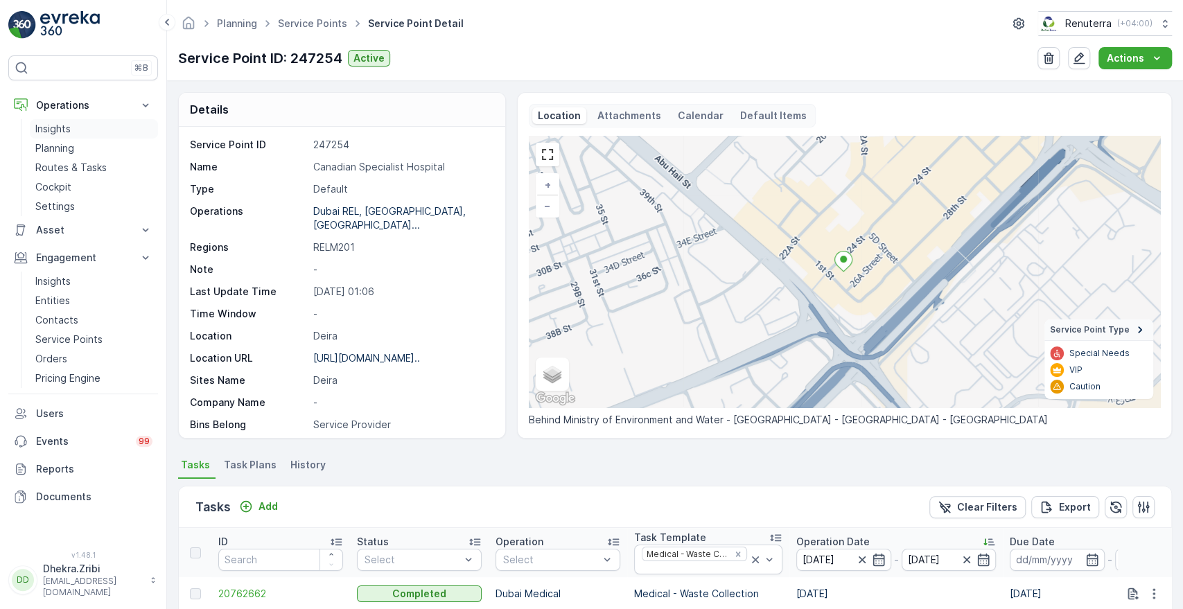
click at [63, 126] on p "Insights" at bounding box center [52, 129] width 35 height 14
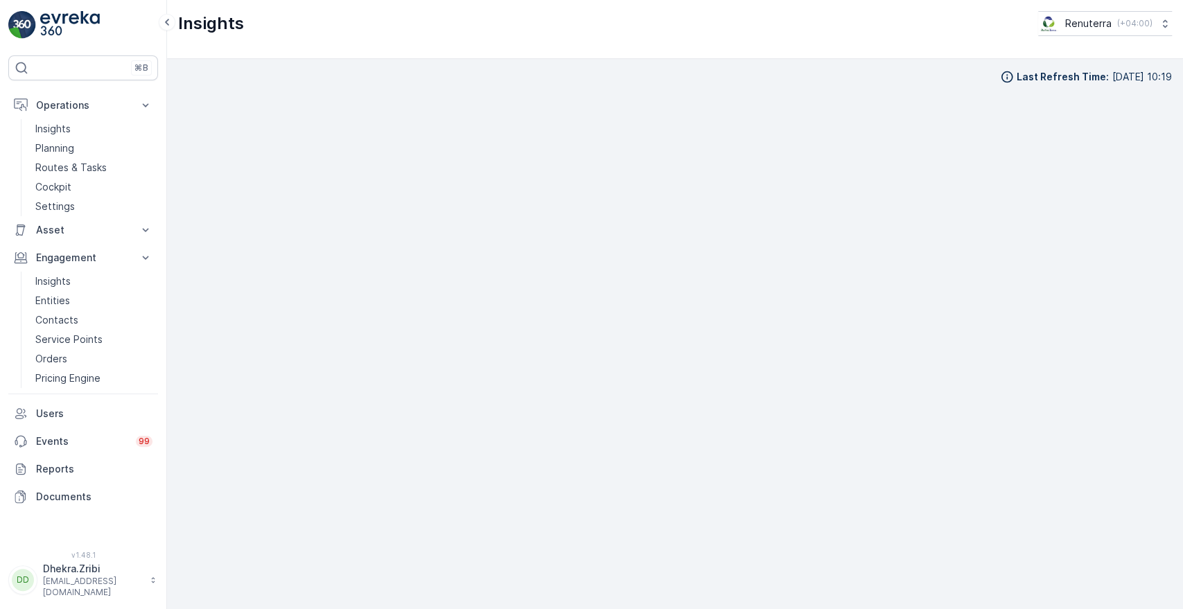
scroll to position [12, 0]
click at [46, 148] on p "Planning" at bounding box center [54, 148] width 39 height 14
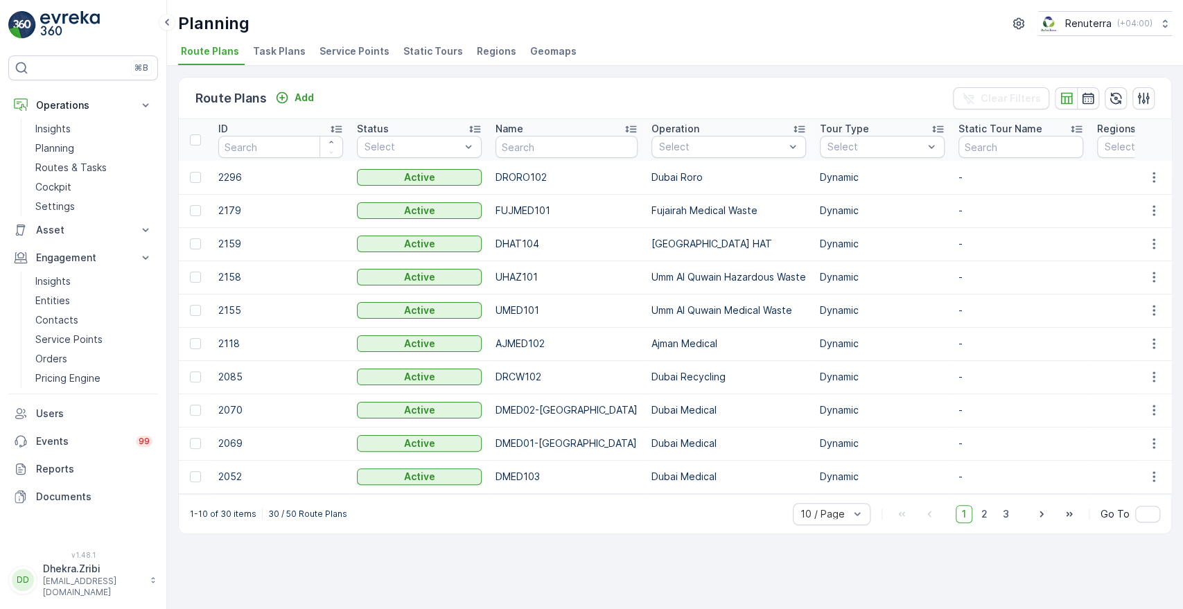
click at [360, 51] on span "Service Points" at bounding box center [355, 51] width 70 height 14
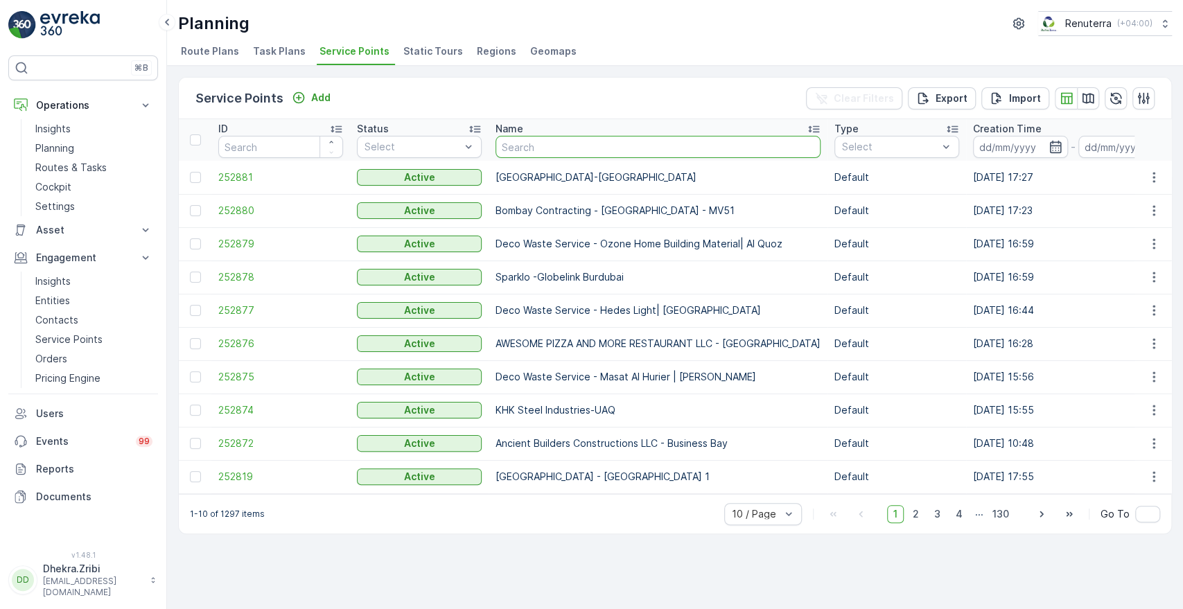
click at [562, 153] on input "text" at bounding box center [658, 147] width 325 height 22
type input "canad"
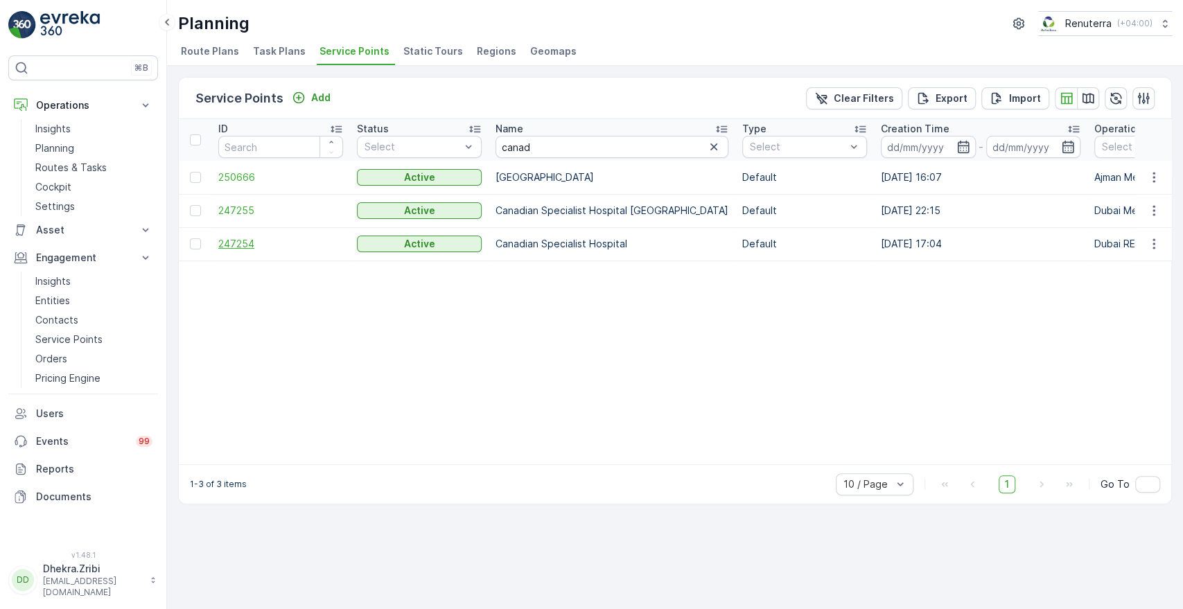
click at [230, 243] on span "247254" at bounding box center [280, 244] width 125 height 14
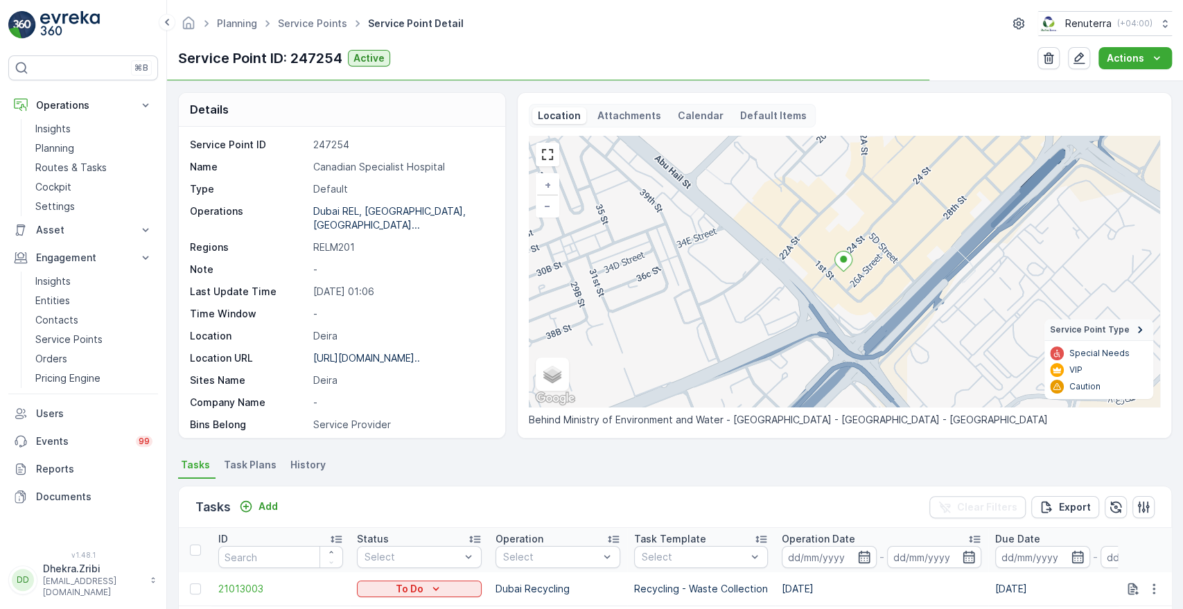
scroll to position [361, 0]
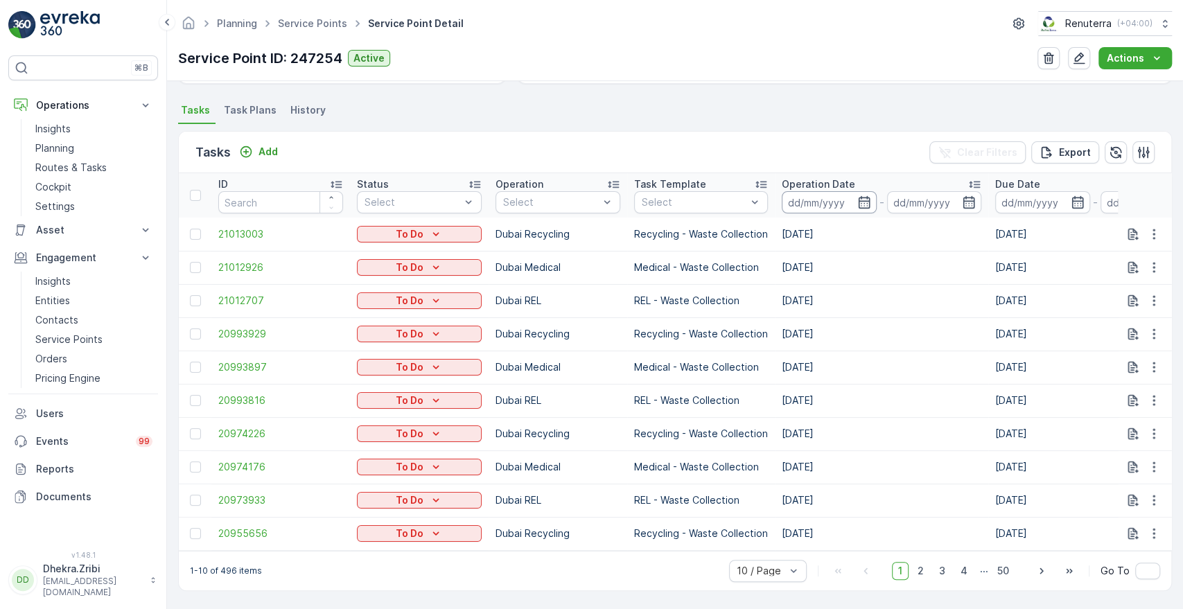
click at [858, 196] on icon "button" at bounding box center [865, 203] width 14 height 14
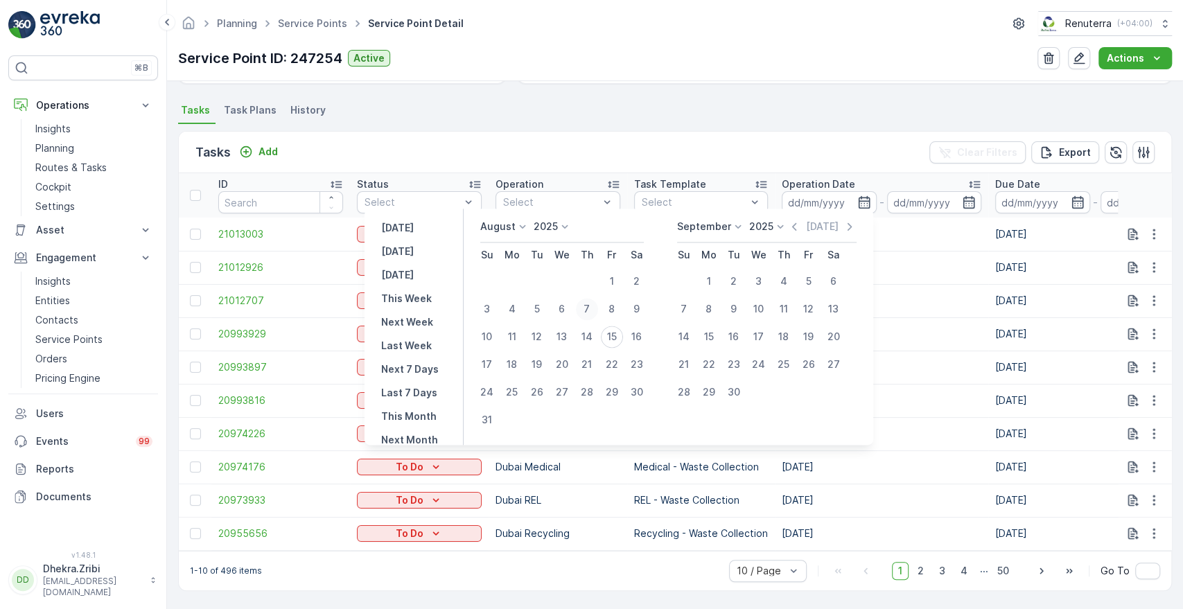
click at [598, 313] on div "7" at bounding box center [587, 309] width 22 height 22
type input "[DATE]"
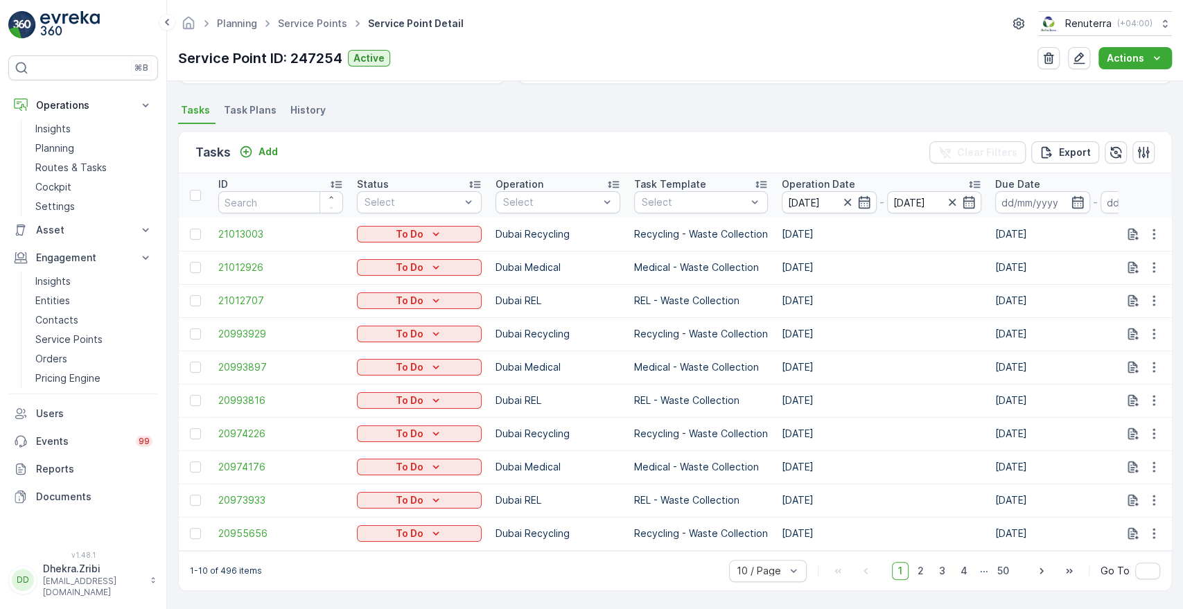
click at [799, 148] on div "Tasks Add Clear Filters Export" at bounding box center [675, 153] width 993 height 42
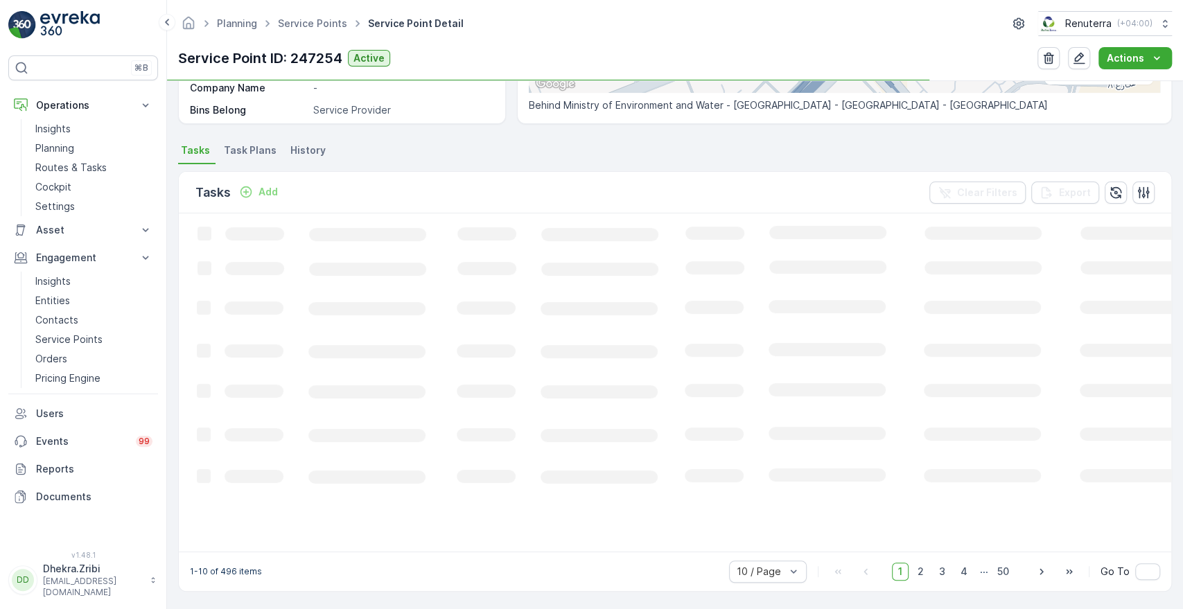
scroll to position [327, 0]
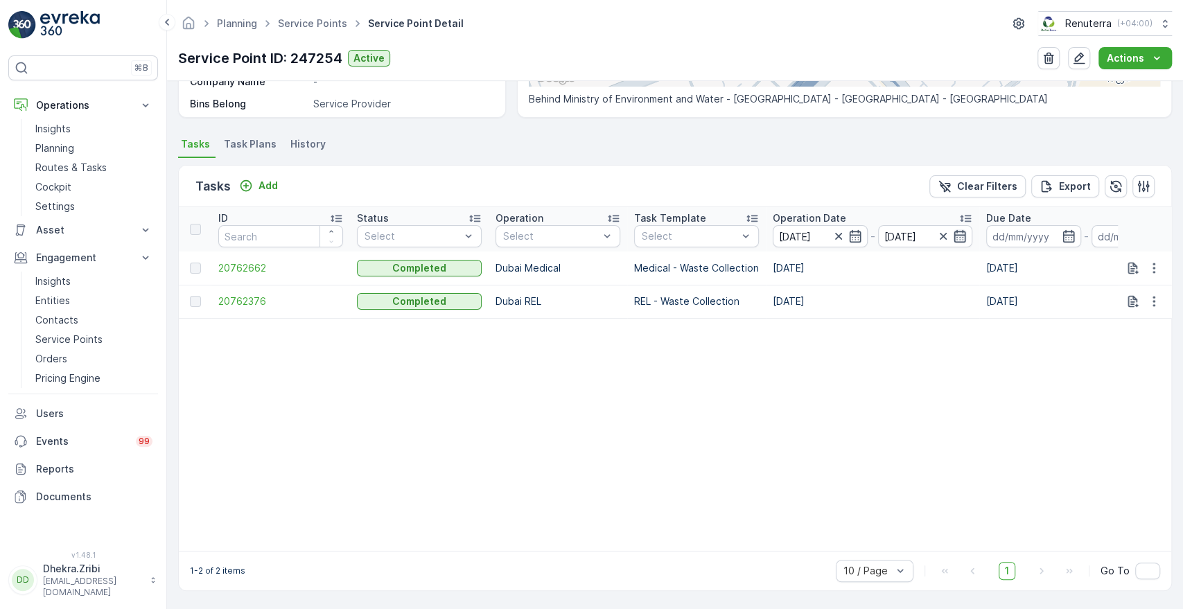
click at [961, 232] on icon "button" at bounding box center [960, 236] width 14 height 14
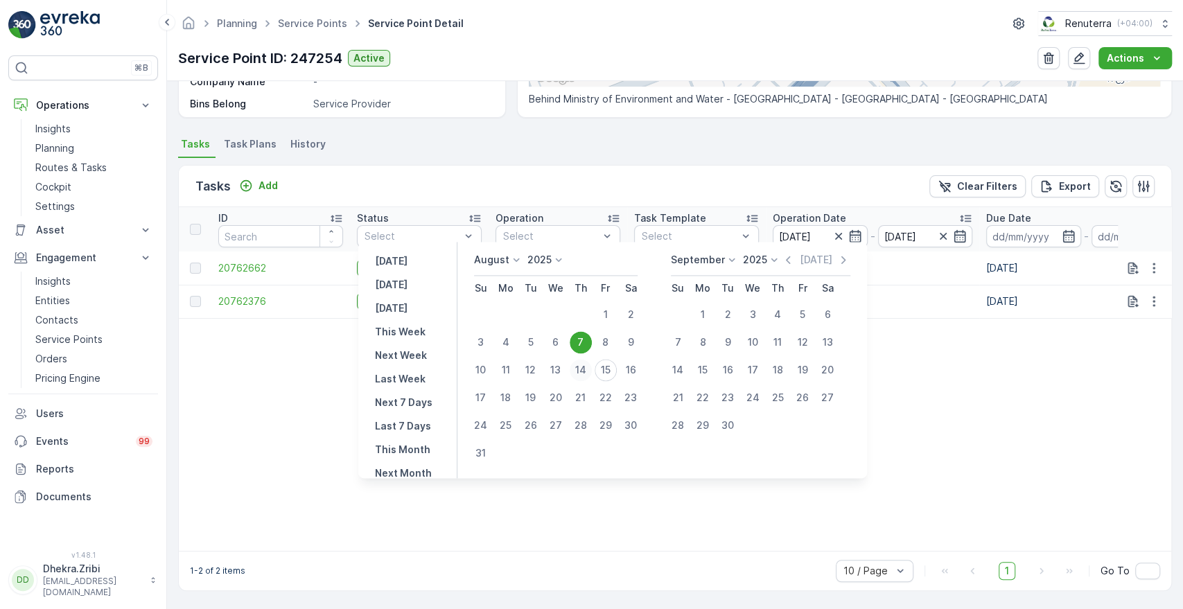
click at [592, 376] on div "14" at bounding box center [581, 370] width 22 height 22
type input "[DATE]"
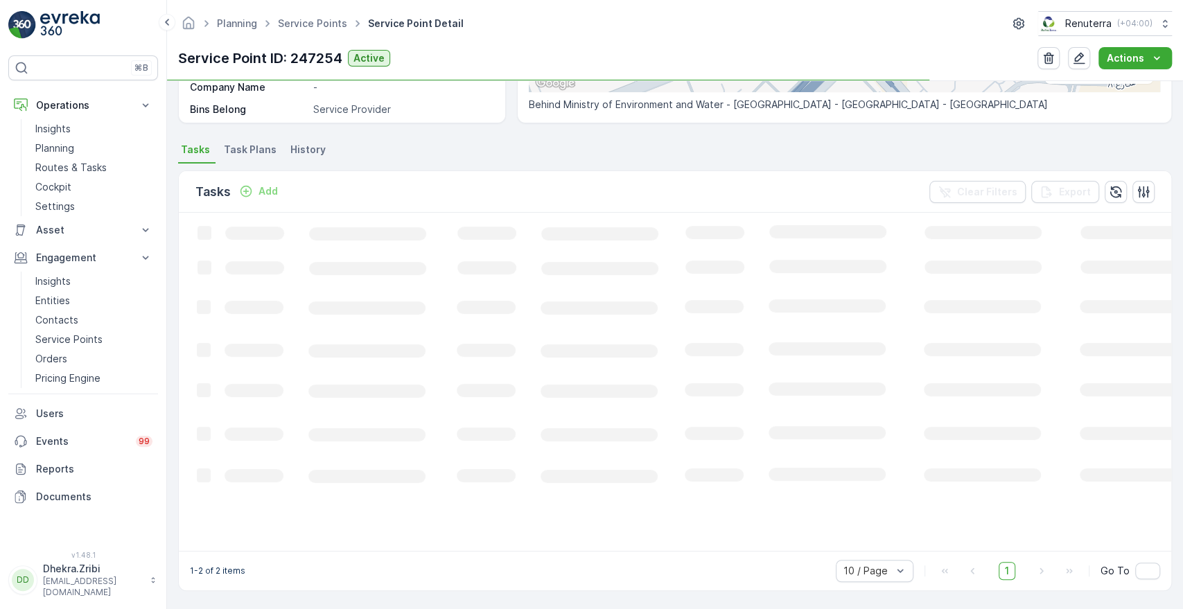
scroll to position [315, 0]
click at [593, 376] on icon "Loading..." at bounding box center [844, 382] width 1331 height 336
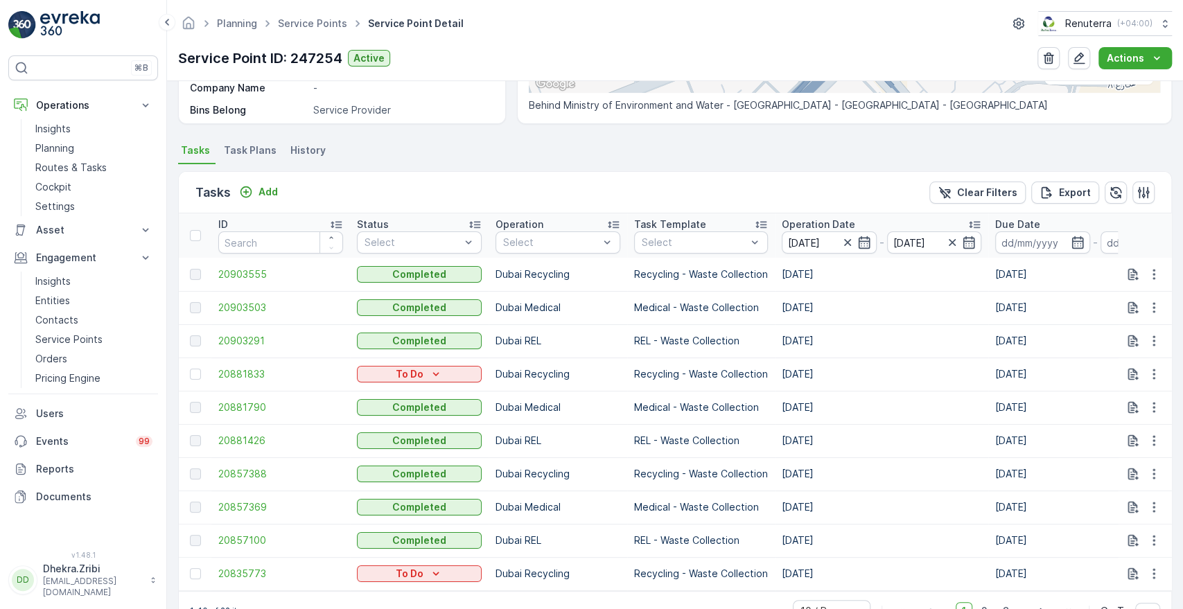
scroll to position [327, 0]
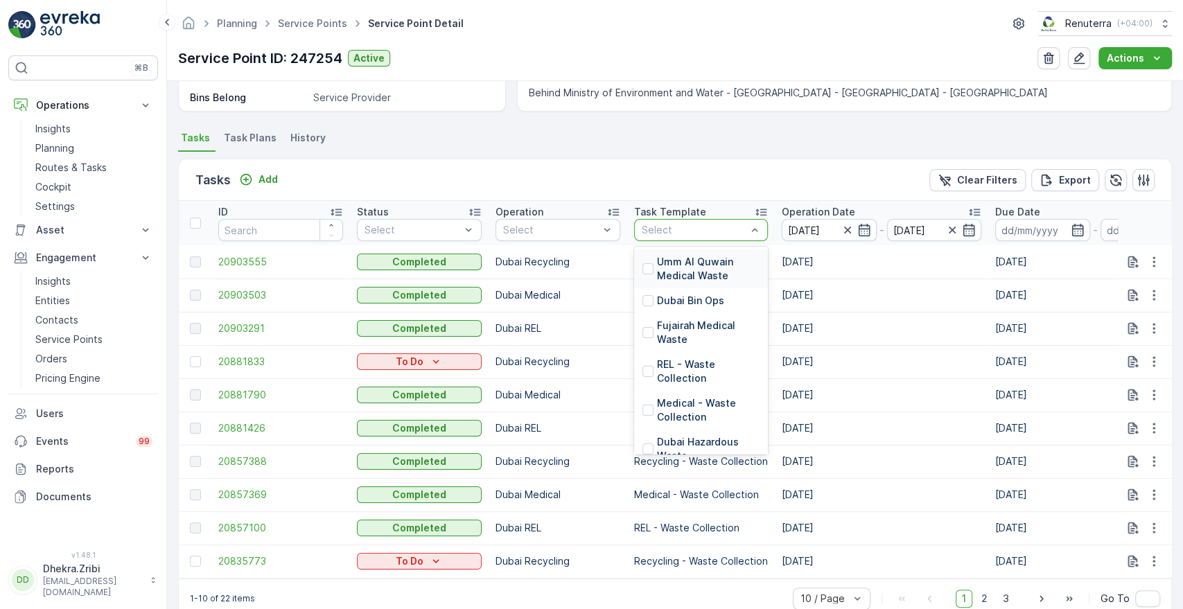
click at [720, 232] on div at bounding box center [694, 230] width 107 height 11
click at [679, 414] on p "Medical - Waste Collection" at bounding box center [708, 411] width 103 height 28
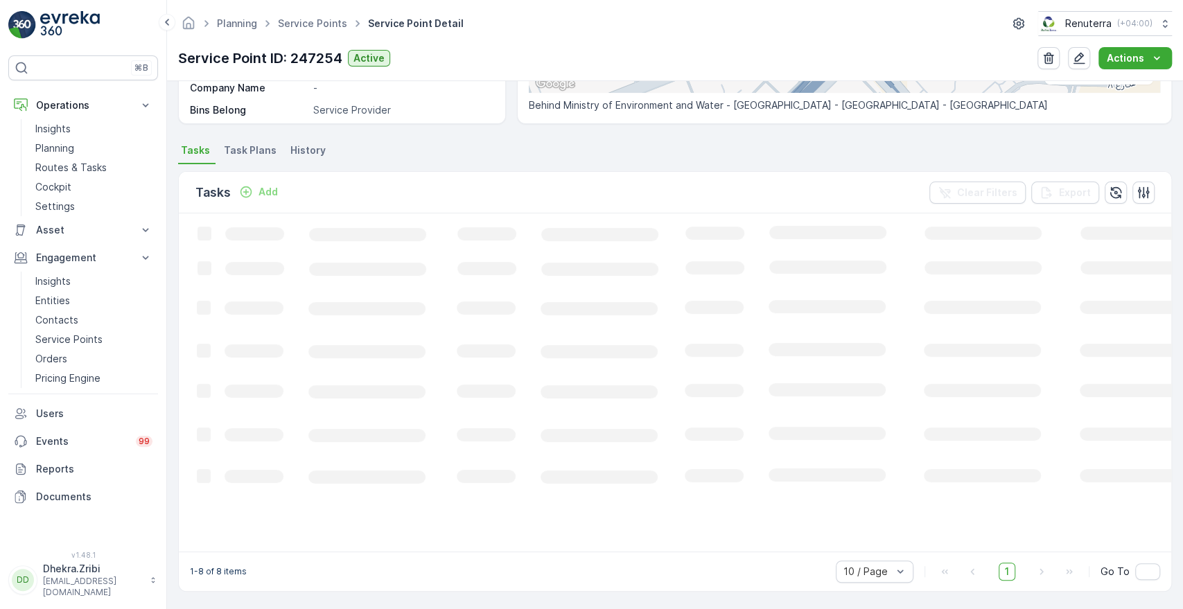
scroll to position [327, 0]
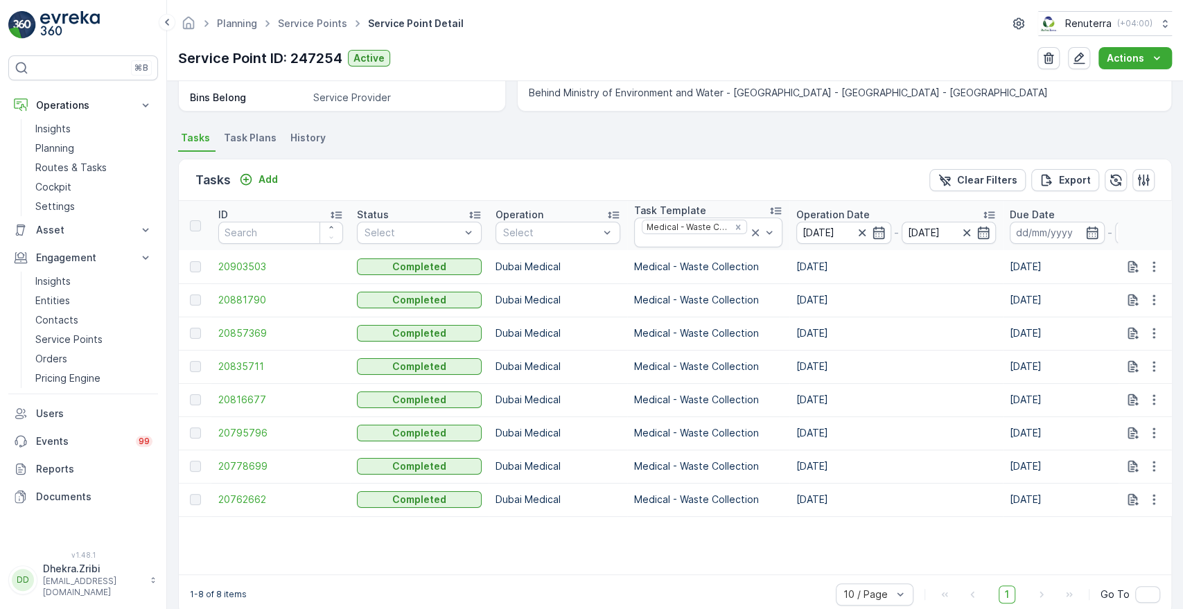
click at [828, 209] on p "Operation Date" at bounding box center [833, 215] width 73 height 14
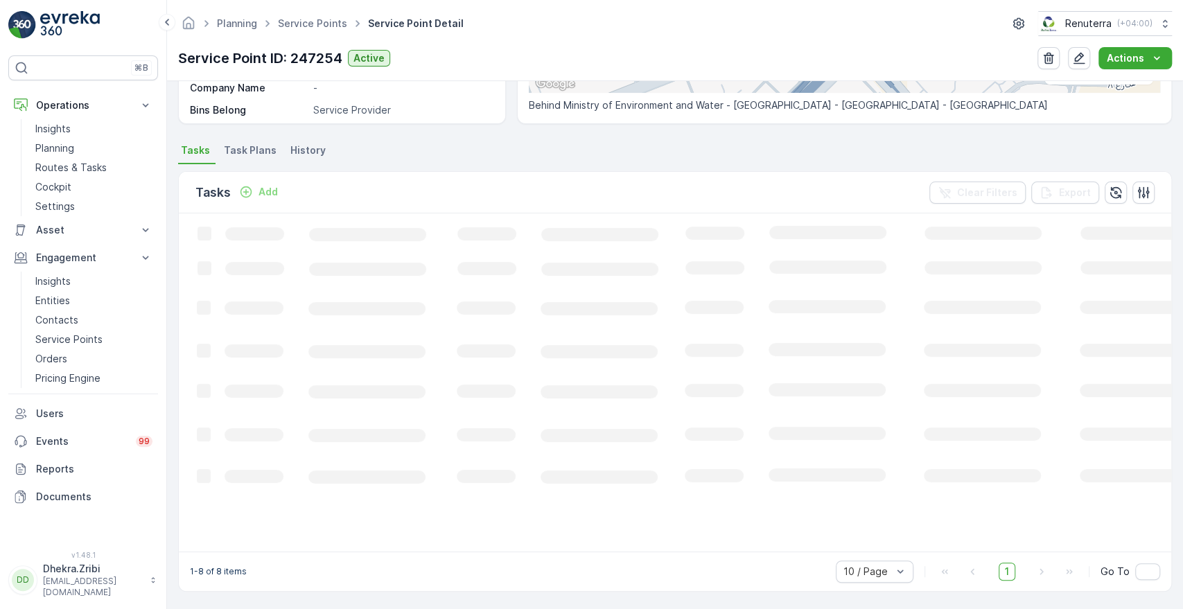
scroll to position [327, 0]
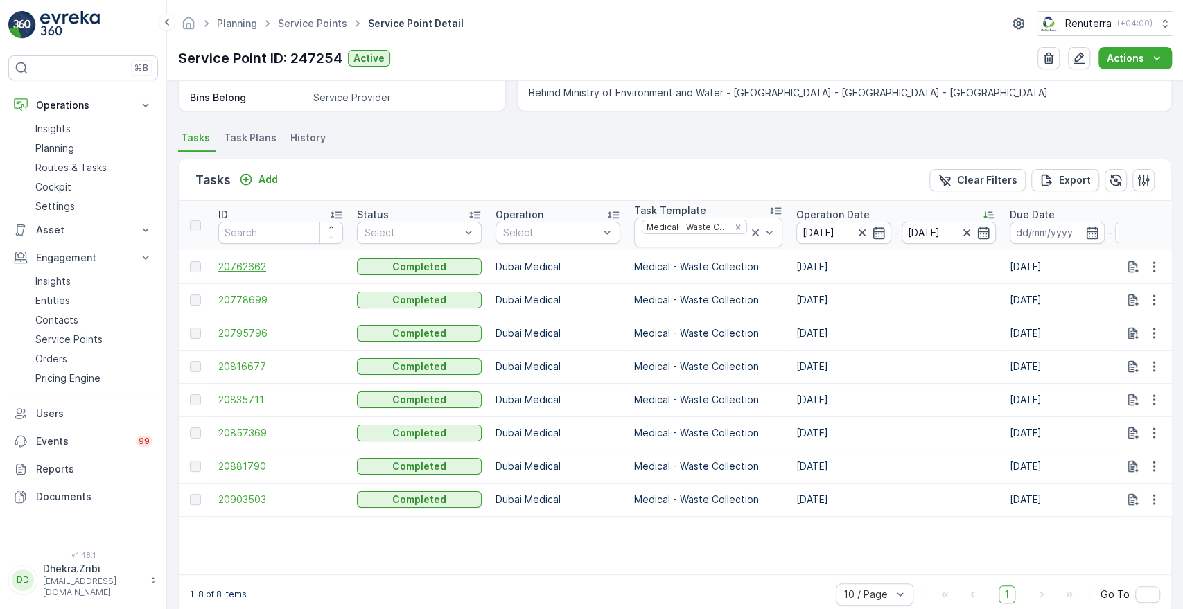
click at [232, 272] on span "20762662" at bounding box center [280, 267] width 125 height 14
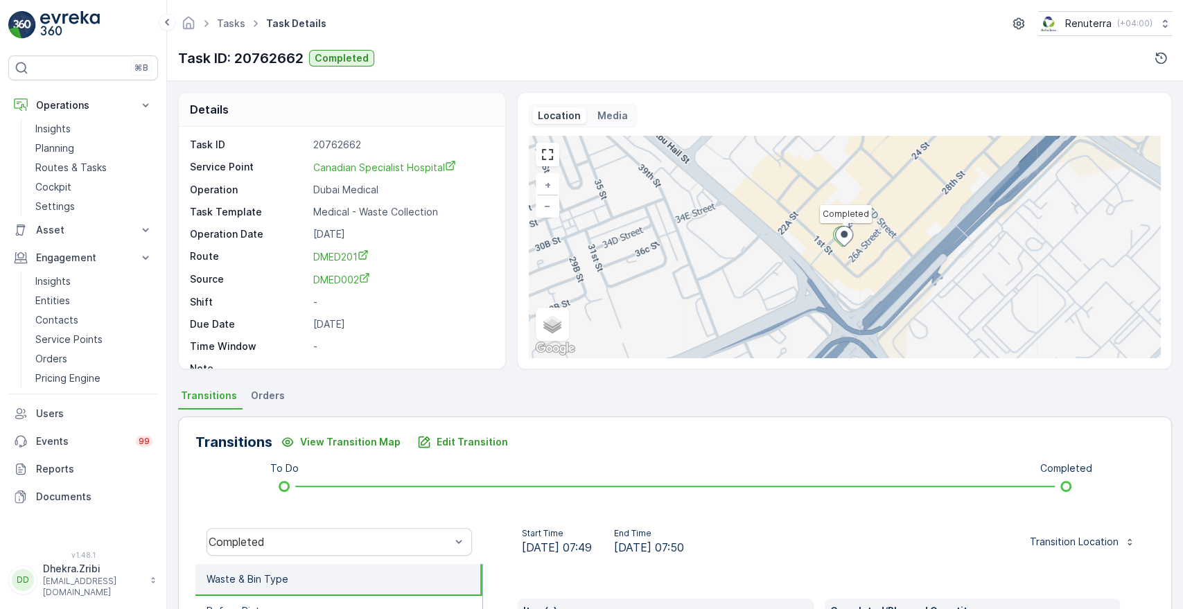
scroll to position [264, 0]
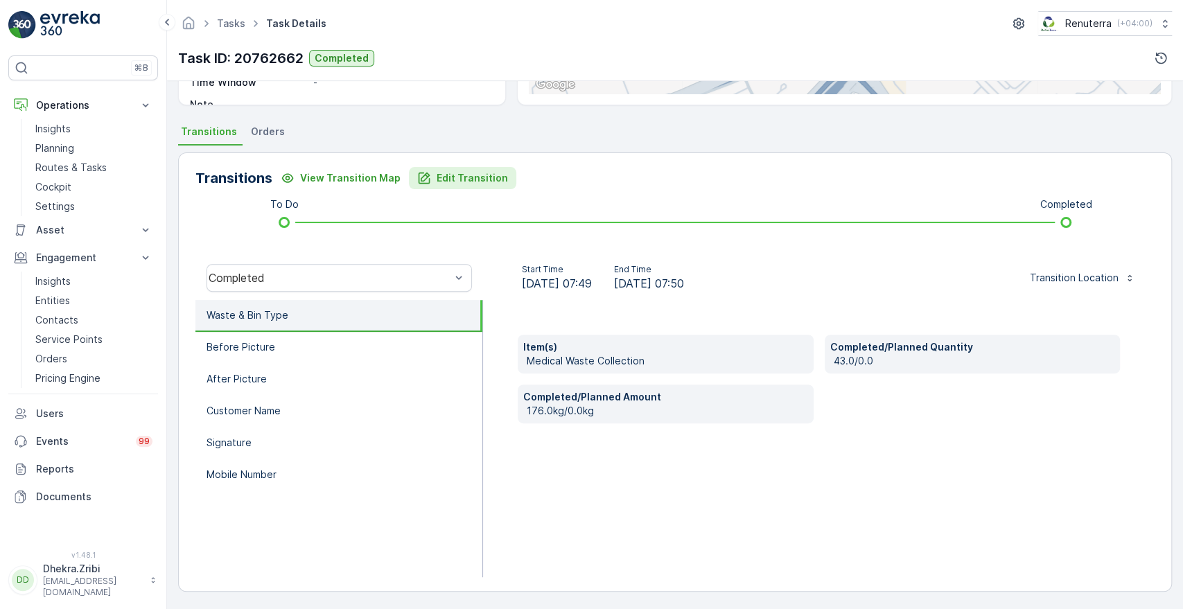
click at [460, 177] on p "Edit Transition" at bounding box center [472, 178] width 71 height 14
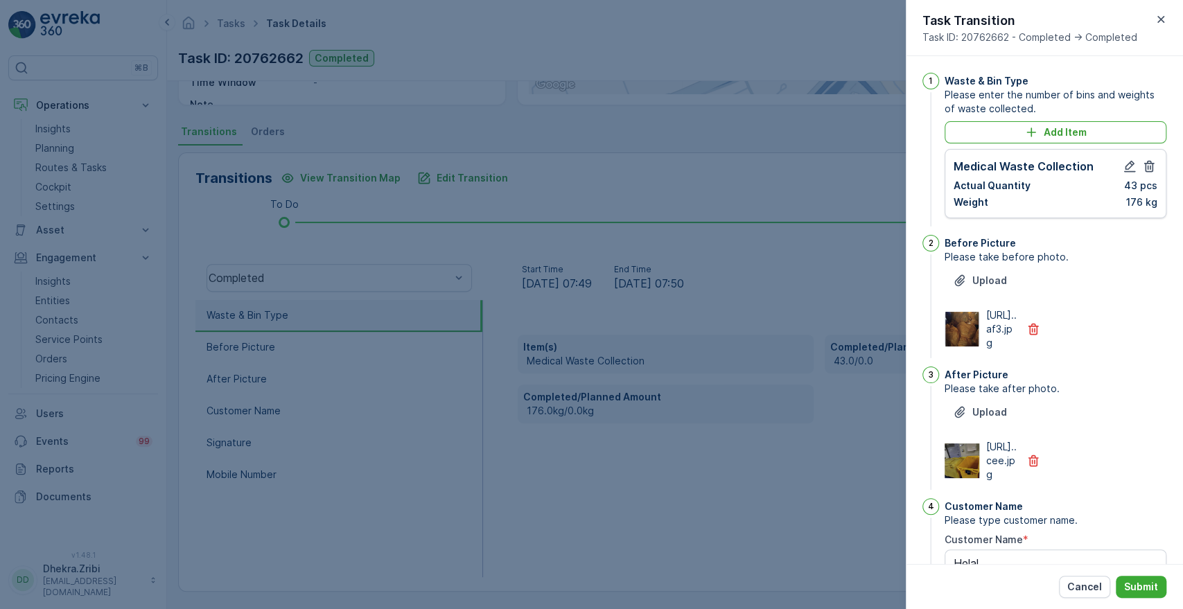
scroll to position [362, 0]
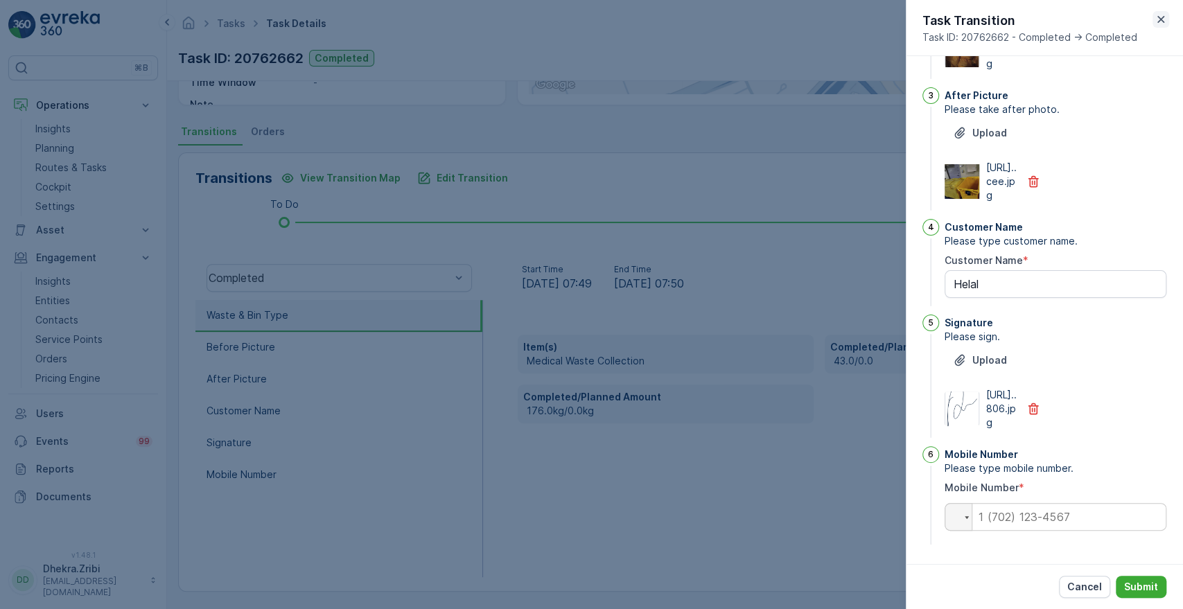
click at [1161, 23] on icon "button" at bounding box center [1161, 19] width 14 height 14
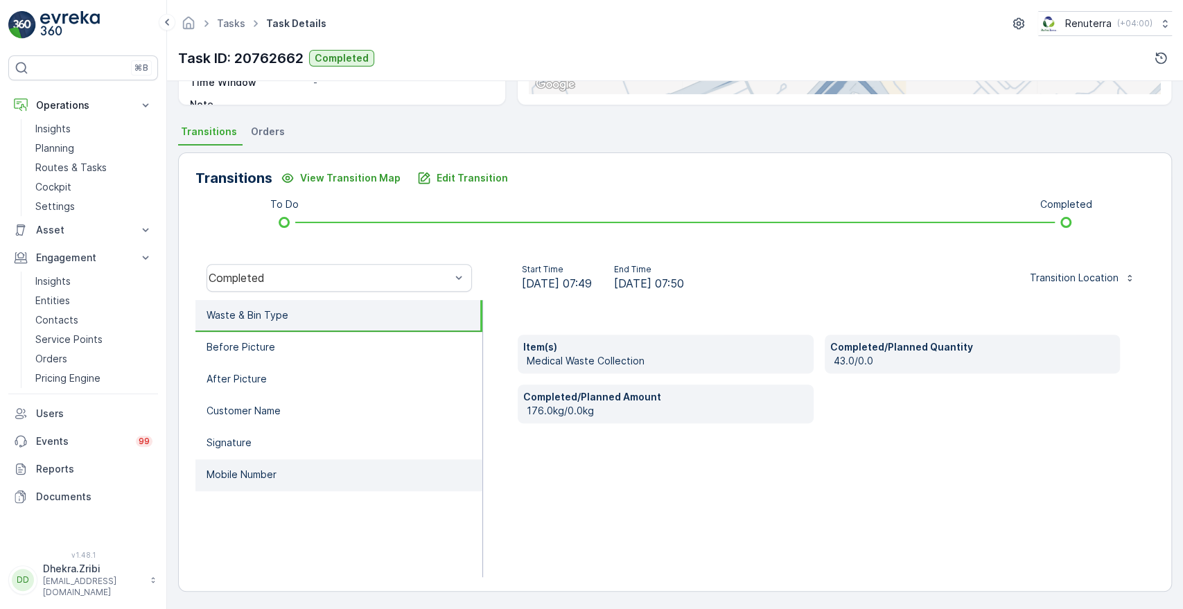
click at [246, 469] on p "Mobile Number" at bounding box center [242, 475] width 70 height 14
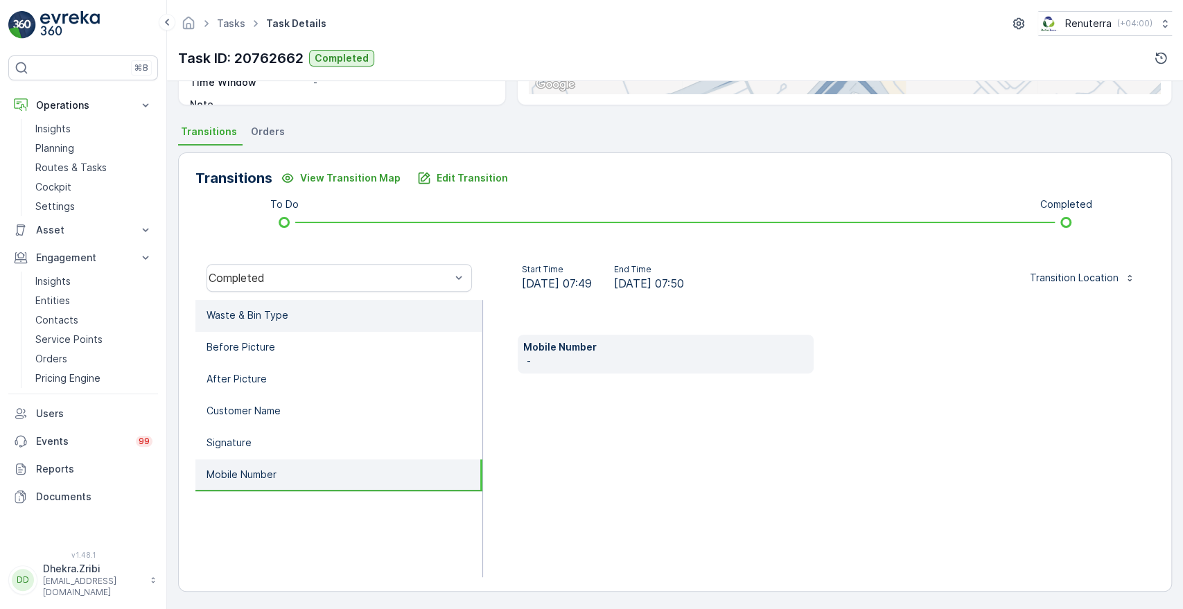
click at [283, 315] on p "Waste & Bin Type" at bounding box center [248, 316] width 82 height 14
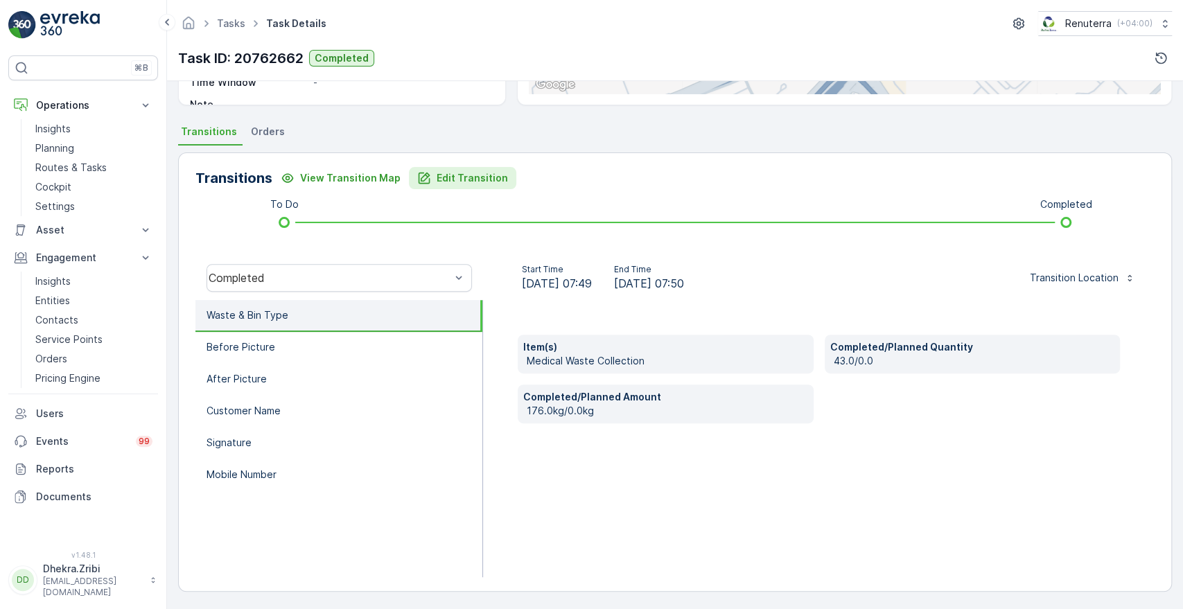
click at [443, 187] on button "Edit Transition" at bounding box center [462, 178] width 107 height 22
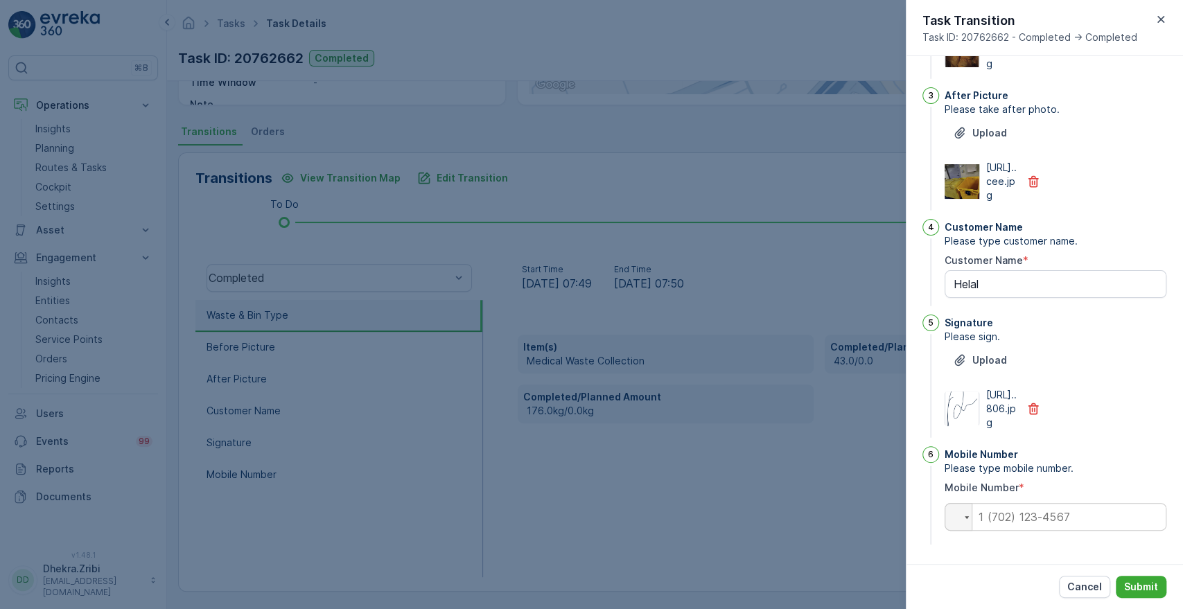
scroll to position [0, 0]
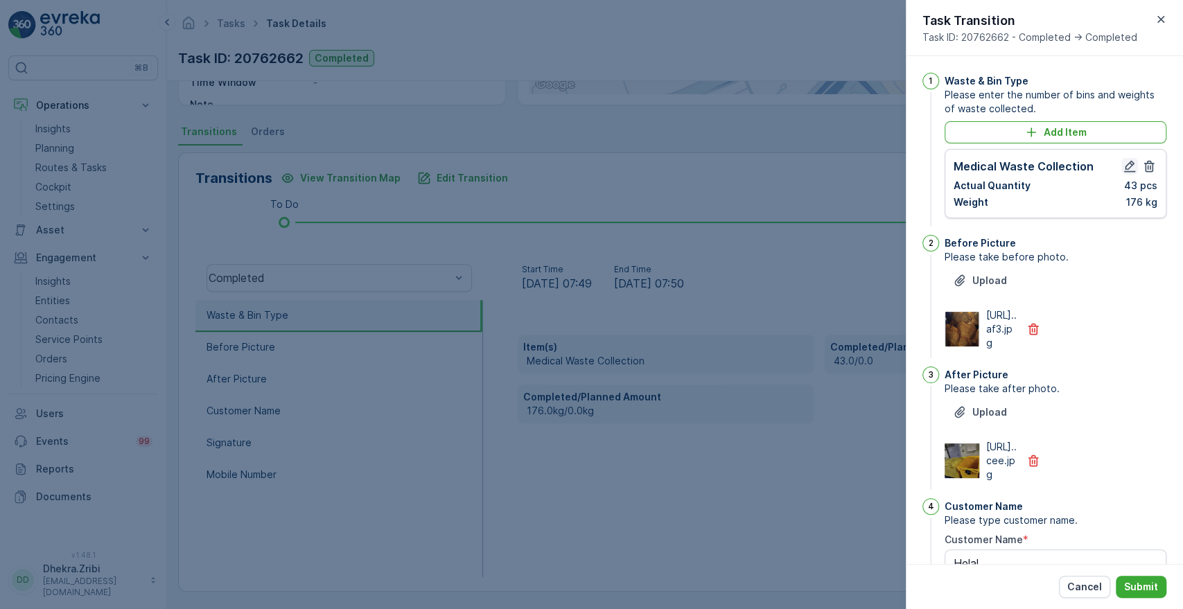
click at [1127, 164] on icon "button" at bounding box center [1130, 166] width 14 height 14
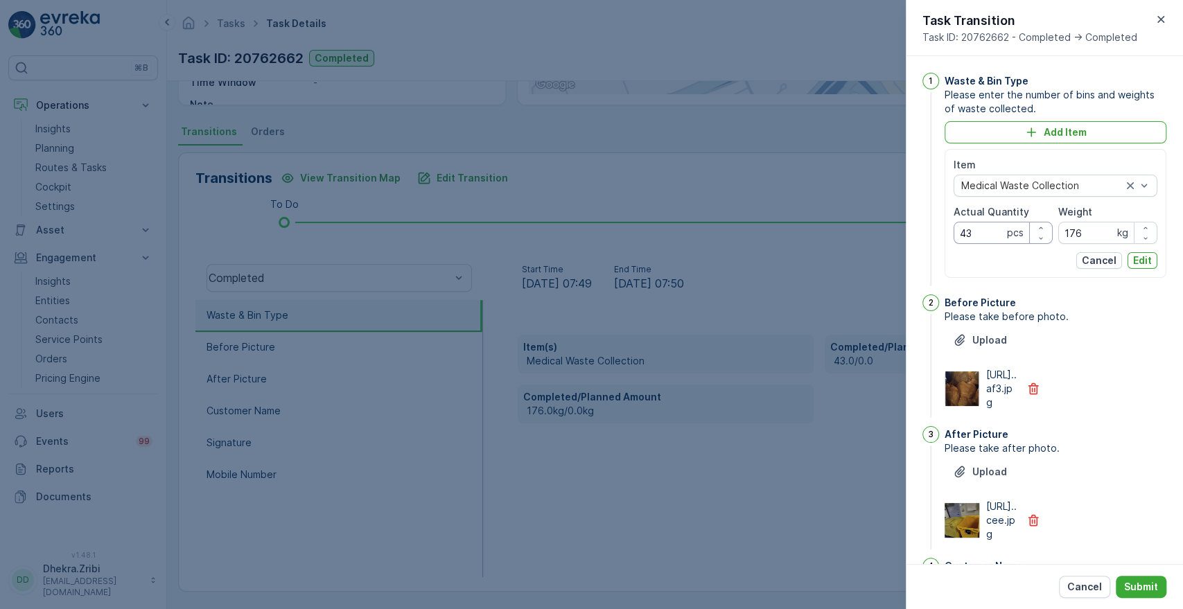
click at [991, 233] on Quantity "43" at bounding box center [1003, 233] width 99 height 22
type Quantity "4"
type Quantity "64"
click at [1086, 231] on input "176" at bounding box center [1108, 233] width 99 height 22
type input "1"
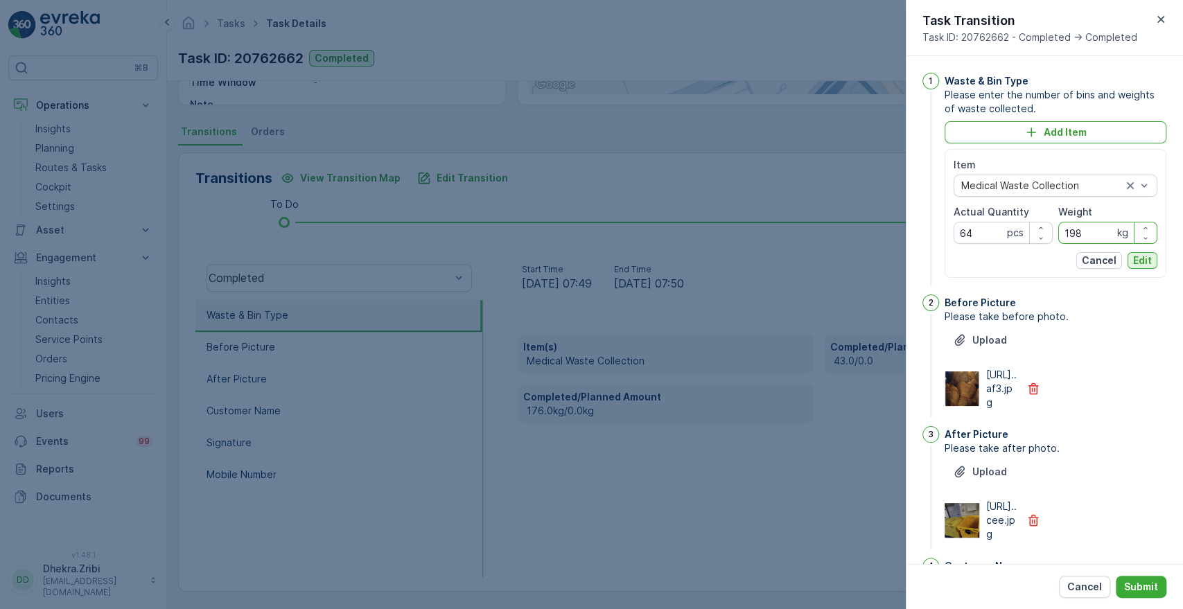
type input "198"
click at [1134, 264] on p "Edit" at bounding box center [1143, 261] width 19 height 14
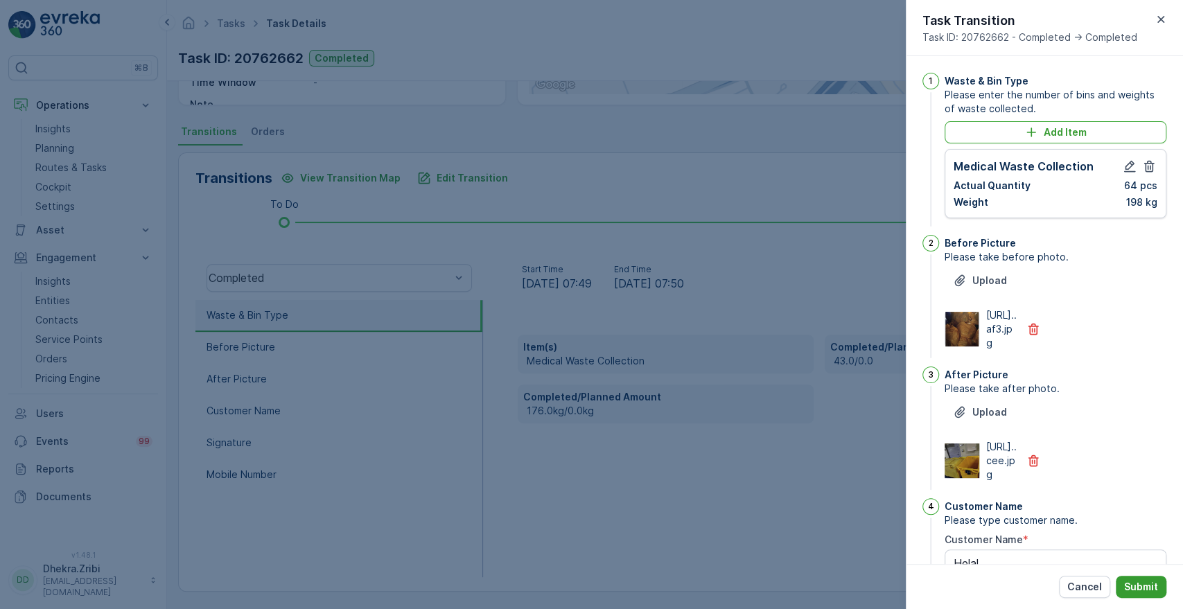
click at [1138, 588] on p "Submit" at bounding box center [1142, 587] width 34 height 14
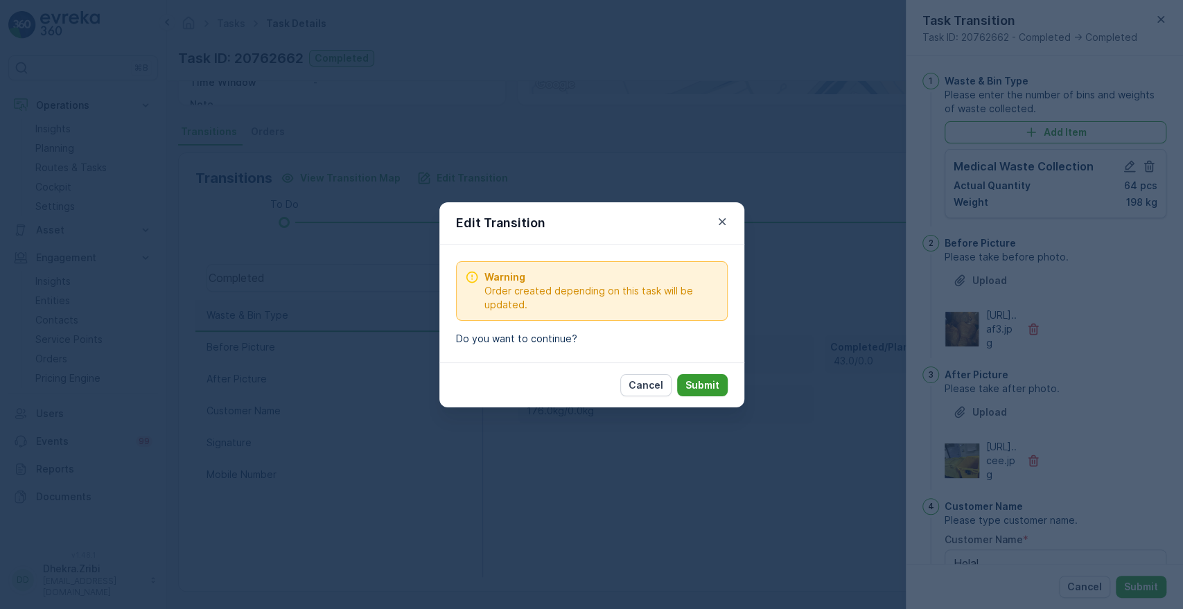
click at [704, 388] on p "Submit" at bounding box center [703, 386] width 34 height 14
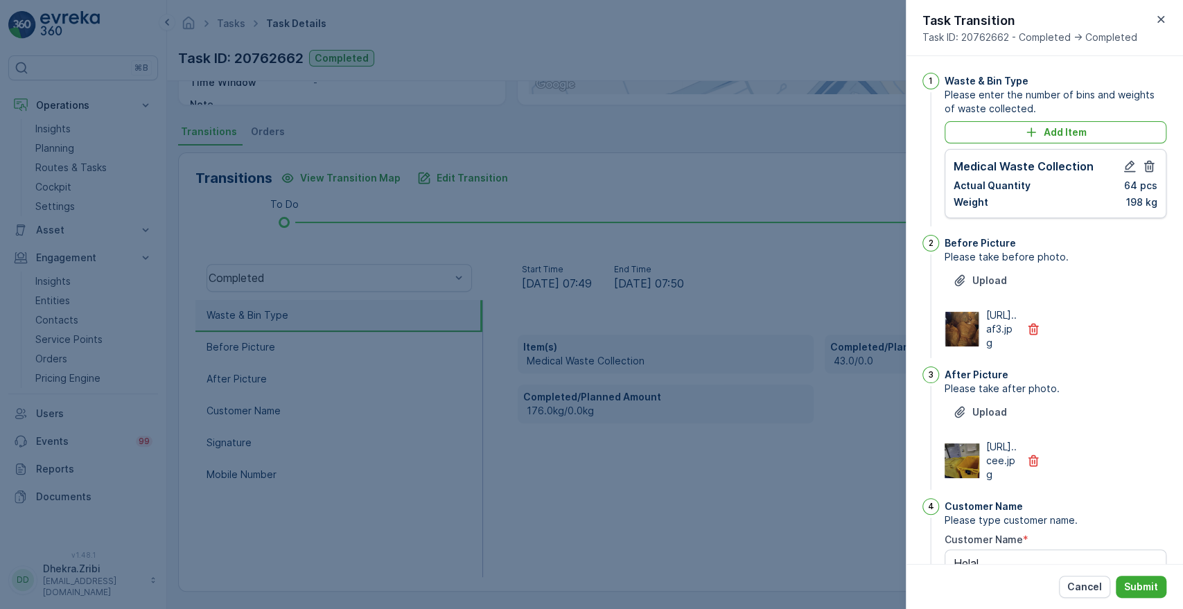
scroll to position [381, 0]
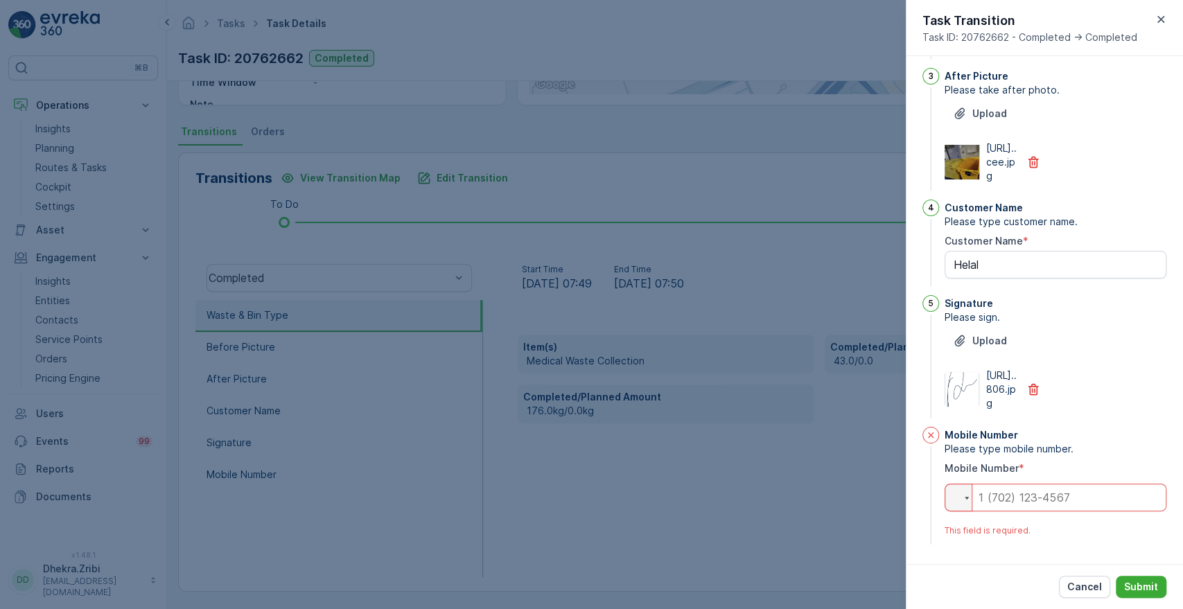
click at [1057, 500] on input "tel" at bounding box center [1056, 498] width 222 height 28
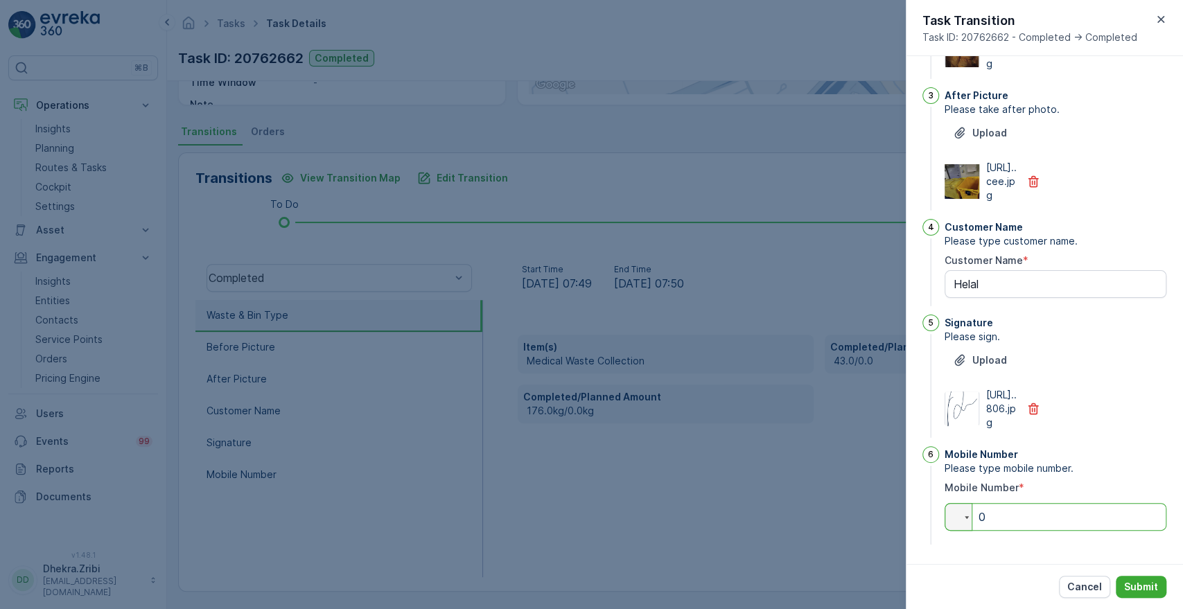
scroll to position [362, 0]
type input "0"
click at [1137, 593] on p "Submit" at bounding box center [1142, 587] width 34 height 14
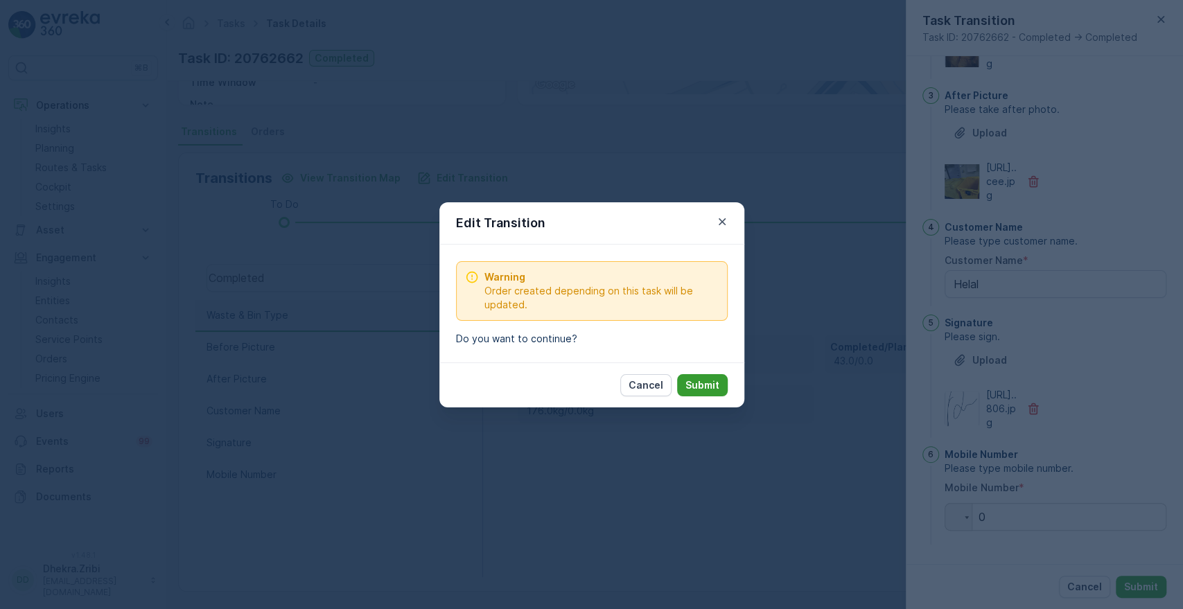
click at [715, 391] on p "Submit" at bounding box center [703, 386] width 34 height 14
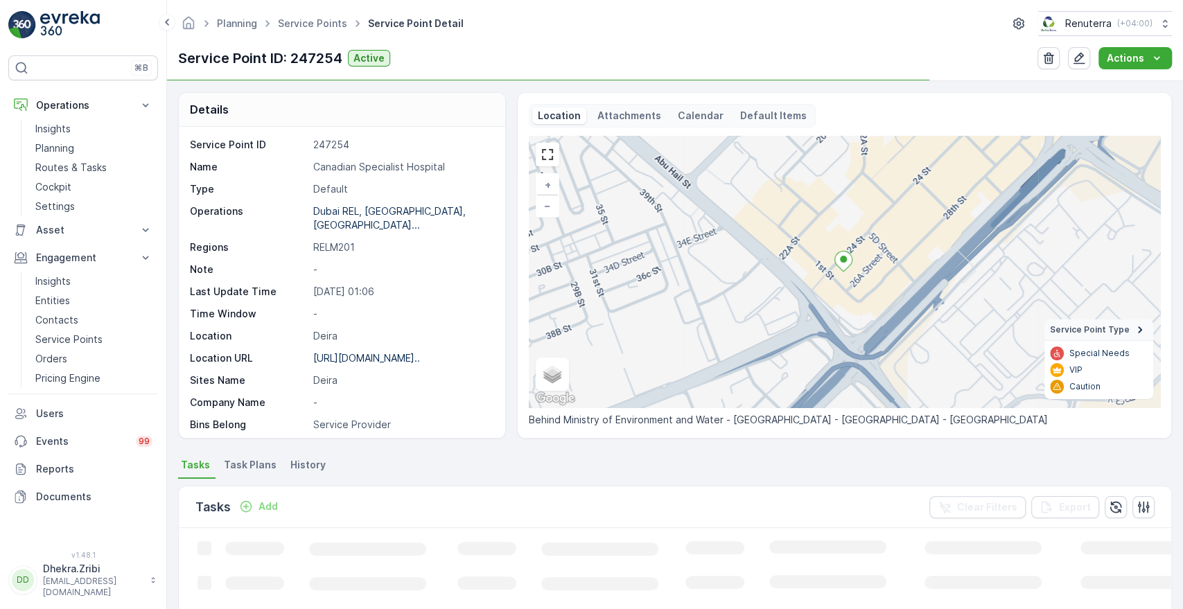
scroll to position [315, 0]
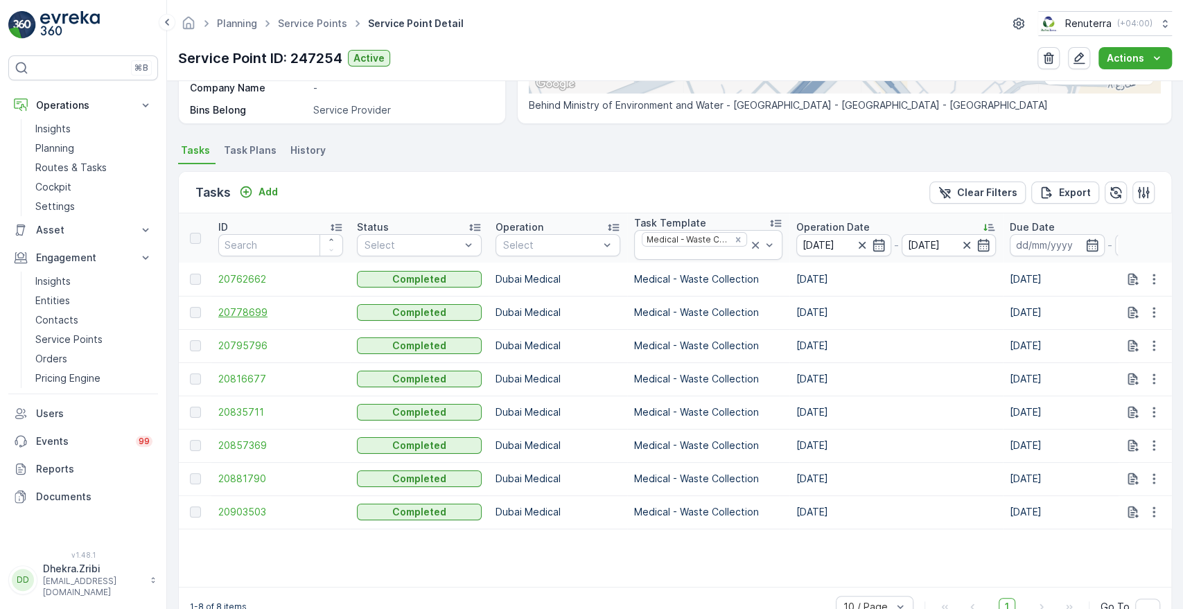
click at [248, 311] on span "20778699" at bounding box center [280, 313] width 125 height 14
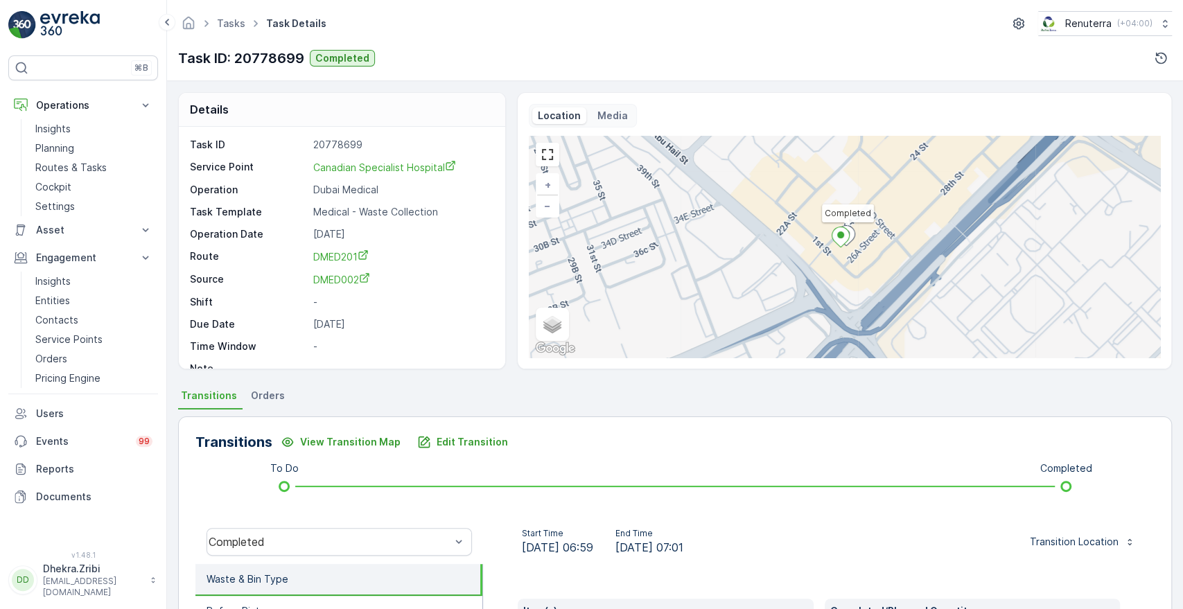
scroll to position [264, 0]
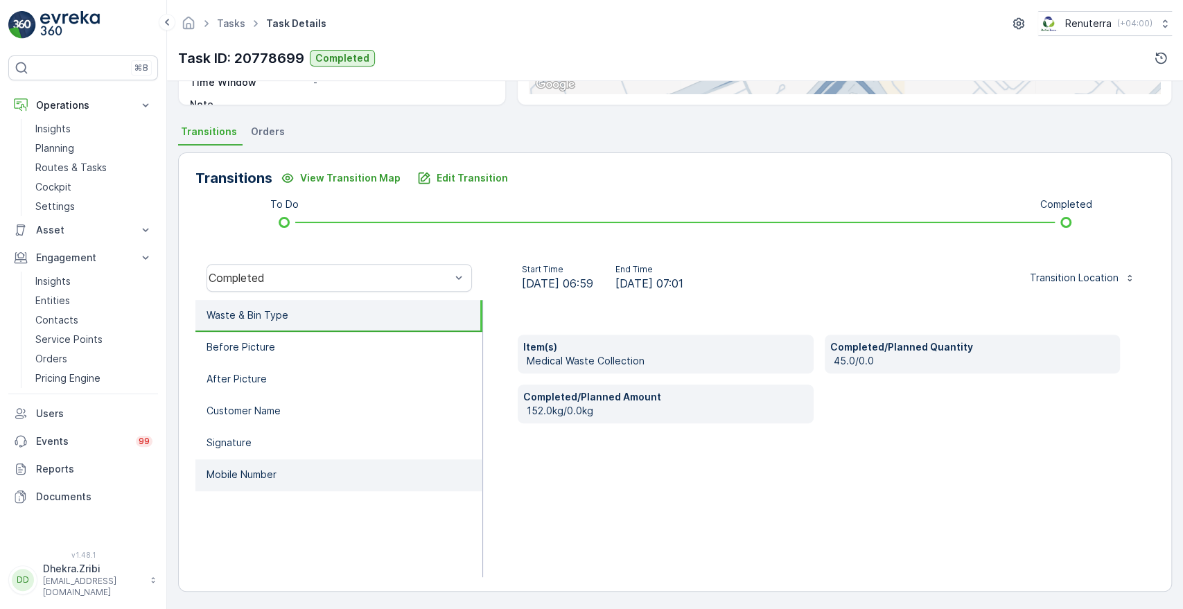
click at [257, 478] on p "Mobile Number" at bounding box center [242, 475] width 70 height 14
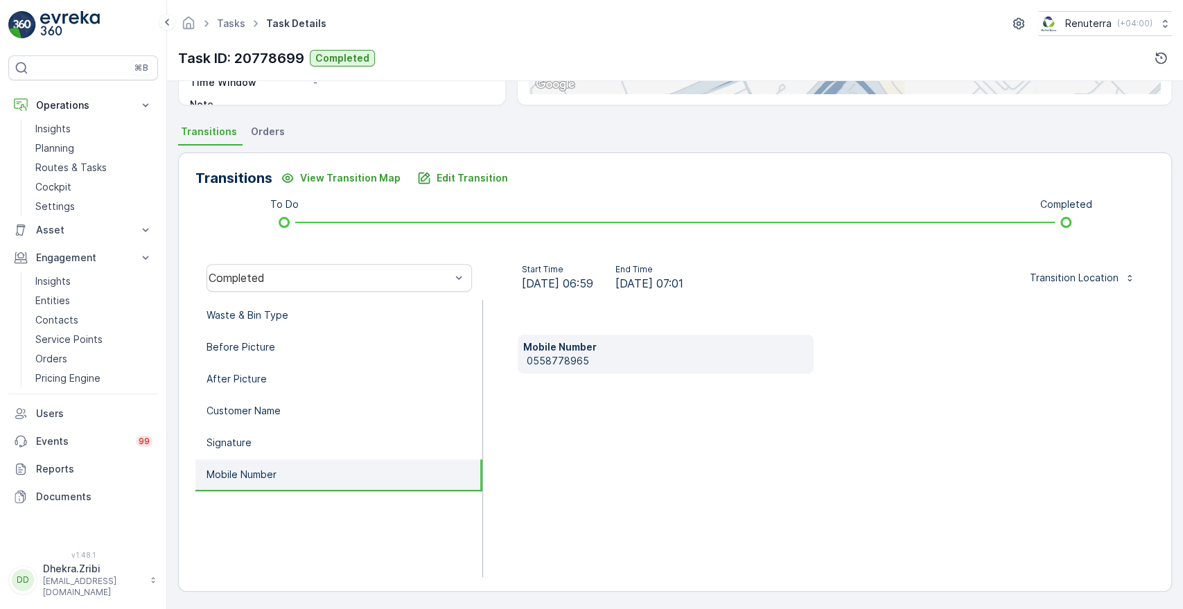
click at [528, 363] on p "0558778965" at bounding box center [667, 361] width 281 height 14
copy p "0558778965"
click at [454, 176] on p "Edit Transition" at bounding box center [472, 178] width 71 height 14
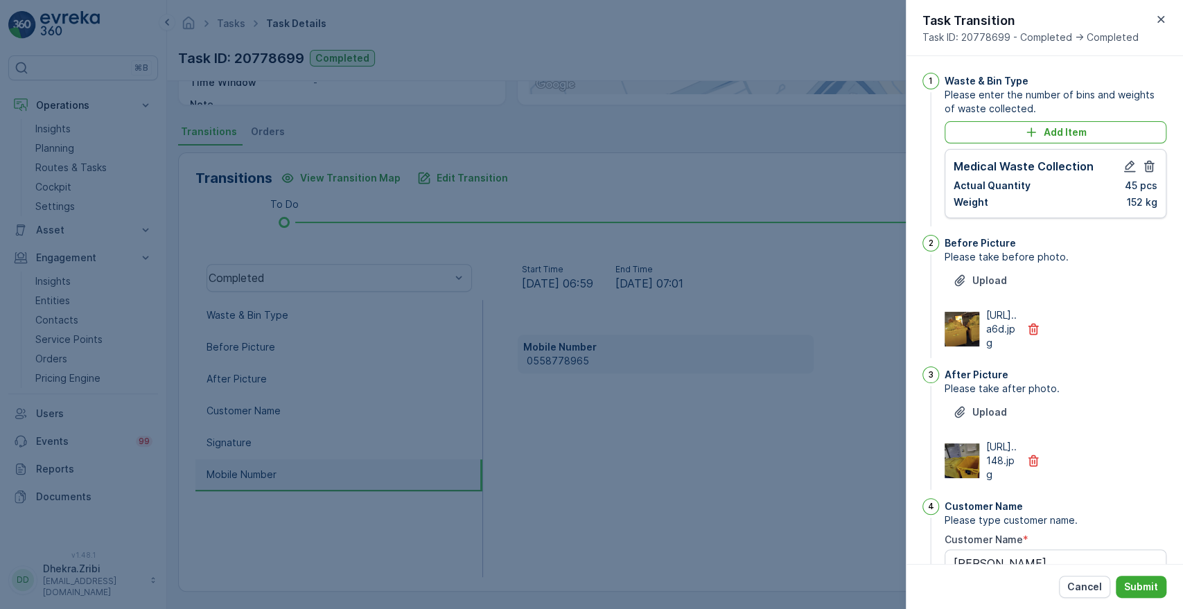
scroll to position [362, 0]
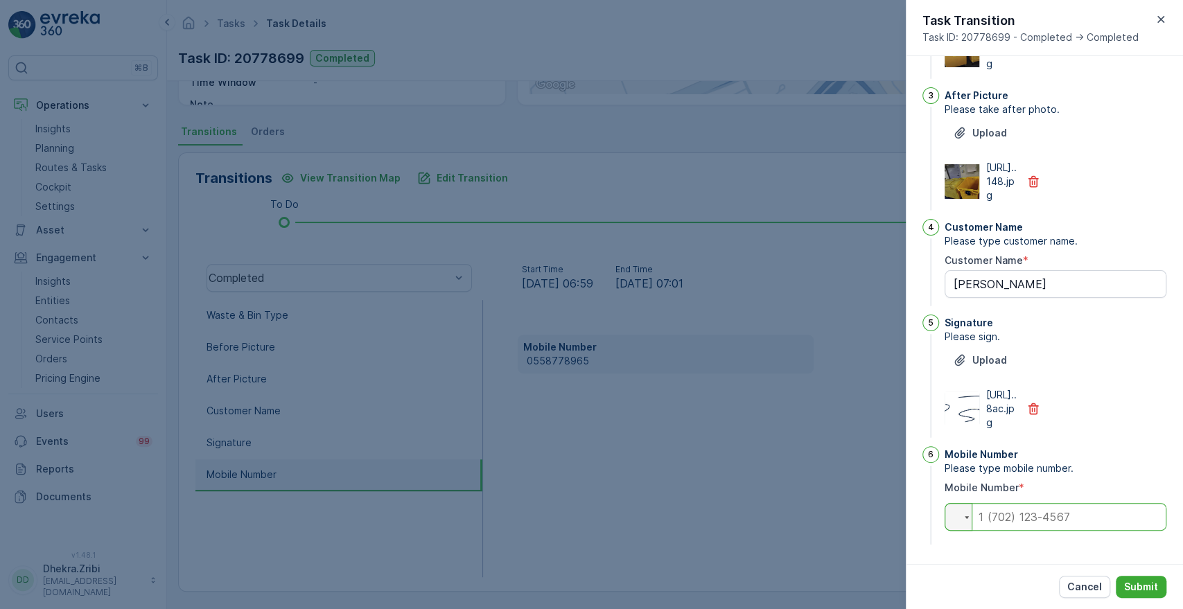
click at [1007, 521] on input "tel" at bounding box center [1056, 517] width 222 height 28
paste input "0558778965"
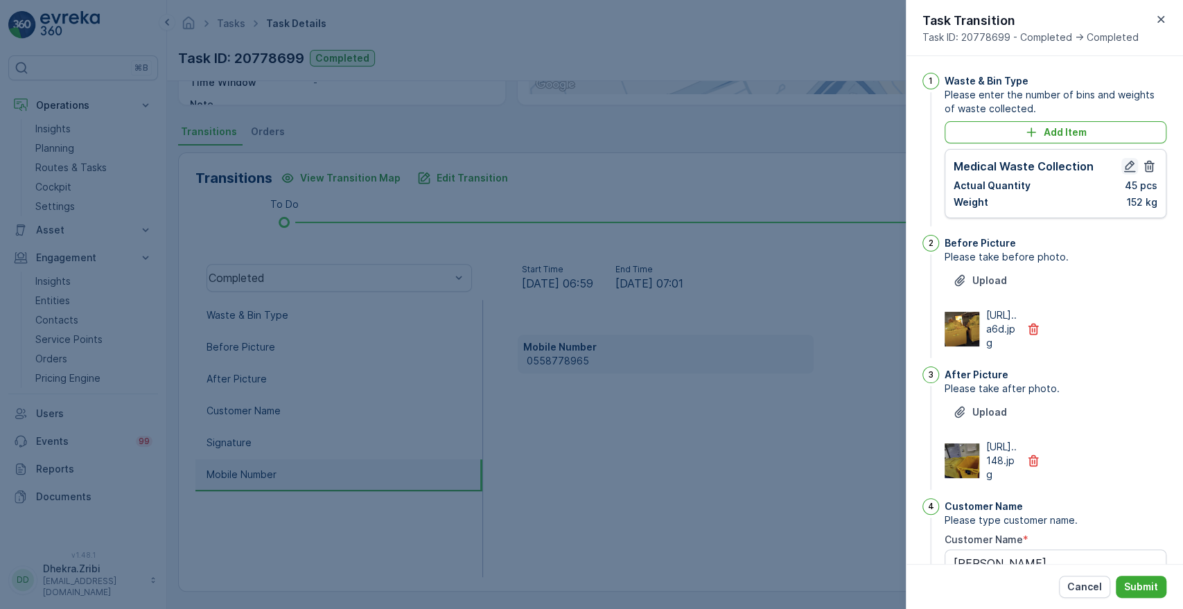
type input "0558778965"
click at [1125, 166] on icon "button" at bounding box center [1131, 167] width 12 height 12
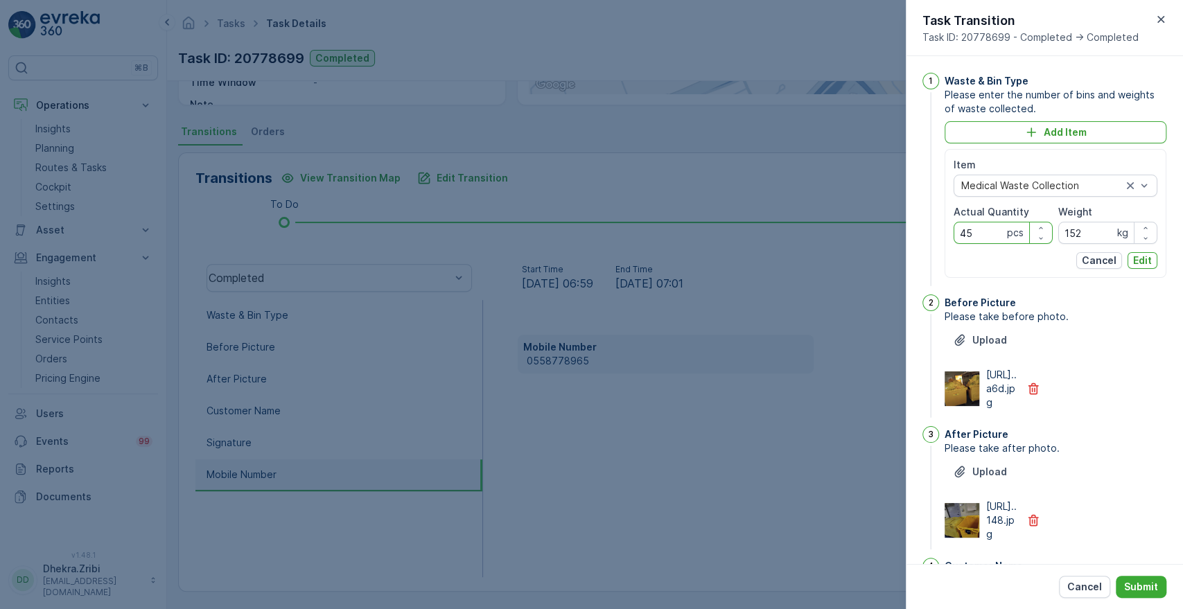
click at [986, 233] on Quantity "45" at bounding box center [1003, 233] width 99 height 22
click at [1136, 581] on p "Submit" at bounding box center [1142, 587] width 34 height 14
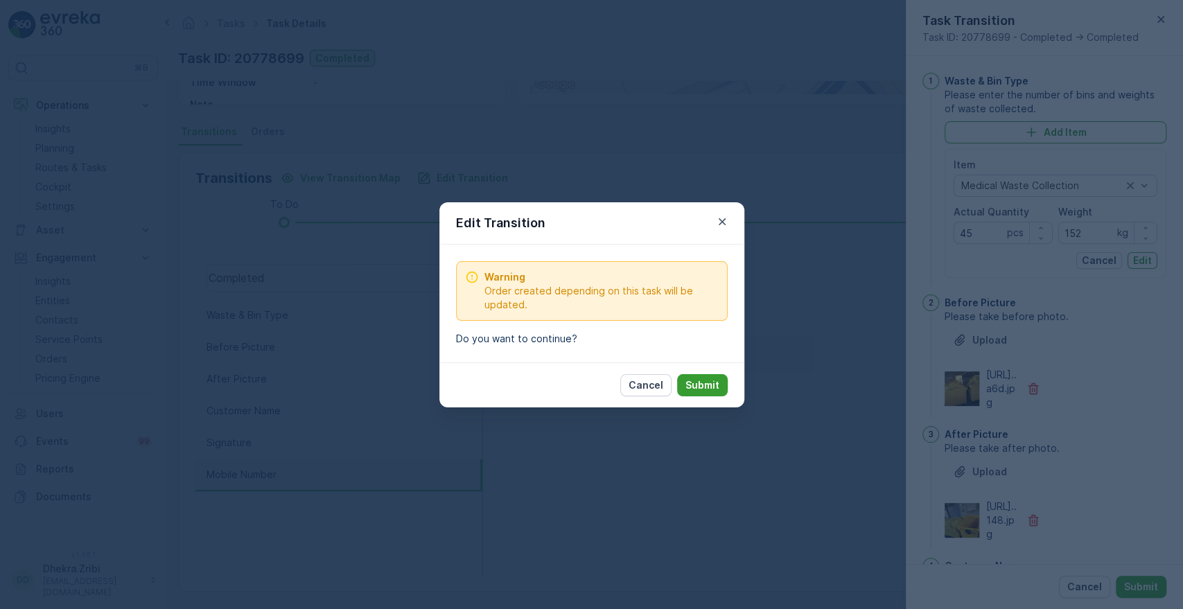
click at [702, 381] on p "Submit" at bounding box center [703, 386] width 34 height 14
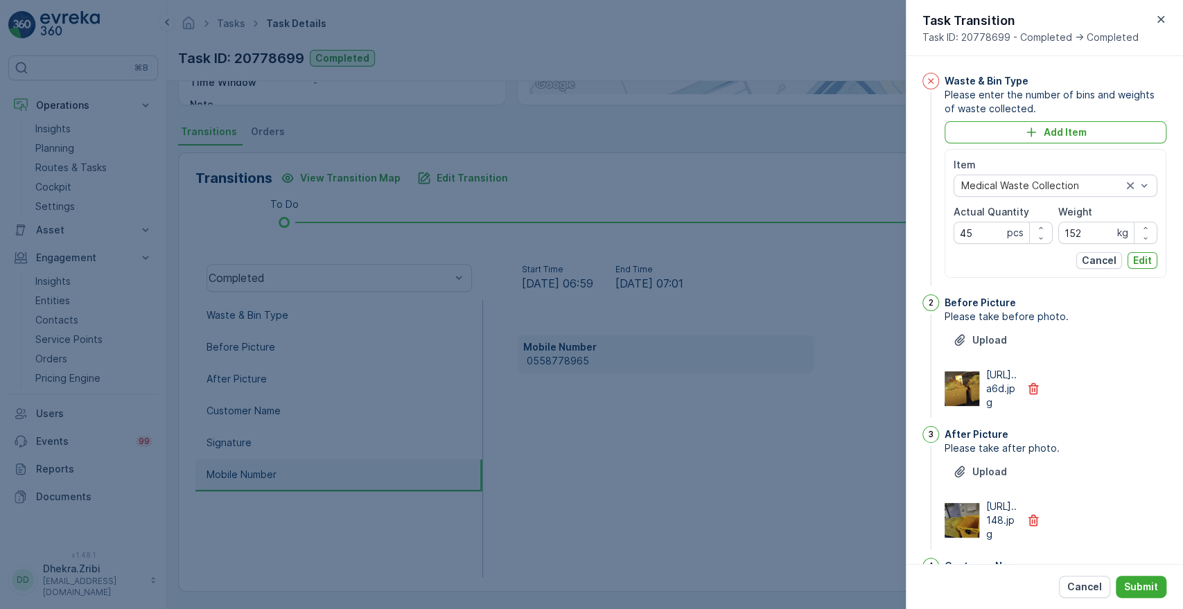
scroll to position [422, 0]
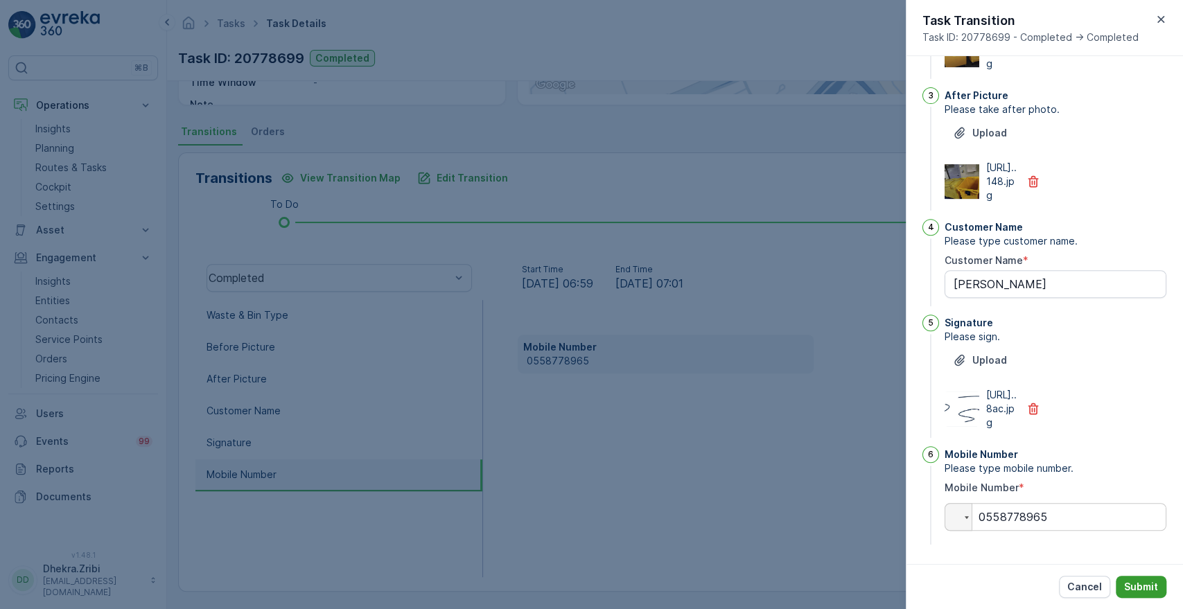
click at [1129, 581] on p "Submit" at bounding box center [1142, 587] width 34 height 14
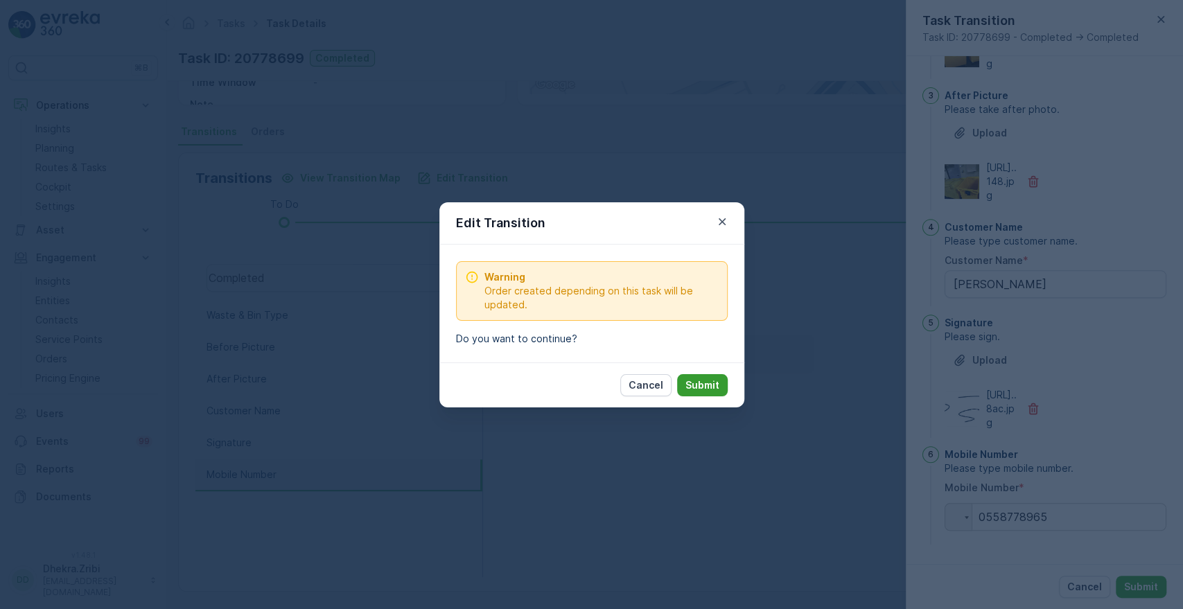
click at [721, 381] on button "Submit" at bounding box center [702, 385] width 51 height 22
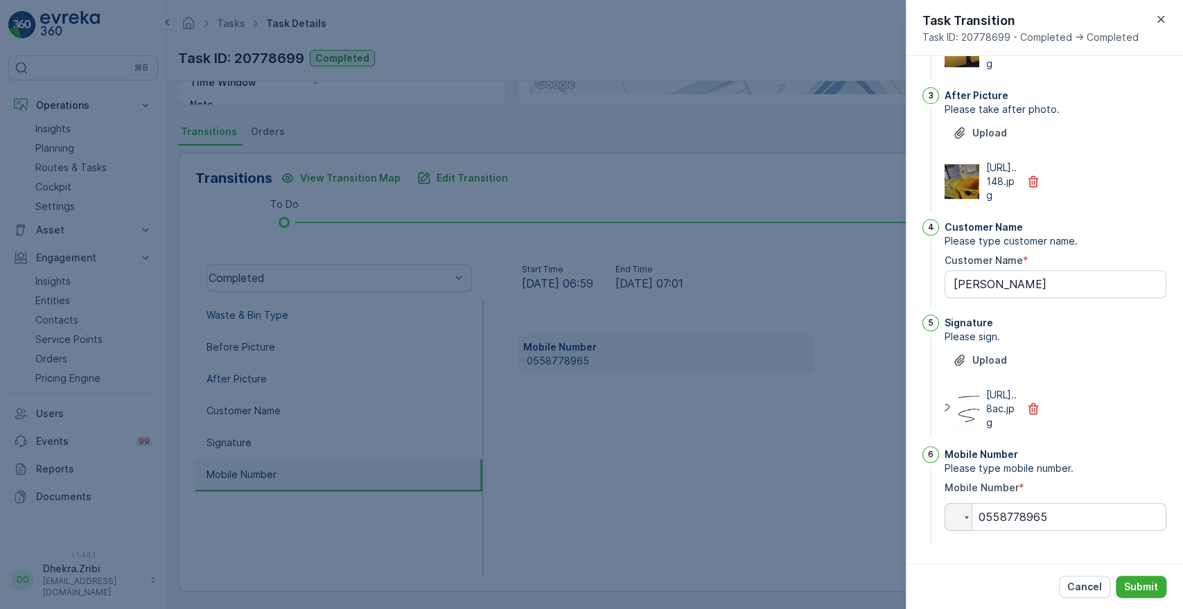
scroll to position [0, 0]
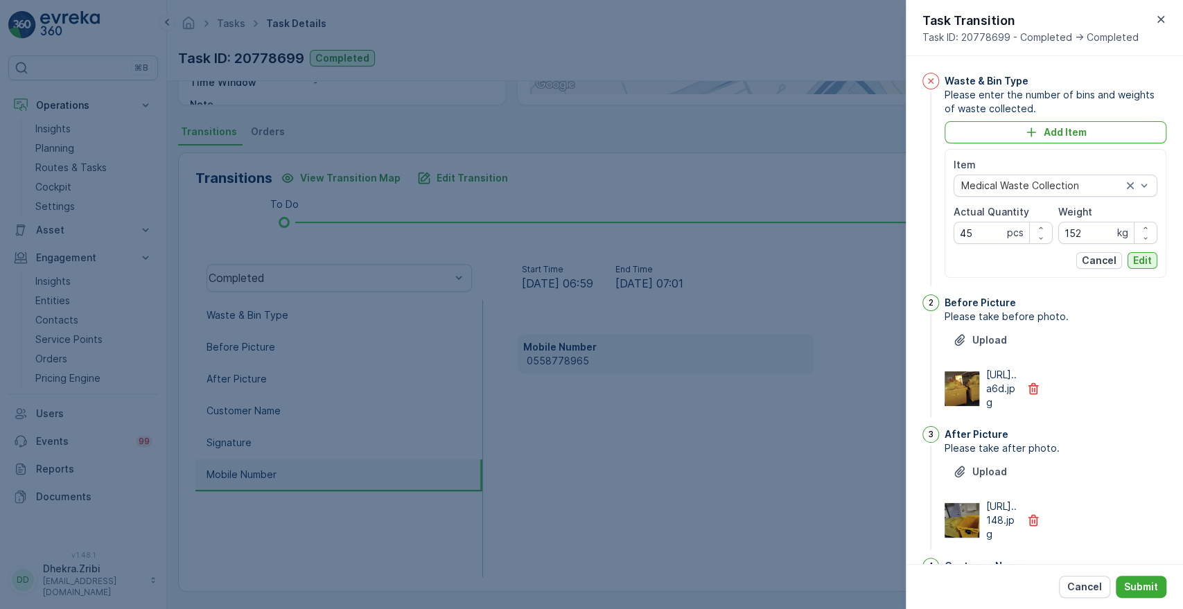
click at [1138, 265] on p "Edit" at bounding box center [1143, 261] width 19 height 14
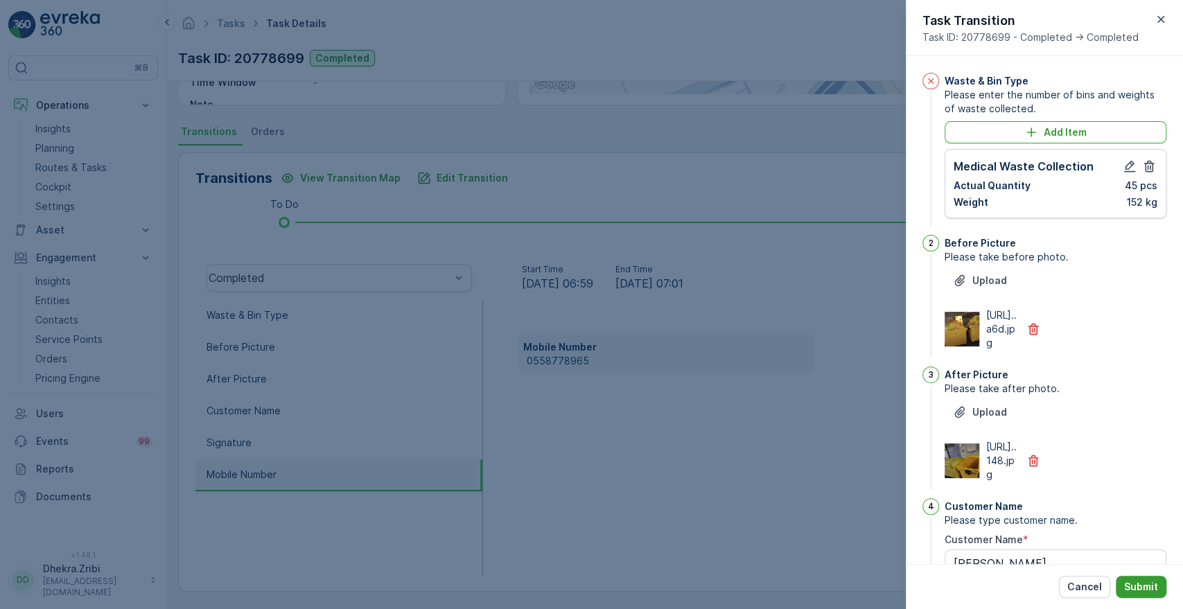
click at [1143, 596] on button "Submit" at bounding box center [1141, 587] width 51 height 22
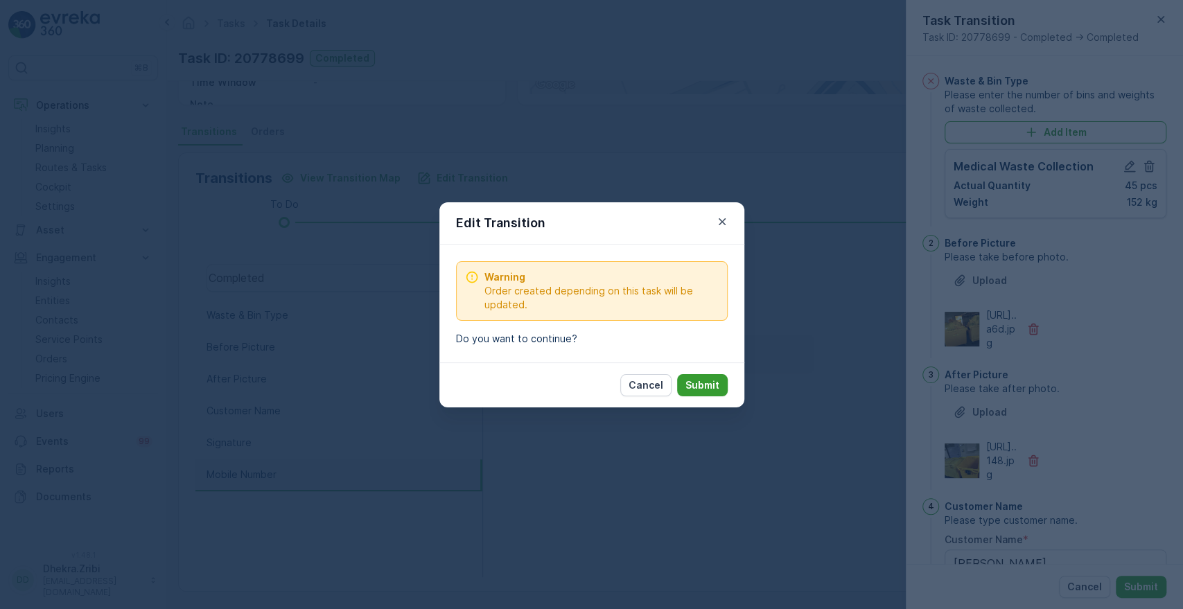
click at [711, 393] on button "Submit" at bounding box center [702, 385] width 51 height 22
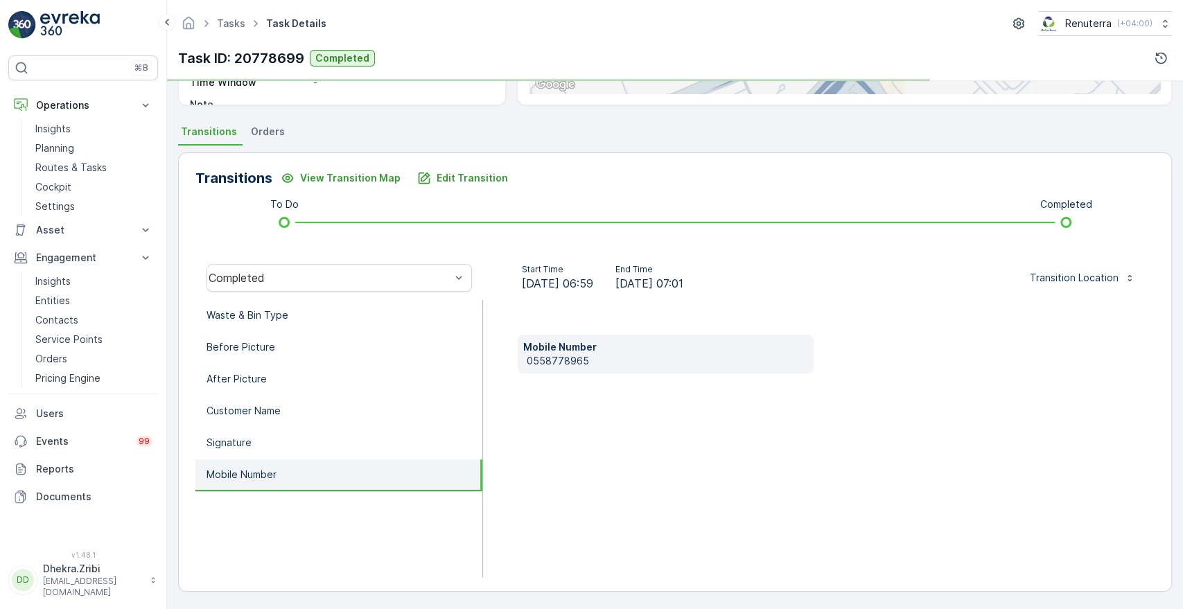
click at [711, 393] on div "Mobile Number [PHONE_NUMBER]" at bounding box center [819, 438] width 672 height 277
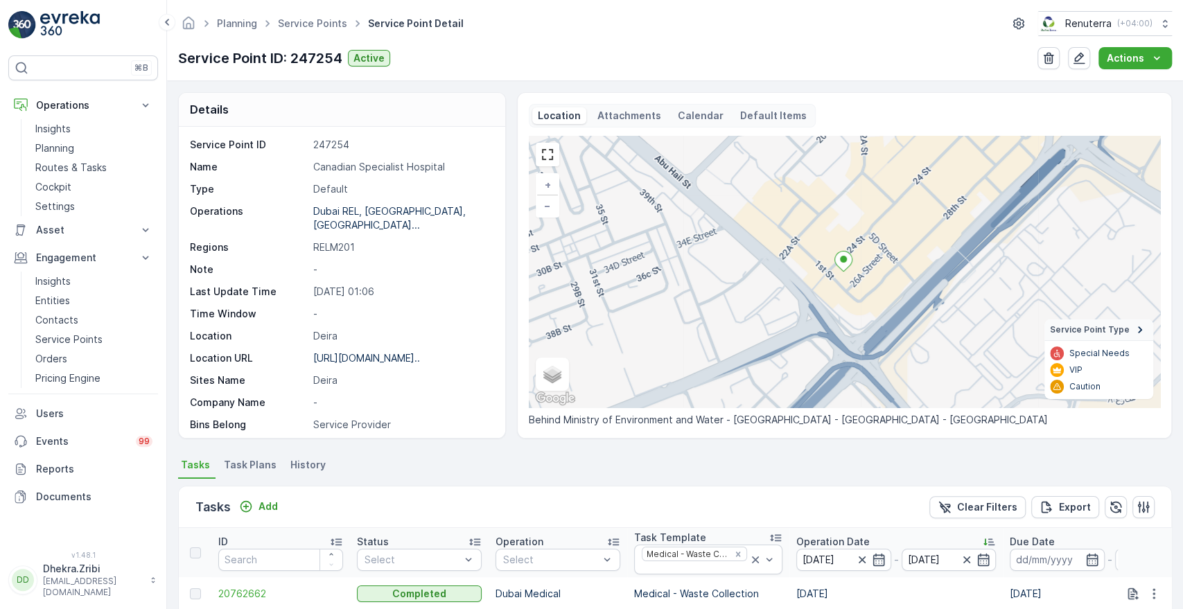
scroll to position [356, 0]
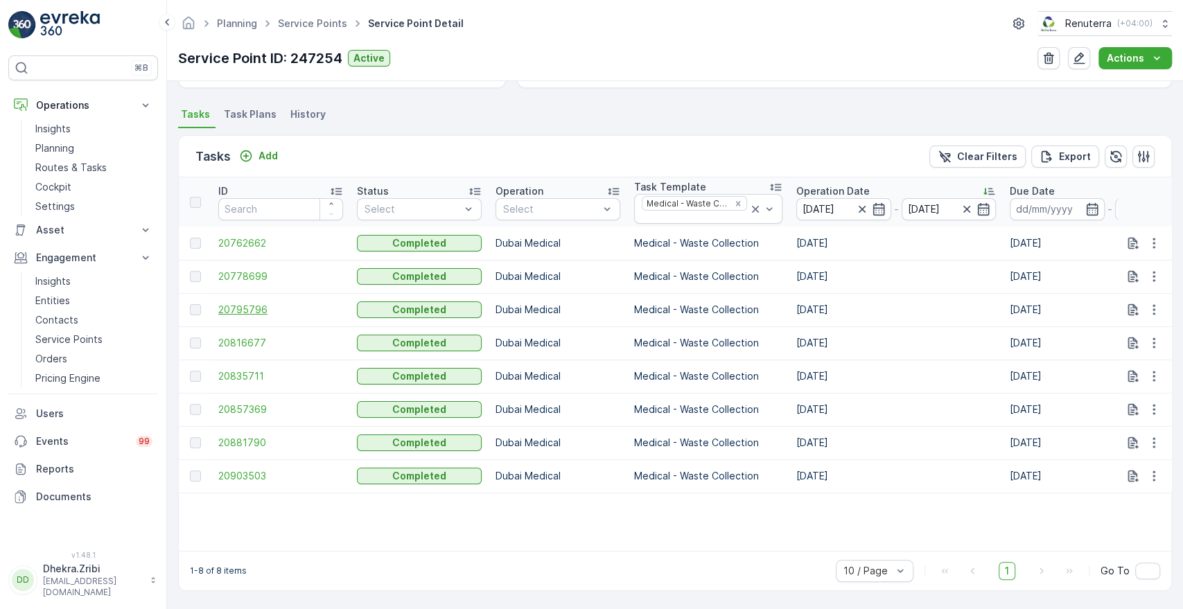
click at [248, 303] on span "20795796" at bounding box center [280, 310] width 125 height 14
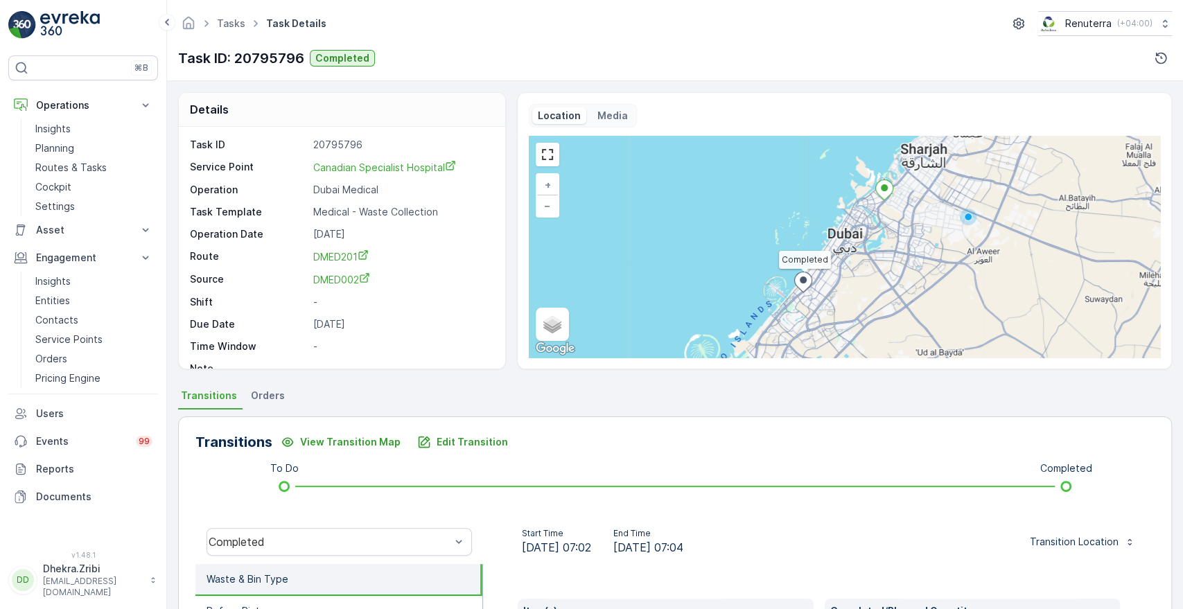
scroll to position [264, 0]
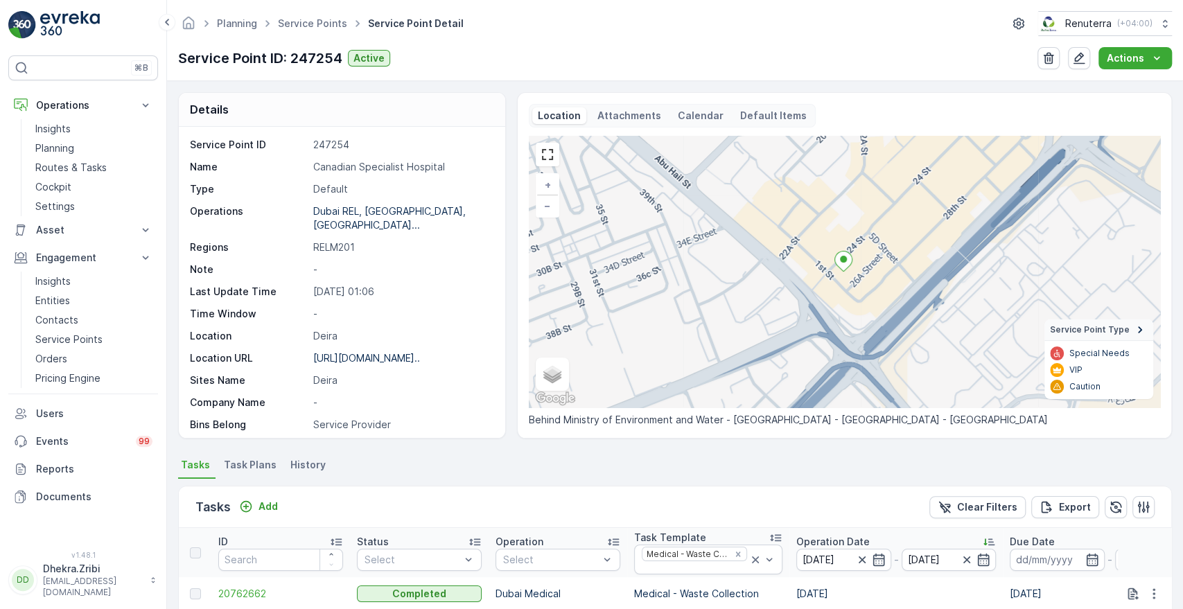
scroll to position [356, 0]
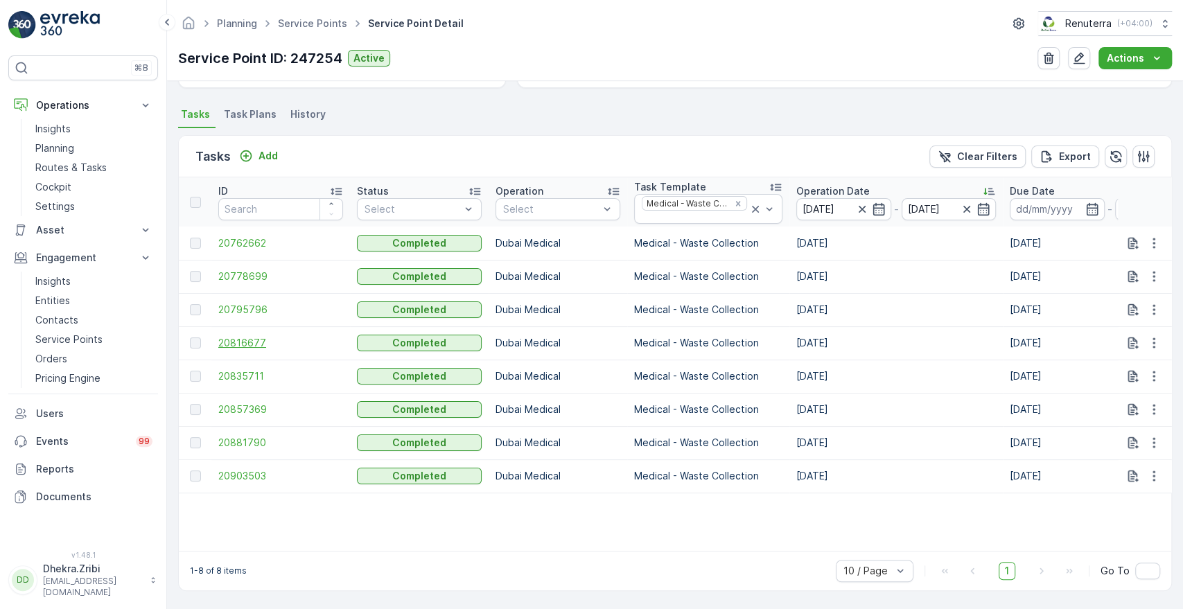
click at [243, 336] on span "20816677" at bounding box center [280, 343] width 125 height 14
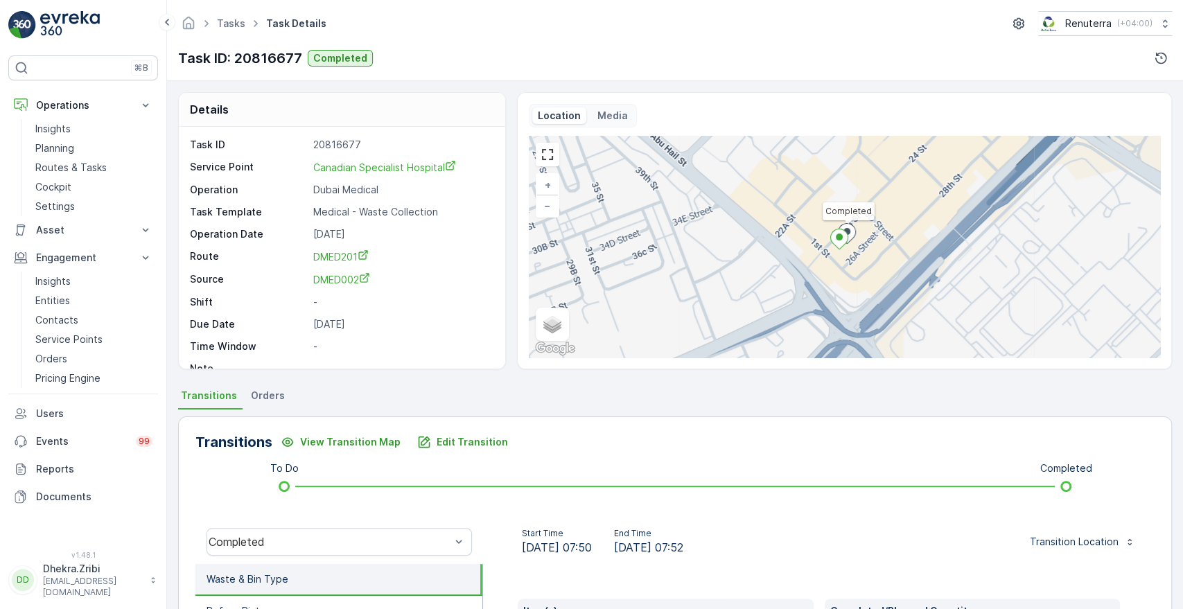
scroll to position [264, 0]
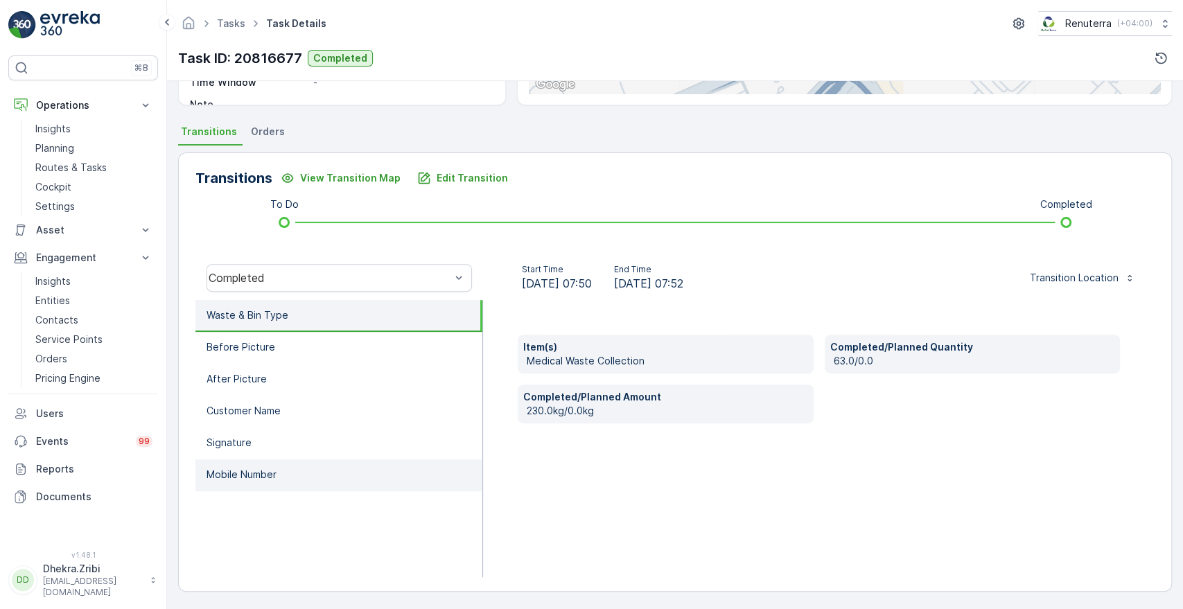
click at [276, 476] on p "Mobile Number" at bounding box center [242, 475] width 70 height 14
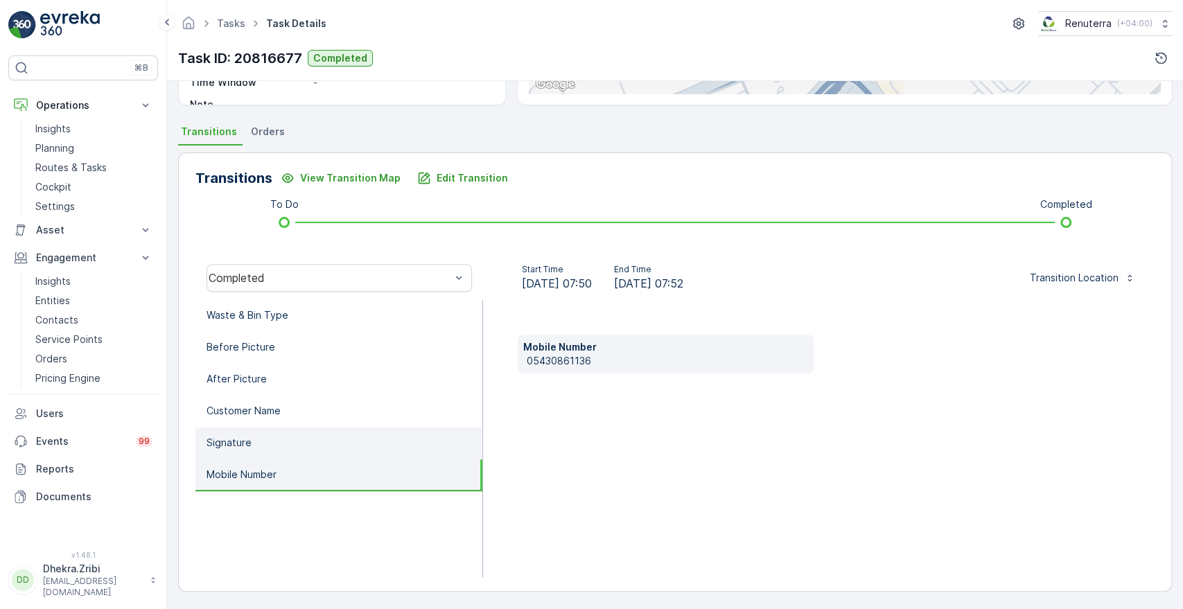
click at [263, 438] on li "Signature" at bounding box center [339, 444] width 287 height 32
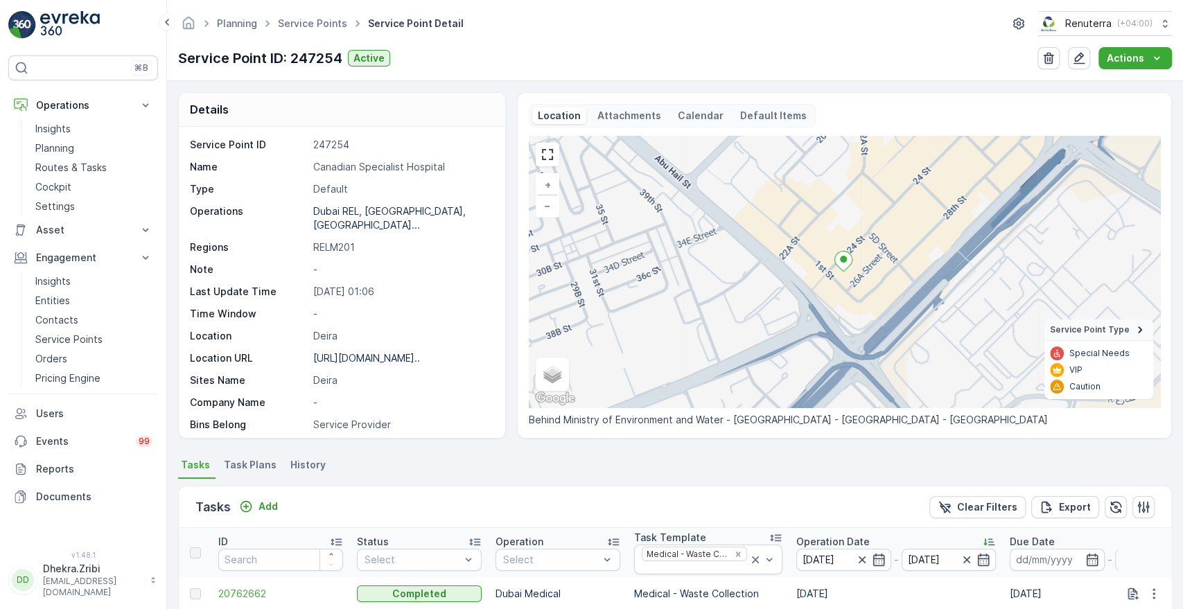
scroll to position [356, 0]
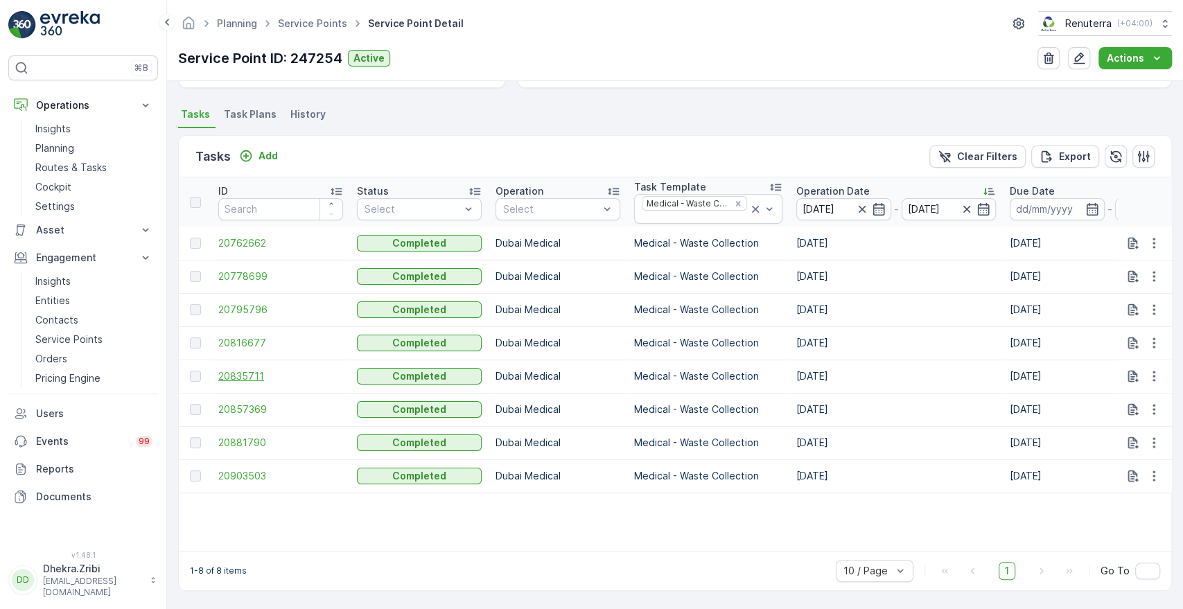
click at [227, 370] on span "20835711" at bounding box center [280, 377] width 125 height 14
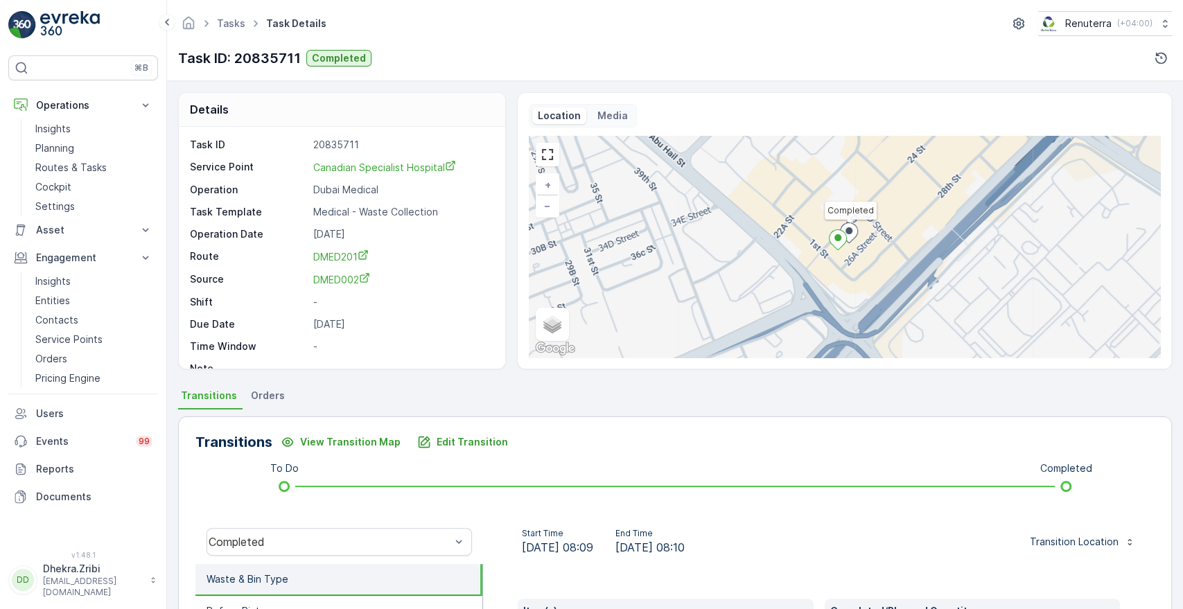
scroll to position [264, 0]
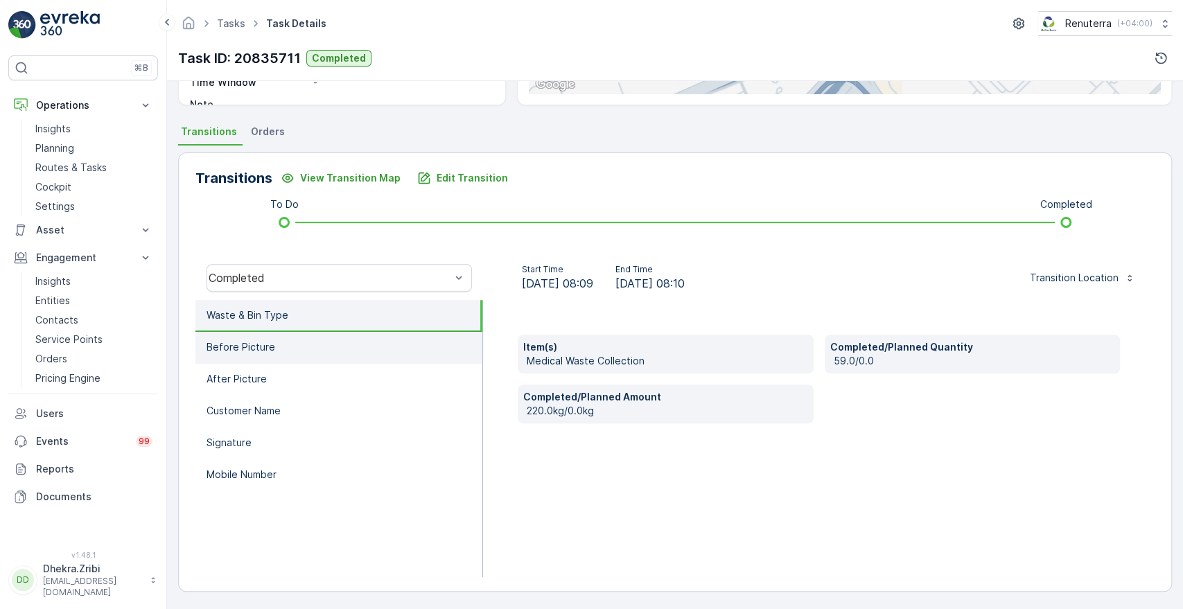
click at [250, 336] on li "Before Picture" at bounding box center [339, 348] width 287 height 32
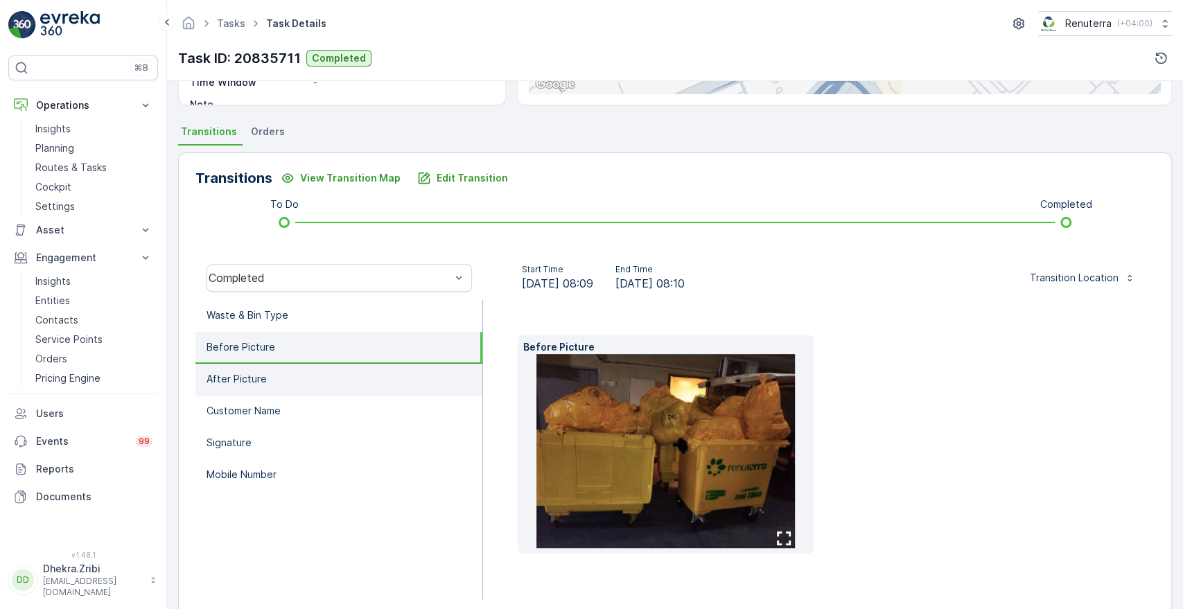
click at [230, 377] on p "After Picture" at bounding box center [237, 379] width 60 height 14
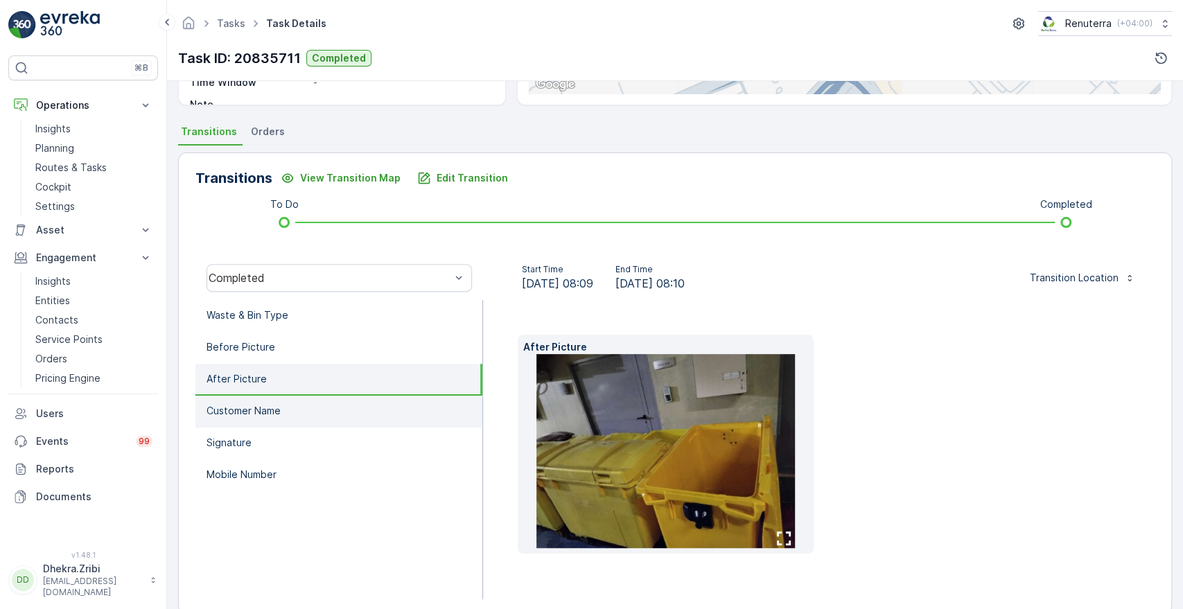
click at [238, 408] on p "Customer Name" at bounding box center [244, 411] width 74 height 14
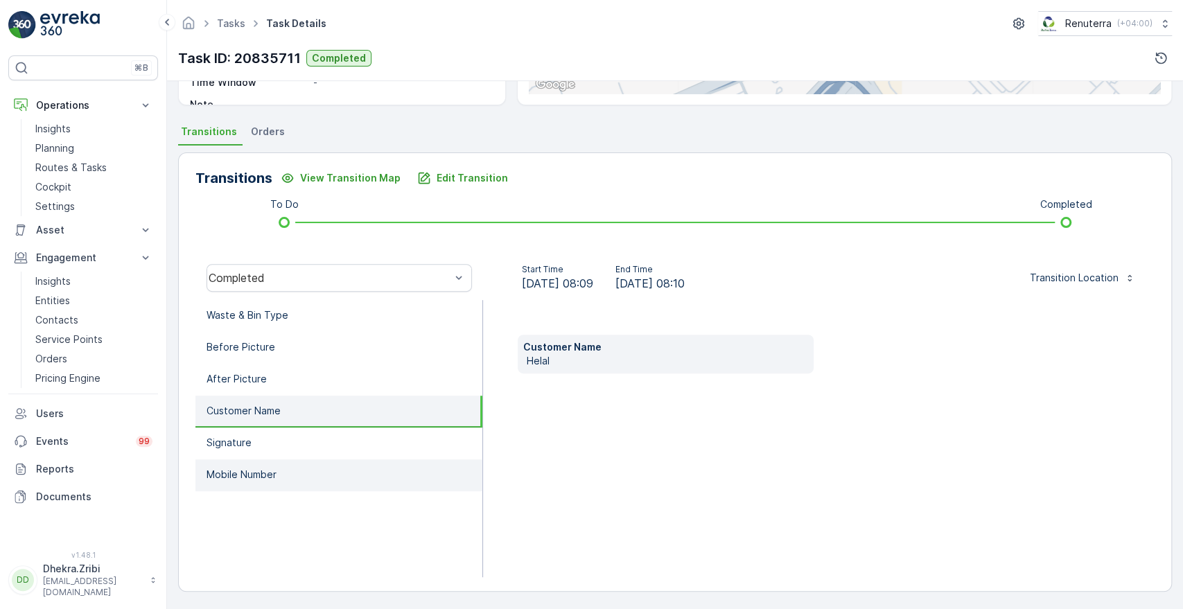
click at [235, 484] on li "Mobile Number" at bounding box center [339, 476] width 287 height 32
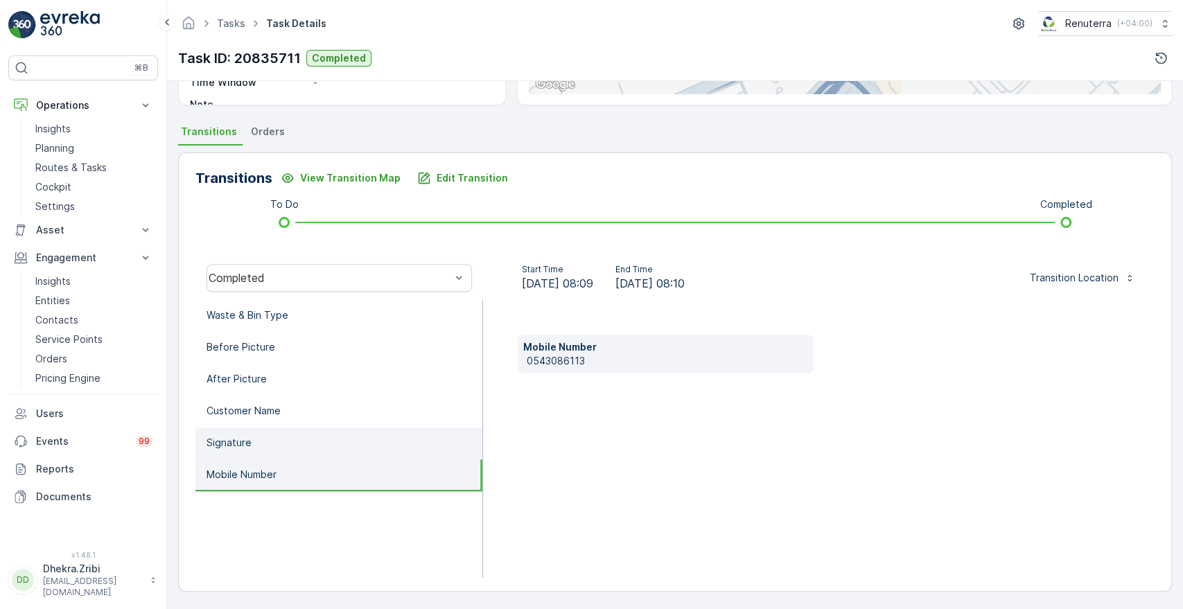
click at [242, 444] on p "Signature" at bounding box center [229, 443] width 45 height 14
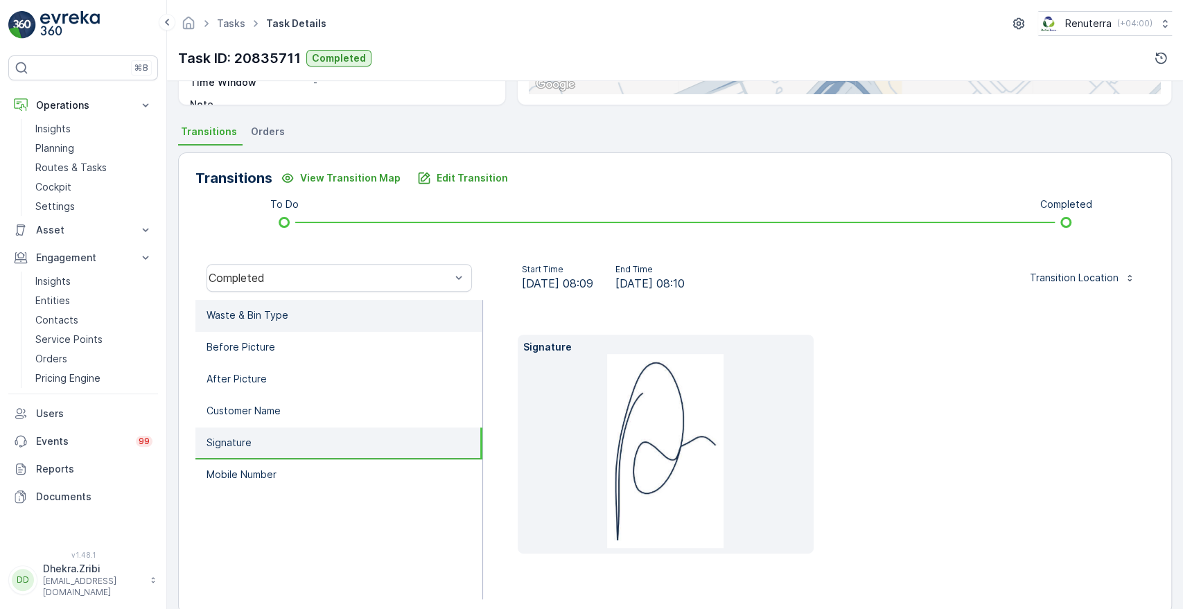
click at [265, 318] on p "Waste & Bin Type" at bounding box center [248, 316] width 82 height 14
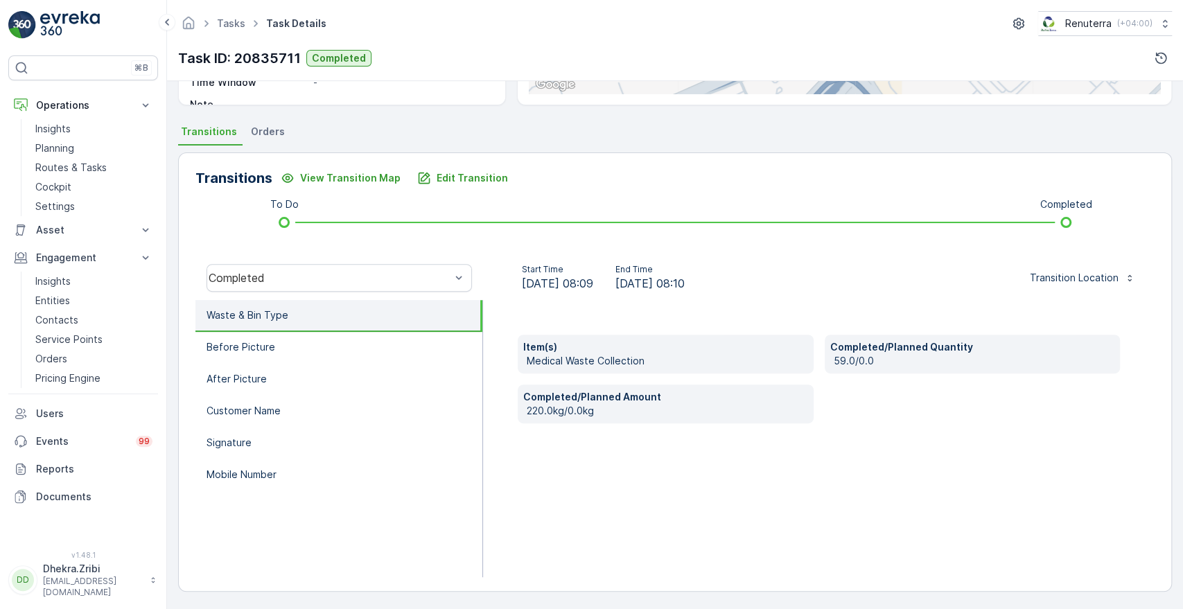
scroll to position [0, 0]
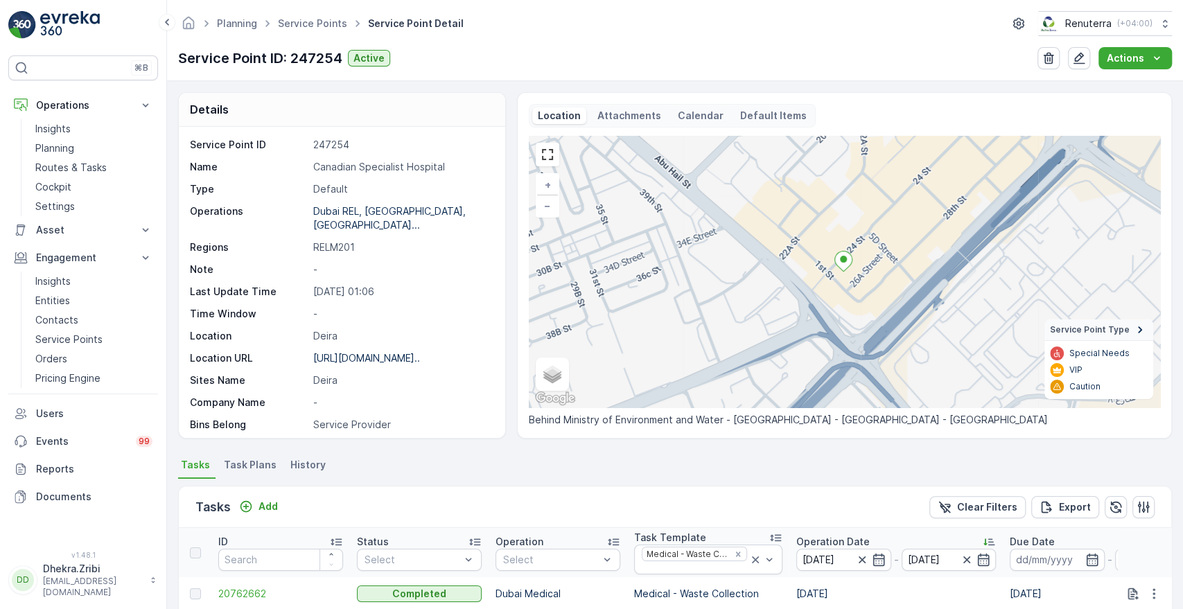
scroll to position [356, 0]
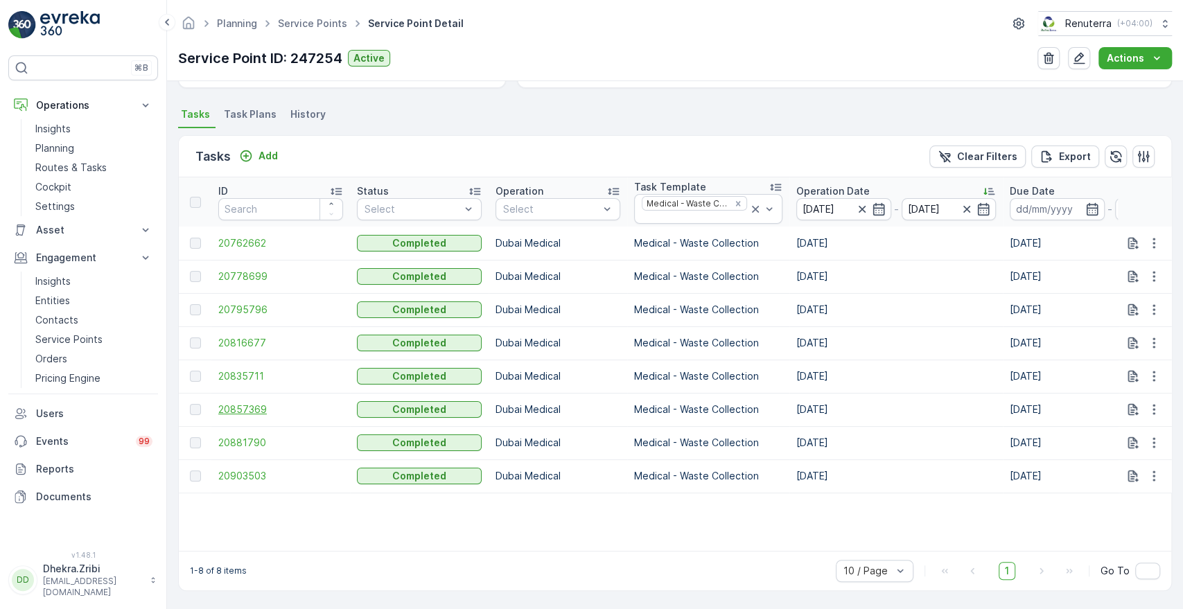
click at [241, 403] on span "20857369" at bounding box center [280, 410] width 125 height 14
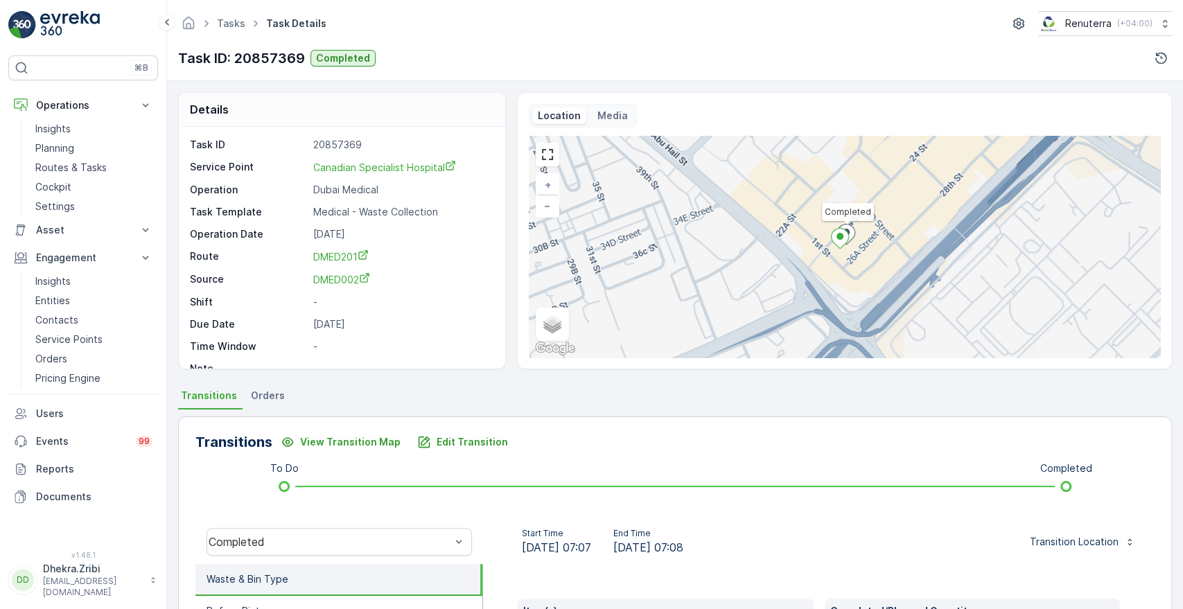
scroll to position [264, 0]
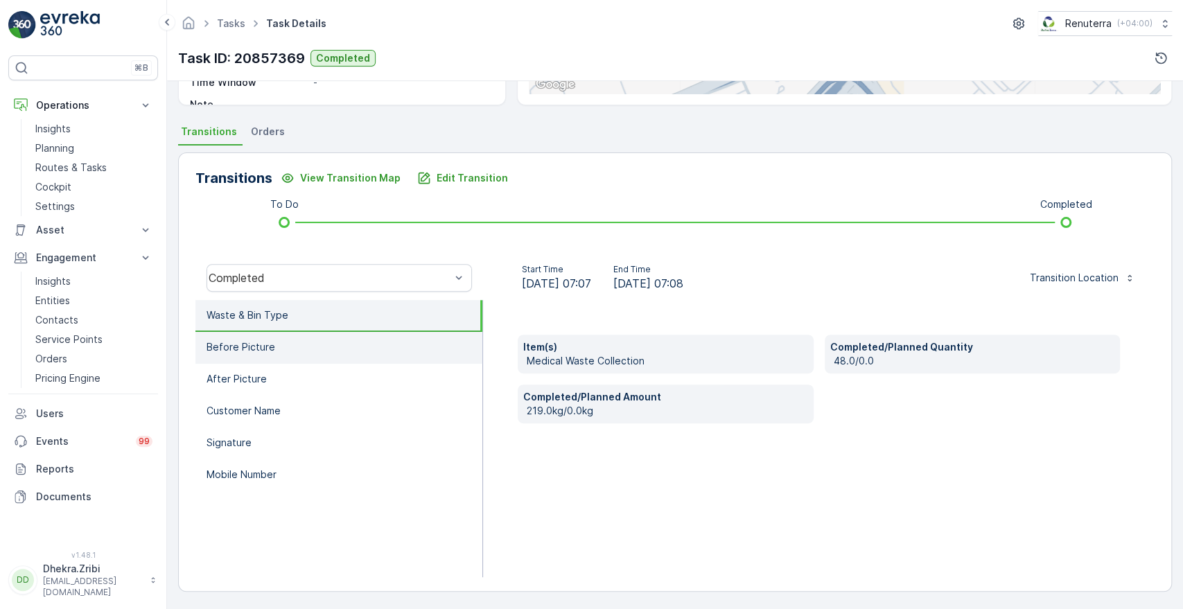
click at [244, 353] on p "Before Picture" at bounding box center [241, 347] width 69 height 14
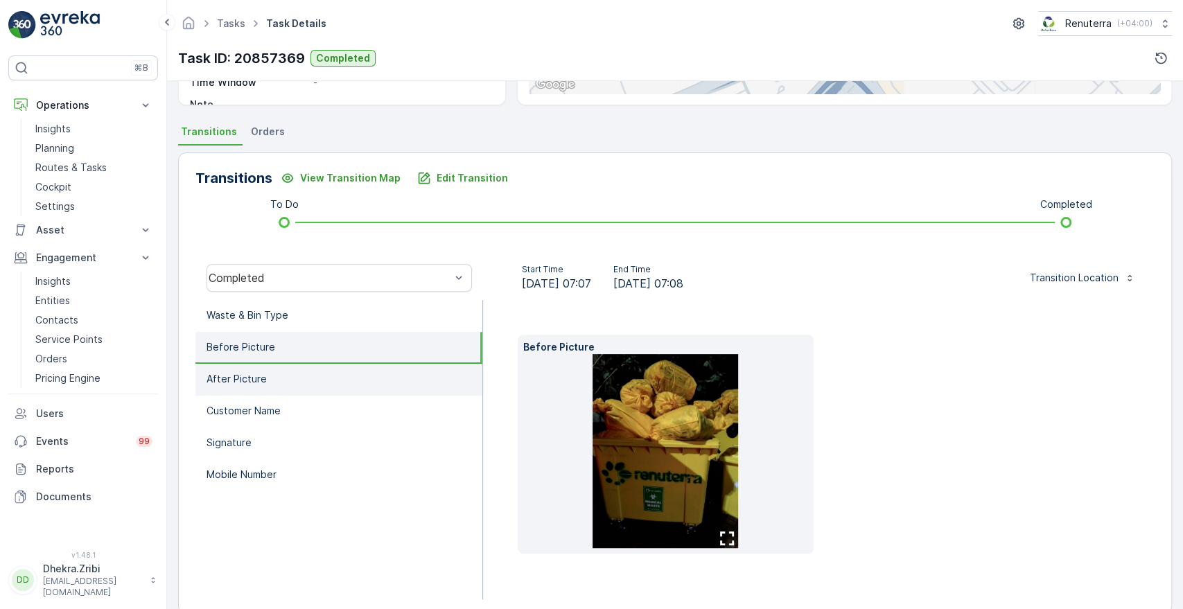
click at [241, 380] on p "After Picture" at bounding box center [237, 379] width 60 height 14
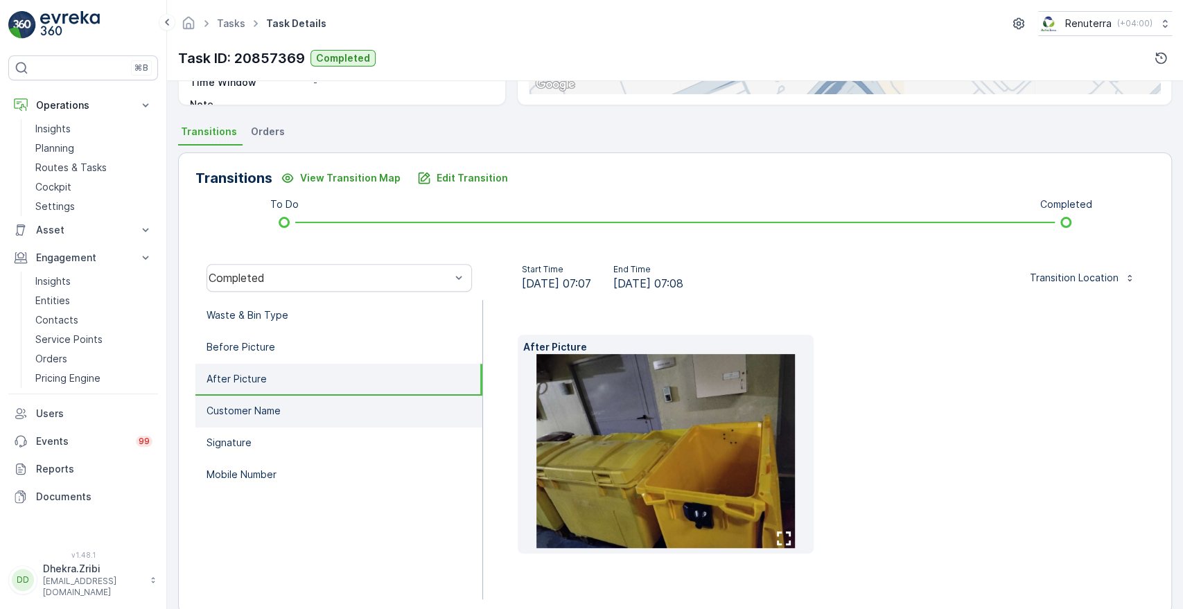
click at [239, 415] on p "Customer Name" at bounding box center [244, 411] width 74 height 14
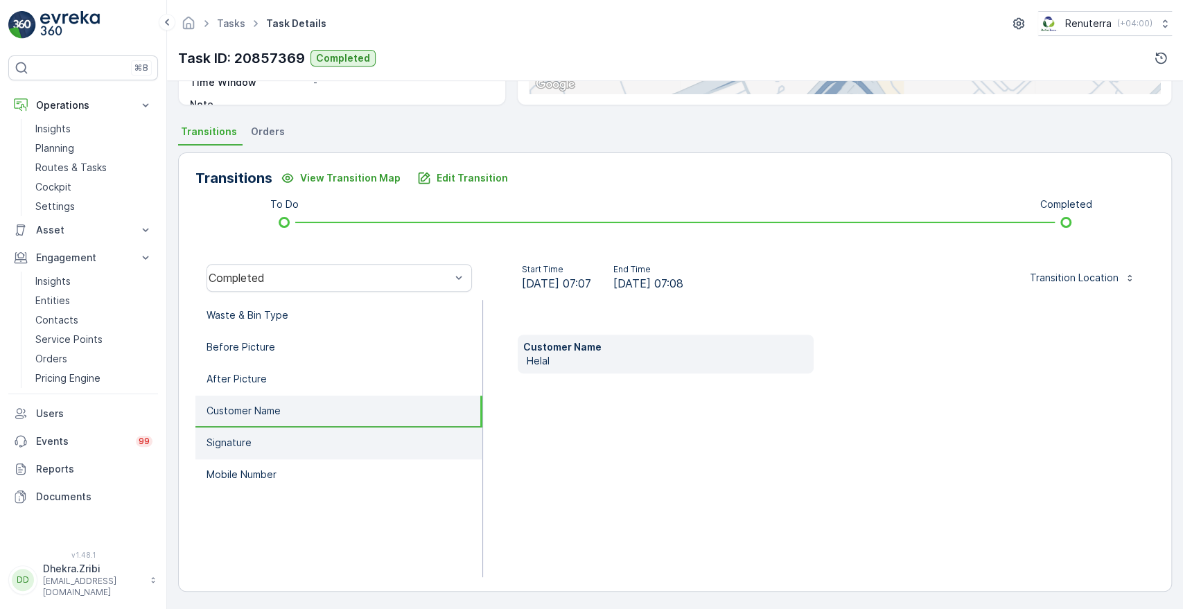
click at [230, 442] on p "Signature" at bounding box center [229, 443] width 45 height 14
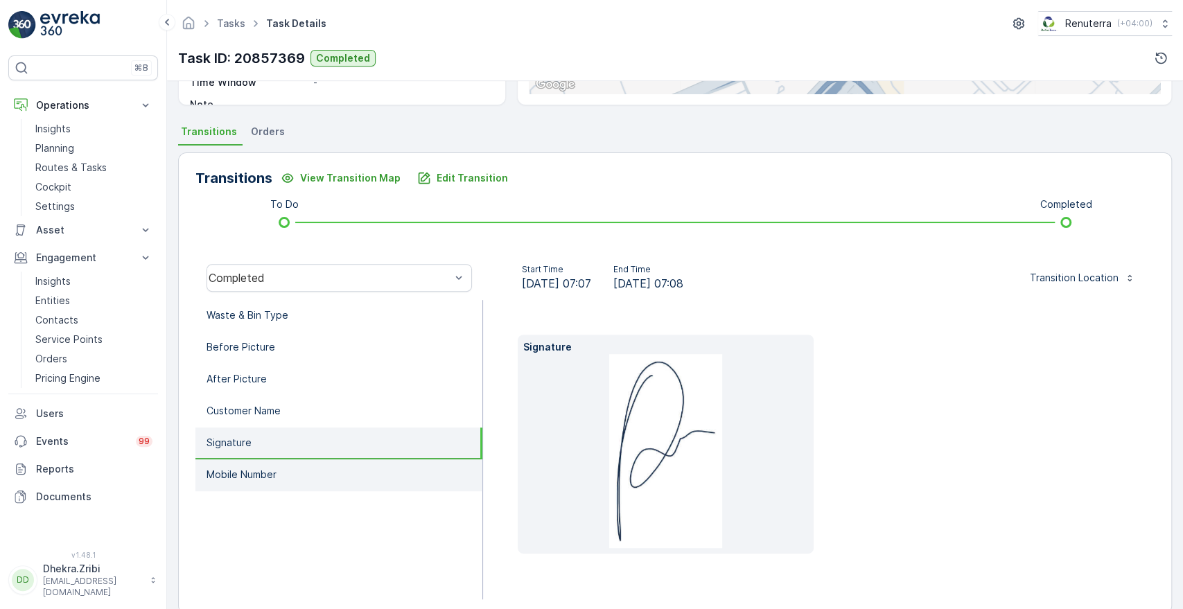
click at [230, 465] on li "Mobile Number" at bounding box center [339, 476] width 287 height 32
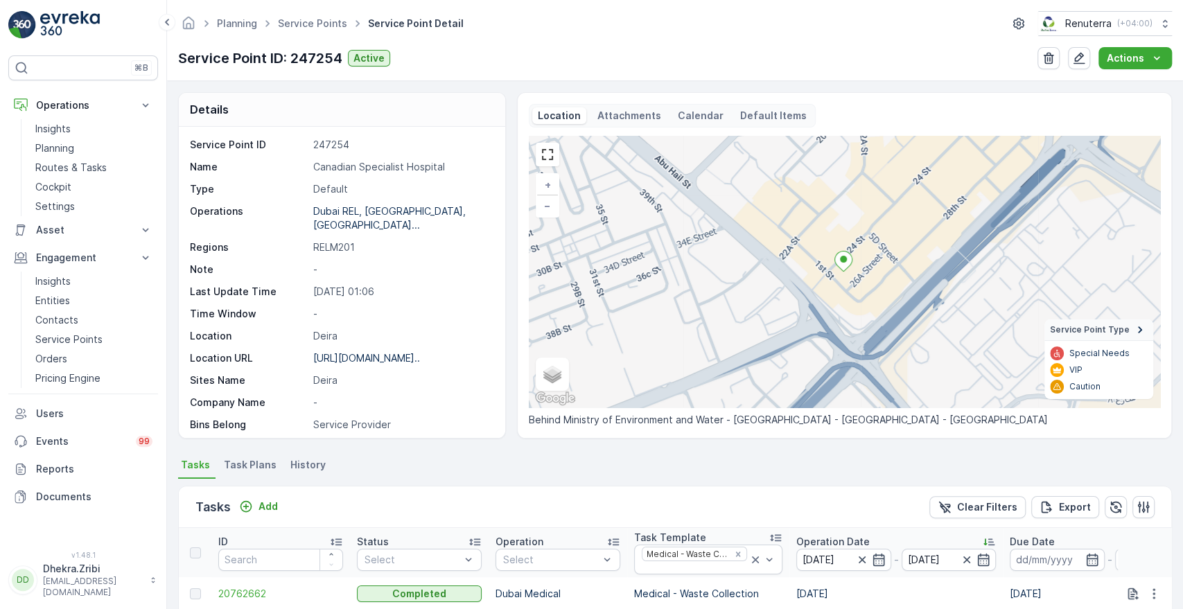
scroll to position [356, 0]
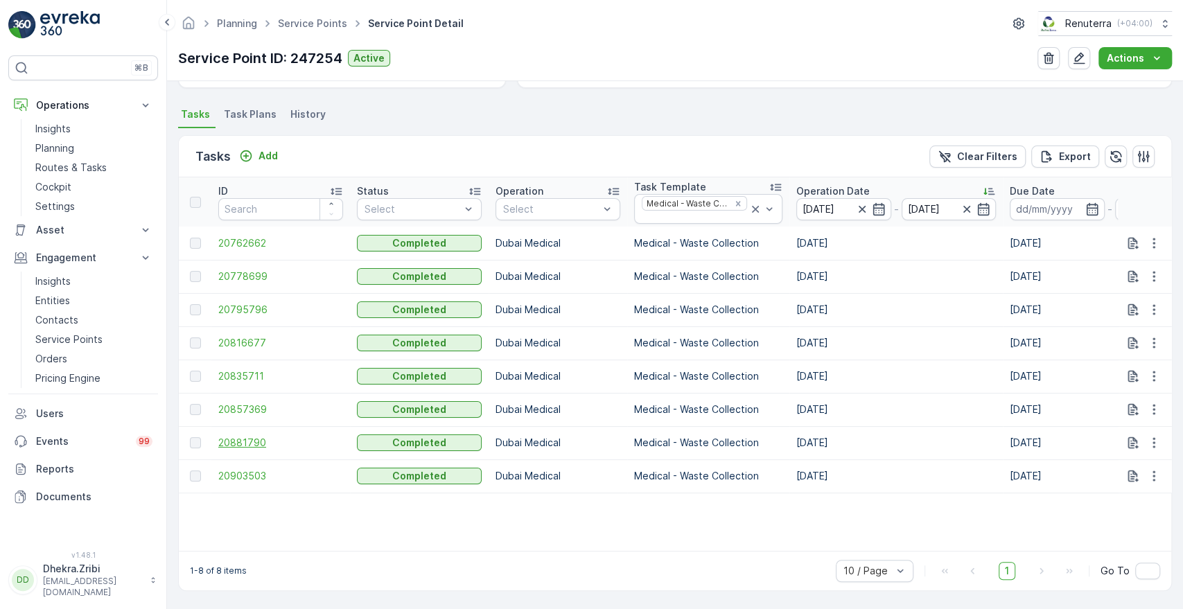
click at [248, 437] on span "20881790" at bounding box center [280, 443] width 125 height 14
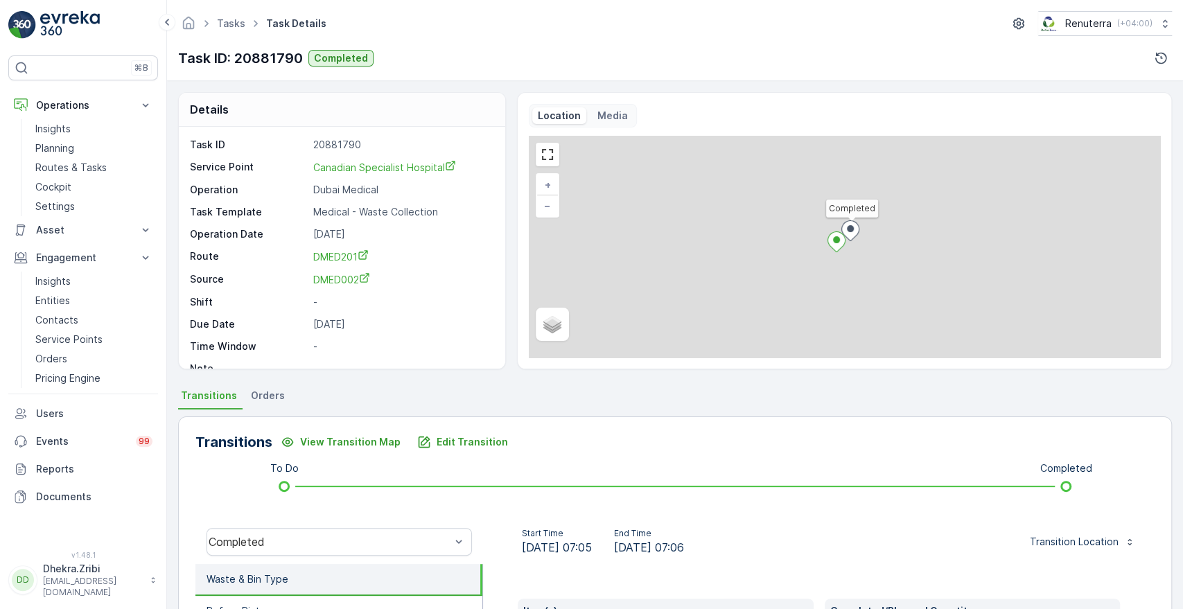
scroll to position [264, 0]
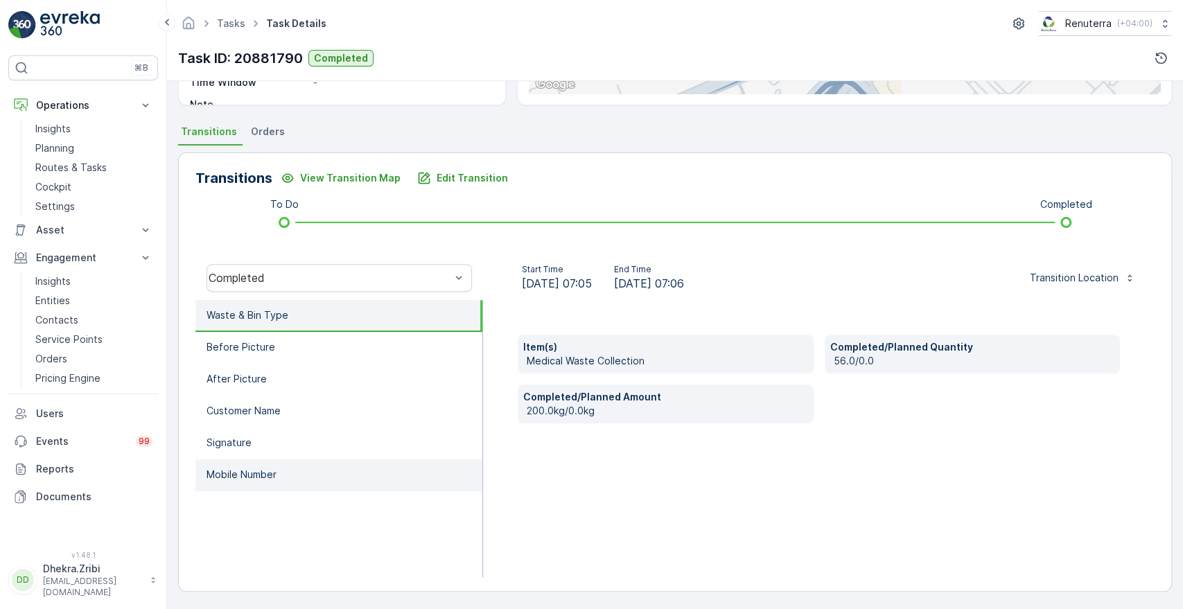
click at [245, 483] on li "Mobile Number" at bounding box center [339, 476] width 287 height 32
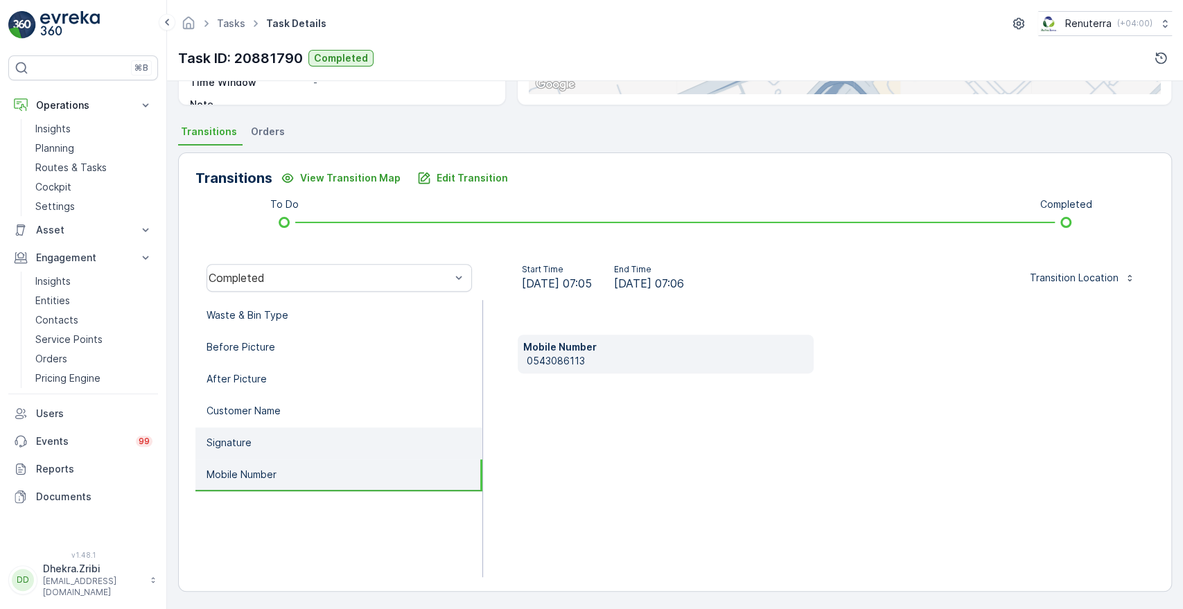
click at [233, 455] on li "Signature" at bounding box center [339, 444] width 287 height 32
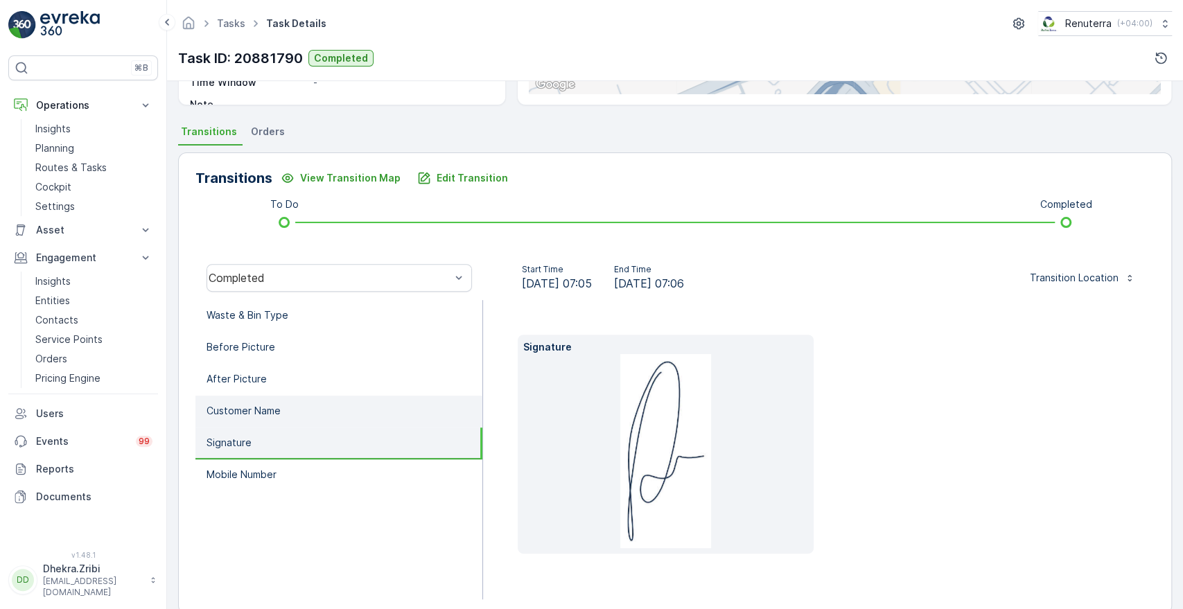
click at [249, 415] on p "Customer Name" at bounding box center [244, 411] width 74 height 14
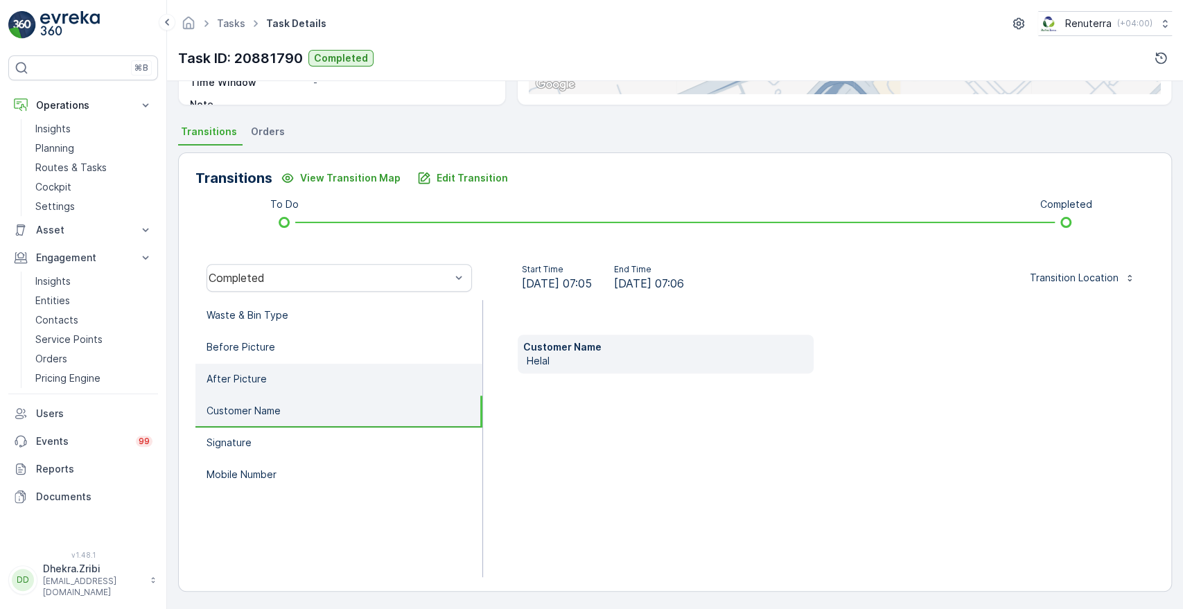
click at [250, 377] on p "After Picture" at bounding box center [237, 379] width 60 height 14
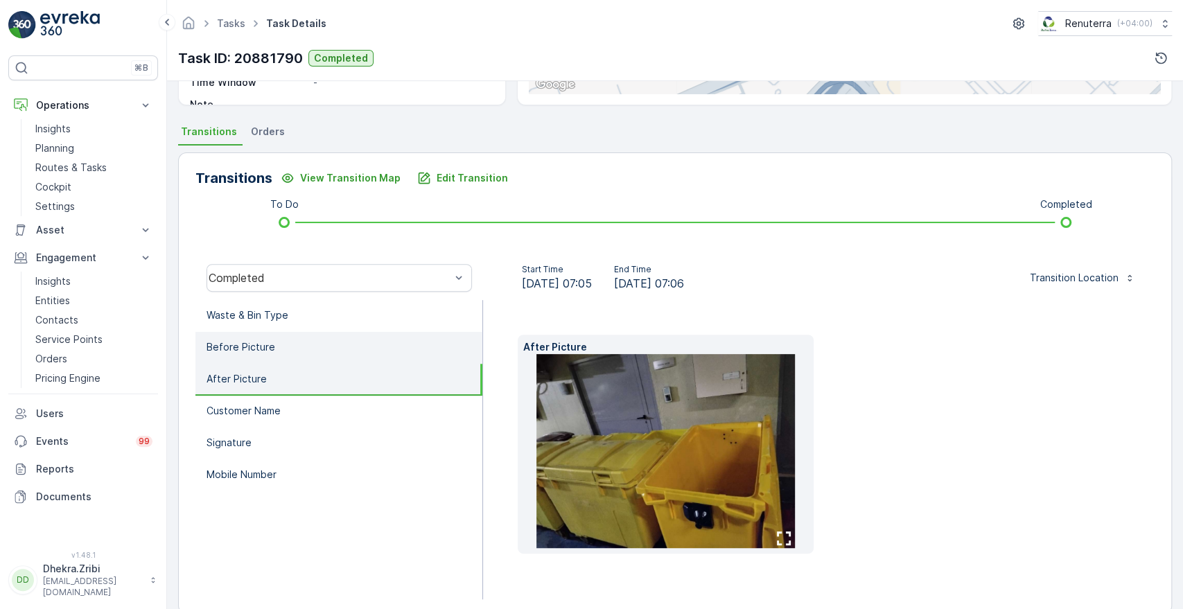
click at [261, 345] on p "Before Picture" at bounding box center [241, 347] width 69 height 14
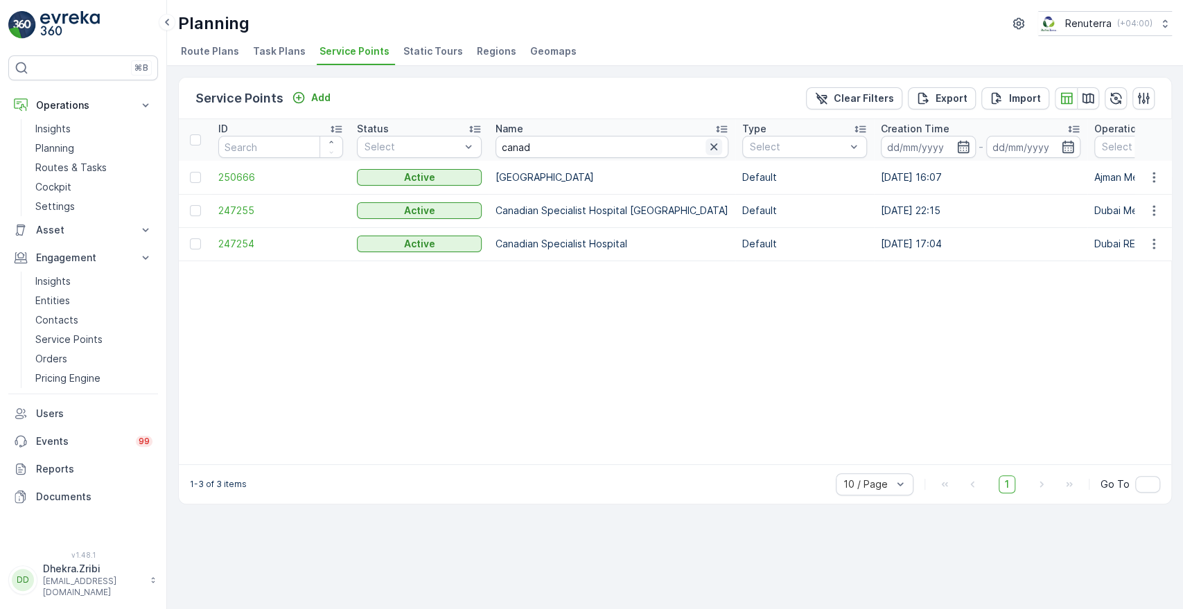
click at [707, 143] on icon "button" at bounding box center [714, 147] width 14 height 14
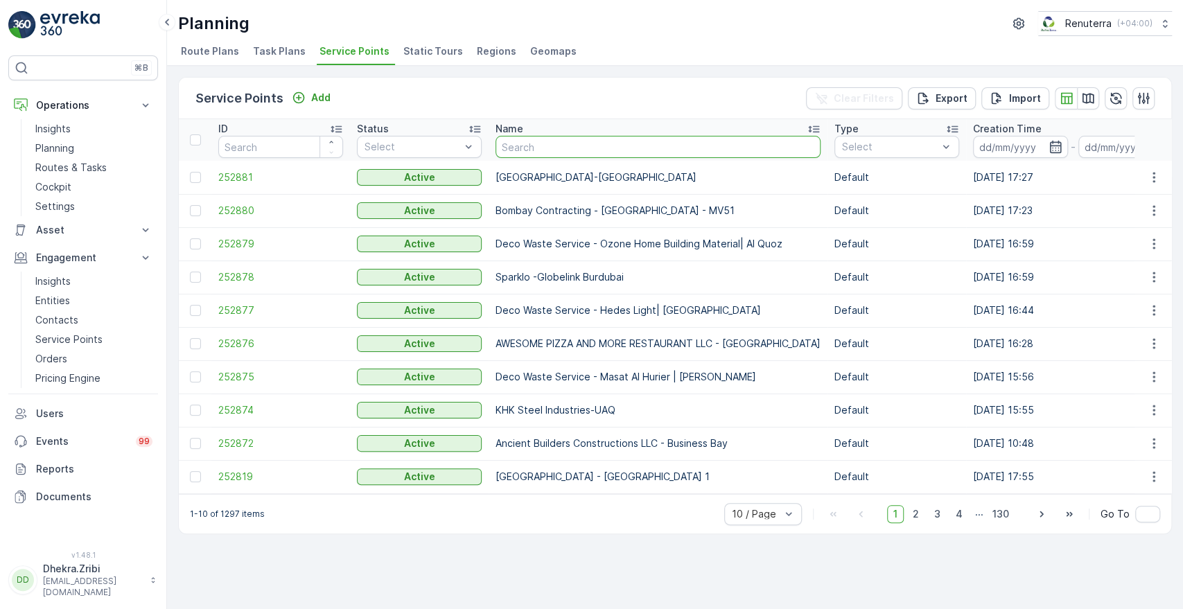
click at [553, 148] on input "text" at bounding box center [658, 147] width 325 height 22
type input "mira"
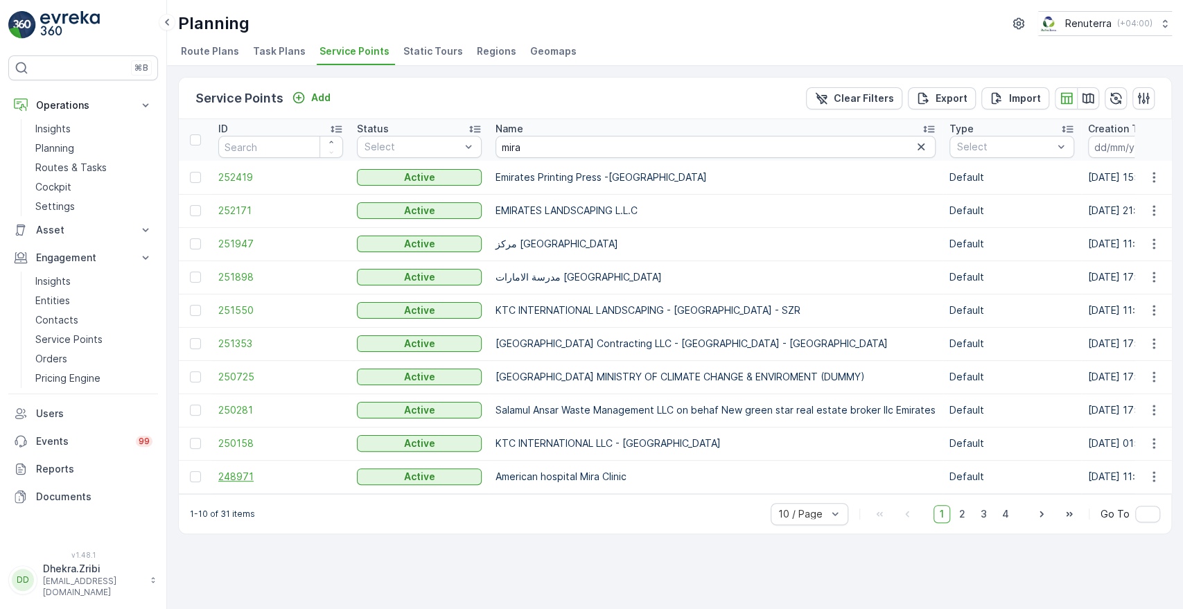
click at [245, 476] on span "248971" at bounding box center [280, 477] width 125 height 14
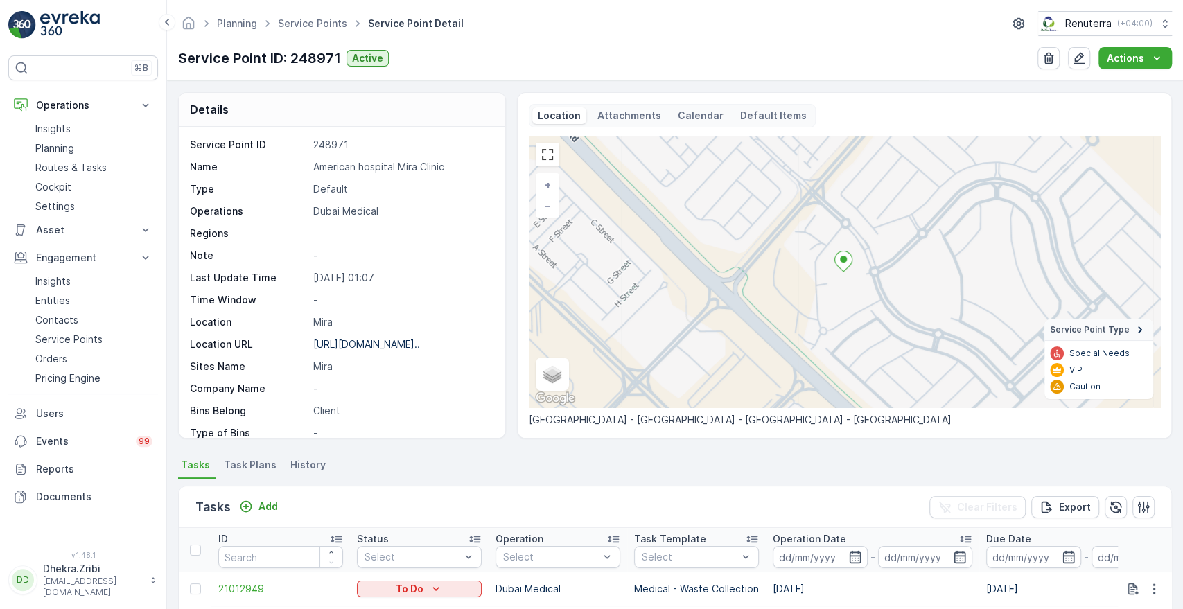
scroll to position [361, 0]
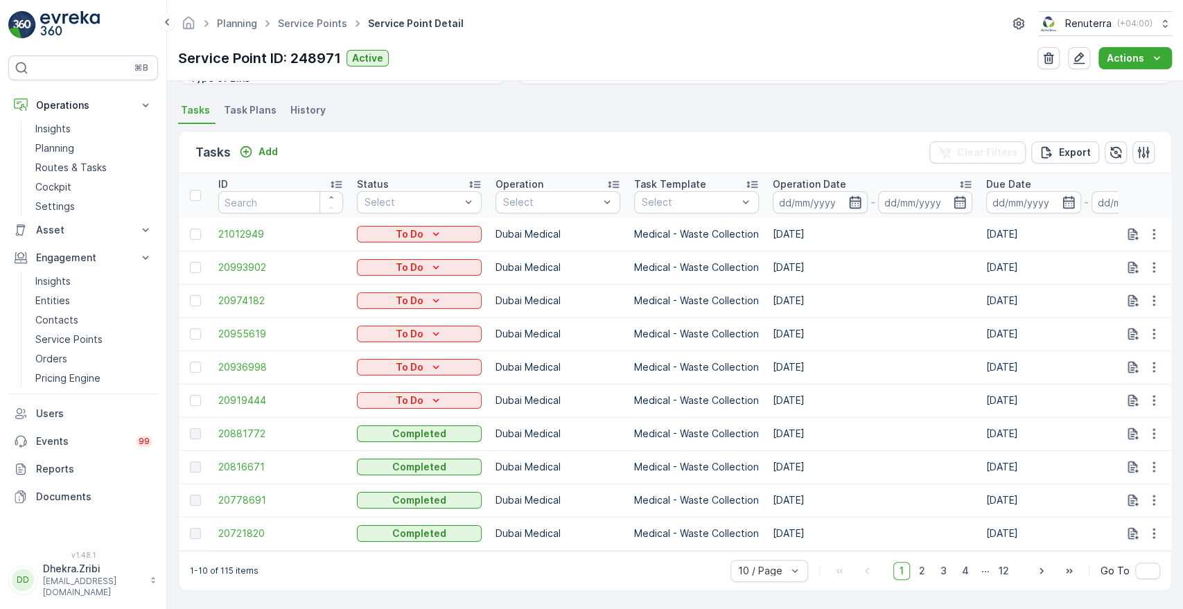
click at [854, 196] on icon "button" at bounding box center [856, 203] width 14 height 14
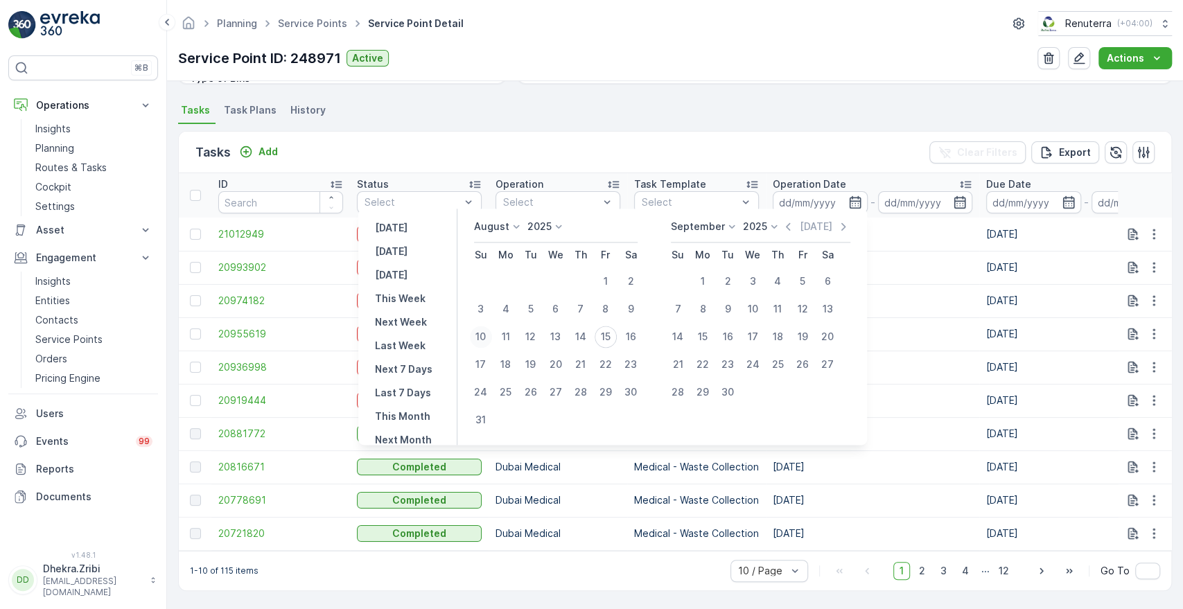
click at [489, 342] on div "10" at bounding box center [481, 337] width 22 height 22
type input "[DATE]"
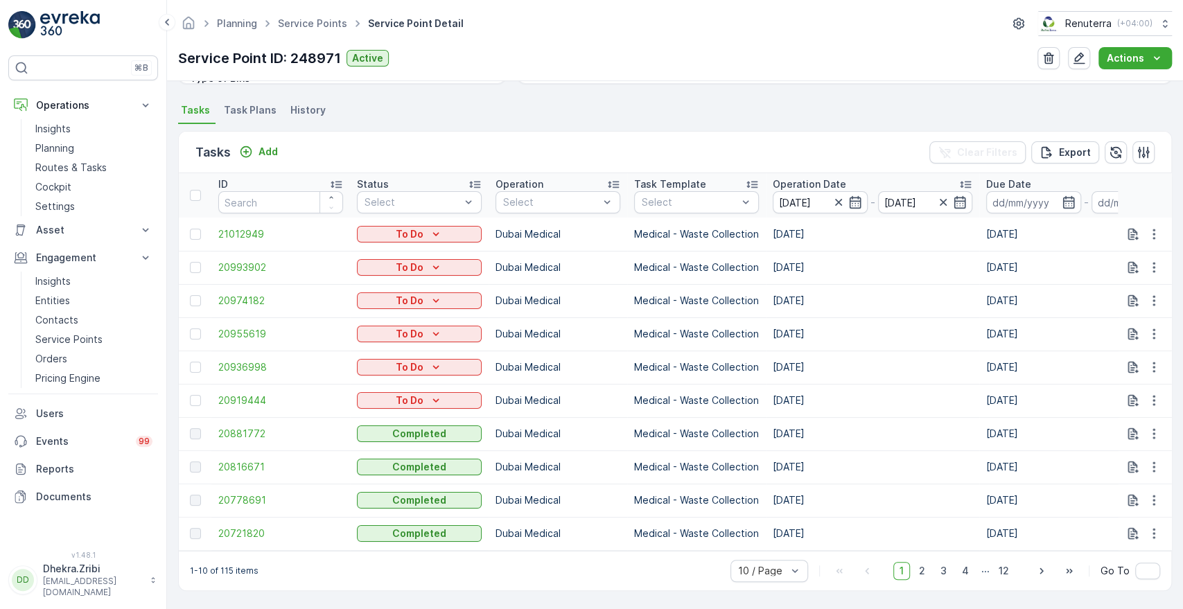
click at [709, 152] on div "Tasks Add Clear Filters Export" at bounding box center [675, 153] width 993 height 42
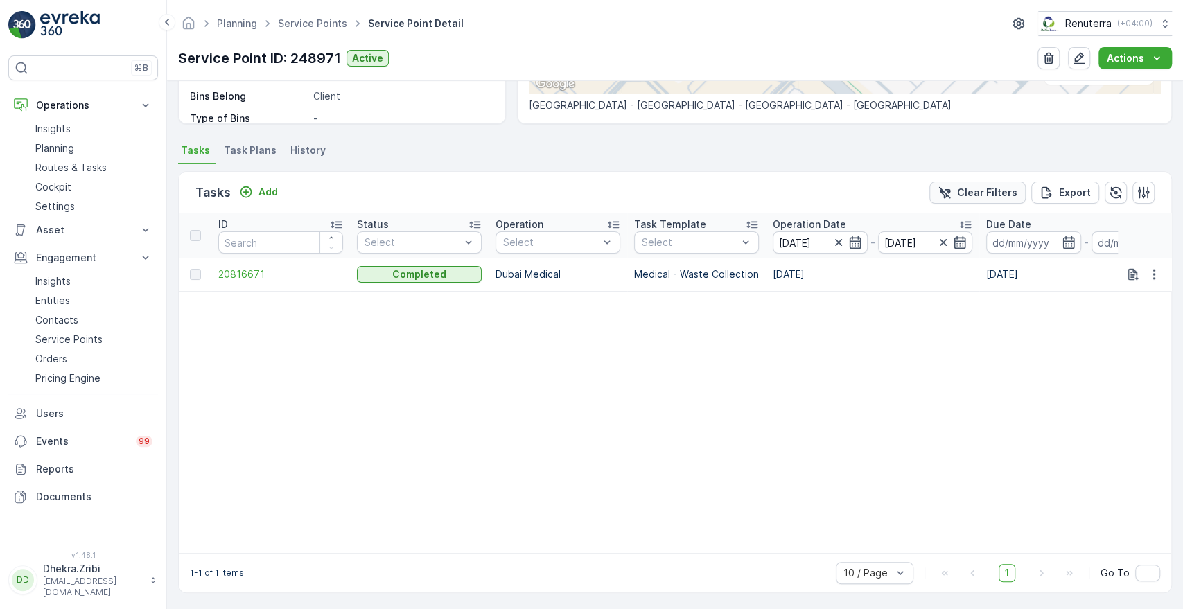
scroll to position [322, 0]
click at [957, 234] on icon "button" at bounding box center [961, 240] width 12 height 12
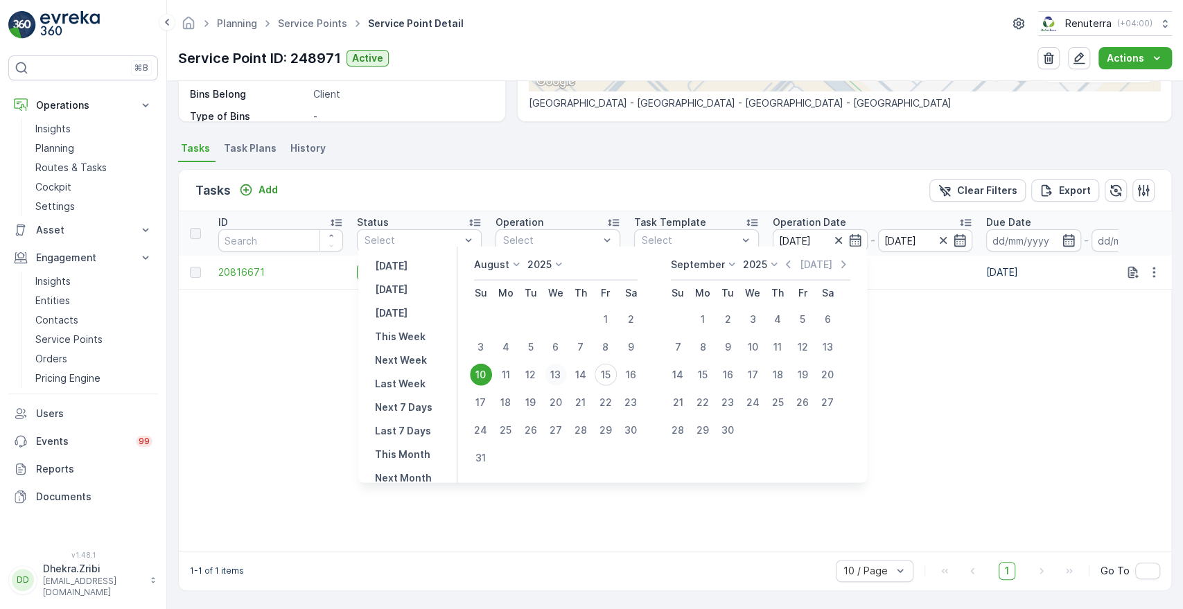
click at [567, 374] on div "13" at bounding box center [556, 375] width 22 height 22
type input "[DATE]"
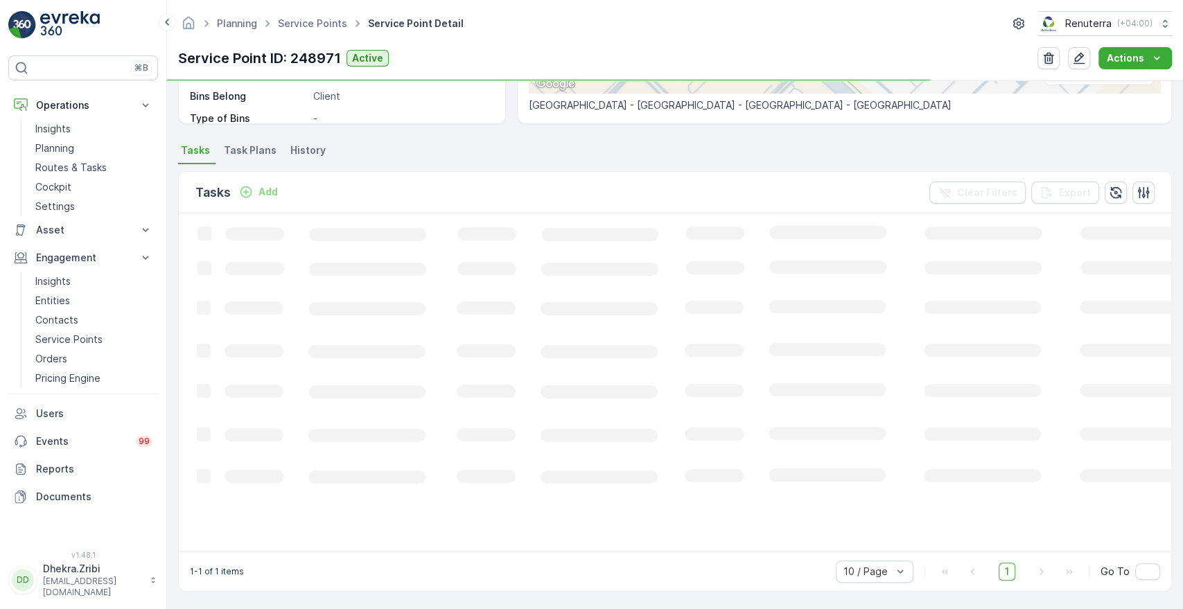
scroll to position [322, 0]
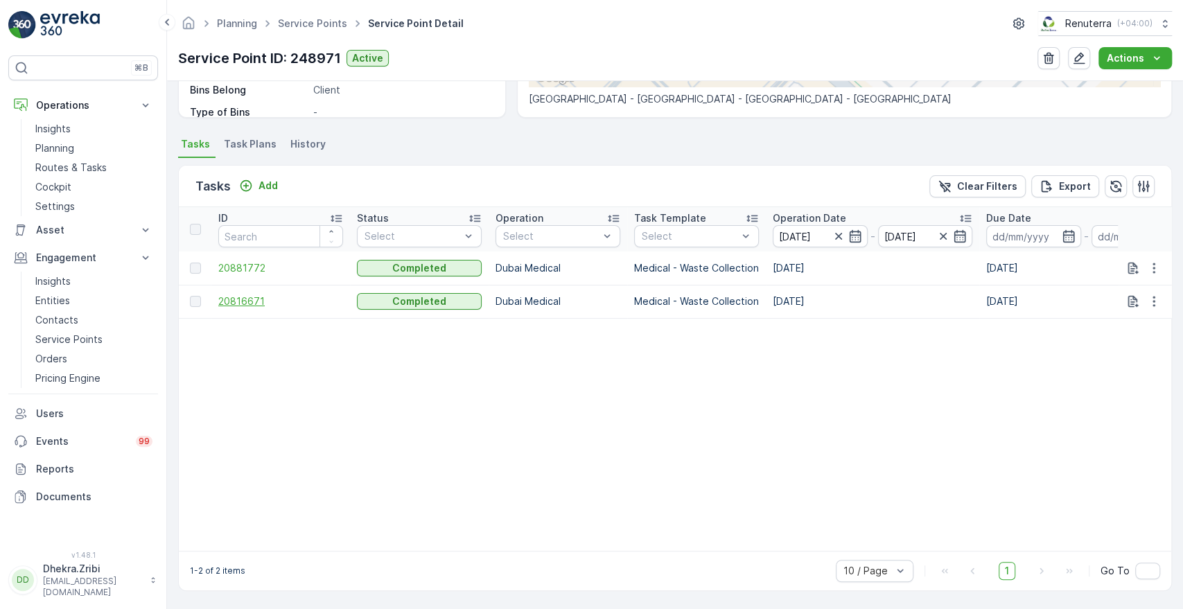
click at [254, 295] on span "20816671" at bounding box center [280, 302] width 125 height 14
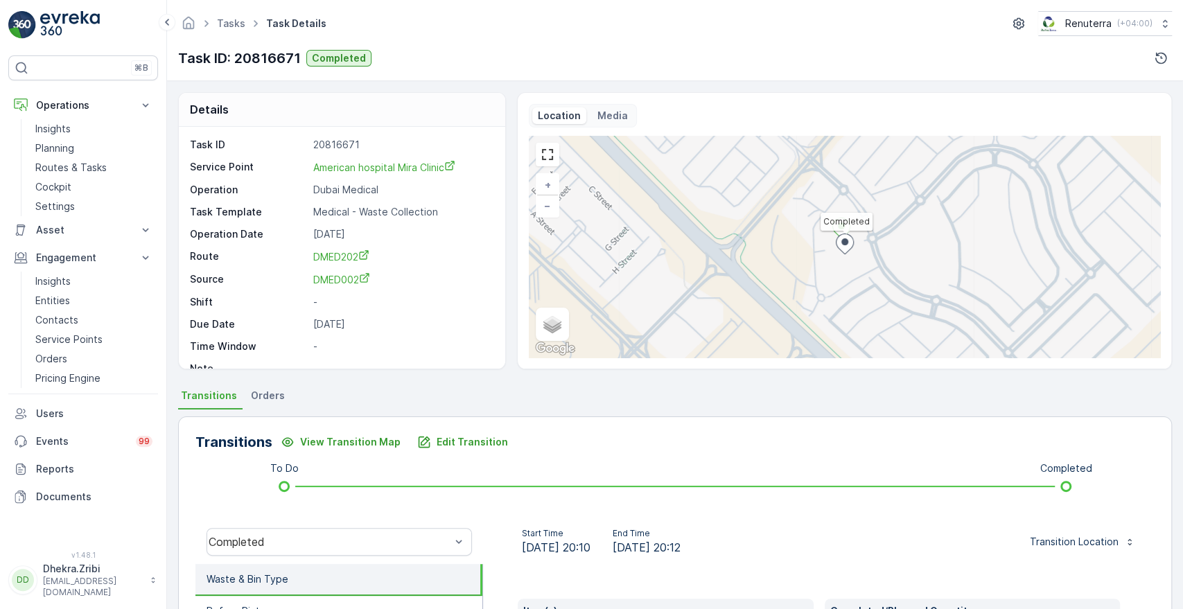
scroll to position [264, 0]
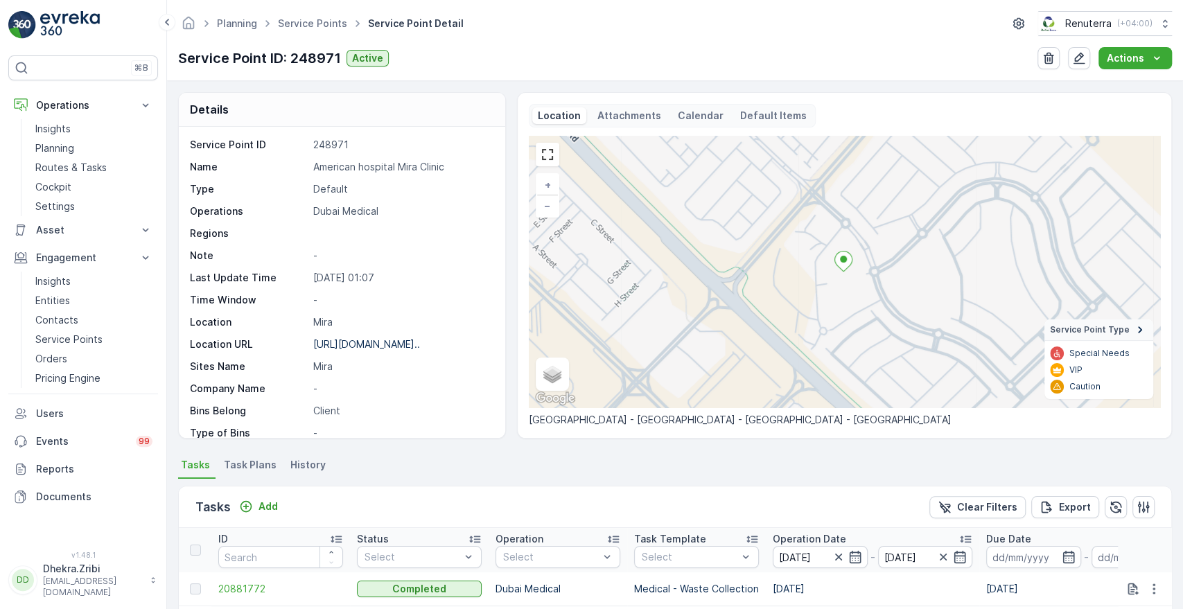
scroll to position [327, 0]
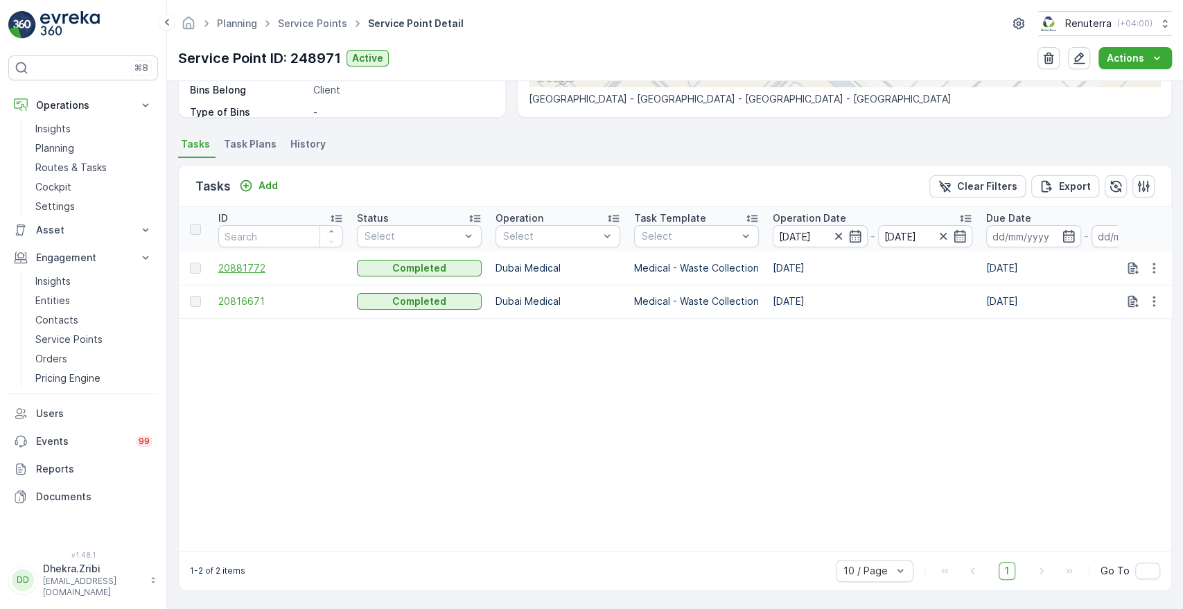
click at [243, 262] on span "20881772" at bounding box center [280, 268] width 125 height 14
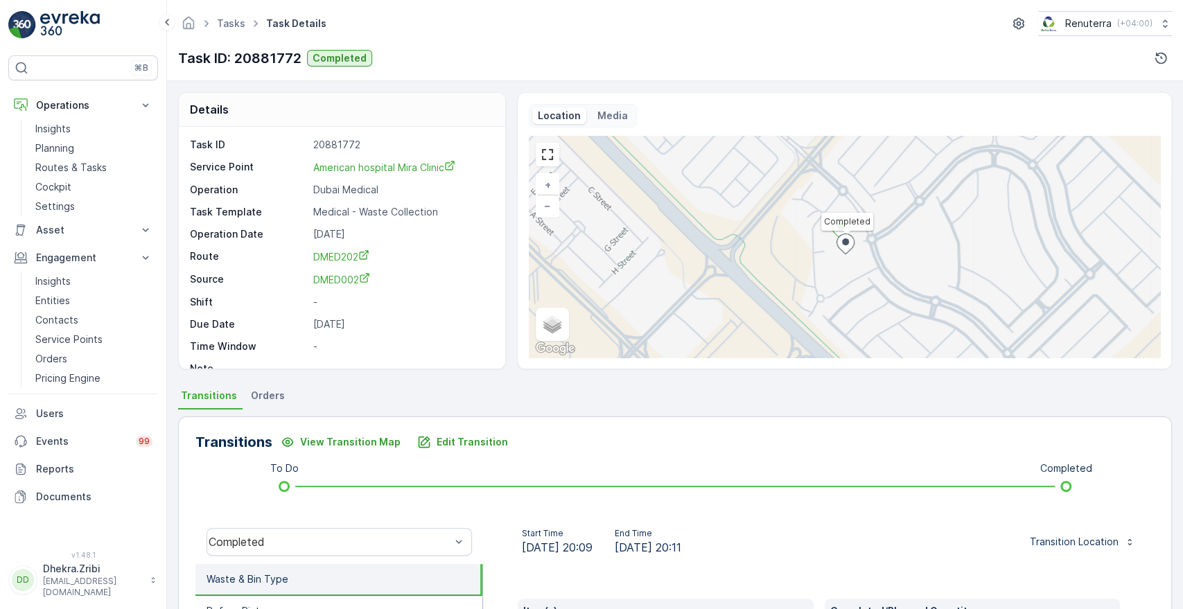
scroll to position [264, 0]
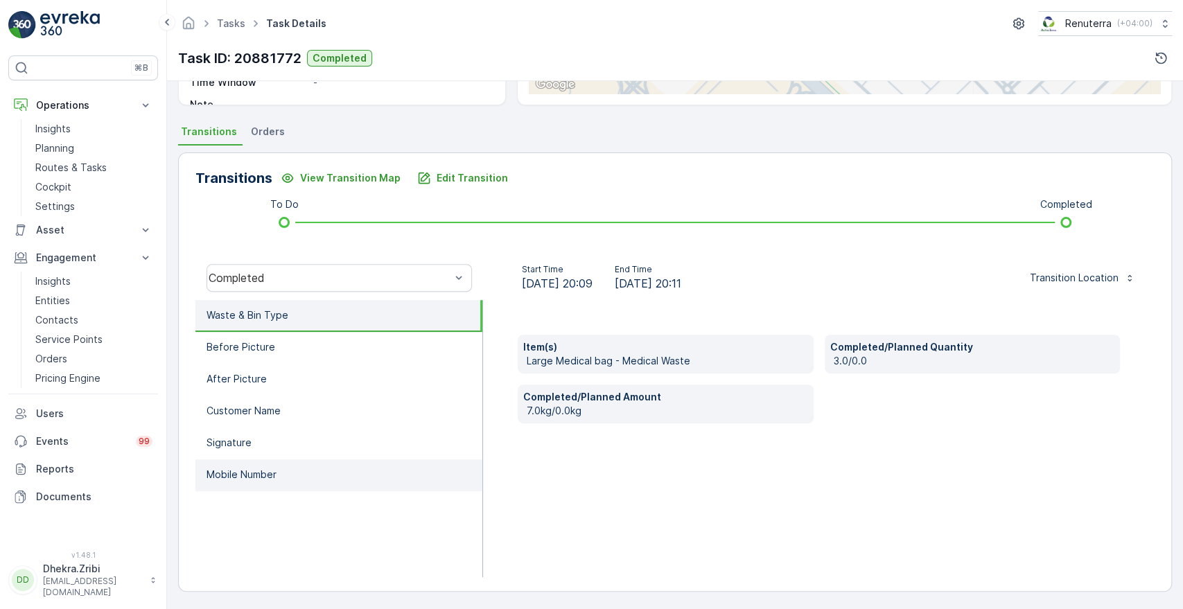
click at [222, 481] on li "Mobile Number" at bounding box center [339, 476] width 287 height 32
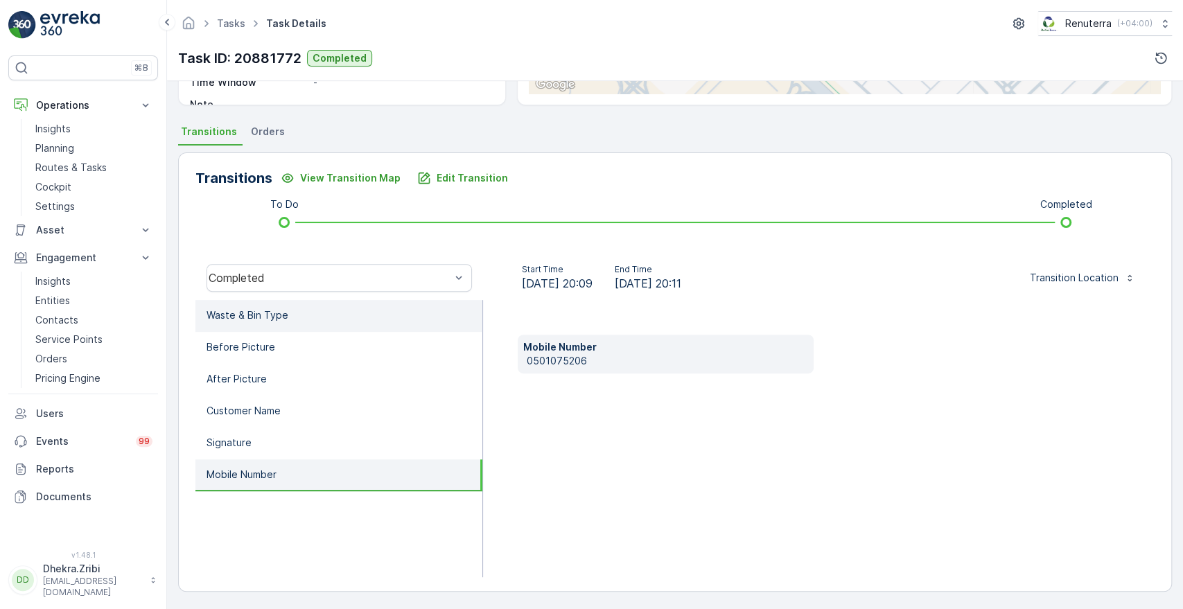
click at [259, 320] on p "Waste & Bin Type" at bounding box center [248, 316] width 82 height 14
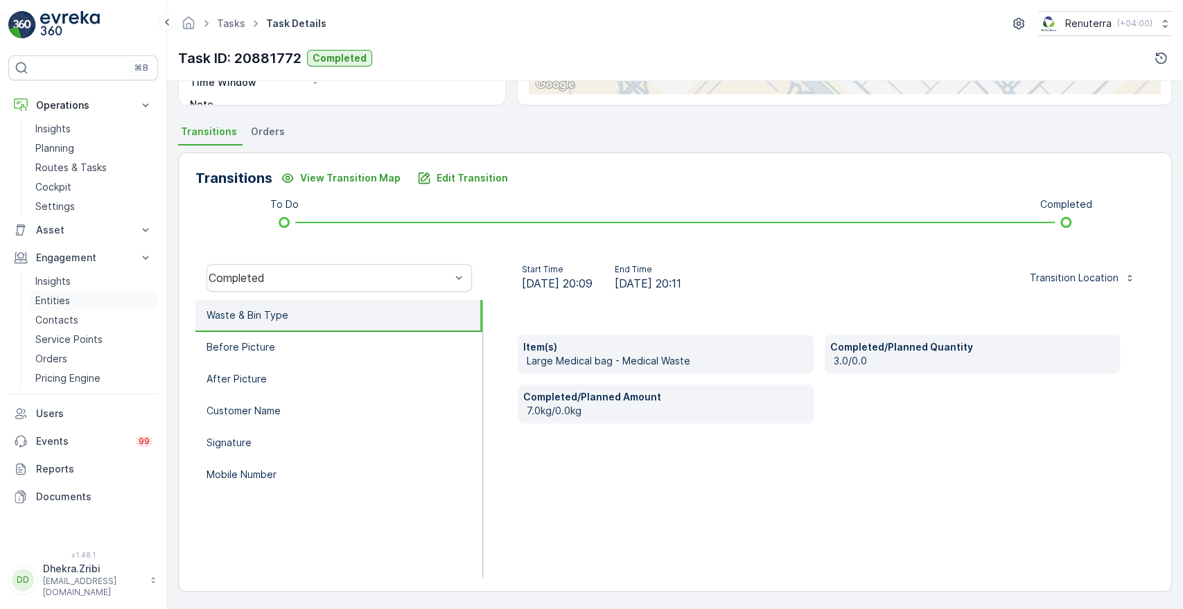
click at [46, 304] on p "Entities" at bounding box center [52, 301] width 35 height 14
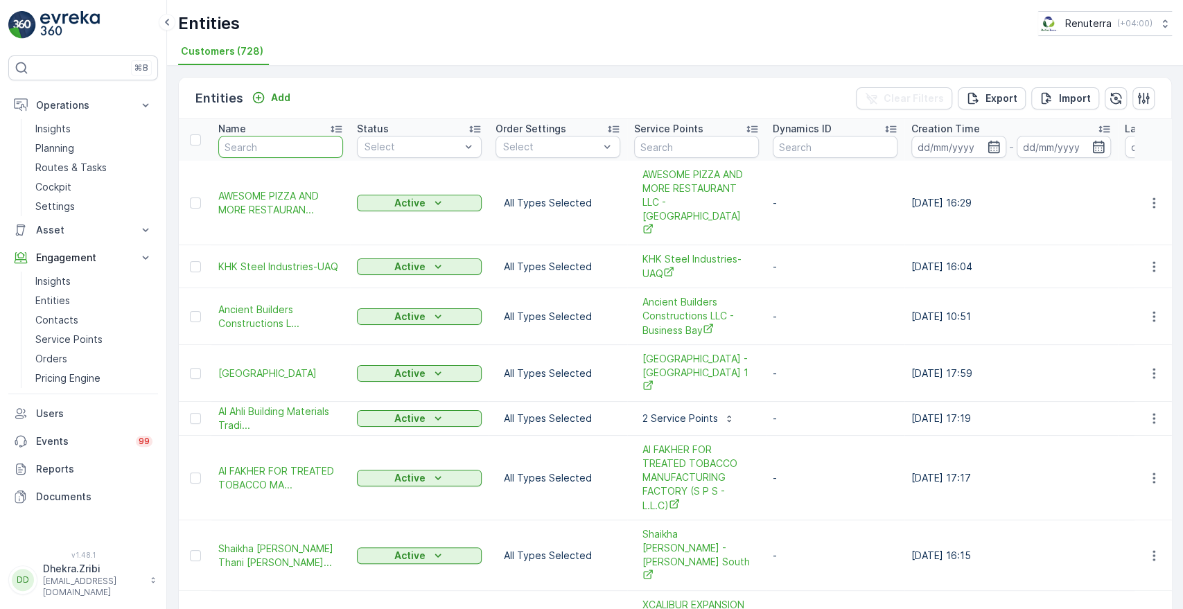
click at [296, 153] on input "text" at bounding box center [280, 147] width 125 height 22
type input "saud"
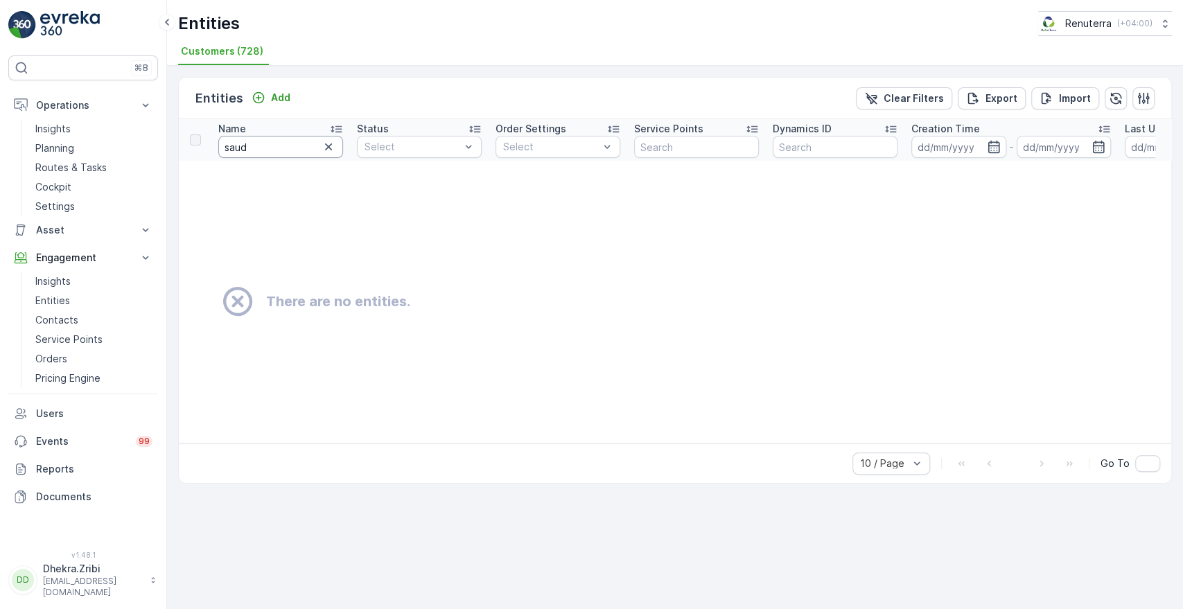
click at [296, 153] on input "saud" at bounding box center [280, 147] width 125 height 22
click at [55, 167] on p "Routes & Tasks" at bounding box center [70, 168] width 71 height 14
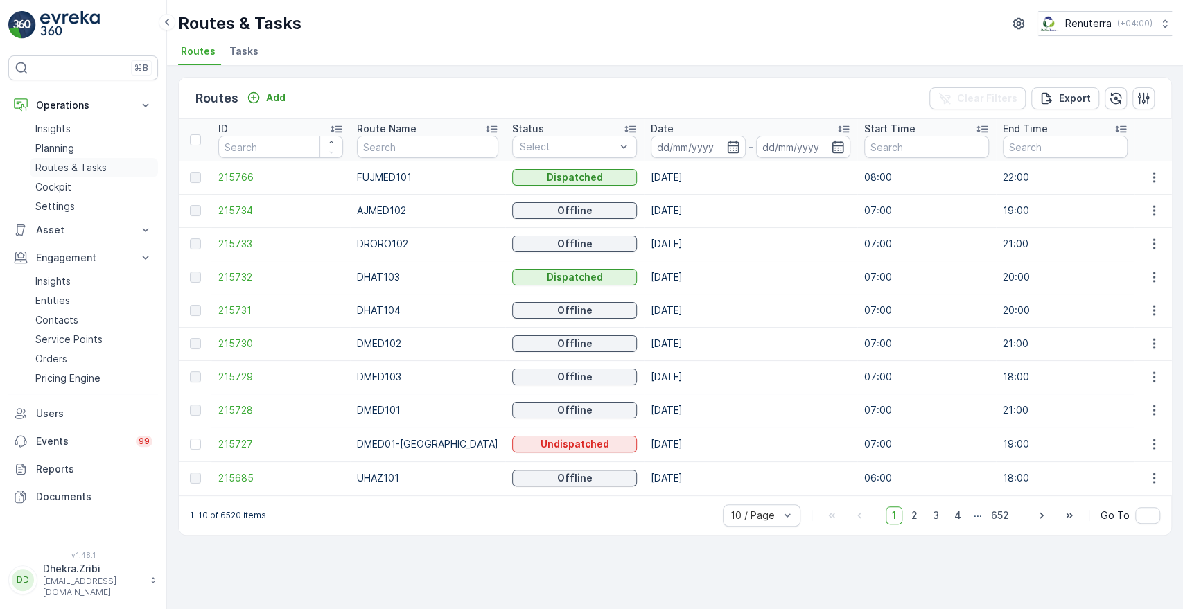
click at [83, 166] on p "Routes & Tasks" at bounding box center [70, 168] width 71 height 14
click at [727, 144] on icon "button" at bounding box center [734, 147] width 14 height 14
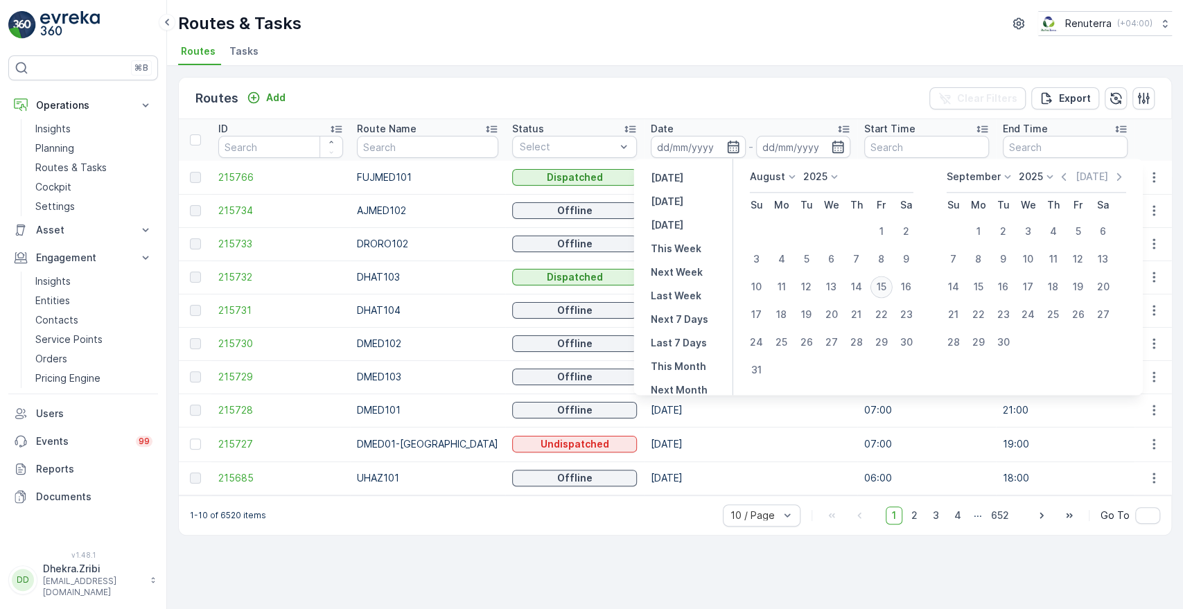
click at [882, 288] on div "15" at bounding box center [882, 287] width 22 height 22
type input "[DATE]"
click at [882, 288] on div "15" at bounding box center [882, 287] width 22 height 22
type input "[DATE]"
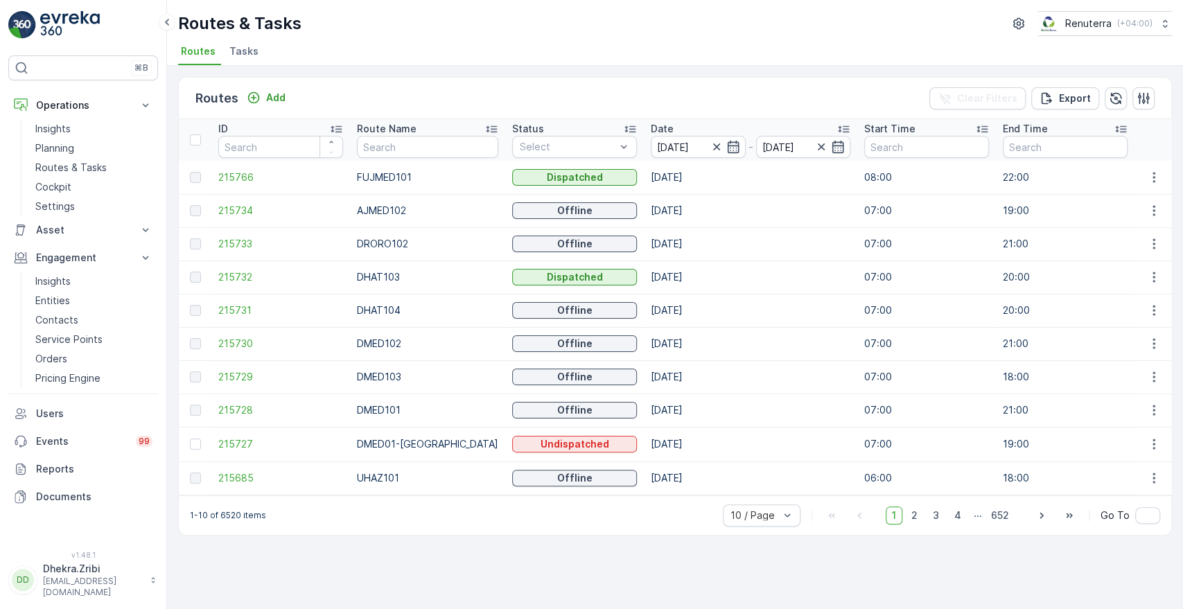
click at [756, 71] on div "Routes Add Clear Filters Export ID Route Name Status Select Date [DATE] - [DATE…" at bounding box center [675, 338] width 1016 height 544
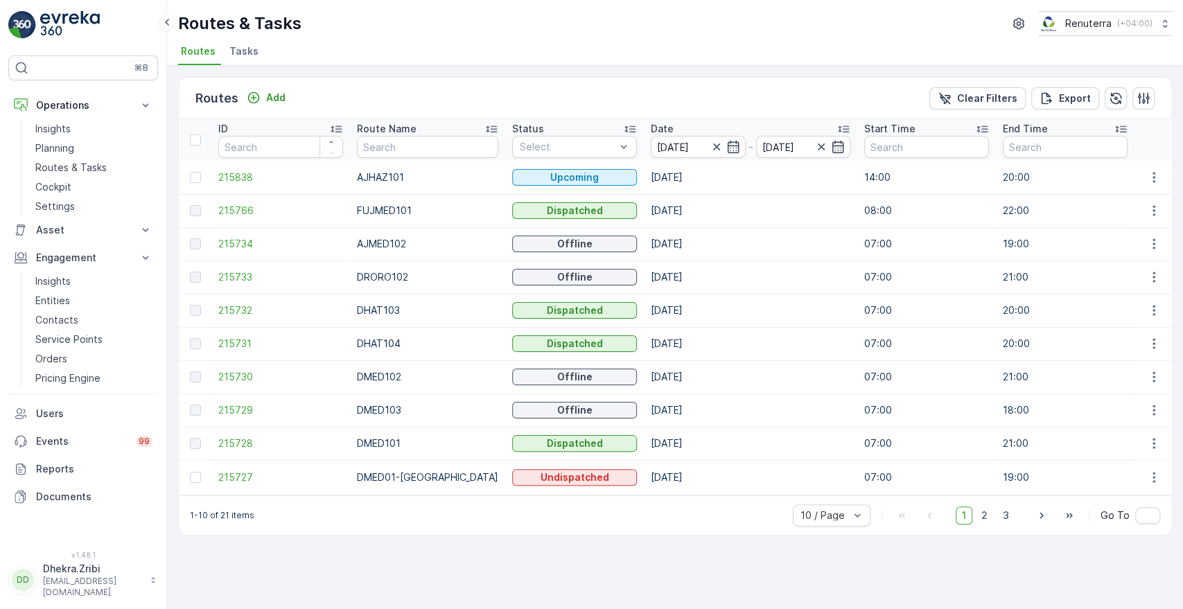
click at [623, 127] on icon at bounding box center [630, 129] width 14 height 14
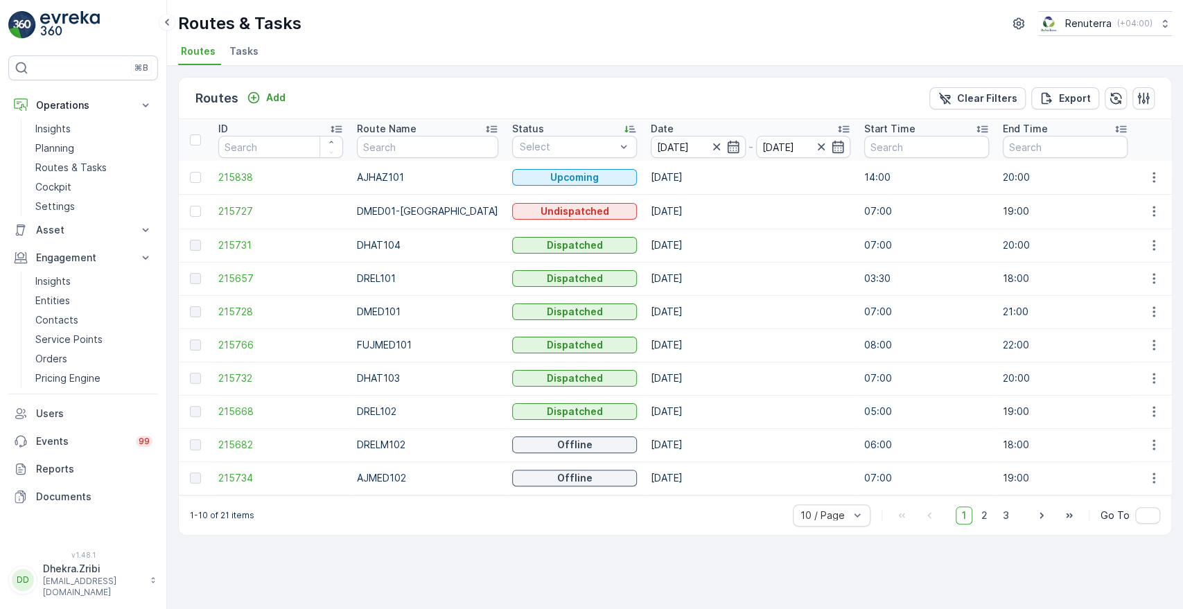
scroll to position [0, 869]
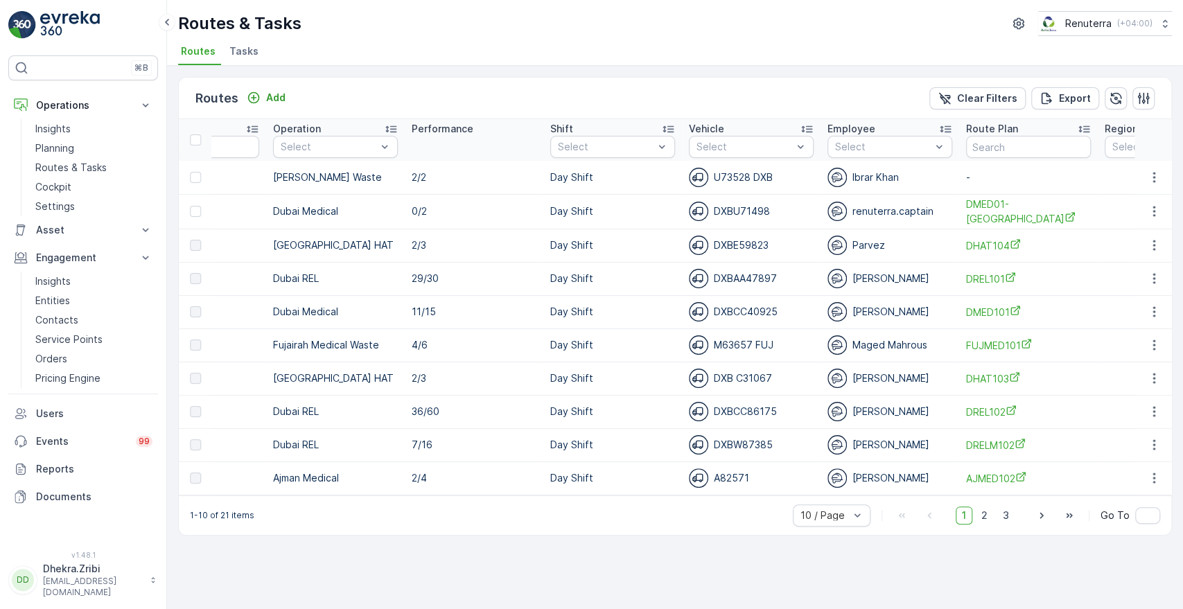
click at [304, 503] on div "1-10 of 21 items 10 / Page 1 2 3 Go To" at bounding box center [675, 516] width 993 height 40
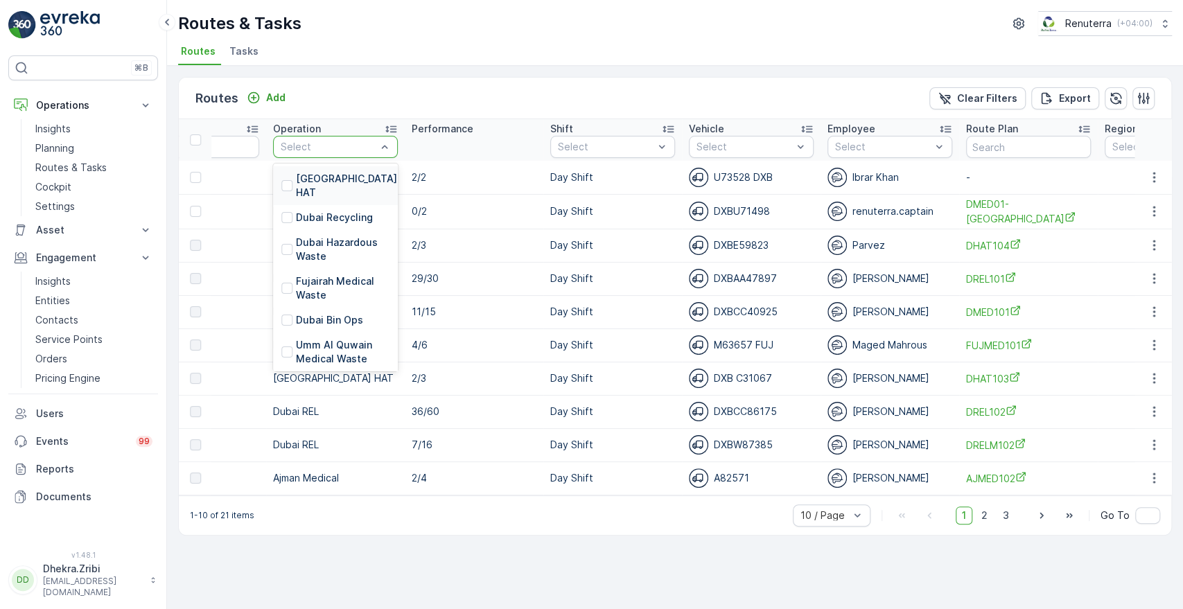
click at [349, 145] on div at bounding box center [328, 146] width 98 height 11
click at [374, 333] on div "Umm Al Quwain Medical Waste" at bounding box center [335, 352] width 125 height 39
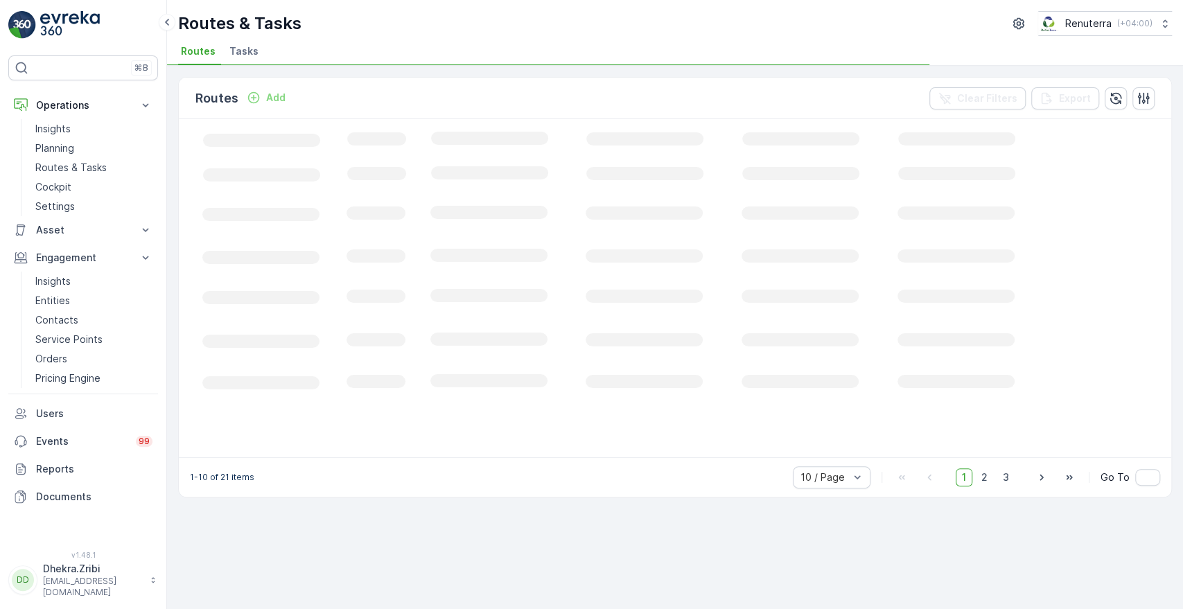
scroll to position [0, 338]
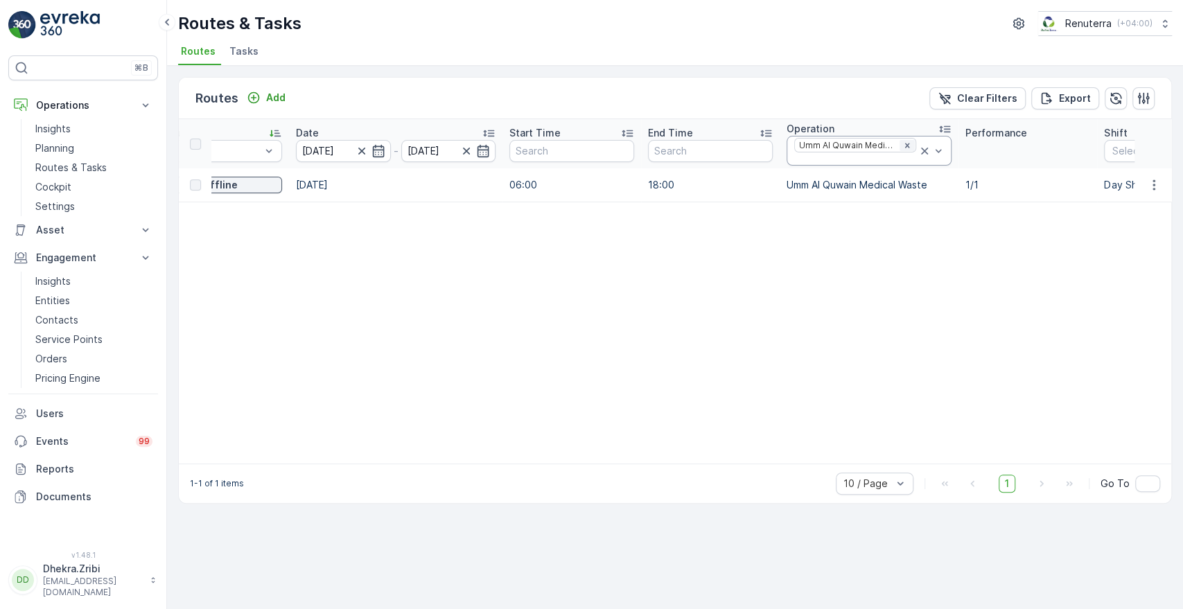
click at [903, 143] on icon "Remove Umm Al Quwain Medical Waste" at bounding box center [908, 146] width 10 height 10
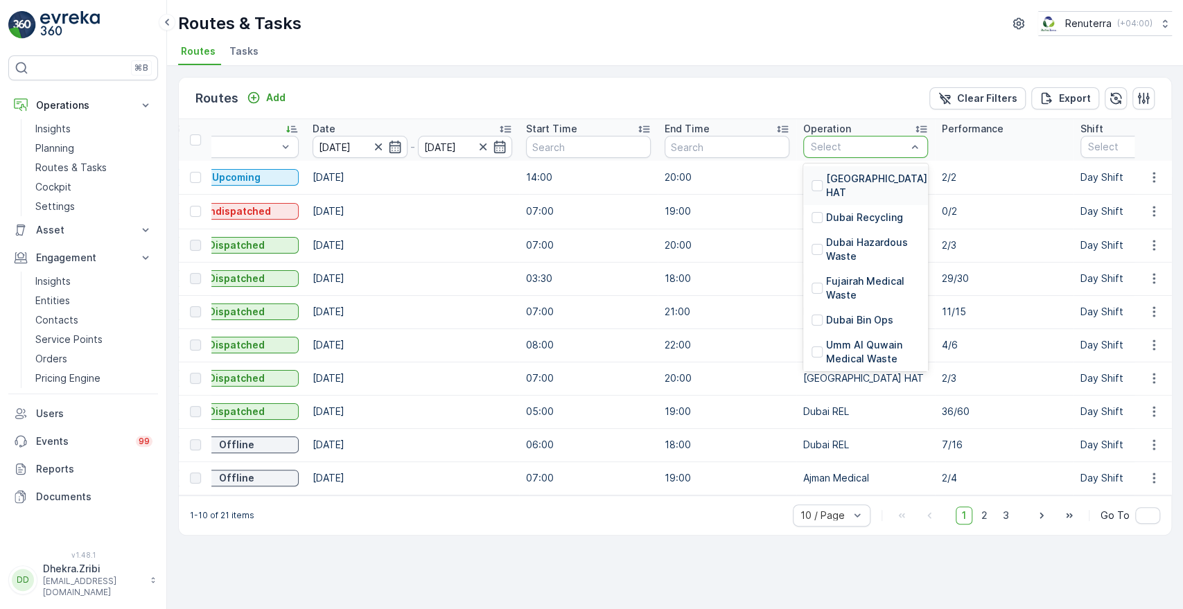
click at [908, 137] on div at bounding box center [915, 147] width 14 height 21
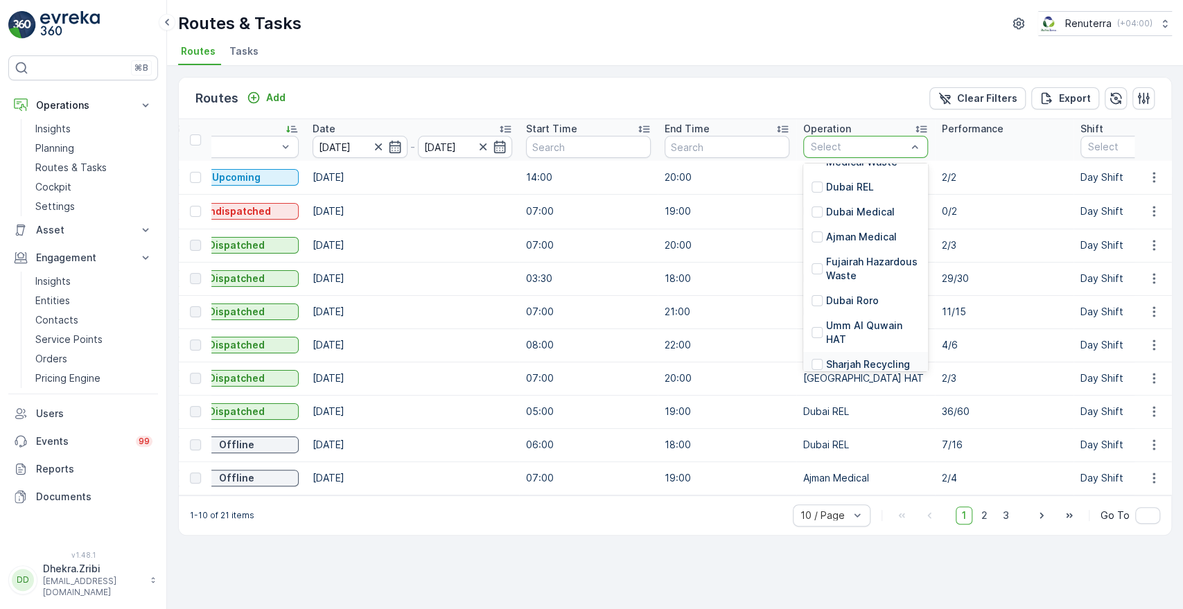
scroll to position [240, 0]
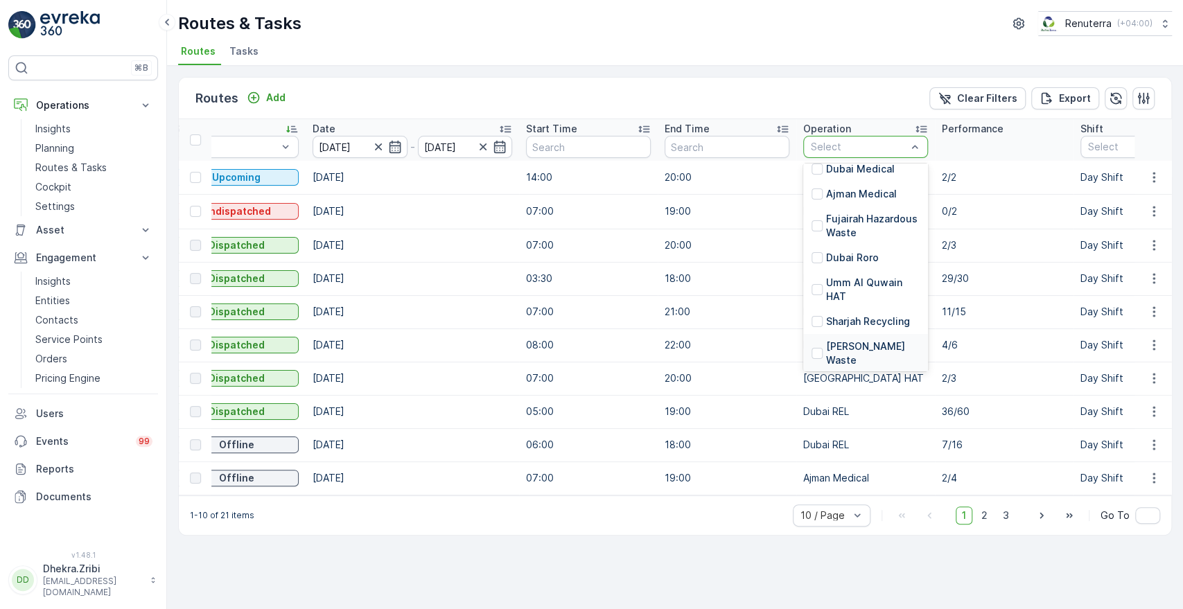
click at [842, 342] on p "[PERSON_NAME] Waste" at bounding box center [873, 354] width 94 height 28
